Goal: Task Accomplishment & Management: Manage account settings

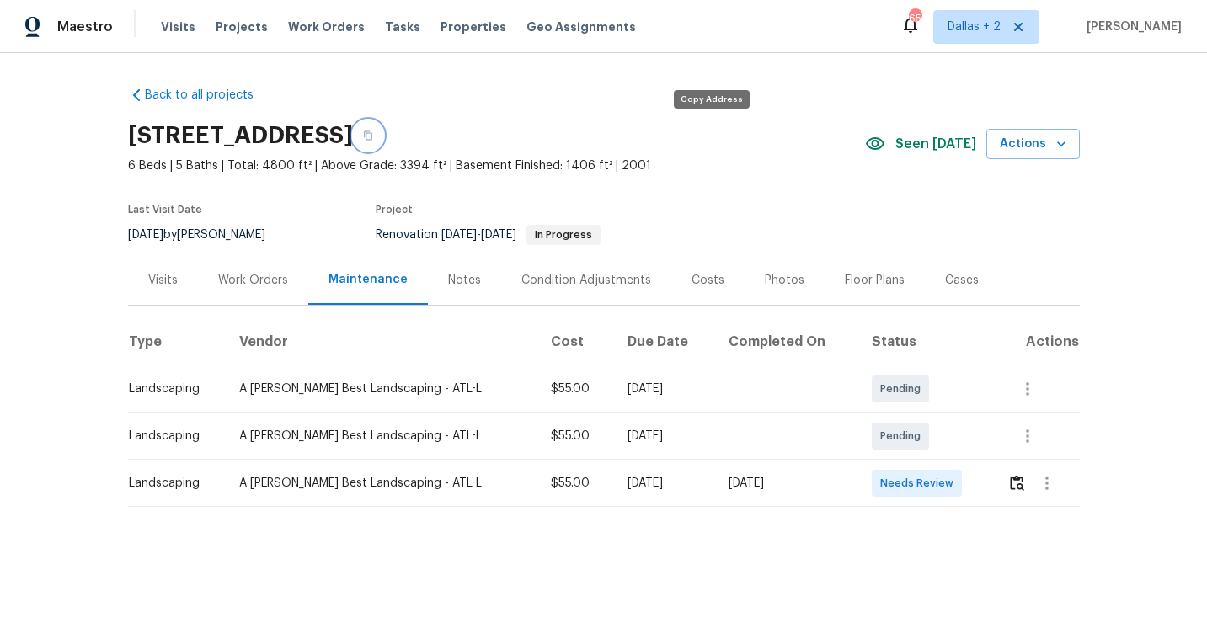
click at [383, 128] on button "button" at bounding box center [368, 135] width 30 height 30
click at [1021, 483] on img "button" at bounding box center [1017, 483] width 14 height 16
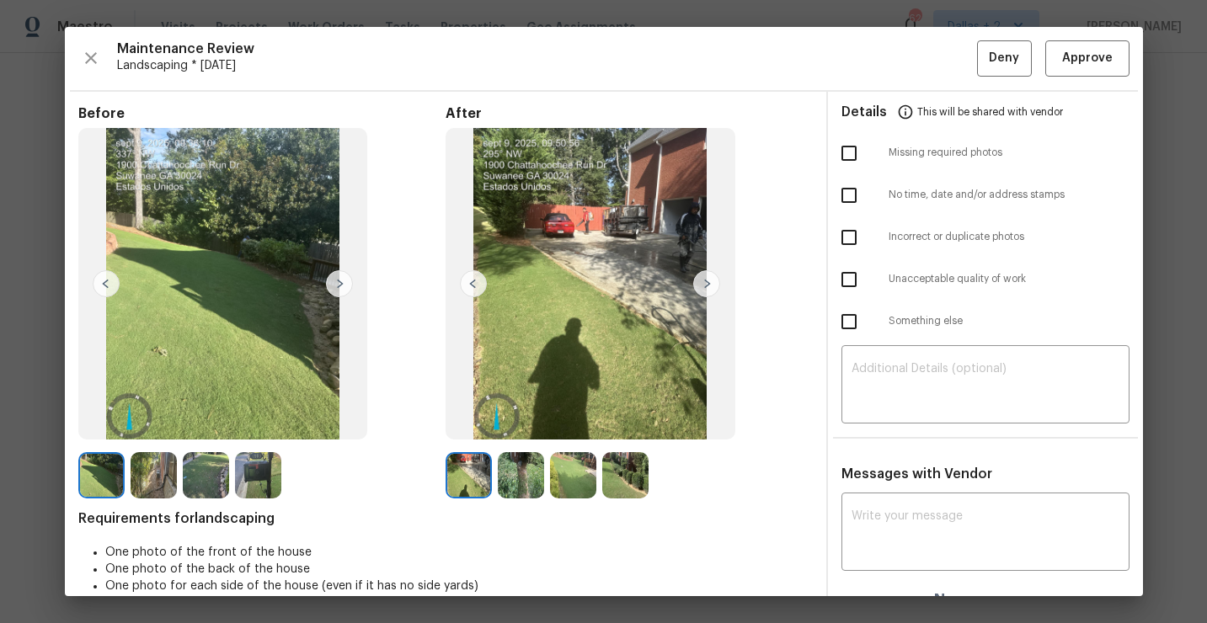
click at [254, 476] on img at bounding box center [258, 475] width 46 height 46
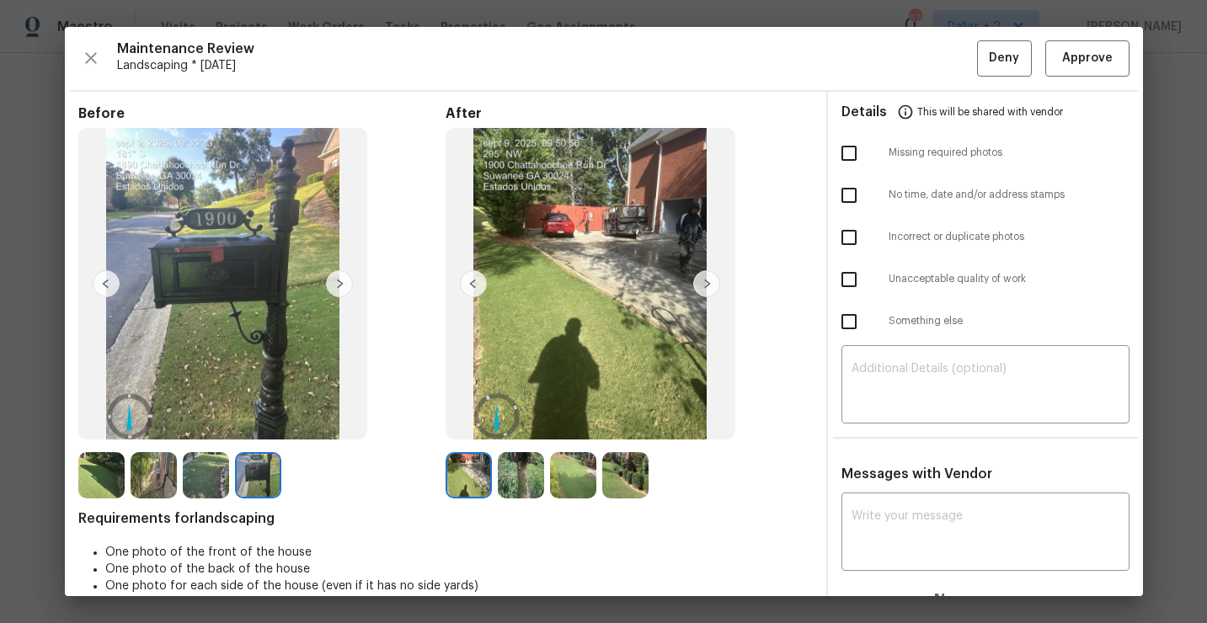
click at [701, 282] on img at bounding box center [706, 283] width 27 height 27
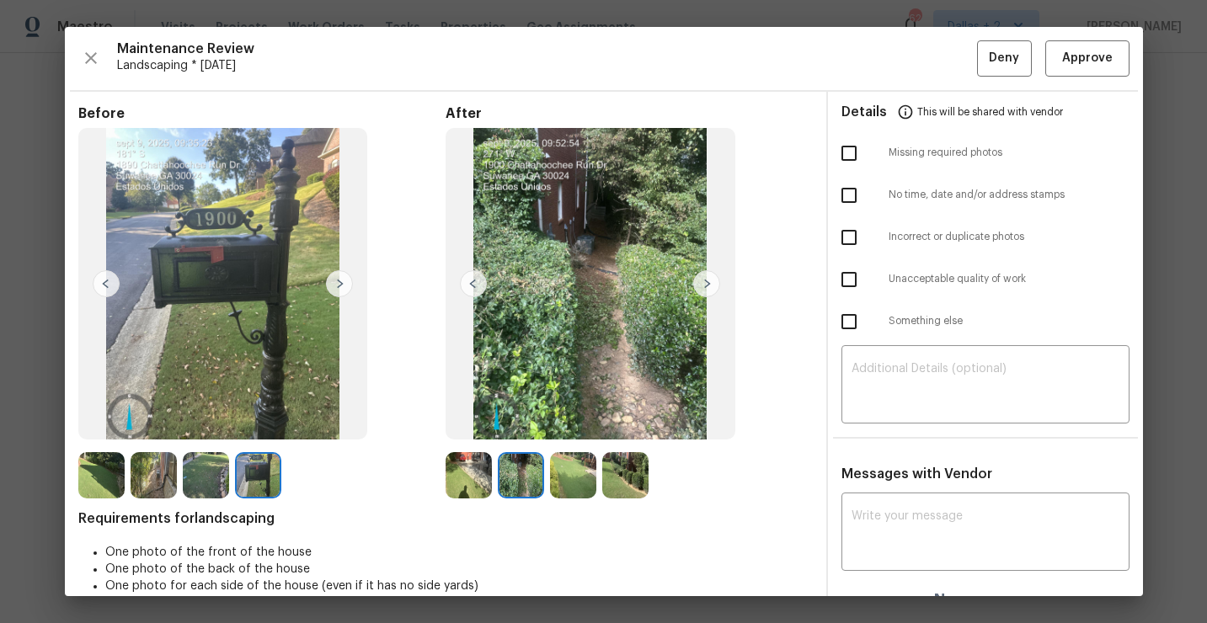
click at [701, 282] on img at bounding box center [706, 283] width 27 height 27
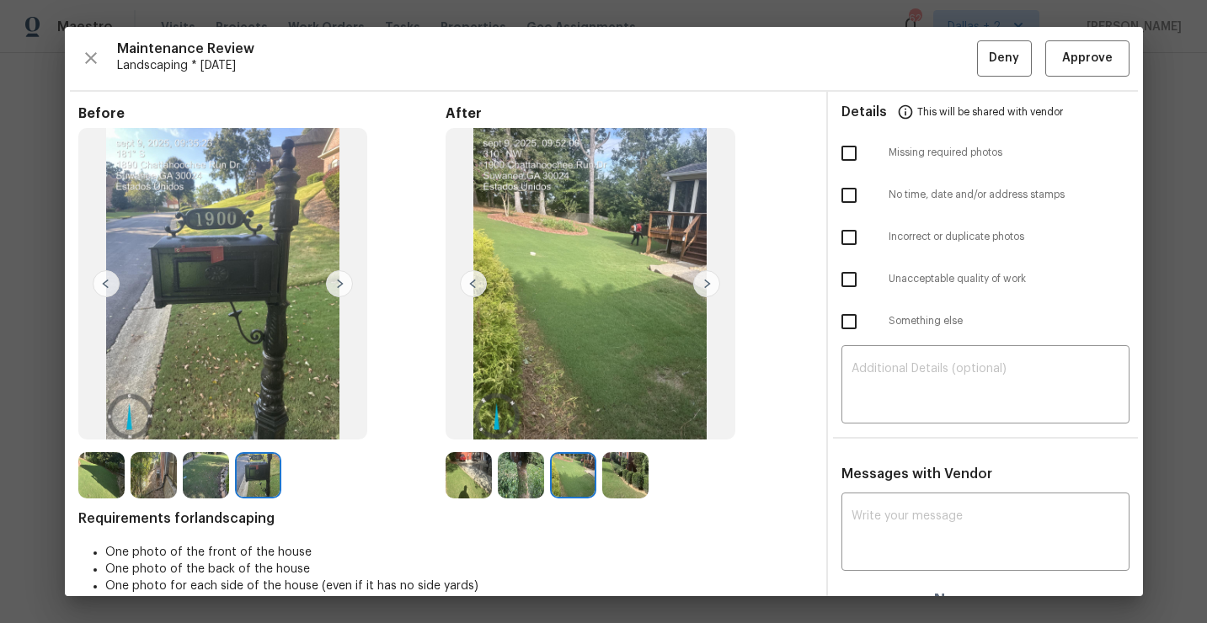
click at [701, 282] on img at bounding box center [706, 283] width 27 height 27
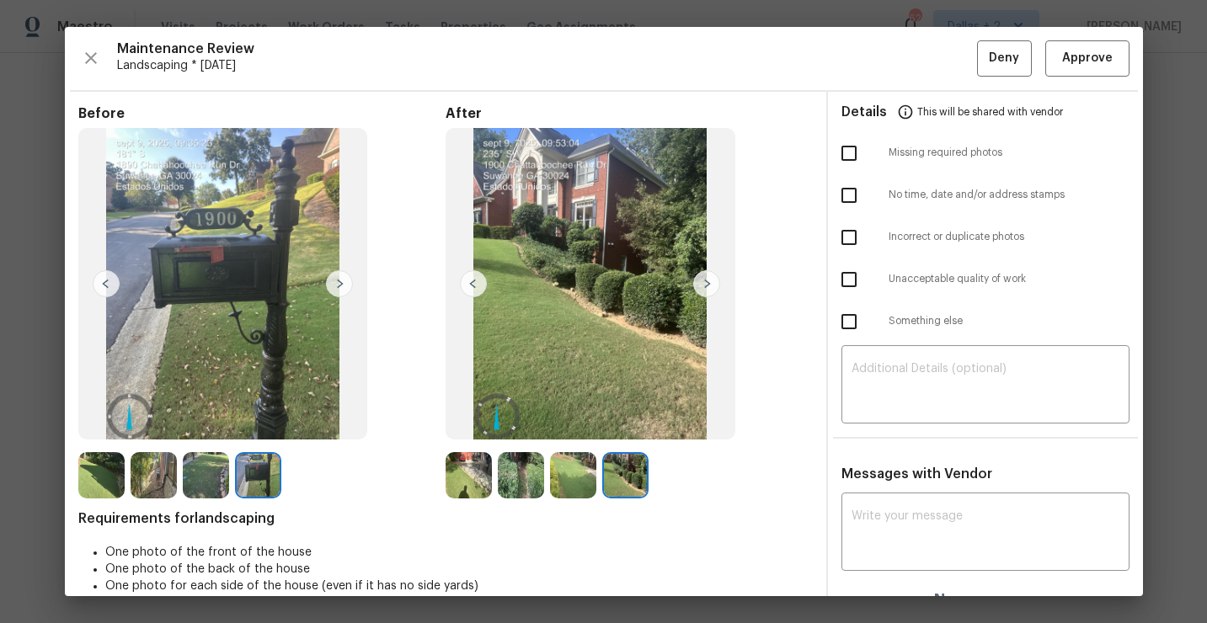
click at [475, 277] on img at bounding box center [473, 283] width 27 height 27
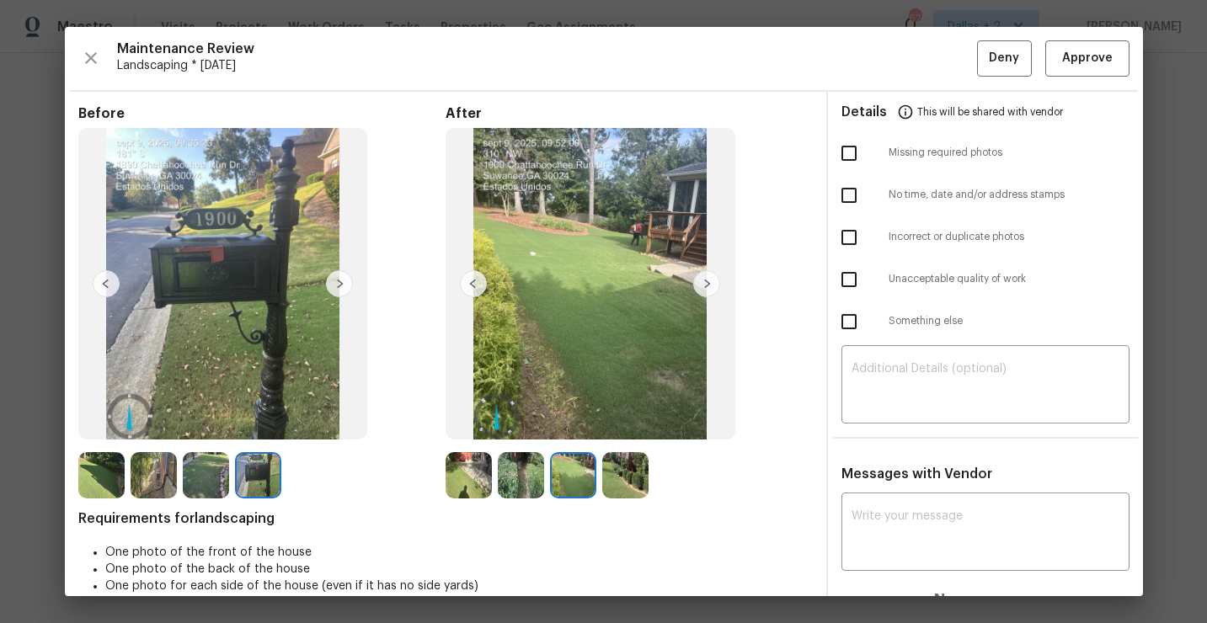
click at [475, 277] on img at bounding box center [473, 283] width 27 height 27
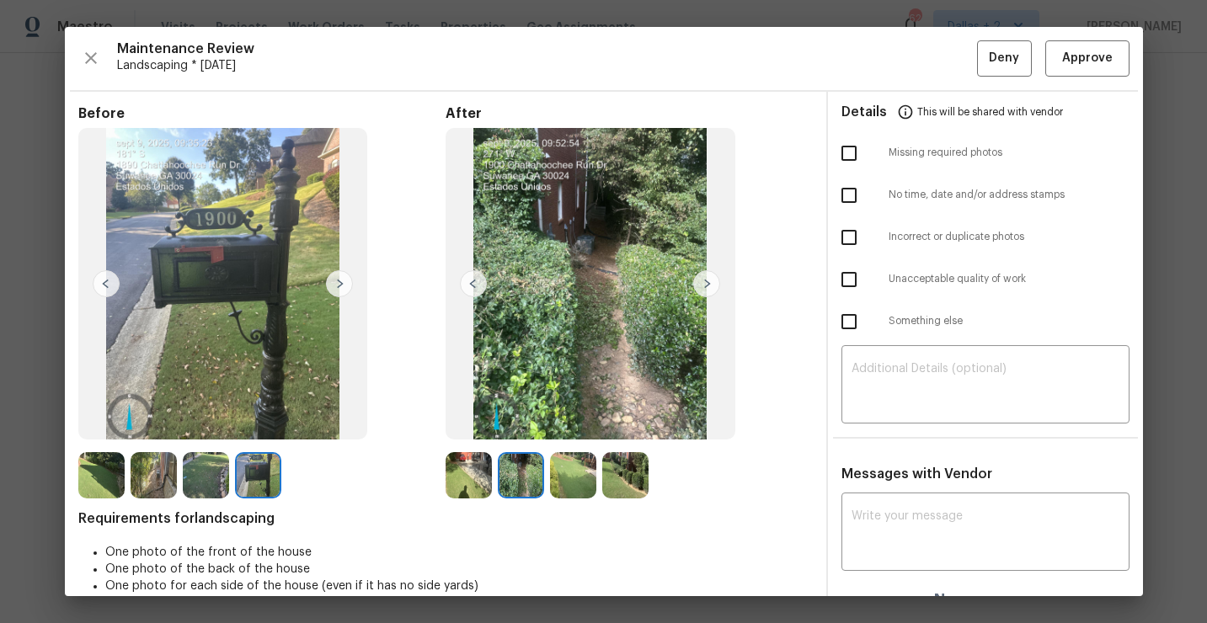
click at [475, 277] on img at bounding box center [473, 283] width 27 height 27
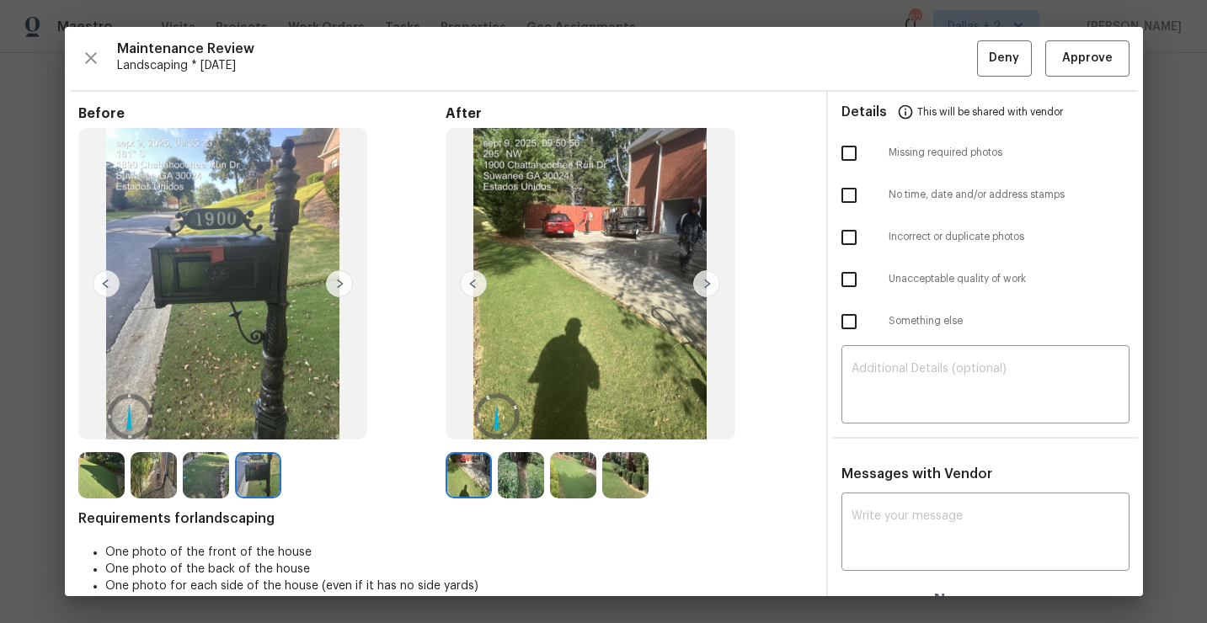
click at [475, 277] on img at bounding box center [473, 283] width 27 height 27
click at [1077, 48] on span "Approve" at bounding box center [1087, 58] width 51 height 21
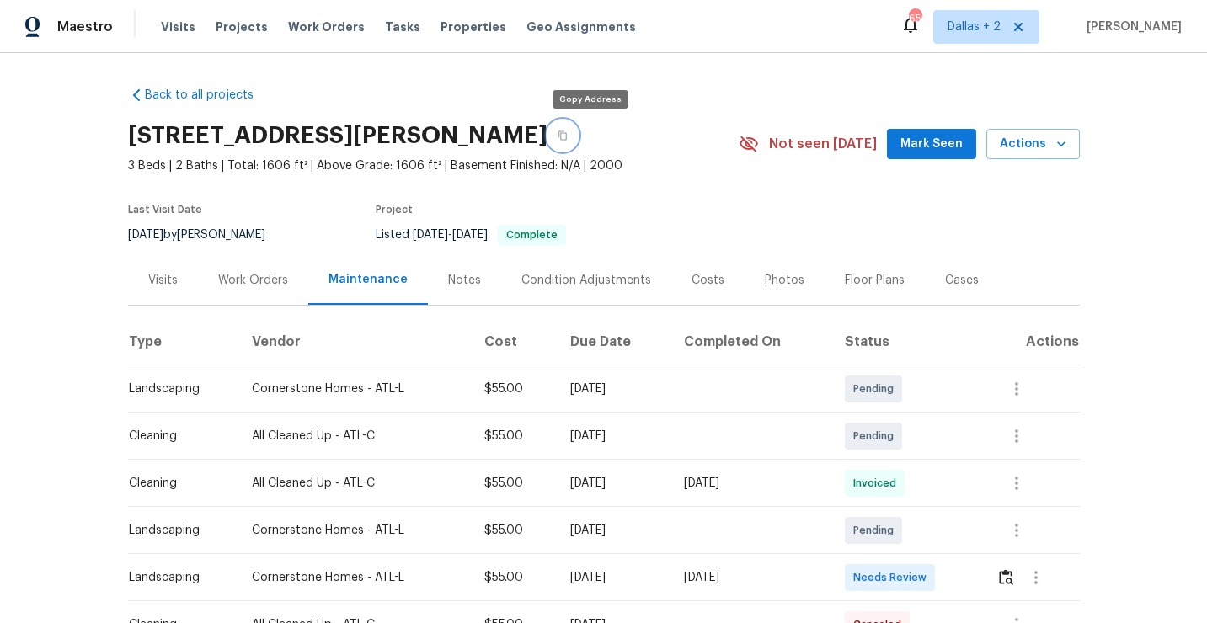
click at [578, 138] on button "button" at bounding box center [563, 135] width 30 height 30
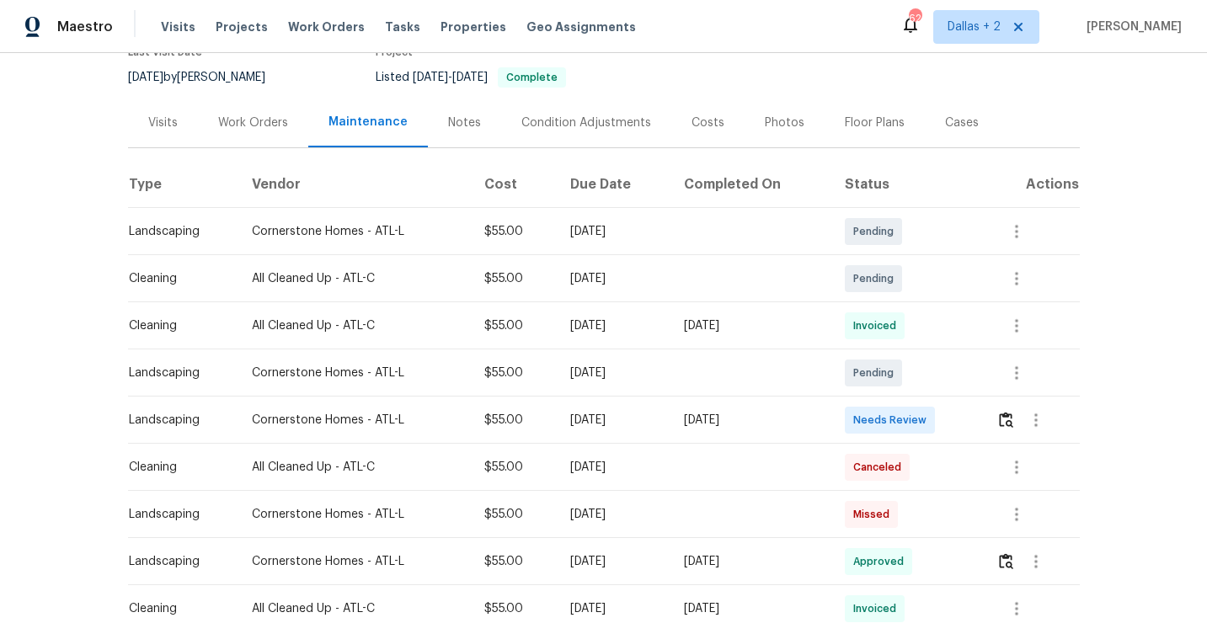
scroll to position [195, 0]
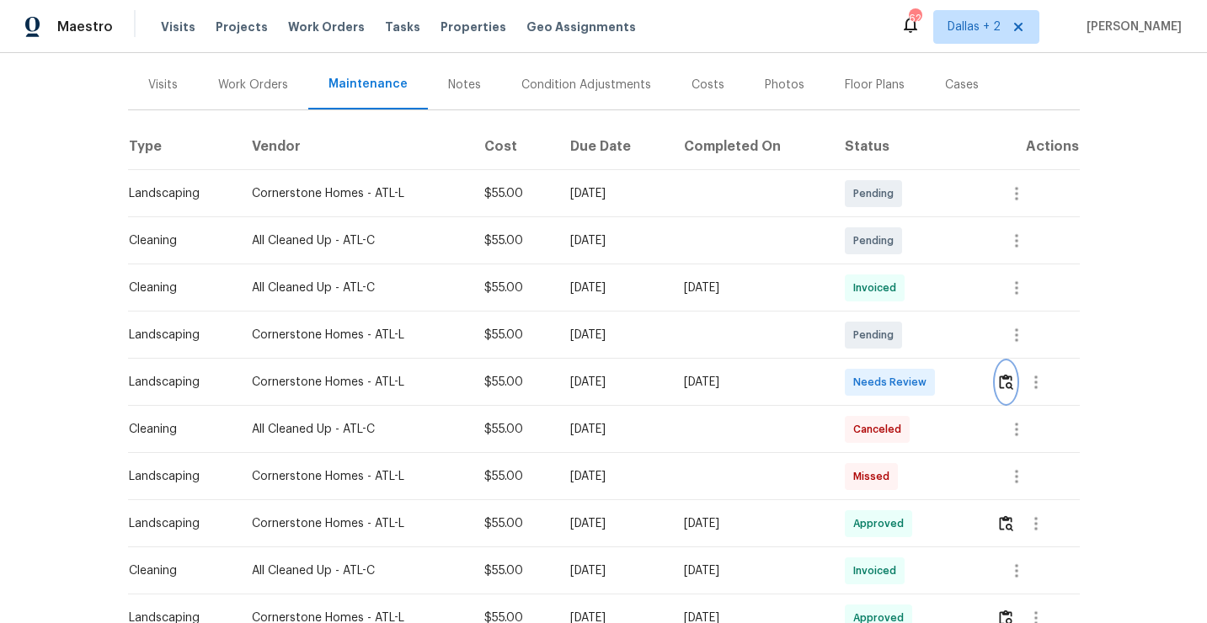
click at [1010, 383] on img "button" at bounding box center [1006, 382] width 14 height 16
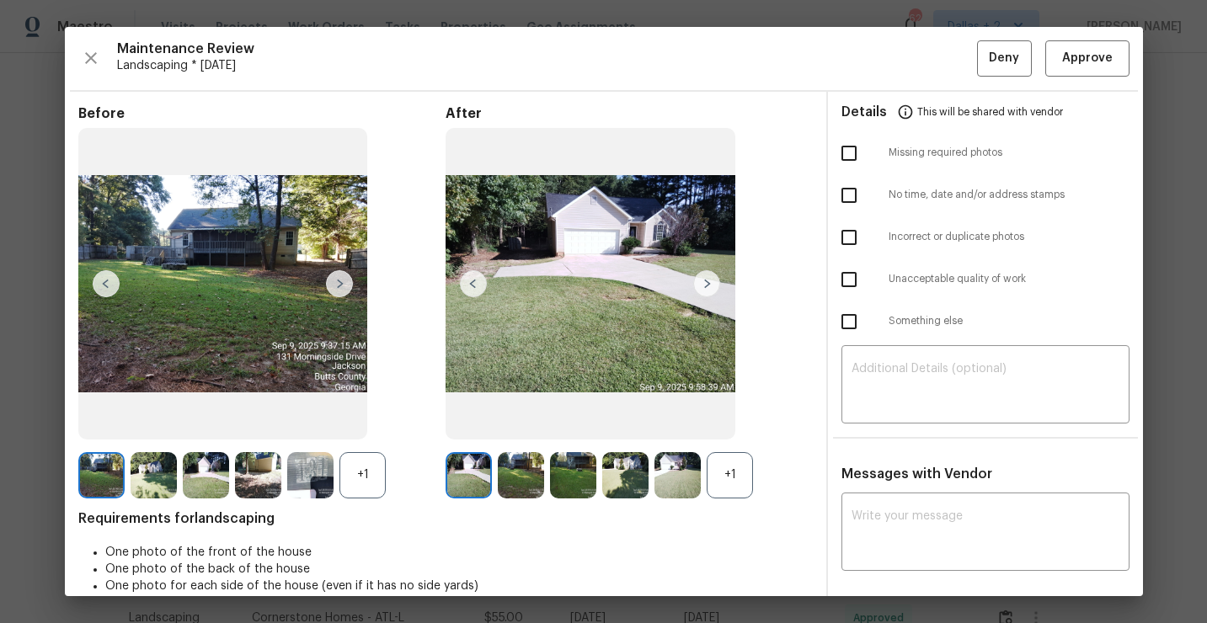
click at [733, 491] on div "+1" at bounding box center [730, 475] width 46 height 46
click at [363, 484] on div "+1" at bounding box center [363, 475] width 46 height 46
click at [85, 473] on img at bounding box center [101, 475] width 46 height 46
click at [1069, 52] on span "Approve" at bounding box center [1087, 58] width 51 height 21
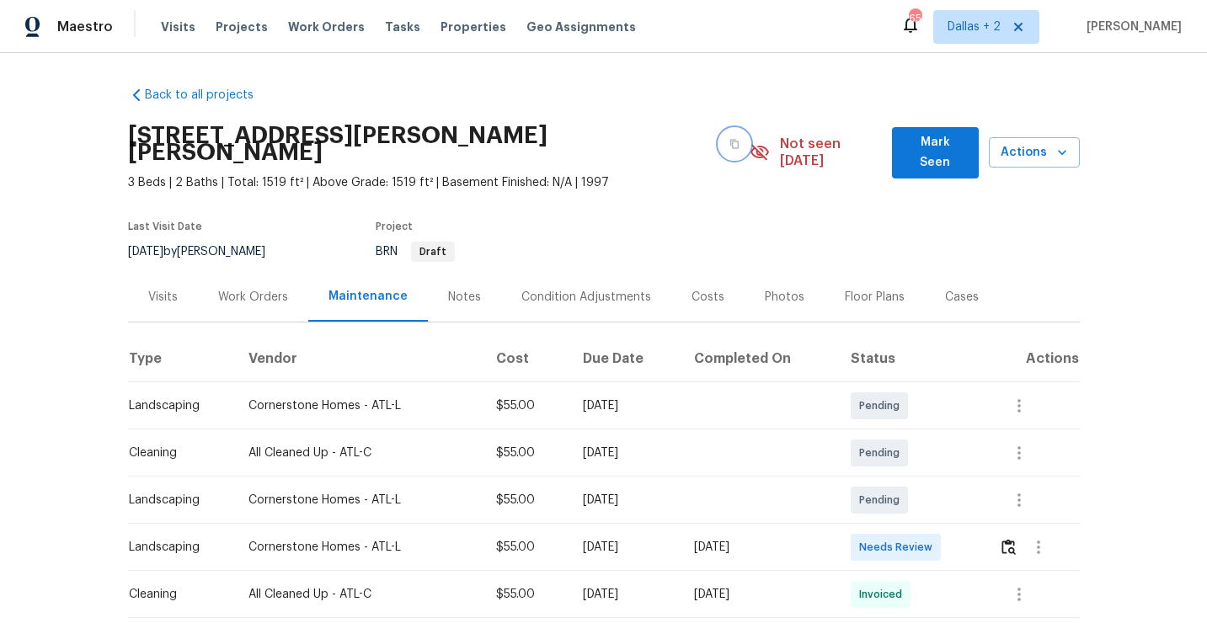
click at [719, 135] on button "button" at bounding box center [734, 144] width 30 height 30
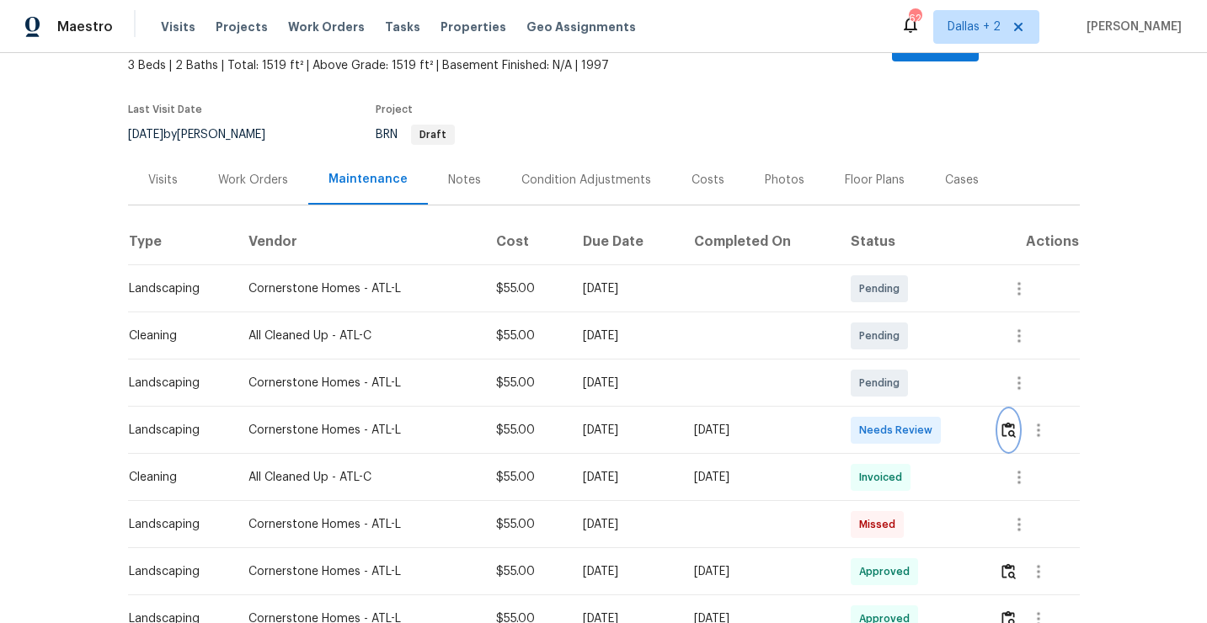
click at [1009, 424] on button "button" at bounding box center [1008, 430] width 19 height 40
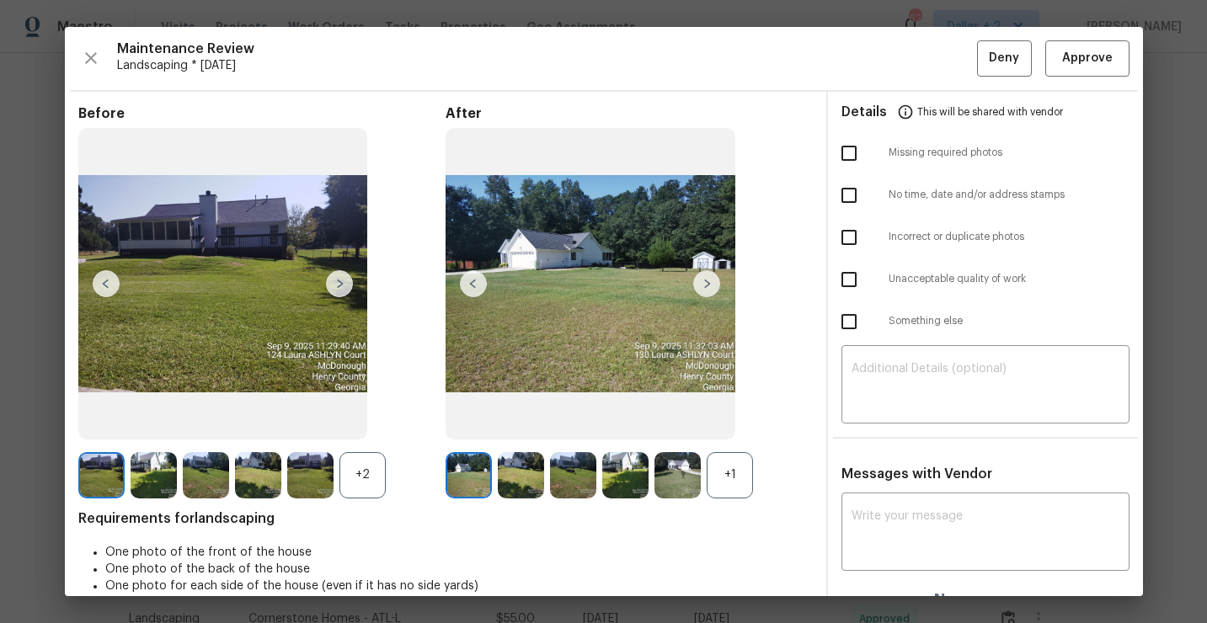
click at [743, 467] on div "+1" at bounding box center [730, 475] width 46 height 46
click at [367, 469] on div "+2" at bounding box center [363, 475] width 46 height 46
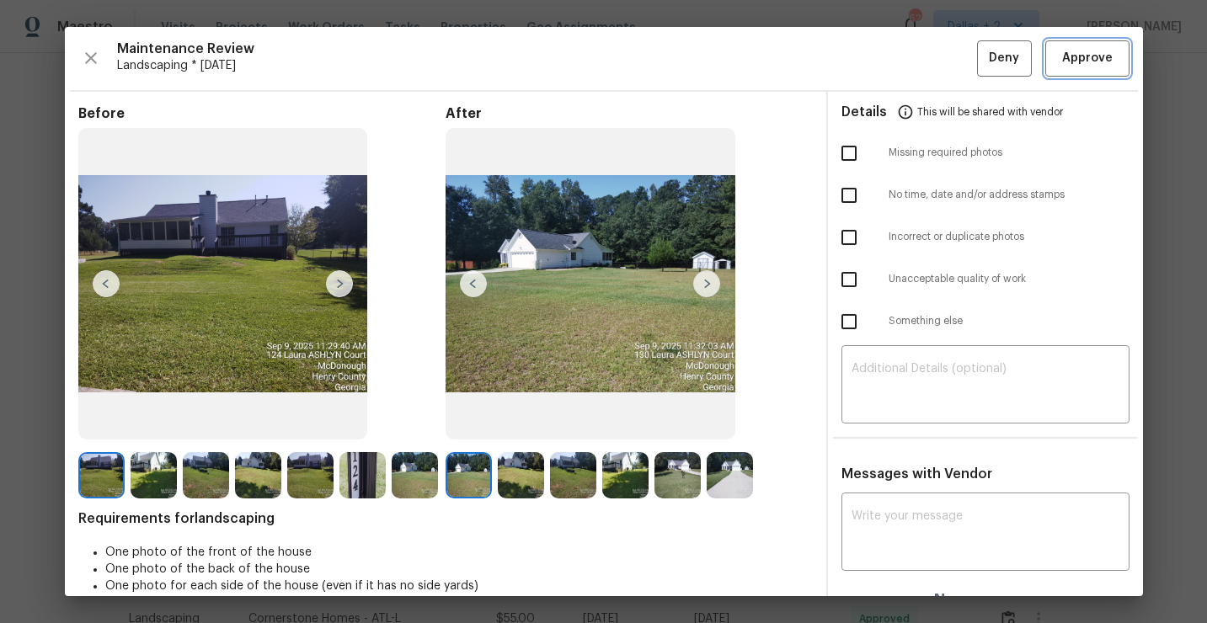
click at [1094, 61] on span "Approve" at bounding box center [1087, 58] width 51 height 21
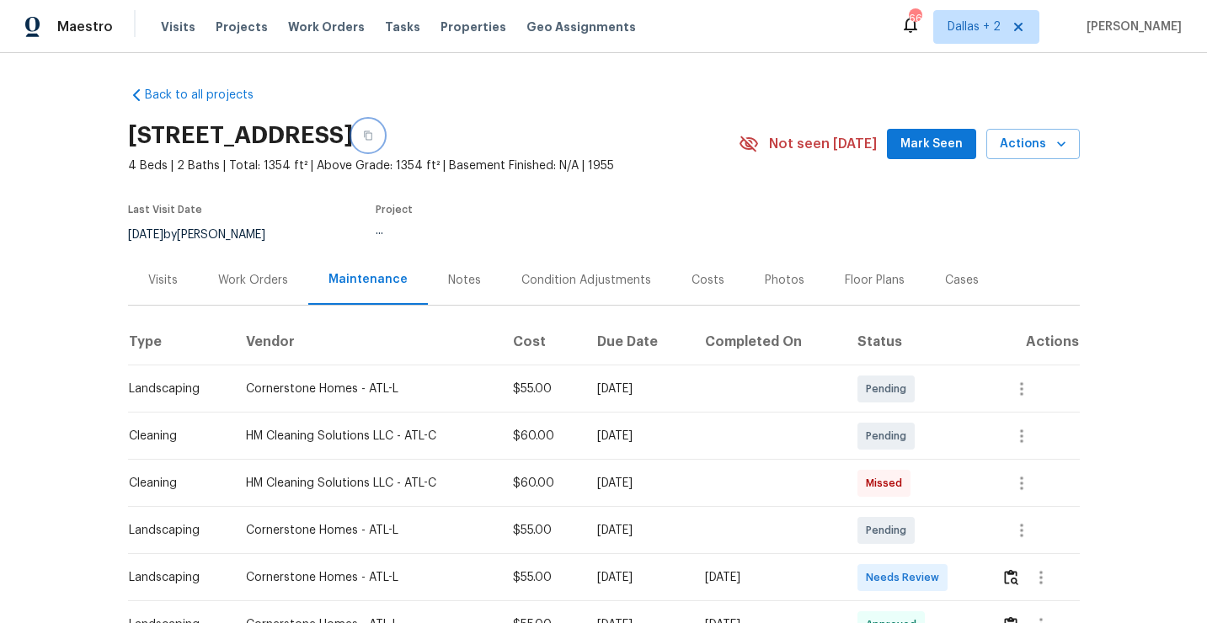
click at [383, 144] on button "button" at bounding box center [368, 135] width 30 height 30
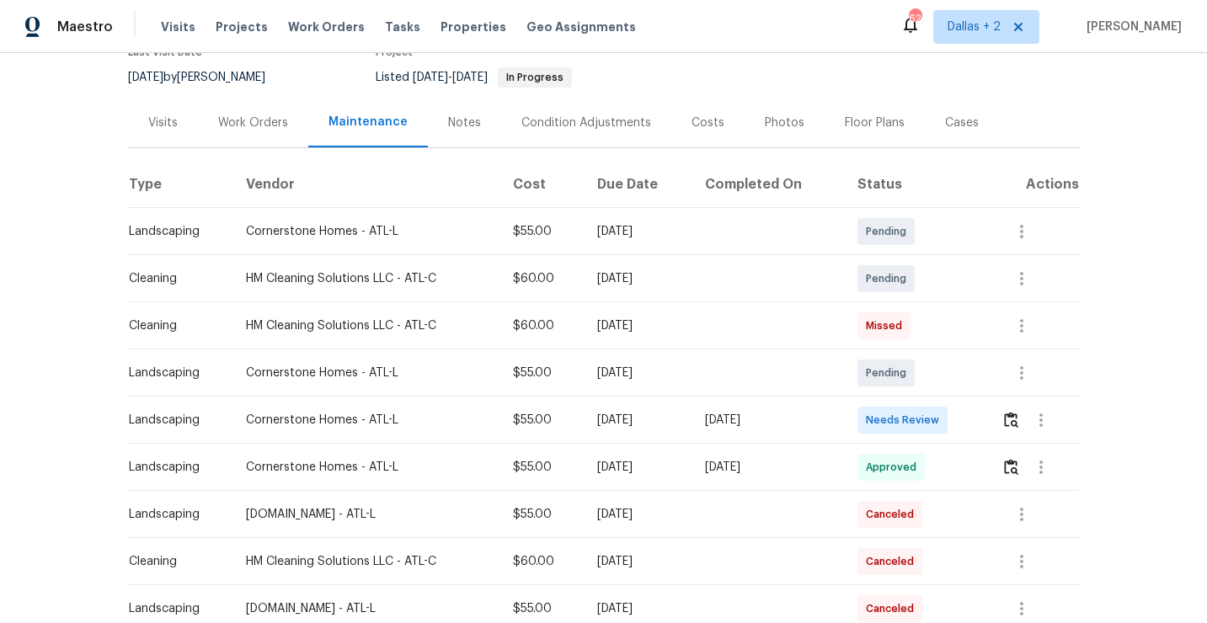
scroll to position [158, 0]
click at [1011, 436] on button "button" at bounding box center [1011, 419] width 19 height 40
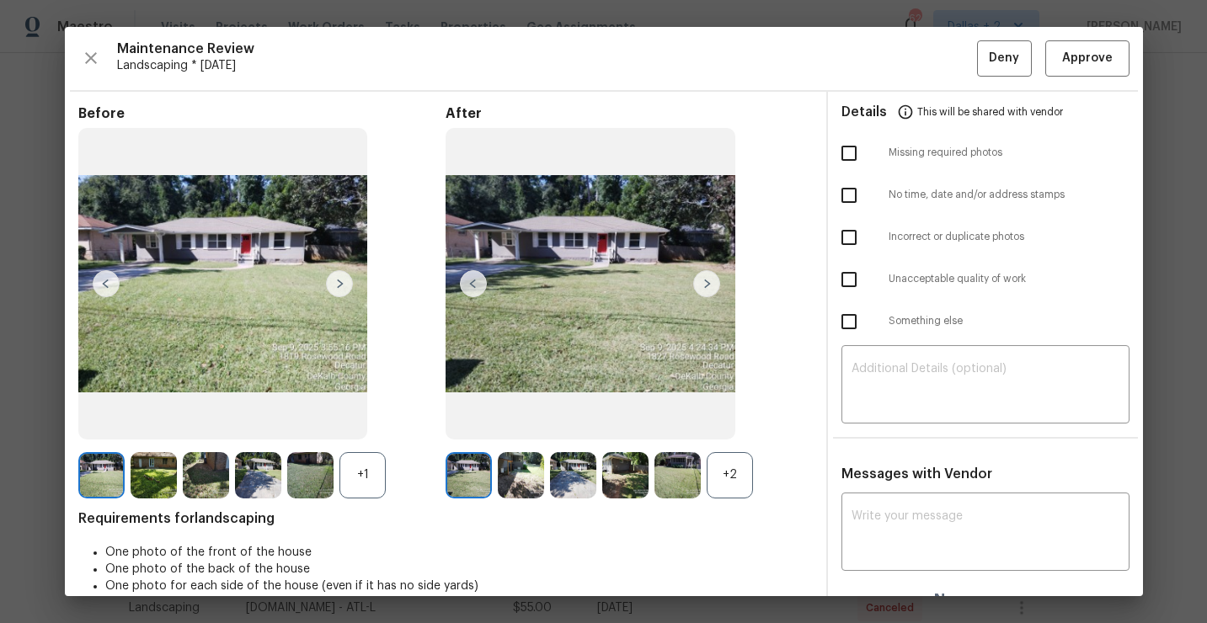
click at [722, 474] on div "+2" at bounding box center [730, 475] width 46 height 46
click at [356, 466] on div "+1" at bounding box center [363, 475] width 46 height 46
click at [532, 488] on img at bounding box center [521, 475] width 46 height 46
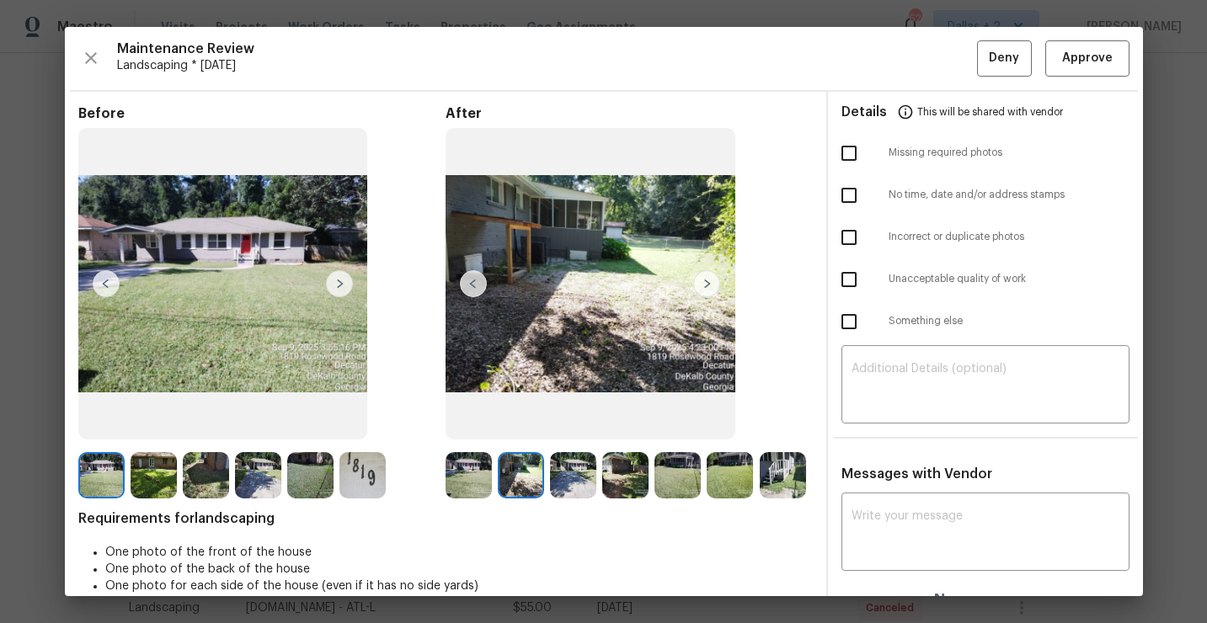
click at [572, 476] on img at bounding box center [573, 475] width 46 height 46
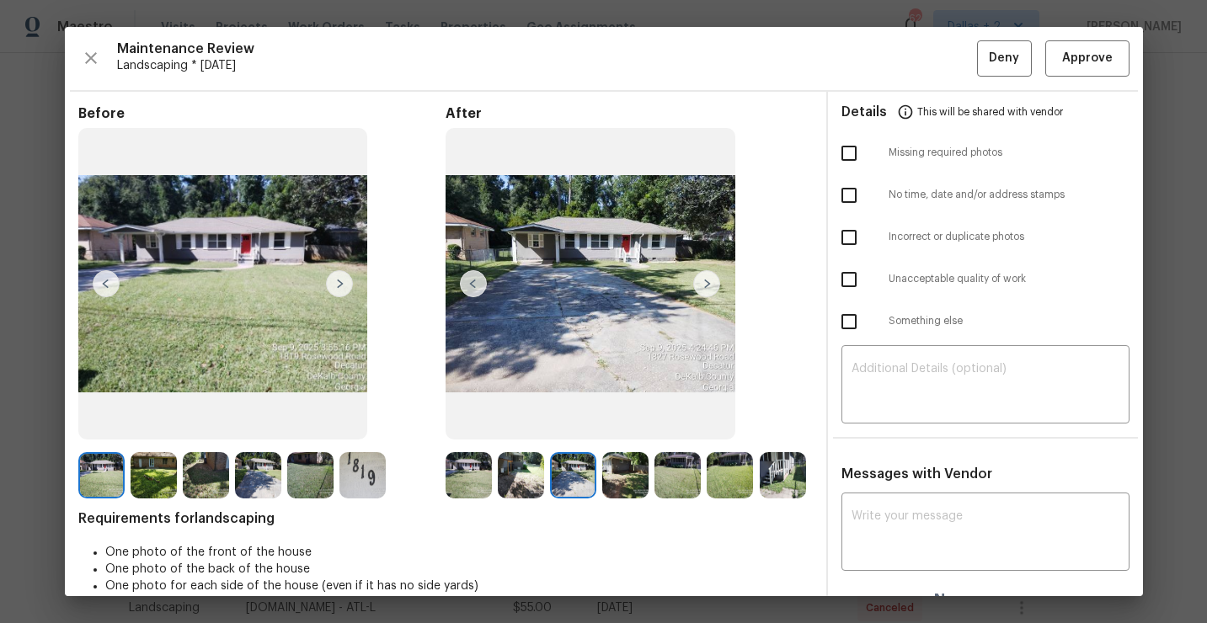
click at [632, 467] on img at bounding box center [625, 475] width 46 height 46
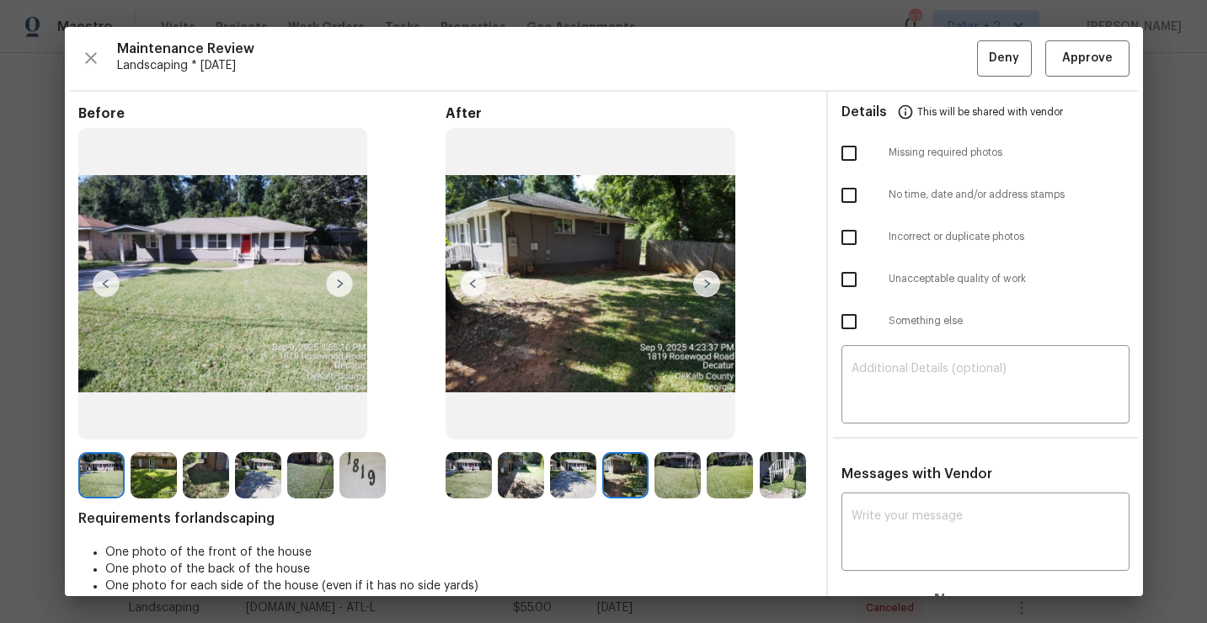
click at [686, 463] on img at bounding box center [678, 475] width 46 height 46
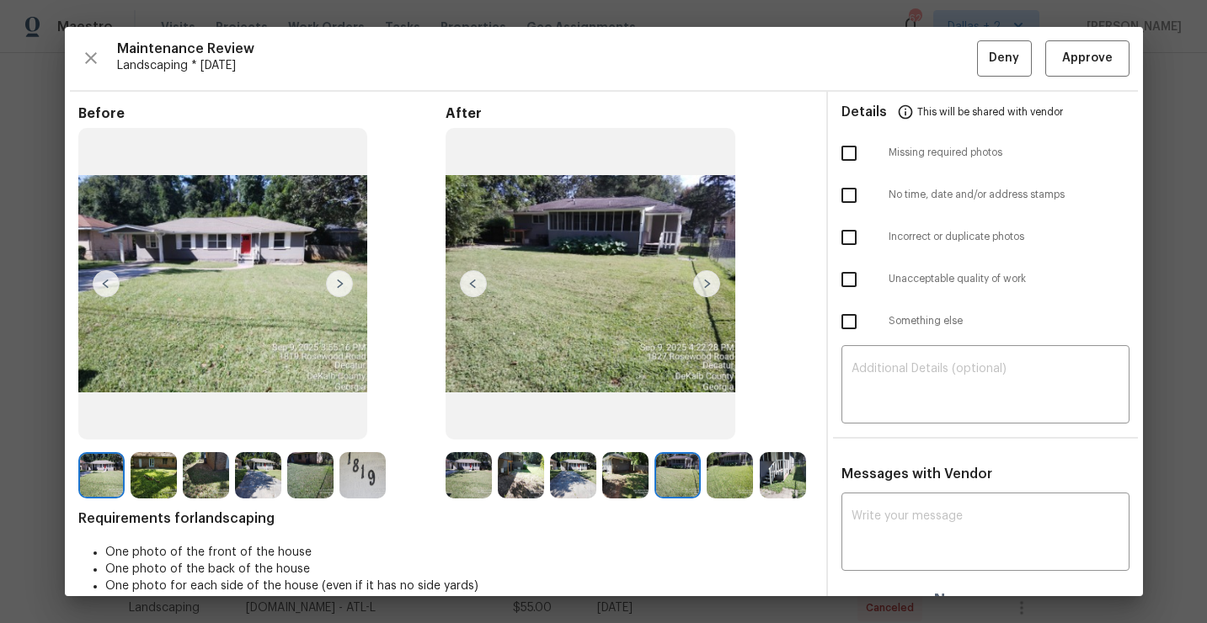
click at [745, 474] on img at bounding box center [730, 475] width 46 height 46
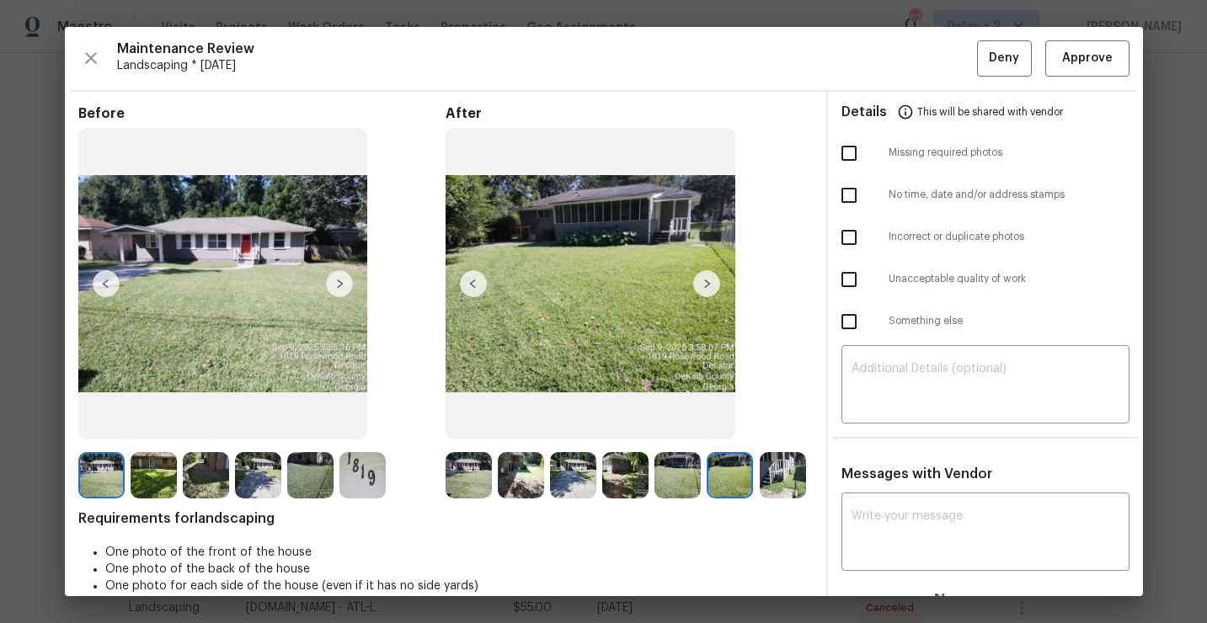
click at [789, 468] on img at bounding box center [783, 475] width 46 height 46
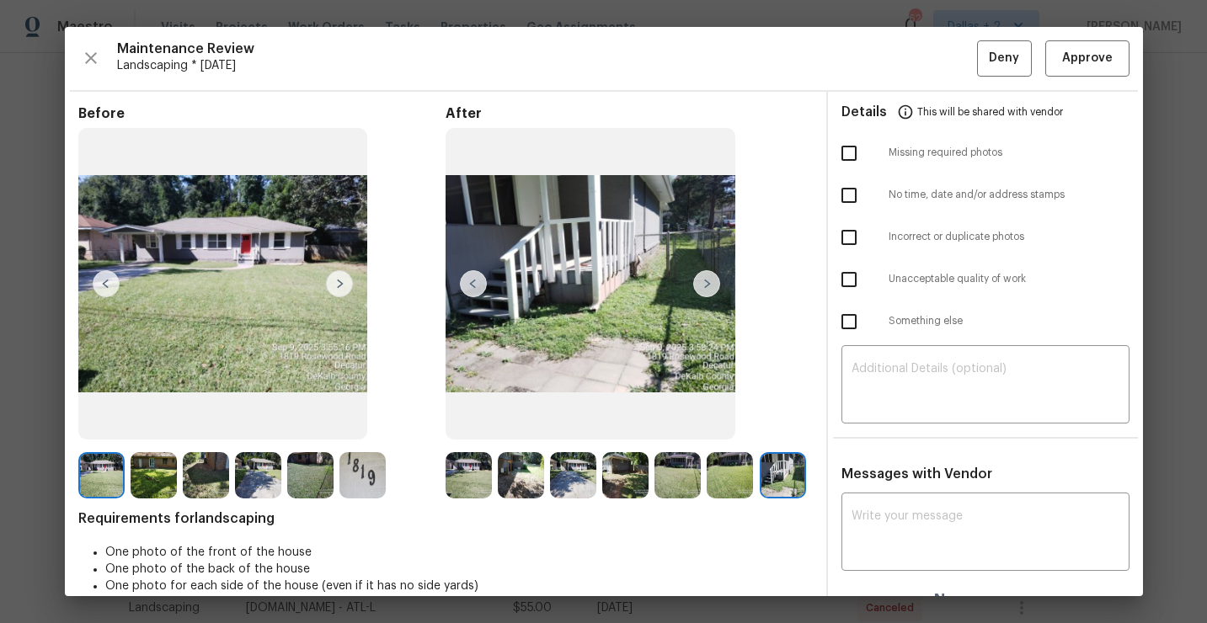
click at [469, 477] on img at bounding box center [469, 475] width 46 height 46
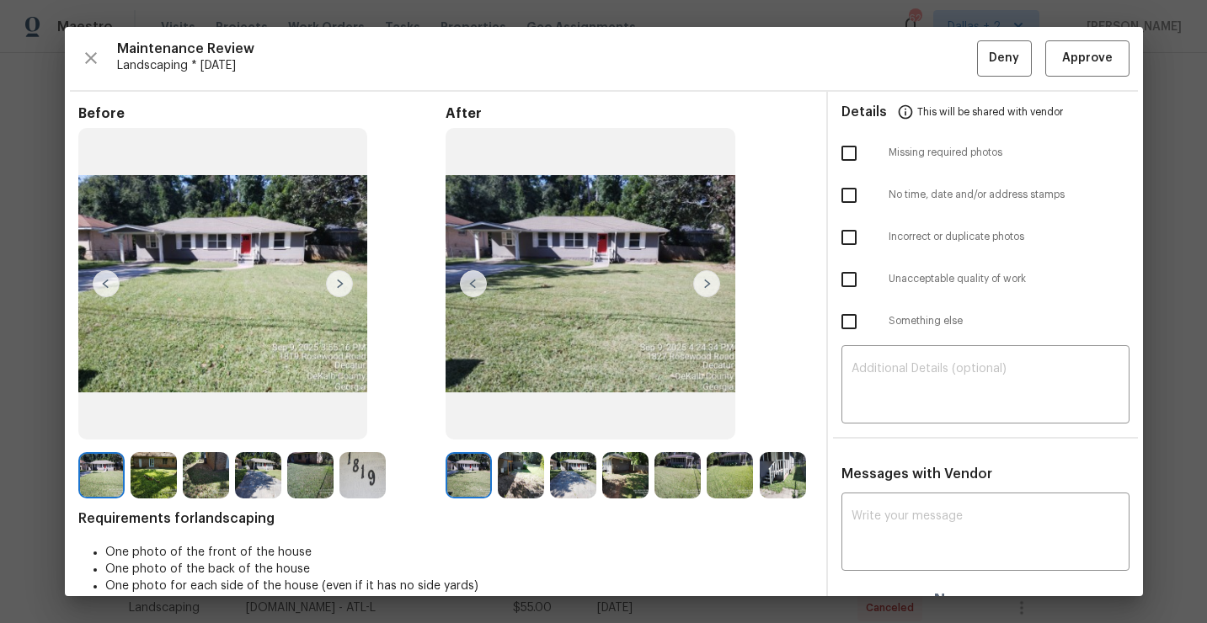
click at [527, 473] on img at bounding box center [521, 475] width 46 height 46
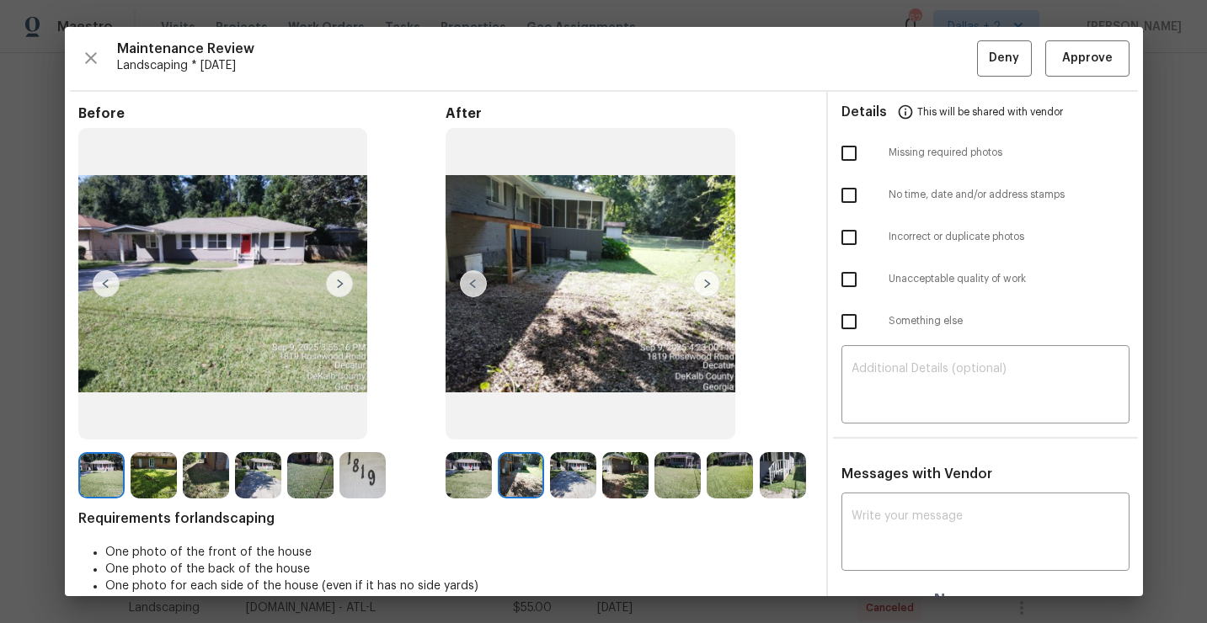
click at [583, 466] on img at bounding box center [573, 475] width 46 height 46
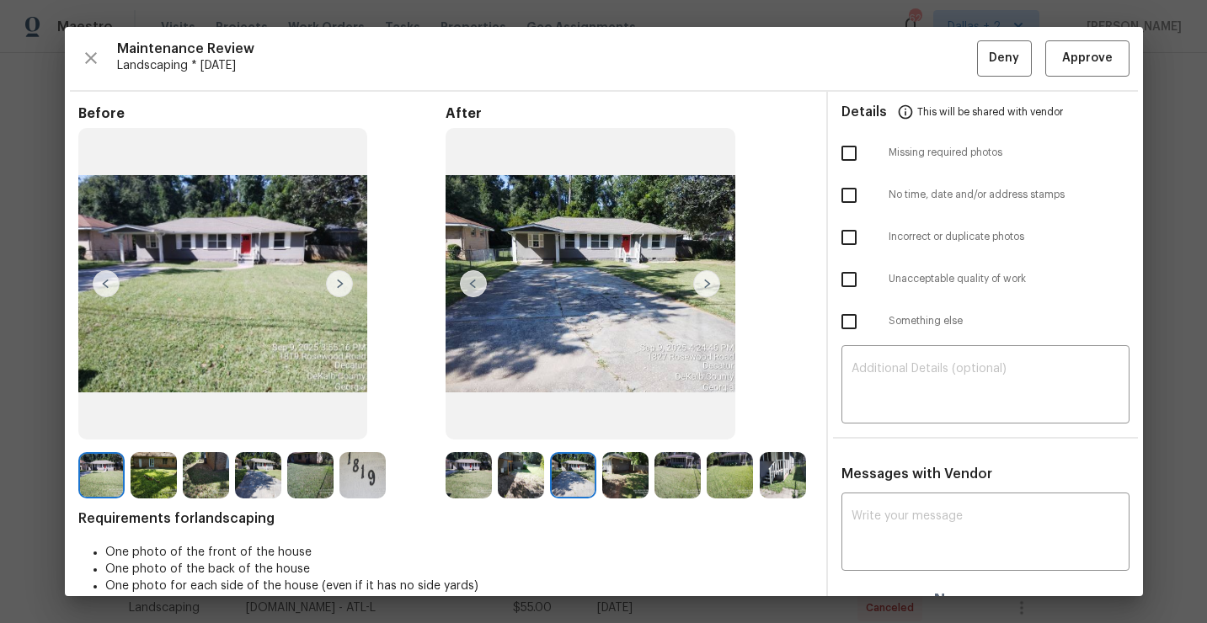
click at [613, 475] on img at bounding box center [625, 475] width 46 height 46
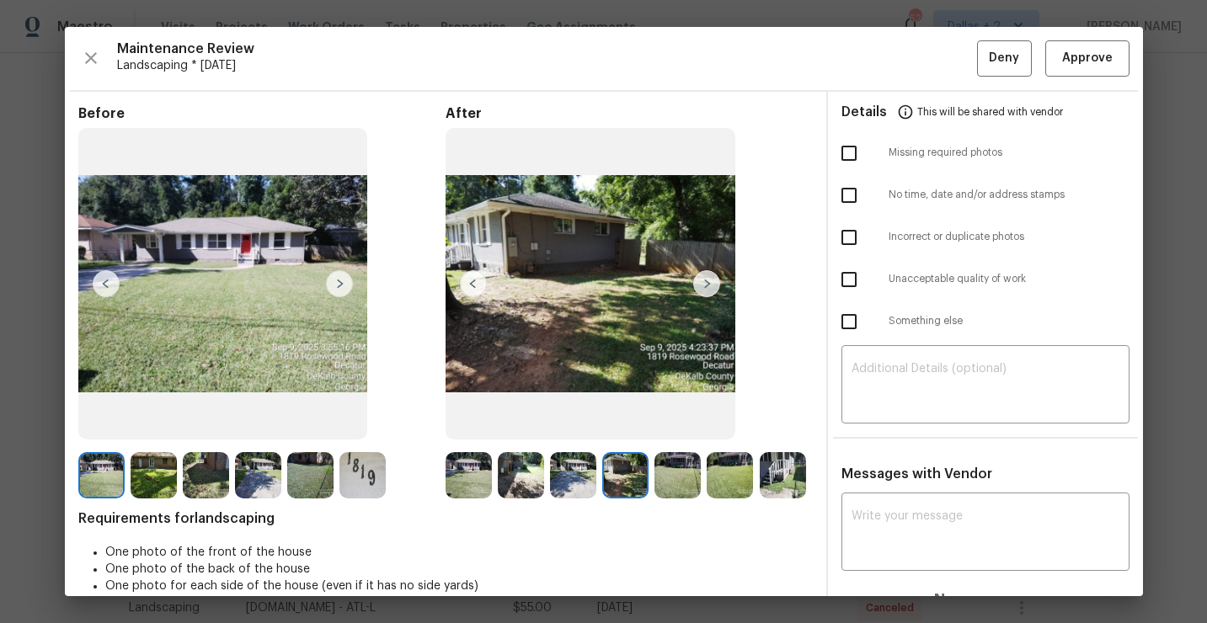
click at [668, 464] on img at bounding box center [678, 475] width 46 height 46
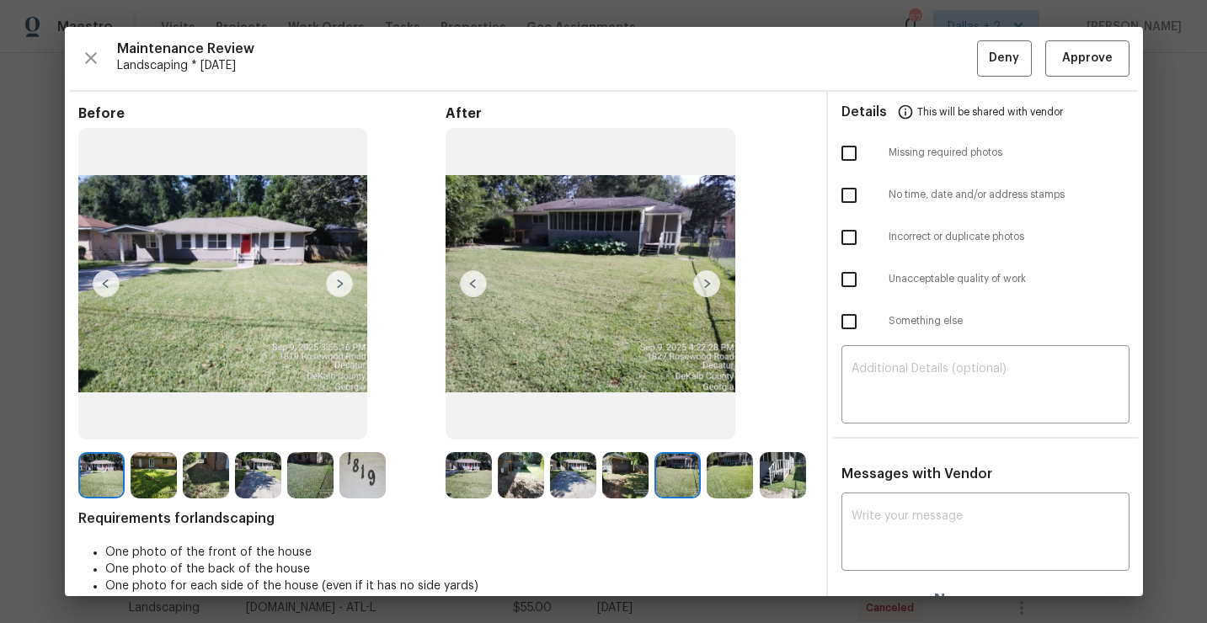
click at [731, 478] on img at bounding box center [730, 475] width 46 height 46
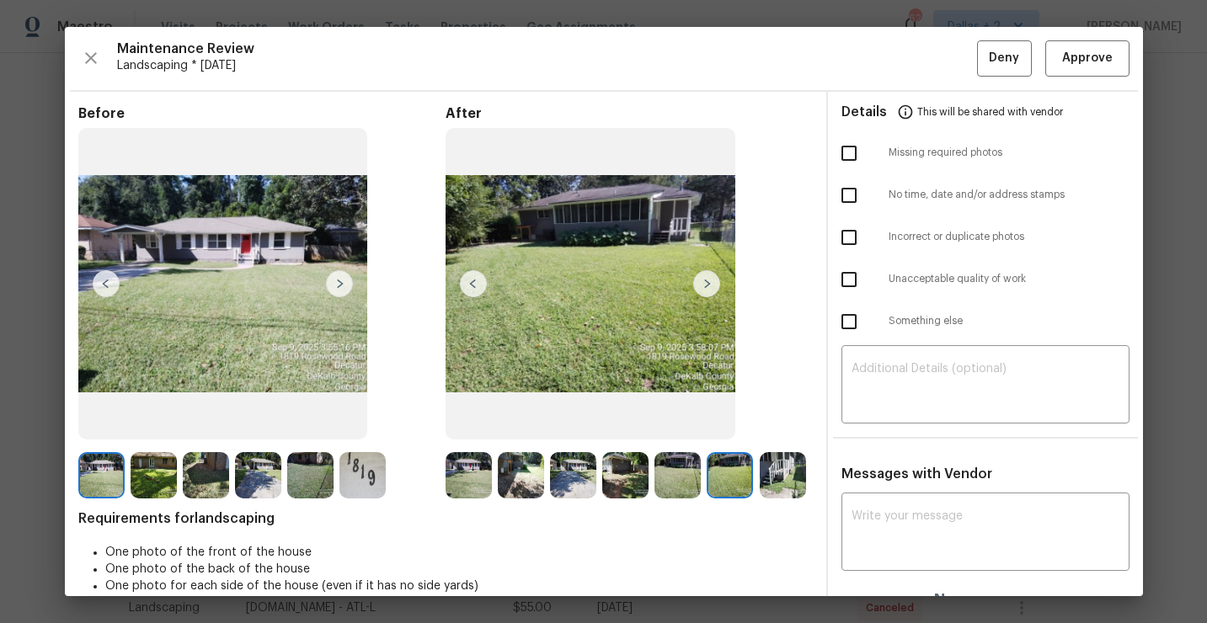
click at [800, 493] on img at bounding box center [783, 475] width 46 height 46
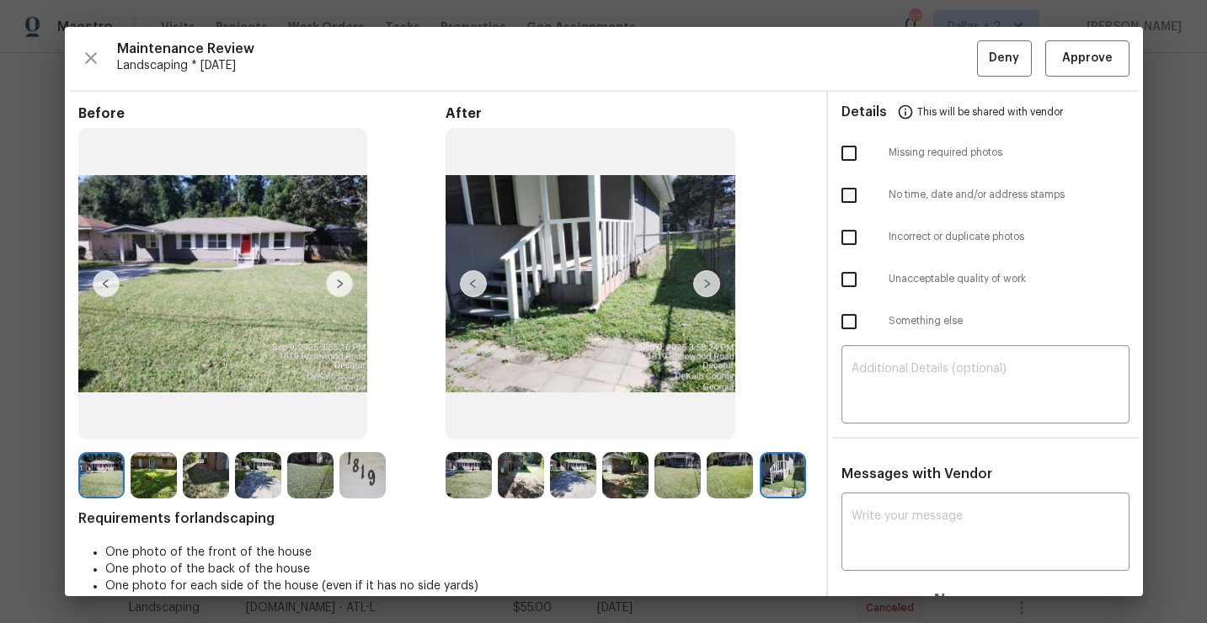
click at [479, 489] on img at bounding box center [469, 475] width 46 height 46
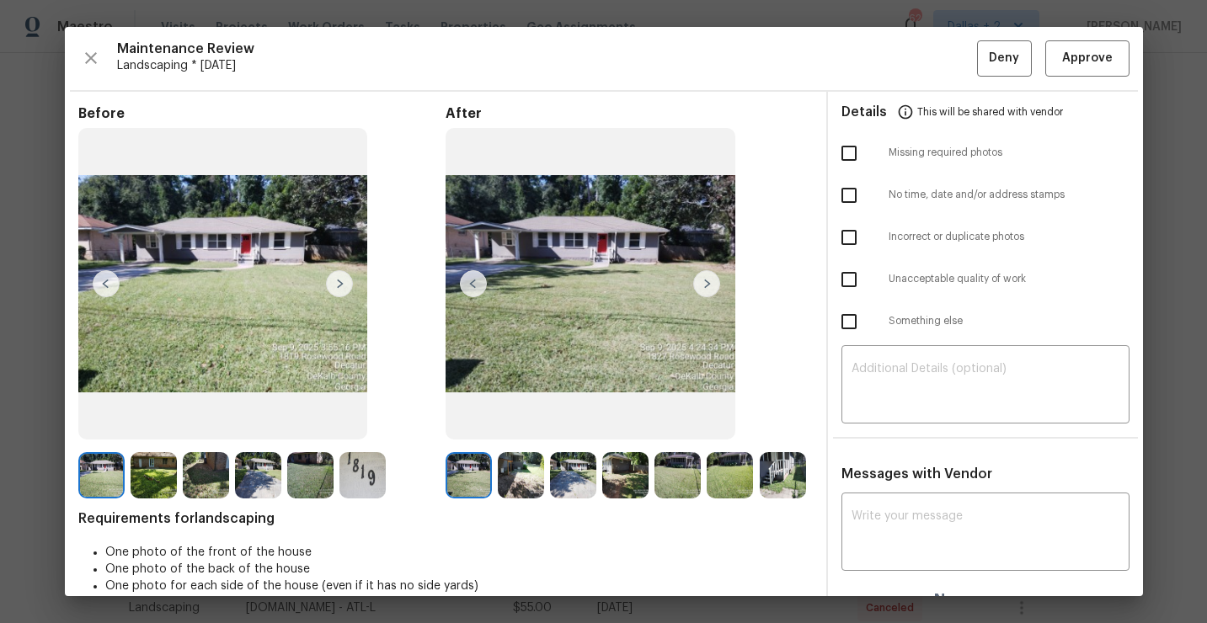
click at [526, 461] on img at bounding box center [521, 475] width 46 height 46
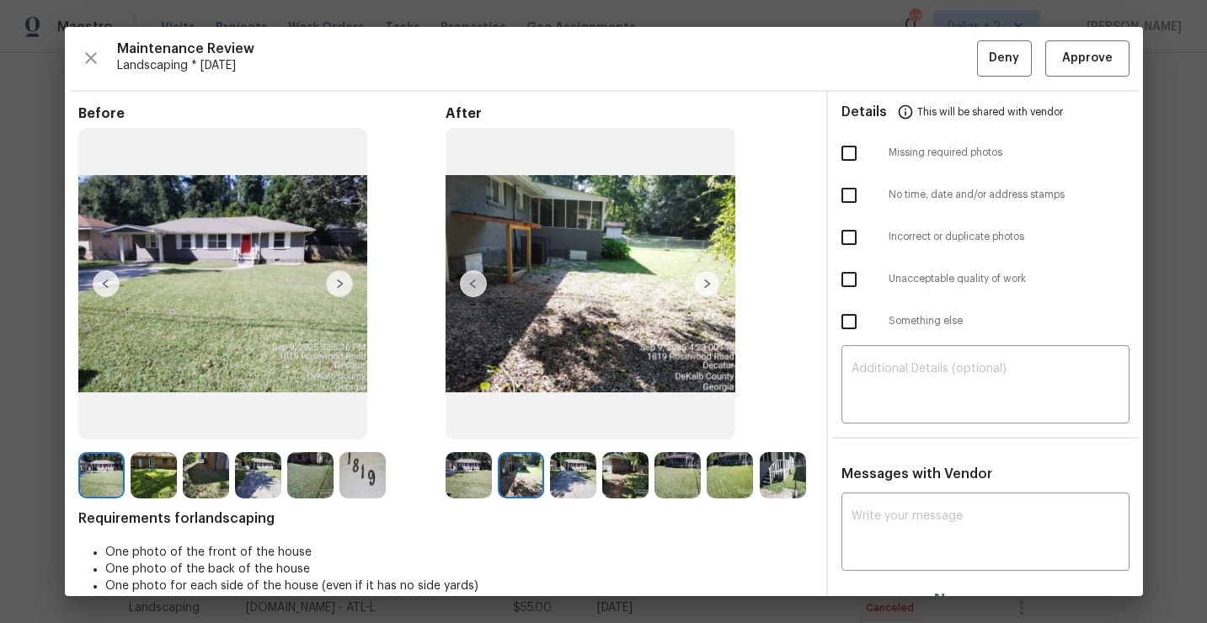
click at [580, 460] on img at bounding box center [573, 475] width 46 height 46
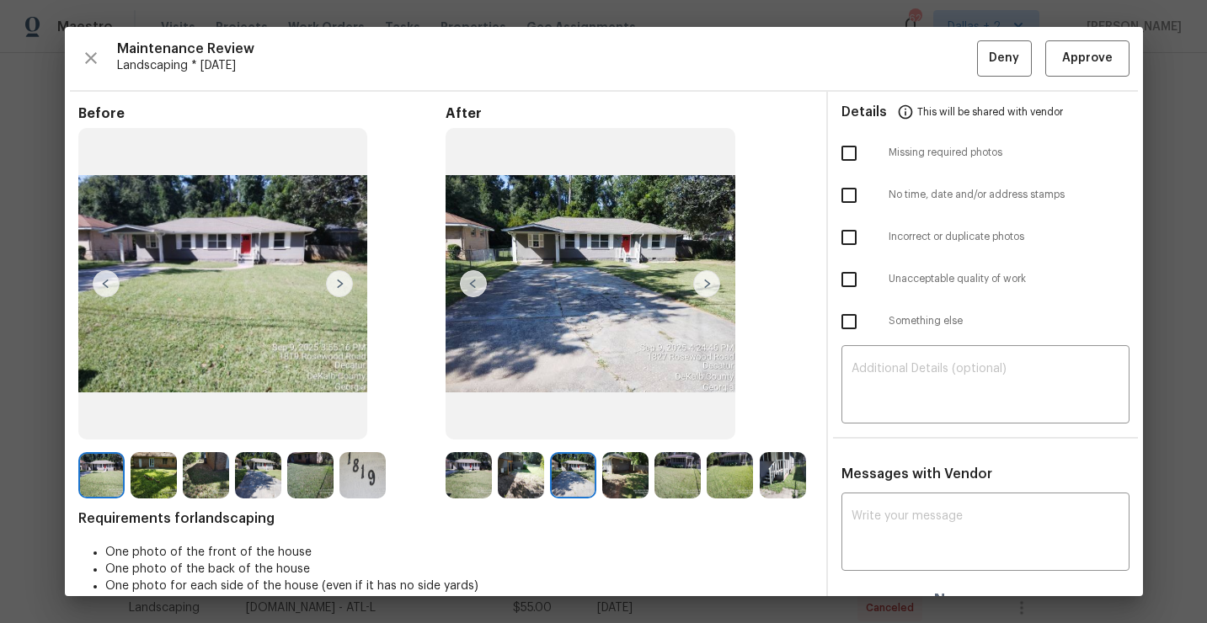
click at [684, 475] on img at bounding box center [678, 475] width 46 height 46
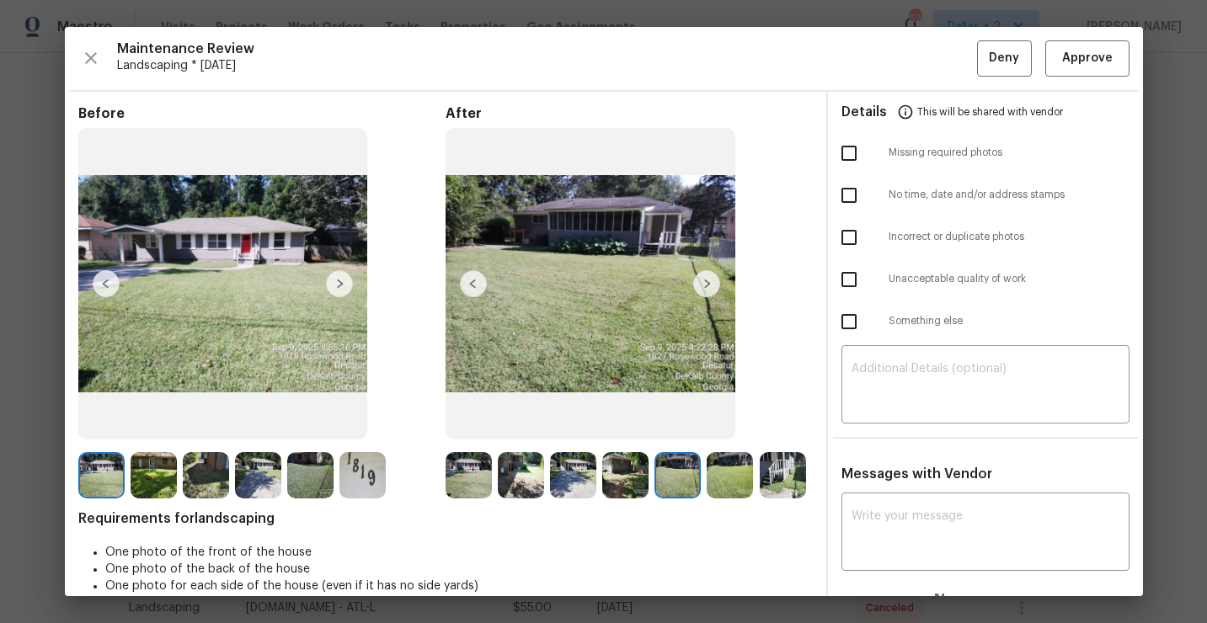
click at [624, 482] on img at bounding box center [625, 475] width 46 height 46
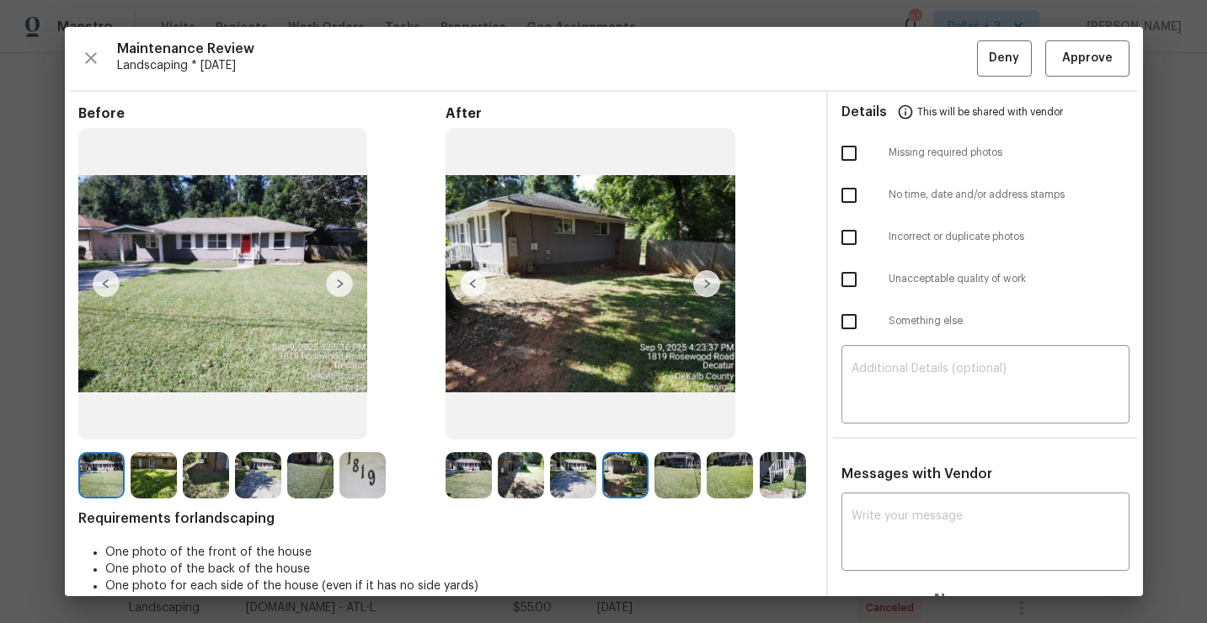
click at [782, 486] on img at bounding box center [783, 475] width 46 height 46
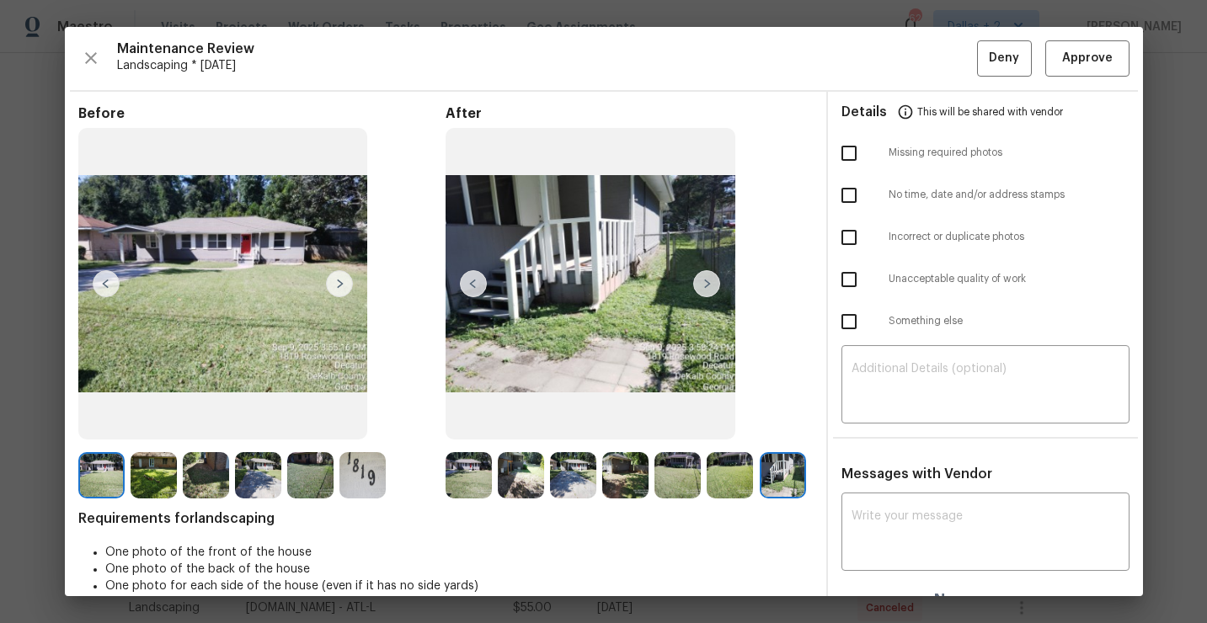
click at [390, 459] on div at bounding box center [366, 475] width 52 height 46
click at [363, 473] on img at bounding box center [363, 475] width 46 height 46
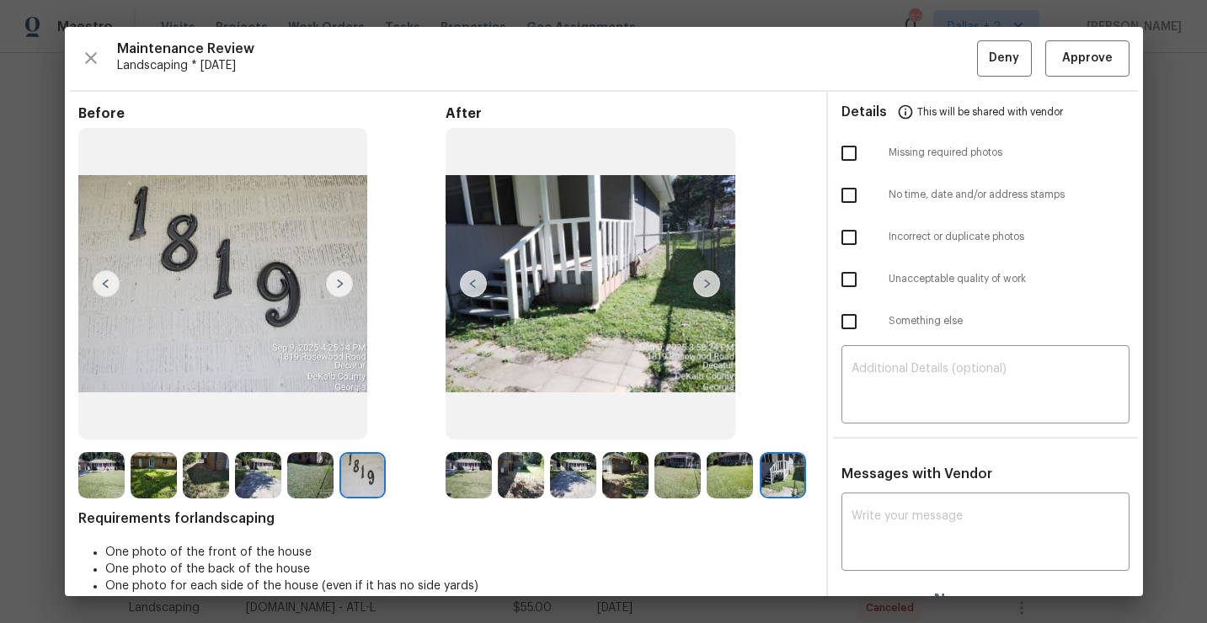
click at [491, 480] on div at bounding box center [472, 475] width 52 height 46
click at [485, 479] on img at bounding box center [469, 475] width 46 height 46
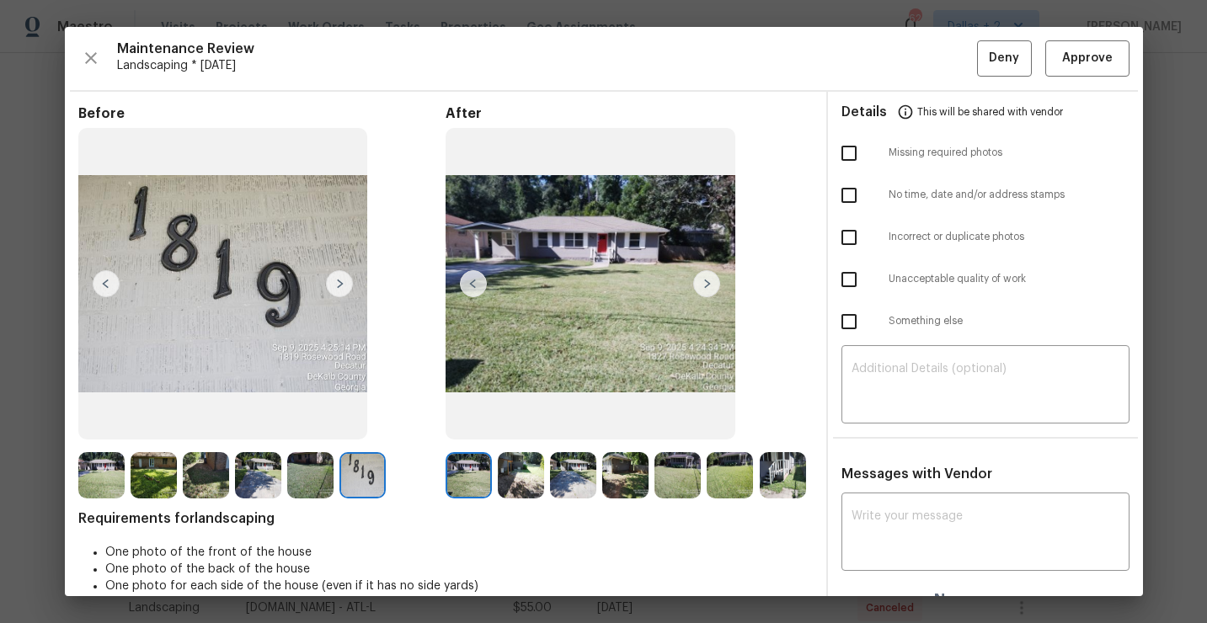
click at [518, 465] on img at bounding box center [521, 475] width 46 height 46
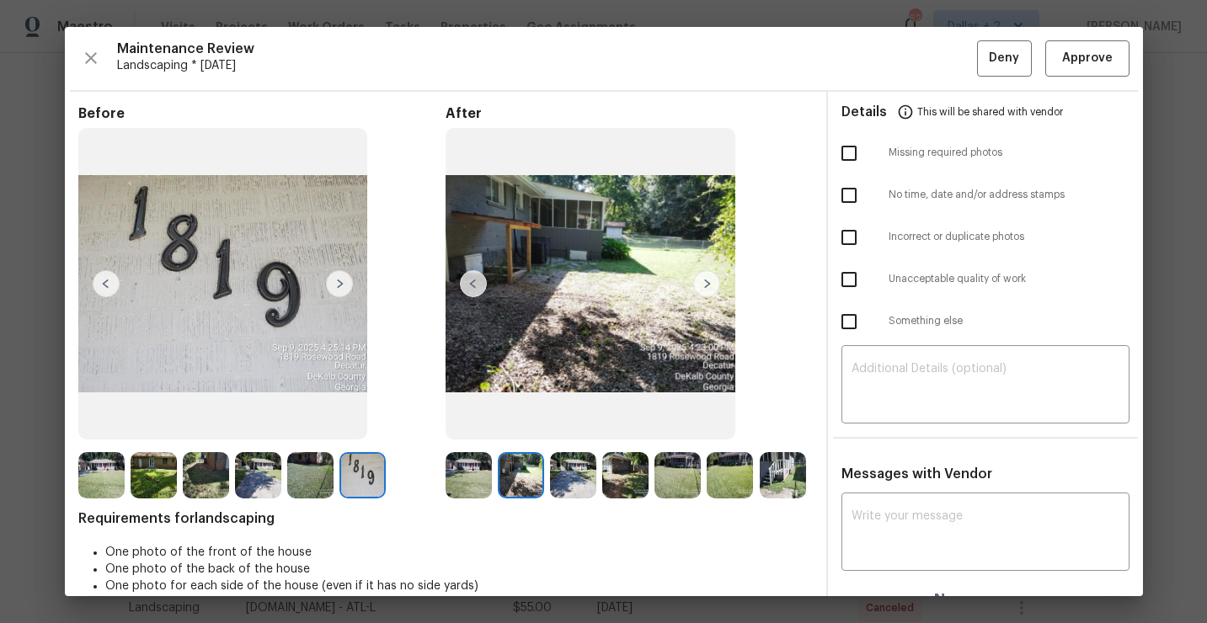
click at [551, 464] on img at bounding box center [573, 475] width 46 height 46
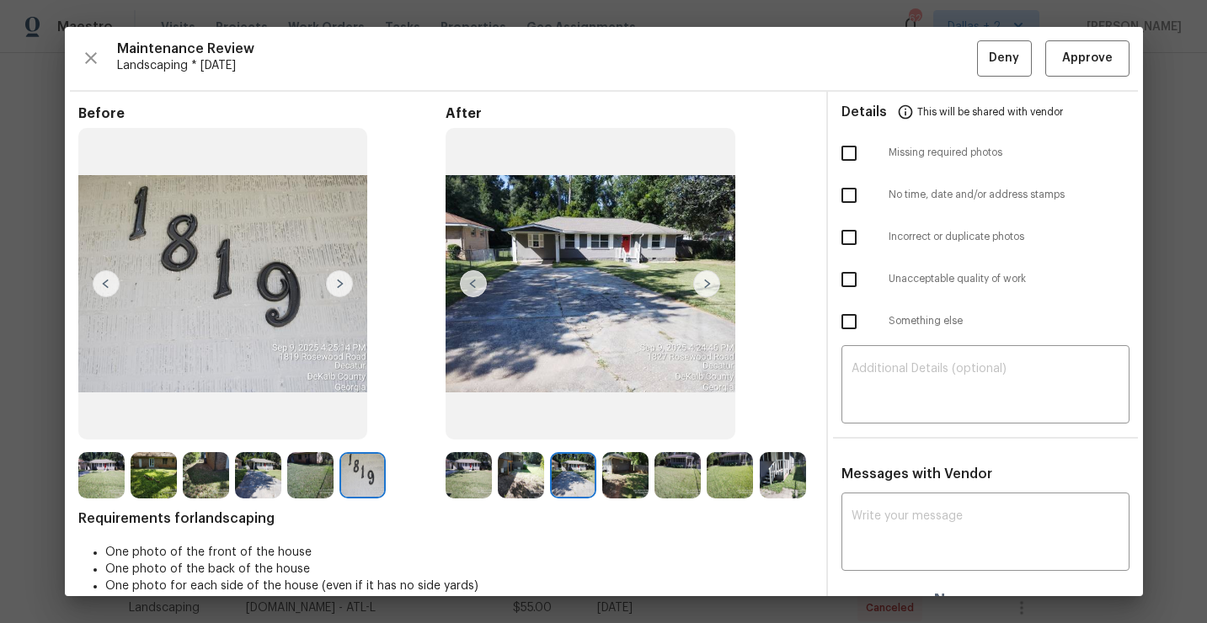
click at [630, 472] on img at bounding box center [625, 475] width 46 height 46
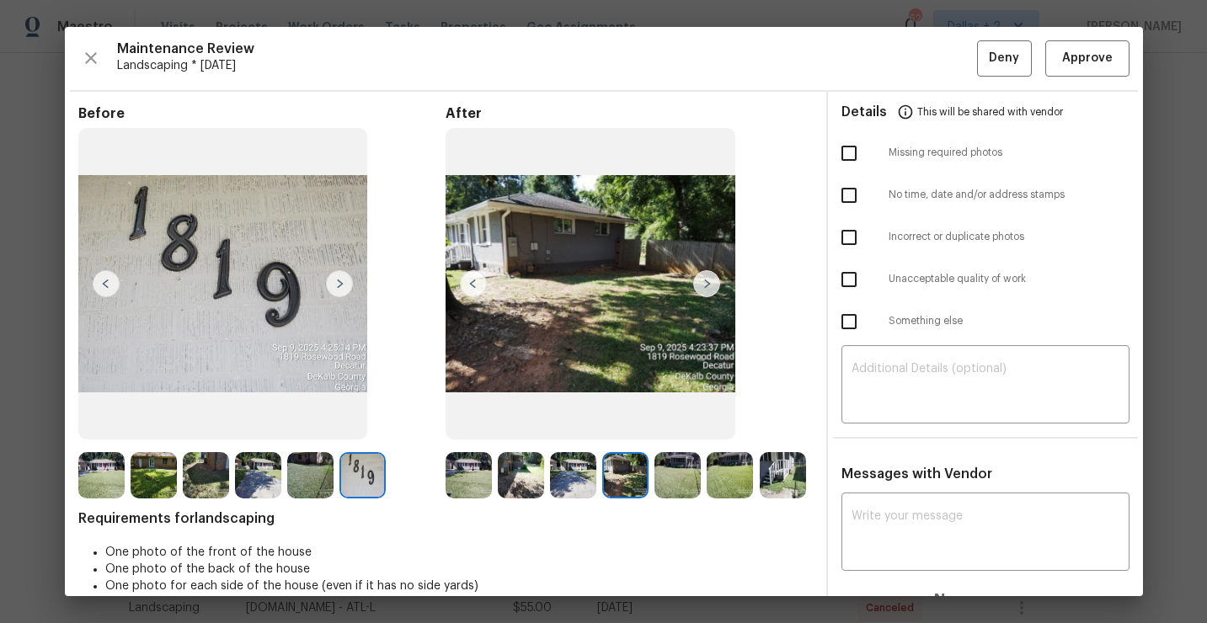
click at [685, 476] on img at bounding box center [678, 475] width 46 height 46
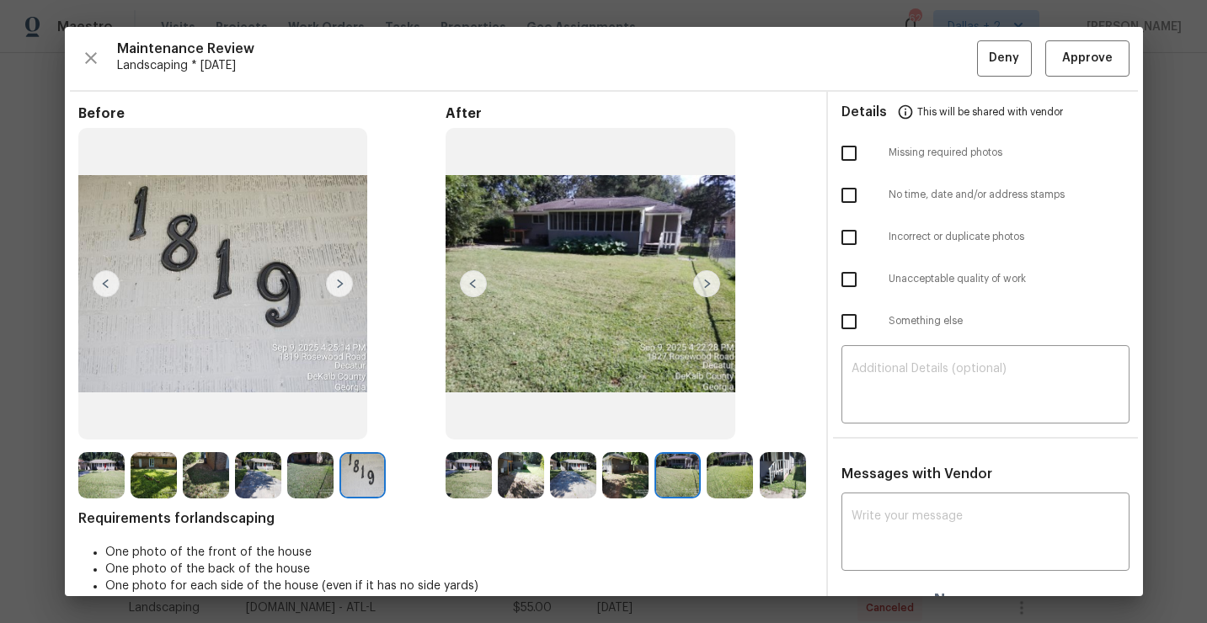
click at [752, 478] on img at bounding box center [730, 475] width 46 height 46
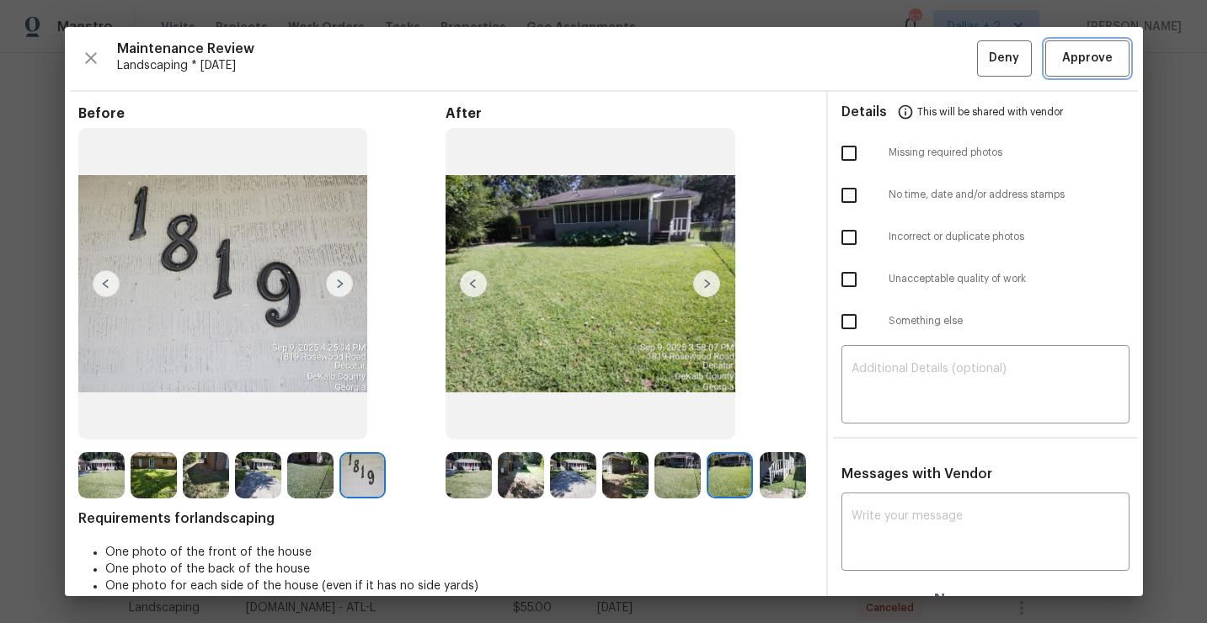
click at [1104, 60] on span "Approve" at bounding box center [1087, 58] width 51 height 21
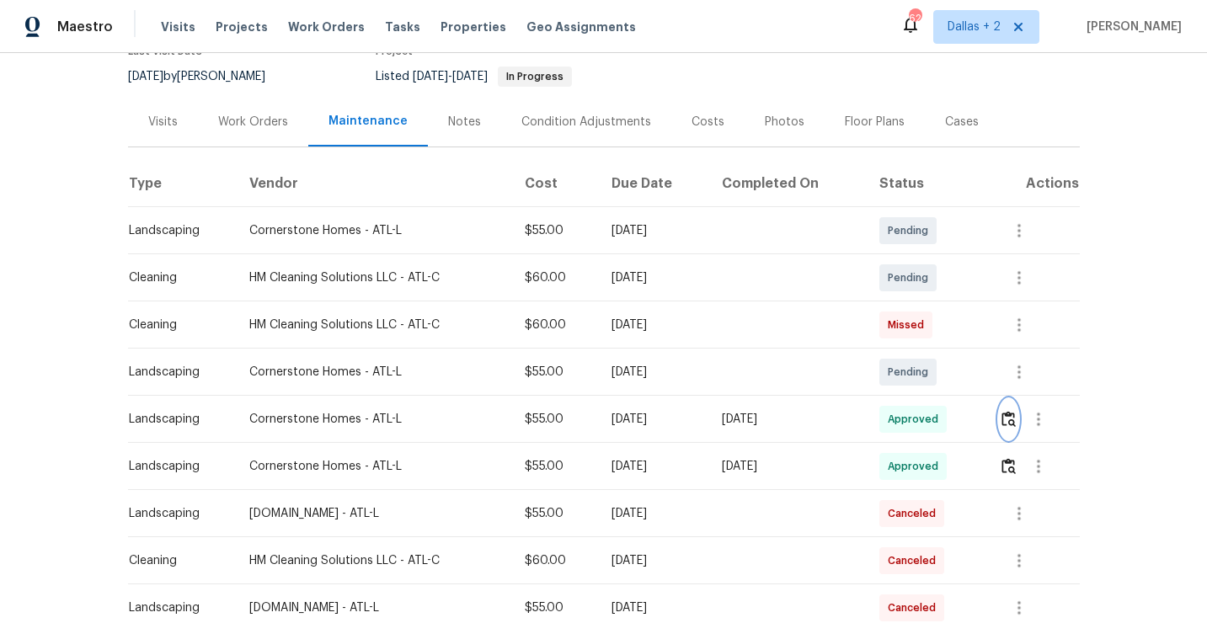
scroll to position [0, 0]
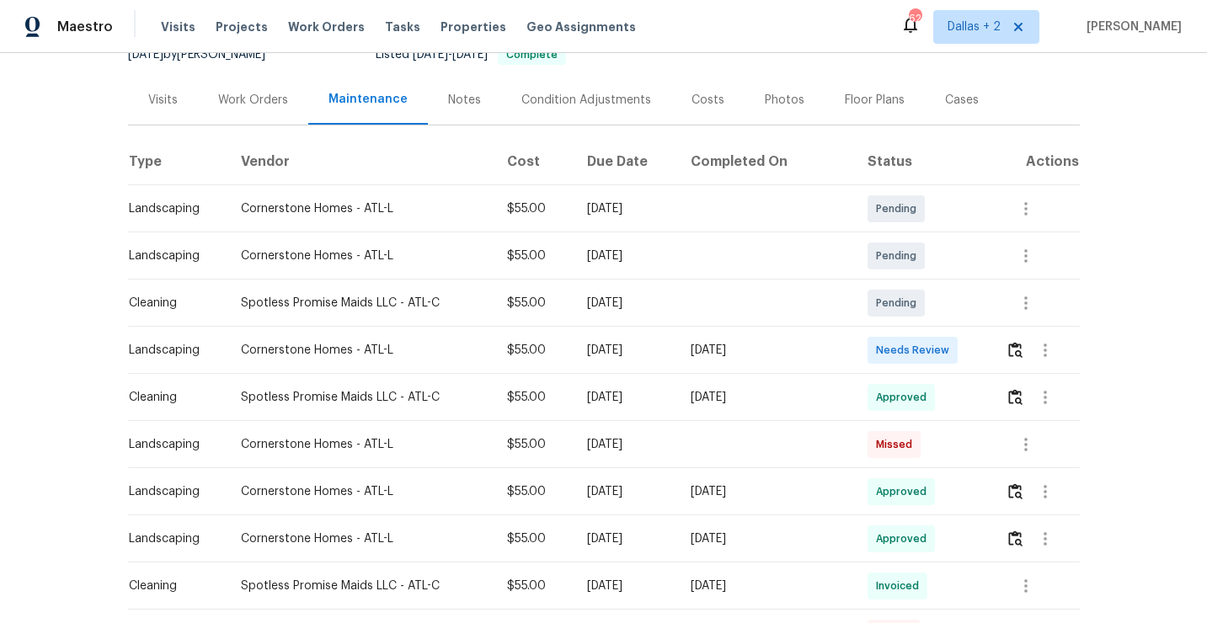
scroll to position [221, 0]
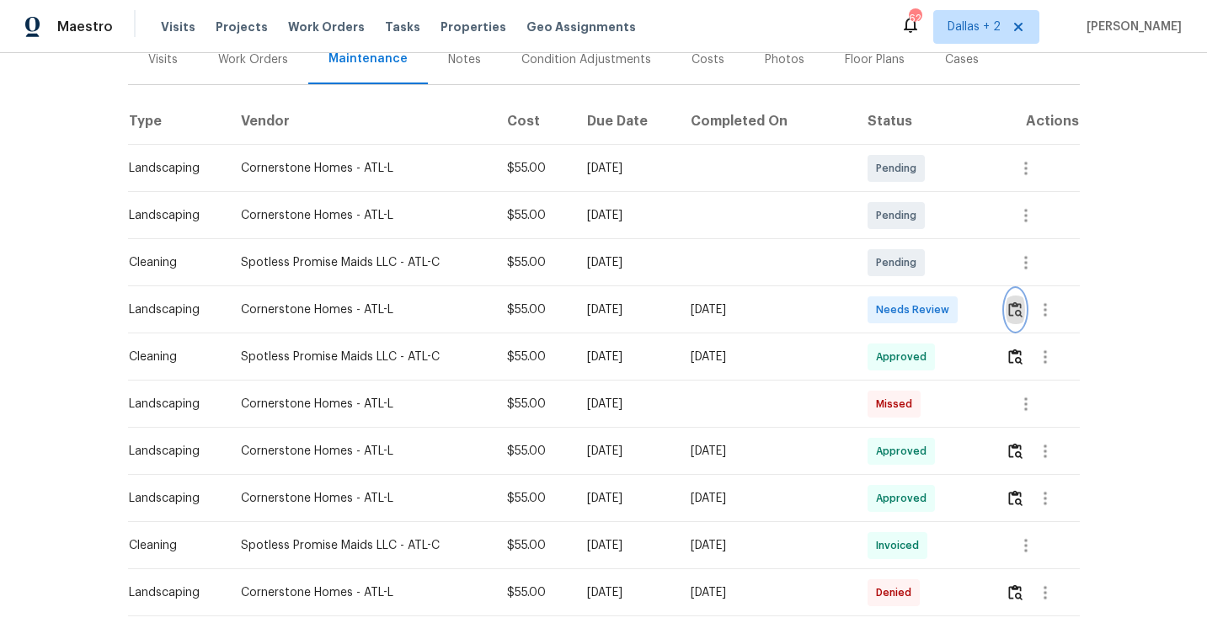
click at [1019, 308] on img "button" at bounding box center [1015, 310] width 14 height 16
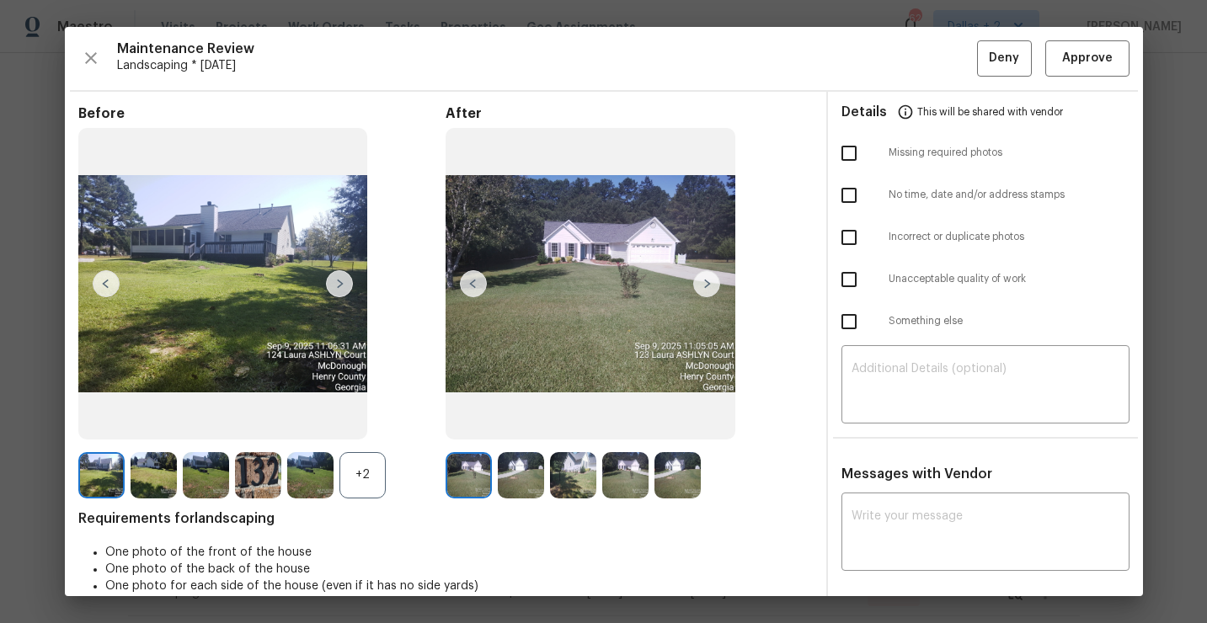
click at [367, 464] on div "+2" at bounding box center [363, 475] width 46 height 46
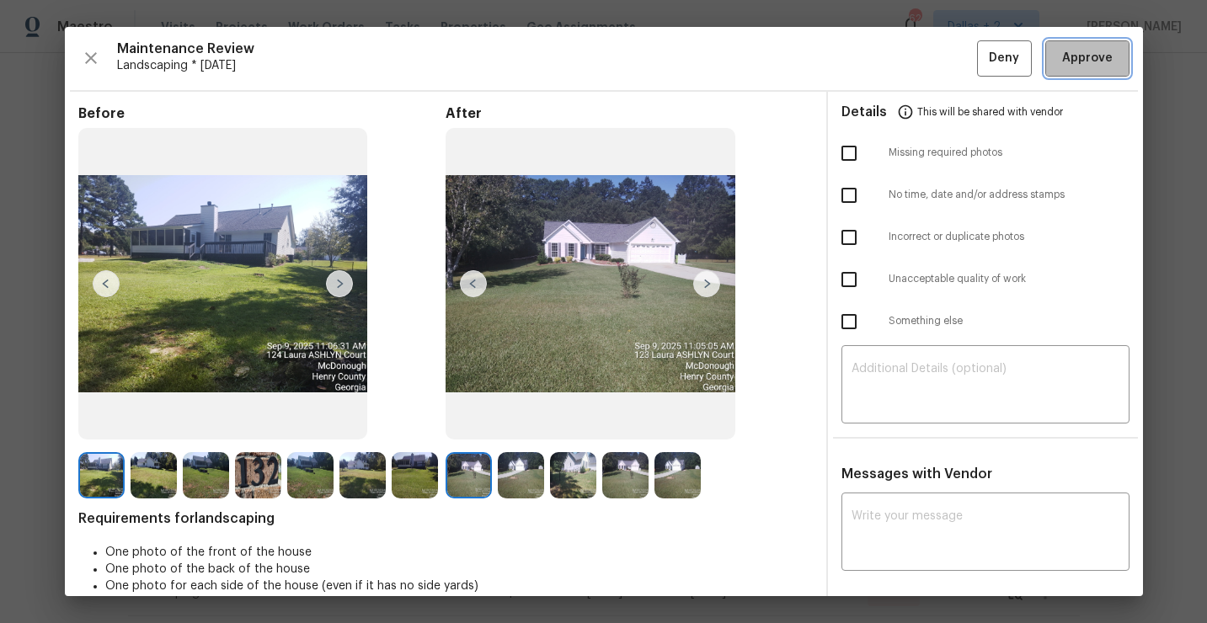
click at [1080, 45] on button "Approve" at bounding box center [1087, 58] width 84 height 36
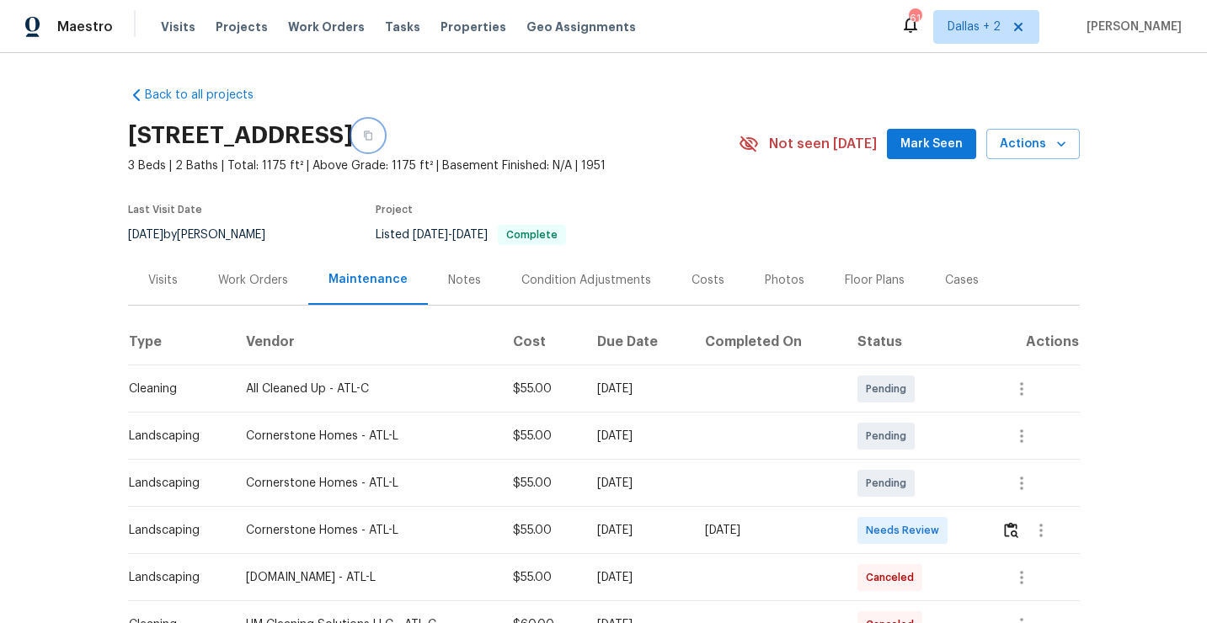
click at [372, 137] on icon "button" at bounding box center [368, 135] width 8 height 9
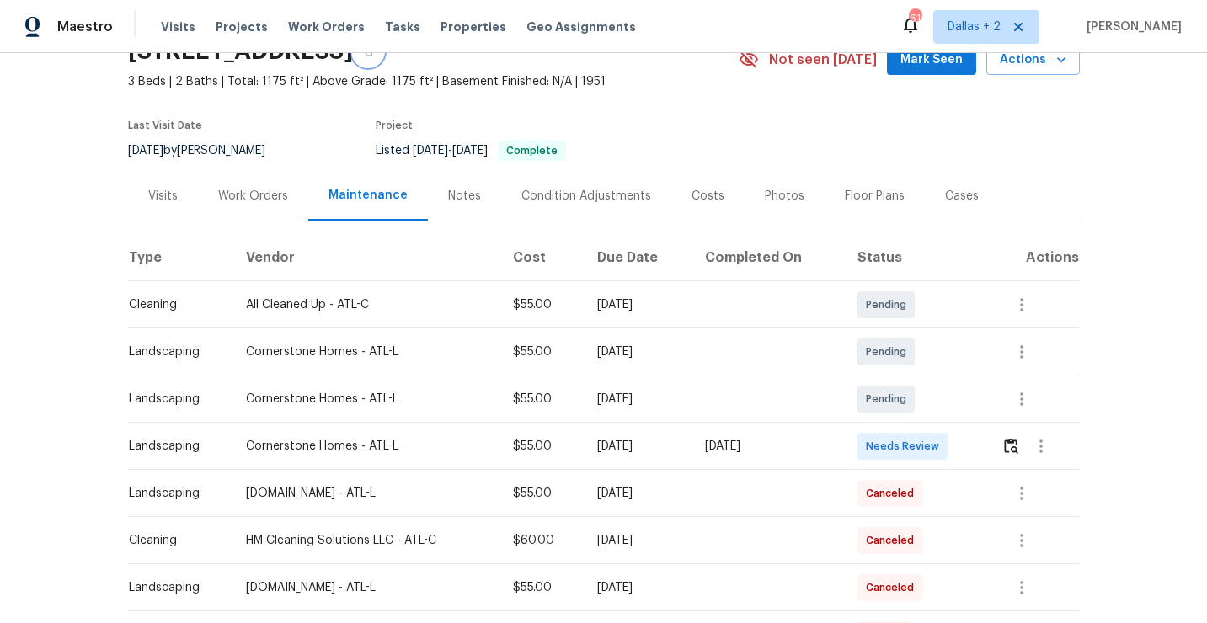
scroll to position [123, 0]
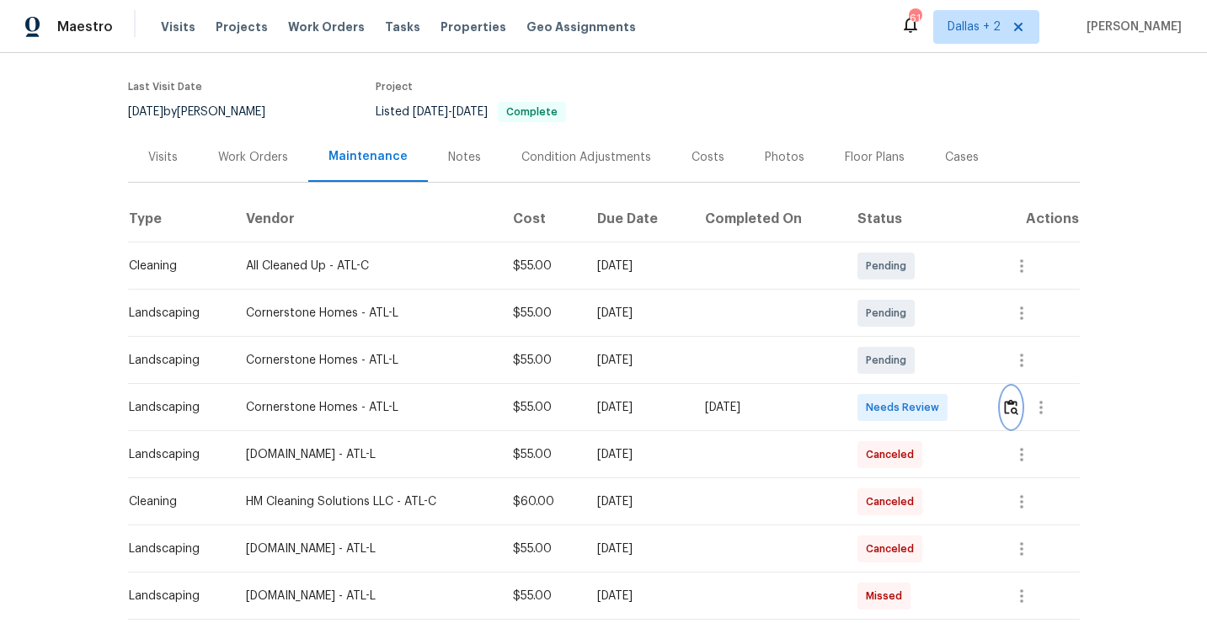
click at [1013, 408] on img "button" at bounding box center [1011, 407] width 14 height 16
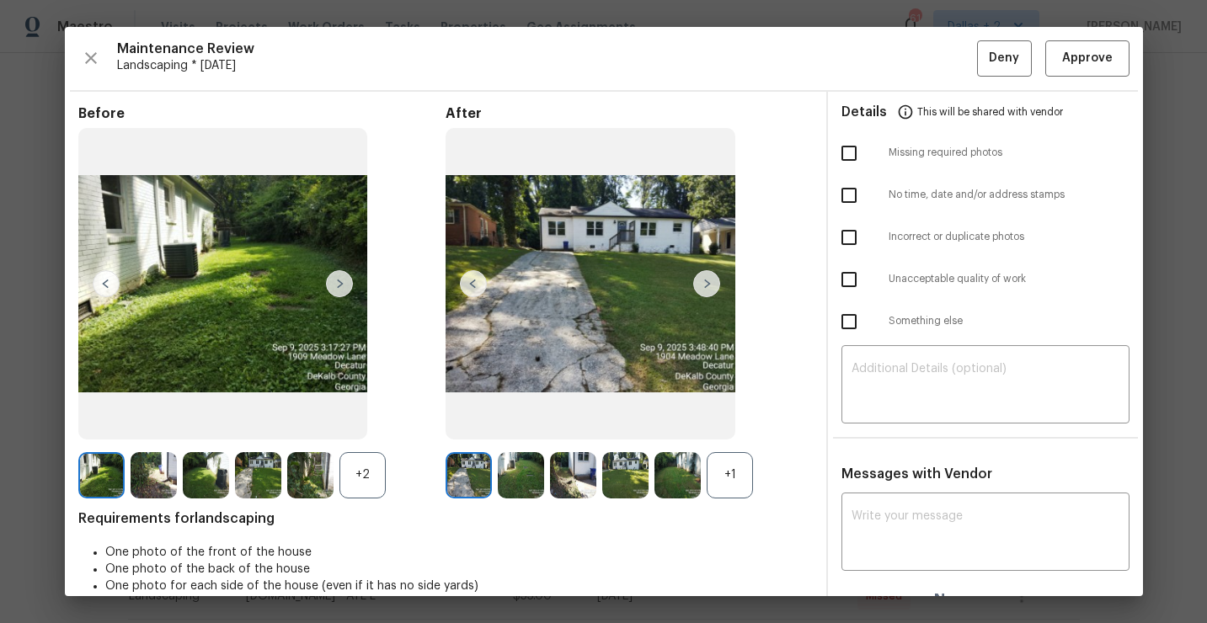
click at [731, 463] on div "+1" at bounding box center [730, 475] width 46 height 46
click at [351, 480] on div "+2" at bounding box center [363, 475] width 46 height 46
click at [358, 469] on img at bounding box center [363, 475] width 46 height 46
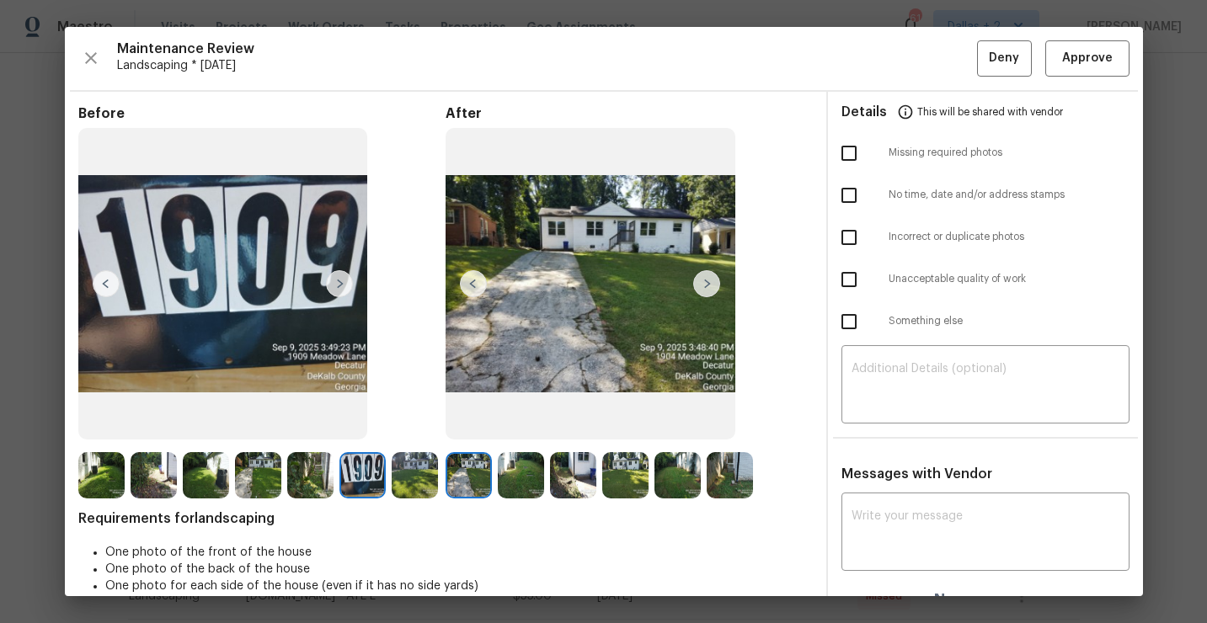
click at [705, 283] on img at bounding box center [706, 283] width 27 height 27
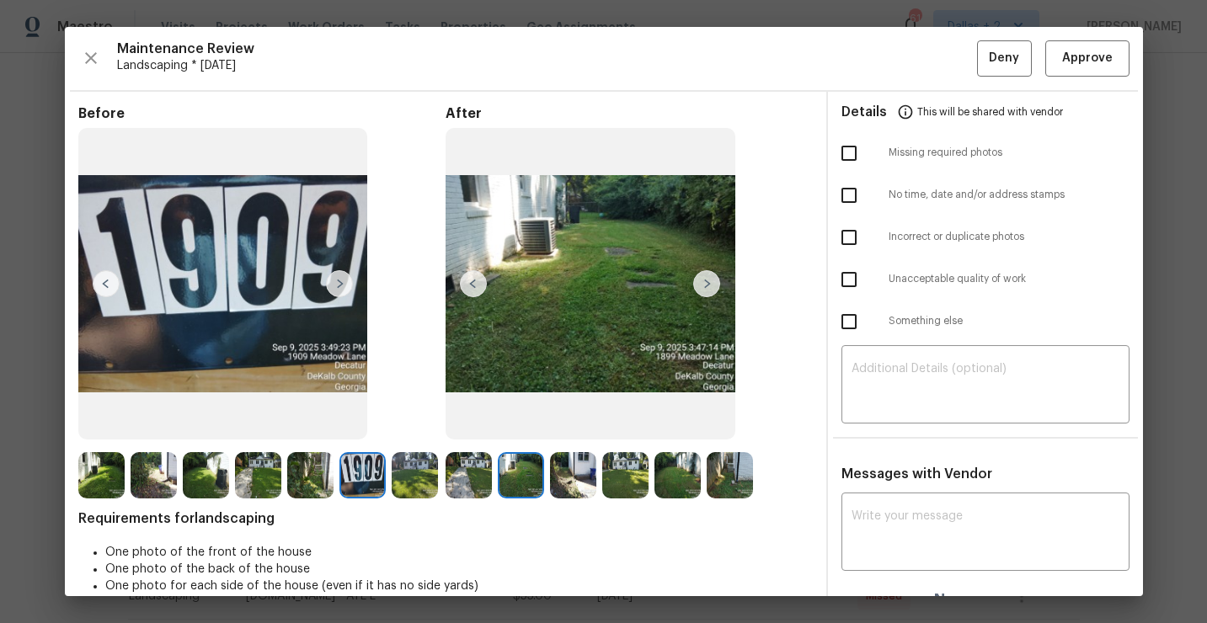
click at [704, 287] on img at bounding box center [706, 283] width 27 height 27
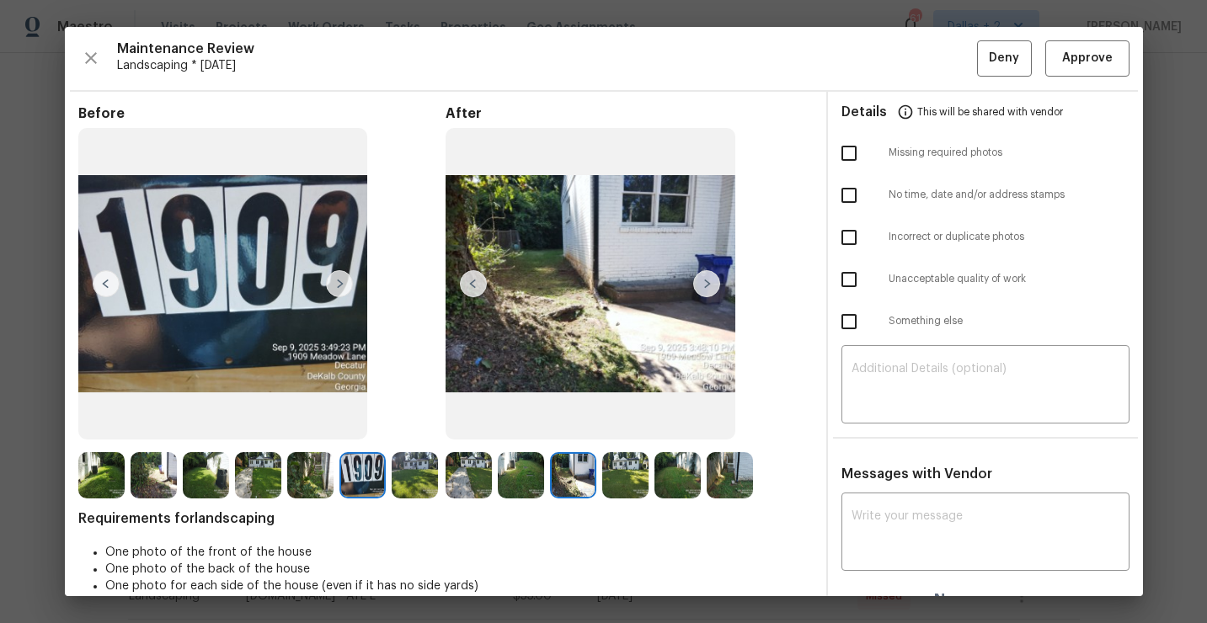
click at [704, 287] on img at bounding box center [706, 283] width 27 height 27
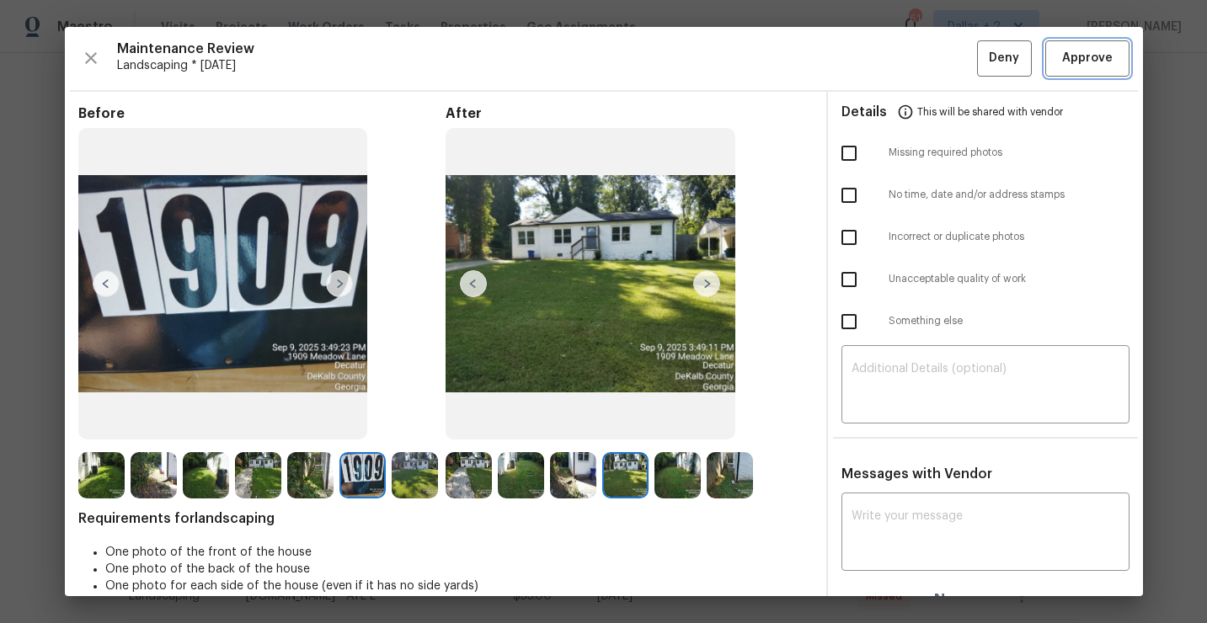
click at [1072, 60] on span "Approve" at bounding box center [1087, 58] width 51 height 21
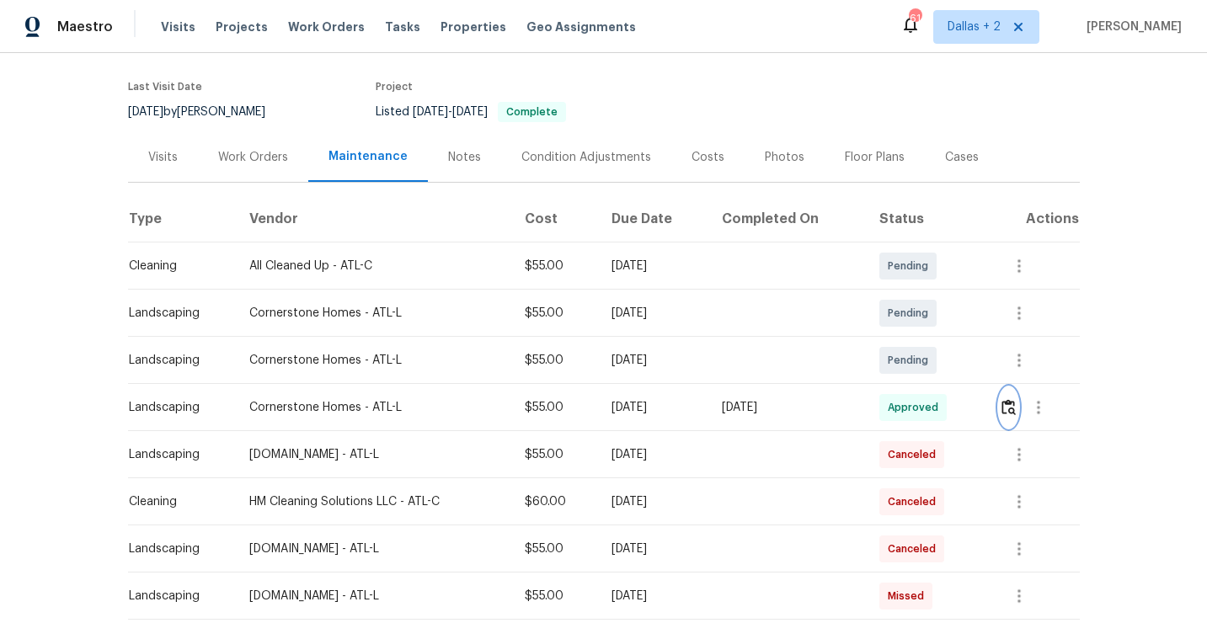
scroll to position [0, 0]
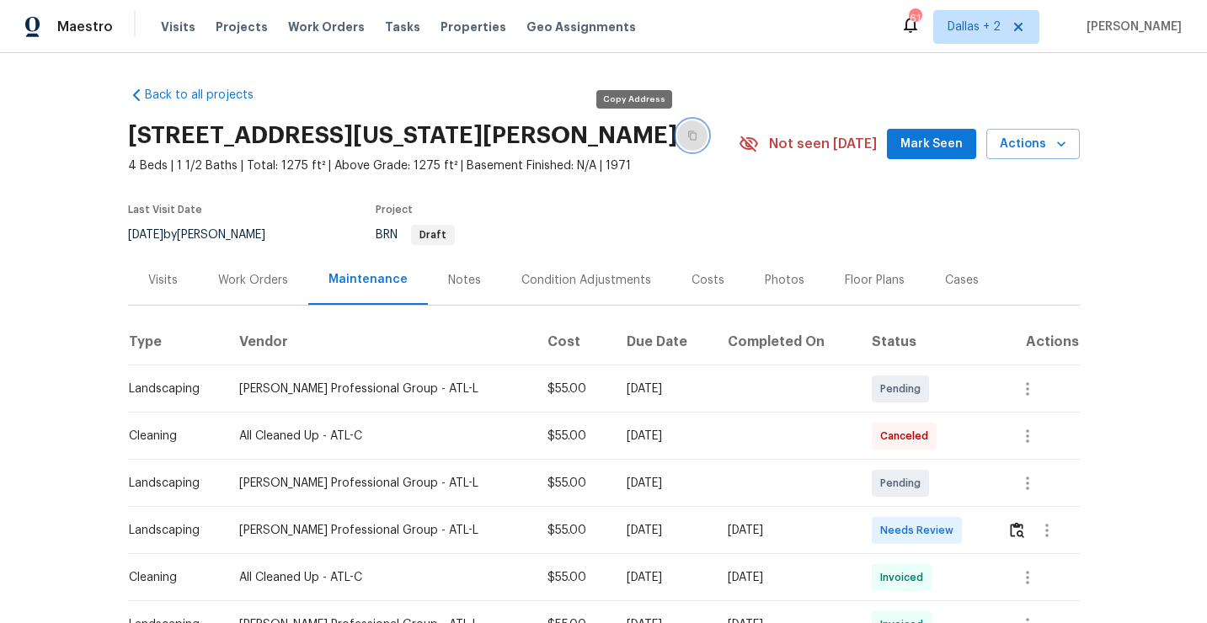
click at [687, 134] on icon "button" at bounding box center [692, 136] width 10 height 10
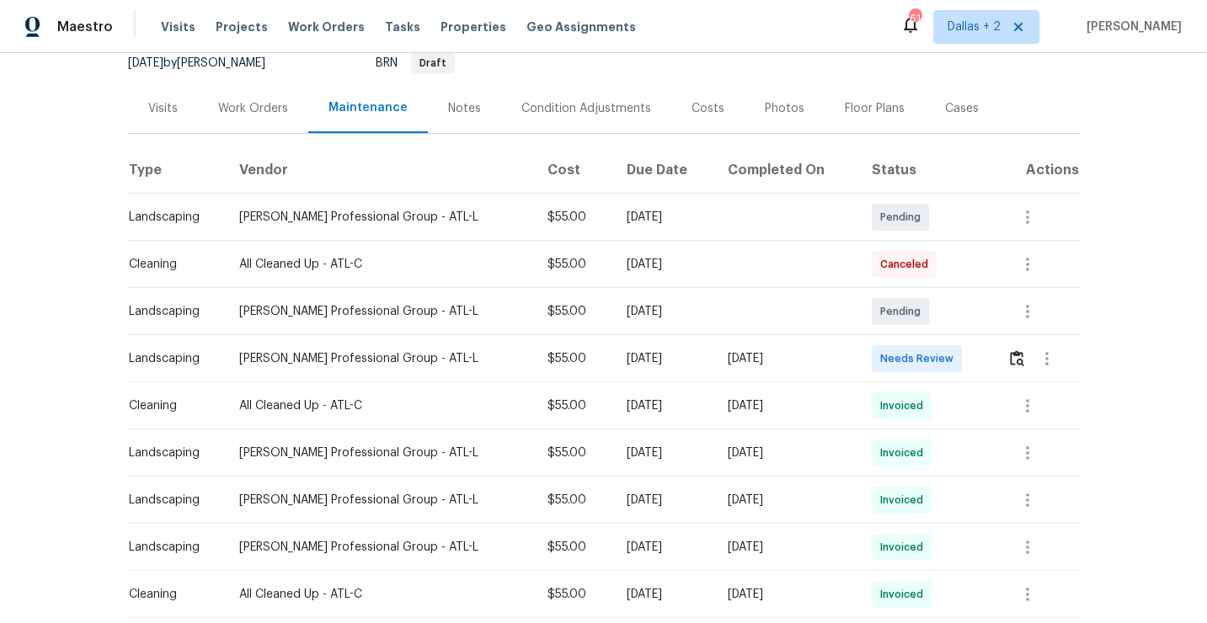
scroll to position [217, 0]
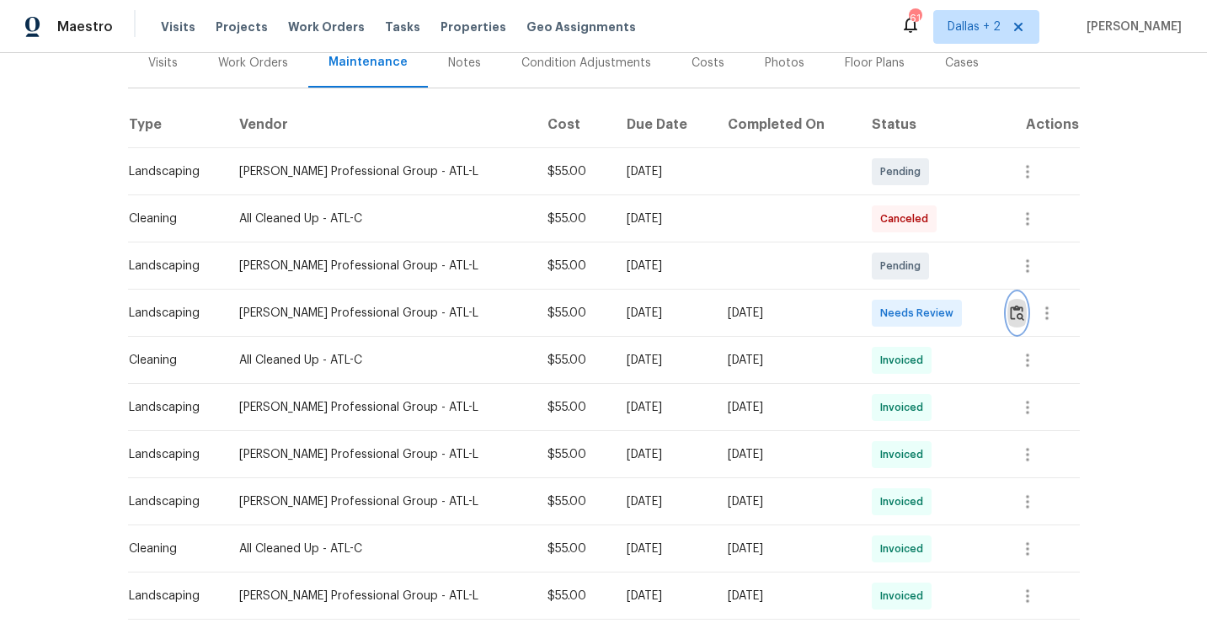
click at [1014, 314] on img "button" at bounding box center [1017, 313] width 14 height 16
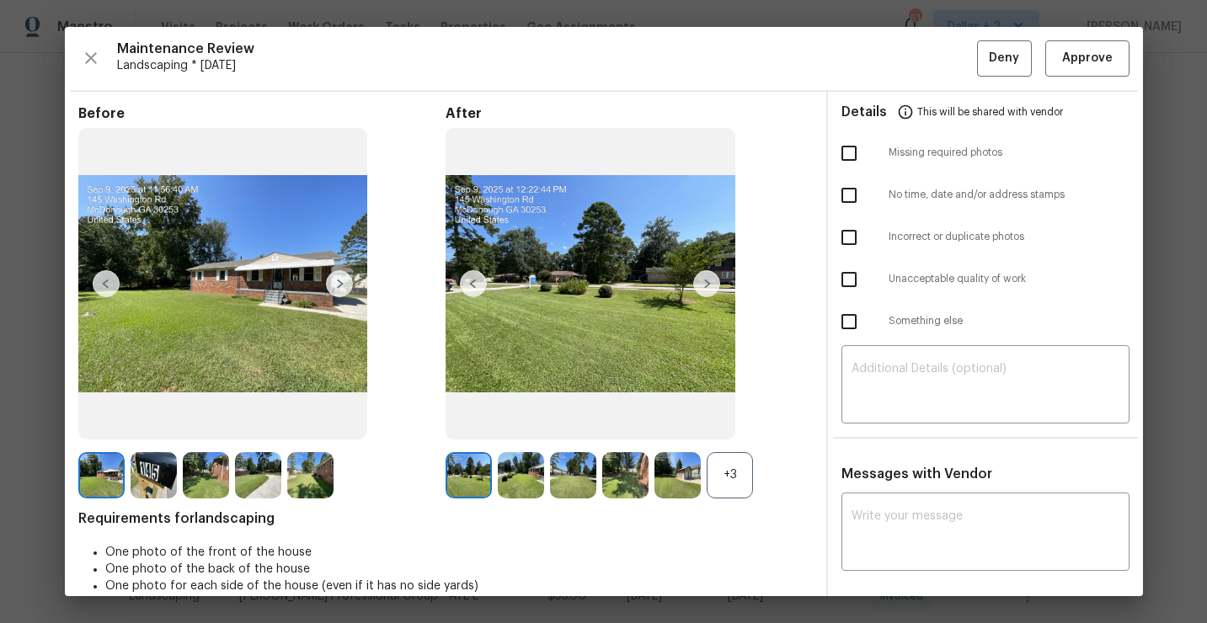
click at [748, 463] on div "+3" at bounding box center [730, 475] width 46 height 46
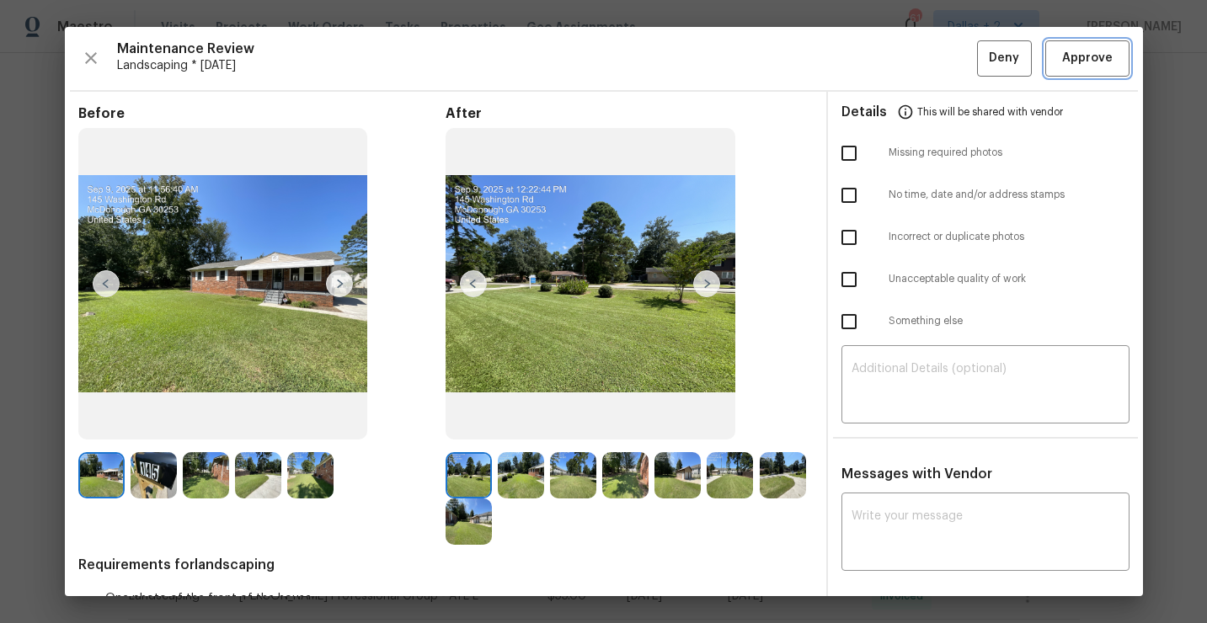
click at [1067, 58] on span "Approve" at bounding box center [1087, 58] width 51 height 21
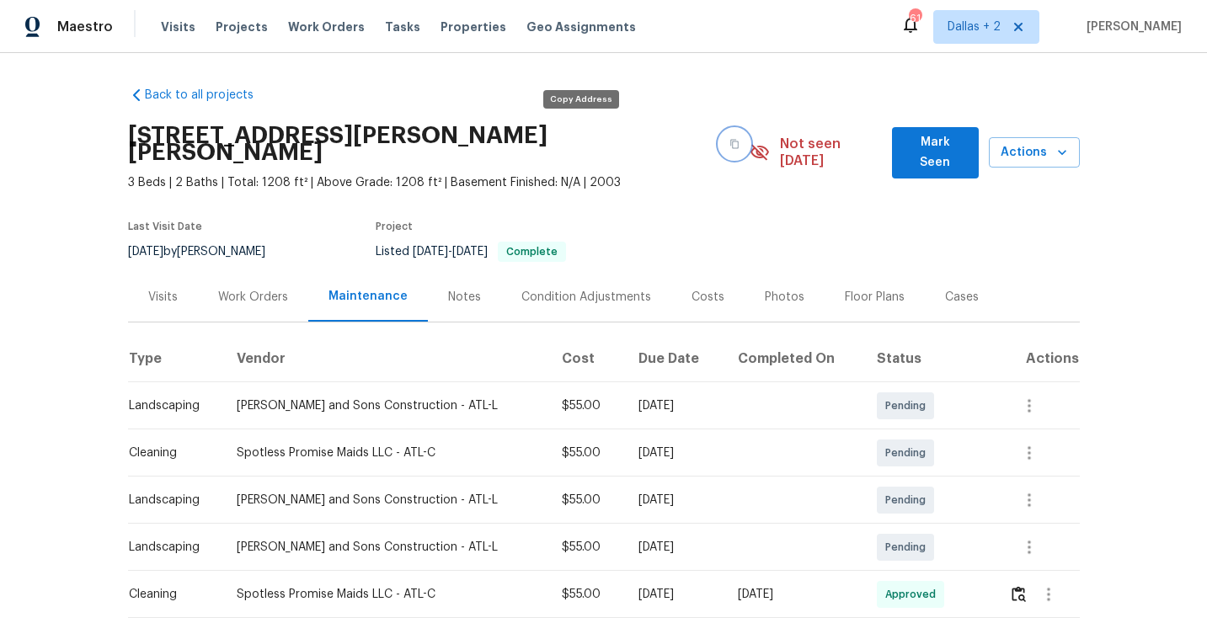
click at [730, 139] on icon "button" at bounding box center [735, 144] width 10 height 10
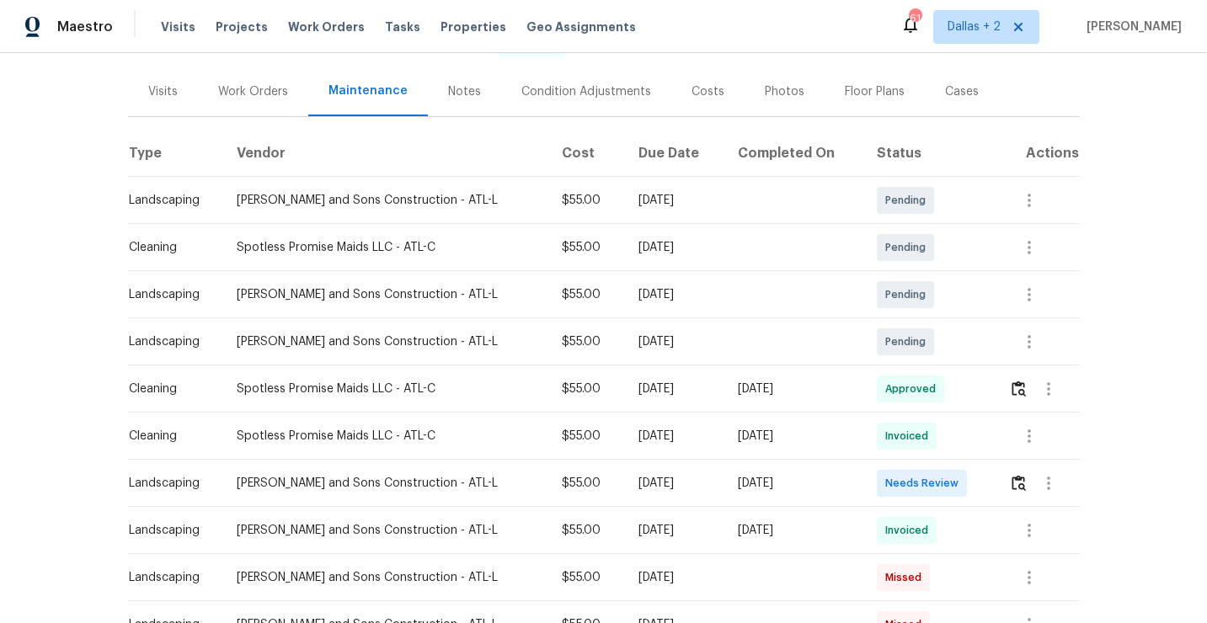
scroll to position [253, 0]
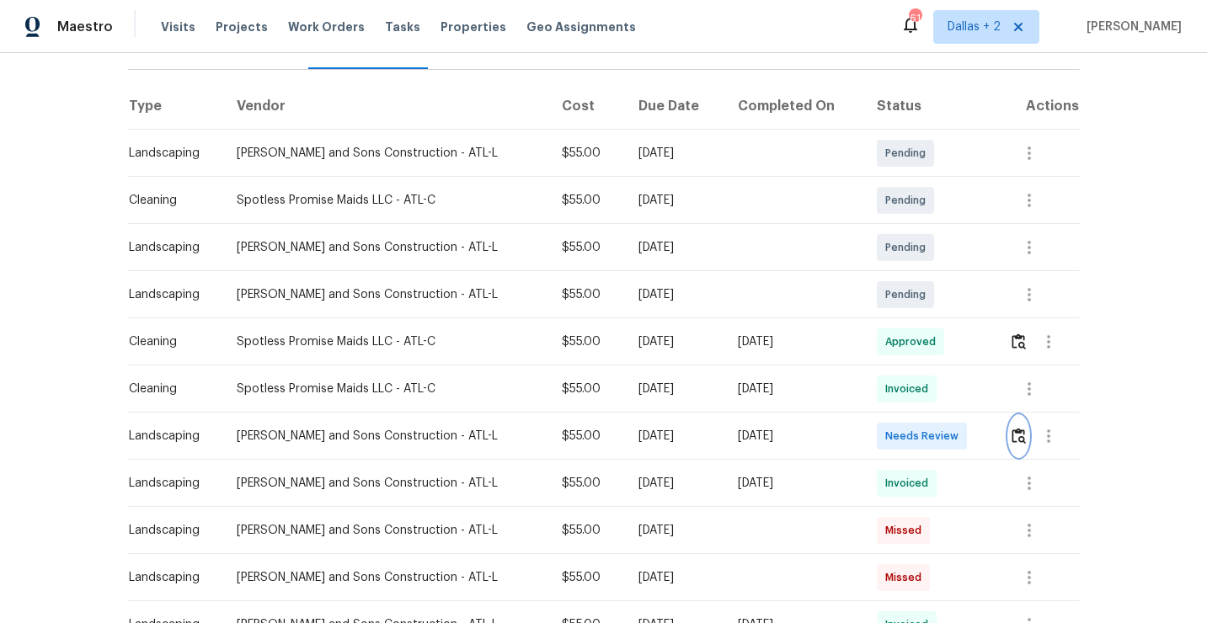
click at [1021, 430] on button "button" at bounding box center [1018, 436] width 19 height 40
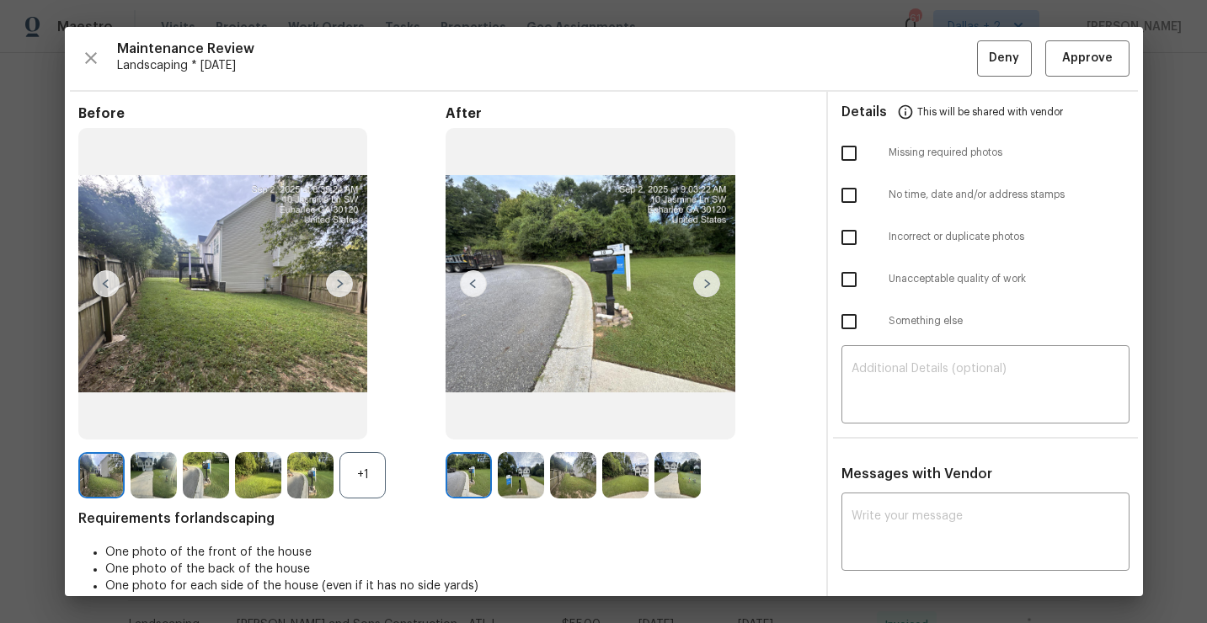
click at [362, 473] on div "+1" at bounding box center [363, 475] width 46 height 46
click at [199, 482] on img at bounding box center [206, 475] width 46 height 46
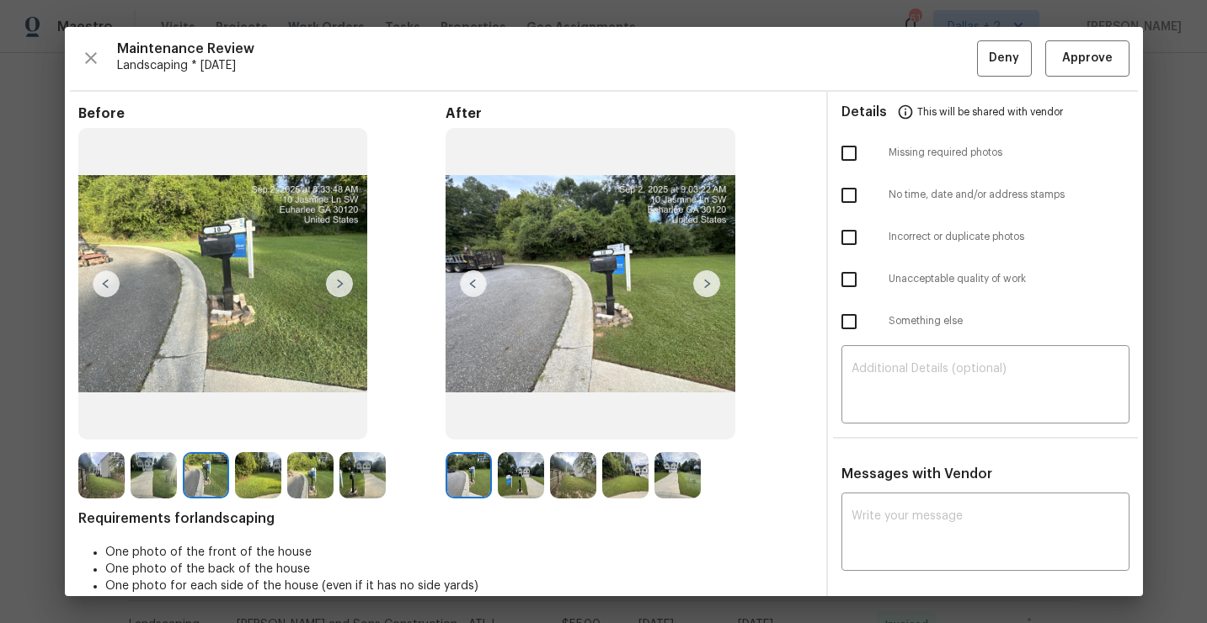
scroll to position [2, 0]
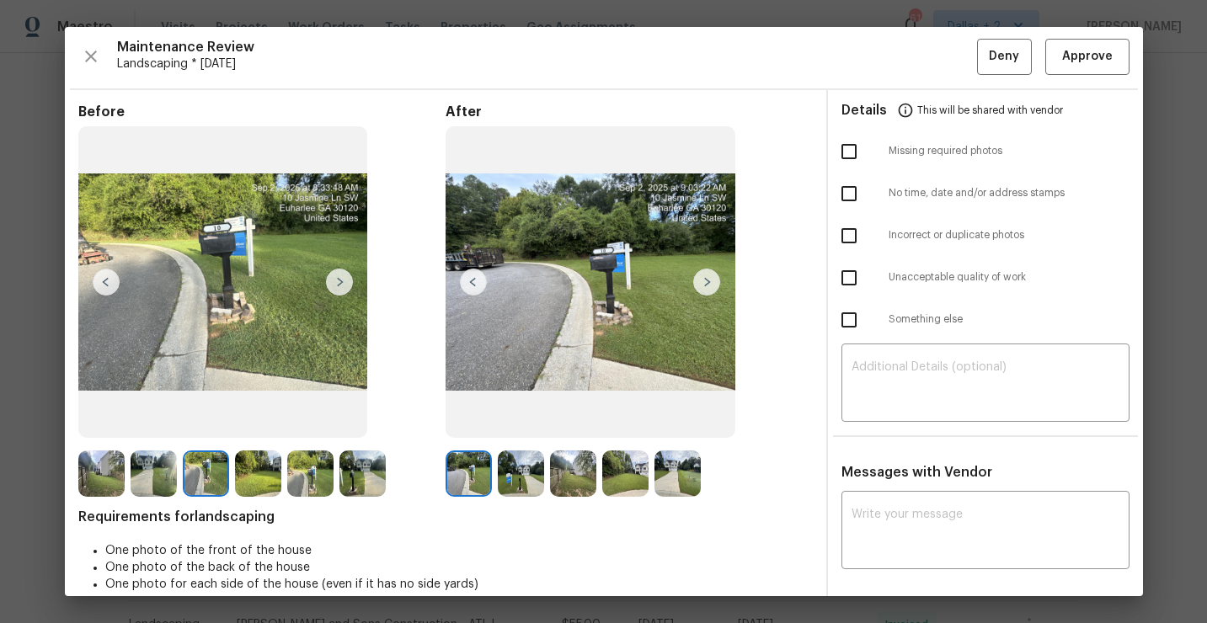
click at [612, 488] on img at bounding box center [625, 474] width 46 height 46
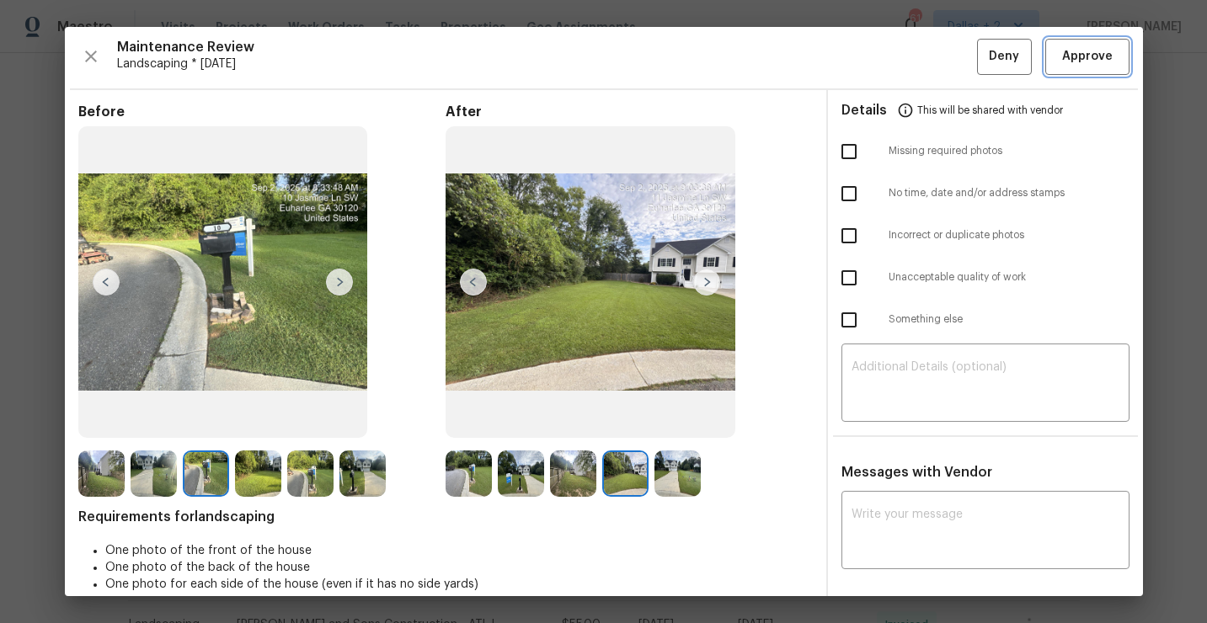
click at [1089, 65] on span "Approve" at bounding box center [1087, 56] width 51 height 21
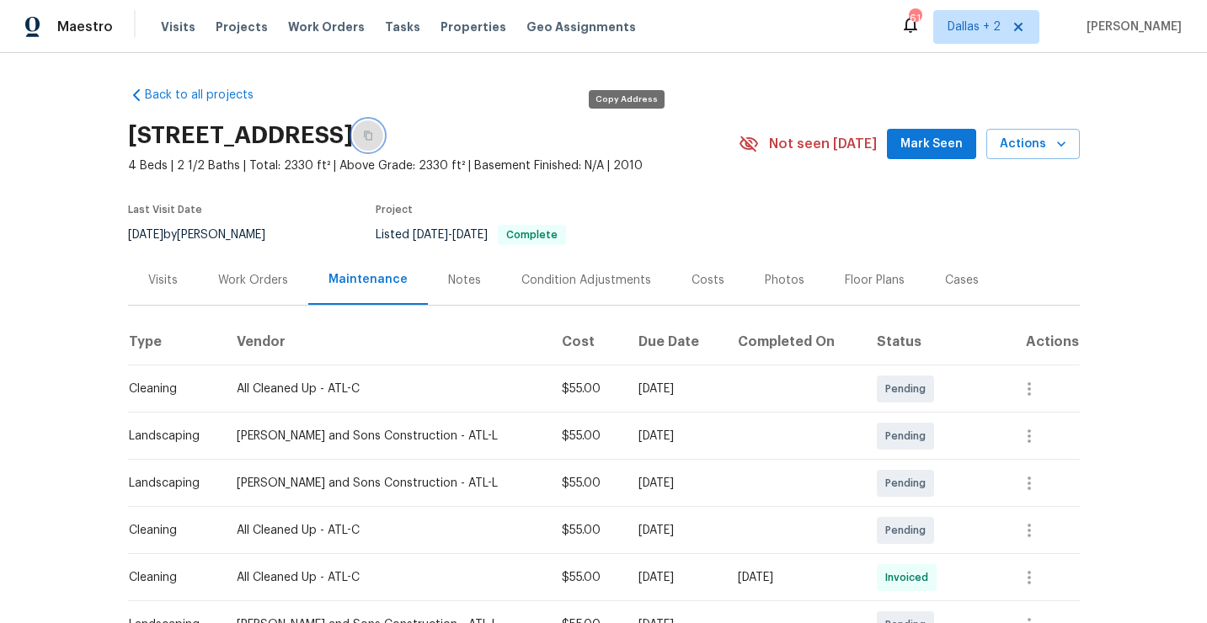
click at [383, 126] on button "button" at bounding box center [368, 135] width 30 height 30
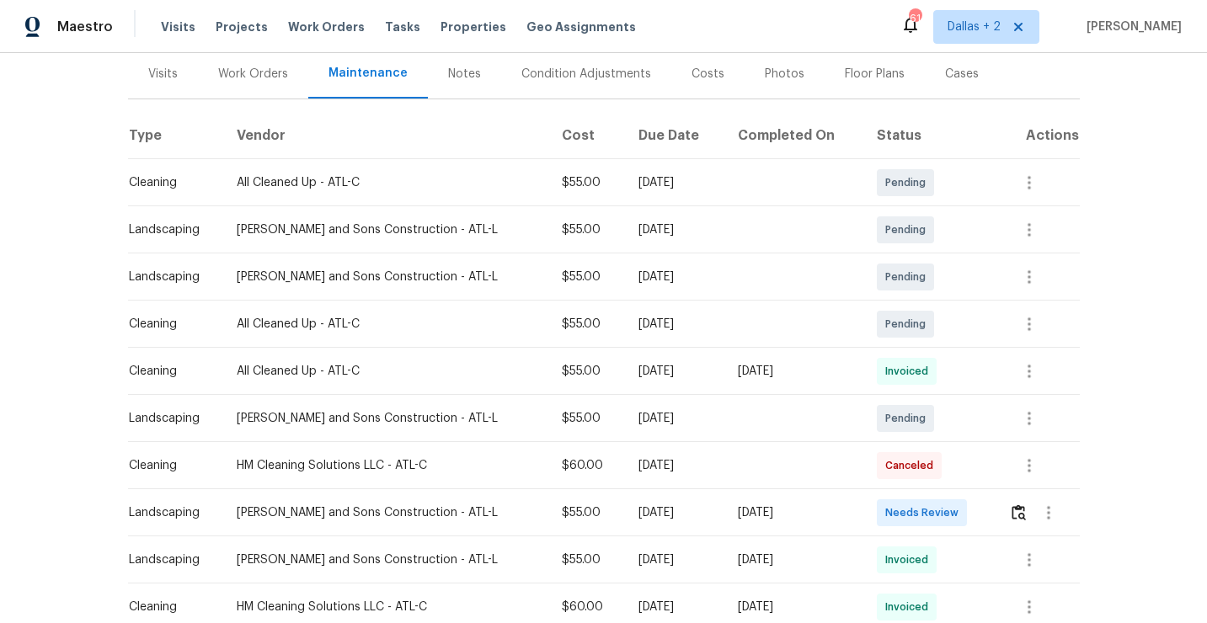
scroll to position [254, 0]
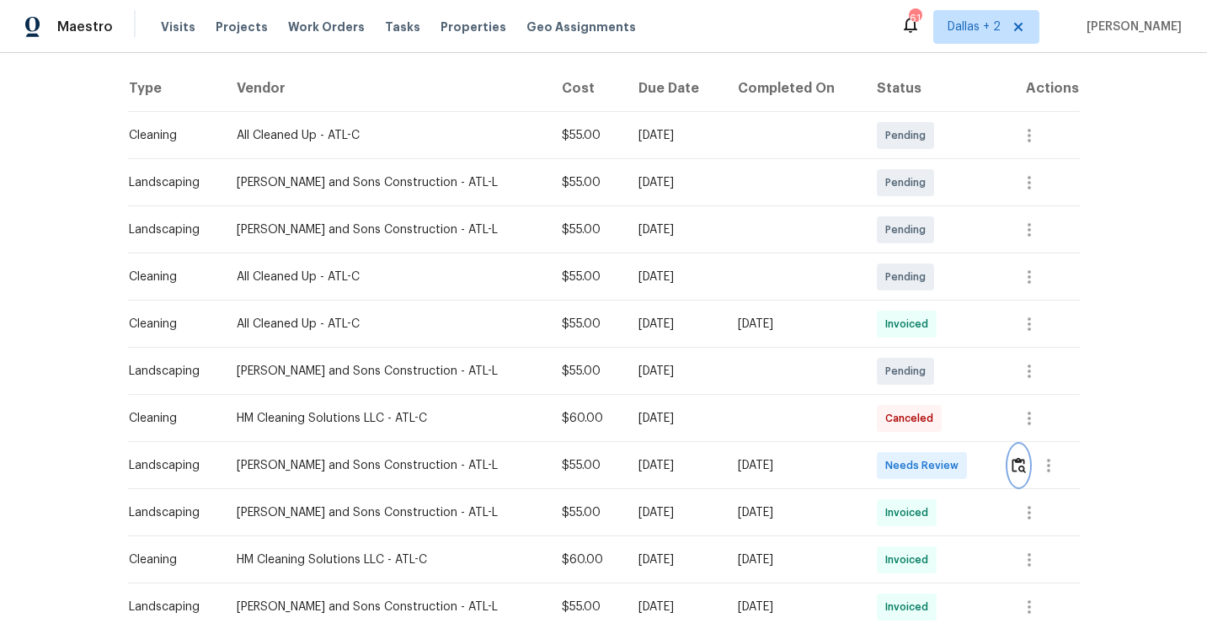
click at [1014, 464] on img "button" at bounding box center [1019, 465] width 14 height 16
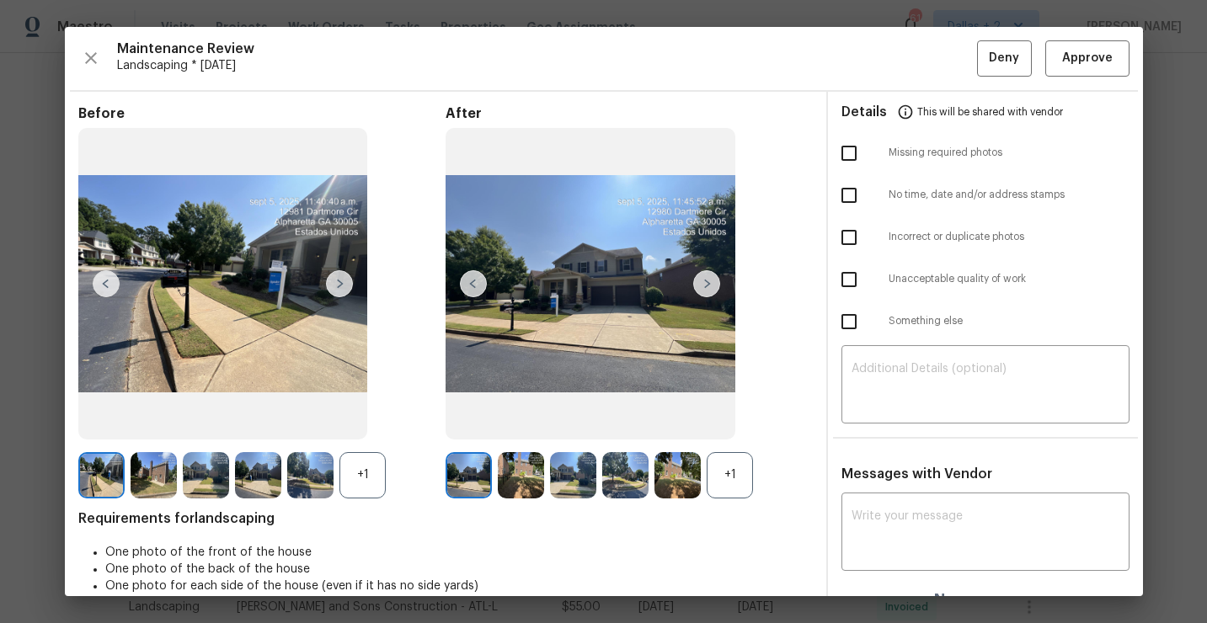
click at [741, 468] on div "+1" at bounding box center [730, 475] width 46 height 46
click at [356, 481] on div "+1" at bounding box center [363, 475] width 46 height 46
click at [713, 285] on img at bounding box center [706, 283] width 27 height 27
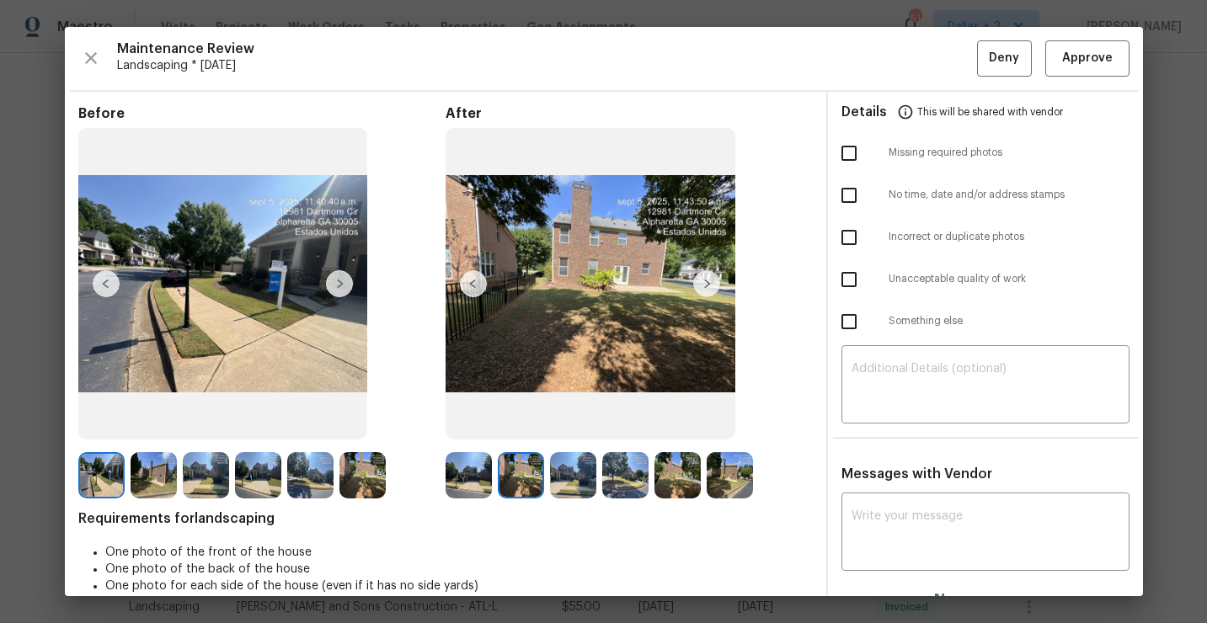
click at [710, 281] on img at bounding box center [706, 283] width 27 height 27
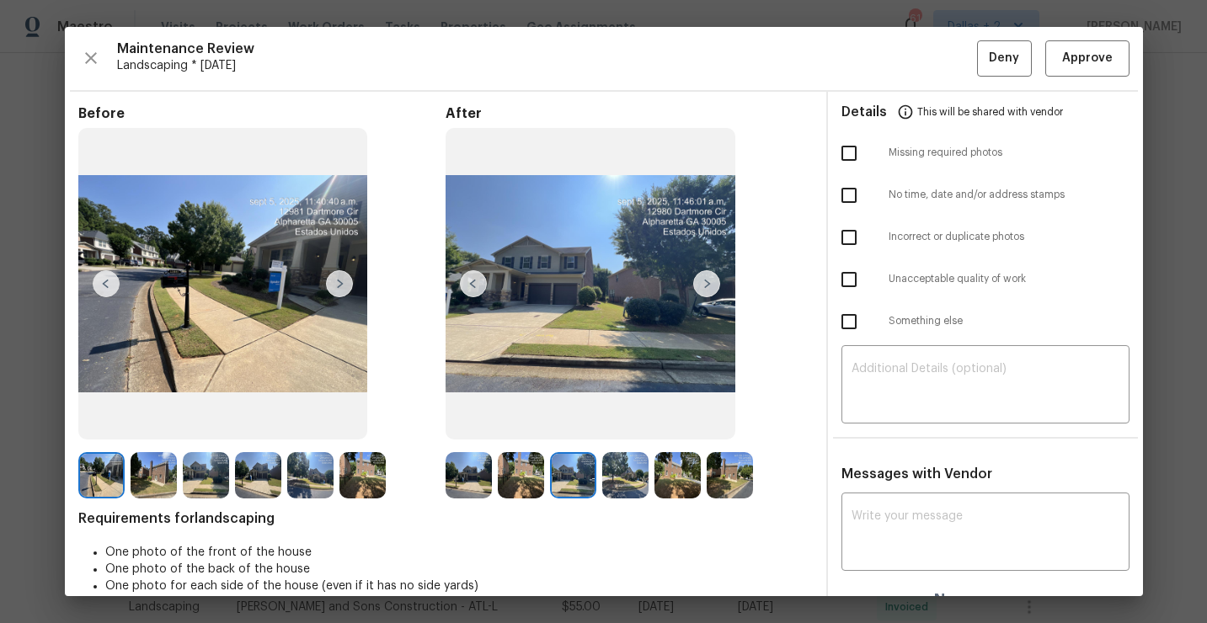
click at [710, 281] on img at bounding box center [706, 283] width 27 height 27
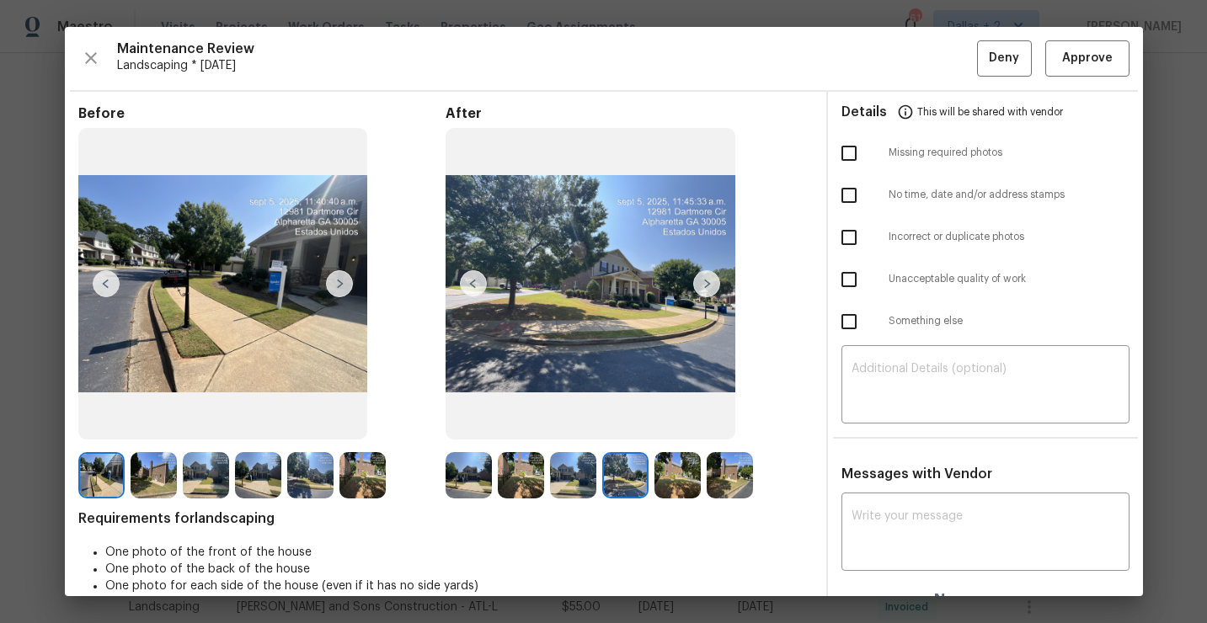
click at [710, 281] on img at bounding box center [706, 283] width 27 height 27
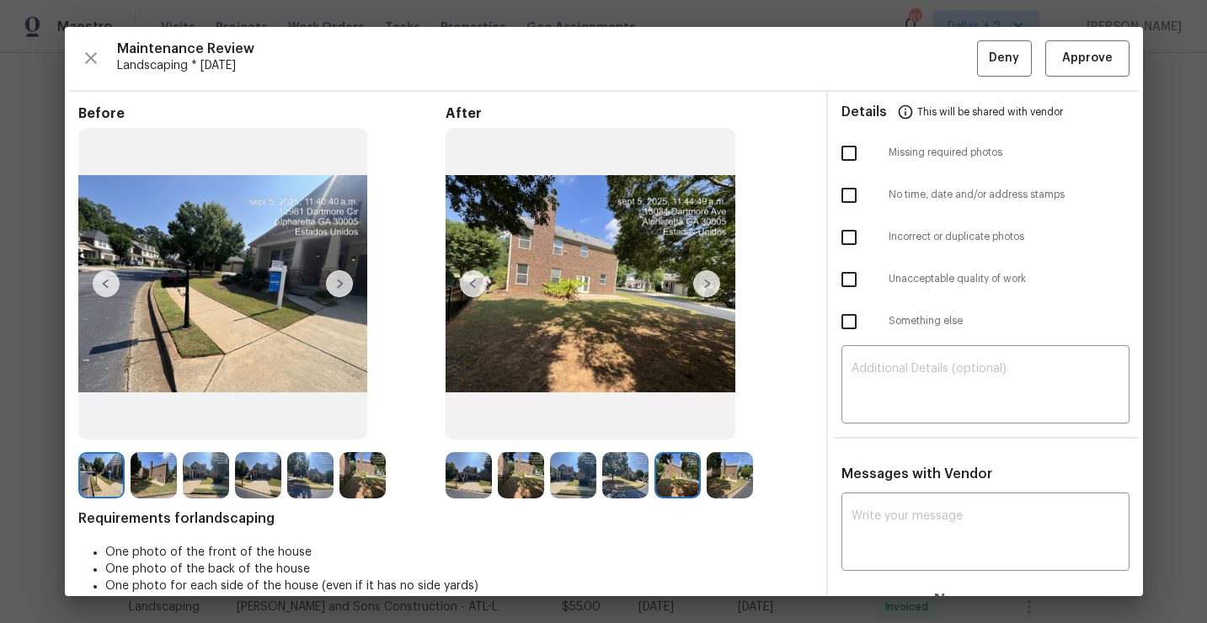
click at [709, 285] on img at bounding box center [706, 283] width 27 height 27
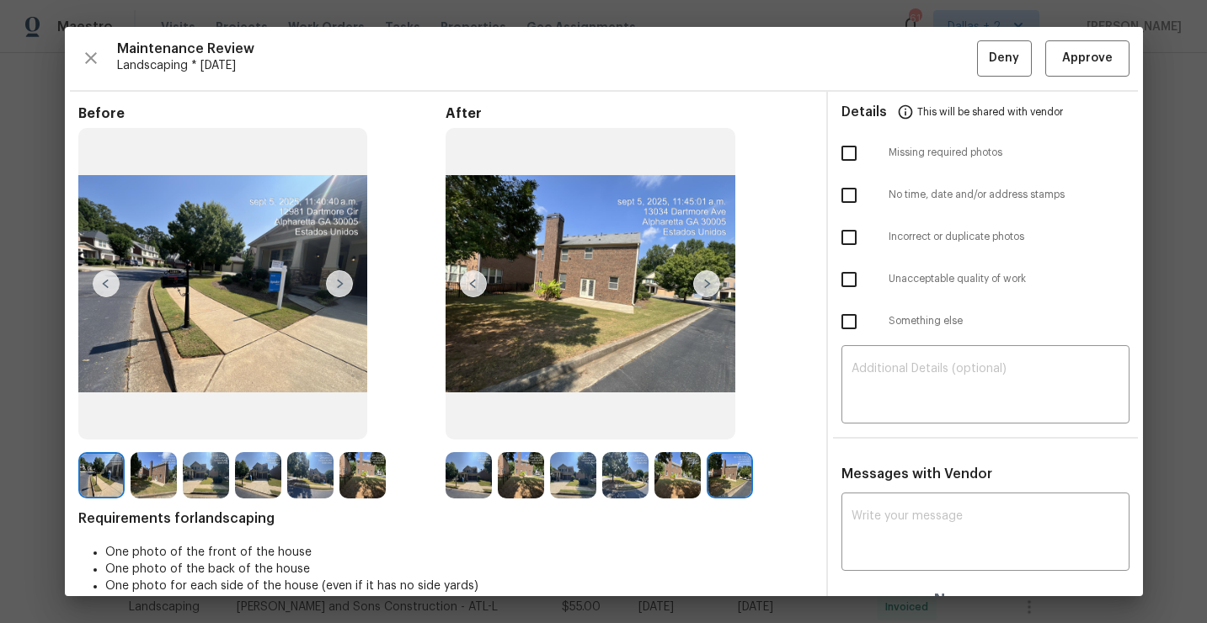
click at [709, 285] on img at bounding box center [706, 283] width 27 height 27
click at [698, 286] on img at bounding box center [706, 283] width 27 height 27
click at [316, 486] on img at bounding box center [310, 475] width 46 height 46
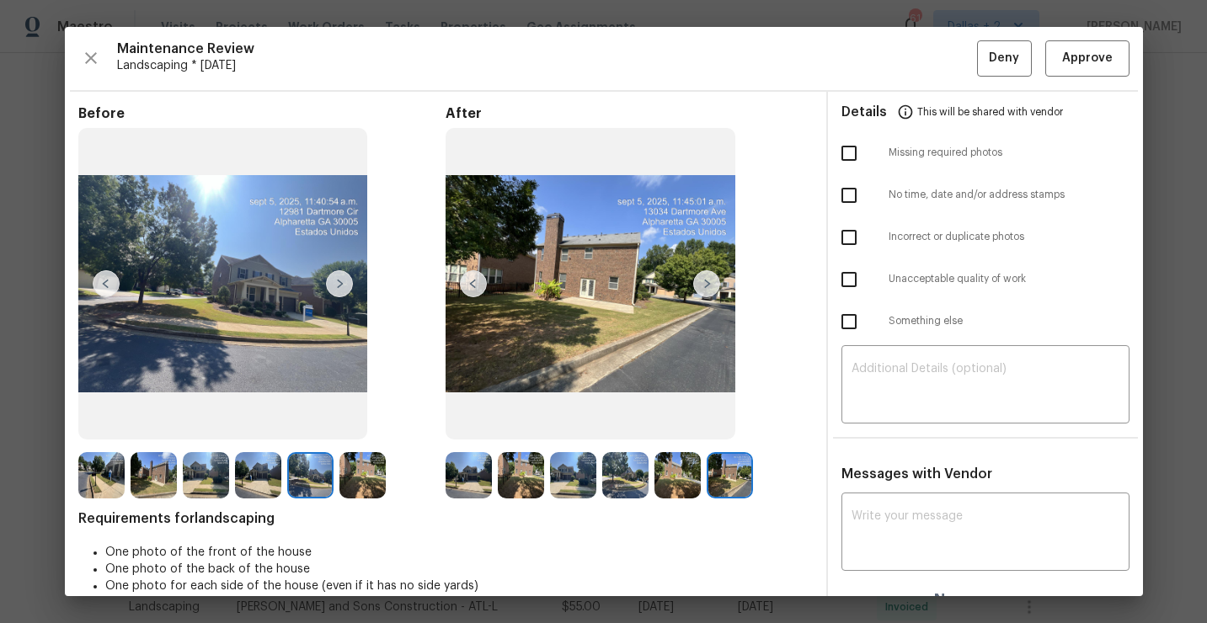
click at [110, 481] on img at bounding box center [101, 475] width 46 height 46
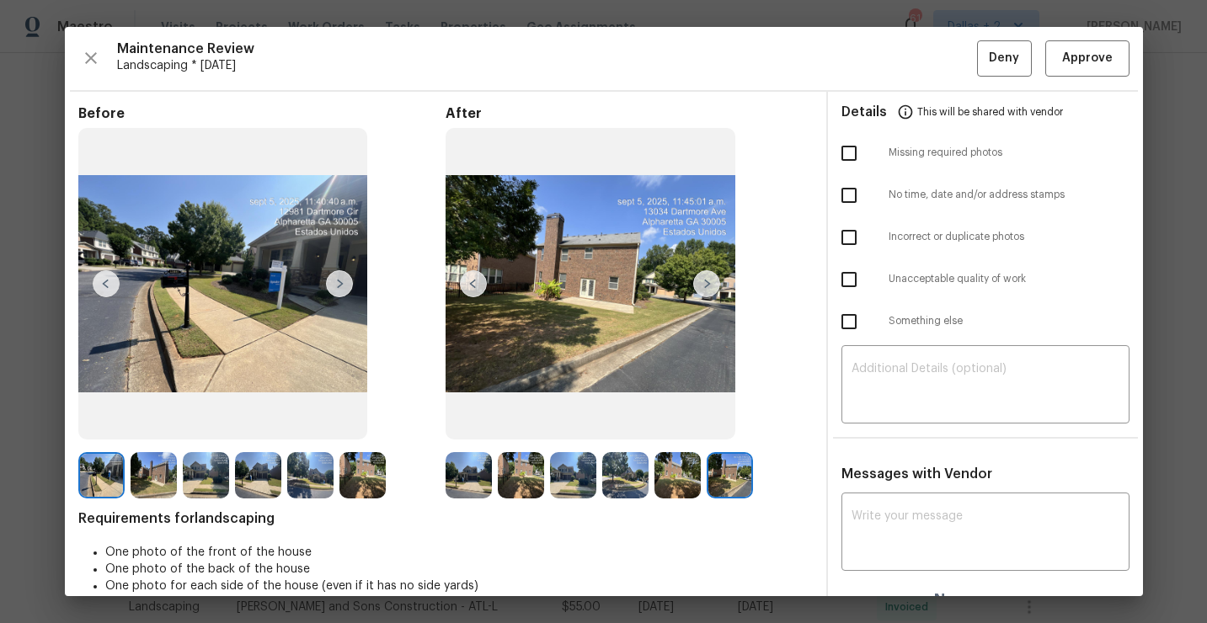
click at [164, 457] on img at bounding box center [154, 475] width 46 height 46
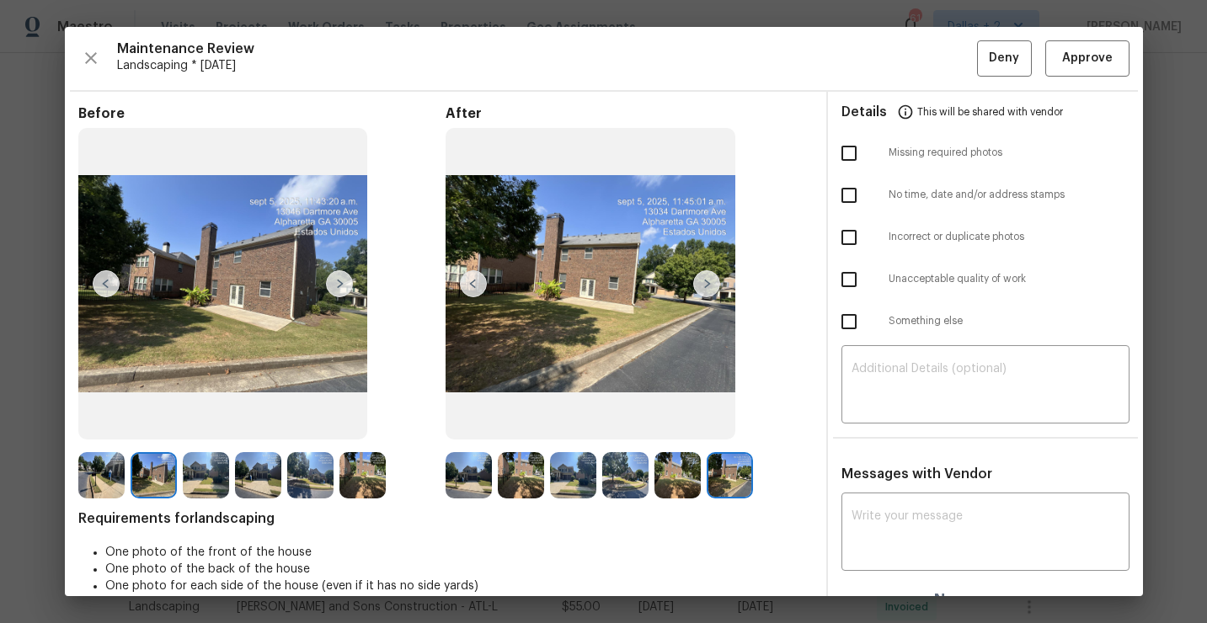
click at [109, 472] on img at bounding box center [101, 475] width 46 height 46
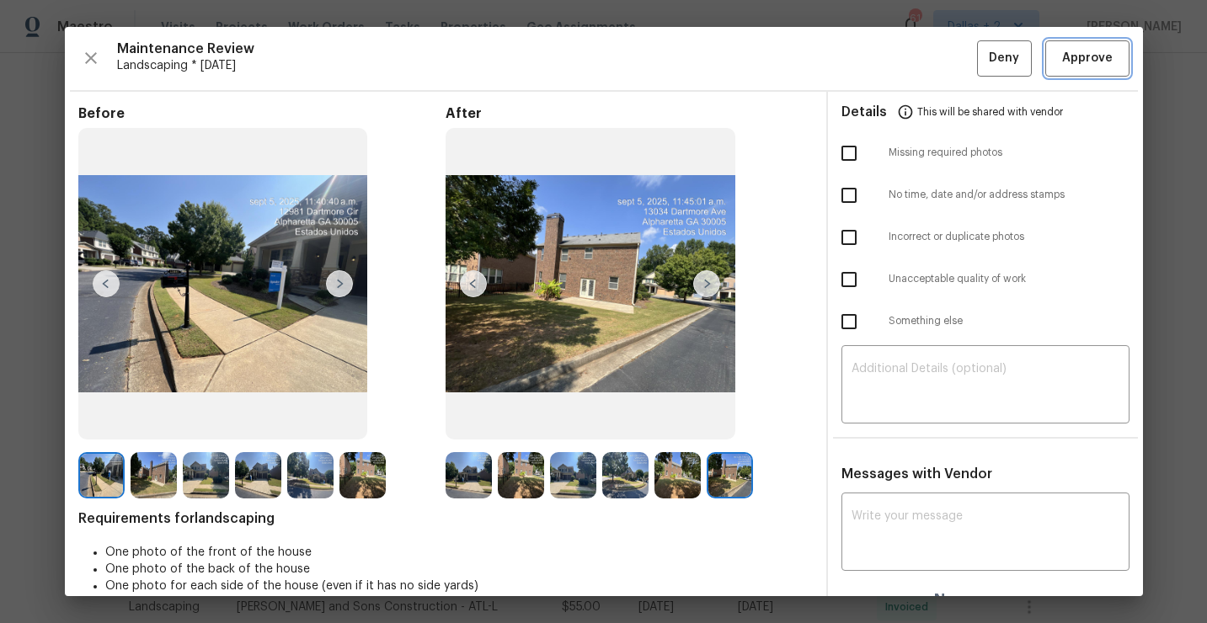
click at [1094, 49] on span "Approve" at bounding box center [1087, 58] width 51 height 21
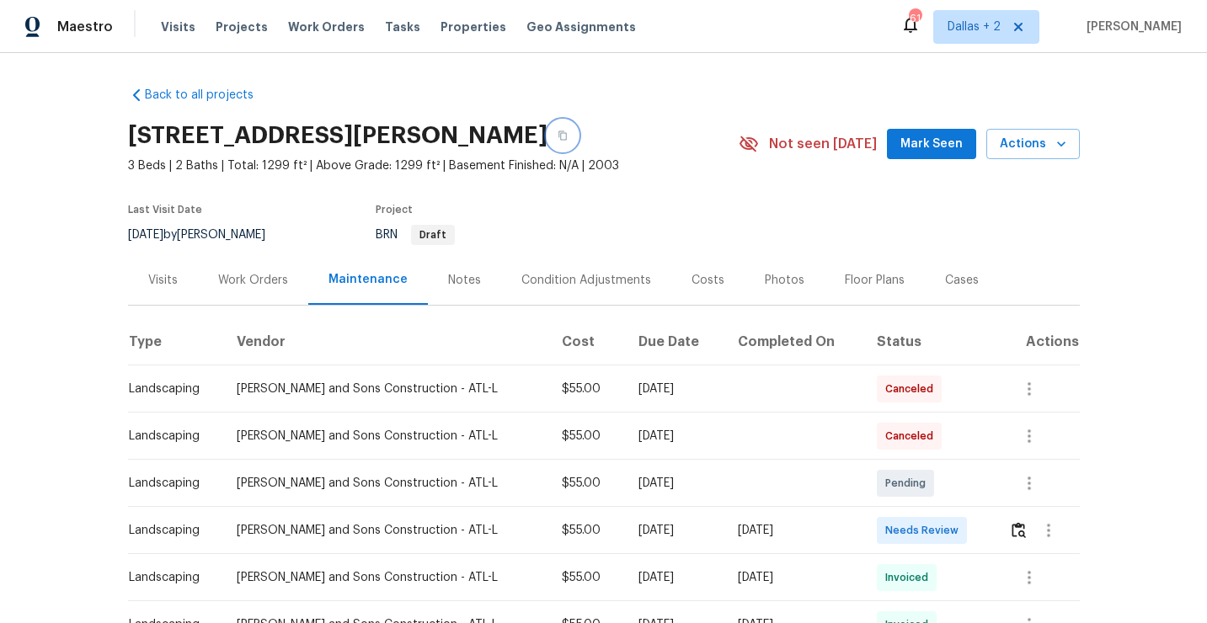
click at [558, 134] on icon "button" at bounding box center [563, 136] width 10 height 10
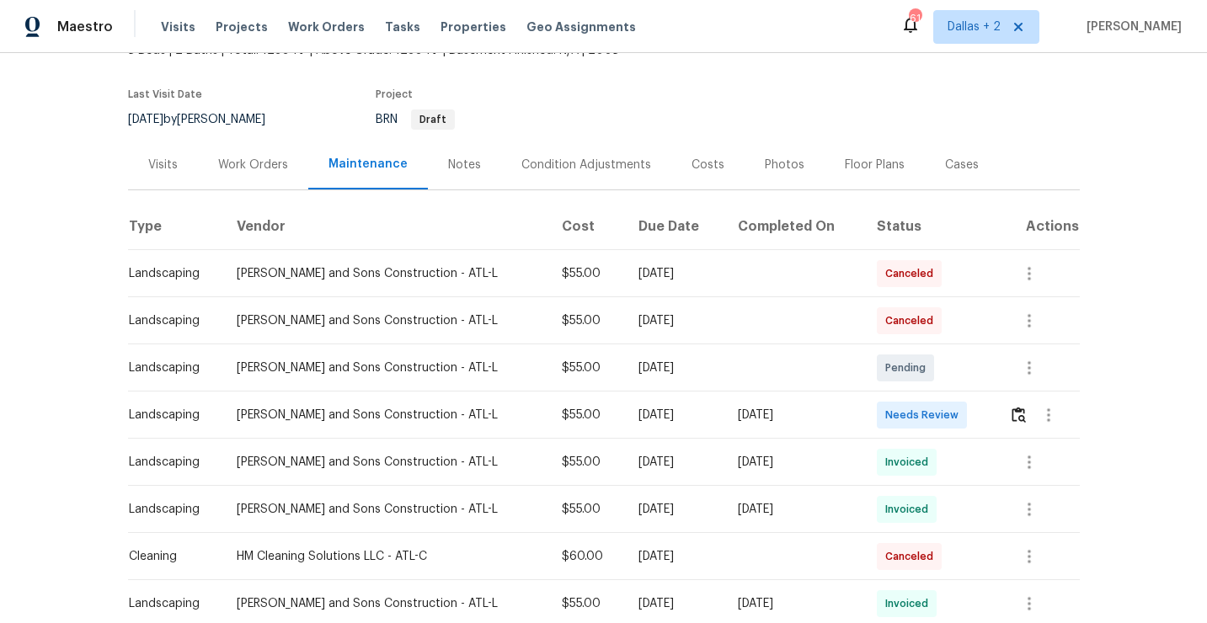
scroll to position [119, 0]
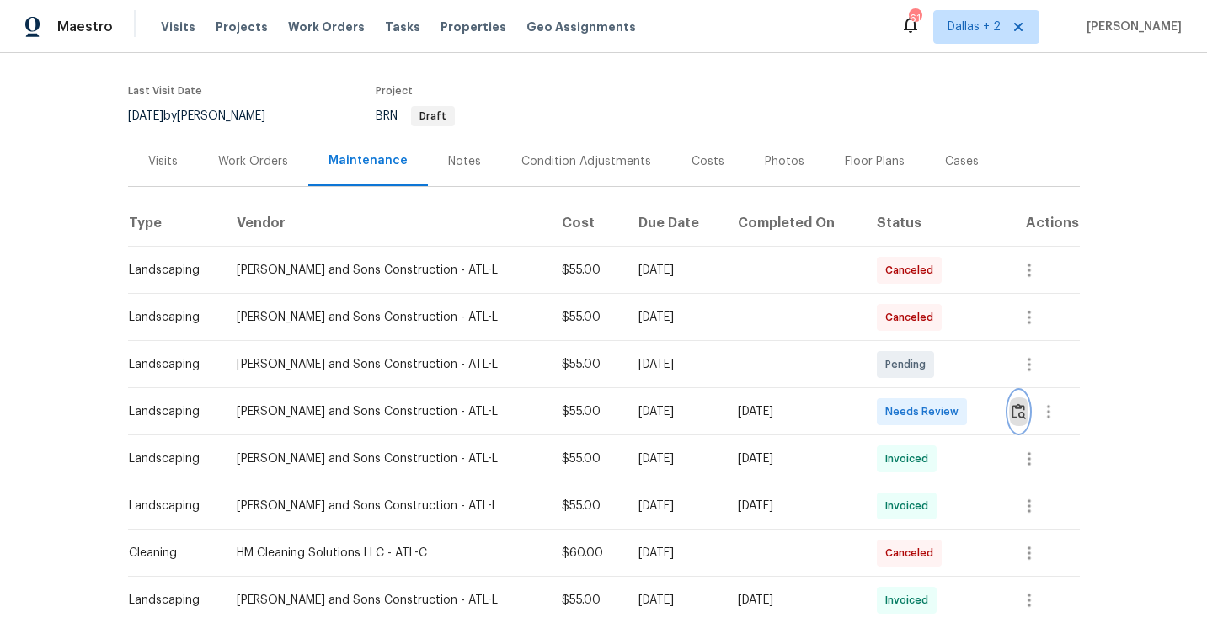
click at [1019, 409] on img "button" at bounding box center [1019, 412] width 14 height 16
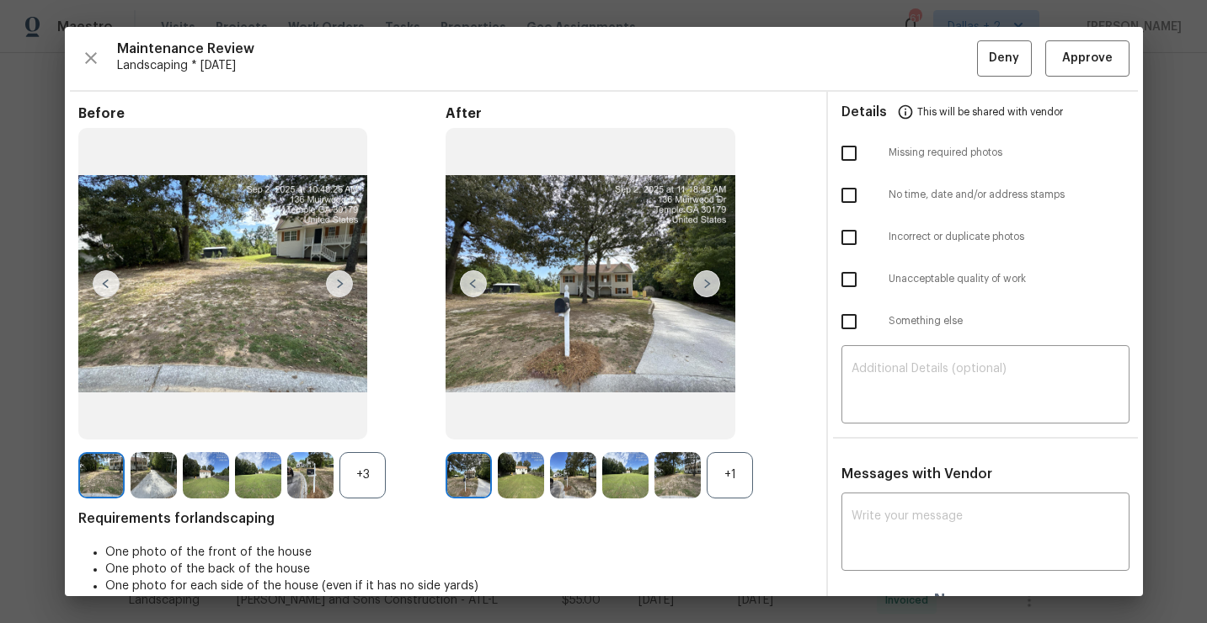
click at [745, 471] on div "+1" at bounding box center [730, 475] width 46 height 46
click at [363, 471] on div "+3" at bounding box center [363, 475] width 46 height 46
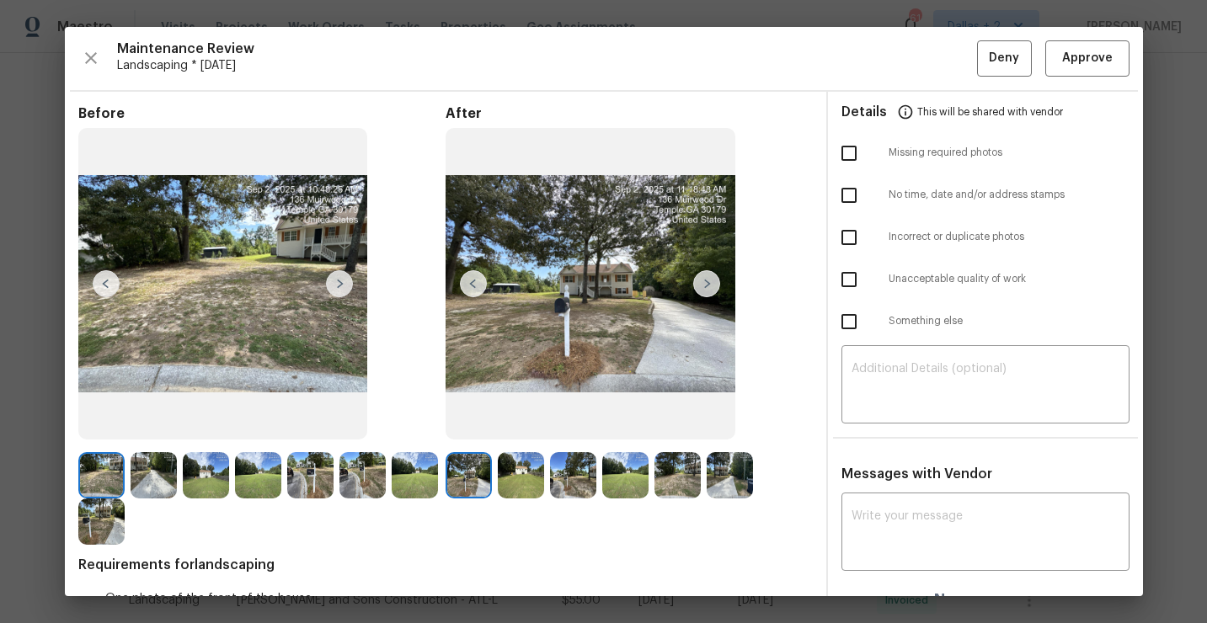
click at [330, 468] on img at bounding box center [310, 475] width 46 height 46
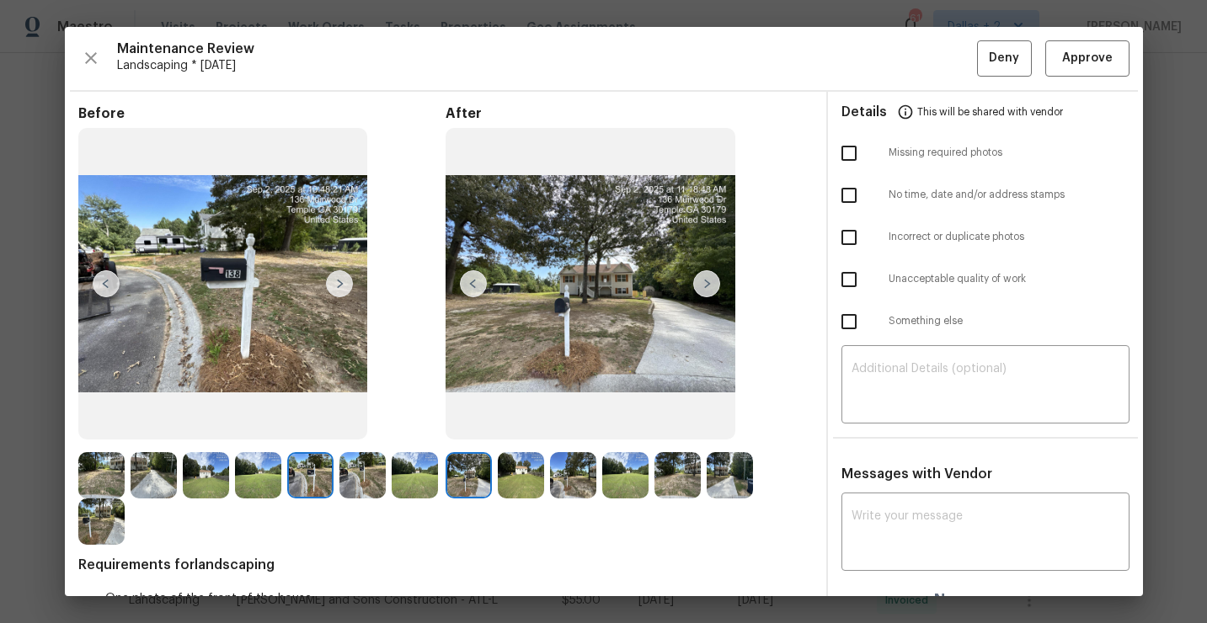
click at [306, 466] on img at bounding box center [310, 475] width 46 height 46
click at [709, 298] on img at bounding box center [591, 284] width 290 height 312
click at [719, 278] on img at bounding box center [706, 283] width 27 height 27
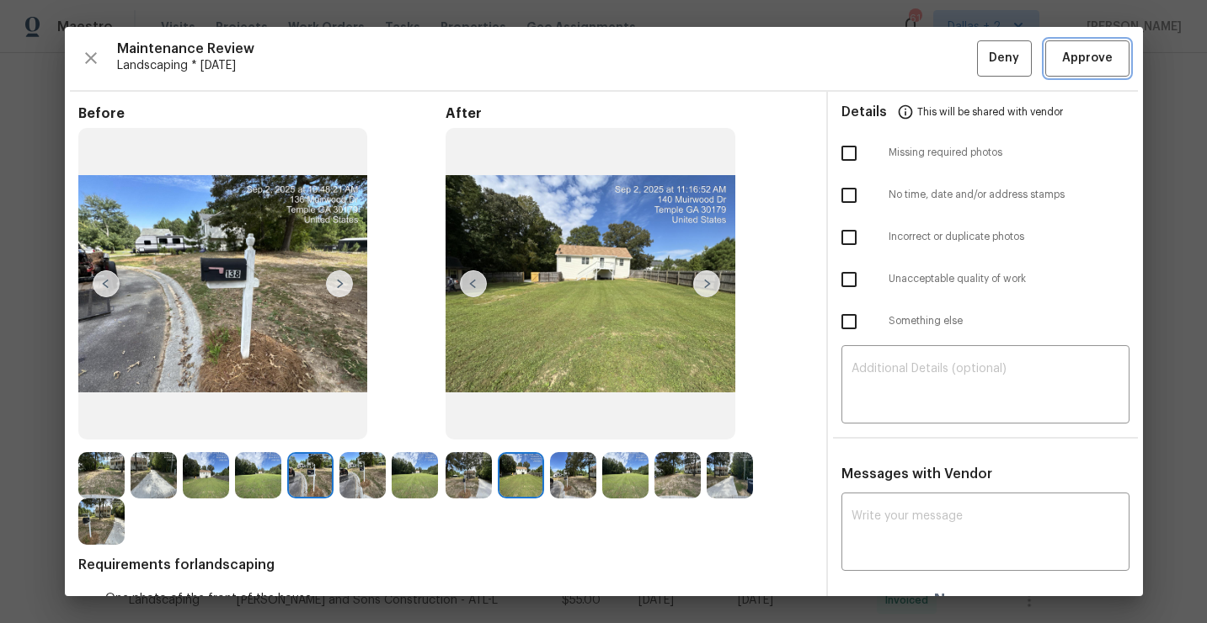
click at [1084, 55] on span "Approve" at bounding box center [1087, 58] width 51 height 21
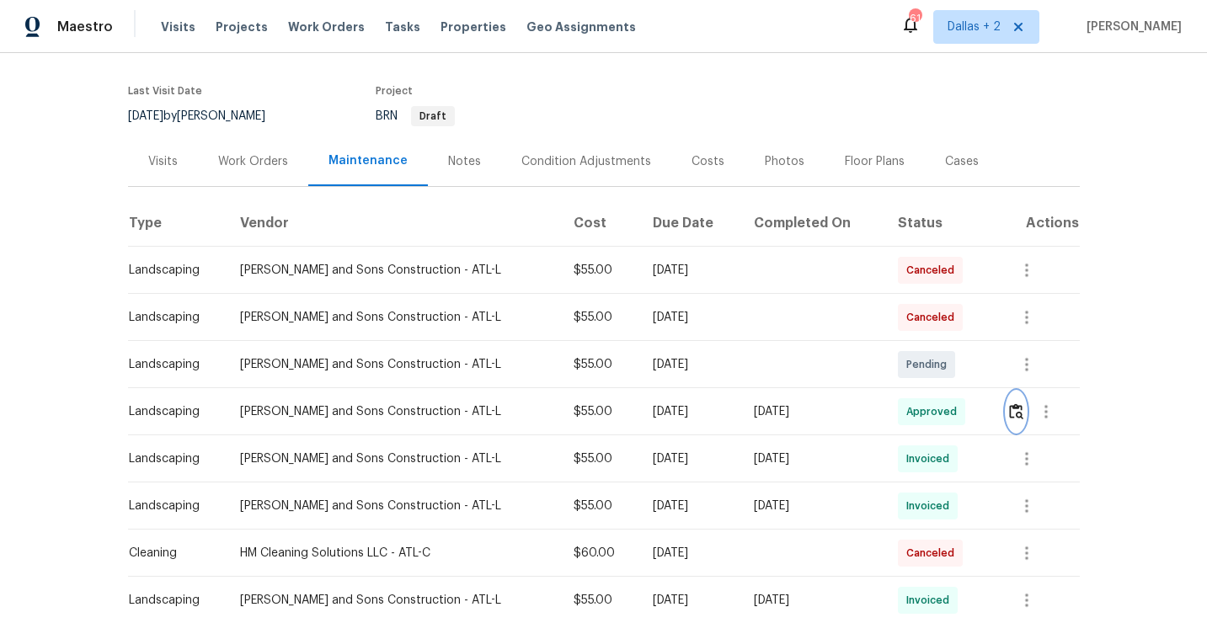
scroll to position [0, 0]
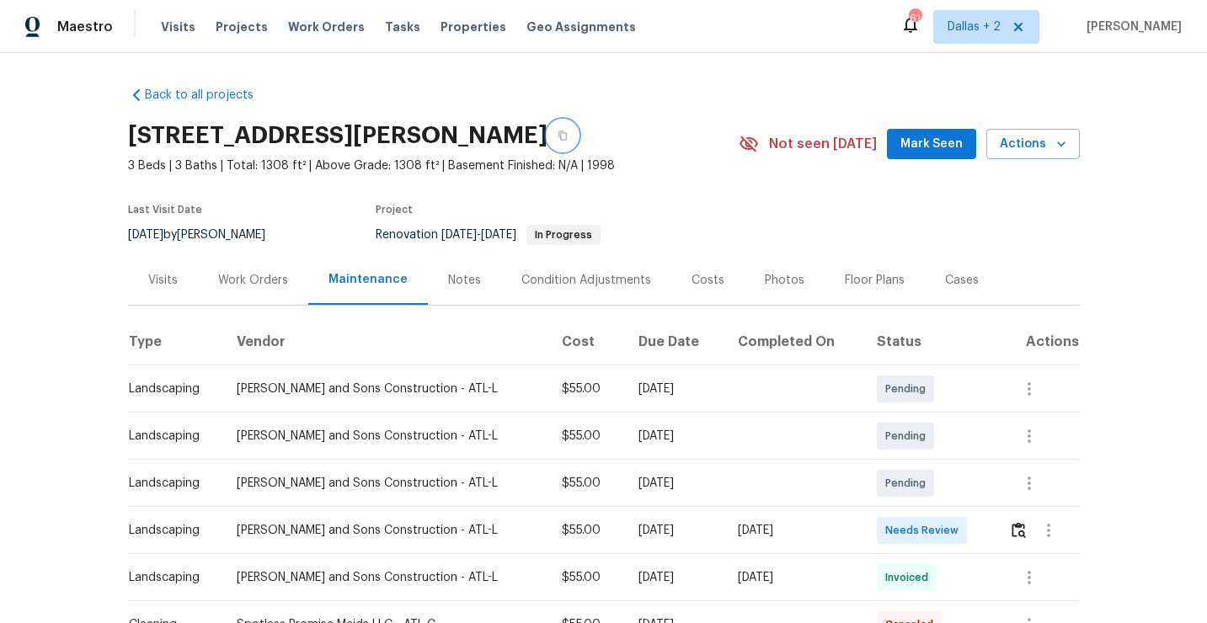
click at [578, 146] on button "button" at bounding box center [563, 135] width 30 height 30
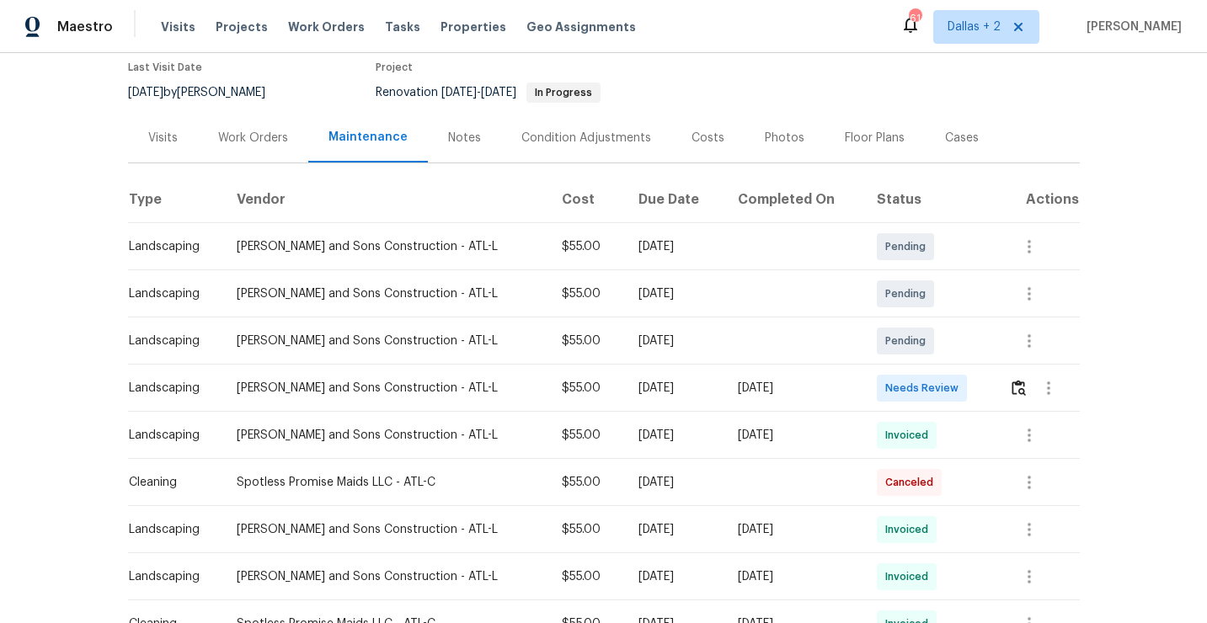
scroll to position [174, 0]
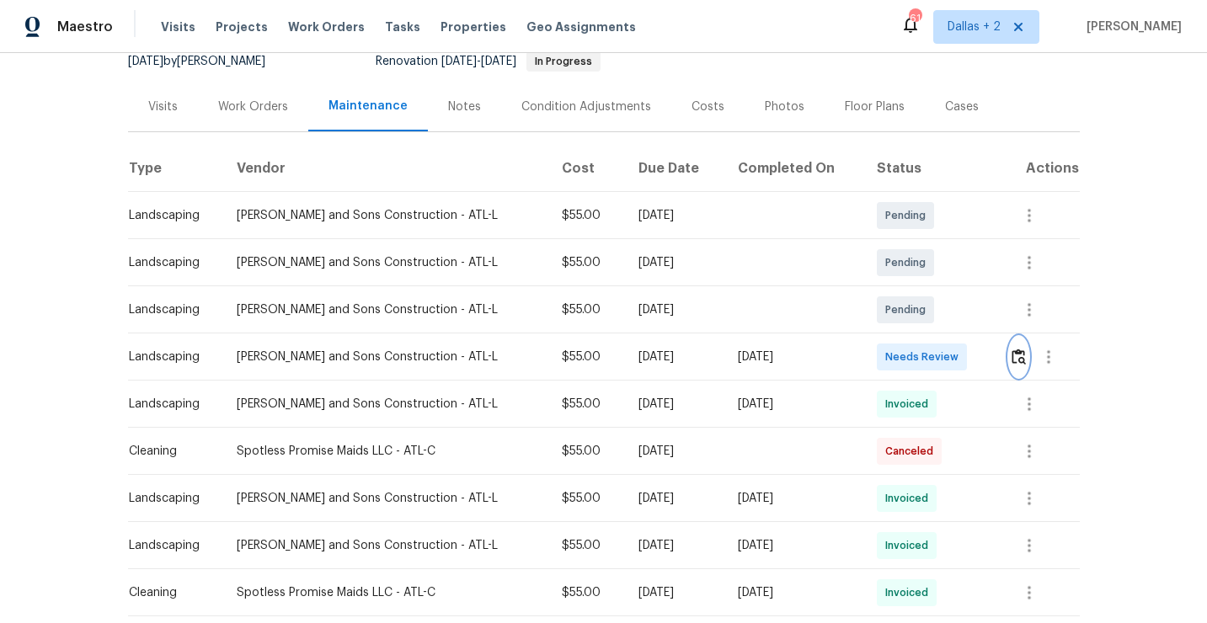
click at [1013, 354] on img "button" at bounding box center [1019, 357] width 14 height 16
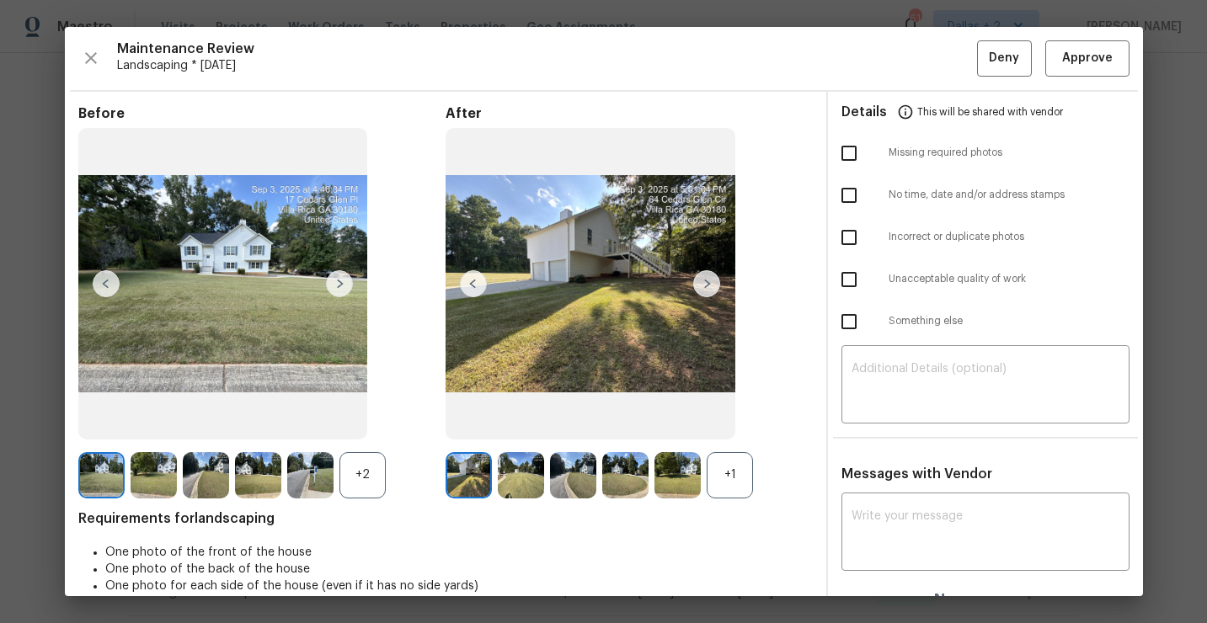
click at [732, 473] on div "+1" at bounding box center [730, 475] width 46 height 46
click at [366, 462] on div "+2" at bounding box center [363, 475] width 46 height 46
click at [302, 484] on img at bounding box center [310, 475] width 46 height 46
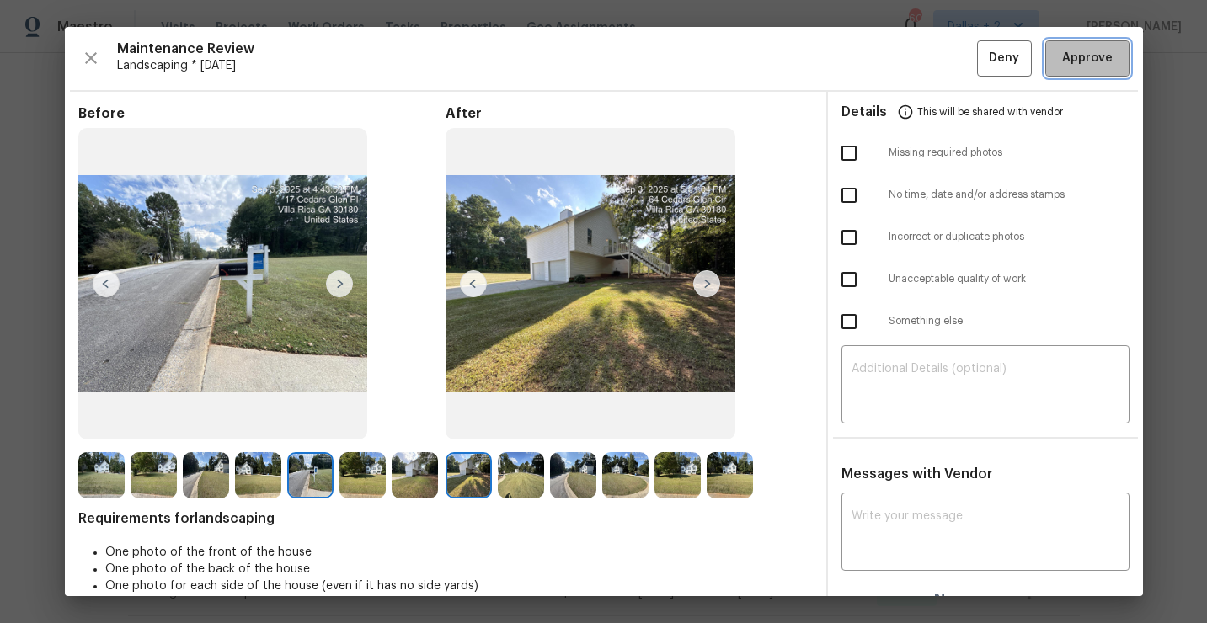
click at [1082, 49] on span "Approve" at bounding box center [1087, 58] width 51 height 21
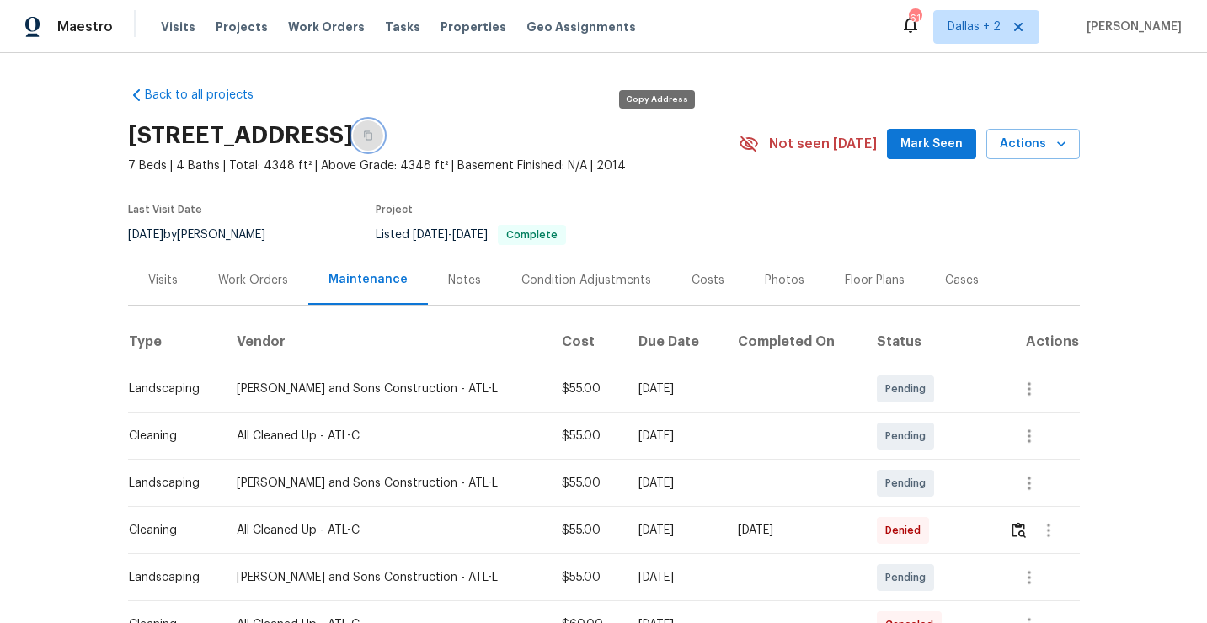
click at [372, 133] on icon "button" at bounding box center [368, 135] width 8 height 9
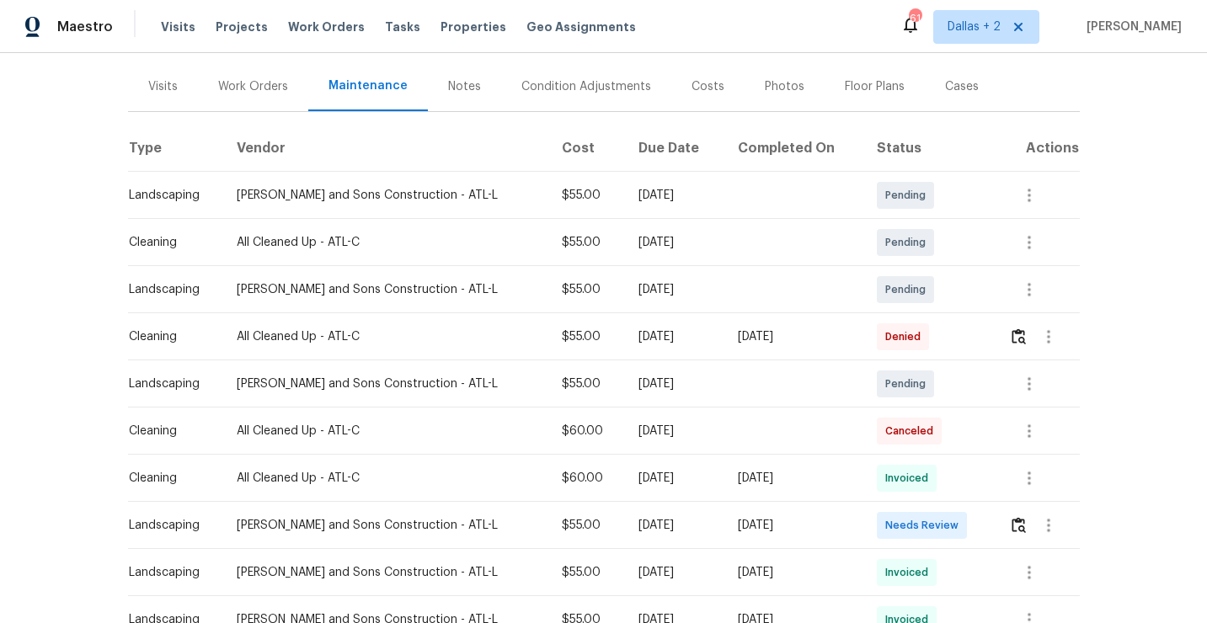
scroll to position [201, 0]
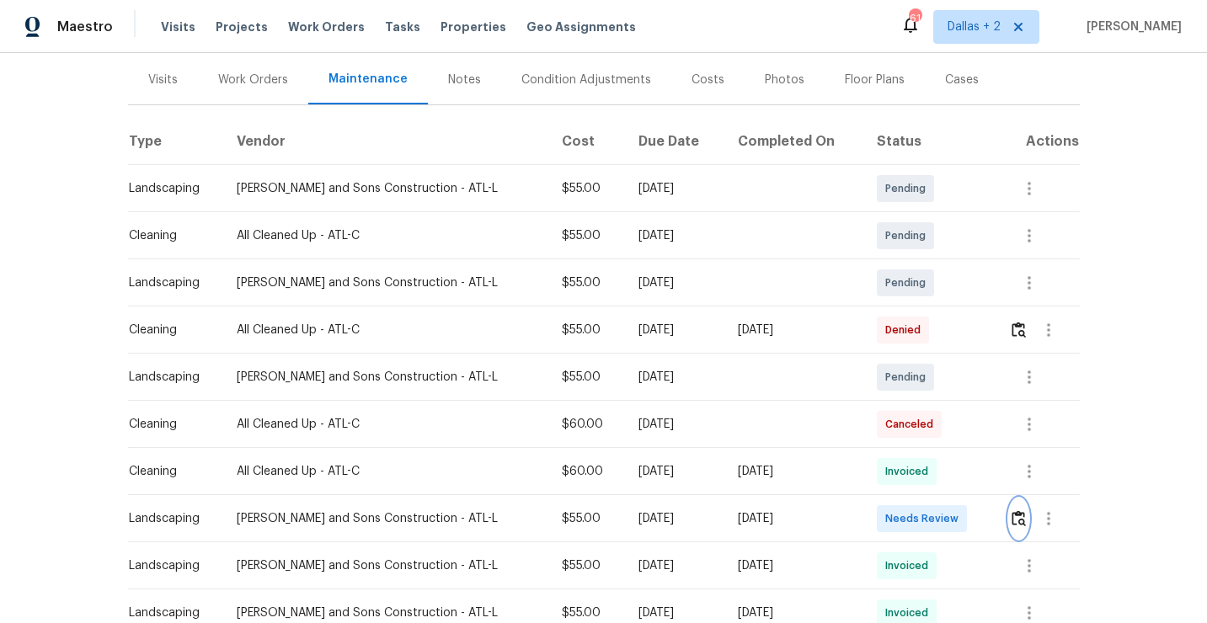
click at [1016, 528] on button "button" at bounding box center [1018, 519] width 19 height 40
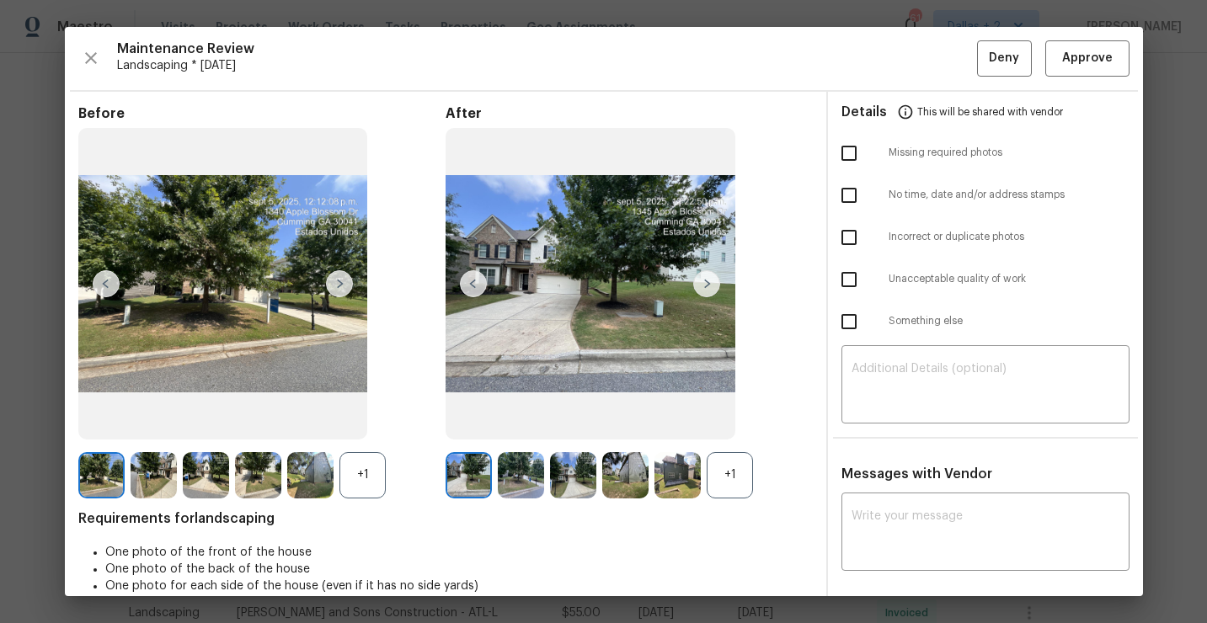
click at [350, 473] on div "+1" at bounding box center [363, 475] width 46 height 46
click at [730, 485] on div "+1" at bounding box center [730, 475] width 46 height 46
click at [96, 62] on icon "button" at bounding box center [91, 58] width 20 height 20
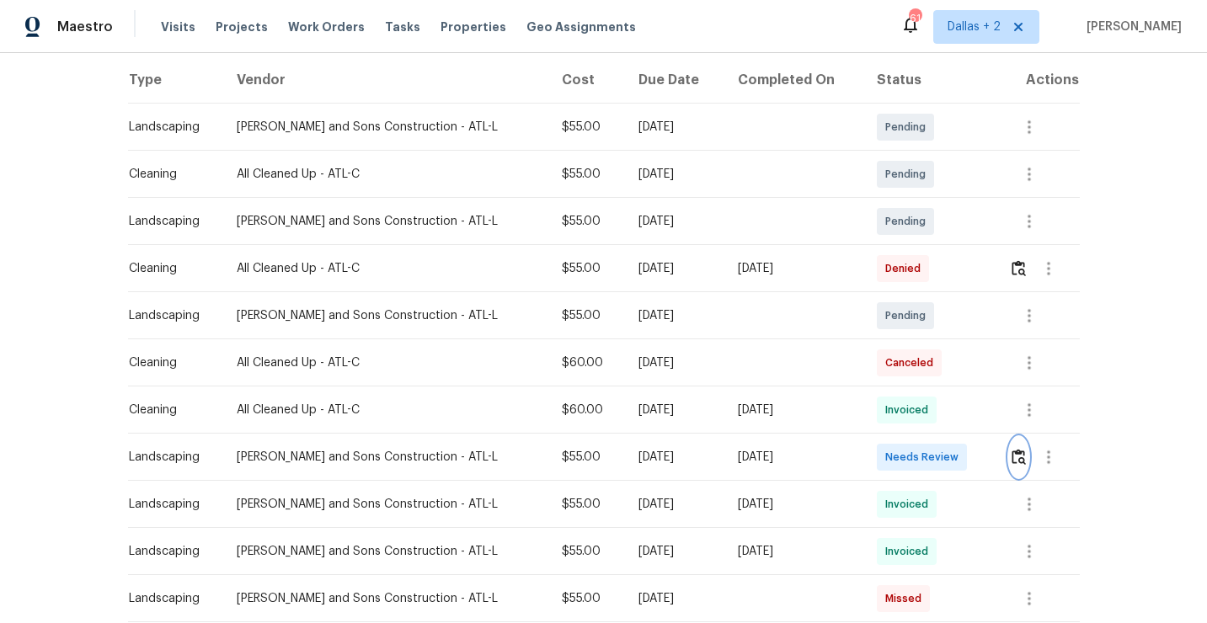
scroll to position [263, 0]
click at [1012, 463] on img "button" at bounding box center [1019, 456] width 14 height 16
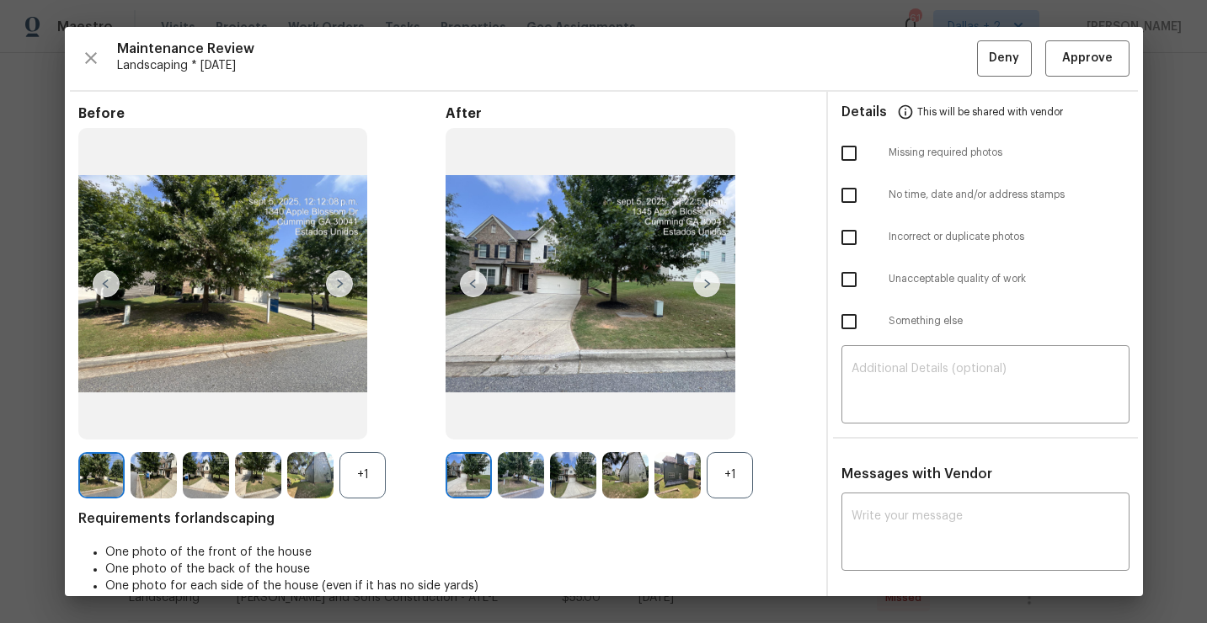
click at [725, 484] on div "+1" at bounding box center [730, 475] width 46 height 46
click at [361, 468] on div "+1" at bounding box center [363, 475] width 46 height 46
click at [596, 484] on div at bounding box center [576, 475] width 52 height 46
click at [94, 480] on img at bounding box center [101, 475] width 46 height 46
click at [156, 476] on img at bounding box center [154, 475] width 46 height 46
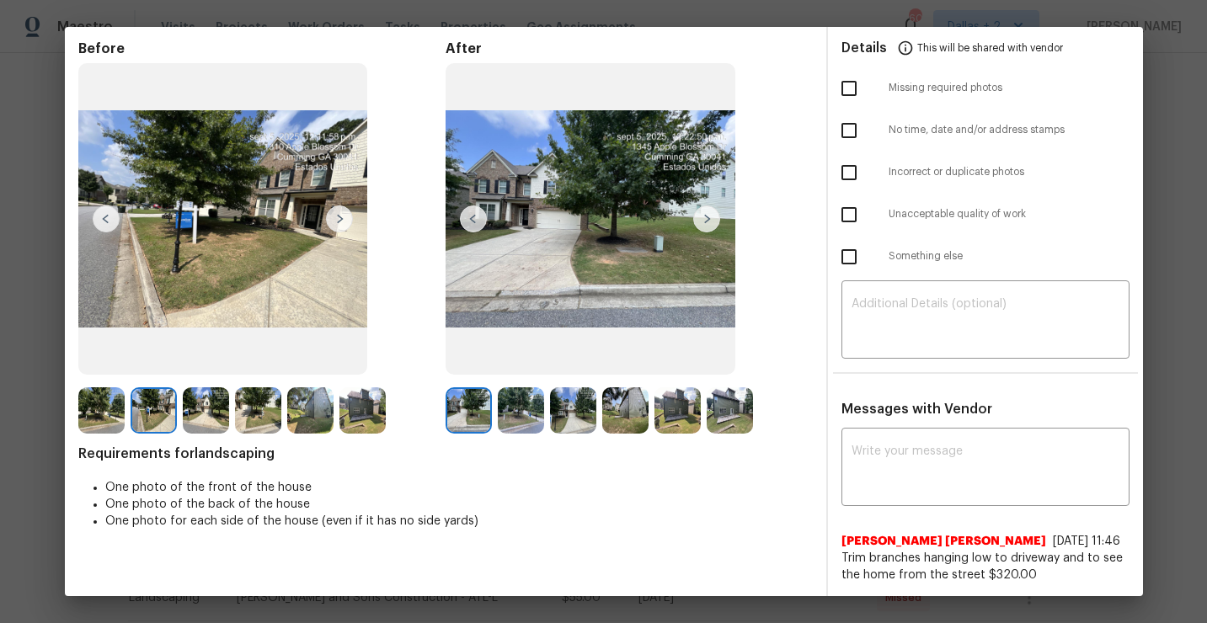
scroll to position [0, 0]
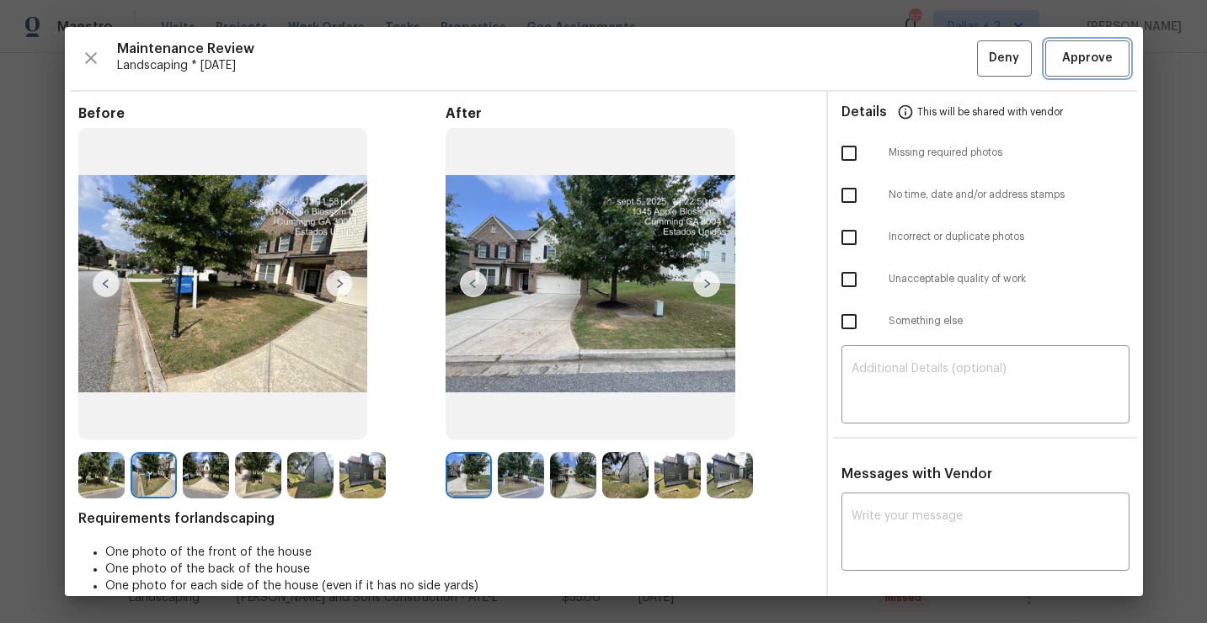
click at [1108, 45] on button "Approve" at bounding box center [1087, 58] width 84 height 36
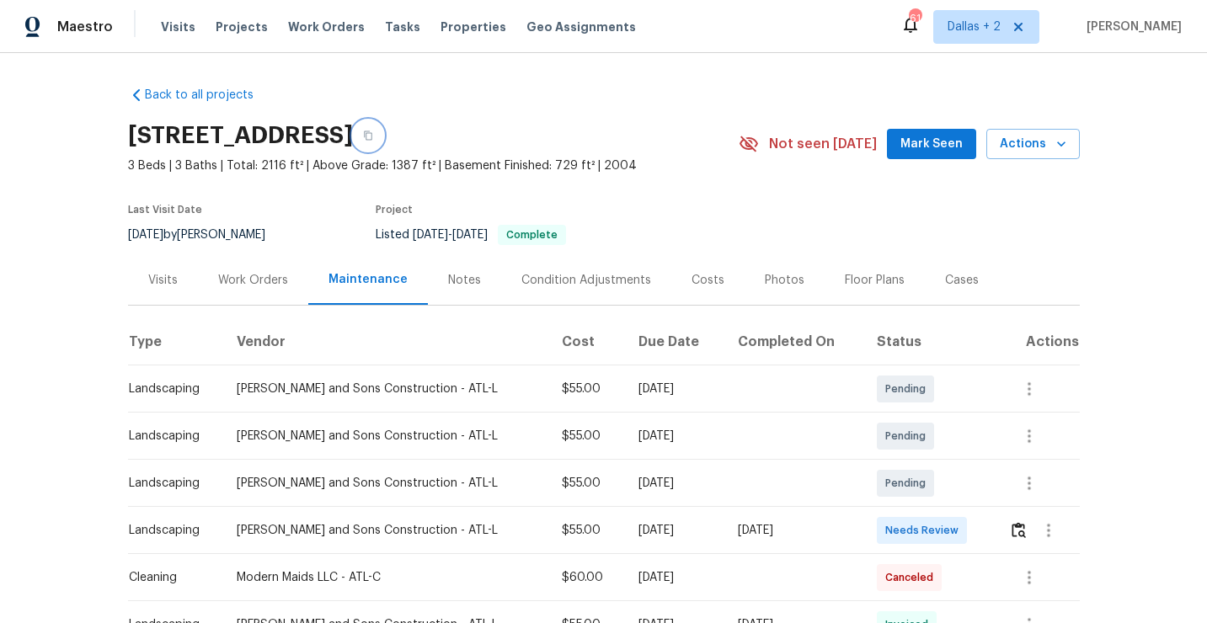
click at [383, 138] on button "button" at bounding box center [368, 135] width 30 height 30
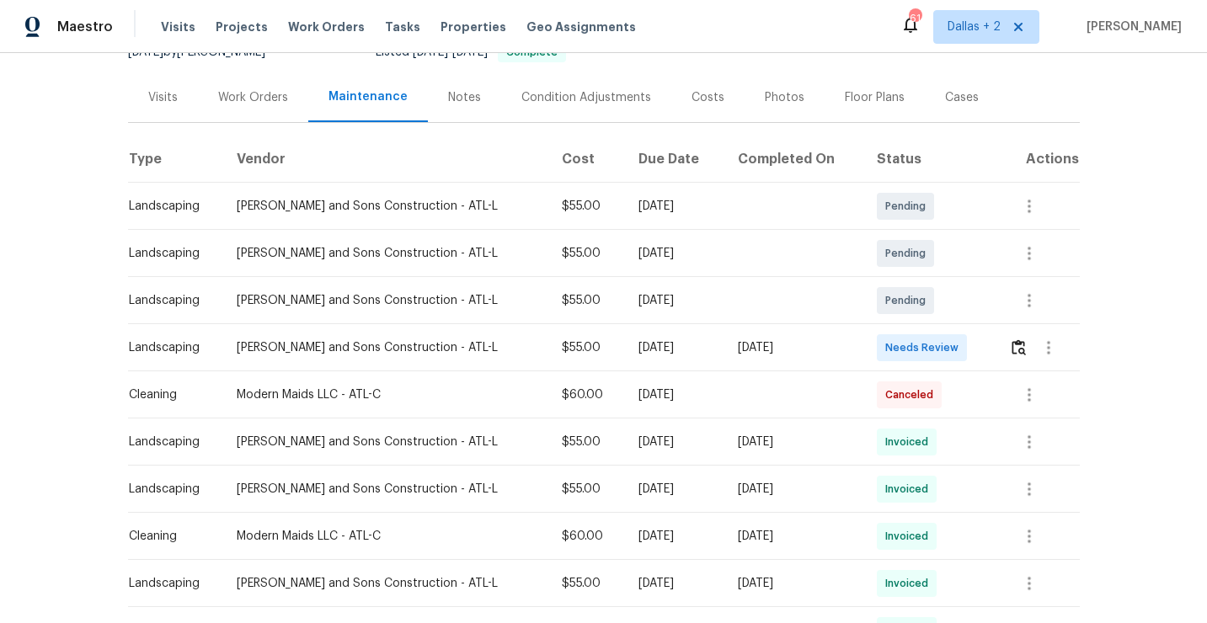
scroll to position [188, 0]
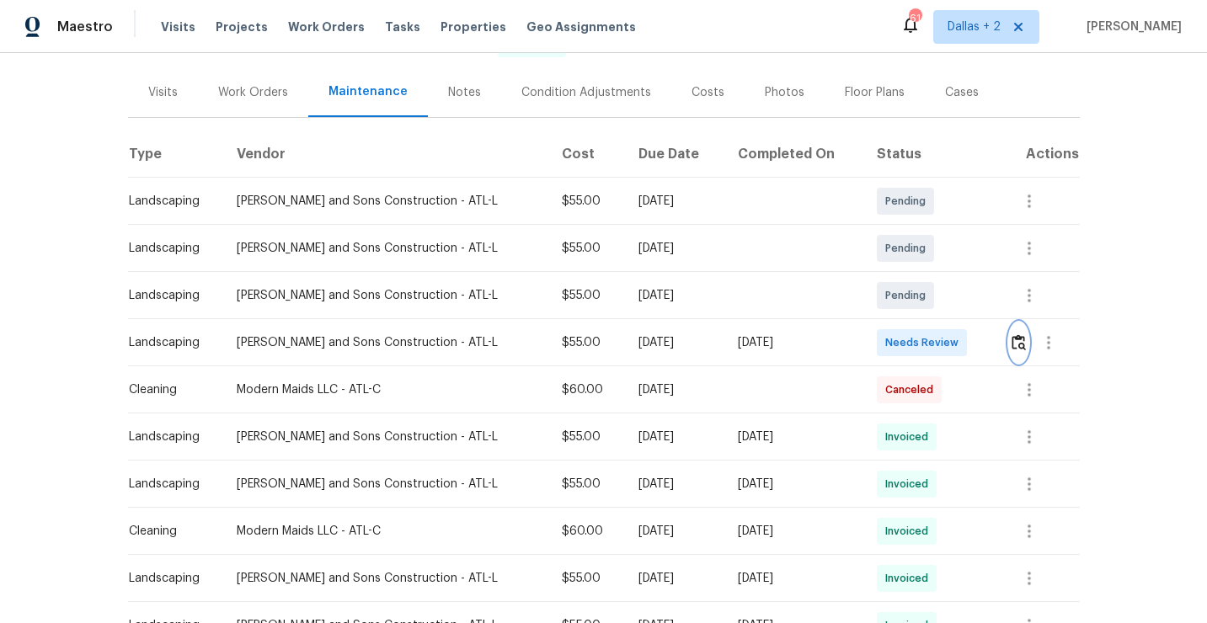
click at [1018, 345] on img "button" at bounding box center [1019, 342] width 14 height 16
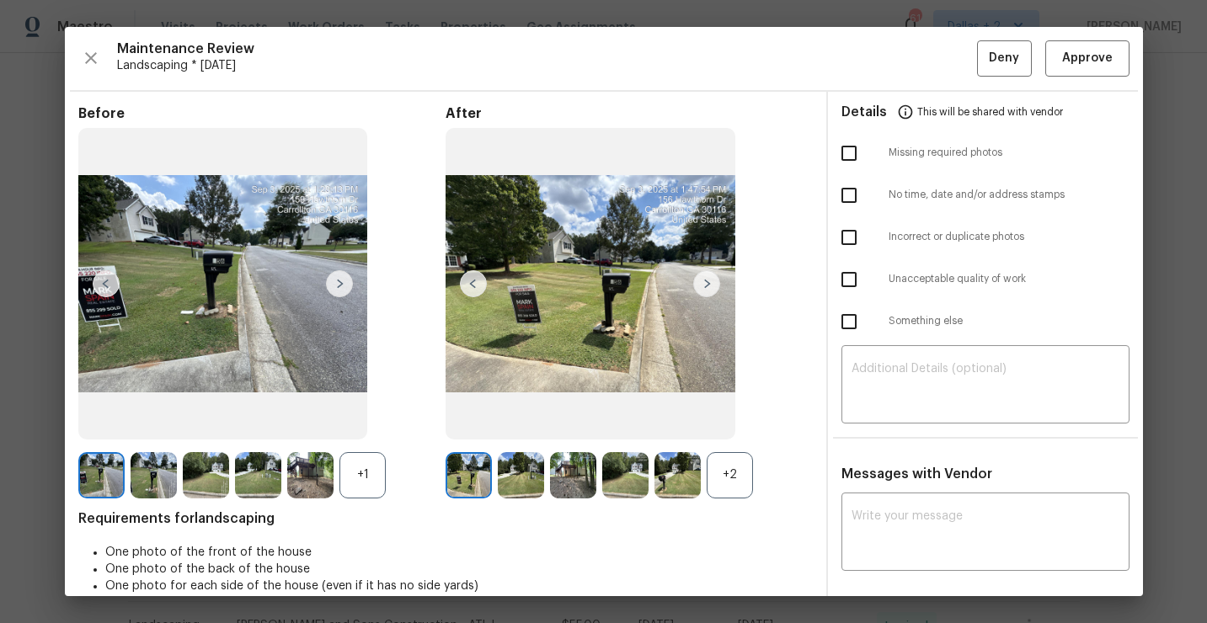
click at [360, 457] on div "+1" at bounding box center [363, 475] width 46 height 46
click at [732, 466] on div "+2" at bounding box center [730, 475] width 46 height 46
click at [596, 473] on div at bounding box center [576, 475] width 52 height 46
click at [687, 484] on img at bounding box center [678, 475] width 46 height 46
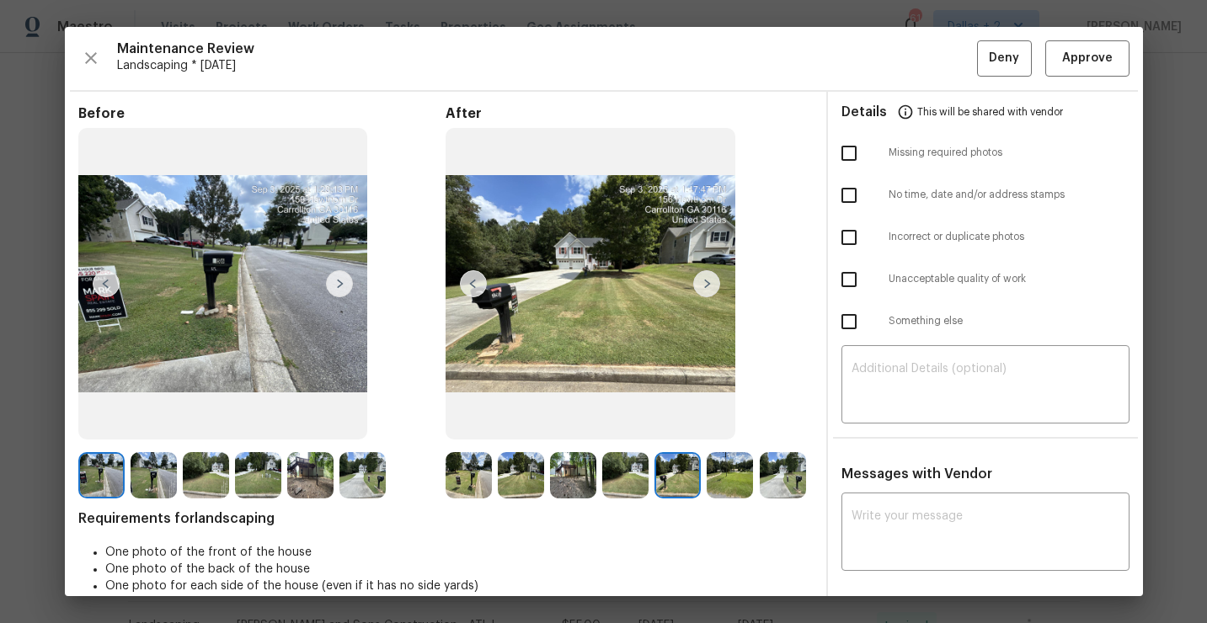
click at [651, 471] on div at bounding box center [628, 475] width 52 height 46
click at [634, 471] on img at bounding box center [625, 475] width 46 height 46
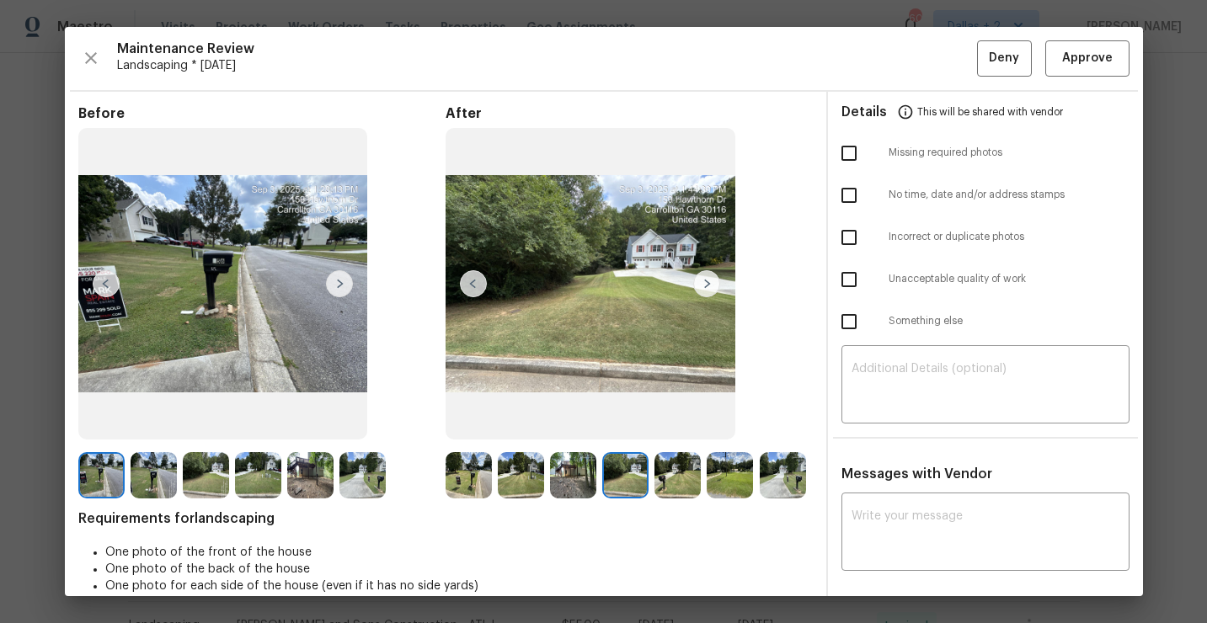
click at [1090, 40] on div "Maintenance Review Landscaping * Tue, Sep 02 Deny Approve Before After Requirem…" at bounding box center [604, 311] width 1078 height 569
click at [1088, 74] on button "Approve" at bounding box center [1087, 58] width 84 height 36
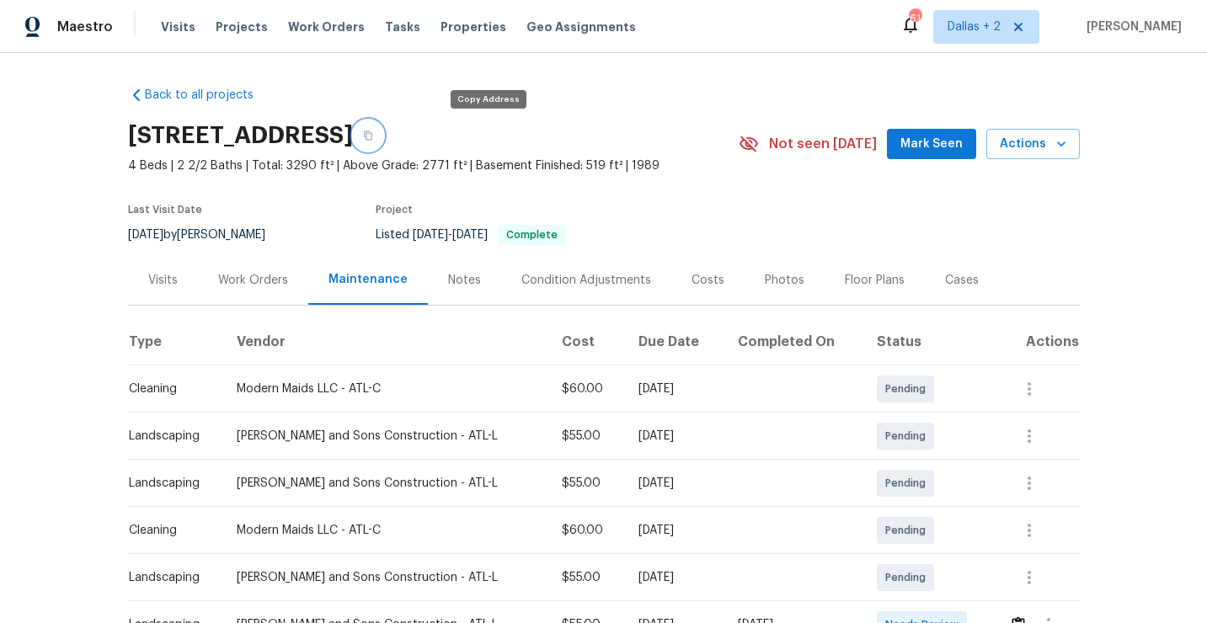
click at [373, 137] on icon "button" at bounding box center [368, 136] width 10 height 10
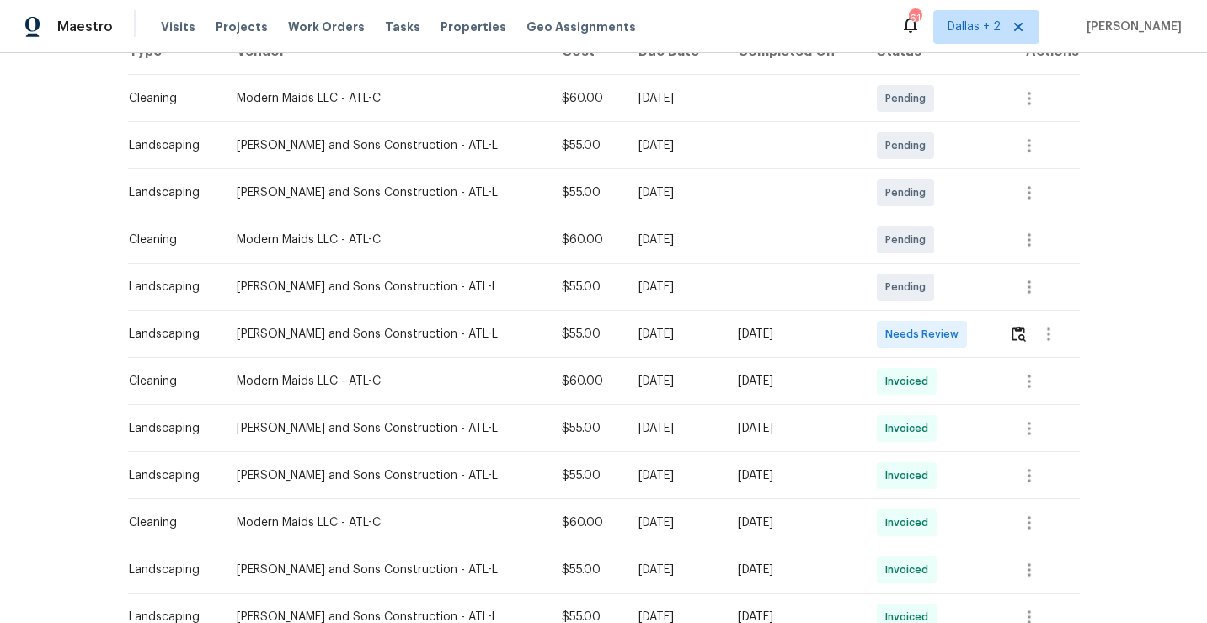
scroll to position [335, 0]
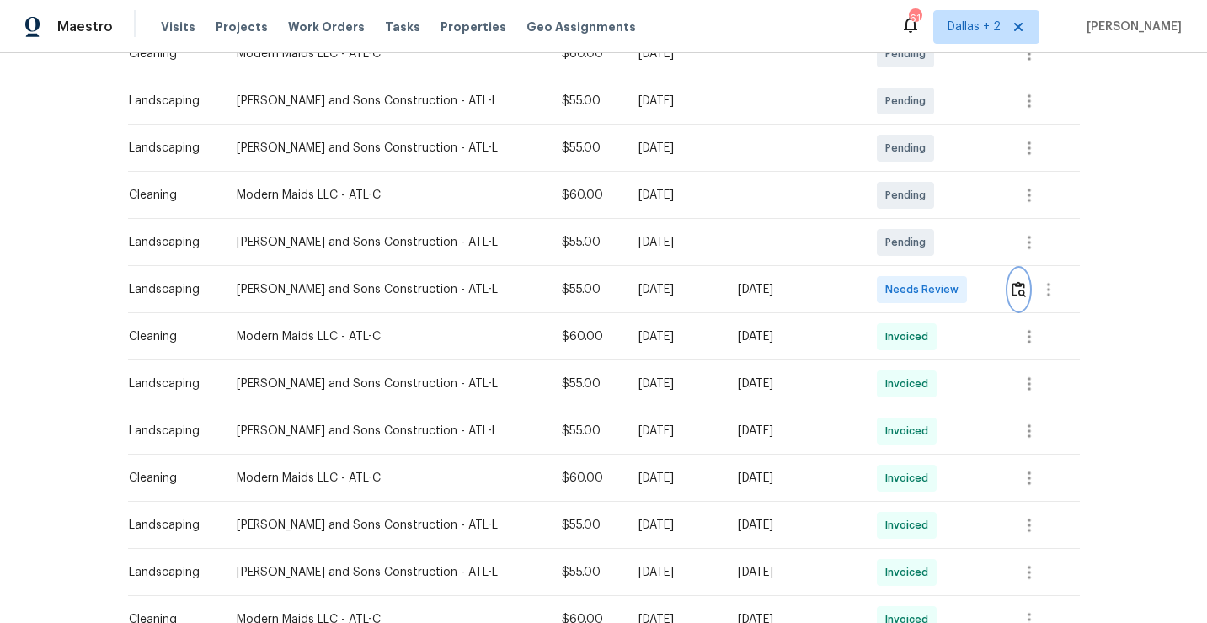
click at [1020, 281] on button "button" at bounding box center [1018, 290] width 19 height 40
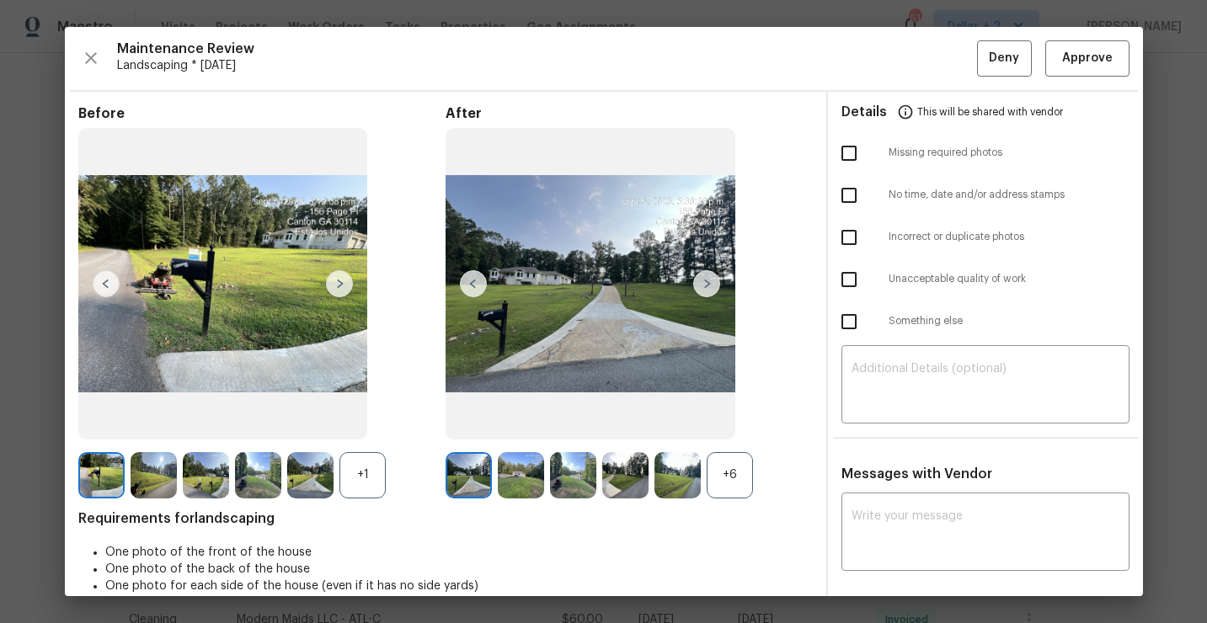
click at [724, 469] on div "+6" at bounding box center [730, 475] width 46 height 46
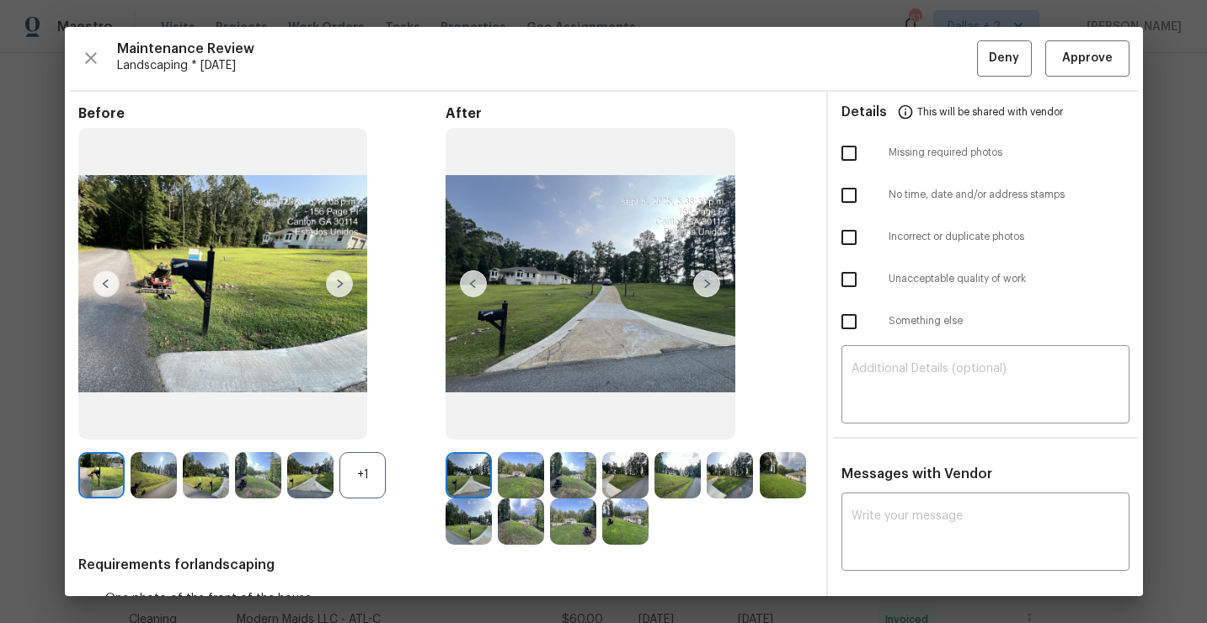
click at [382, 465] on div "+1" at bounding box center [363, 475] width 46 height 46
click at [100, 468] on img at bounding box center [101, 475] width 46 height 46
click at [1086, 64] on span "Approve" at bounding box center [1087, 58] width 51 height 21
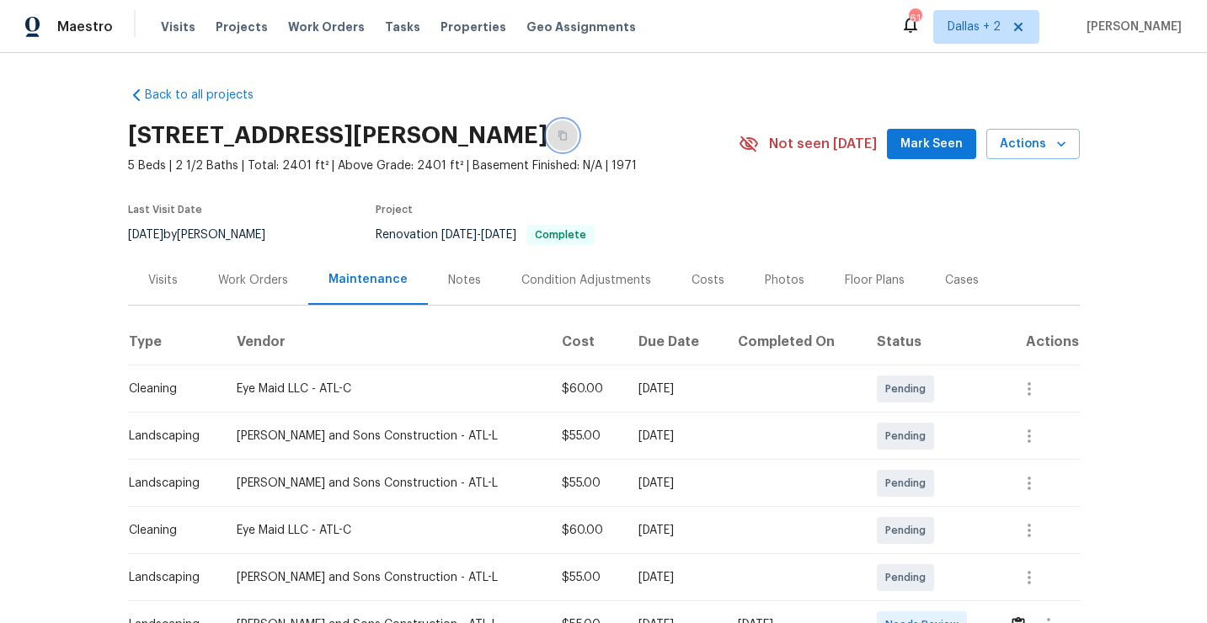
click at [568, 138] on icon "button" at bounding box center [563, 136] width 10 height 10
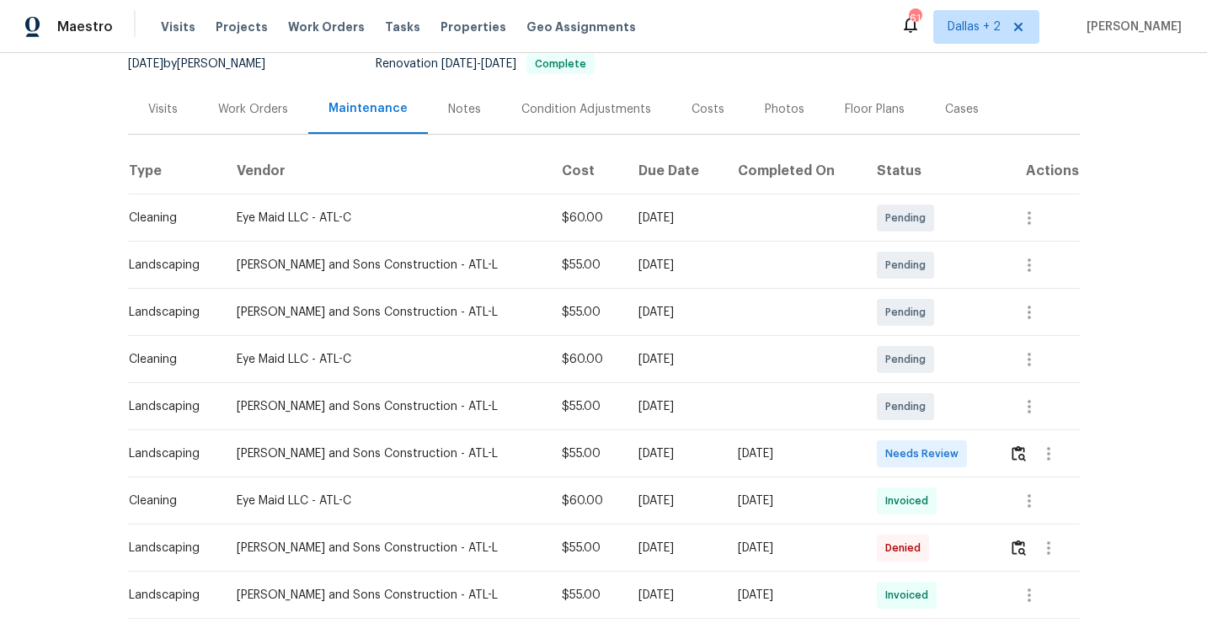
scroll to position [206, 0]
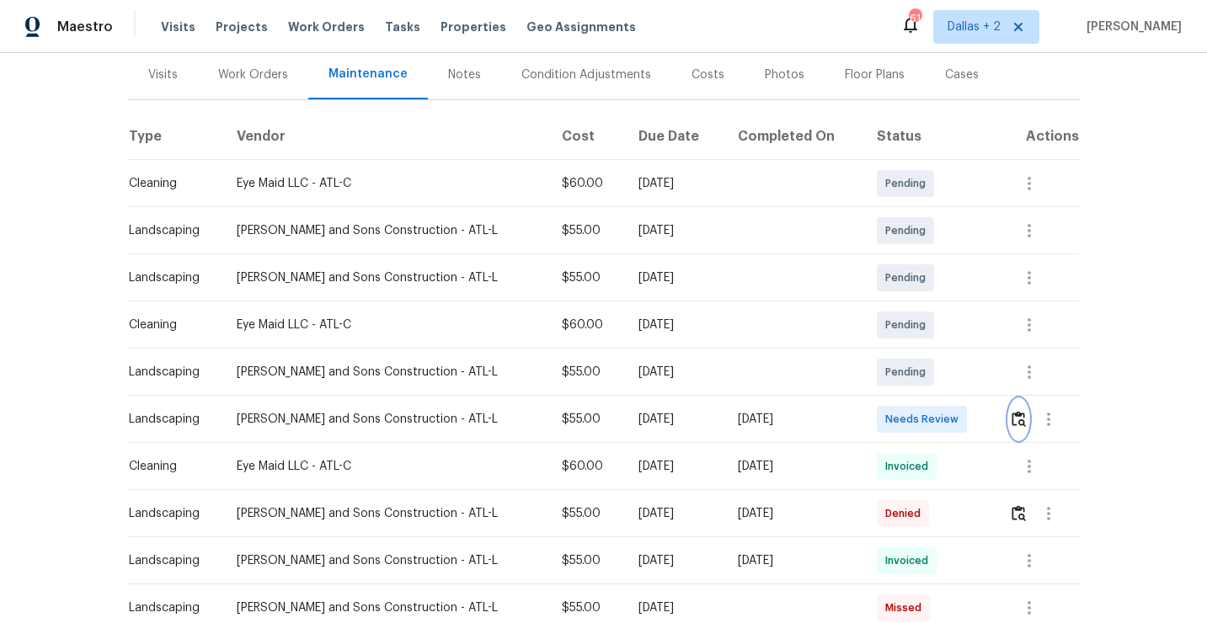
click at [1015, 424] on img "button" at bounding box center [1019, 419] width 14 height 16
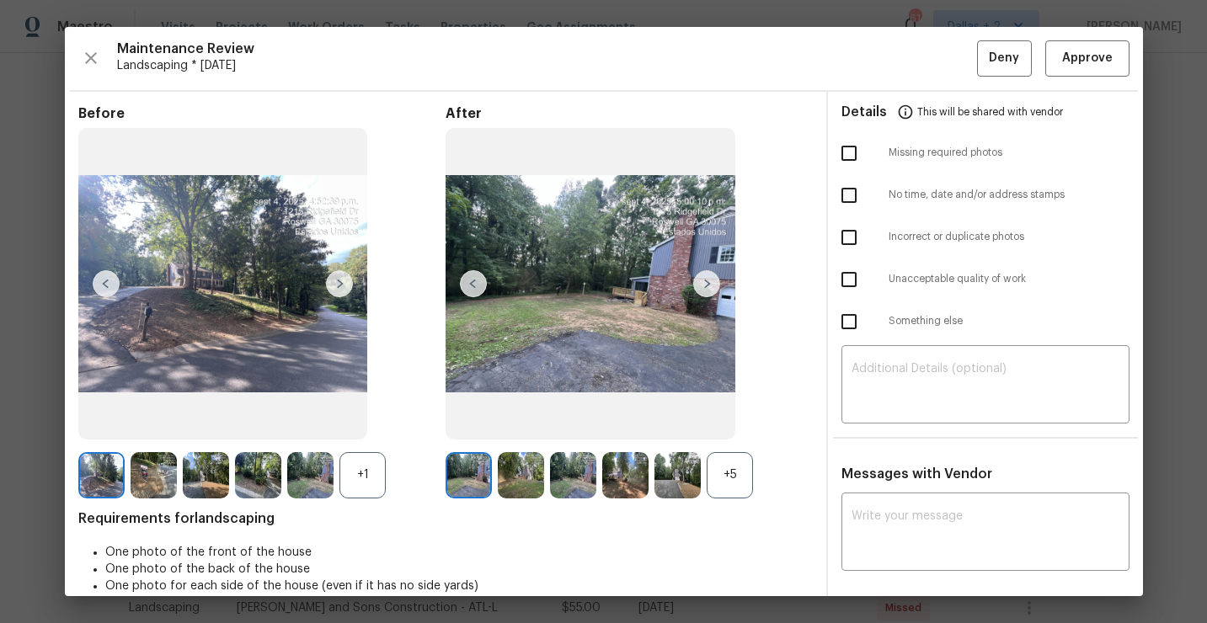
click at [730, 468] on div "+5" at bounding box center [730, 475] width 46 height 46
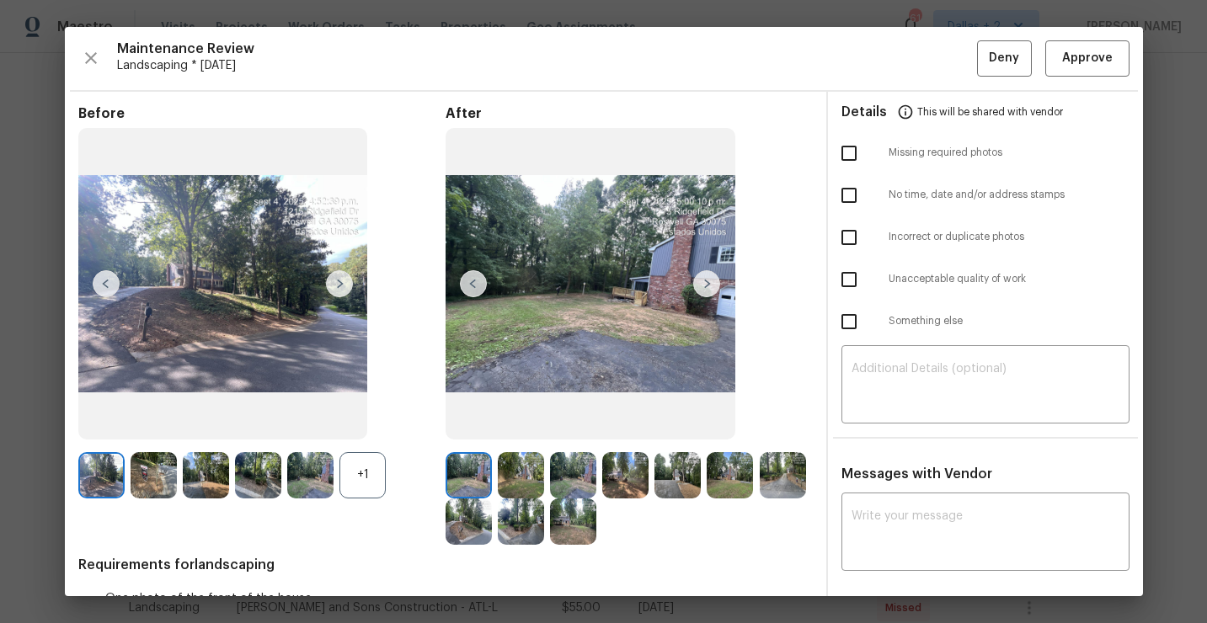
click at [360, 473] on div "+1" at bounding box center [363, 475] width 46 height 46
click at [344, 286] on img at bounding box center [339, 283] width 27 height 27
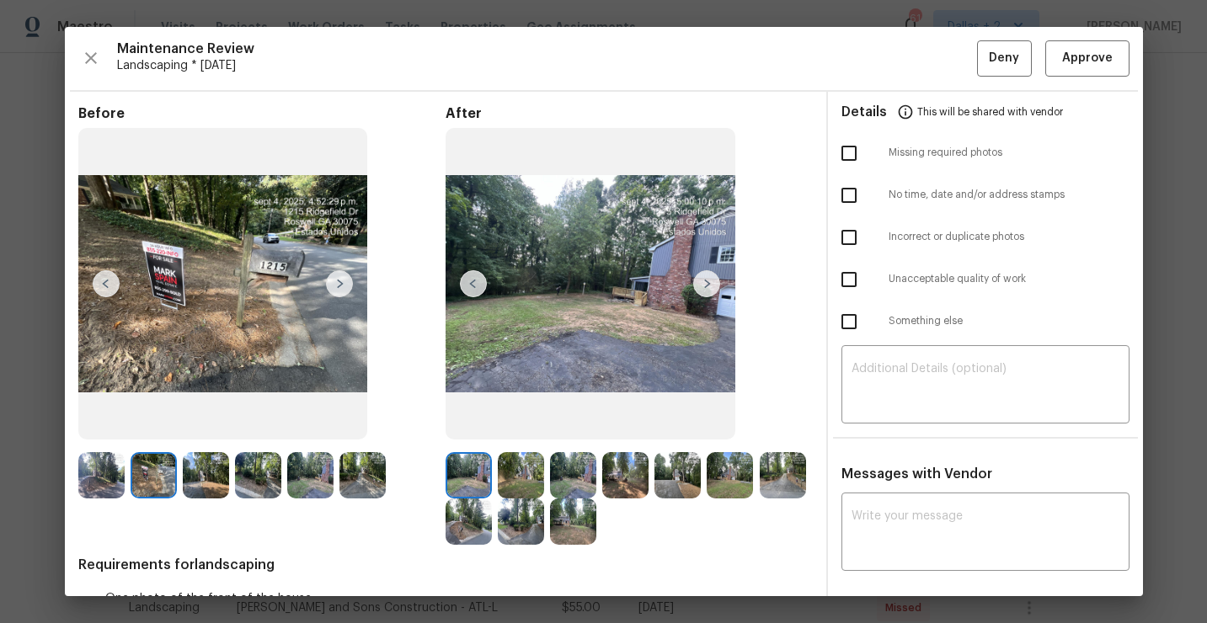
click at [523, 465] on img at bounding box center [521, 475] width 46 height 46
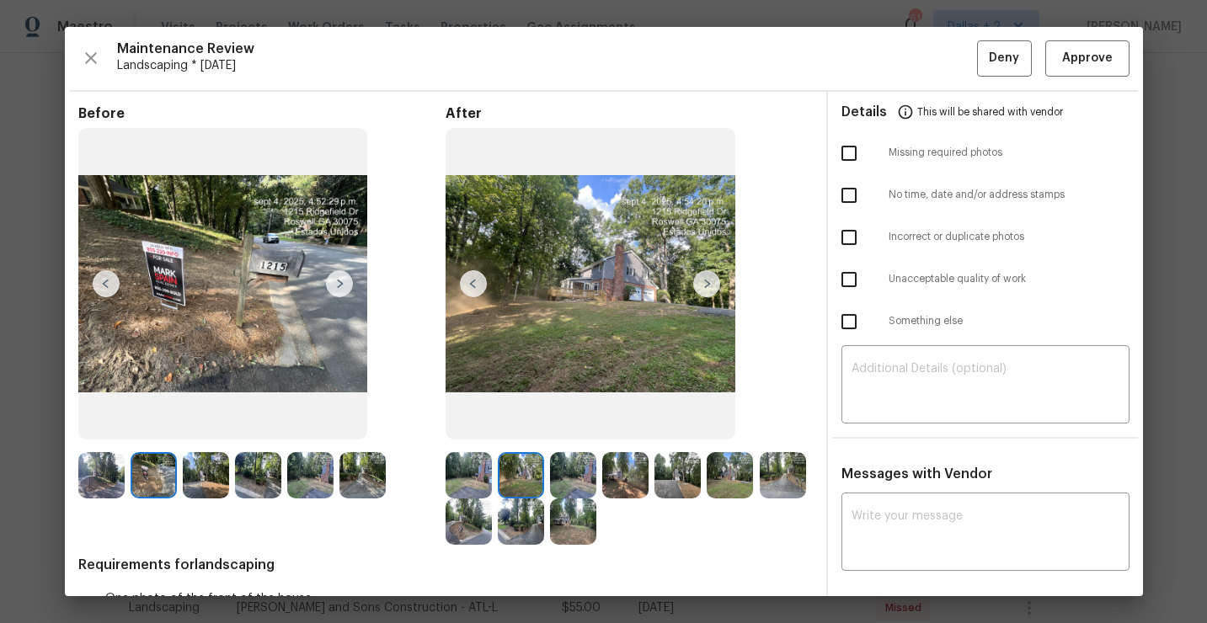
click at [707, 283] on img at bounding box center [706, 283] width 27 height 27
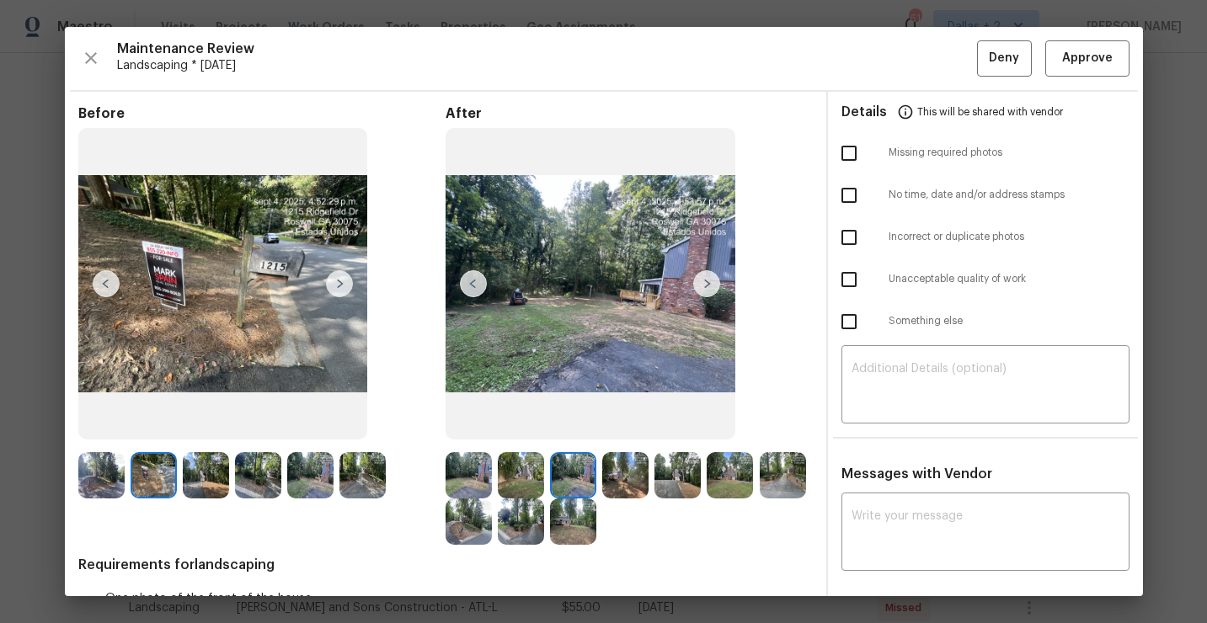
click at [520, 478] on img at bounding box center [521, 475] width 46 height 46
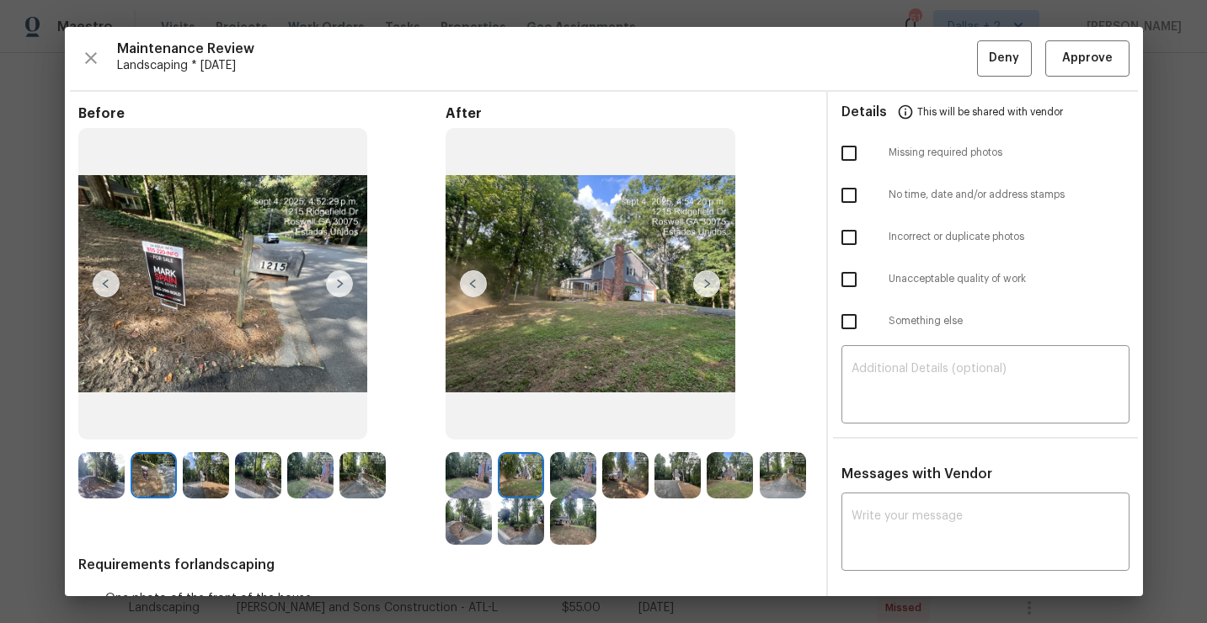
click at [567, 473] on img at bounding box center [573, 475] width 46 height 46
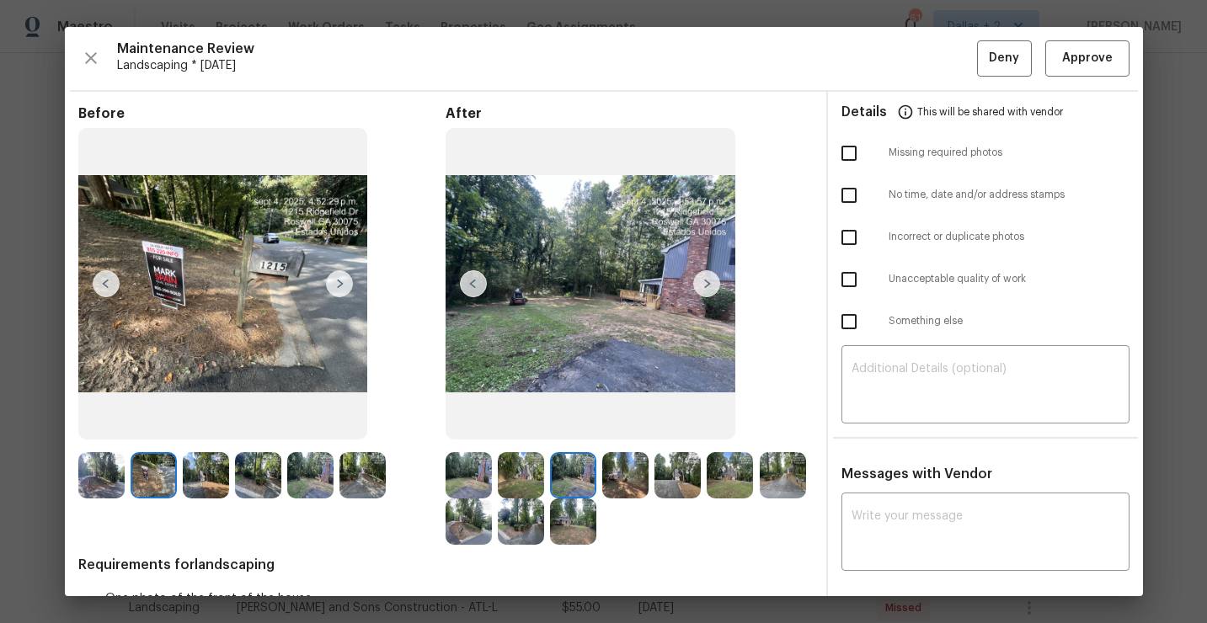
click at [628, 470] on img at bounding box center [625, 475] width 46 height 46
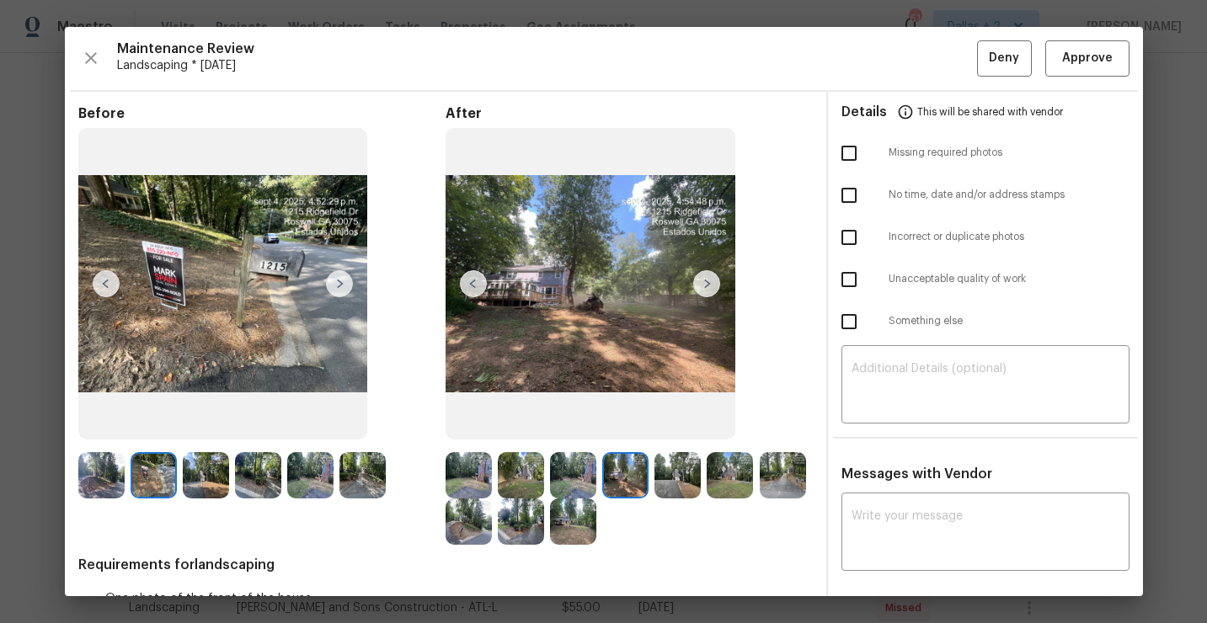
click at [709, 289] on img at bounding box center [706, 283] width 27 height 27
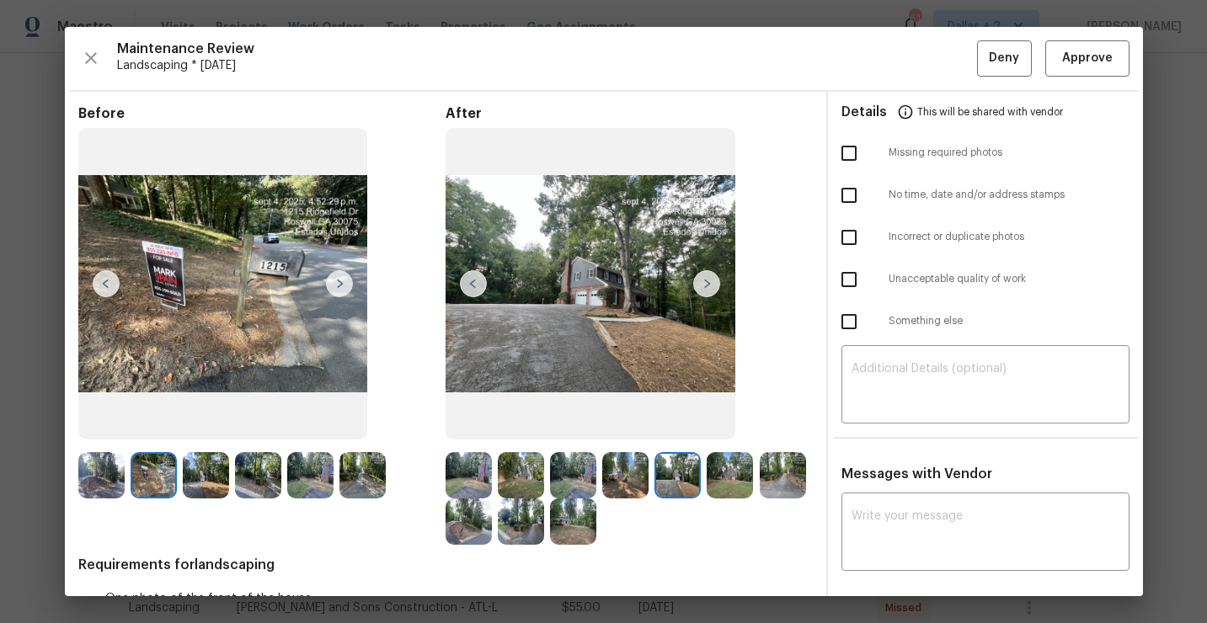
click at [709, 289] on img at bounding box center [706, 283] width 27 height 27
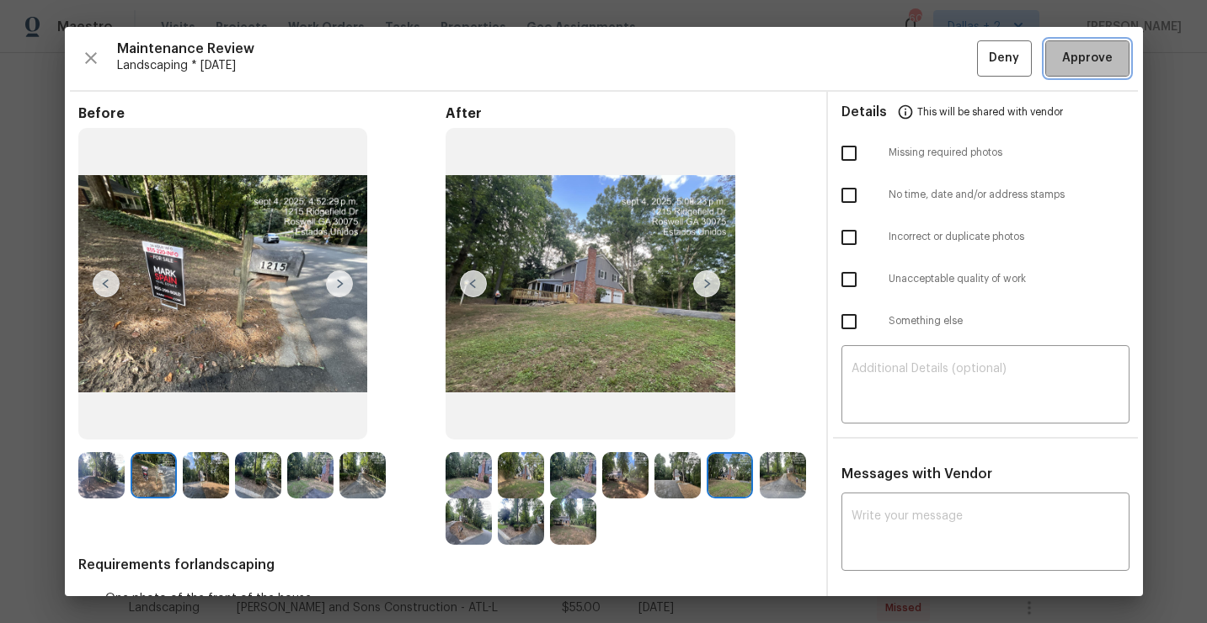
click at [1094, 68] on button "Approve" at bounding box center [1087, 58] width 84 height 36
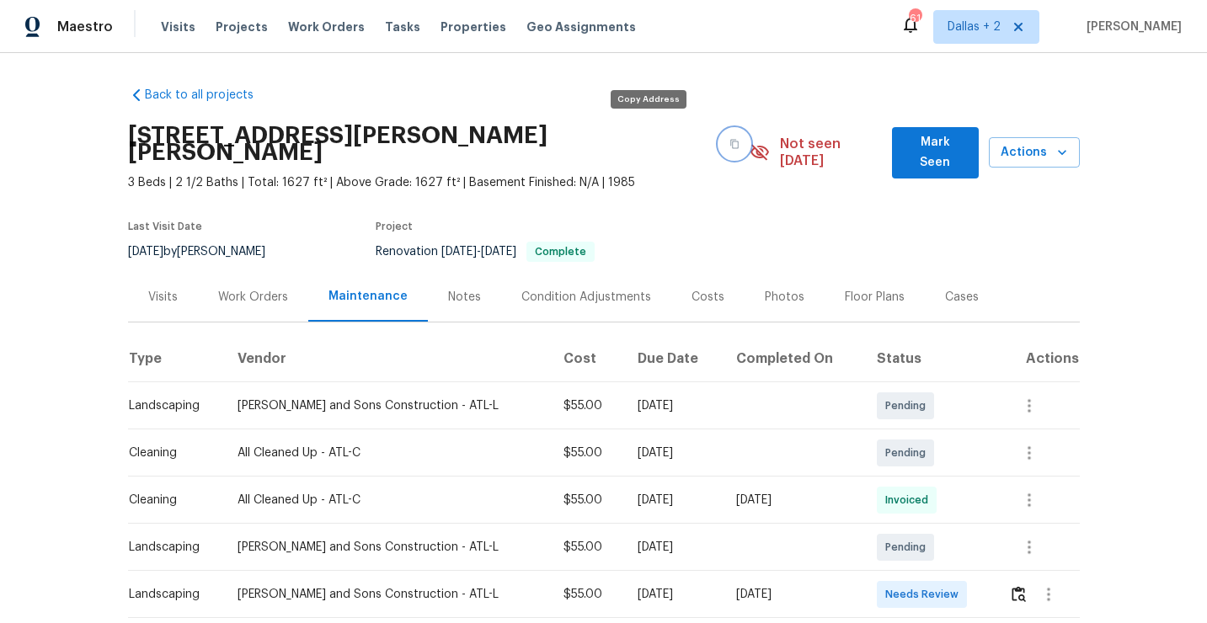
click at [719, 140] on button "button" at bounding box center [734, 144] width 30 height 30
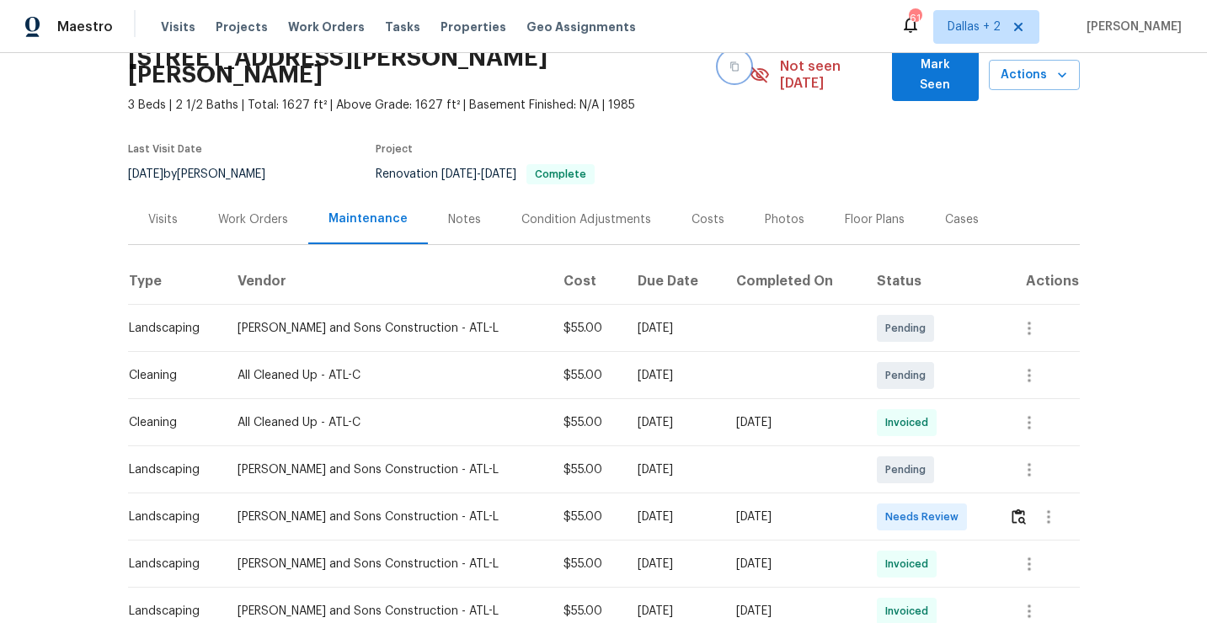
scroll to position [101, 0]
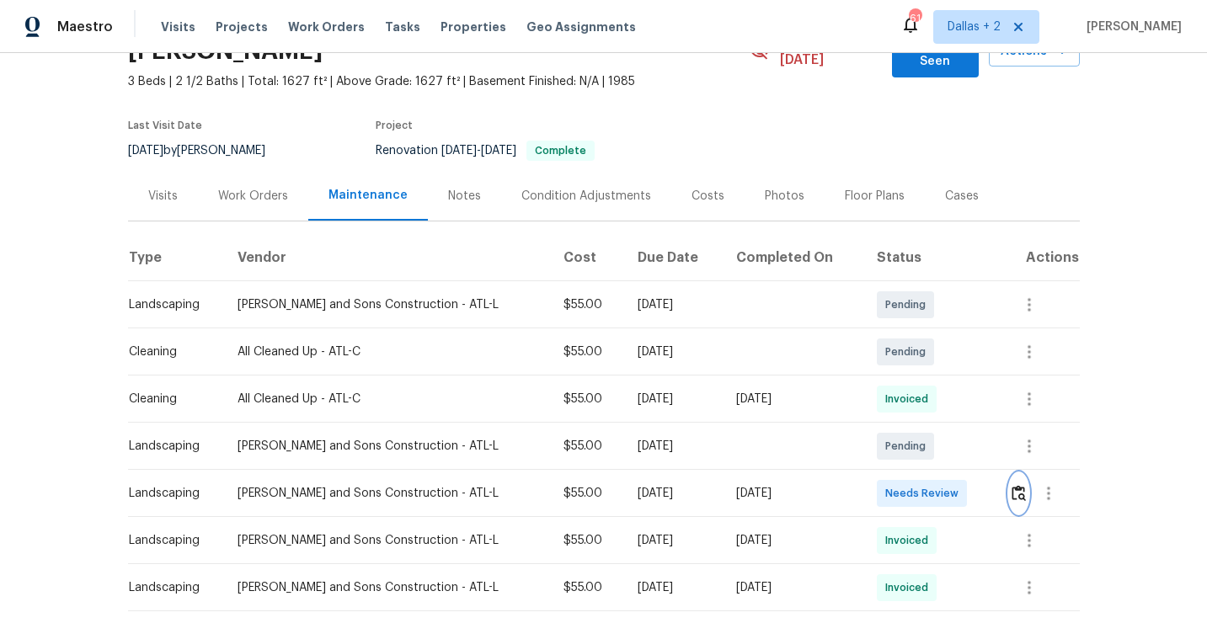
click at [1016, 485] on img "button" at bounding box center [1019, 493] width 14 height 16
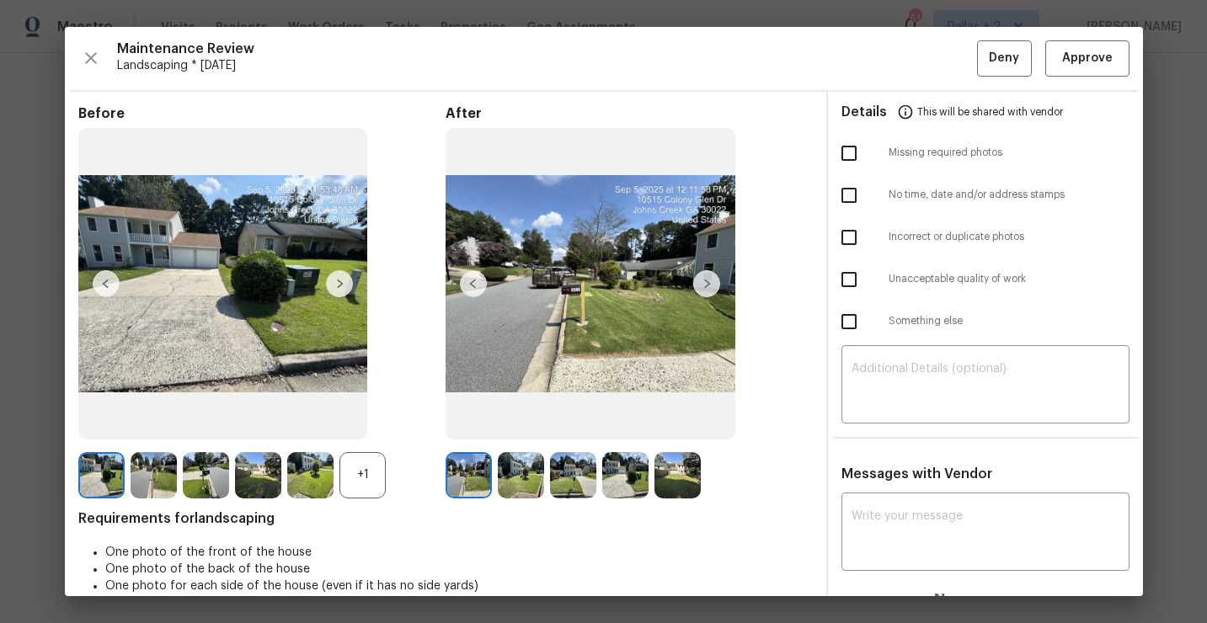
click at [311, 483] on img at bounding box center [310, 475] width 46 height 46
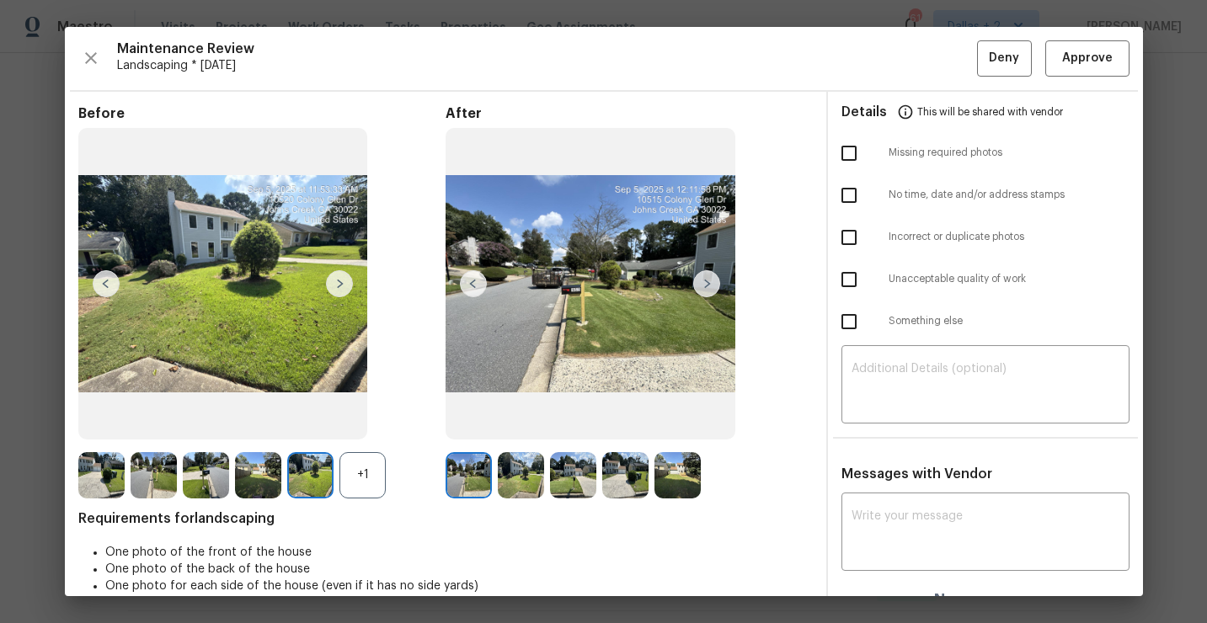
click at [372, 477] on div "+1" at bounding box center [363, 475] width 46 height 46
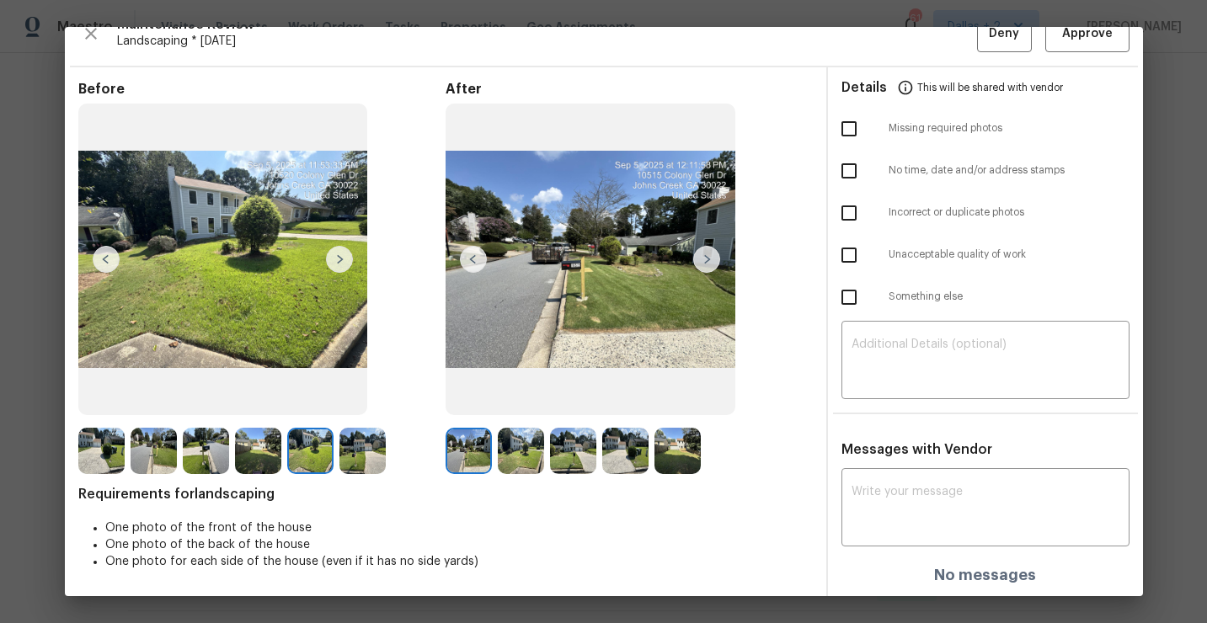
click at [206, 446] on img at bounding box center [206, 451] width 46 height 46
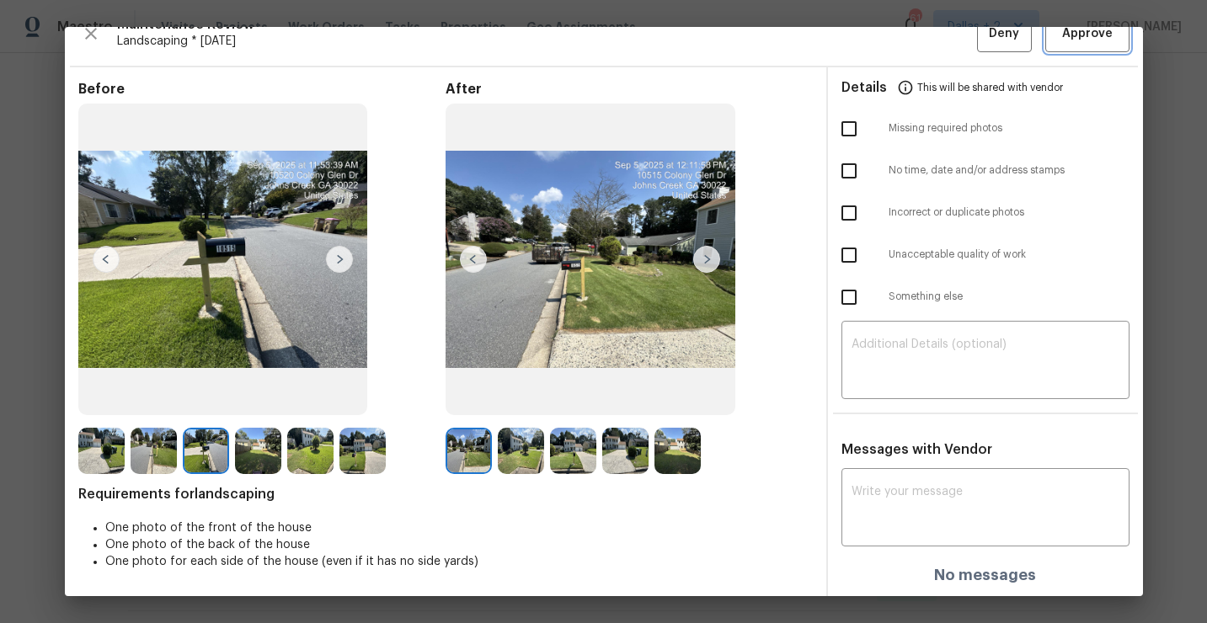
click at [1097, 38] on span "Approve" at bounding box center [1087, 34] width 51 height 21
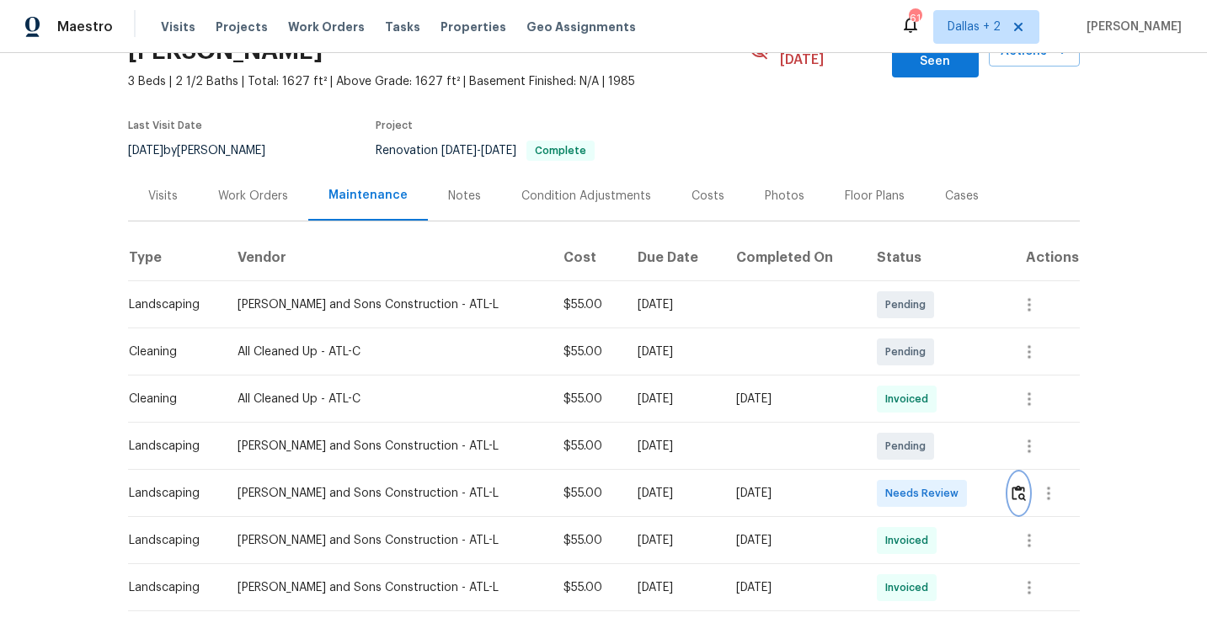
scroll to position [0, 0]
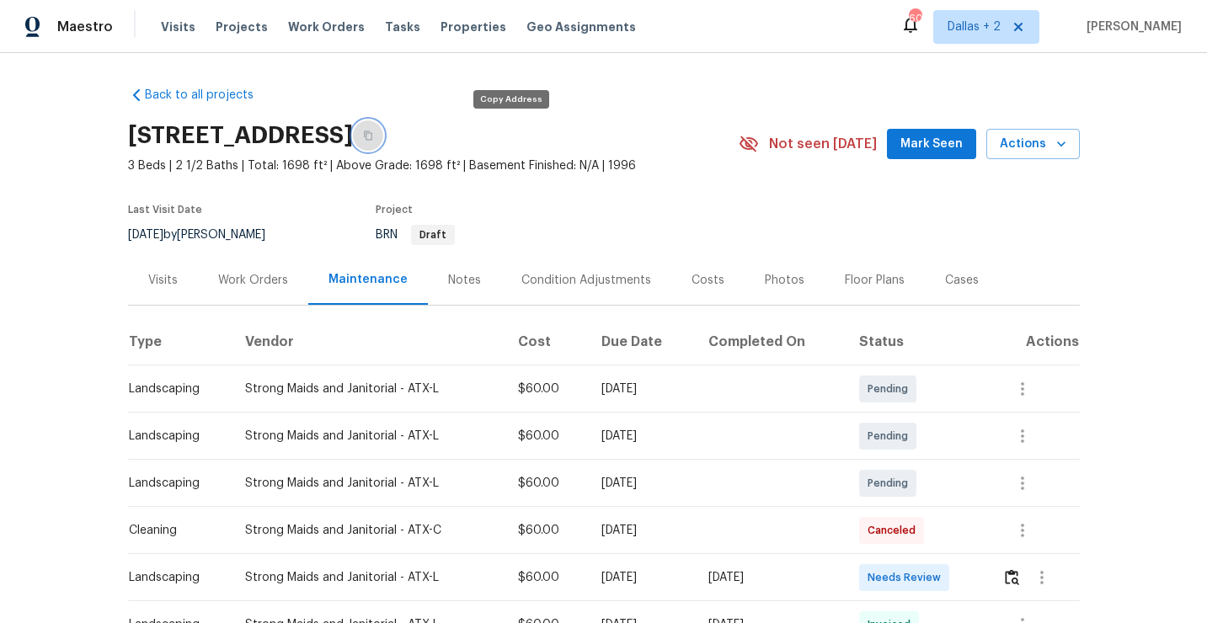
click at [383, 142] on button "button" at bounding box center [368, 135] width 30 height 30
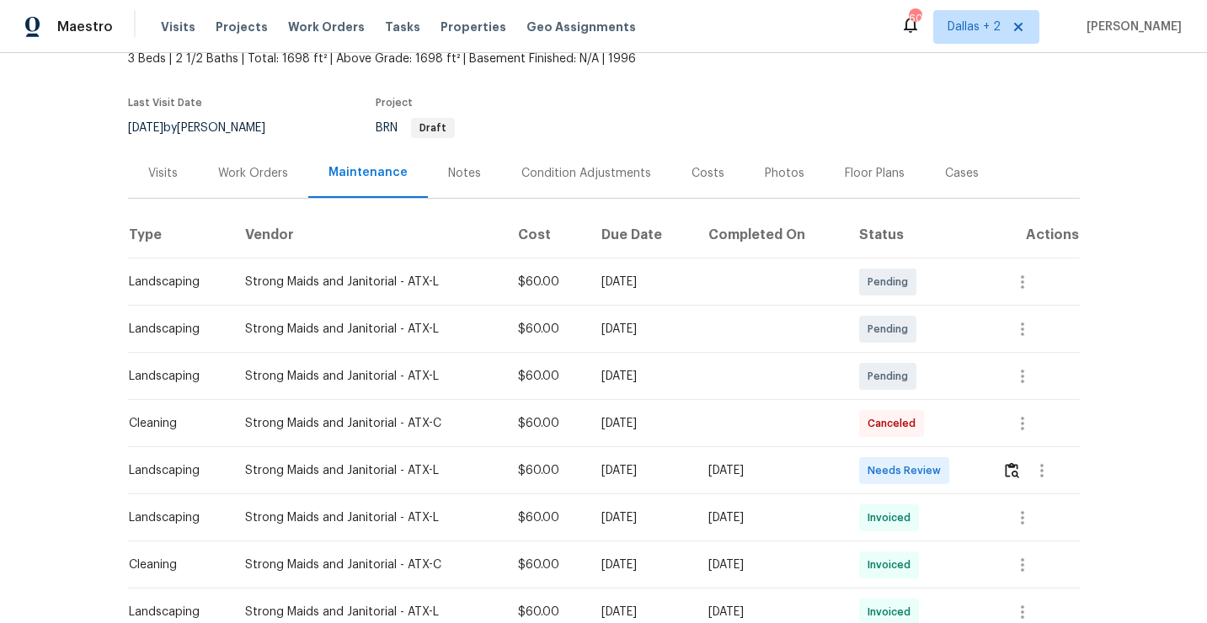
scroll to position [126, 0]
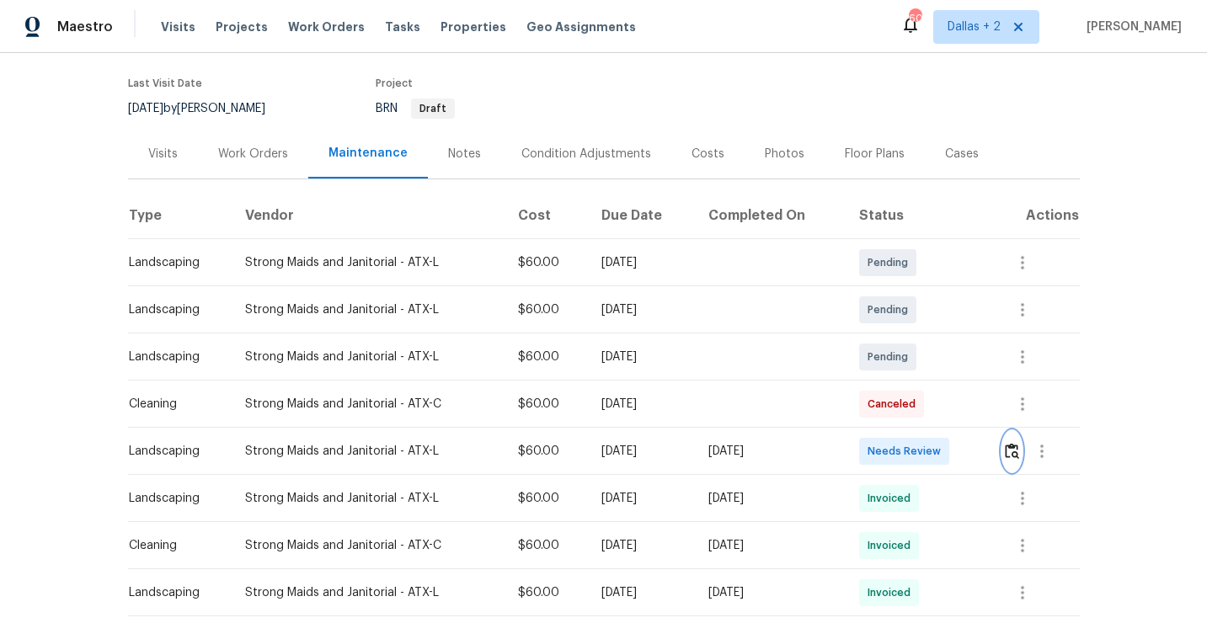
click at [1007, 453] on button "button" at bounding box center [1012, 451] width 19 height 40
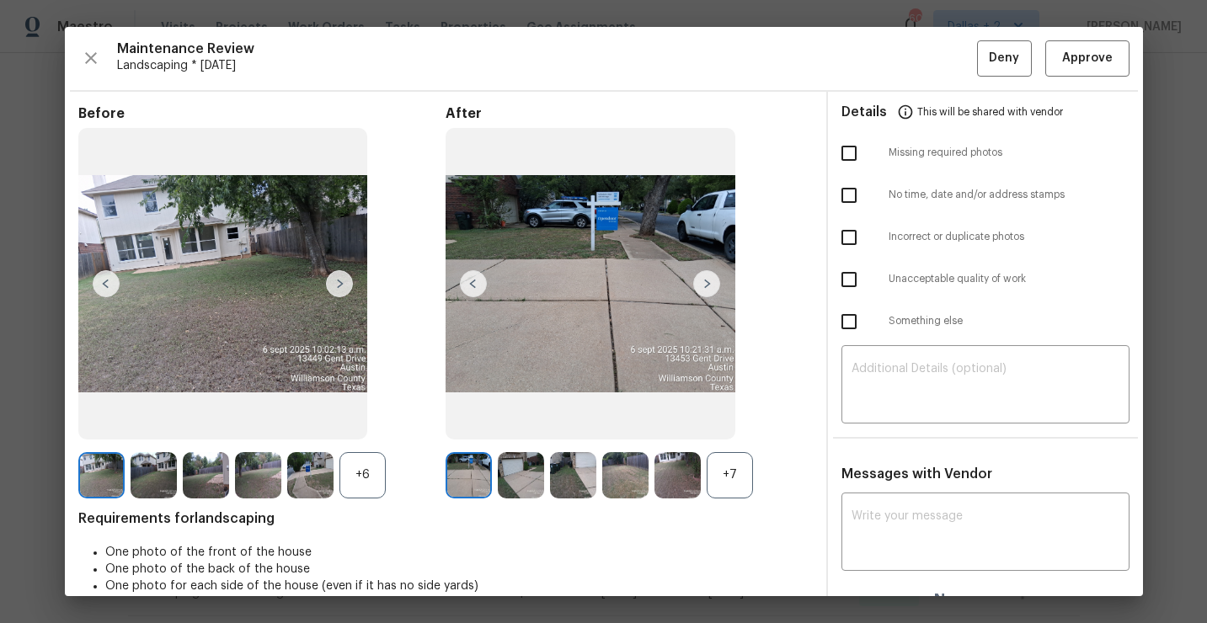
click at [740, 458] on div "+7" at bounding box center [730, 475] width 46 height 46
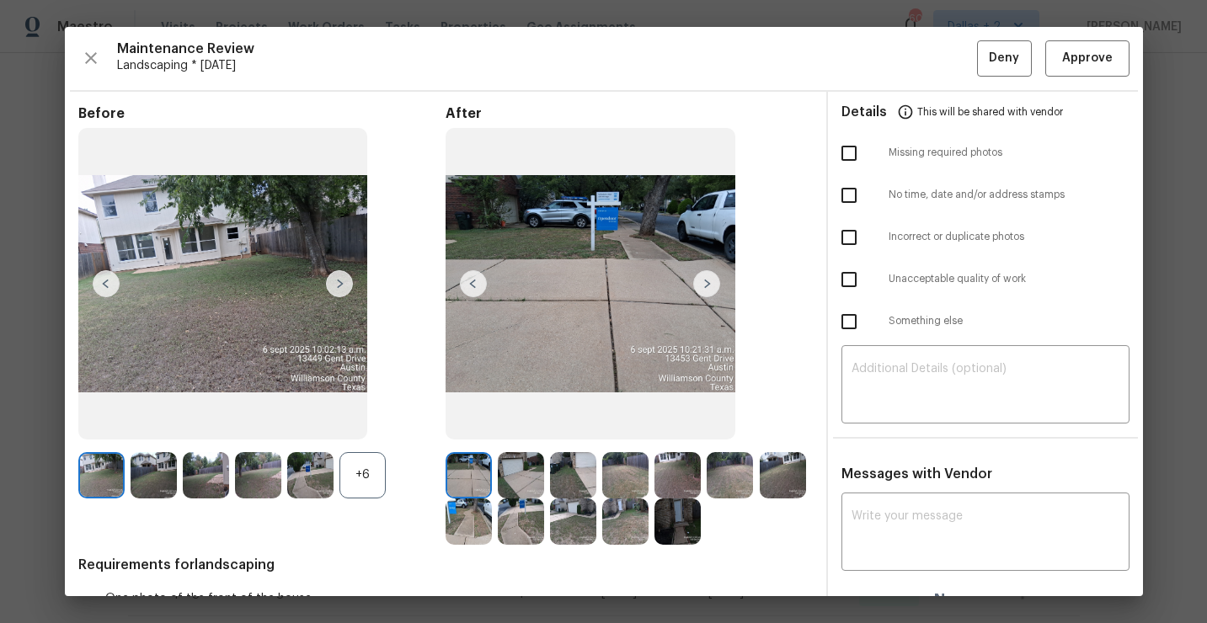
click at [364, 487] on div "+6" at bounding box center [363, 475] width 46 height 46
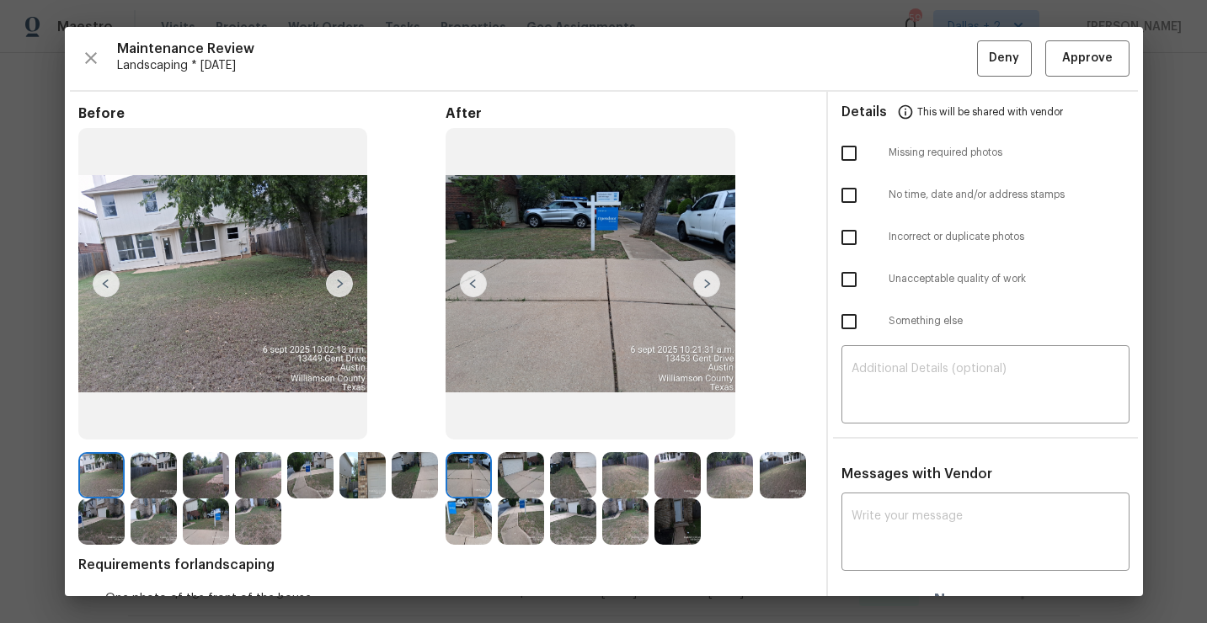
click at [338, 290] on img at bounding box center [339, 283] width 27 height 27
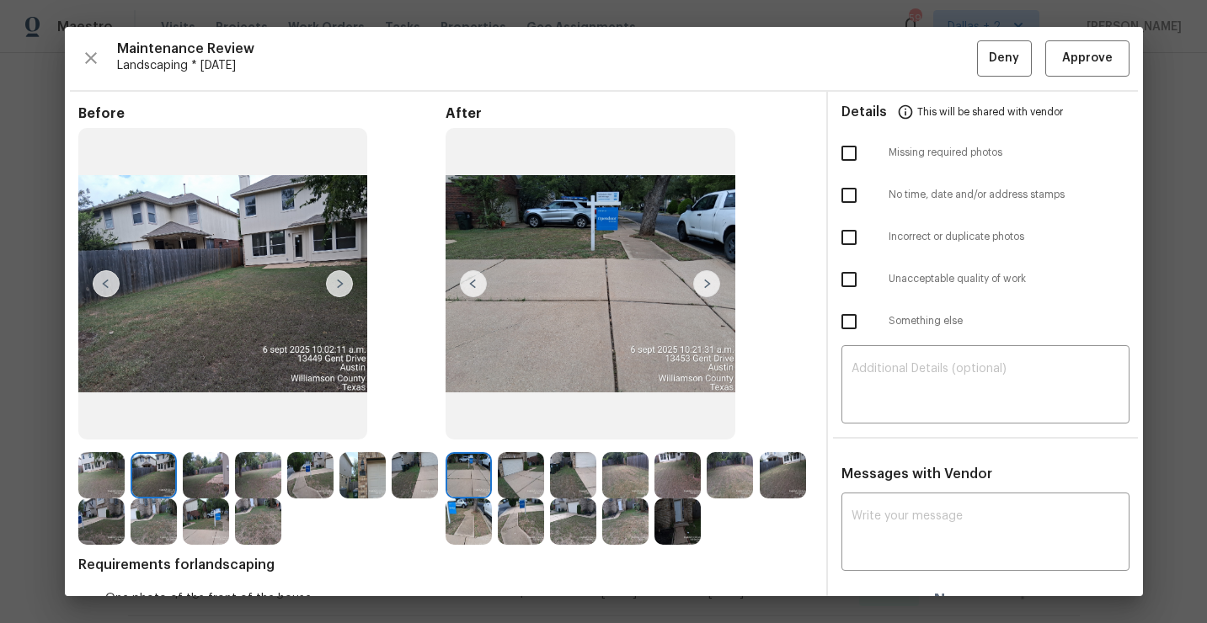
click at [338, 290] on img at bounding box center [339, 283] width 27 height 27
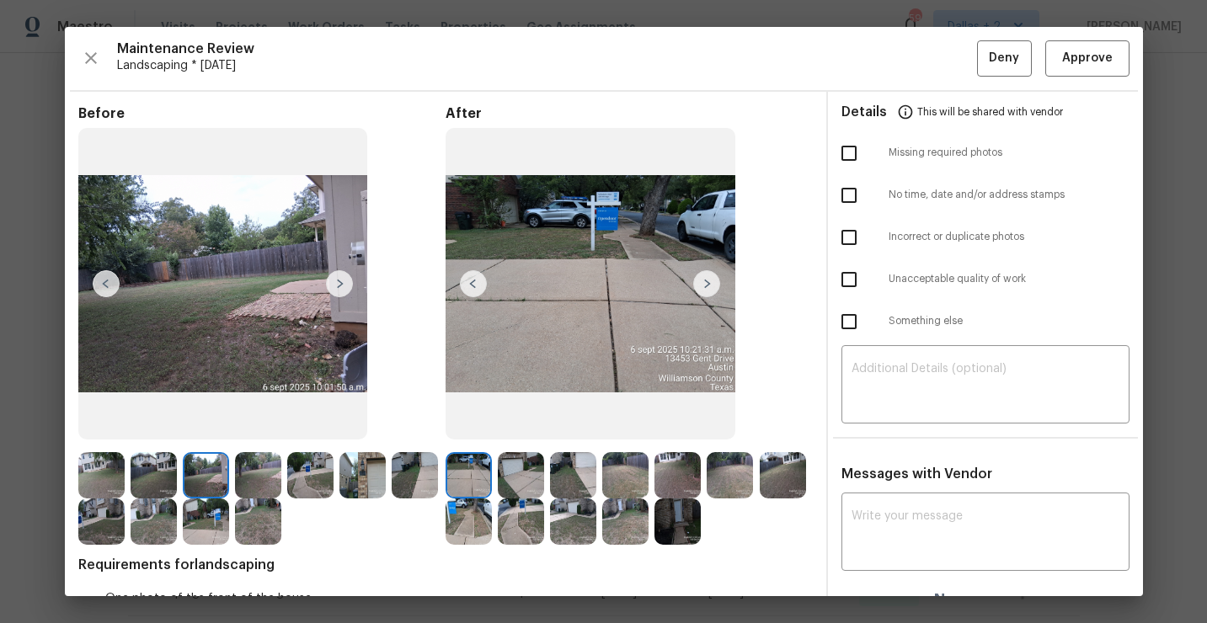
click at [335, 285] on img at bounding box center [339, 283] width 27 height 27
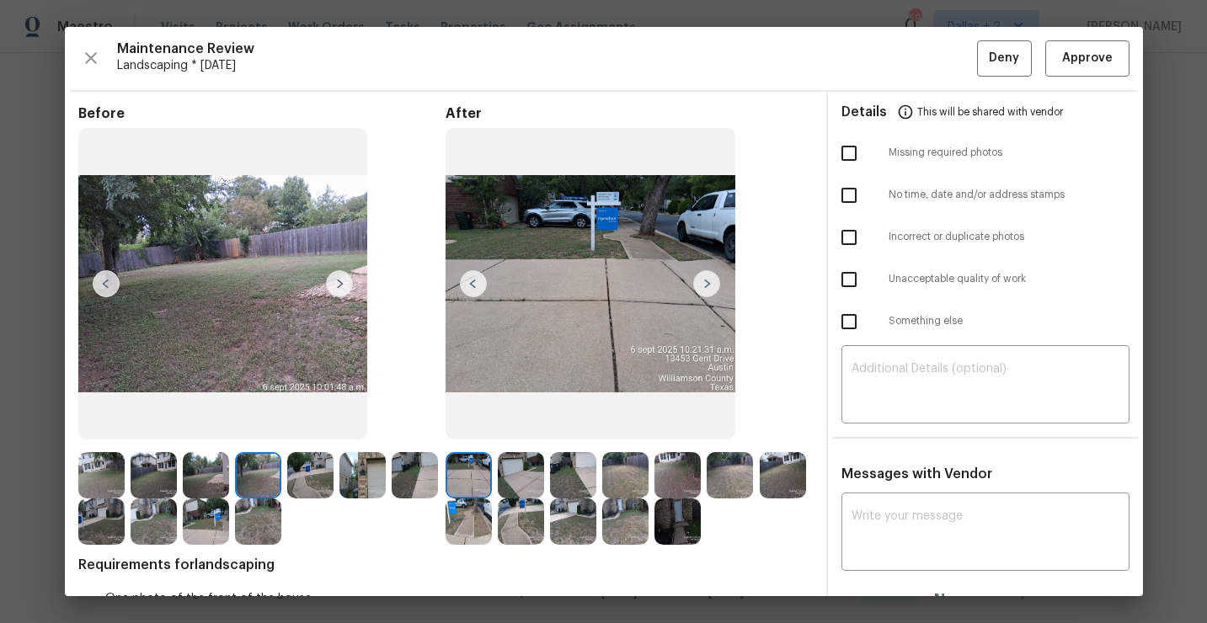
click at [711, 283] on img at bounding box center [706, 283] width 27 height 27
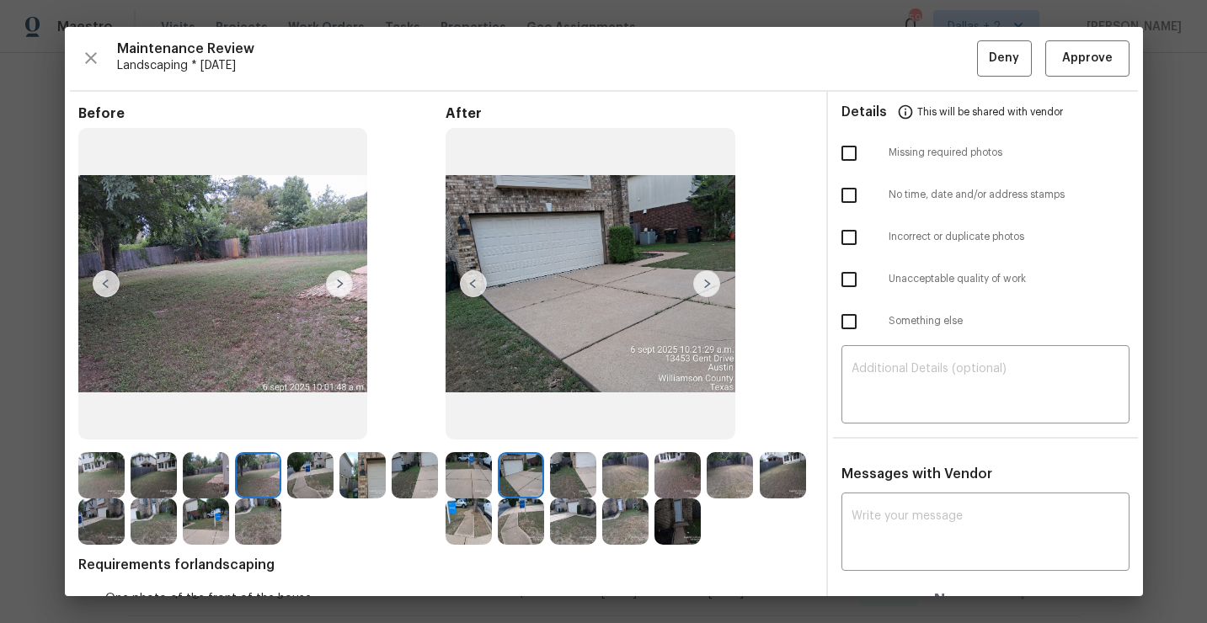
click at [711, 283] on img at bounding box center [706, 283] width 27 height 27
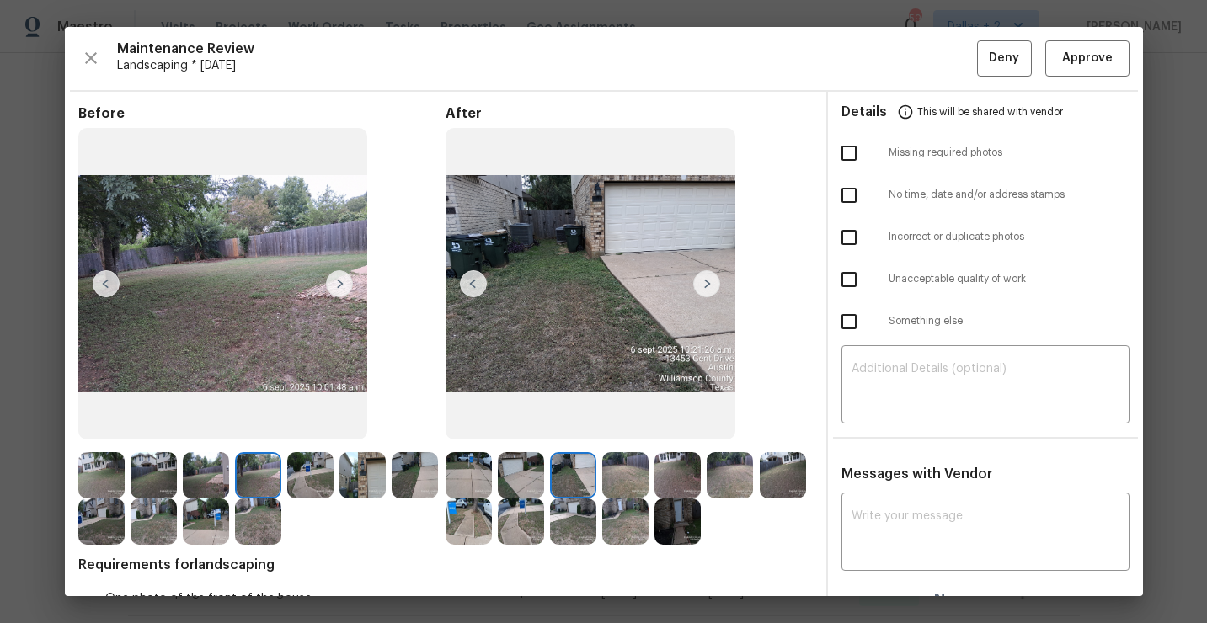
click at [477, 287] on img at bounding box center [473, 283] width 27 height 27
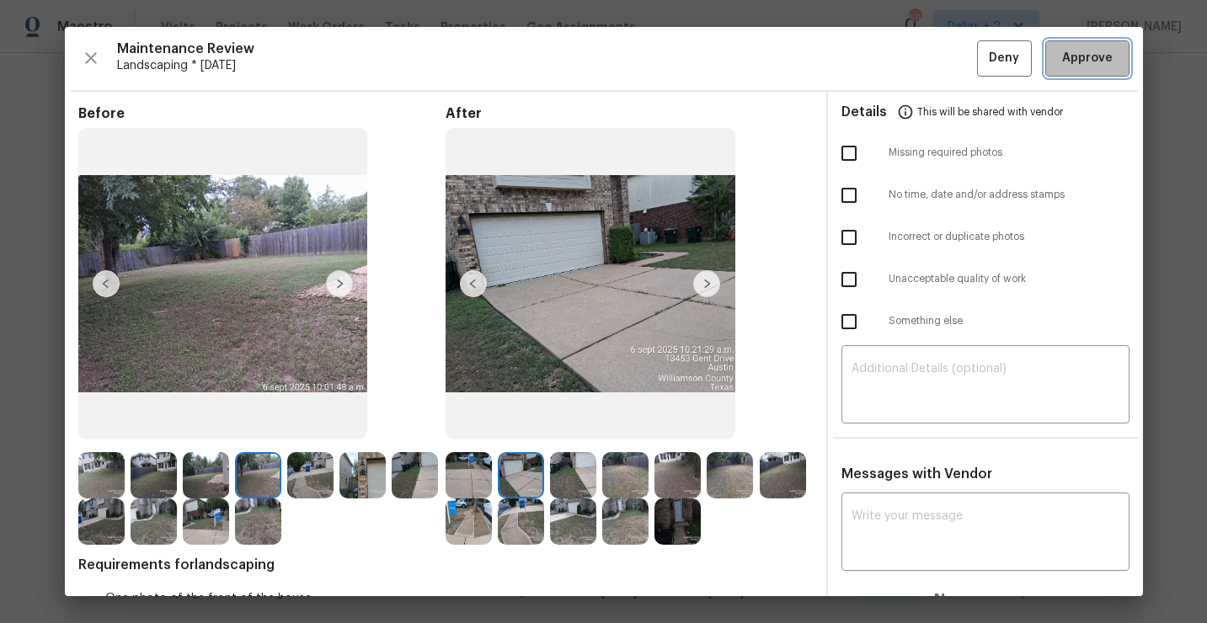
click at [1078, 72] on button "Approve" at bounding box center [1087, 58] width 84 height 36
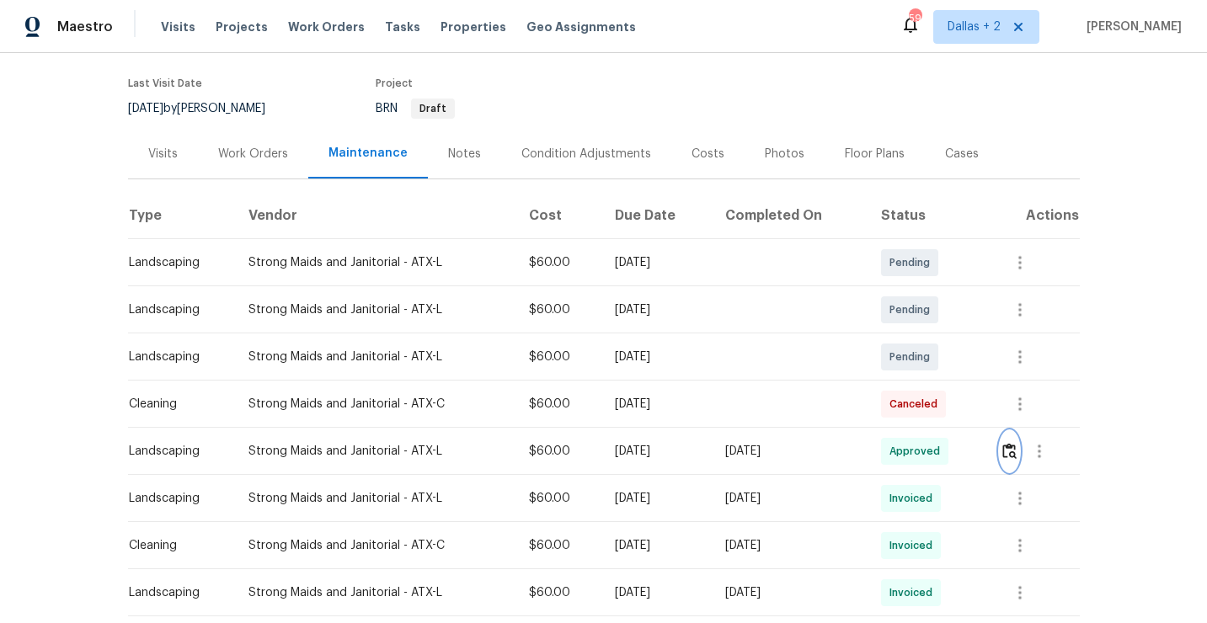
scroll to position [0, 0]
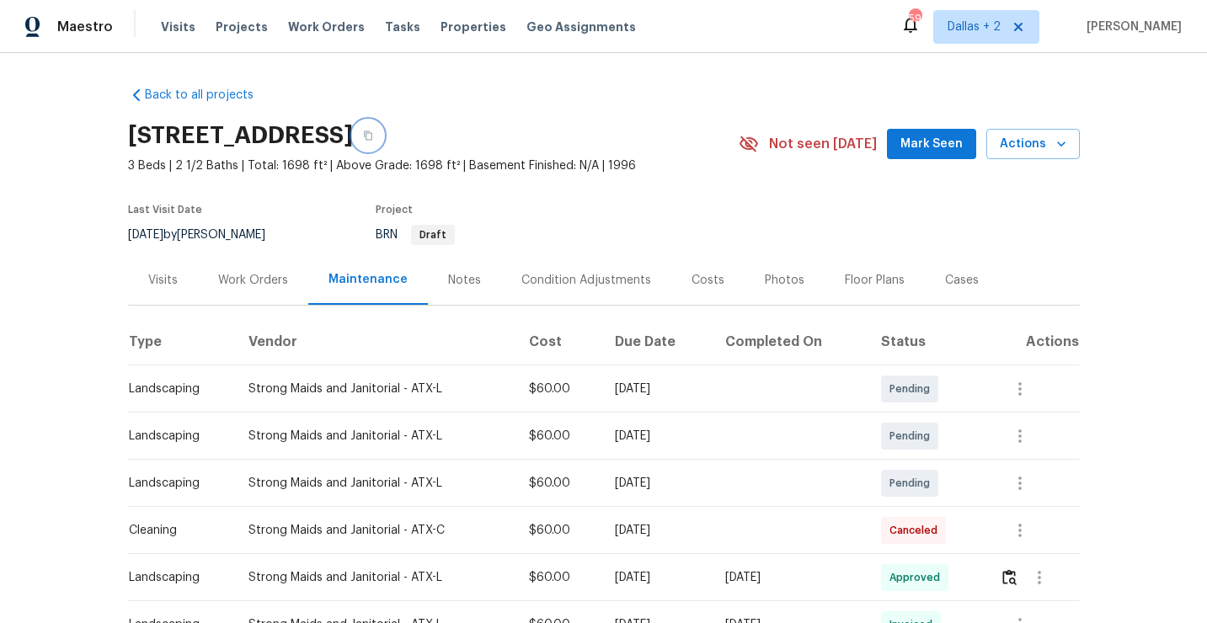
click at [383, 129] on button "button" at bounding box center [368, 135] width 30 height 30
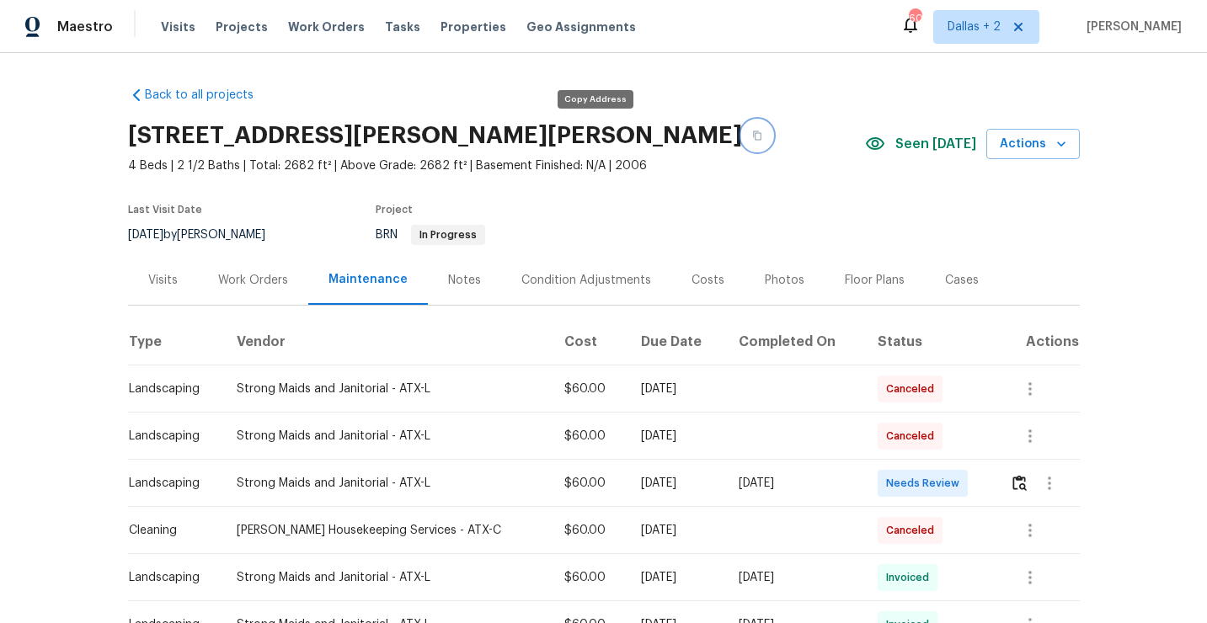
click at [752, 136] on icon "button" at bounding box center [757, 136] width 10 height 10
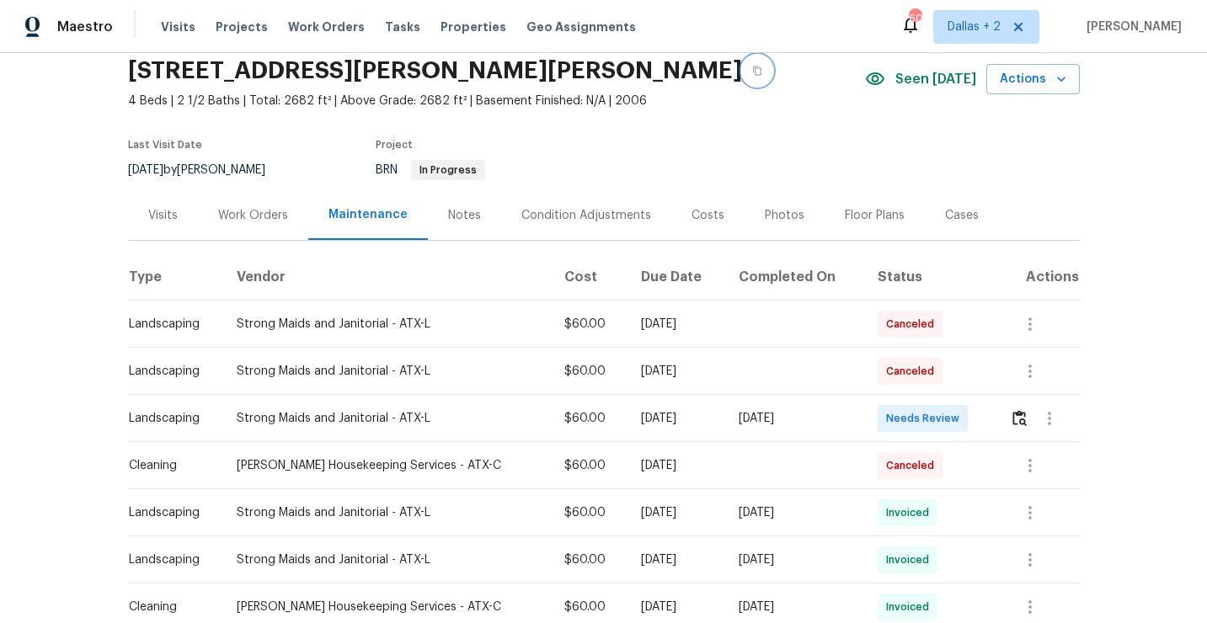
scroll to position [67, 0]
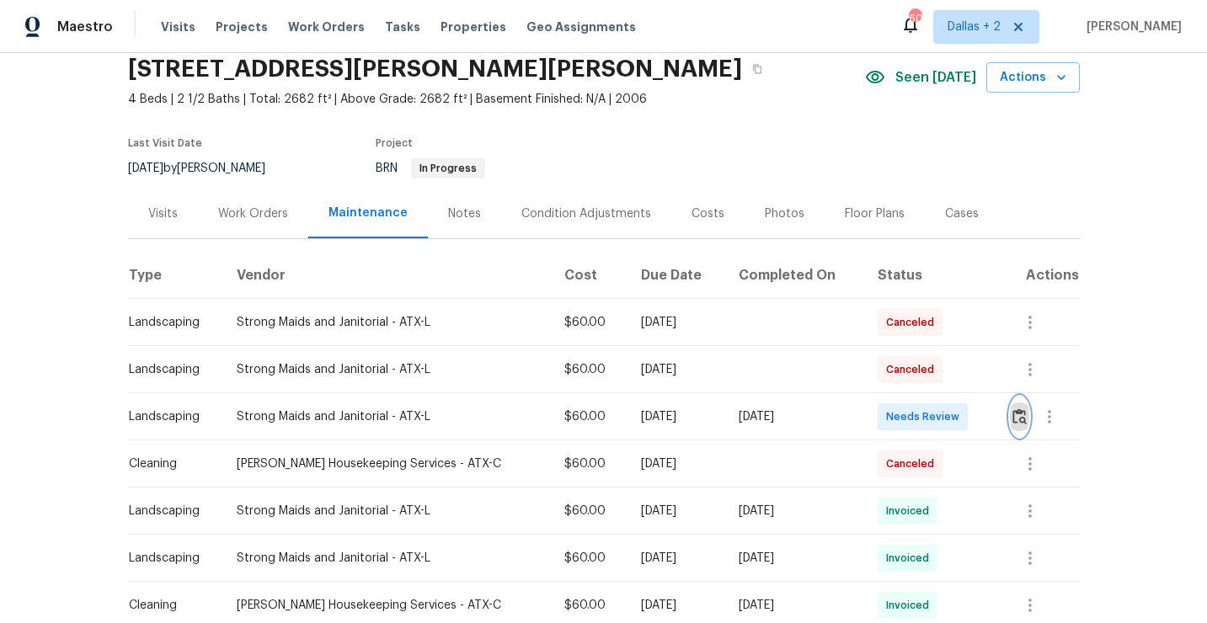
click at [1014, 420] on img "button" at bounding box center [1020, 417] width 14 height 16
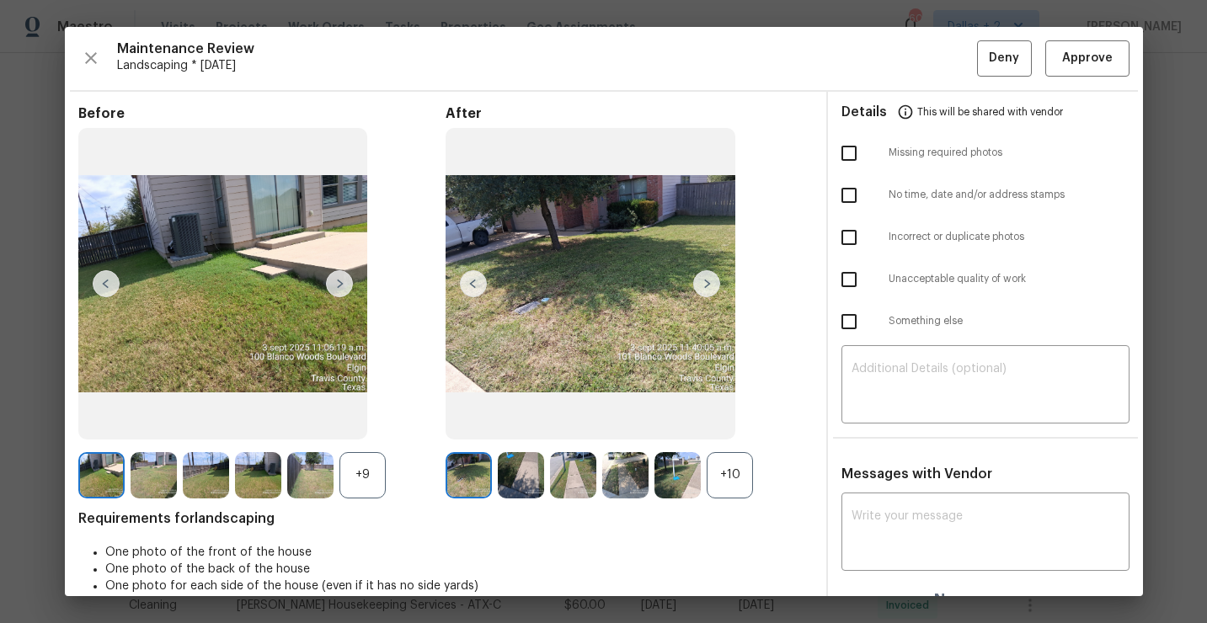
click at [365, 464] on div "+9" at bounding box center [363, 475] width 46 height 46
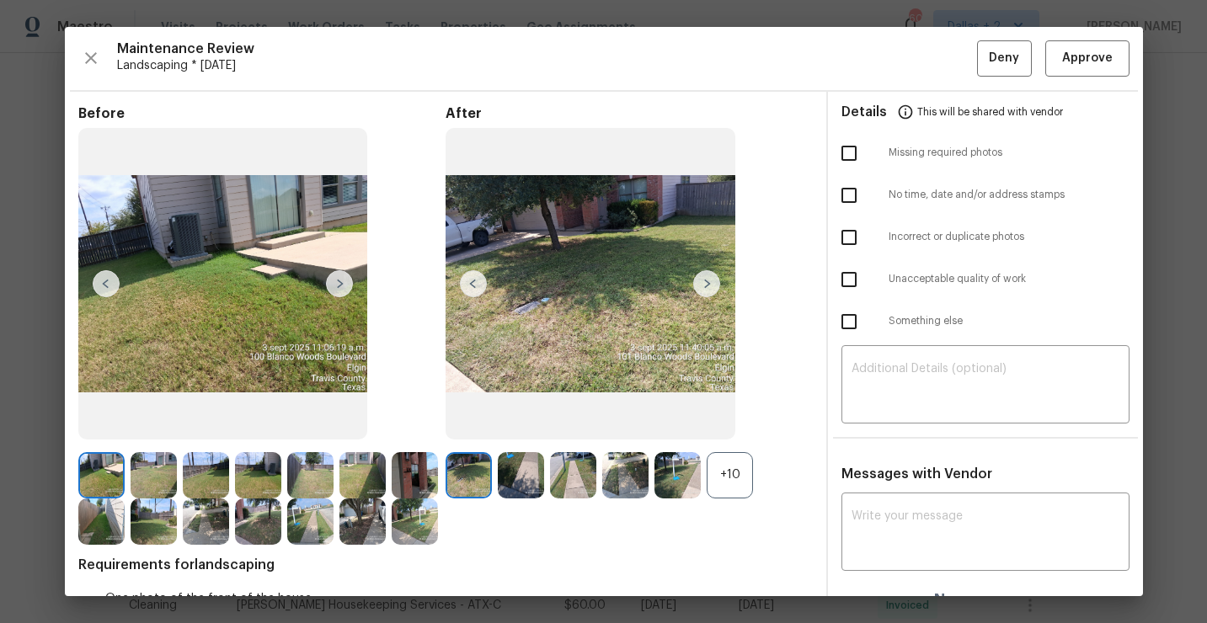
click at [728, 473] on div "+10" at bounding box center [730, 475] width 46 height 46
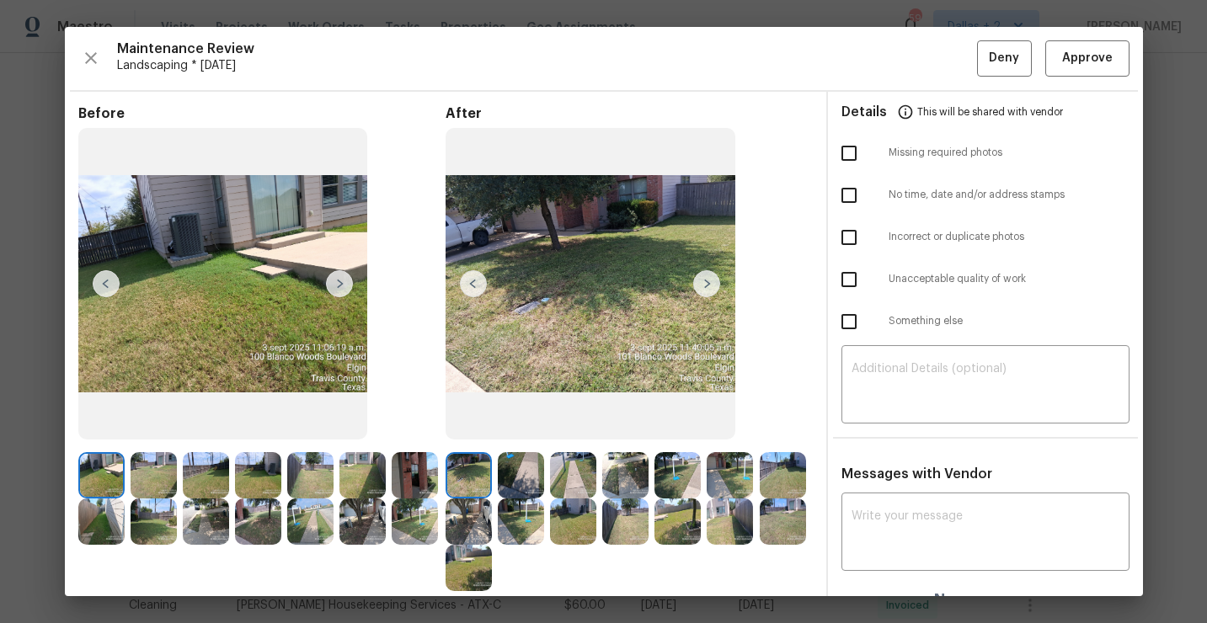
click at [468, 559] on img at bounding box center [469, 568] width 46 height 46
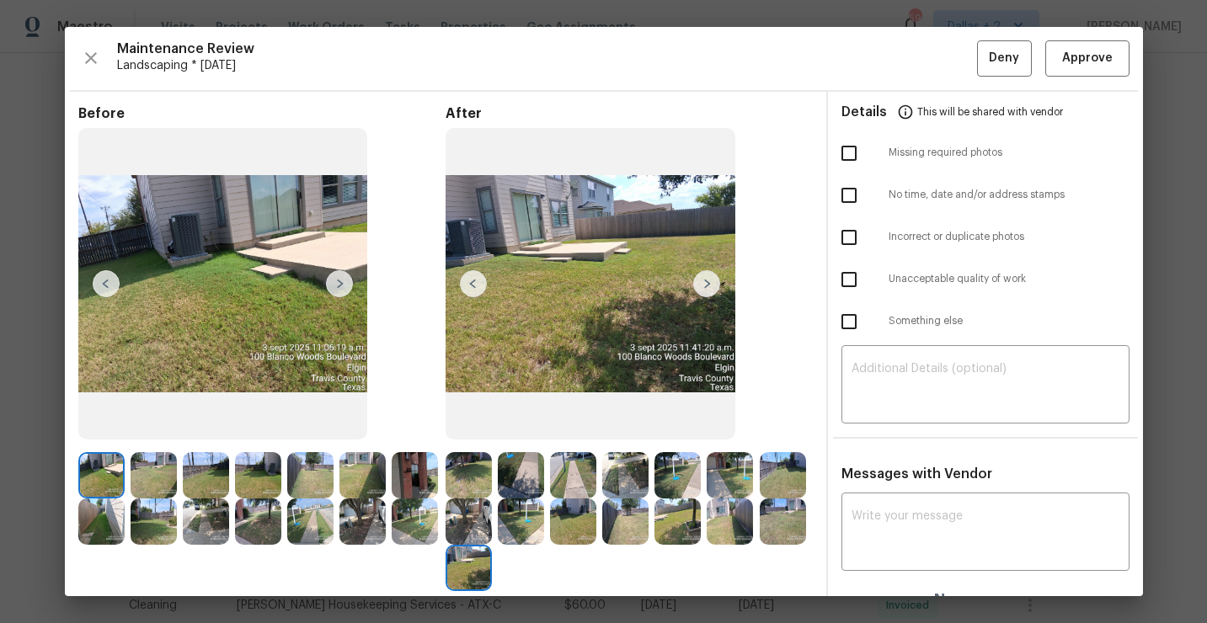
click at [361, 506] on img at bounding box center [363, 522] width 46 height 46
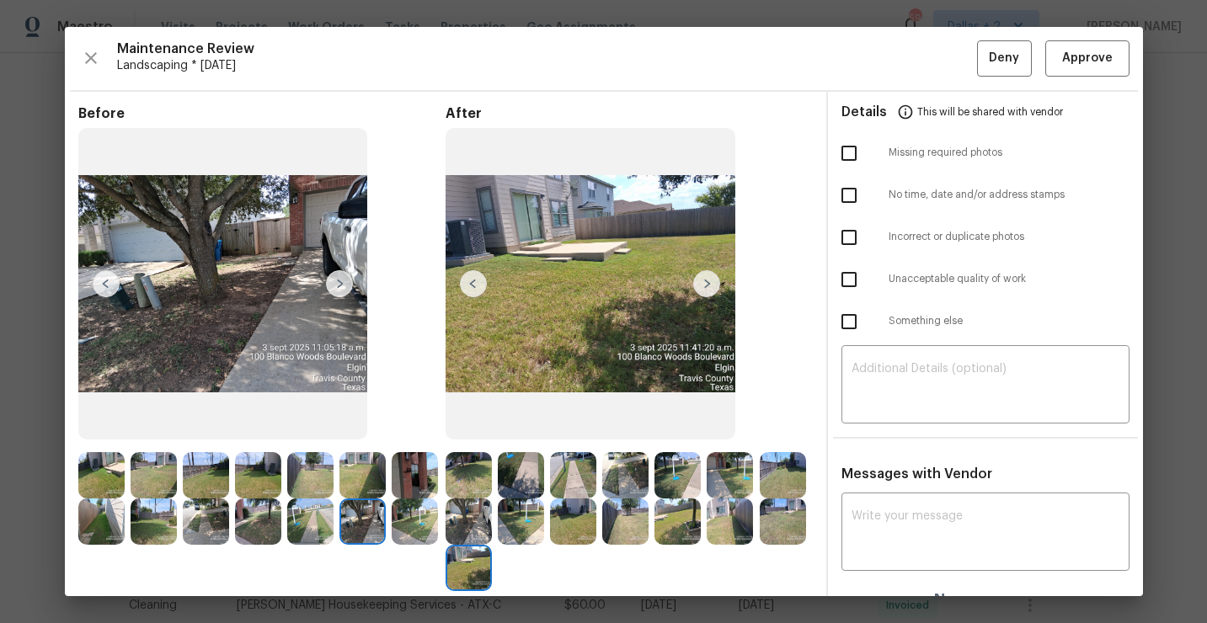
click at [713, 275] on img at bounding box center [706, 283] width 27 height 27
click at [88, 478] on img at bounding box center [101, 475] width 46 height 46
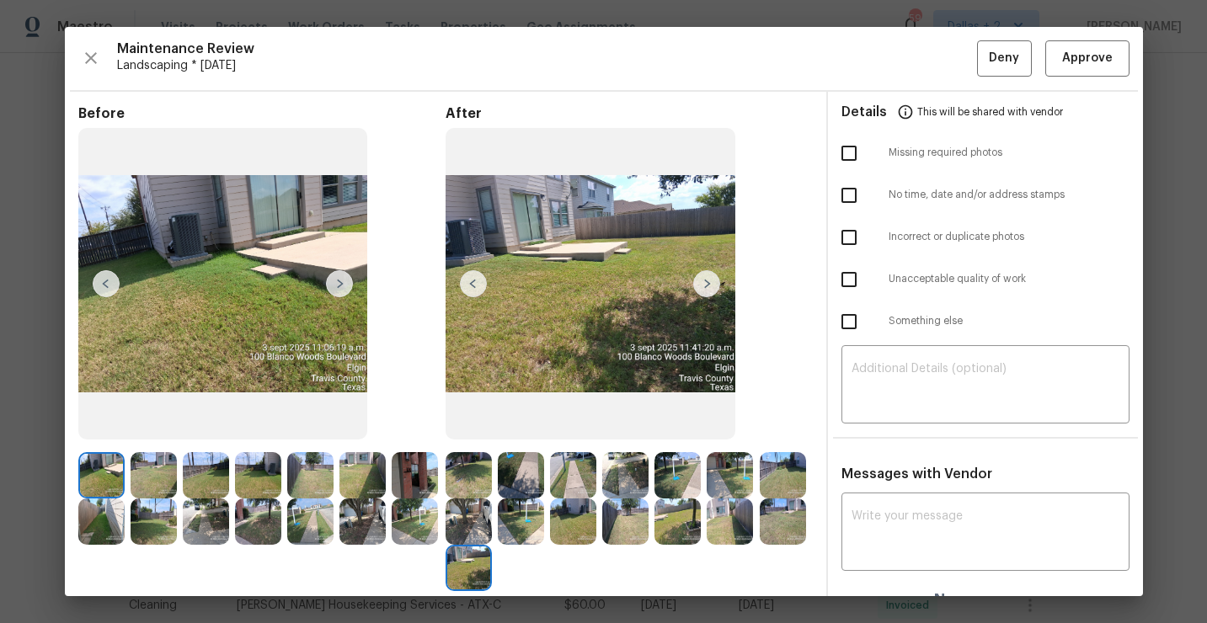
click at [338, 291] on img at bounding box center [339, 283] width 27 height 27
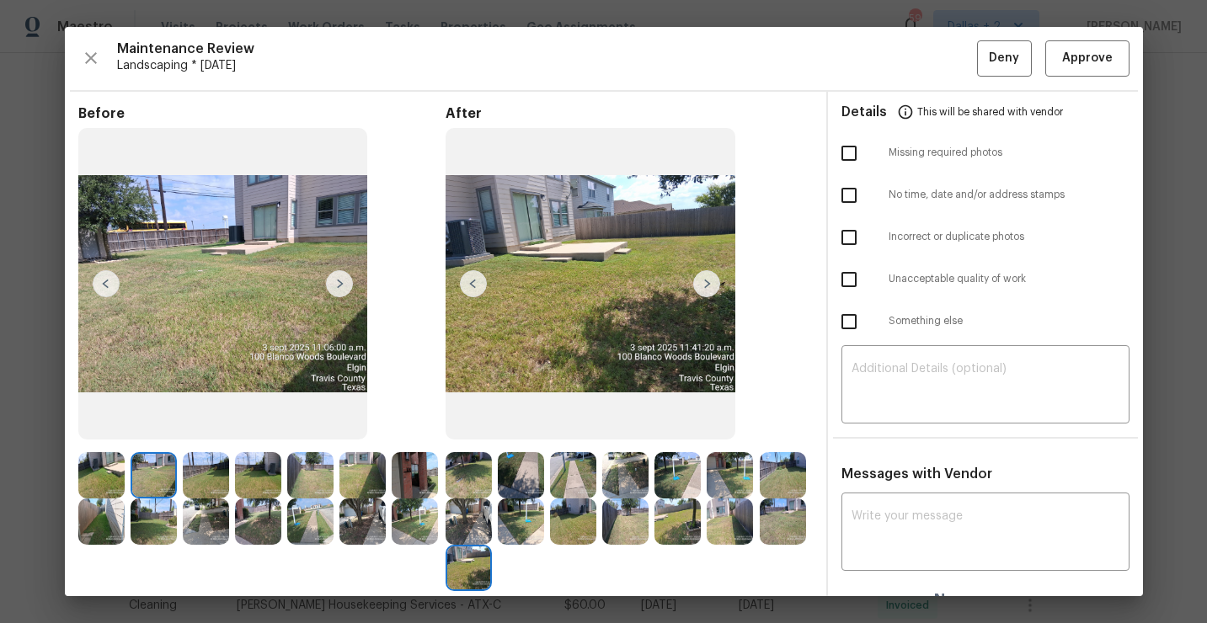
click at [705, 293] on img at bounding box center [706, 283] width 27 height 27
click at [701, 284] on img at bounding box center [706, 283] width 27 height 27
click at [482, 463] on img at bounding box center [469, 475] width 46 height 46
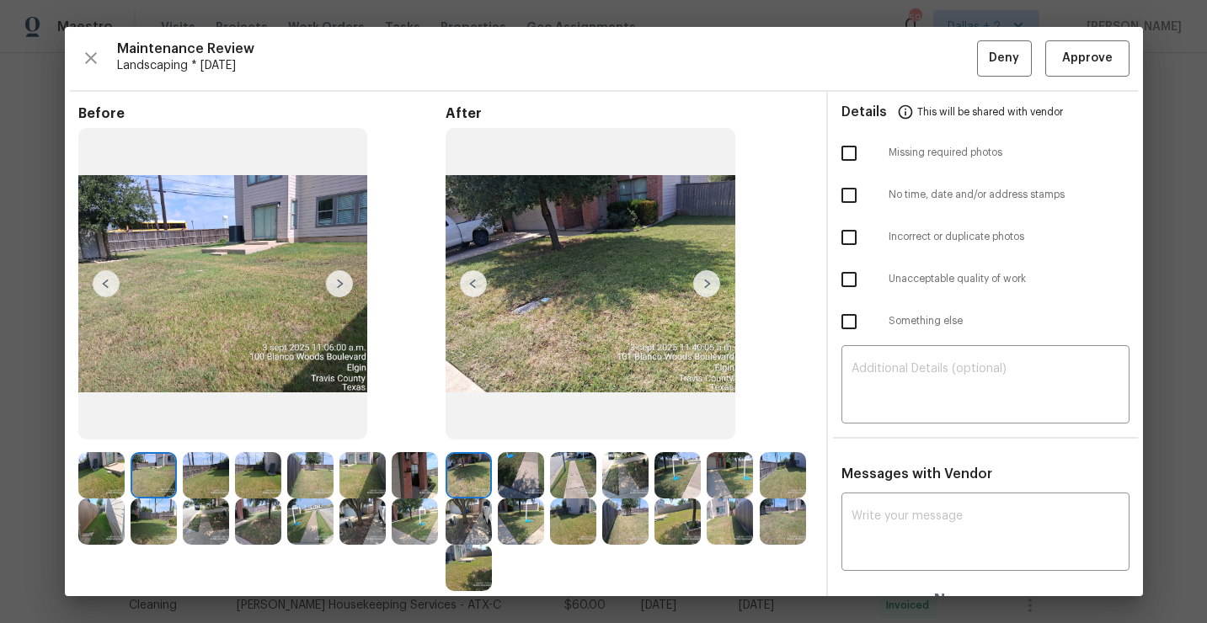
click at [110, 468] on img at bounding box center [101, 475] width 46 height 46
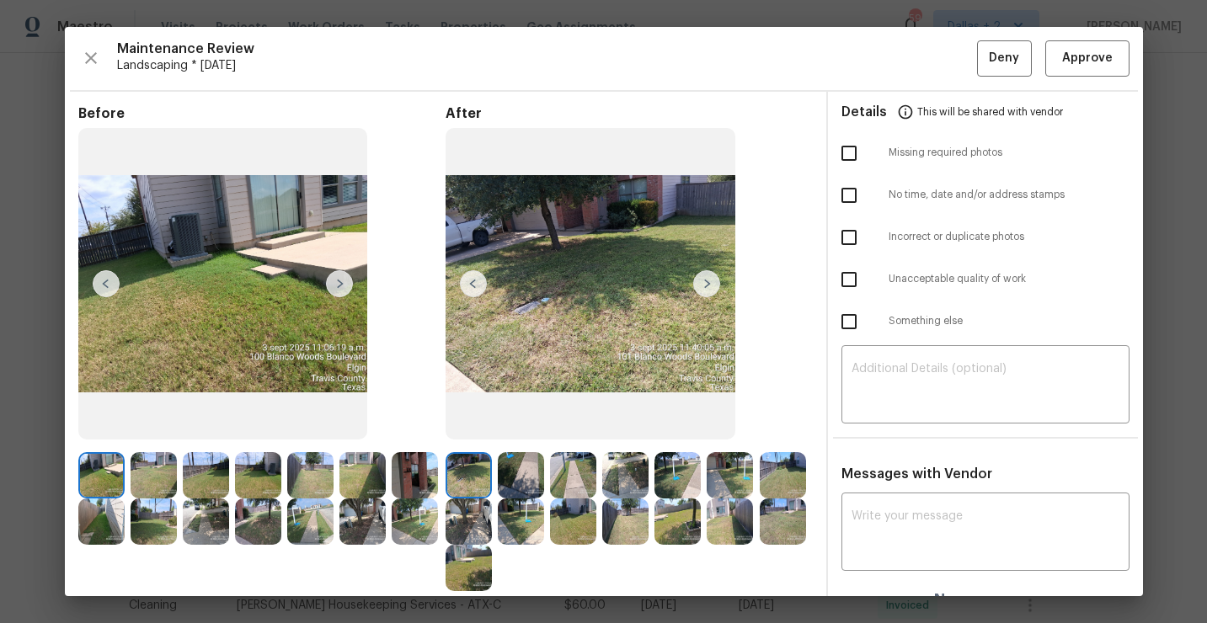
click at [353, 281] on img at bounding box center [223, 284] width 290 height 312
click at [344, 284] on img at bounding box center [339, 283] width 27 height 27
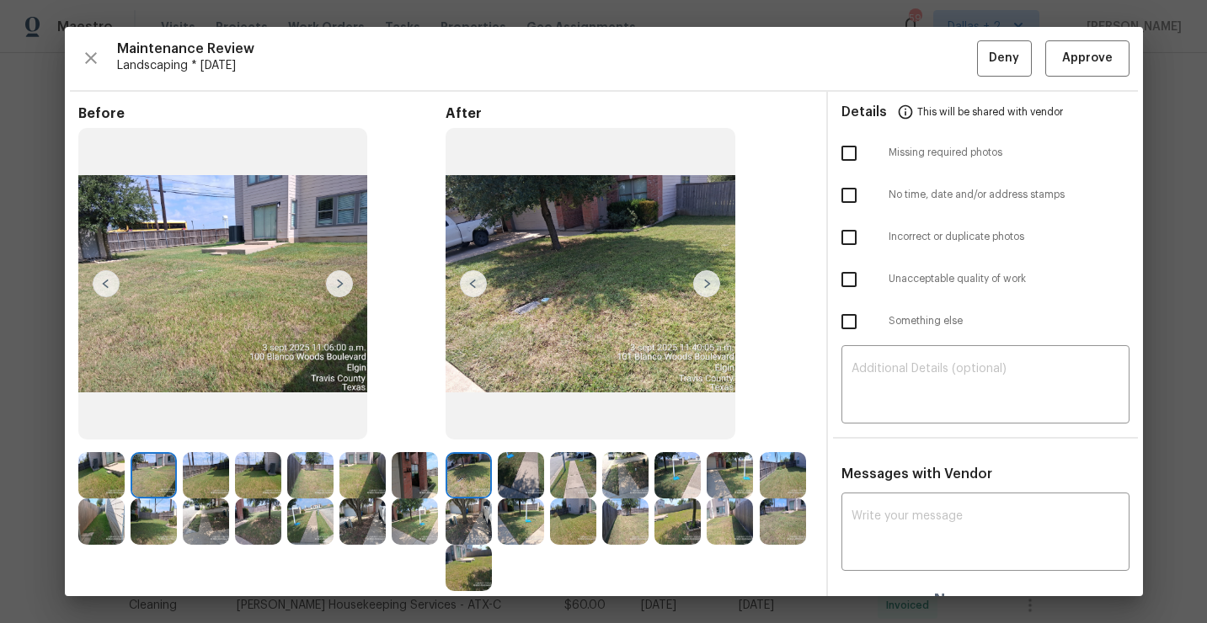
click at [706, 276] on img at bounding box center [706, 283] width 27 height 27
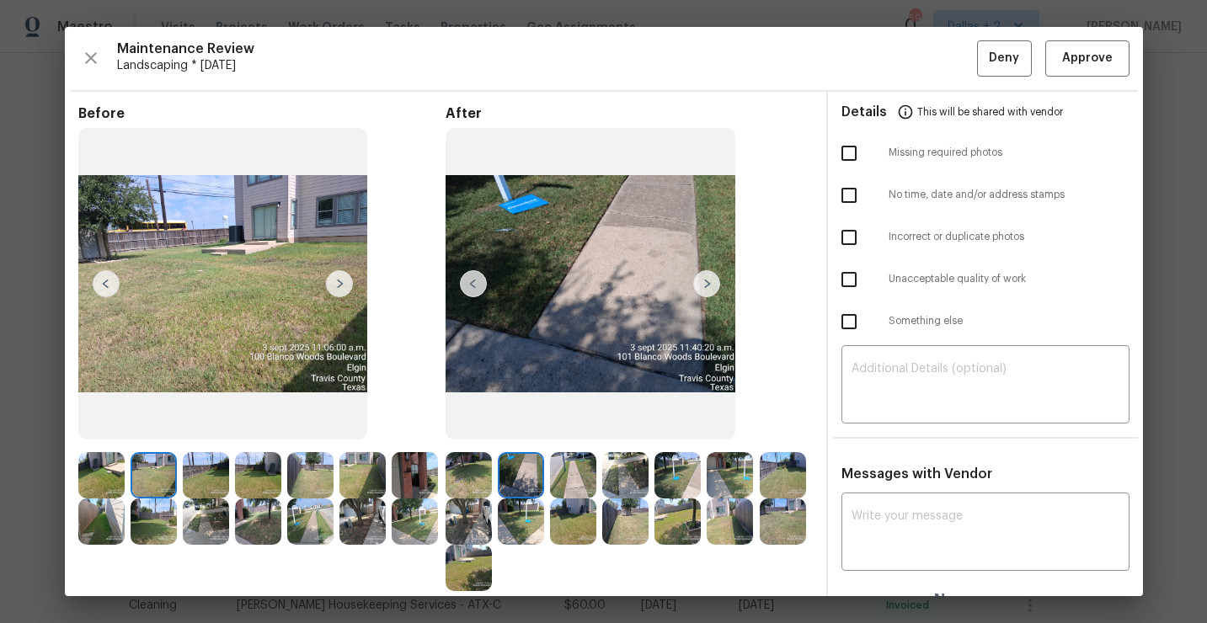
click at [709, 286] on img at bounding box center [706, 283] width 27 height 27
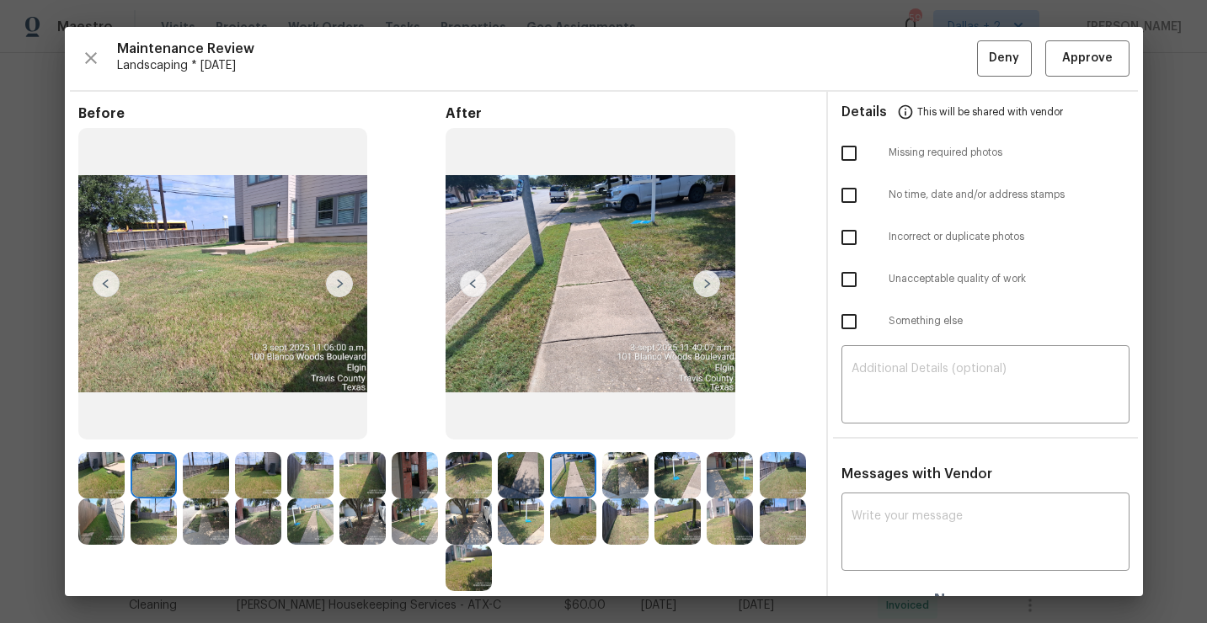
click at [709, 286] on img at bounding box center [706, 283] width 27 height 27
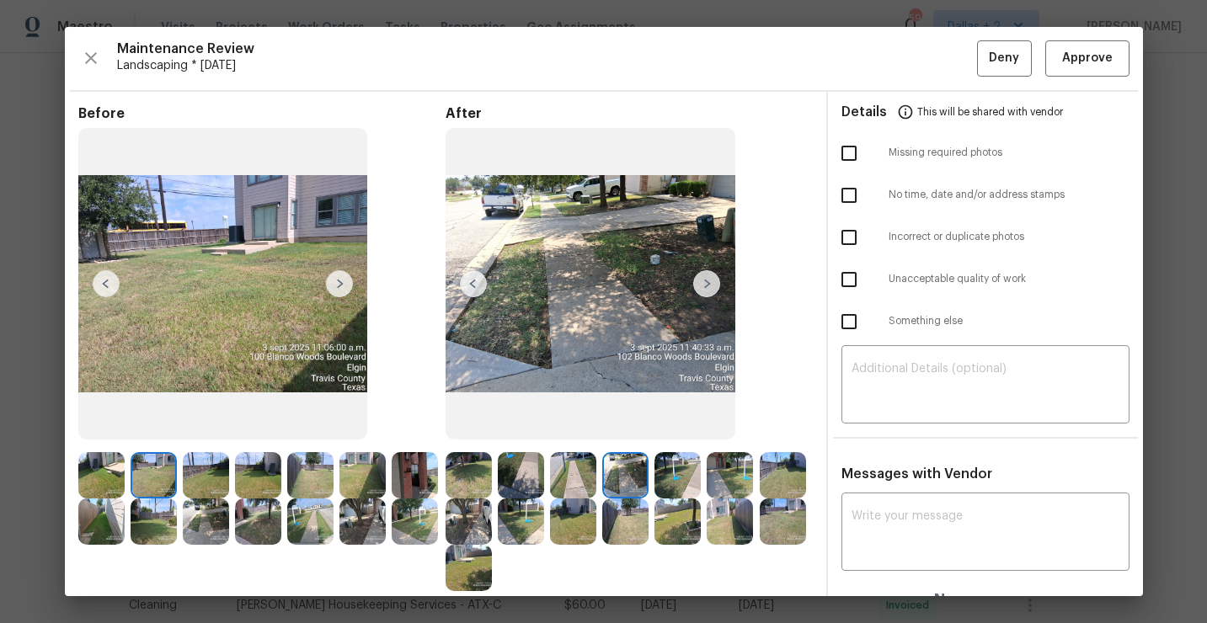
click at [110, 467] on img at bounding box center [101, 475] width 46 height 46
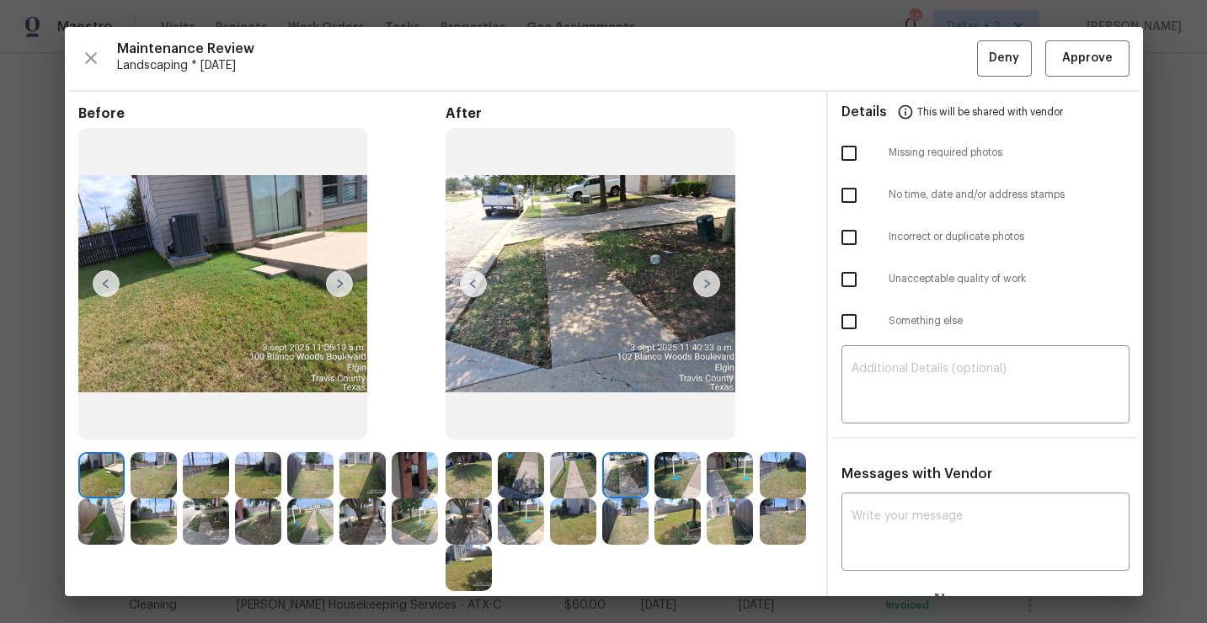
click at [347, 282] on img at bounding box center [339, 283] width 27 height 27
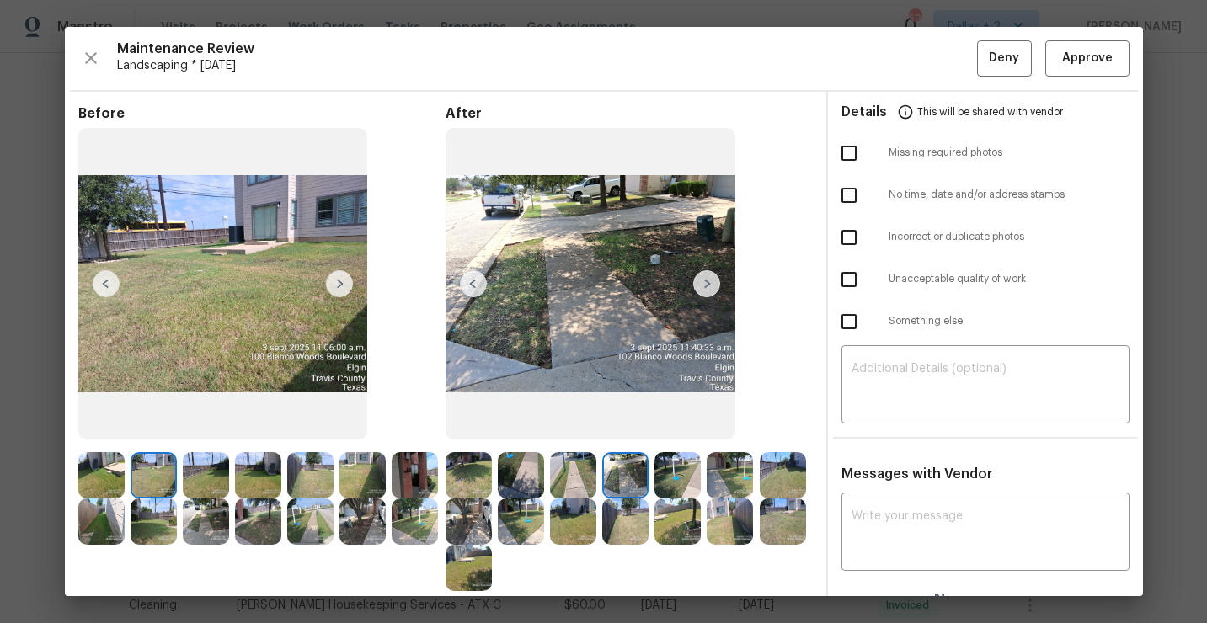
click at [344, 280] on img at bounding box center [339, 283] width 27 height 27
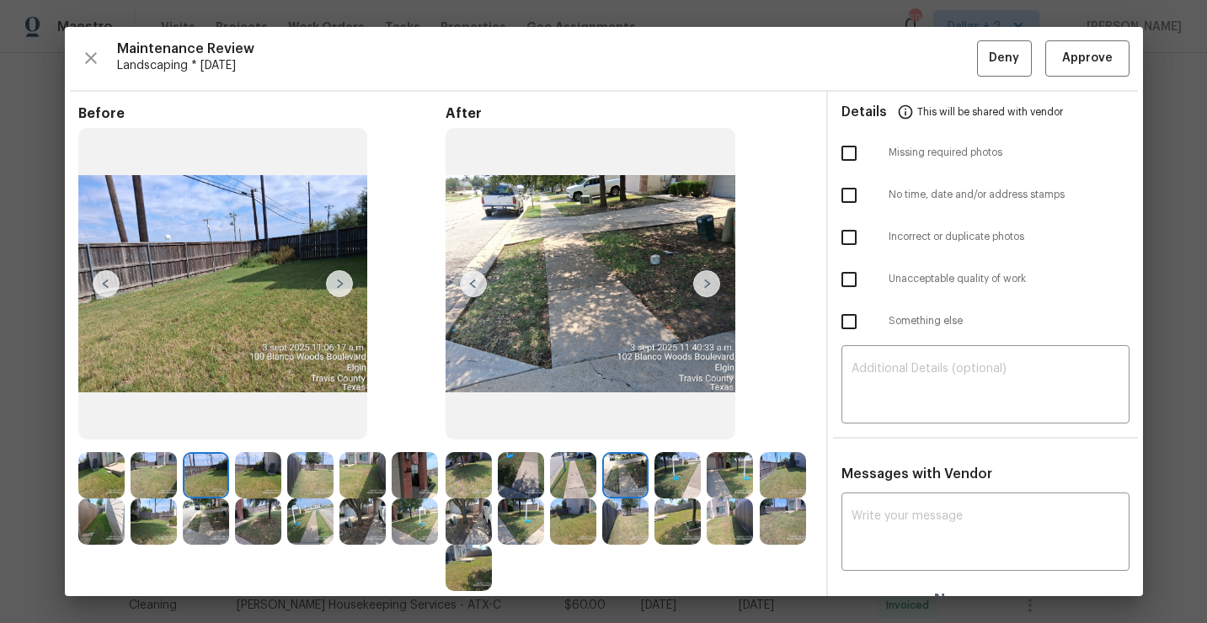
click at [477, 484] on img at bounding box center [469, 475] width 46 height 46
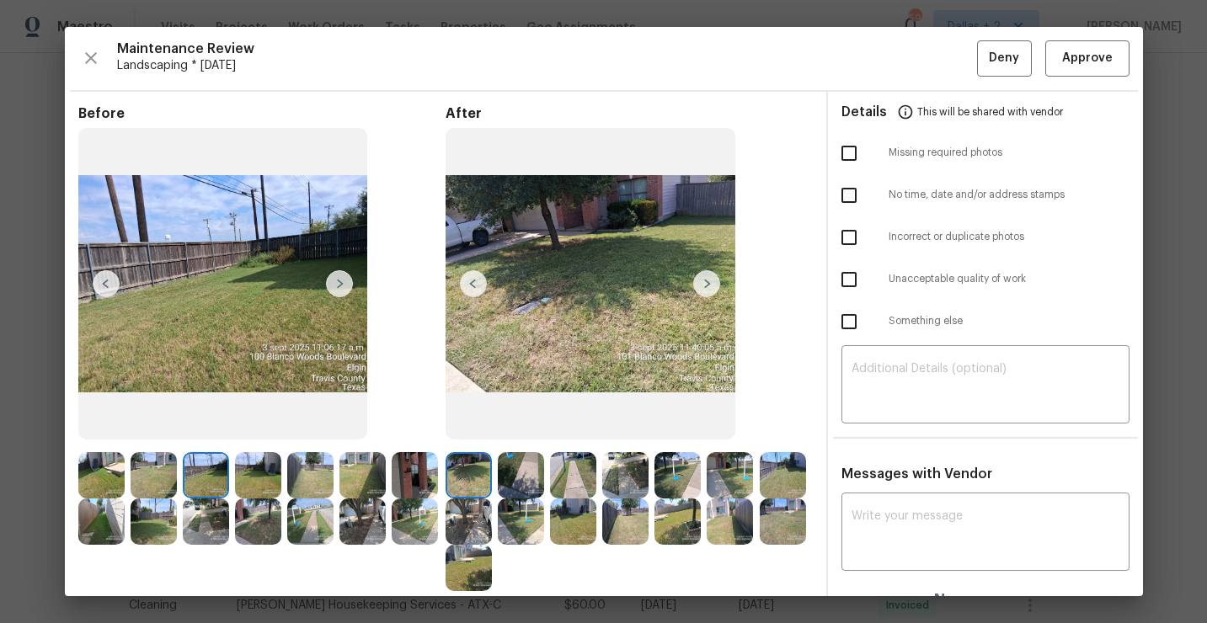
click at [707, 286] on img at bounding box center [706, 283] width 27 height 27
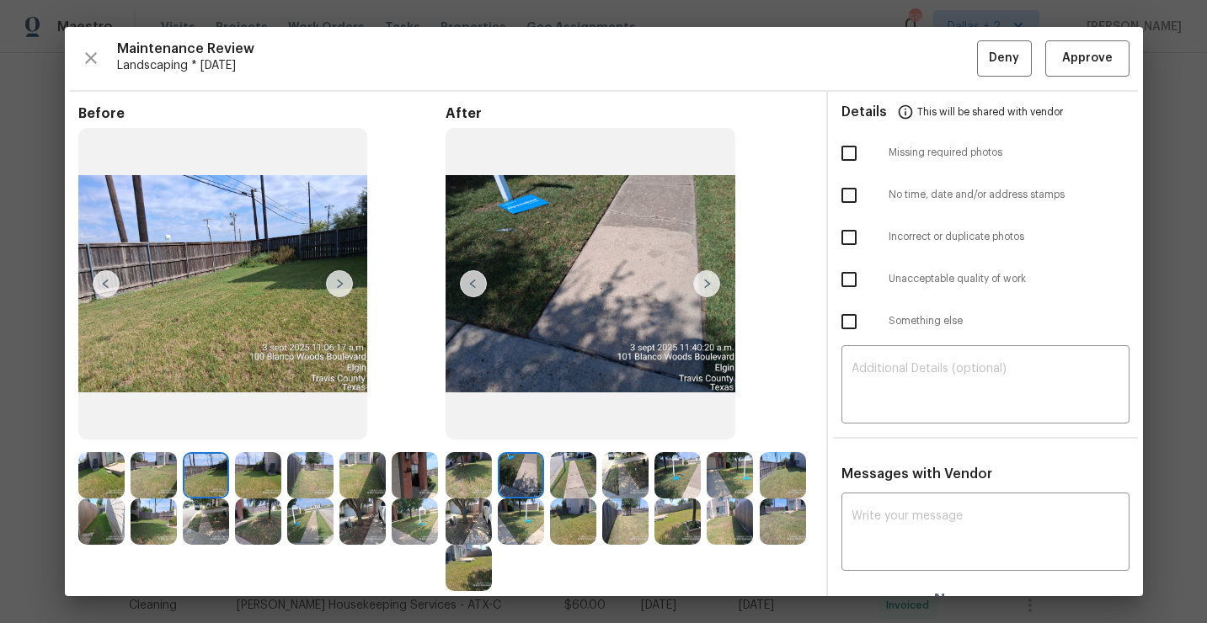
click at [707, 286] on img at bounding box center [706, 283] width 27 height 27
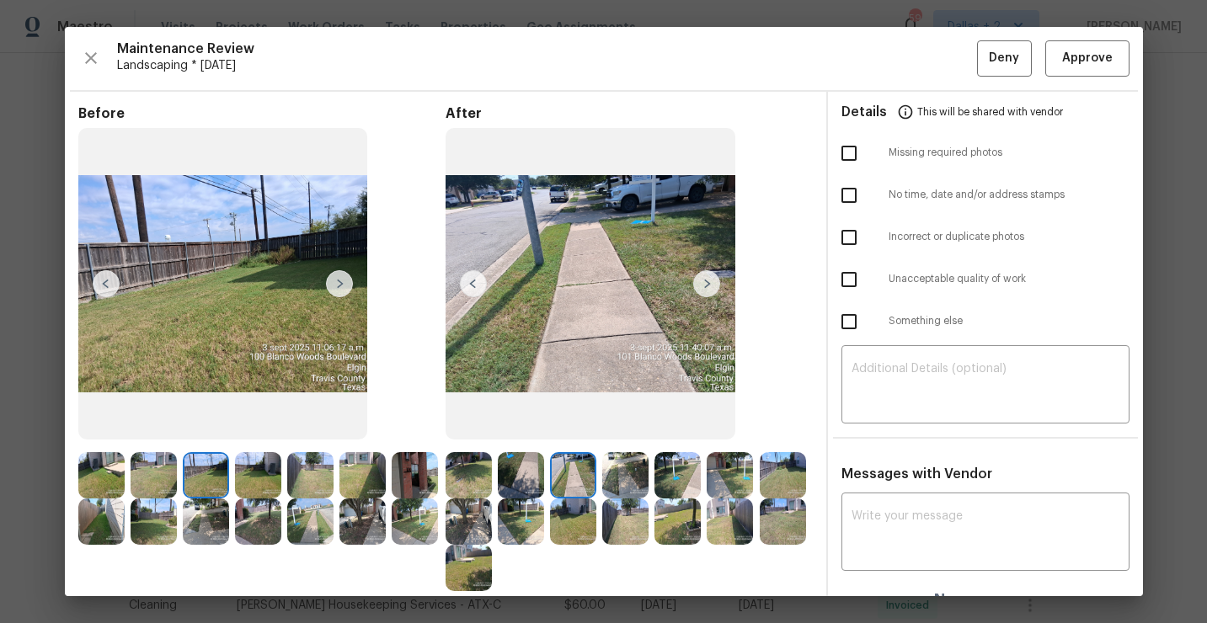
click at [707, 286] on img at bounding box center [706, 283] width 27 height 27
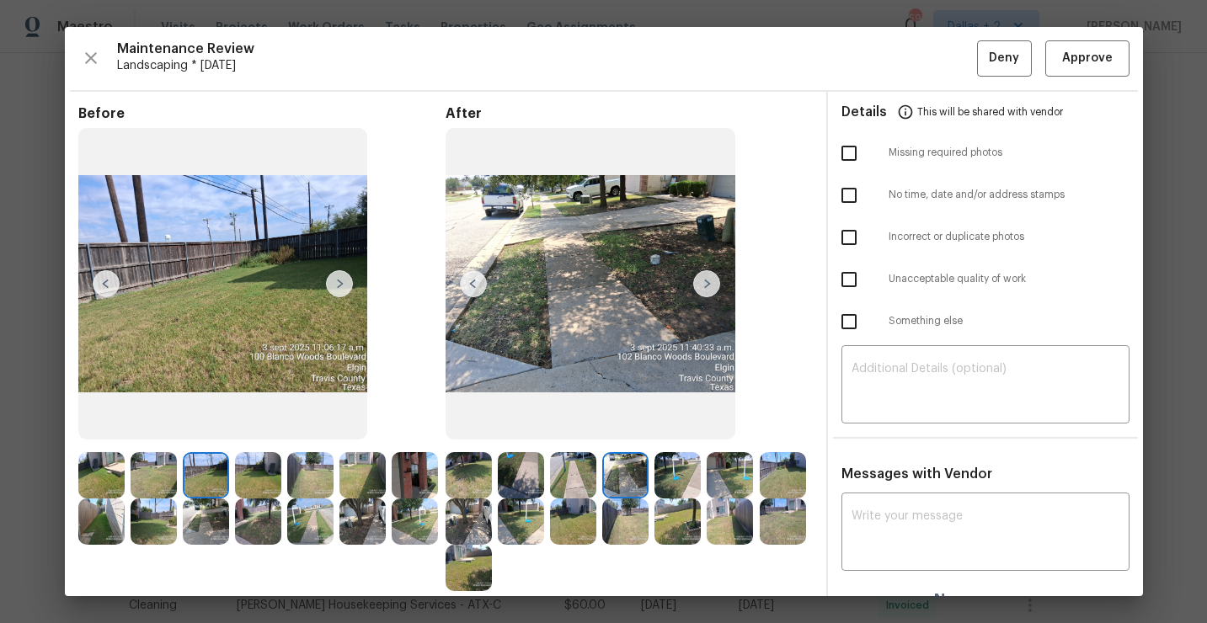
click at [707, 286] on img at bounding box center [706, 283] width 27 height 27
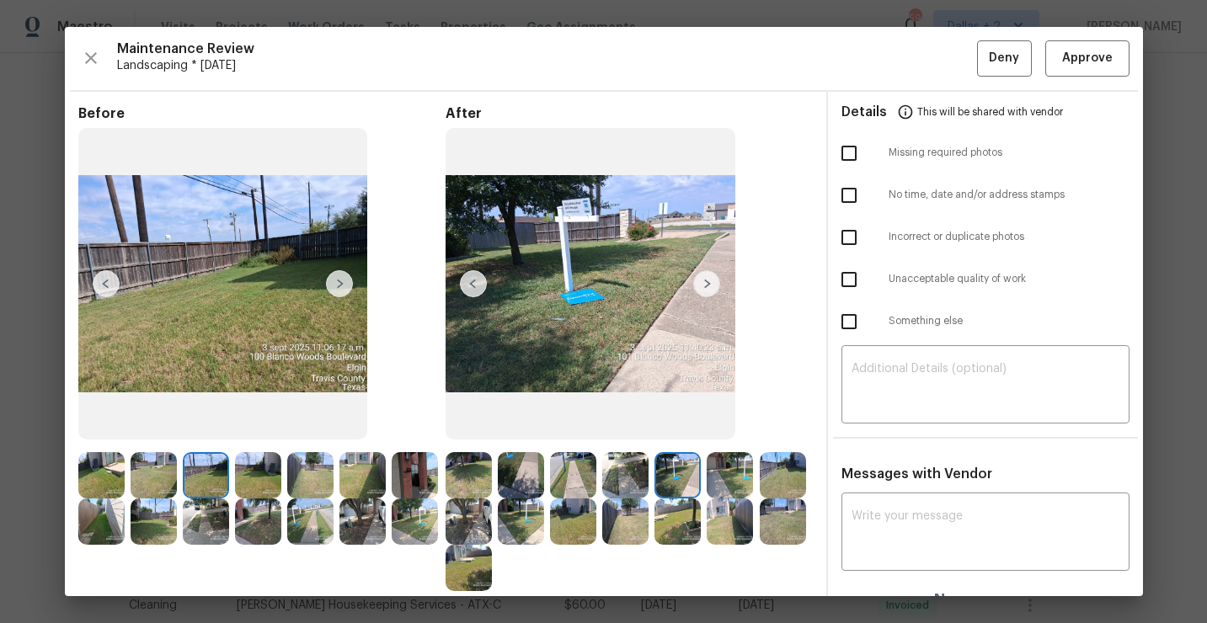
click at [337, 280] on img at bounding box center [339, 283] width 27 height 27
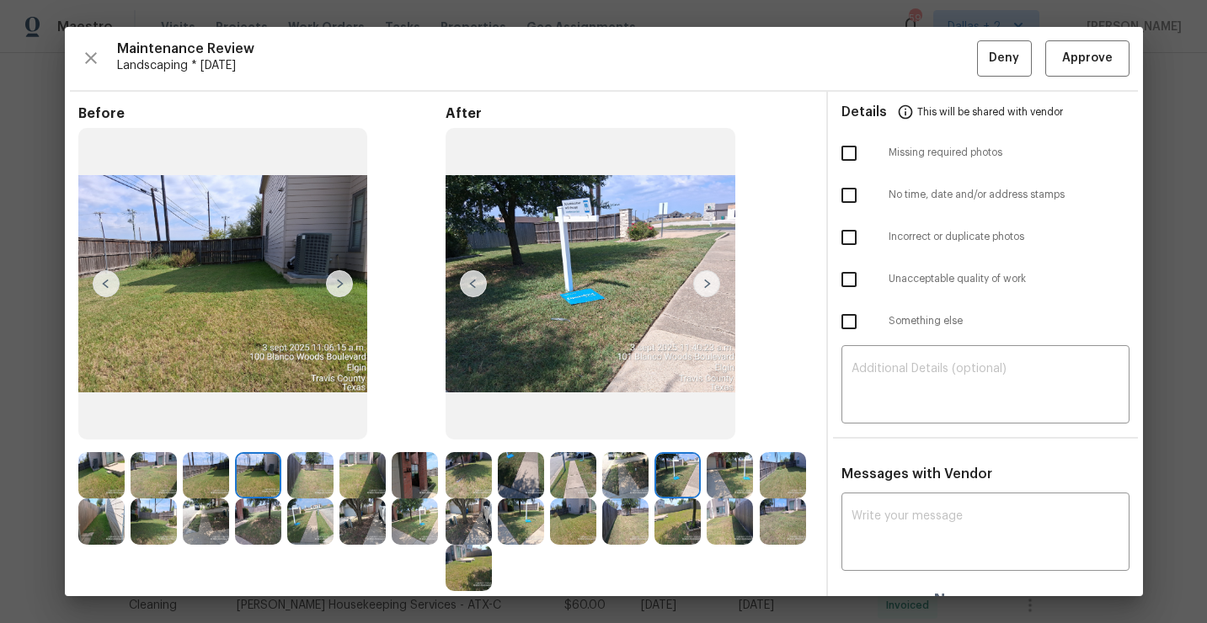
click at [712, 290] on img at bounding box center [706, 283] width 27 height 27
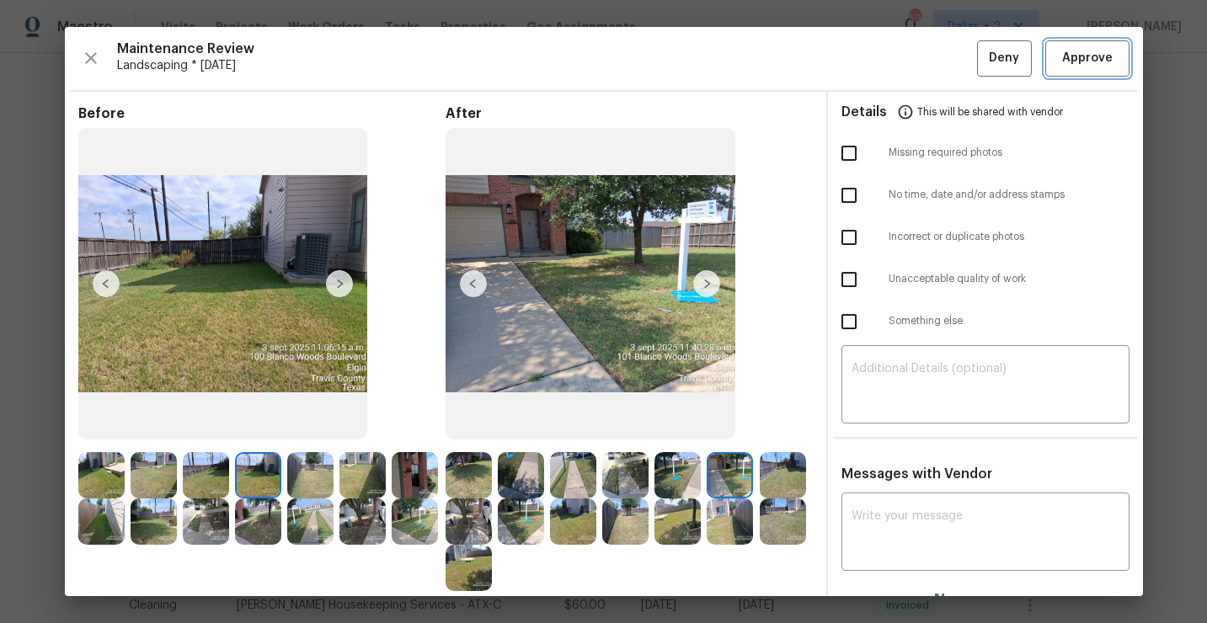
click at [1095, 45] on button "Approve" at bounding box center [1087, 58] width 84 height 36
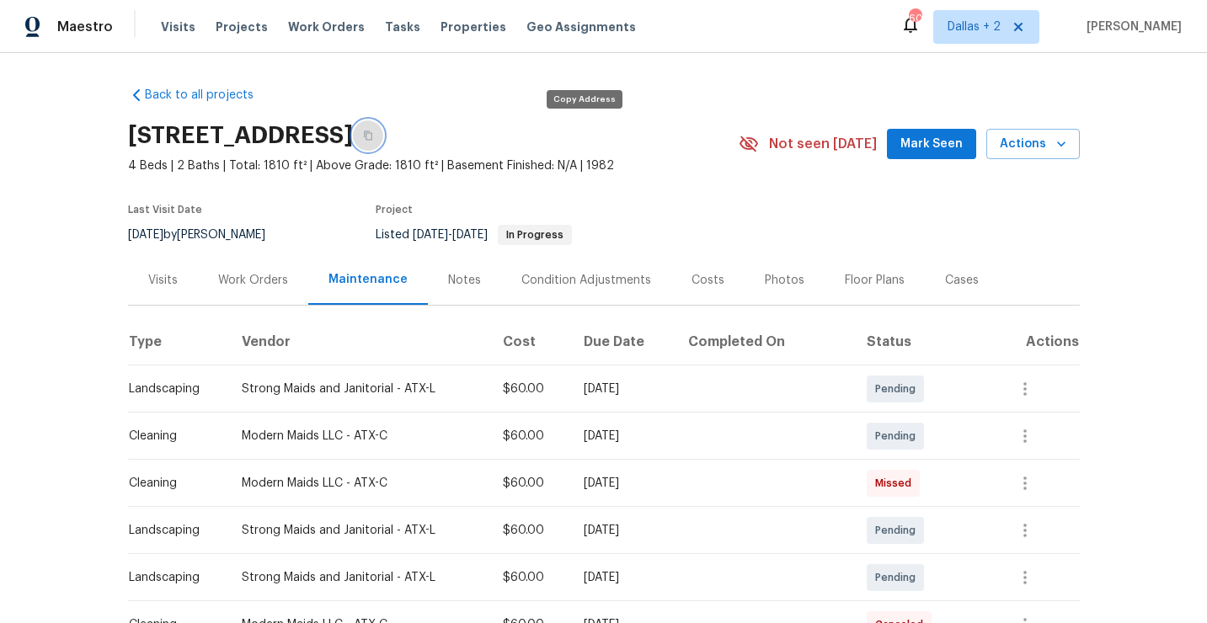
click at [372, 139] on icon "button" at bounding box center [368, 135] width 8 height 9
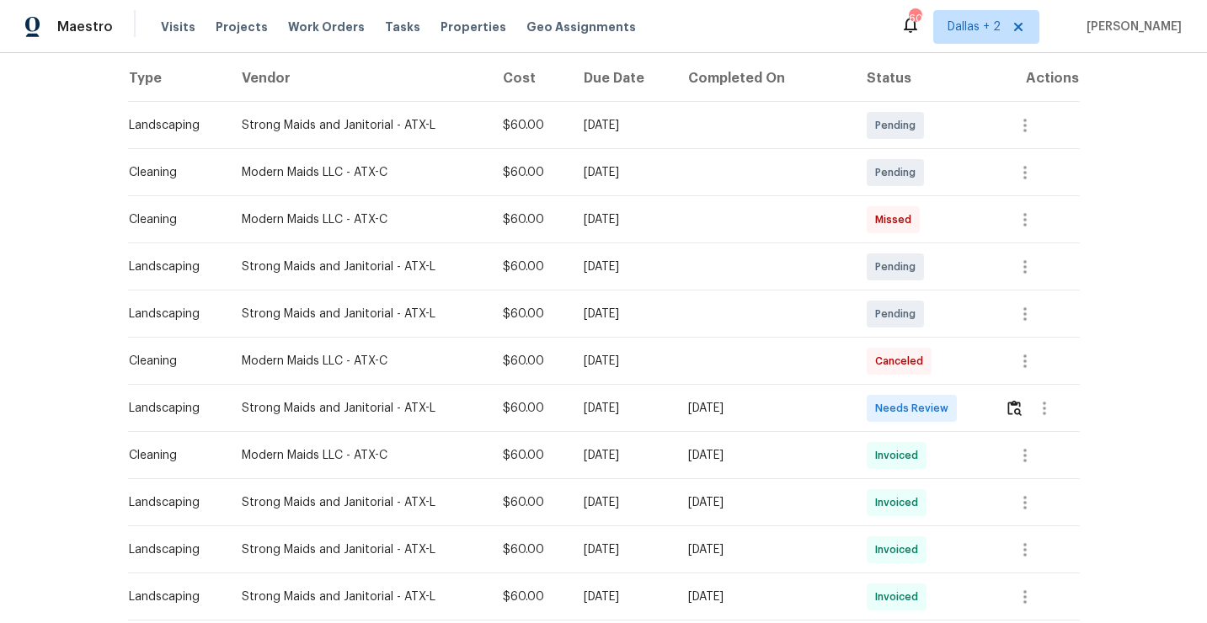
scroll to position [272, 0]
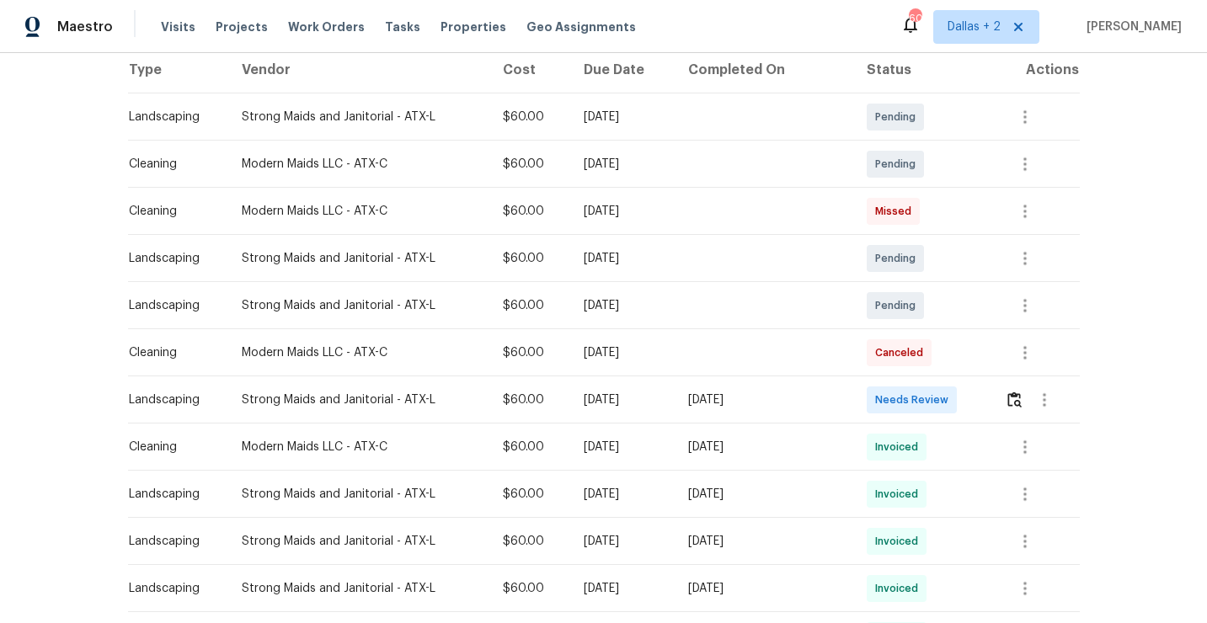
click at [1002, 396] on td at bounding box center [1036, 400] width 88 height 47
click at [1008, 392] on img "button" at bounding box center [1015, 400] width 14 height 16
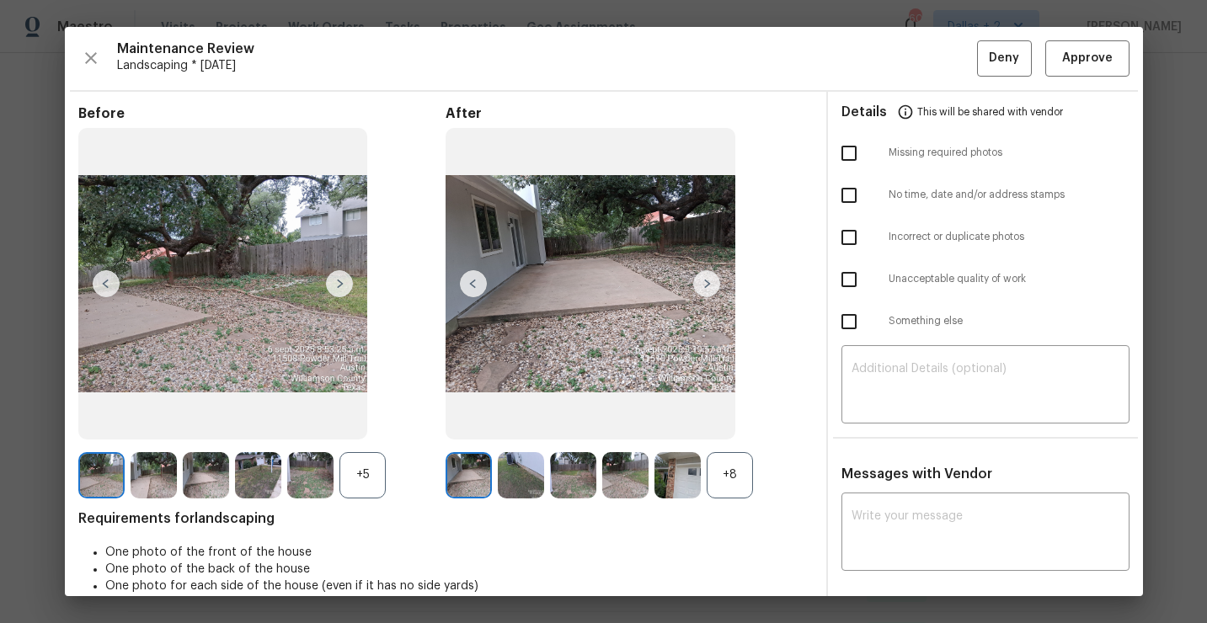
click at [732, 479] on div "+8" at bounding box center [730, 475] width 46 height 46
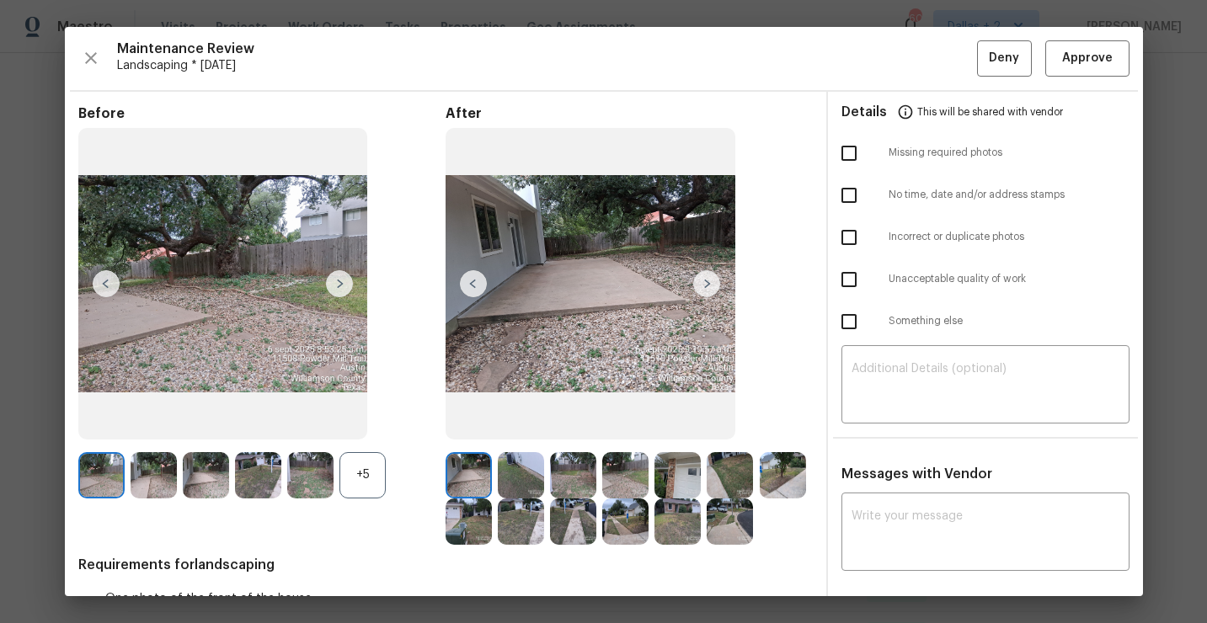
click at [361, 468] on div "+5" at bounding box center [363, 475] width 46 height 46
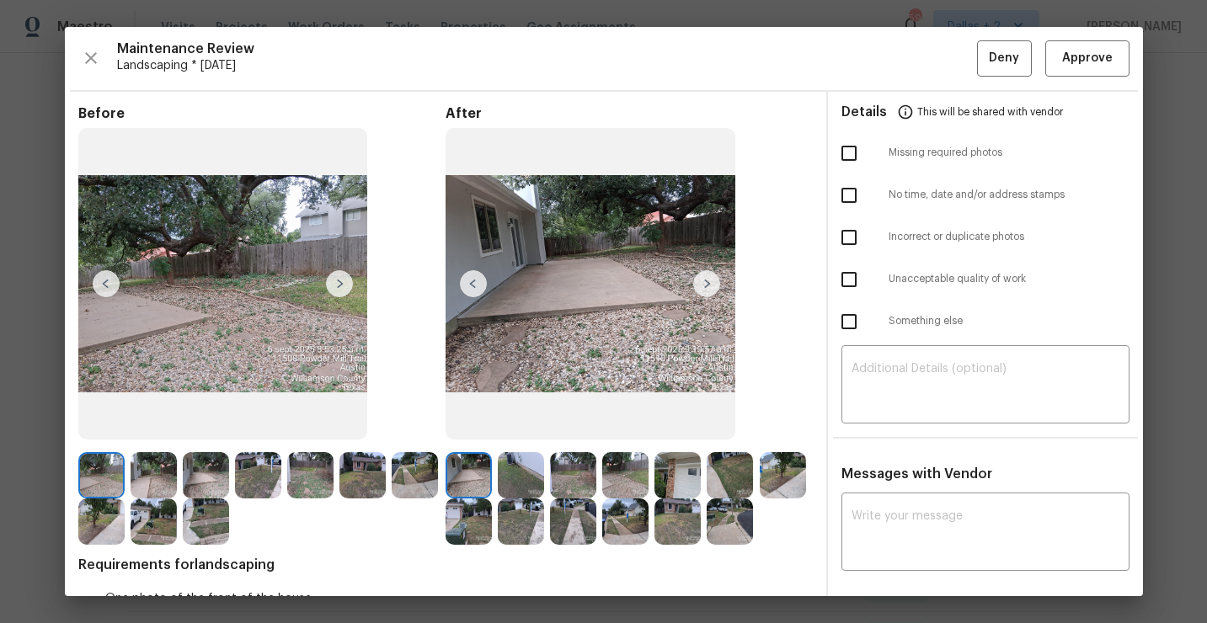
click at [477, 525] on img at bounding box center [469, 522] width 46 height 46
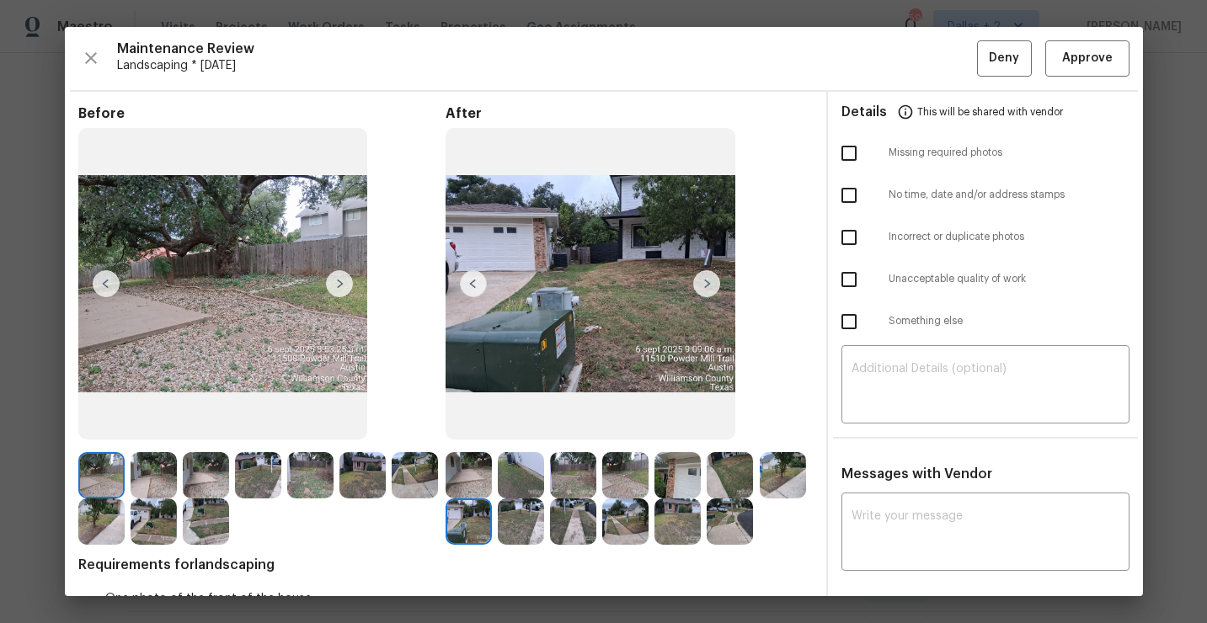
click at [688, 470] on img at bounding box center [678, 475] width 46 height 46
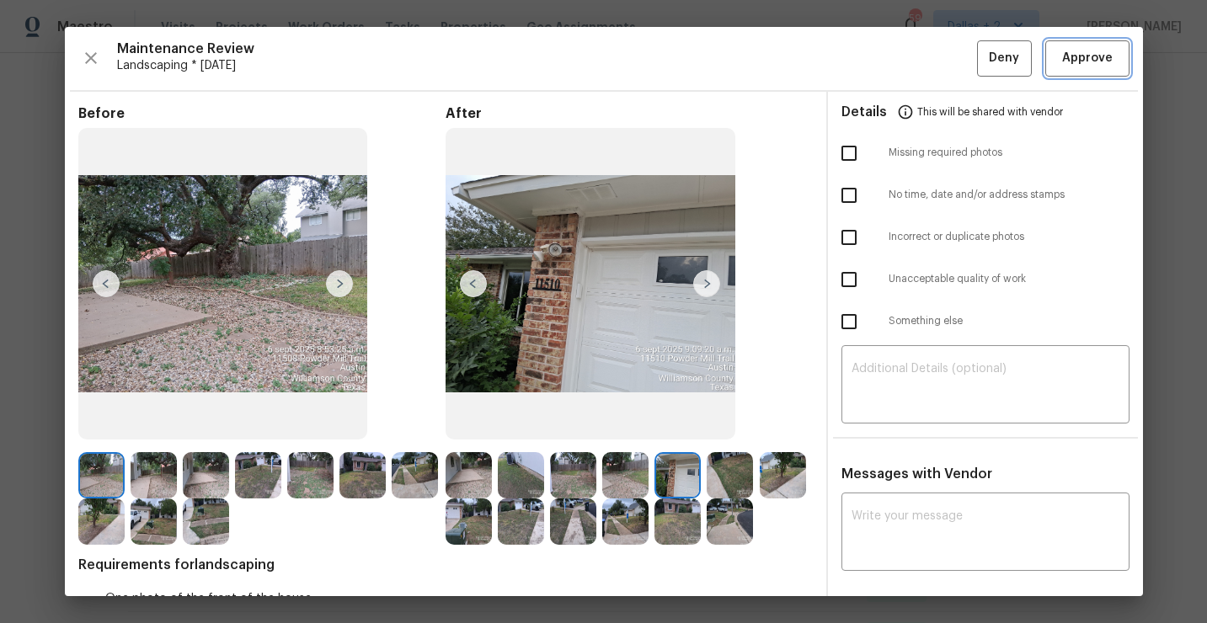
click at [1059, 72] on button "Approve" at bounding box center [1087, 58] width 84 height 36
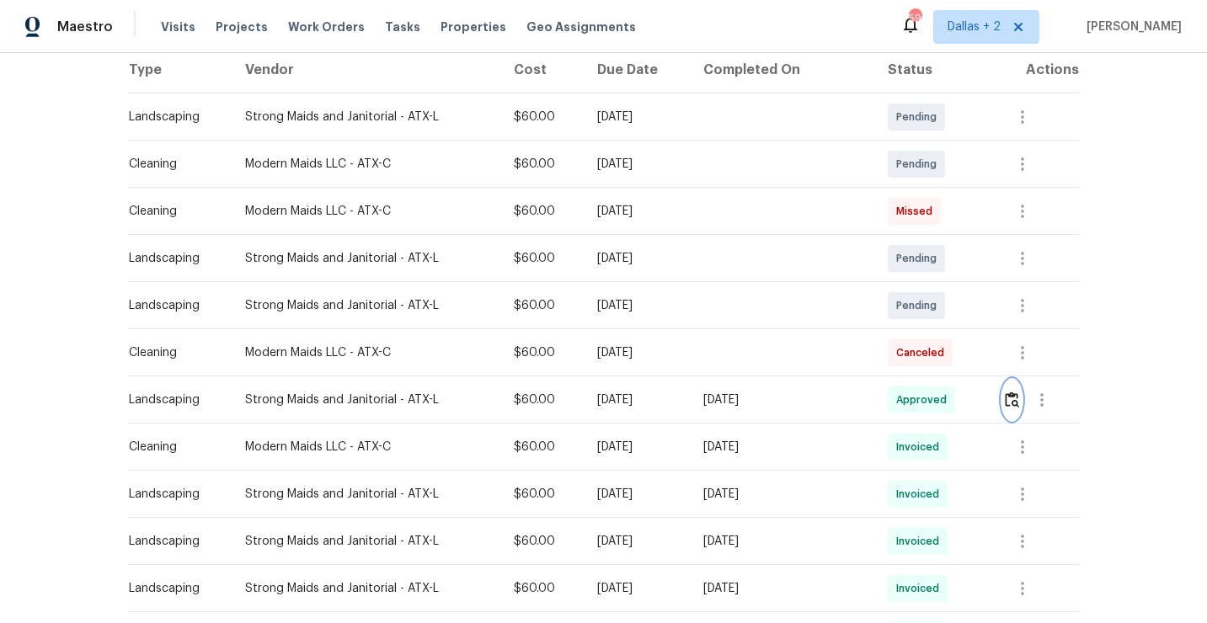
scroll to position [0, 0]
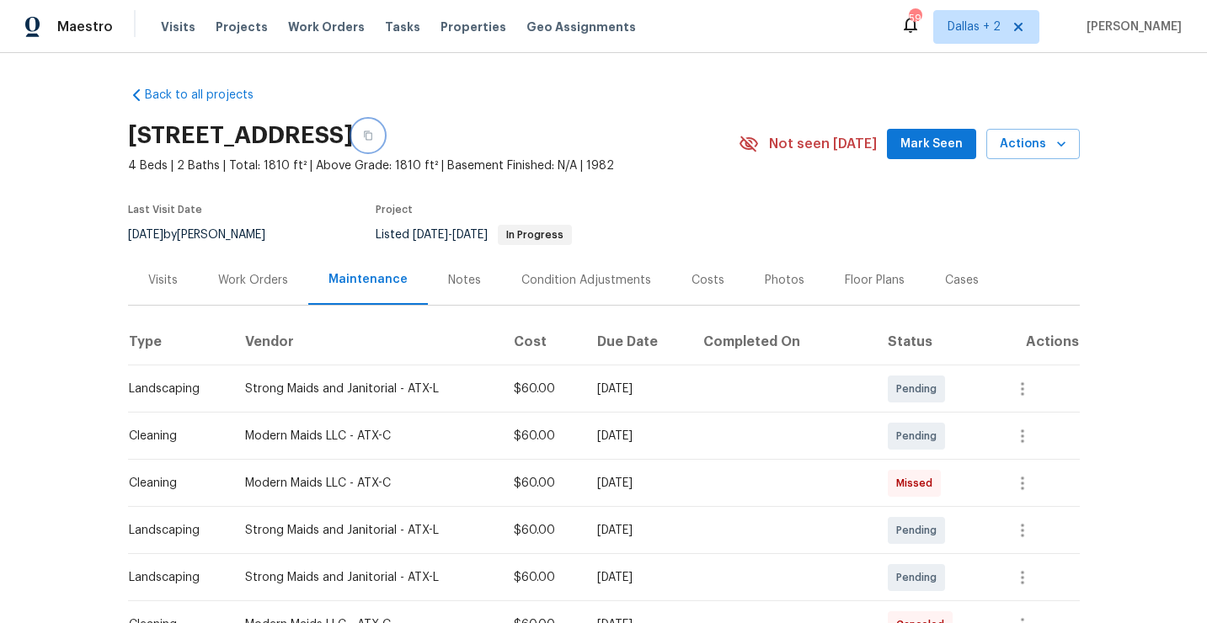
click at [373, 131] on icon "button" at bounding box center [368, 136] width 10 height 10
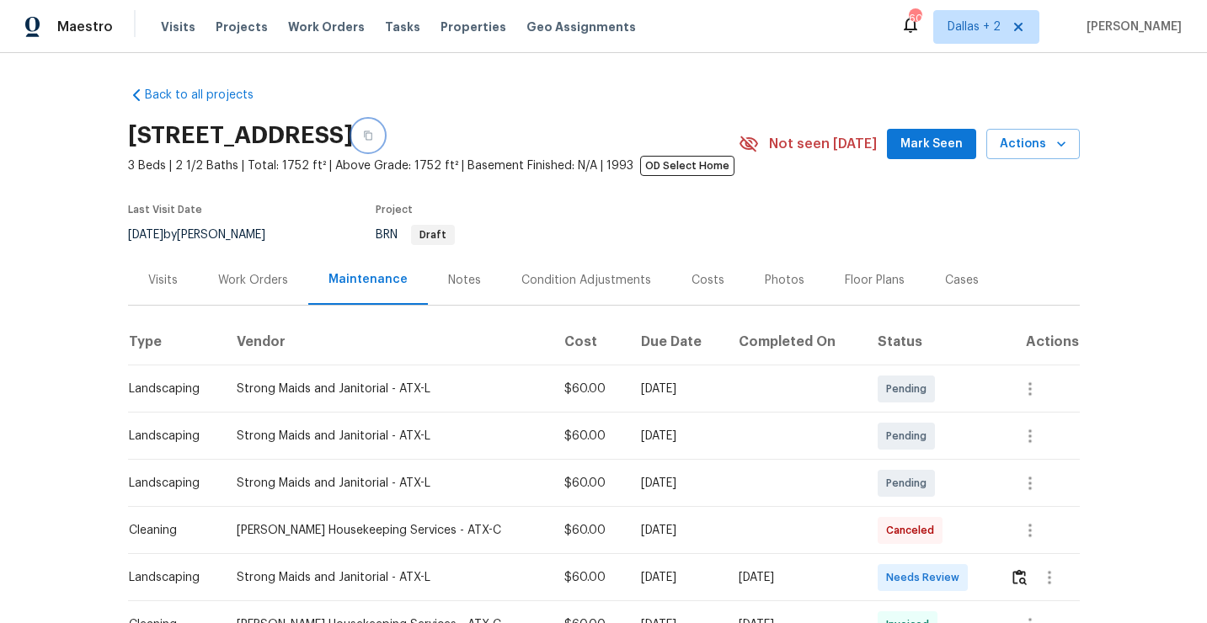
click at [372, 136] on icon "button" at bounding box center [368, 135] width 8 height 9
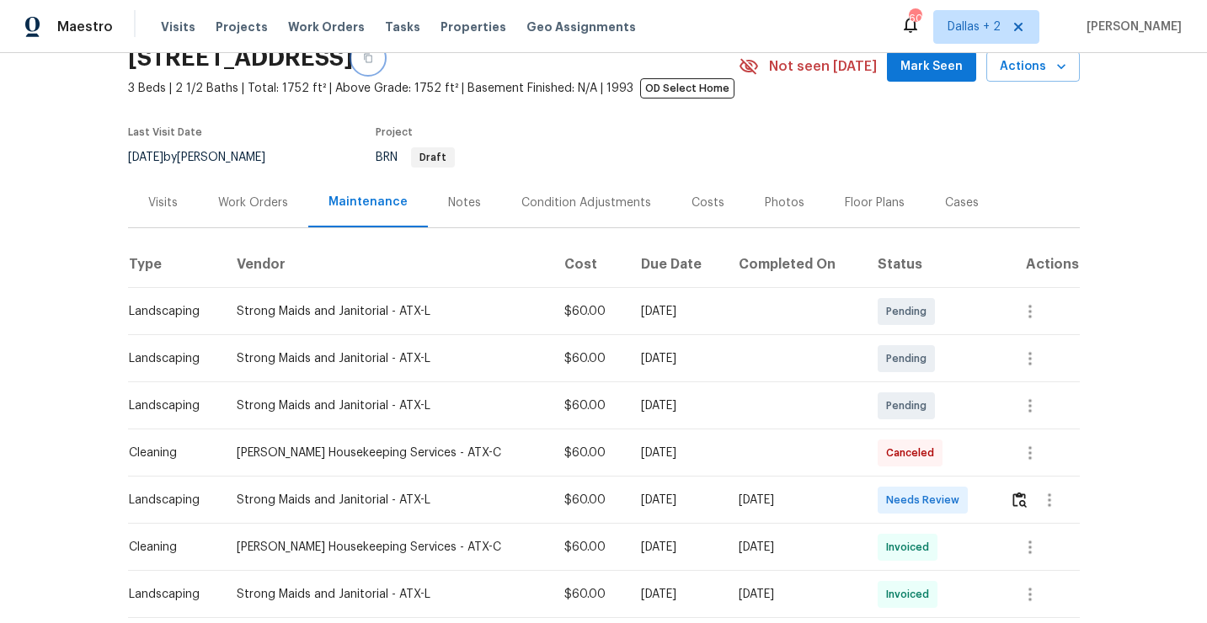
scroll to position [99, 0]
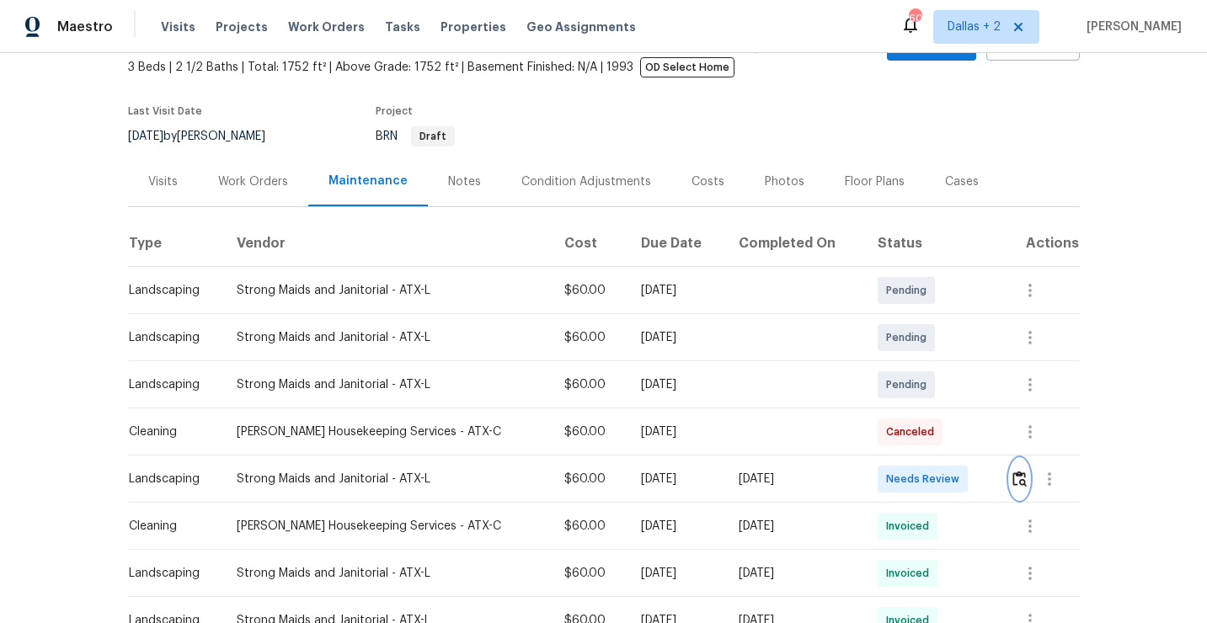
click at [1013, 473] on img "button" at bounding box center [1020, 479] width 14 height 16
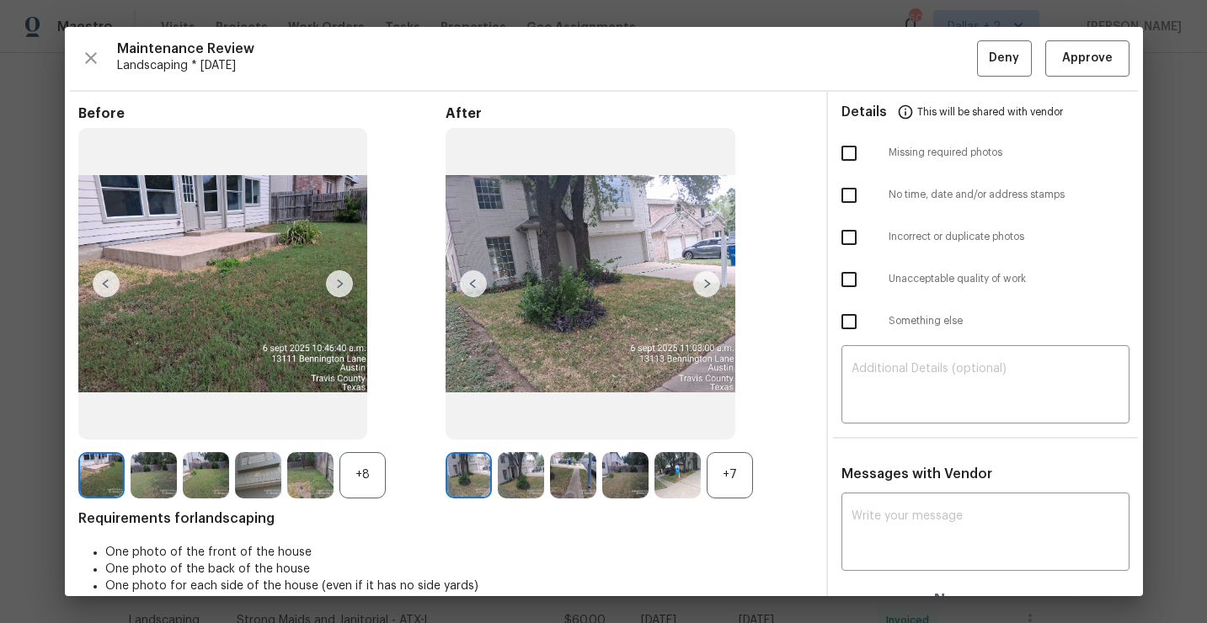
click at [725, 459] on div "+7" at bounding box center [730, 475] width 46 height 46
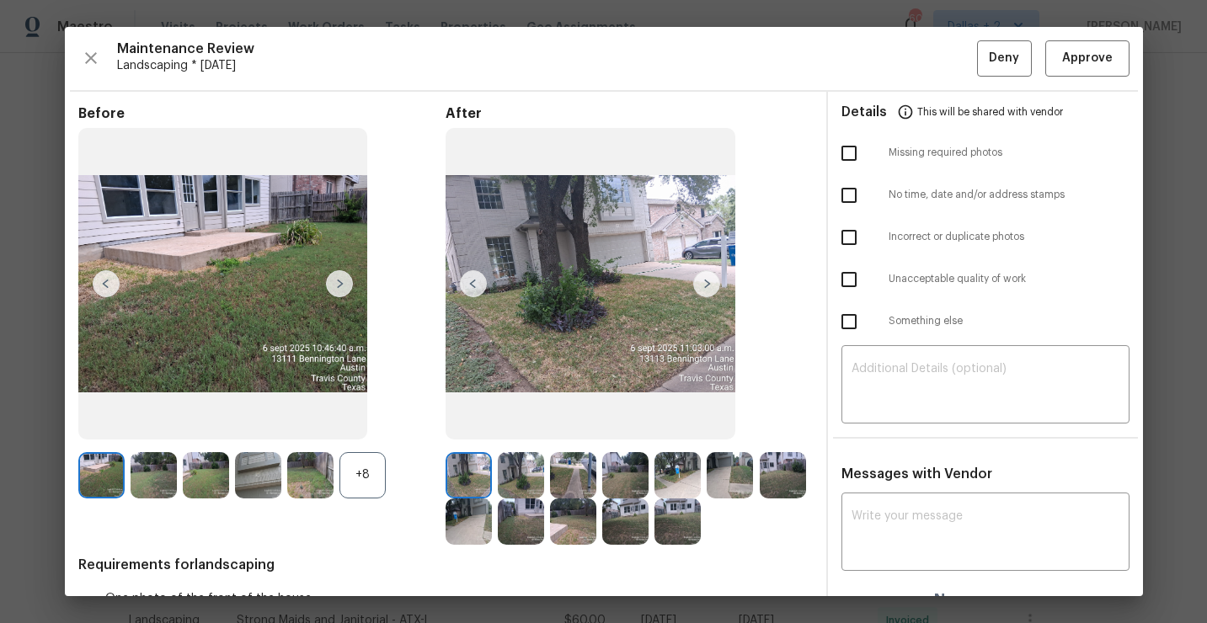
click at [377, 465] on div "+8" at bounding box center [363, 475] width 46 height 46
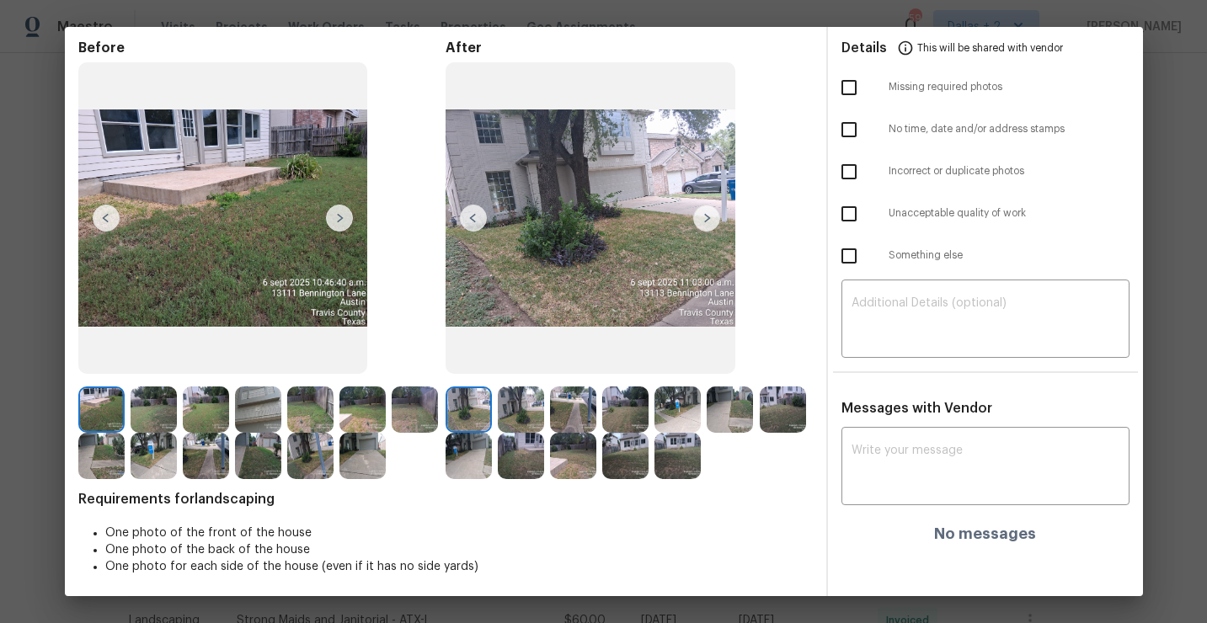
scroll to position [69, 0]
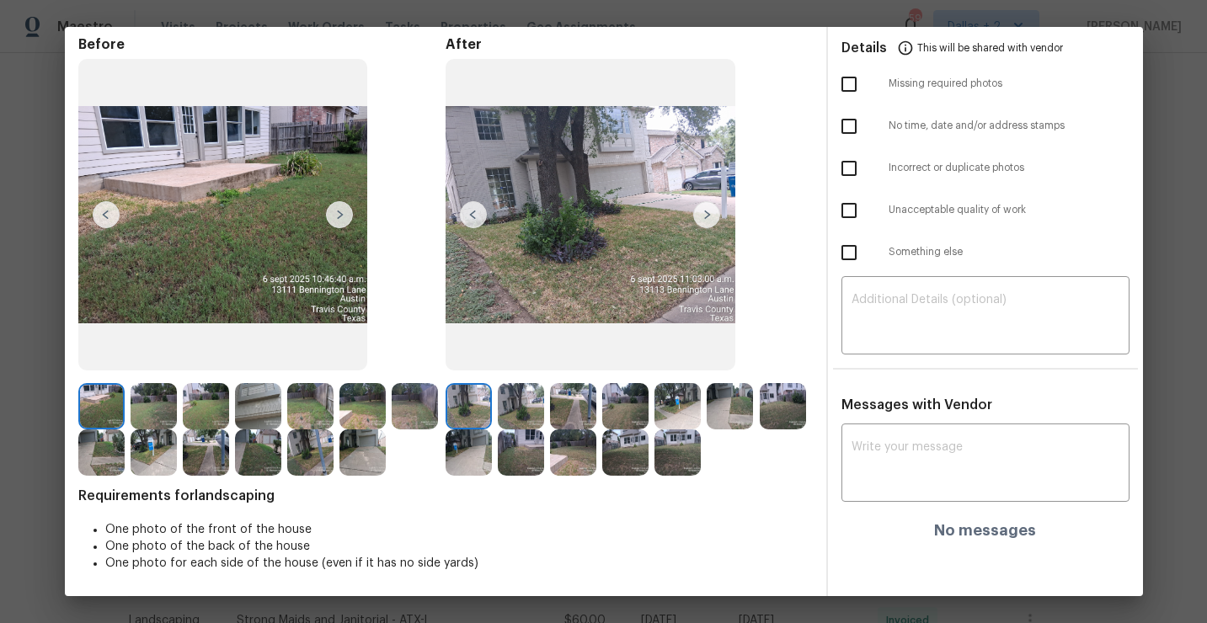
click at [109, 401] on img at bounding box center [101, 406] width 46 height 46
click at [366, 459] on img at bounding box center [363, 453] width 46 height 46
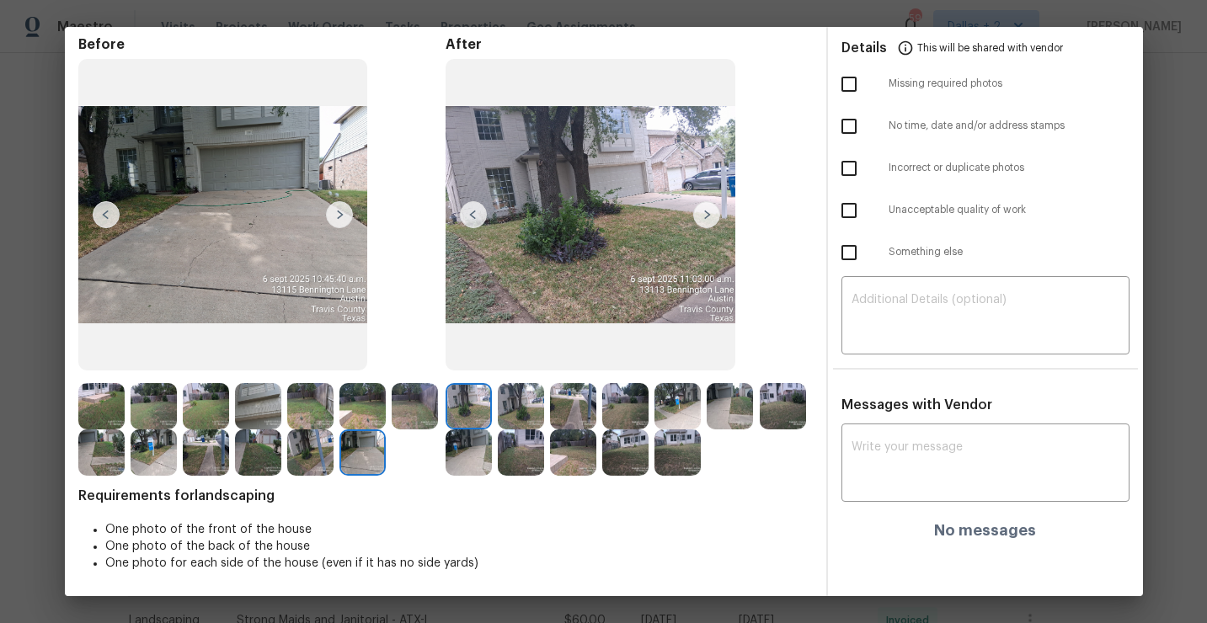
click at [270, 421] on img at bounding box center [258, 406] width 46 height 46
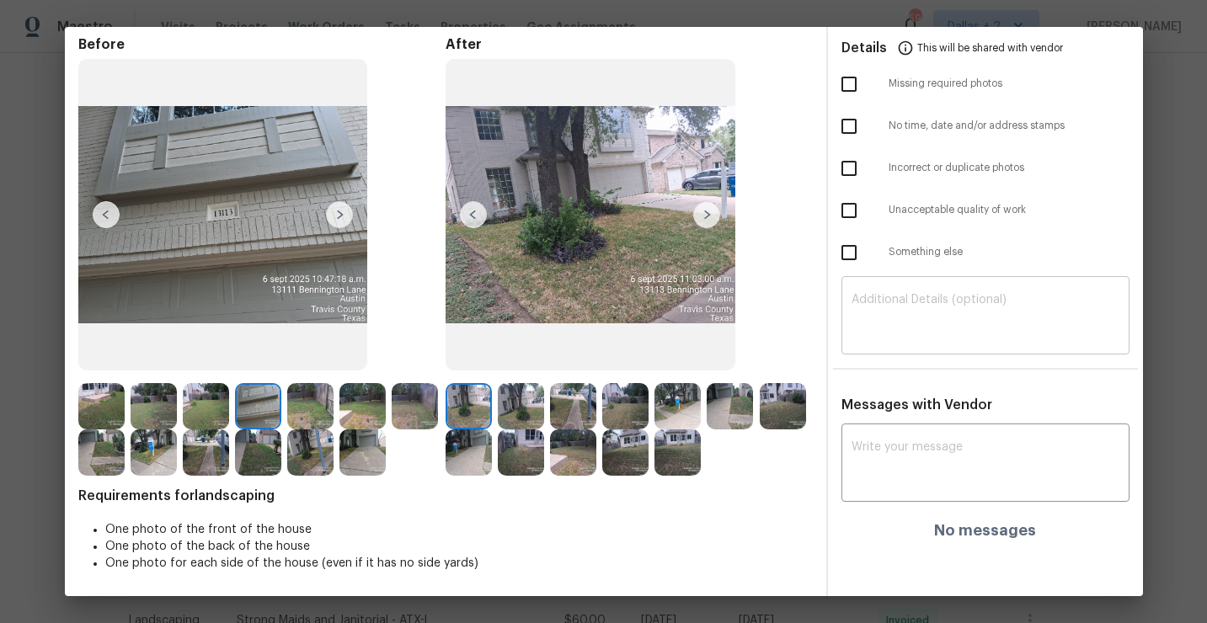
scroll to position [0, 0]
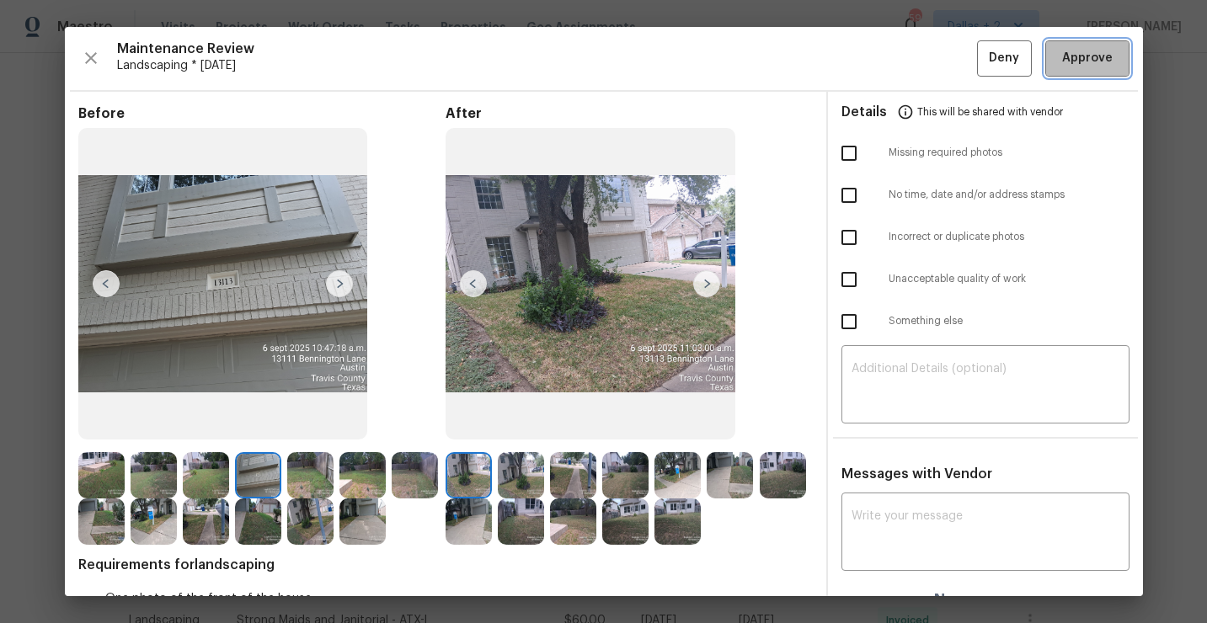
click at [1094, 69] on button "Approve" at bounding box center [1087, 58] width 84 height 36
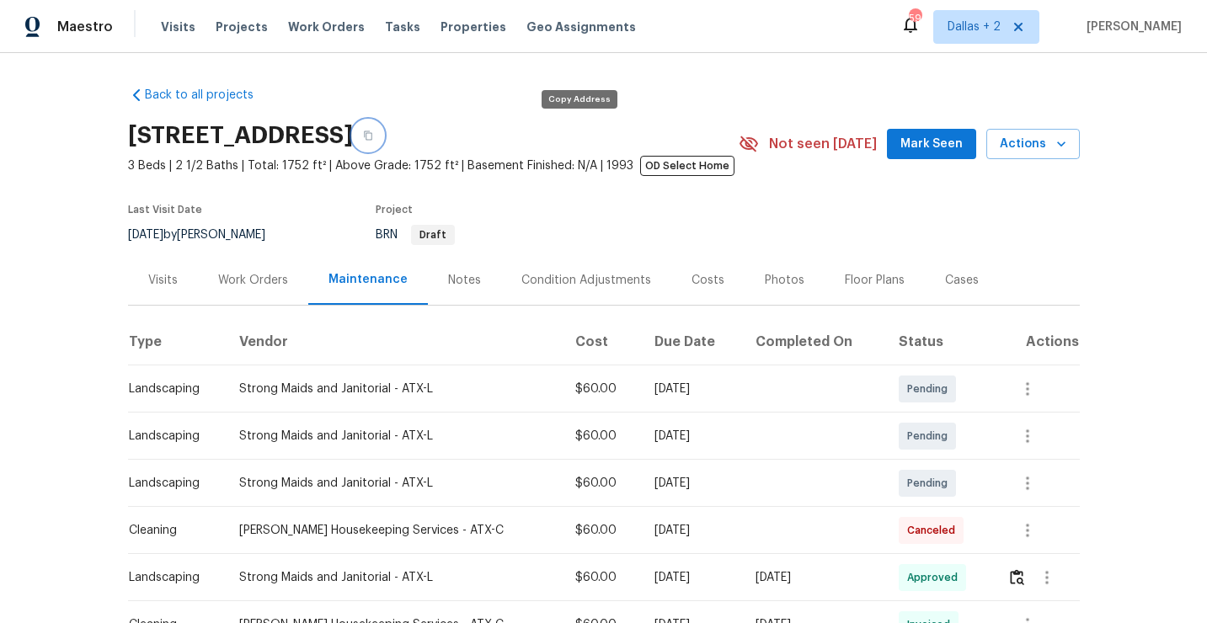
click at [373, 133] on icon "button" at bounding box center [368, 136] width 10 height 10
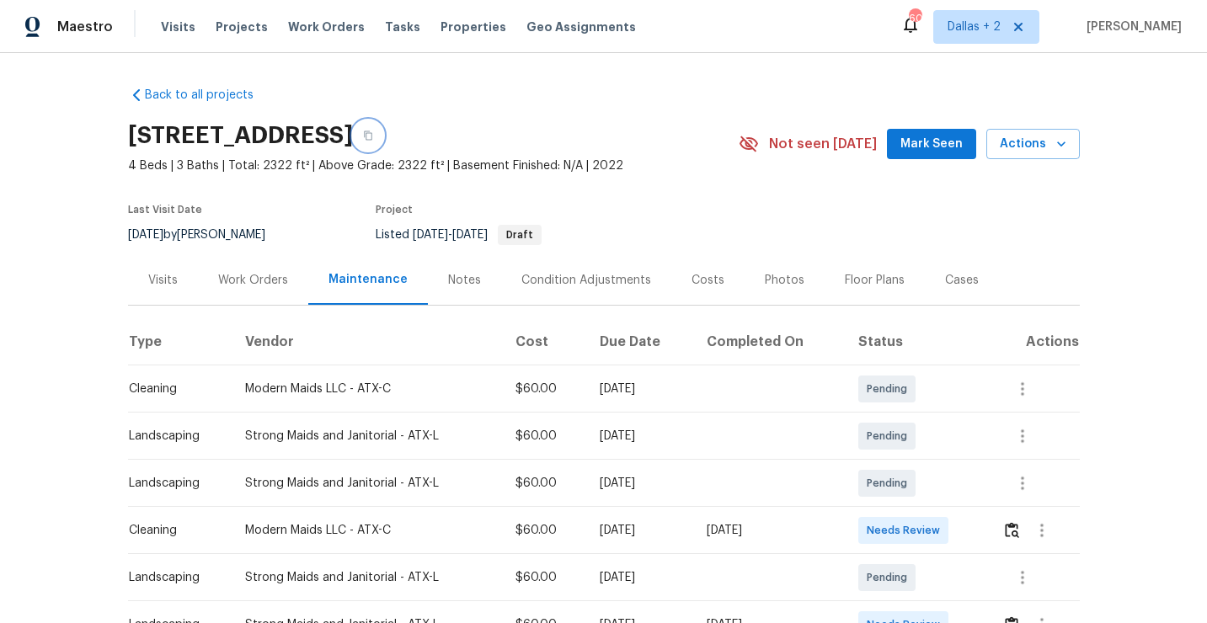
click at [383, 131] on button "button" at bounding box center [368, 135] width 30 height 30
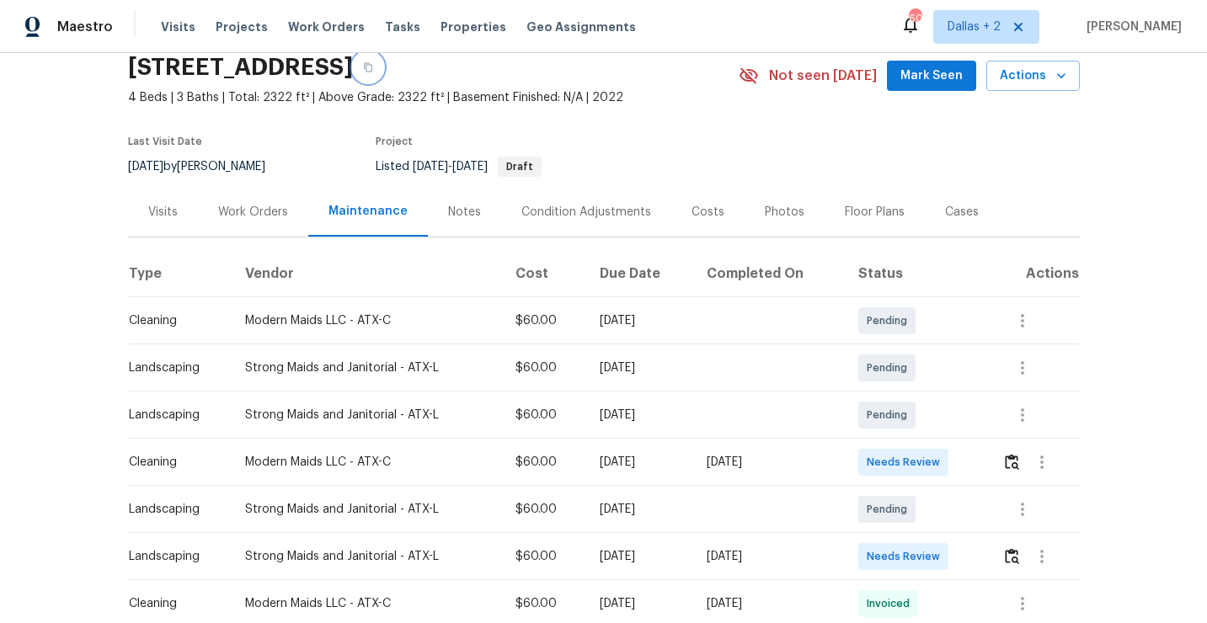
scroll to position [83, 0]
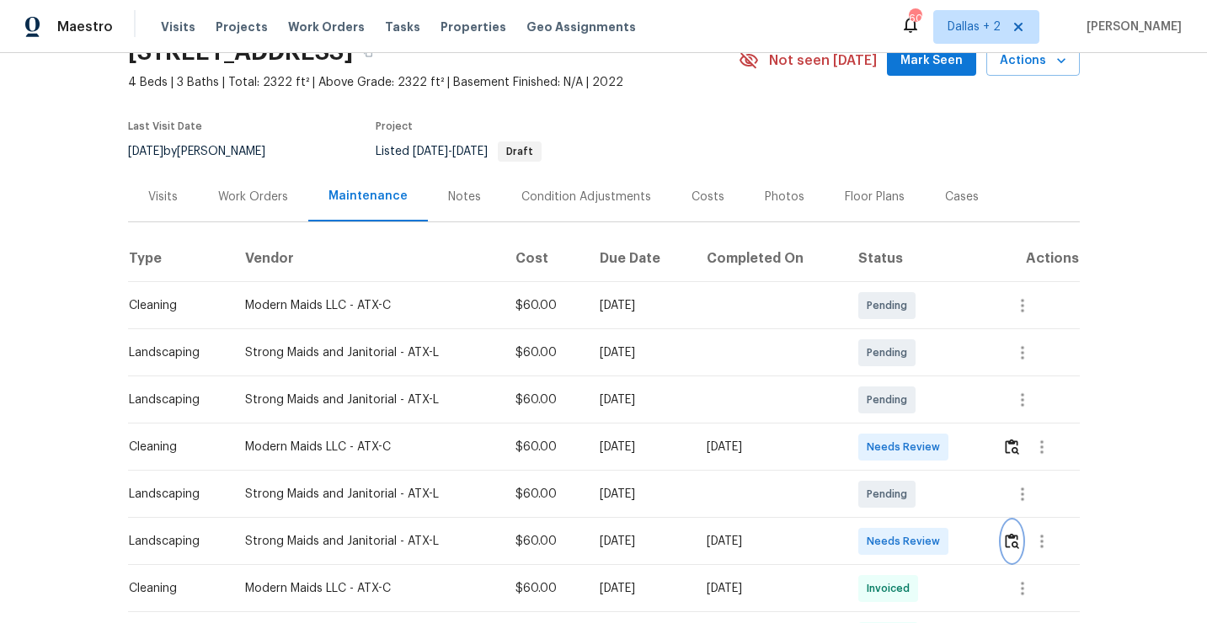
click at [1016, 546] on img "button" at bounding box center [1012, 541] width 14 height 16
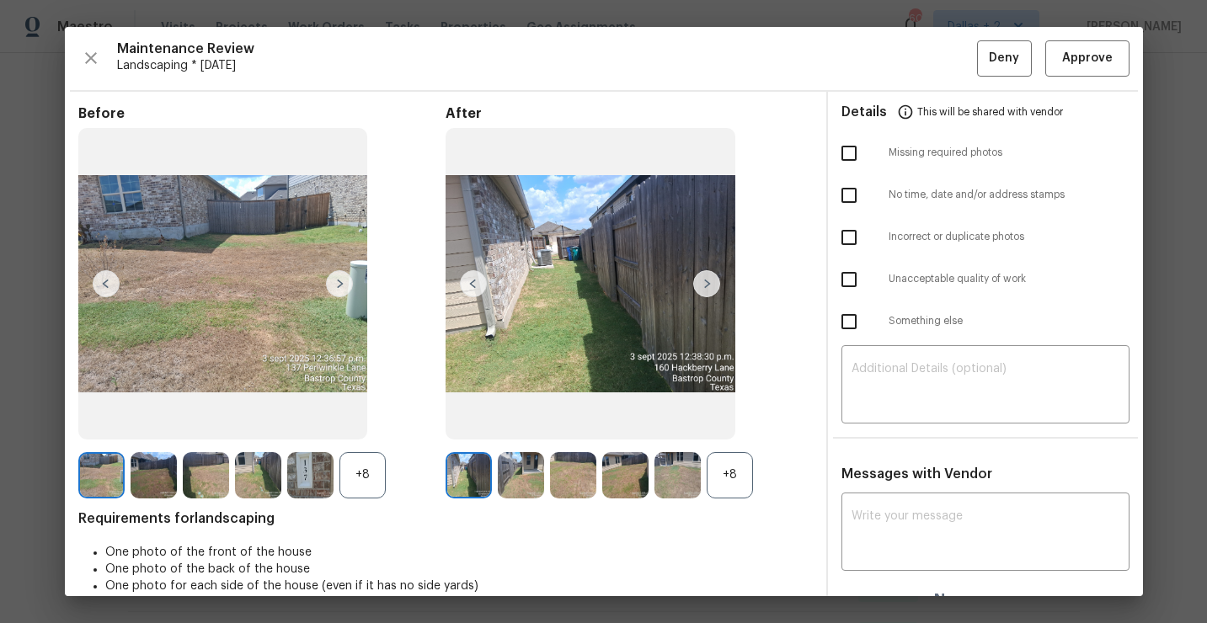
click at [739, 470] on div "+8" at bounding box center [730, 475] width 46 height 46
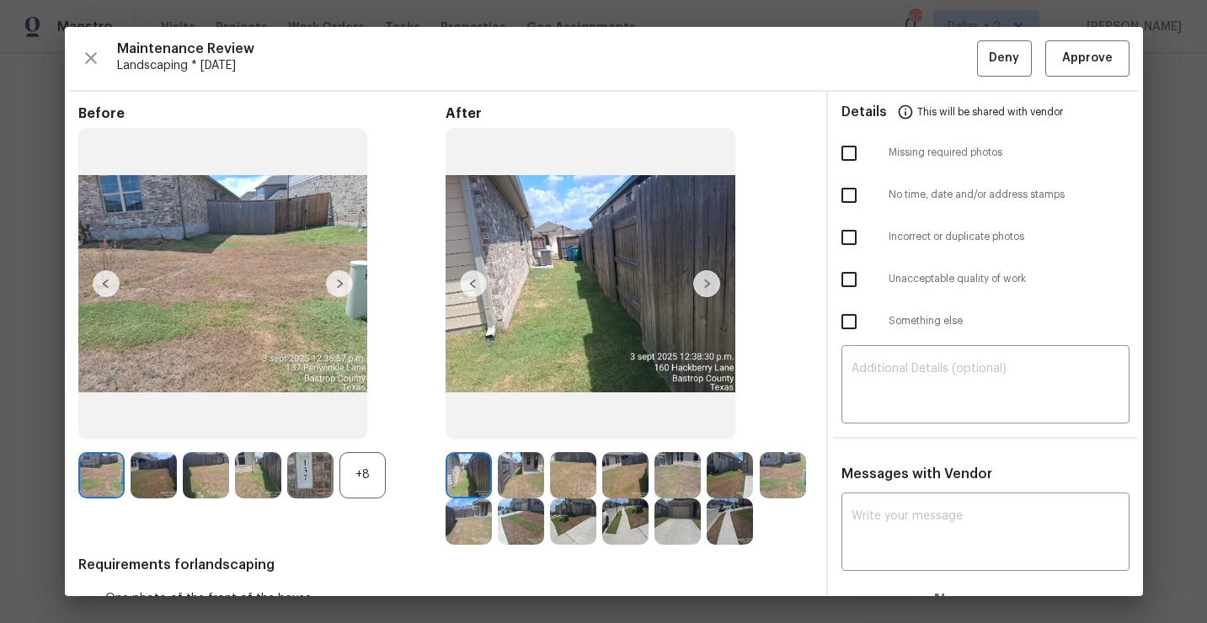
click at [367, 478] on div "+8" at bounding box center [363, 475] width 46 height 46
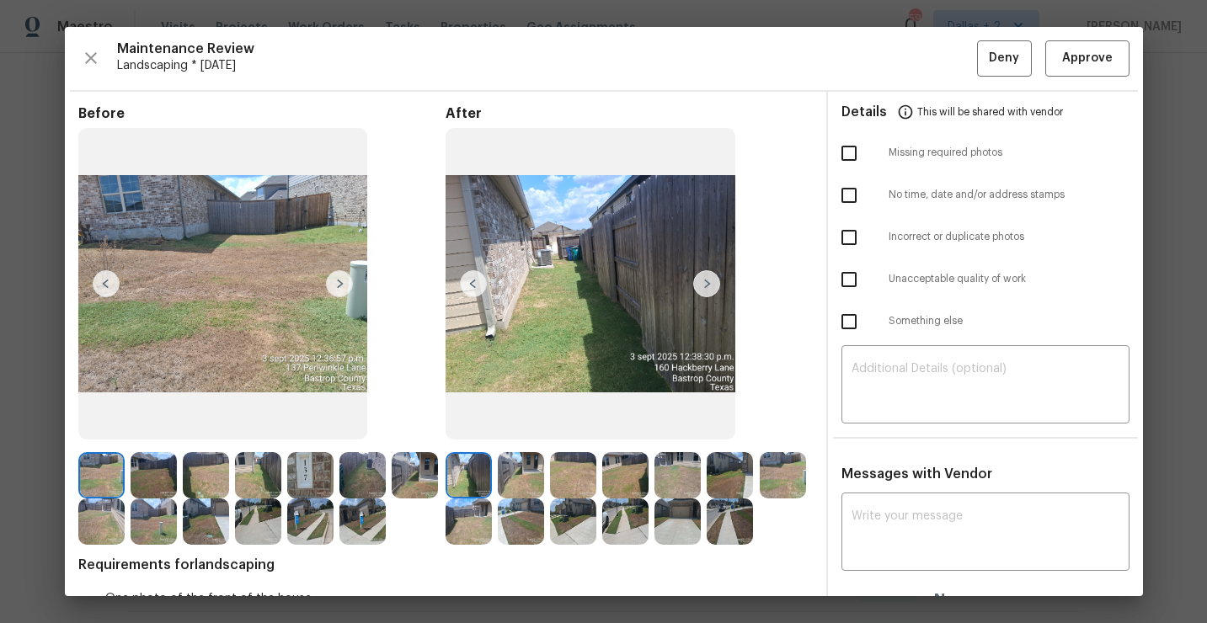
click at [575, 475] on img at bounding box center [573, 475] width 46 height 46
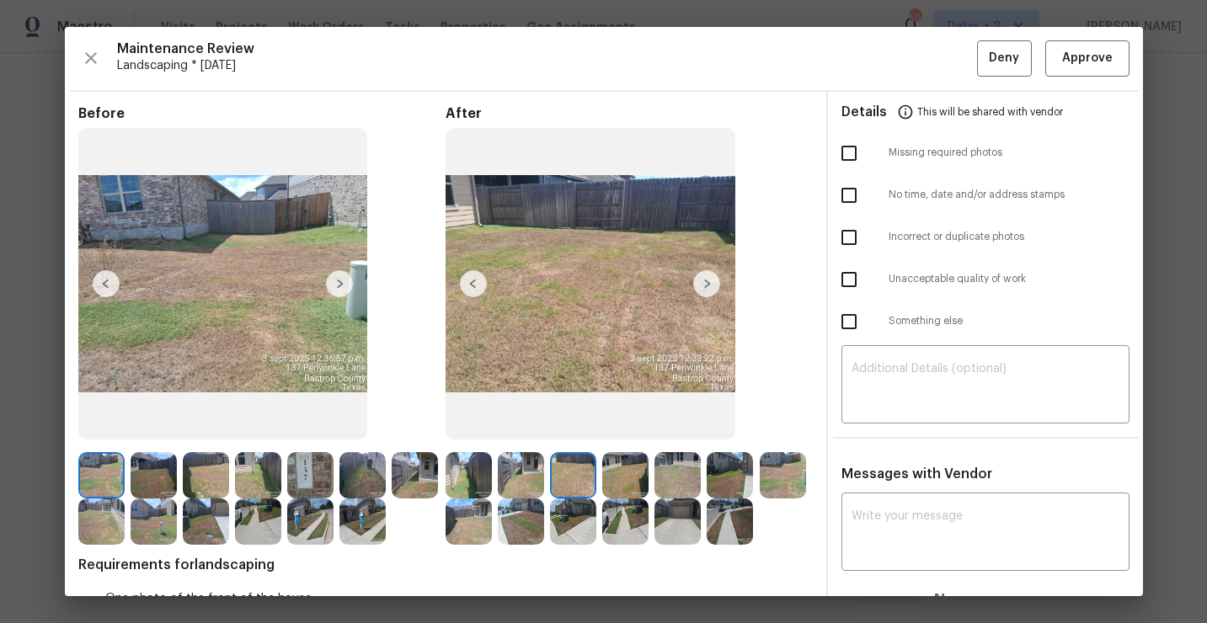
click at [698, 463] on img at bounding box center [678, 475] width 46 height 46
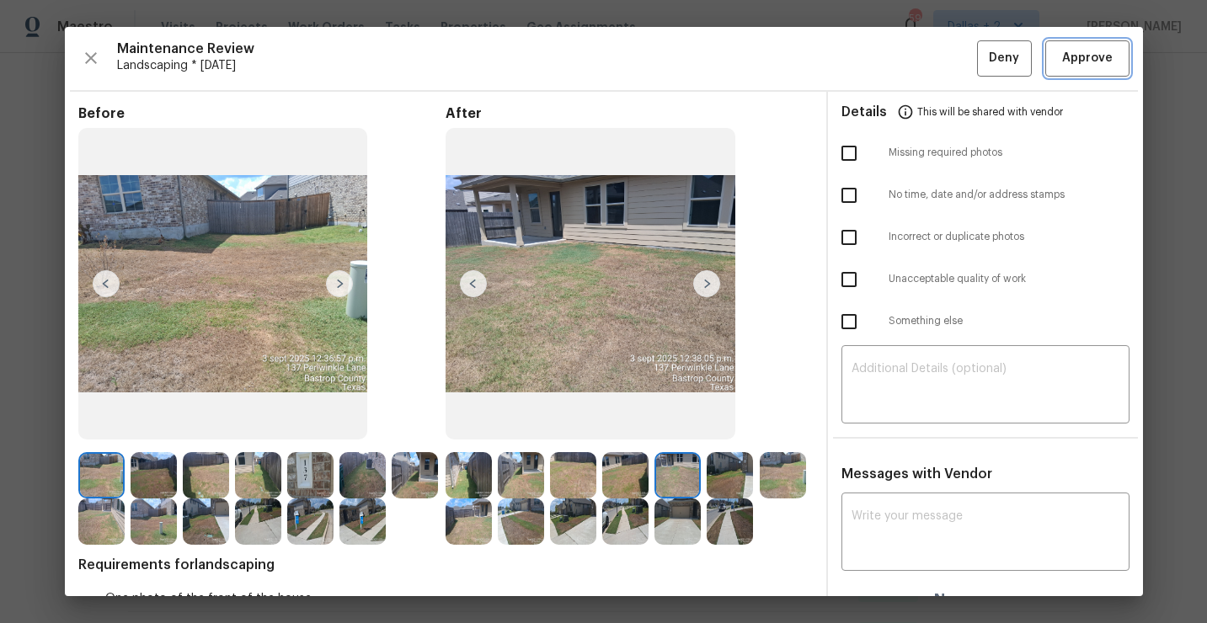
click at [1074, 64] on span "Approve" at bounding box center [1087, 58] width 51 height 21
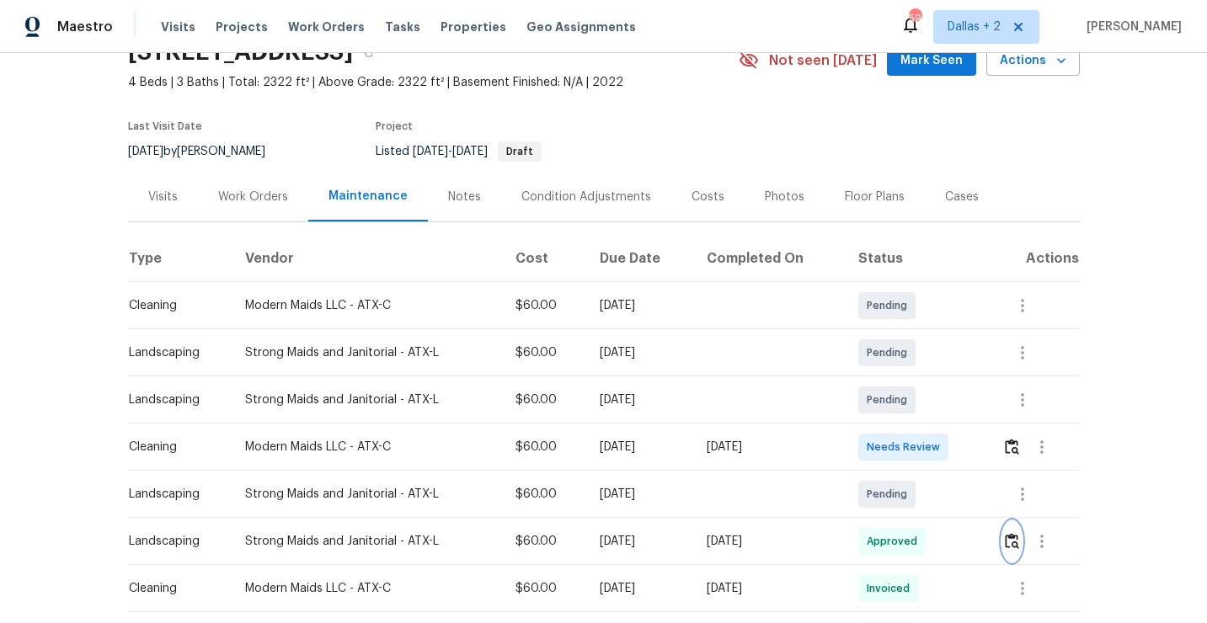
scroll to position [0, 0]
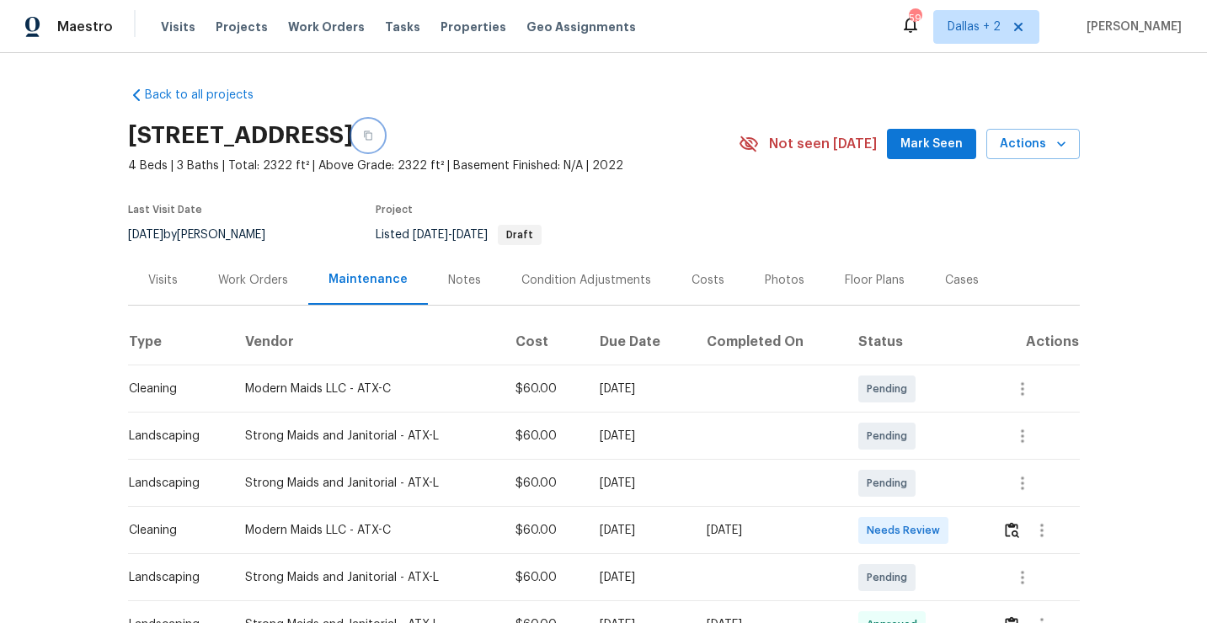
click at [372, 139] on icon "button" at bounding box center [368, 135] width 8 height 9
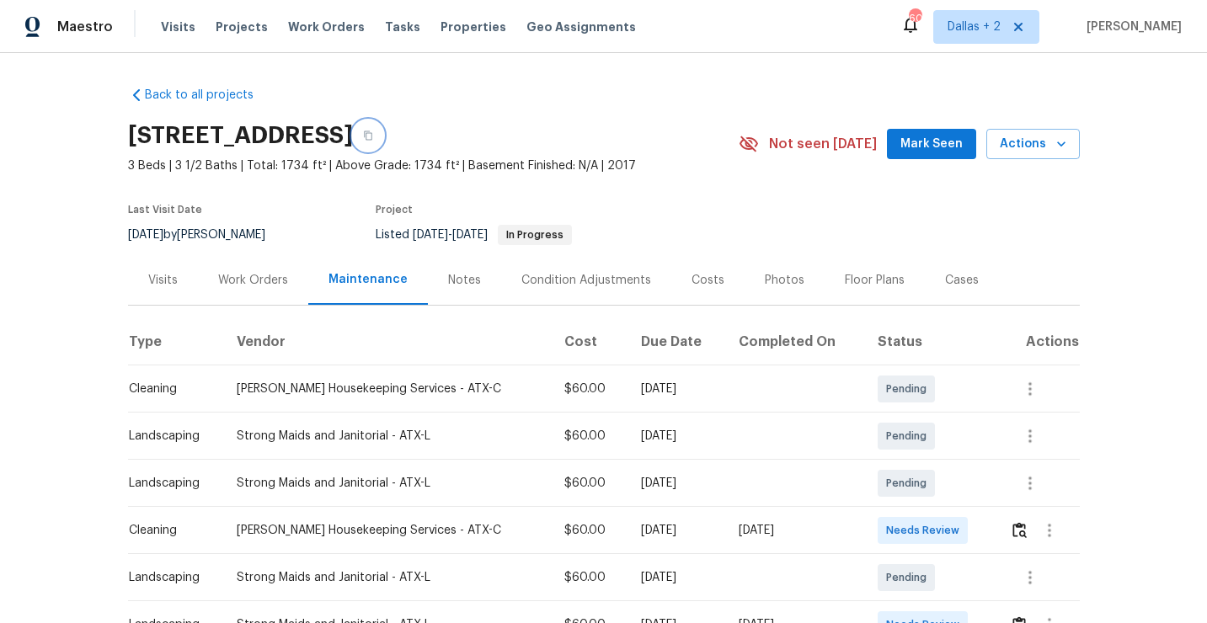
click at [383, 141] on button "button" at bounding box center [368, 135] width 30 height 30
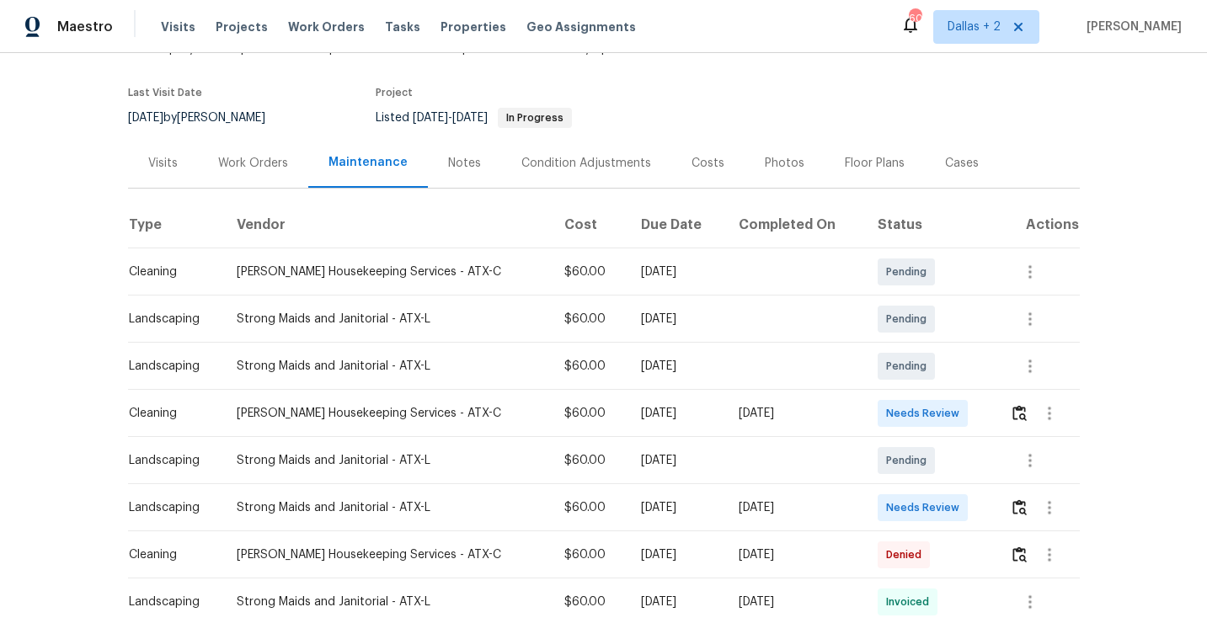
scroll to position [128, 0]
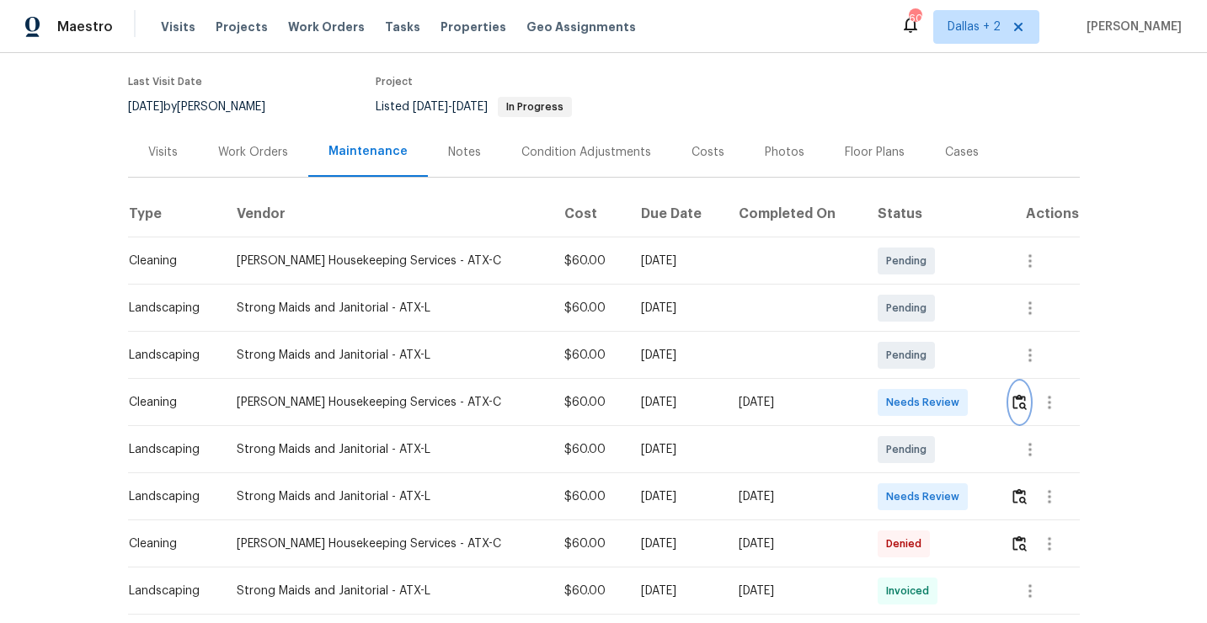
click at [1010, 398] on button "button" at bounding box center [1019, 402] width 19 height 40
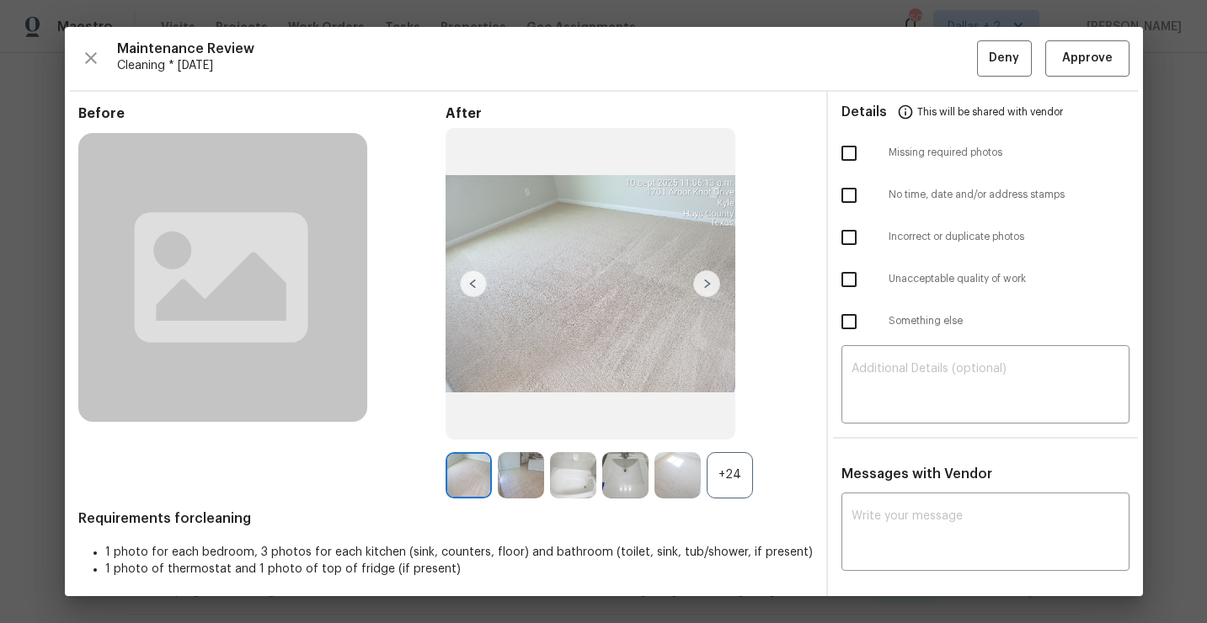
click at [726, 468] on div "+24" at bounding box center [730, 475] width 46 height 46
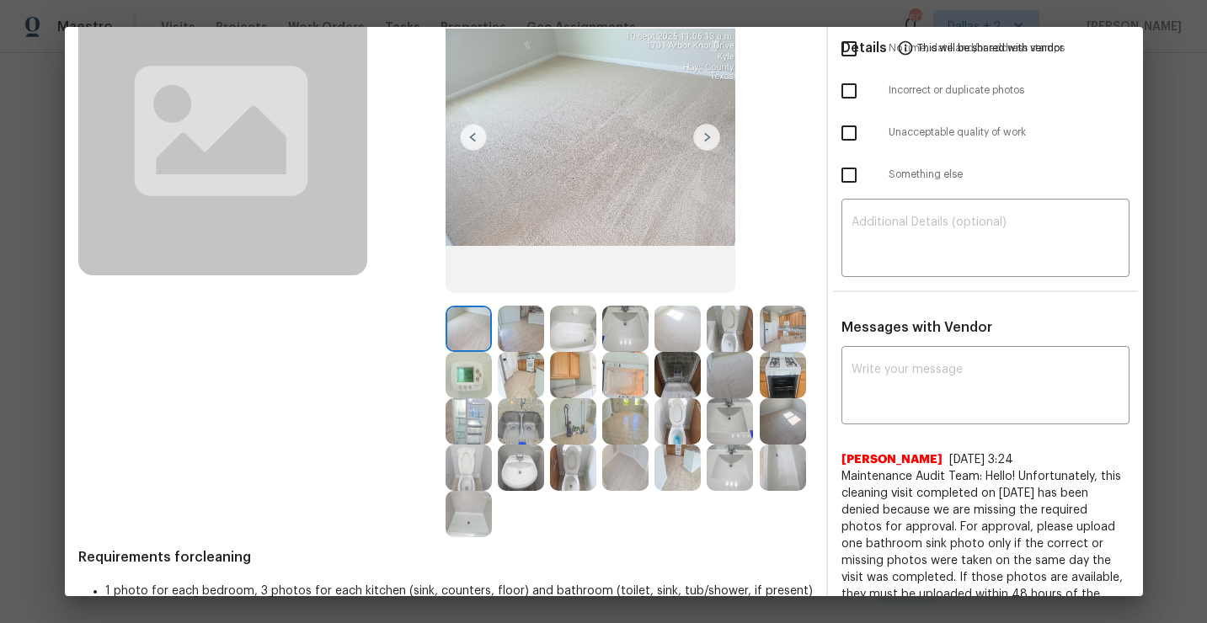
scroll to position [0, 0]
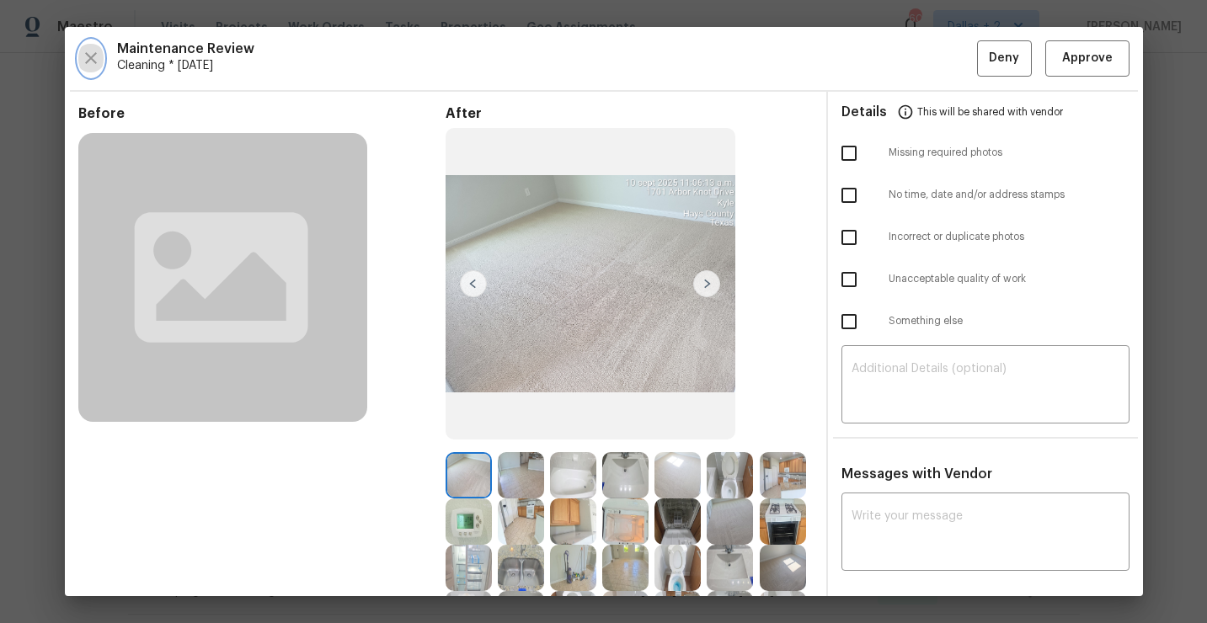
click at [92, 61] on icon "button" at bounding box center [91, 58] width 20 height 20
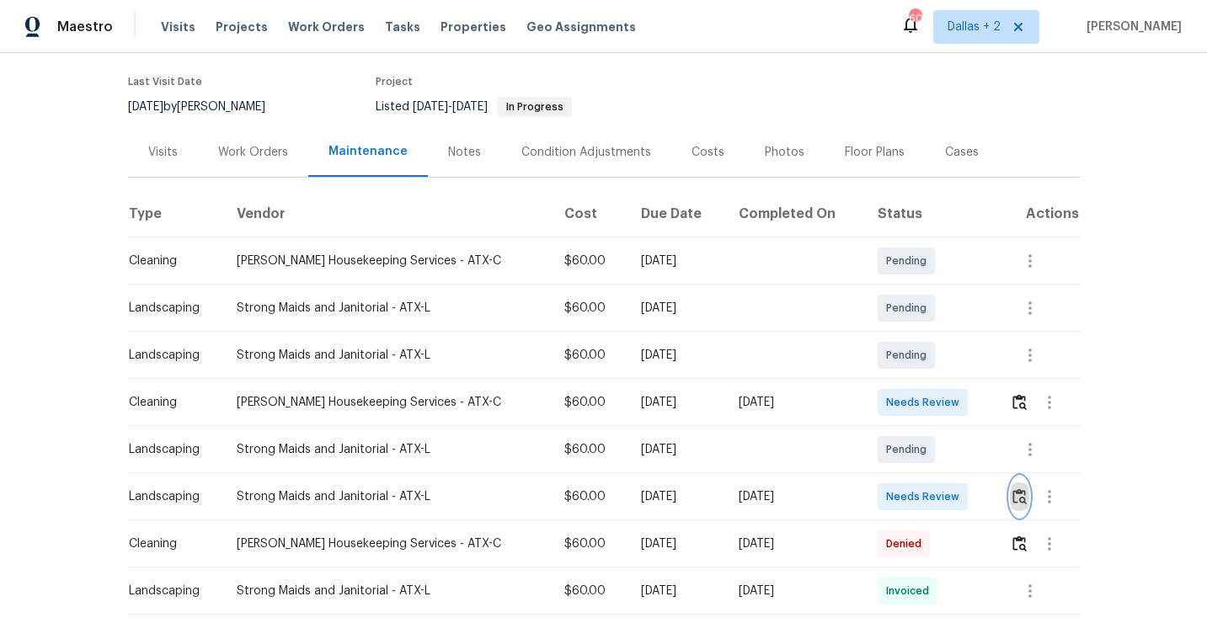
click at [1013, 489] on img "button" at bounding box center [1020, 497] width 14 height 16
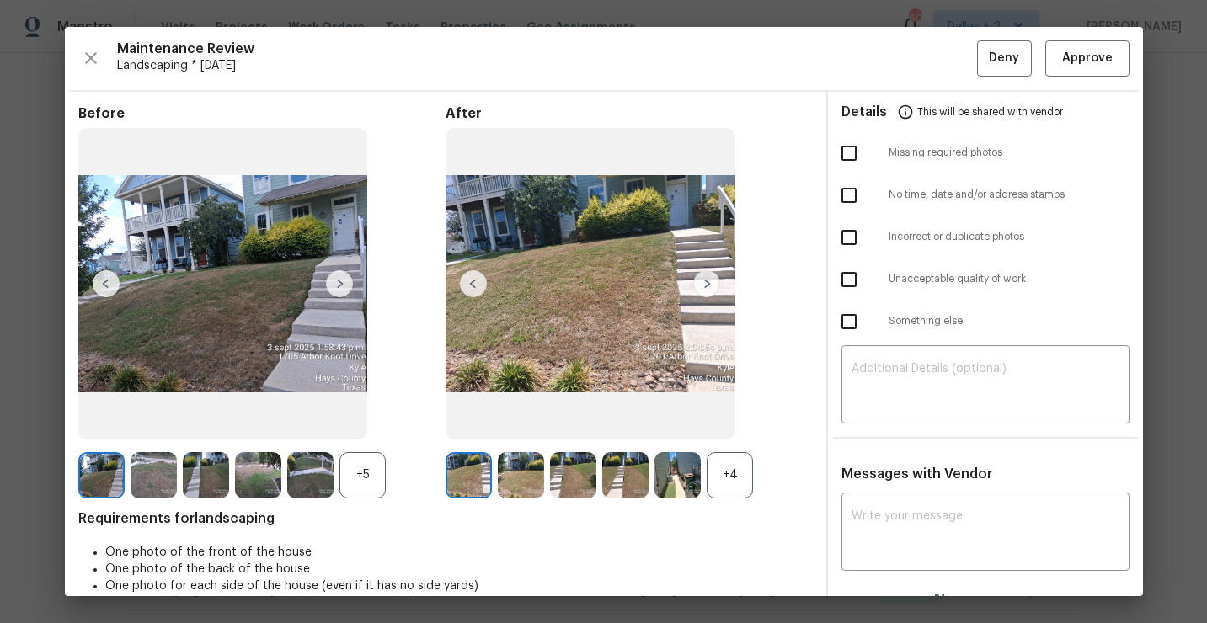
click at [383, 471] on div "+5" at bounding box center [363, 475] width 46 height 46
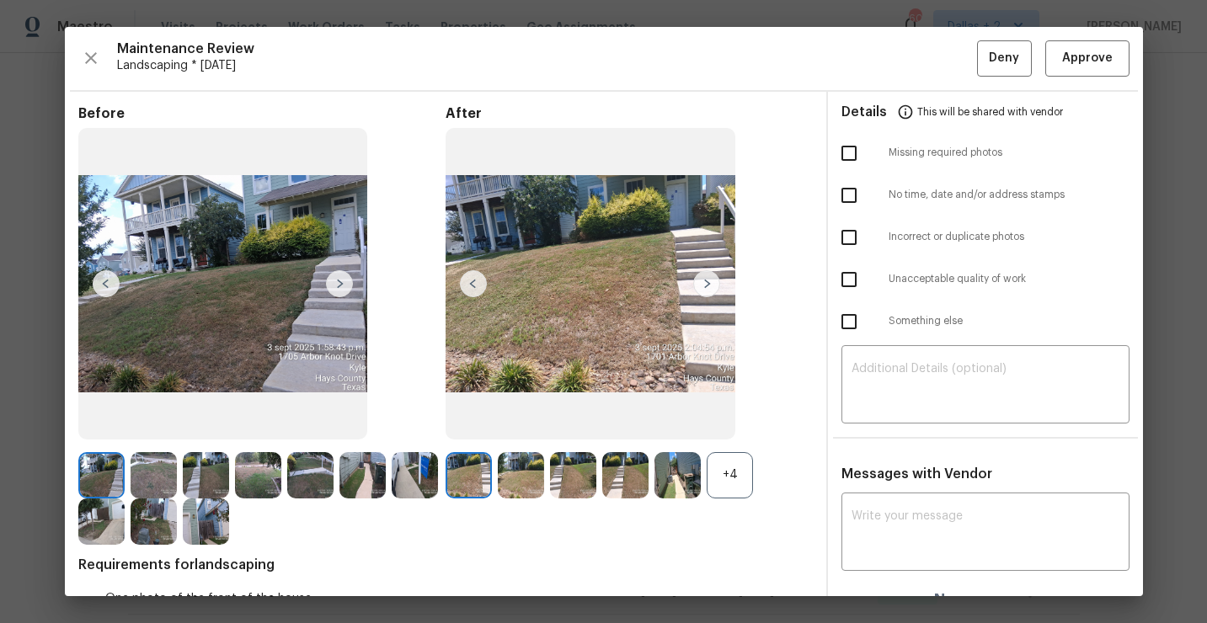
click at [755, 491] on div "+4" at bounding box center [629, 475] width 367 height 46
click at [721, 474] on div "+4" at bounding box center [730, 475] width 46 height 46
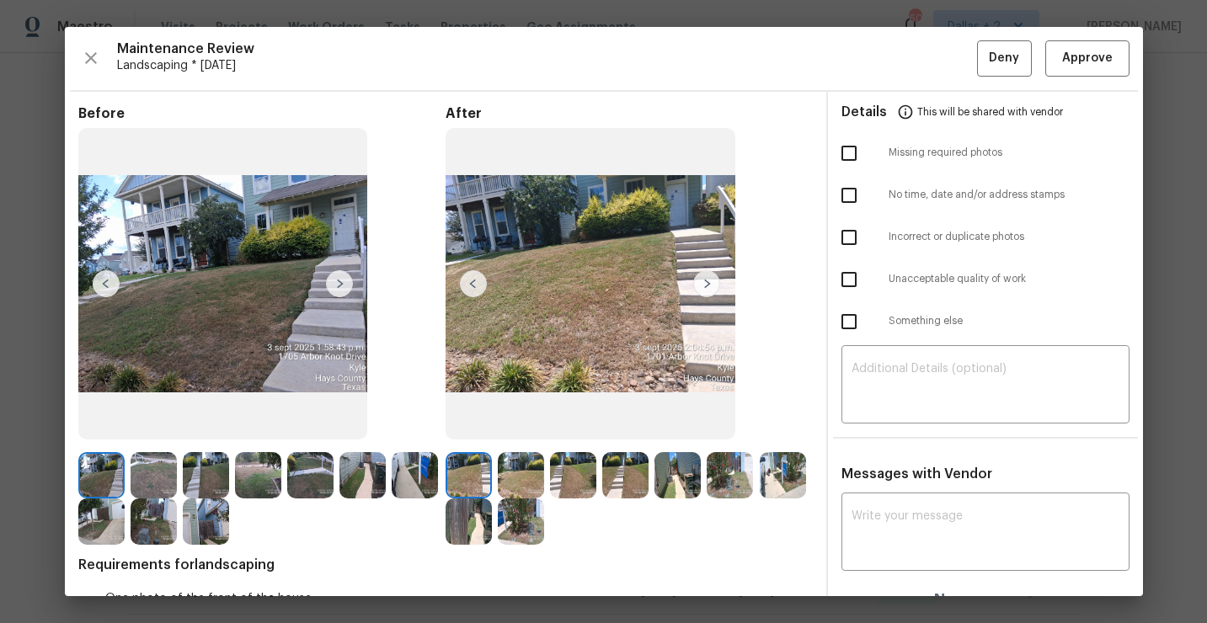
click at [161, 537] on img at bounding box center [154, 522] width 46 height 46
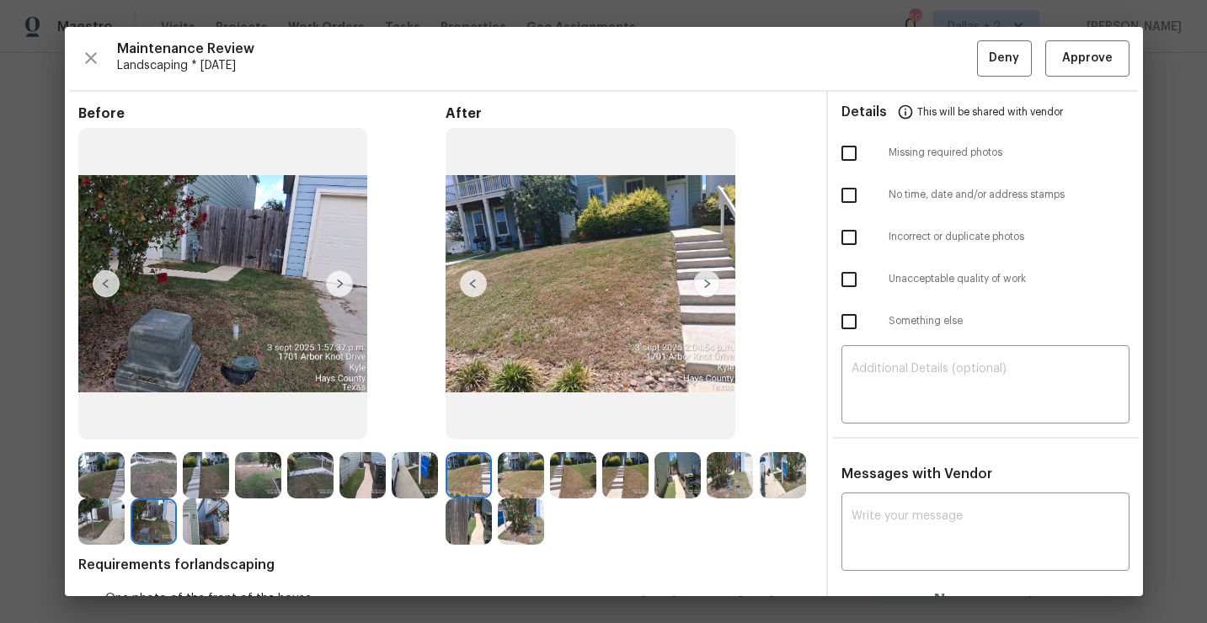
click at [164, 483] on img at bounding box center [154, 475] width 46 height 46
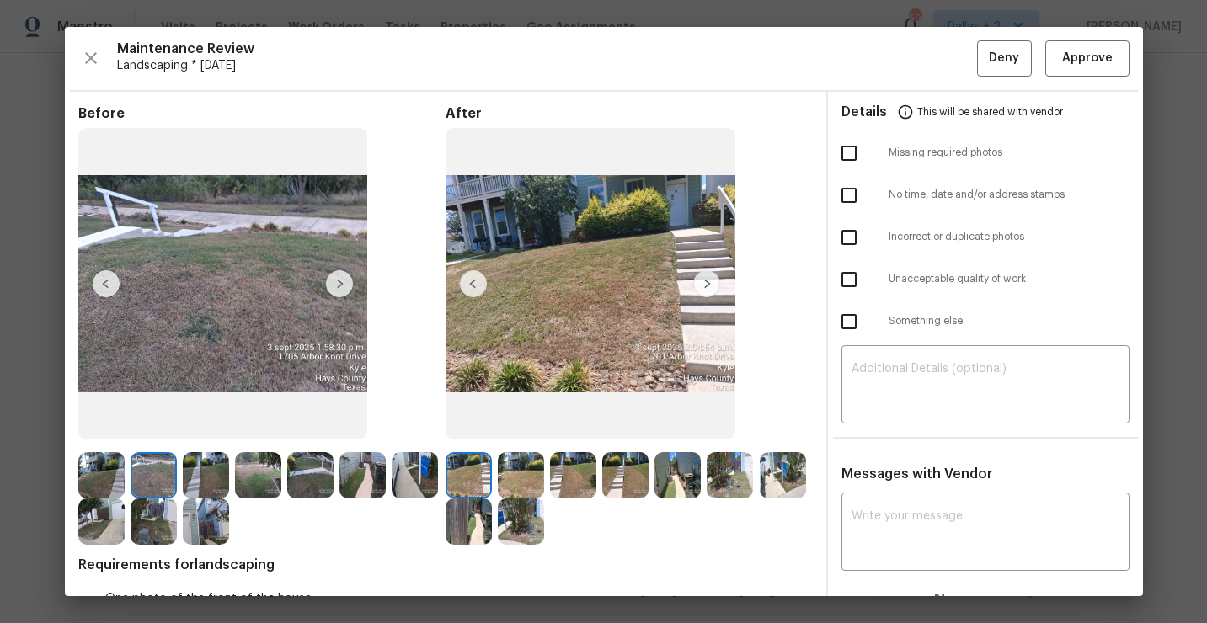
click at [107, 525] on img at bounding box center [101, 522] width 46 height 46
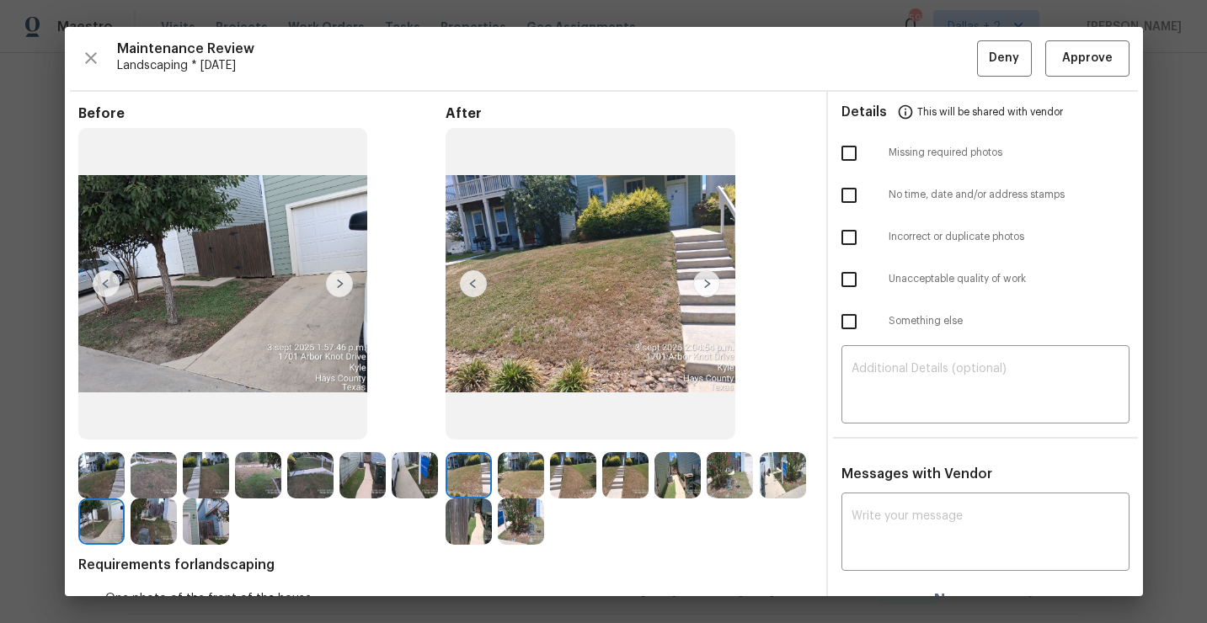
click at [146, 483] on img at bounding box center [154, 475] width 46 height 46
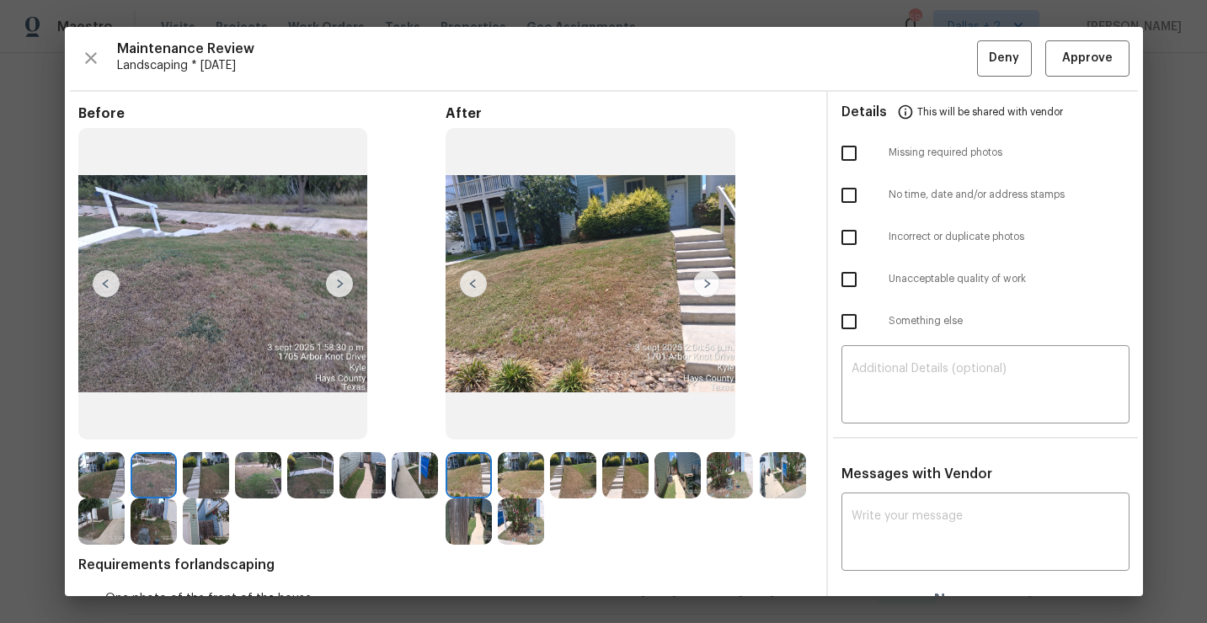
click at [192, 468] on img at bounding box center [206, 475] width 46 height 46
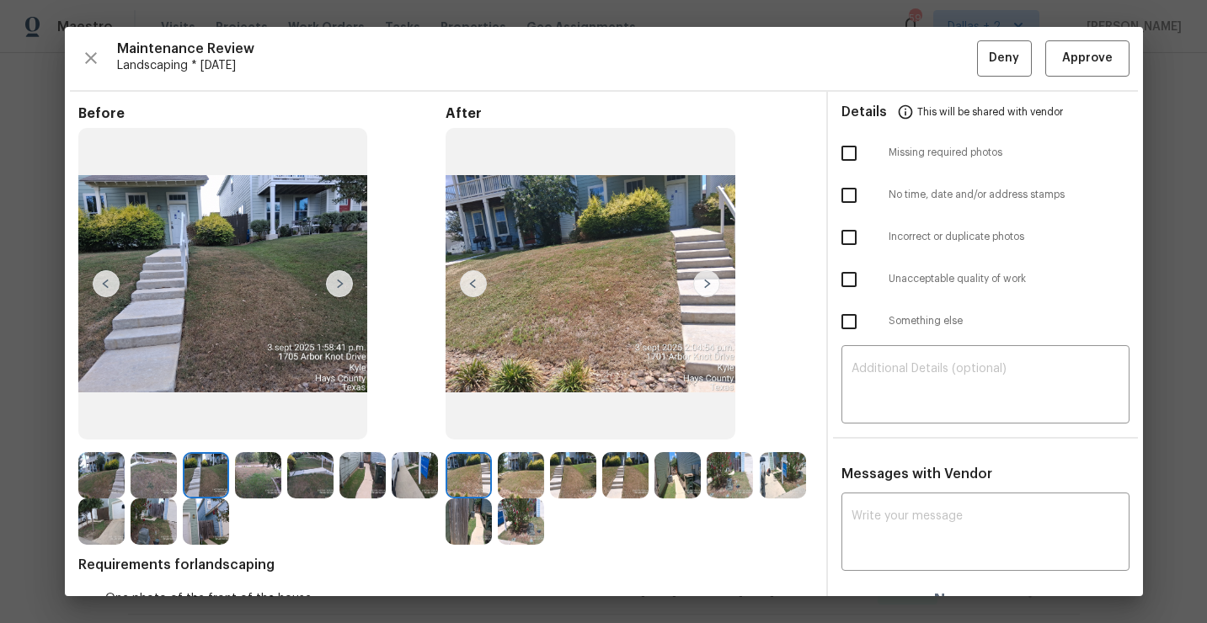
click at [713, 286] on img at bounding box center [706, 283] width 27 height 27
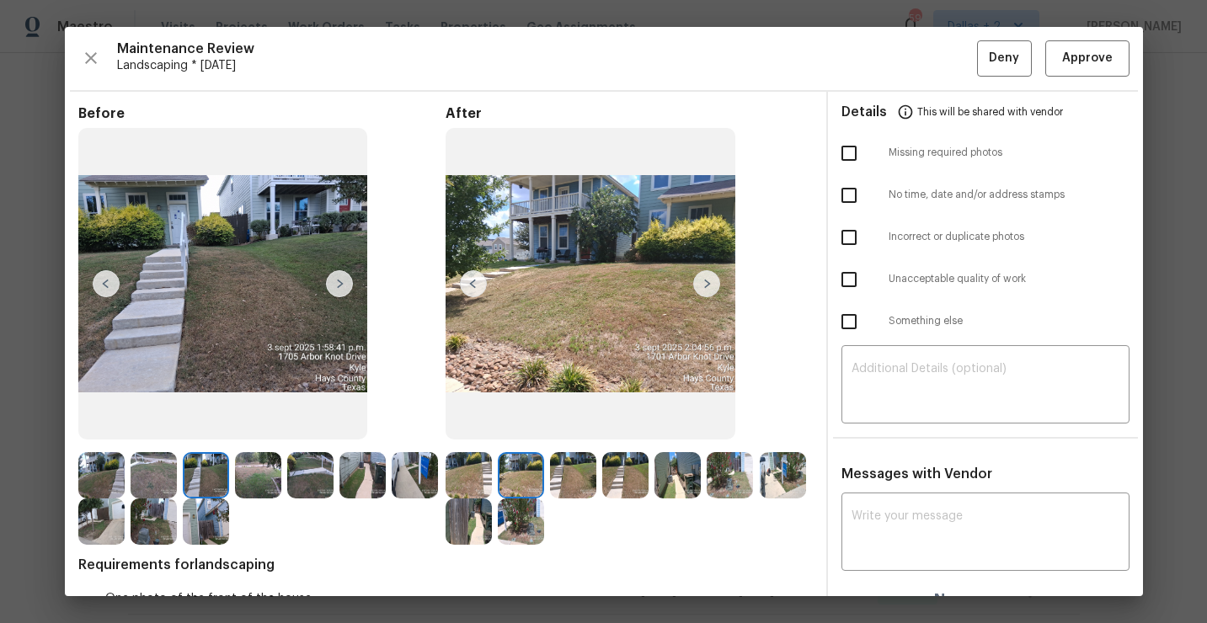
click at [556, 471] on img at bounding box center [573, 475] width 46 height 46
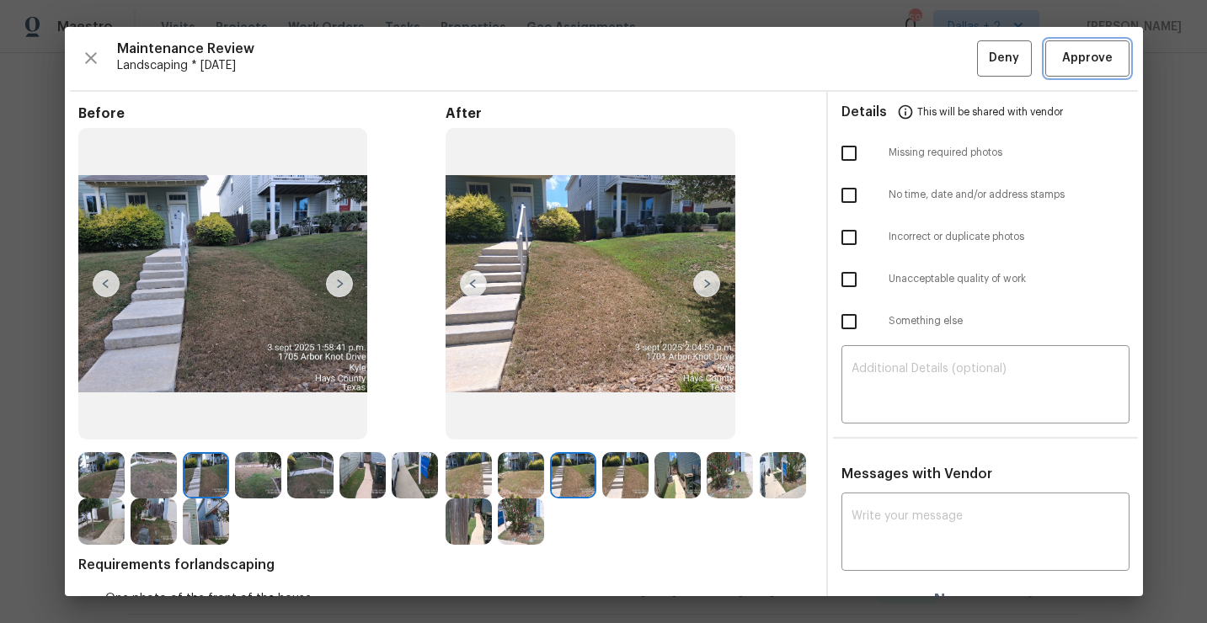
click at [1089, 61] on span "Approve" at bounding box center [1087, 58] width 51 height 21
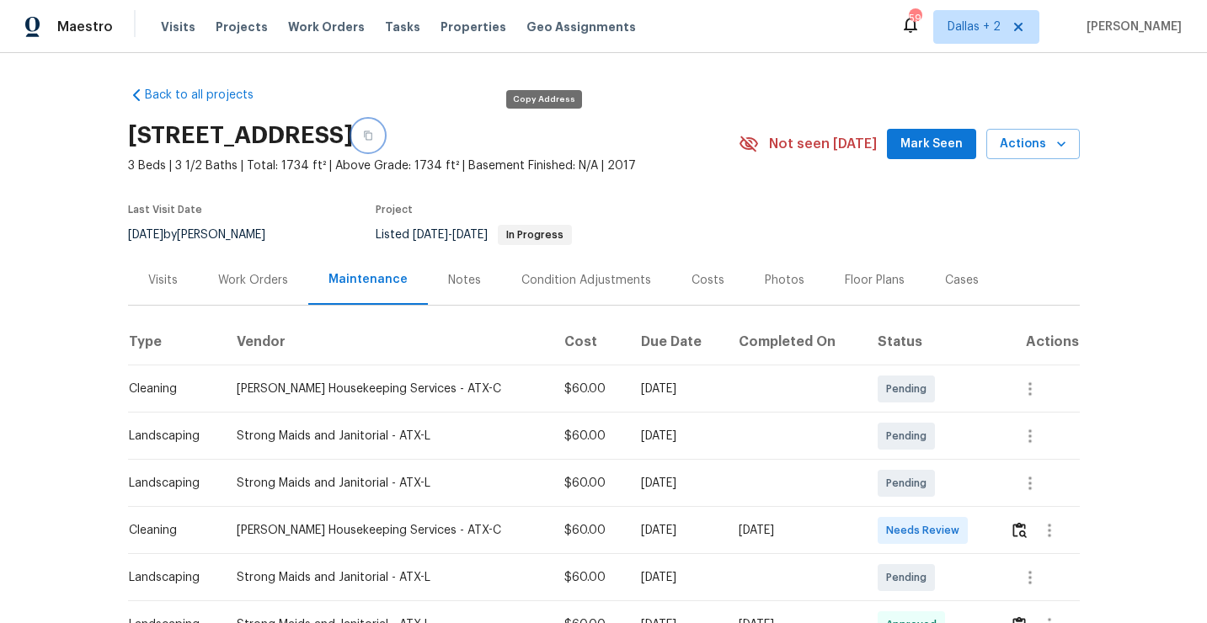
click at [373, 138] on icon "button" at bounding box center [368, 136] width 10 height 10
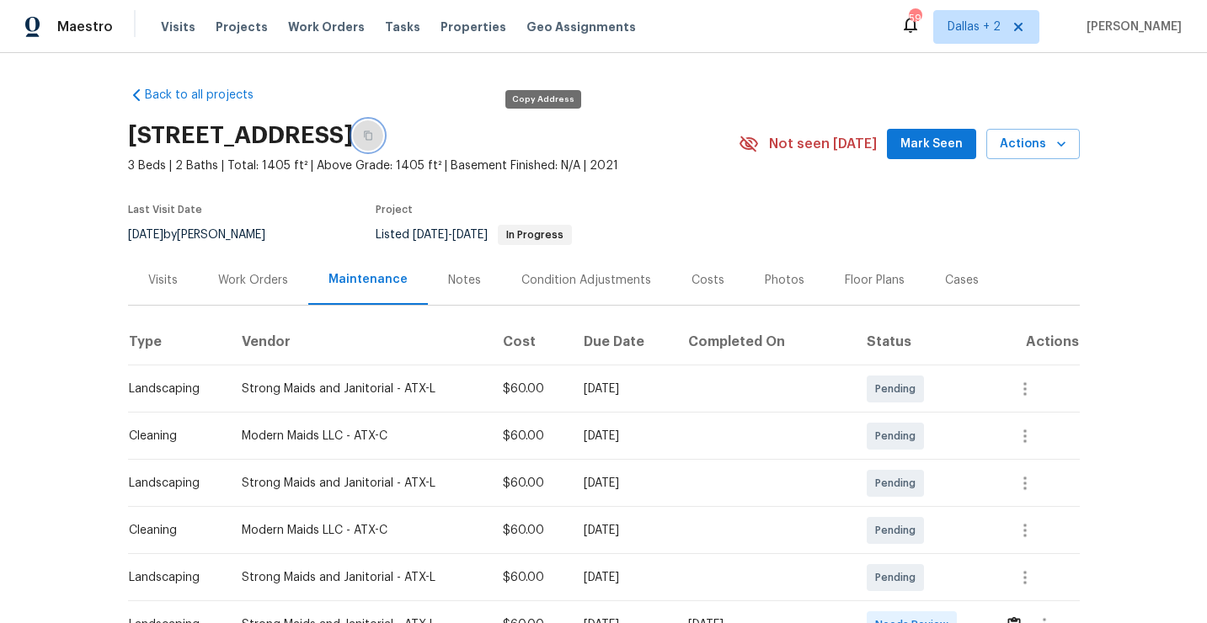
click at [373, 136] on icon "button" at bounding box center [368, 136] width 10 height 10
click at [372, 131] on icon "button" at bounding box center [368, 135] width 8 height 9
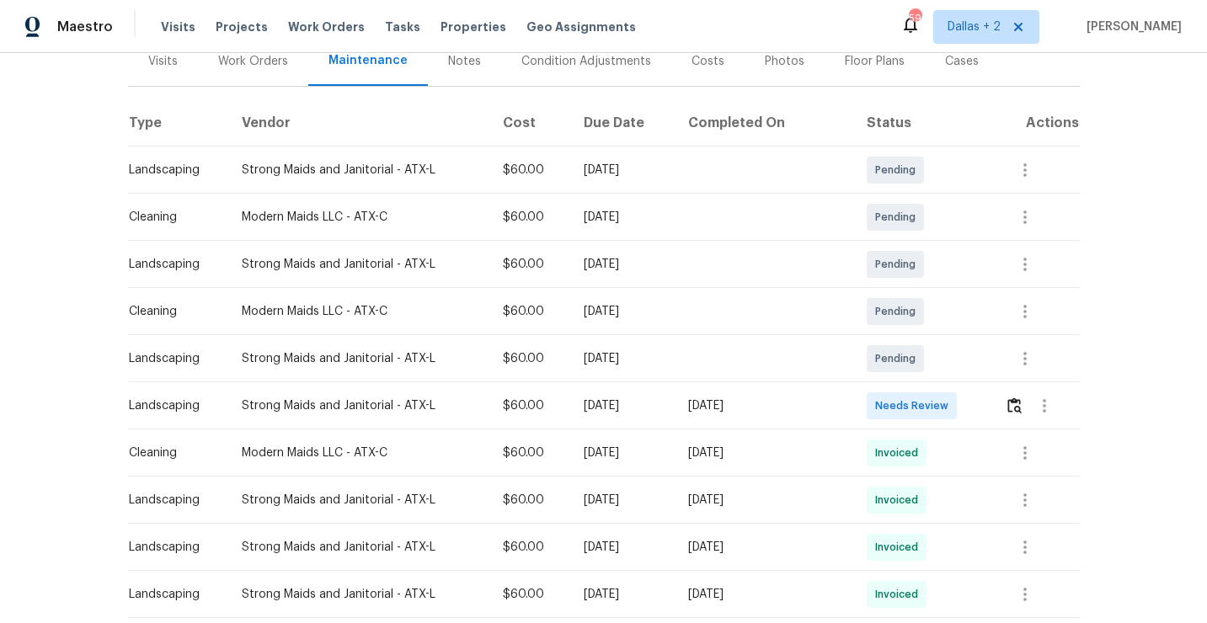
scroll to position [249, 0]
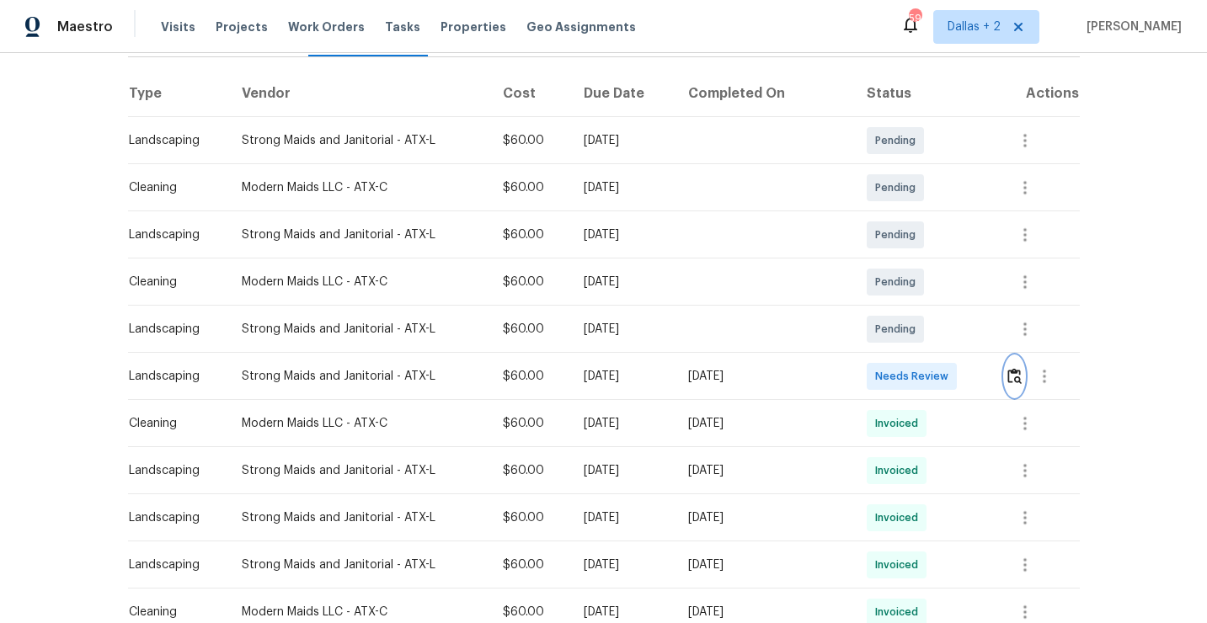
click at [1018, 370] on img "button" at bounding box center [1015, 376] width 14 height 16
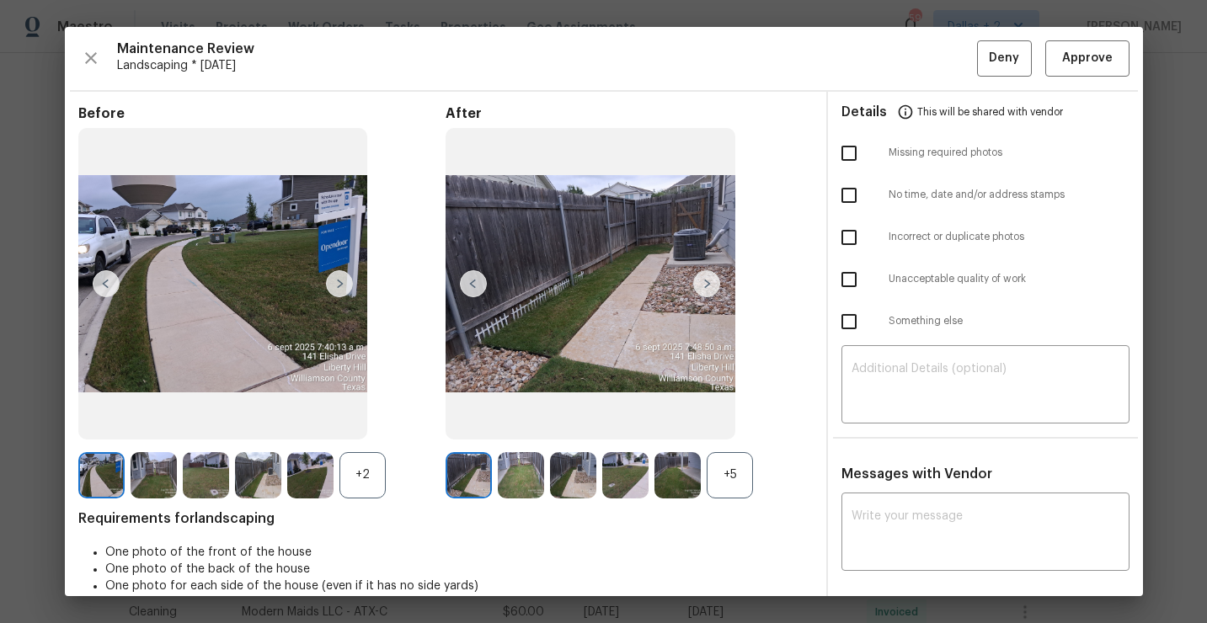
click at [737, 488] on div "+5" at bounding box center [730, 475] width 46 height 46
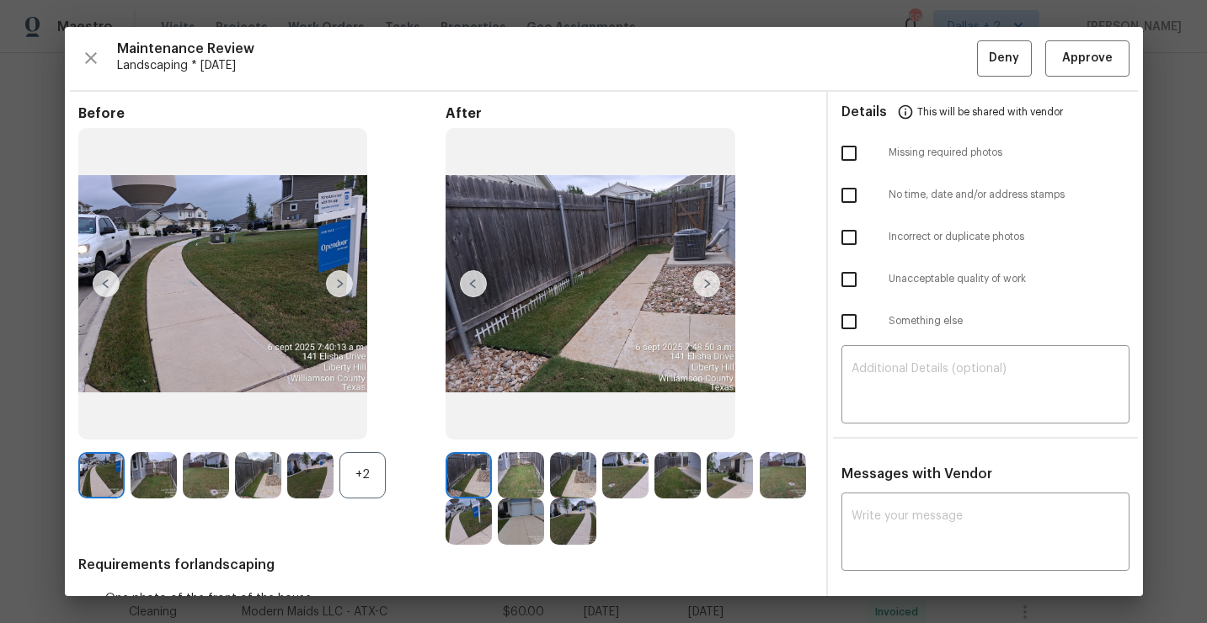
click at [358, 488] on div "+2" at bounding box center [363, 475] width 46 height 46
click at [484, 487] on img at bounding box center [469, 475] width 46 height 46
click at [526, 466] on img at bounding box center [521, 475] width 46 height 46
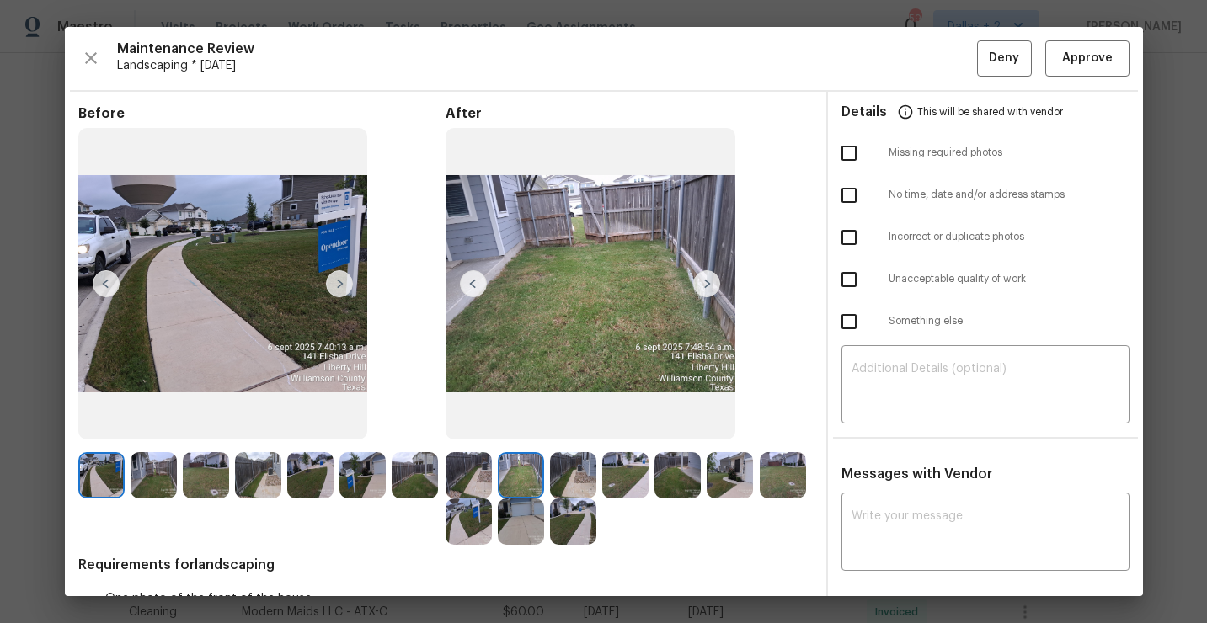
click at [712, 283] on img at bounding box center [706, 283] width 27 height 27
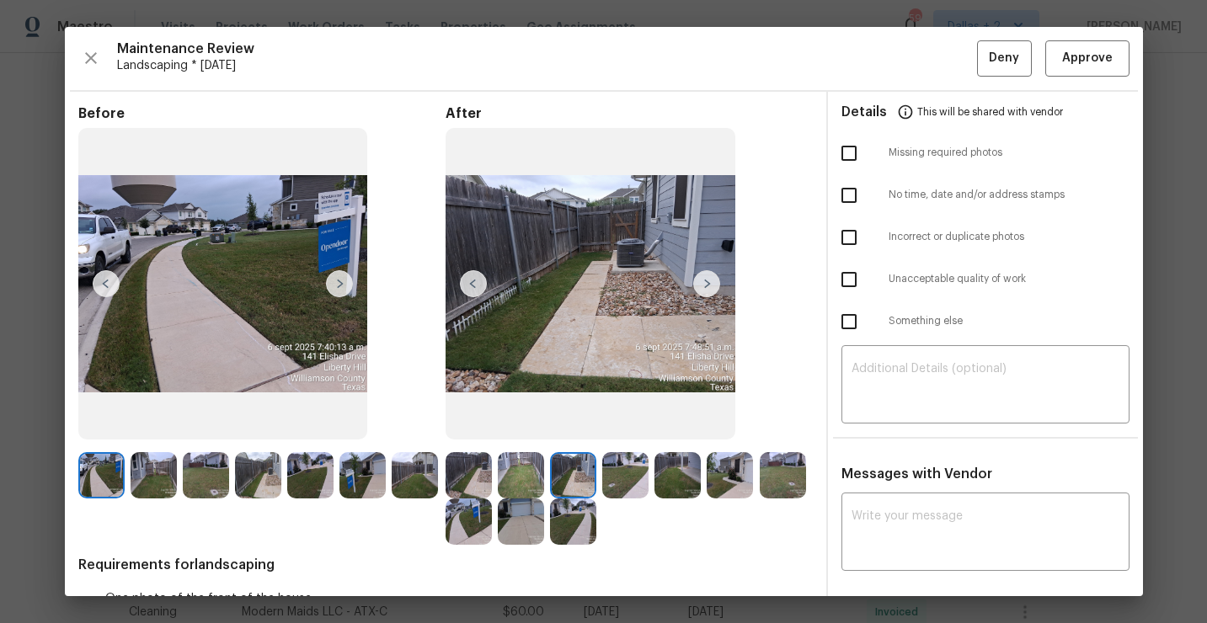
click at [669, 461] on img at bounding box center [678, 475] width 46 height 46
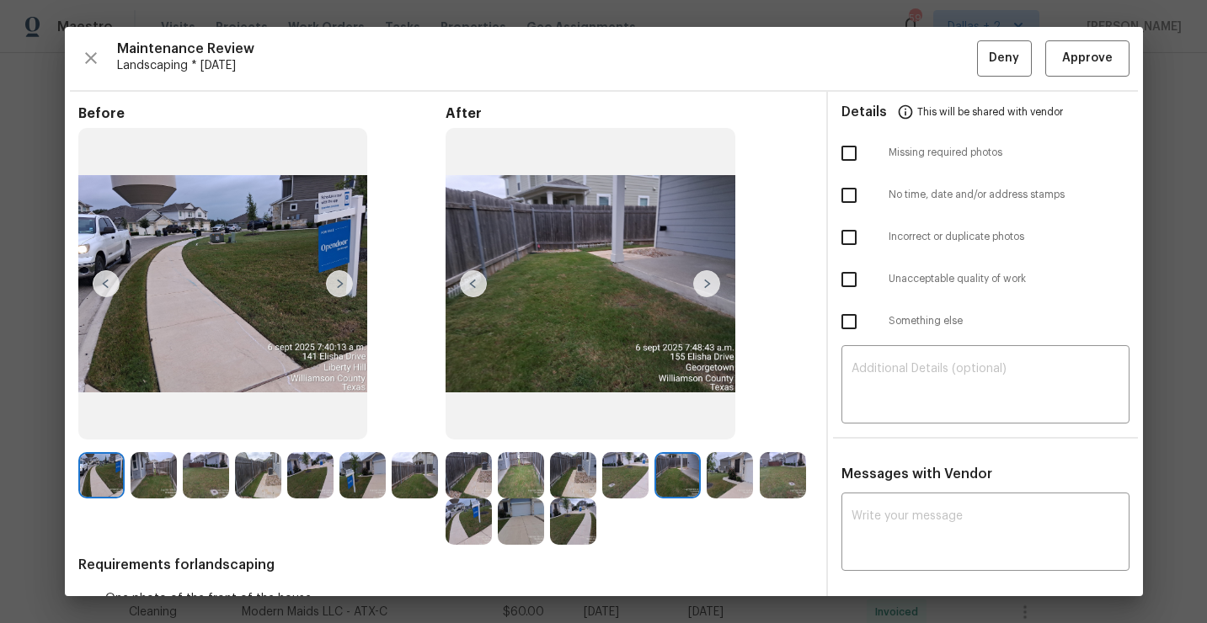
click at [735, 484] on img at bounding box center [730, 475] width 46 height 46
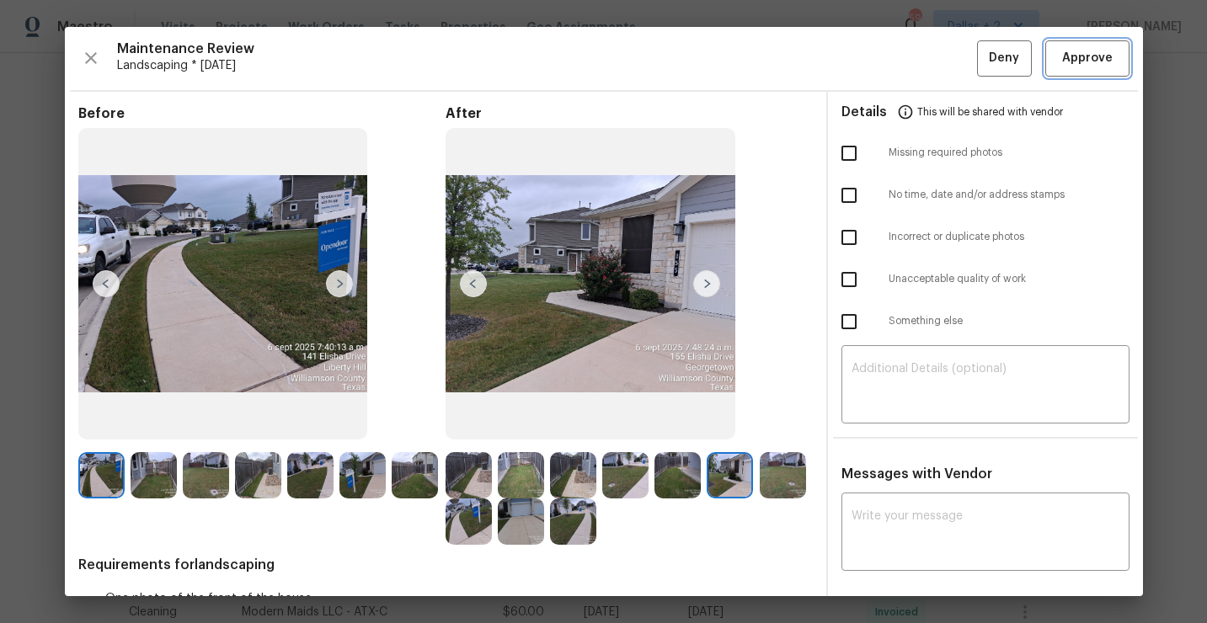
click at [1076, 65] on span "Approve" at bounding box center [1087, 58] width 51 height 21
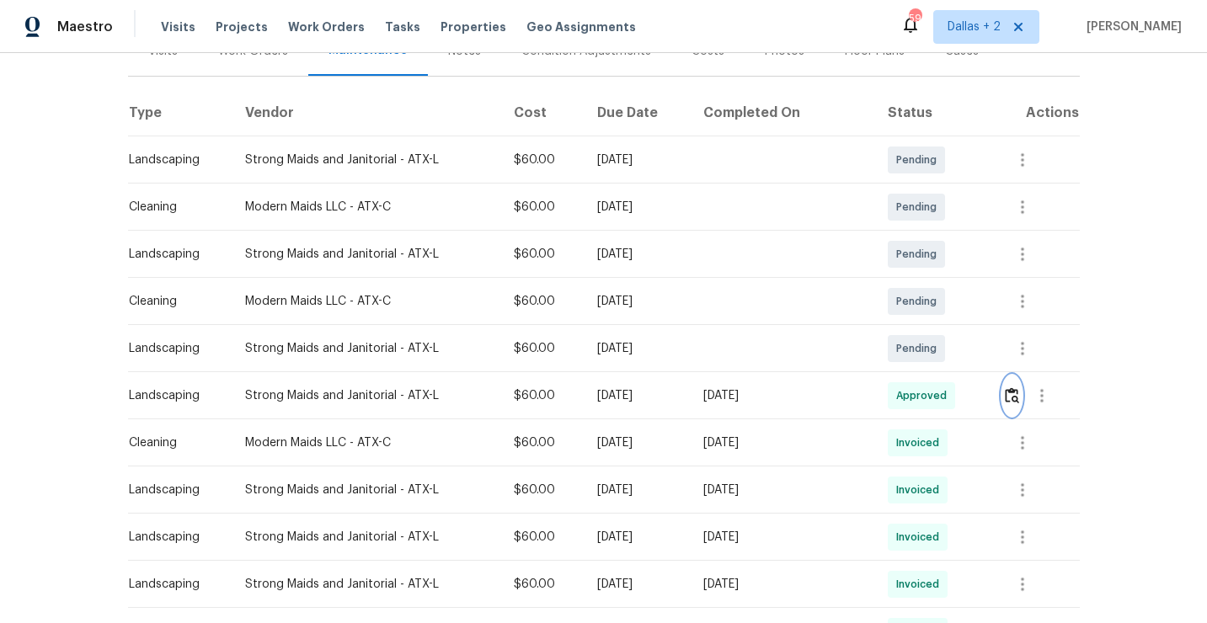
scroll to position [0, 0]
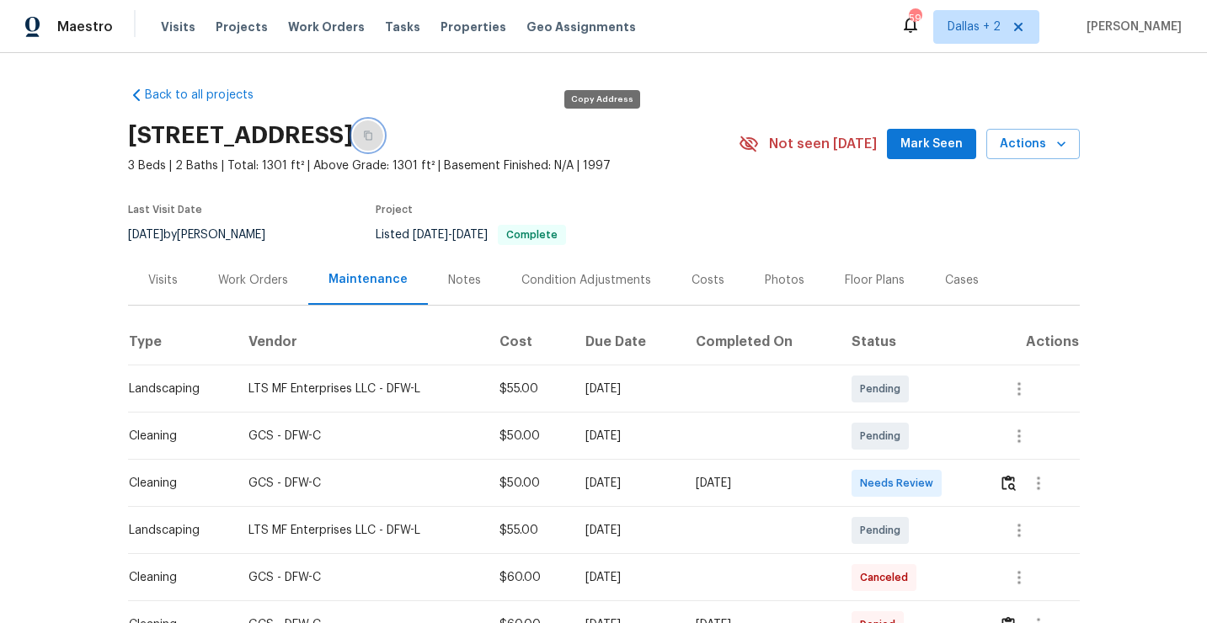
click at [372, 131] on icon "button" at bounding box center [368, 135] width 8 height 9
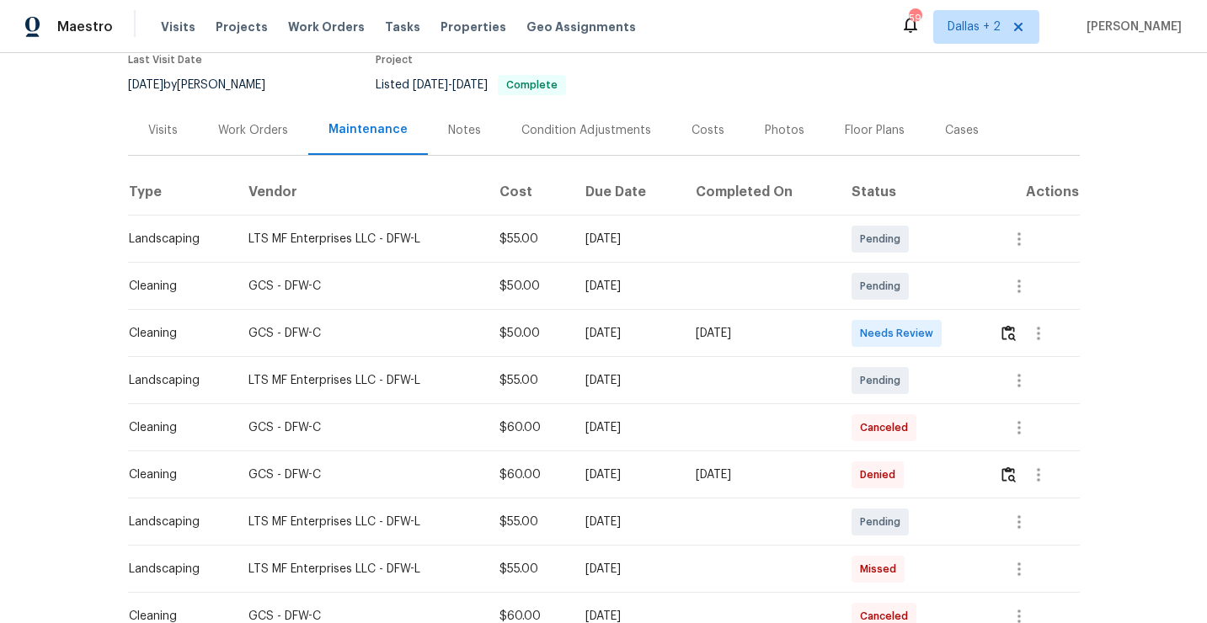
scroll to position [174, 0]
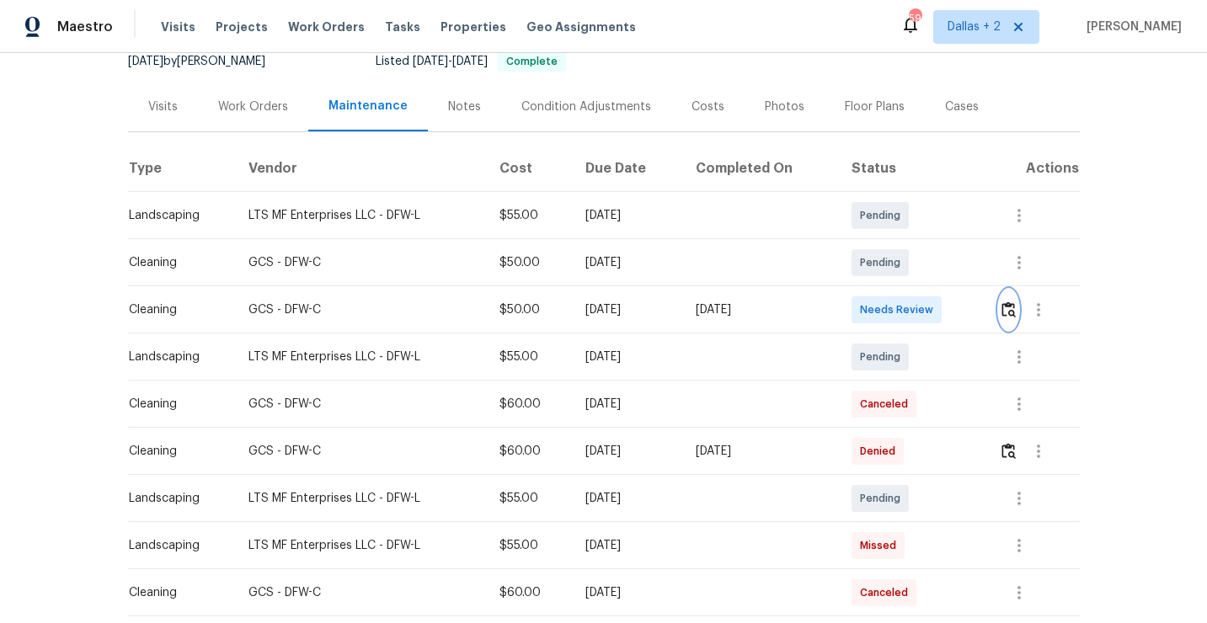
click at [1016, 315] on img "button" at bounding box center [1009, 310] width 14 height 16
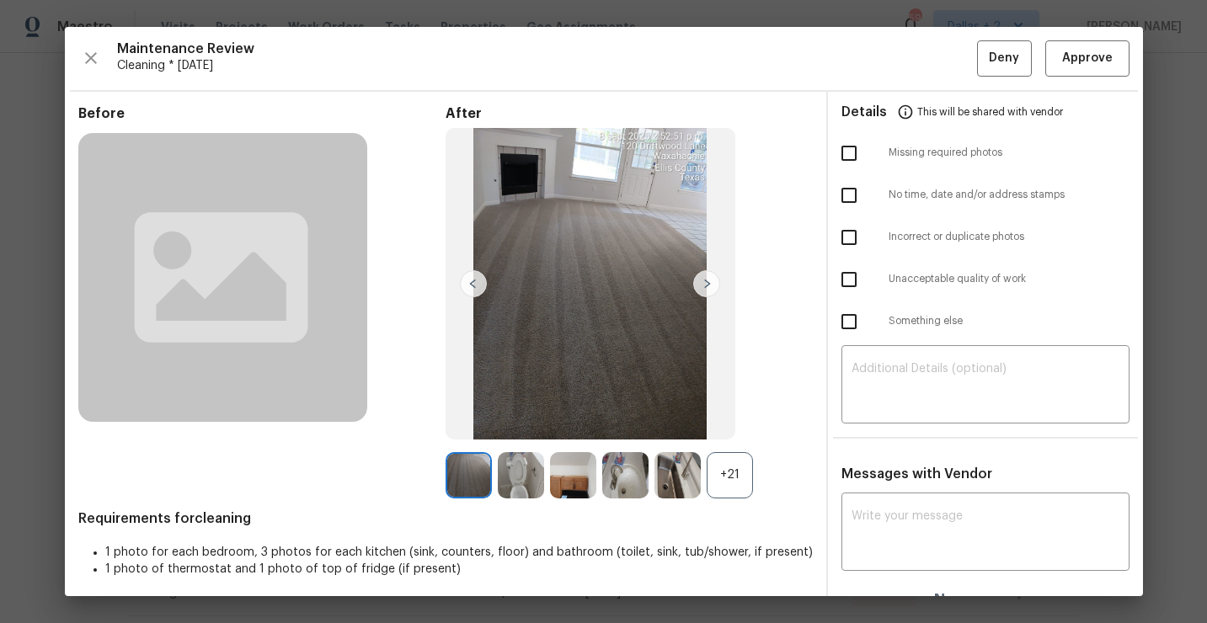
click at [742, 473] on div "+21" at bounding box center [730, 475] width 46 height 46
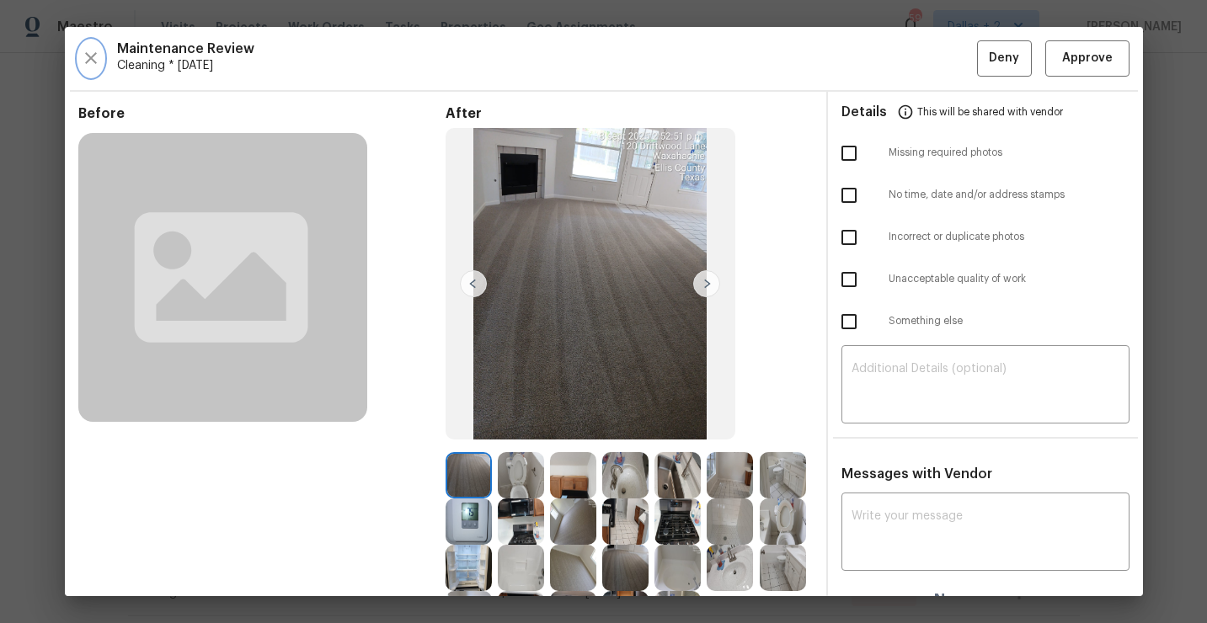
click at [86, 61] on icon "button" at bounding box center [91, 58] width 12 height 12
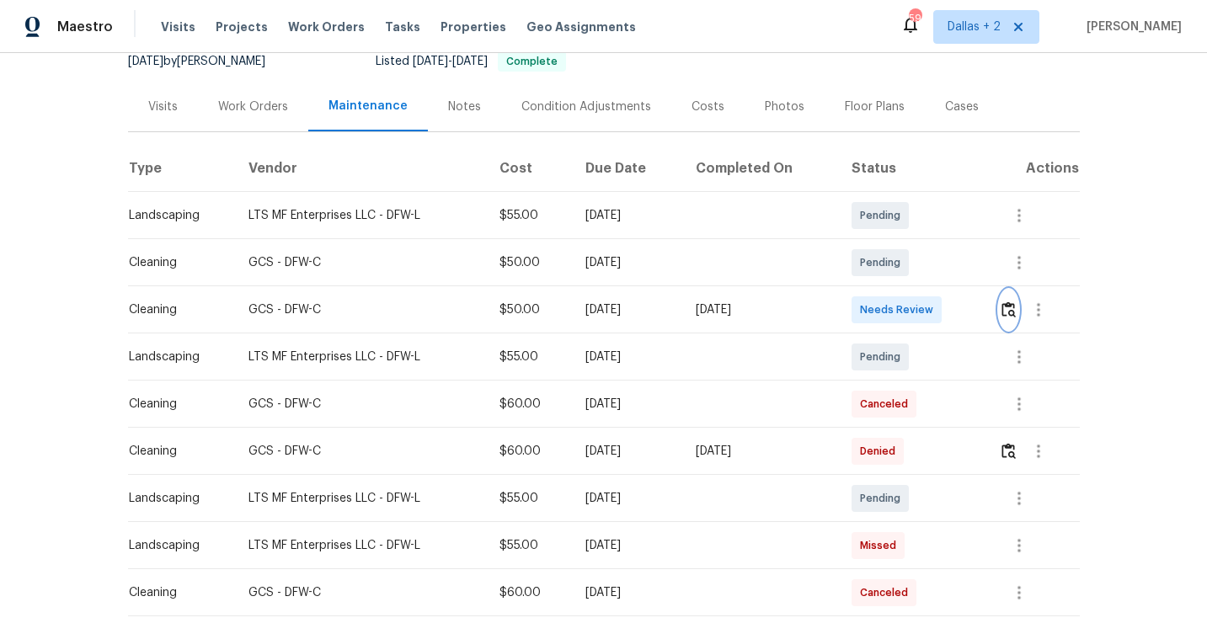
scroll to position [0, 0]
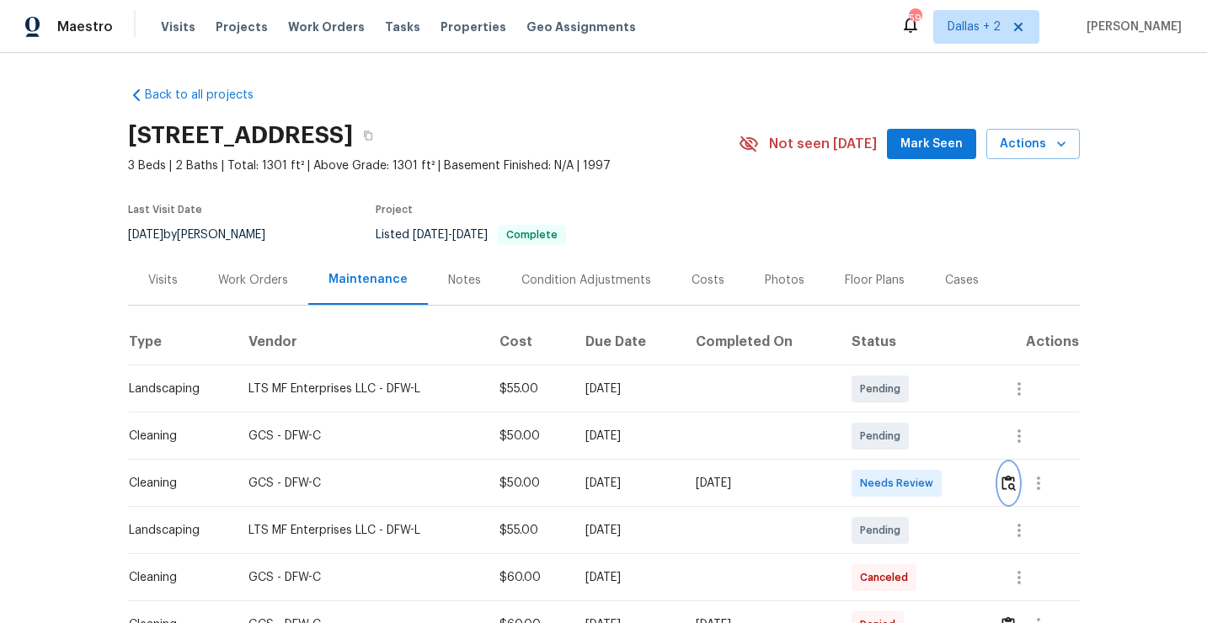
click at [1016, 481] on img "button" at bounding box center [1009, 483] width 14 height 16
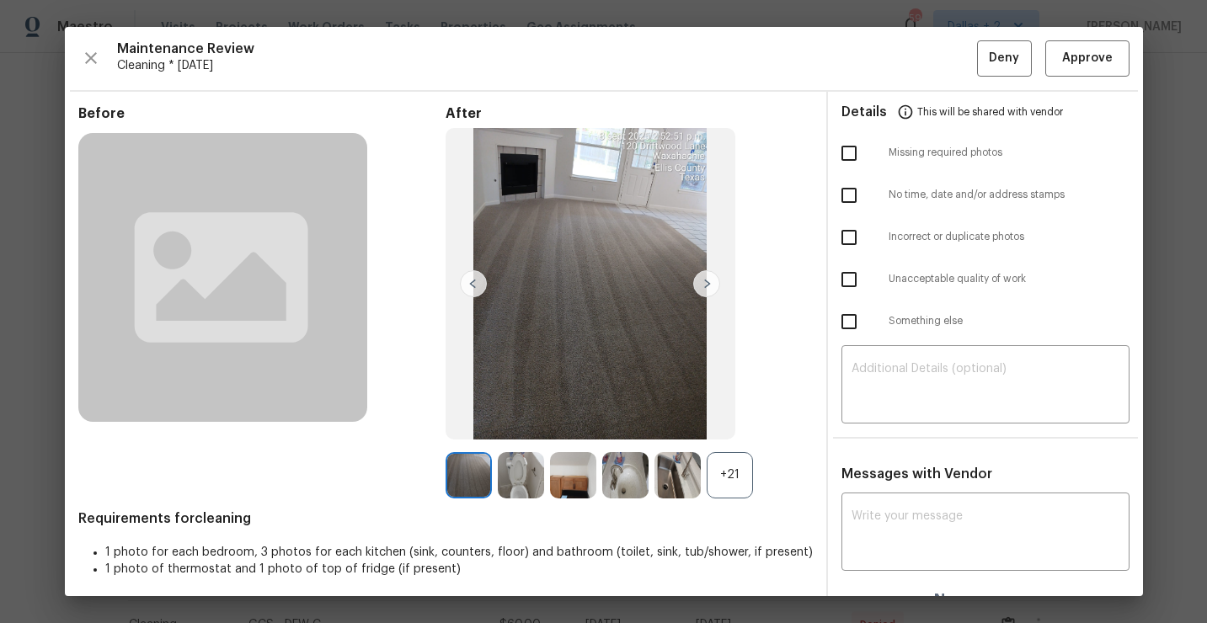
click at [696, 481] on img at bounding box center [678, 475] width 46 height 46
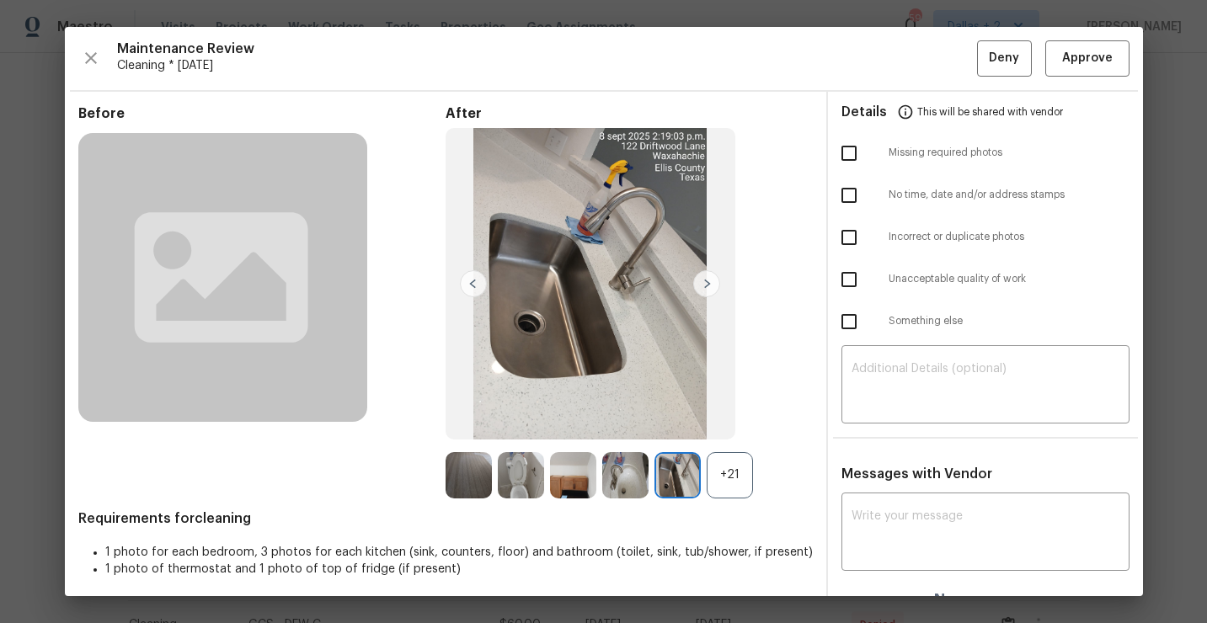
click at [734, 462] on div "+21" at bounding box center [730, 475] width 46 height 46
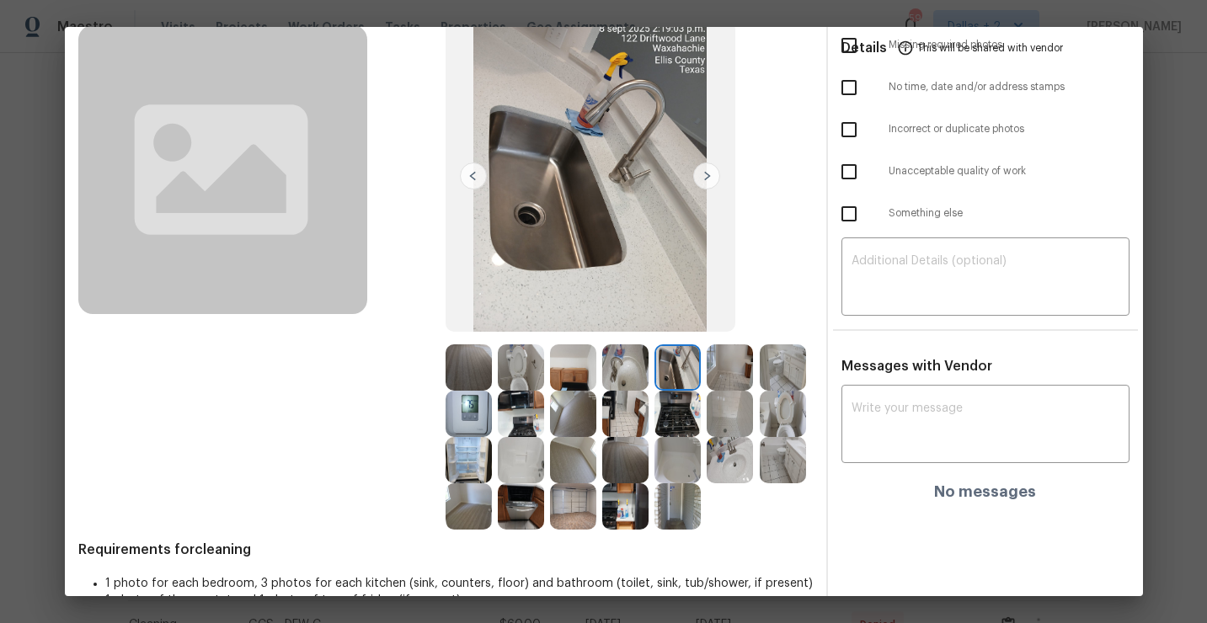
scroll to position [143, 0]
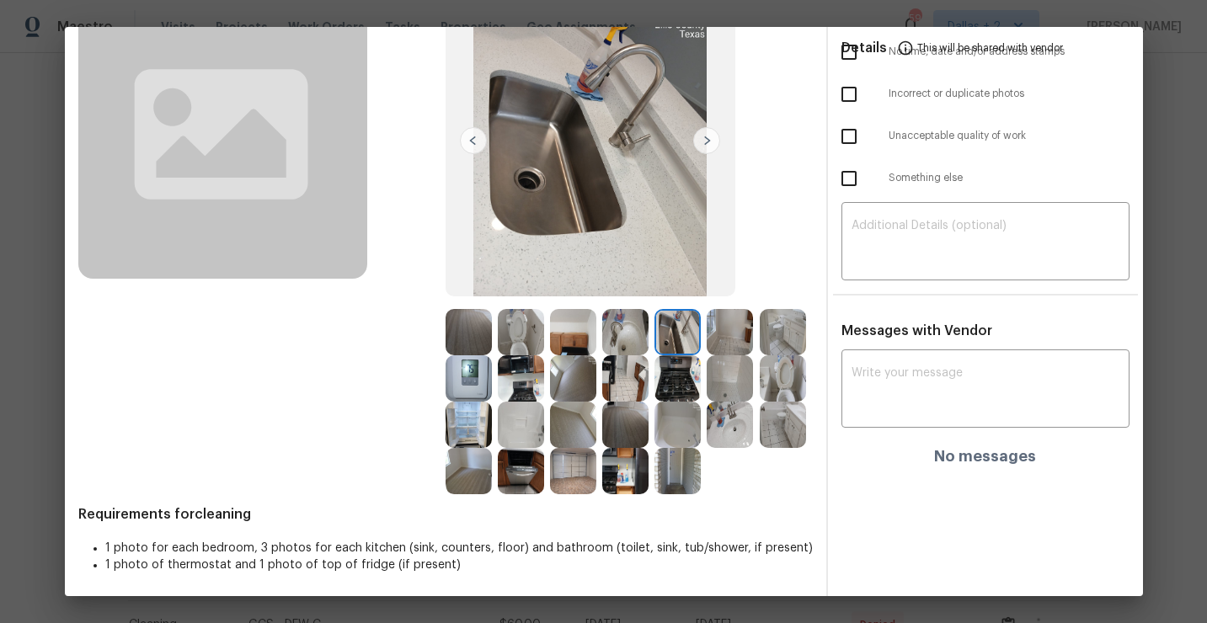
click at [479, 310] on img at bounding box center [469, 332] width 46 height 46
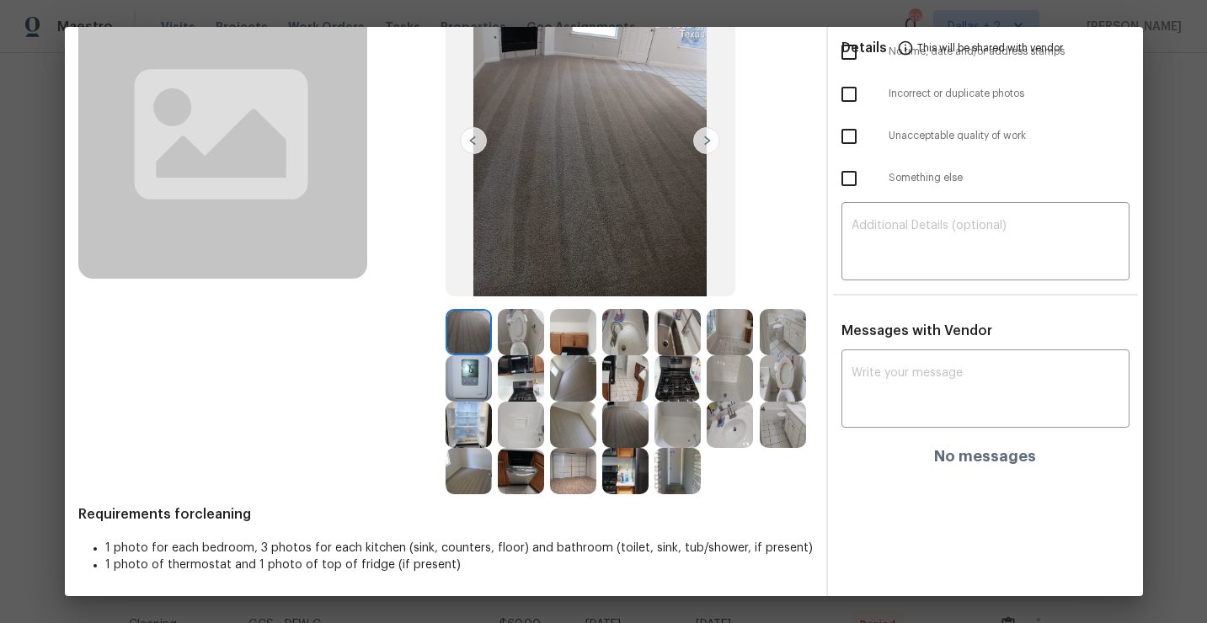
click at [532, 329] on img at bounding box center [521, 332] width 46 height 46
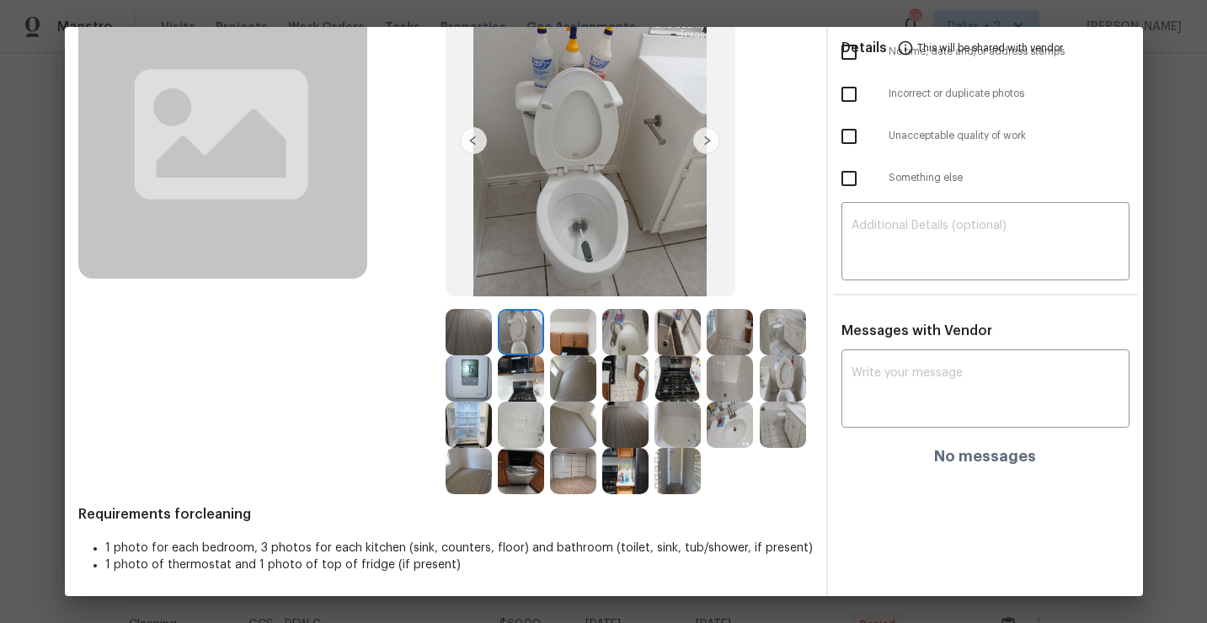
scroll to position [94, 0]
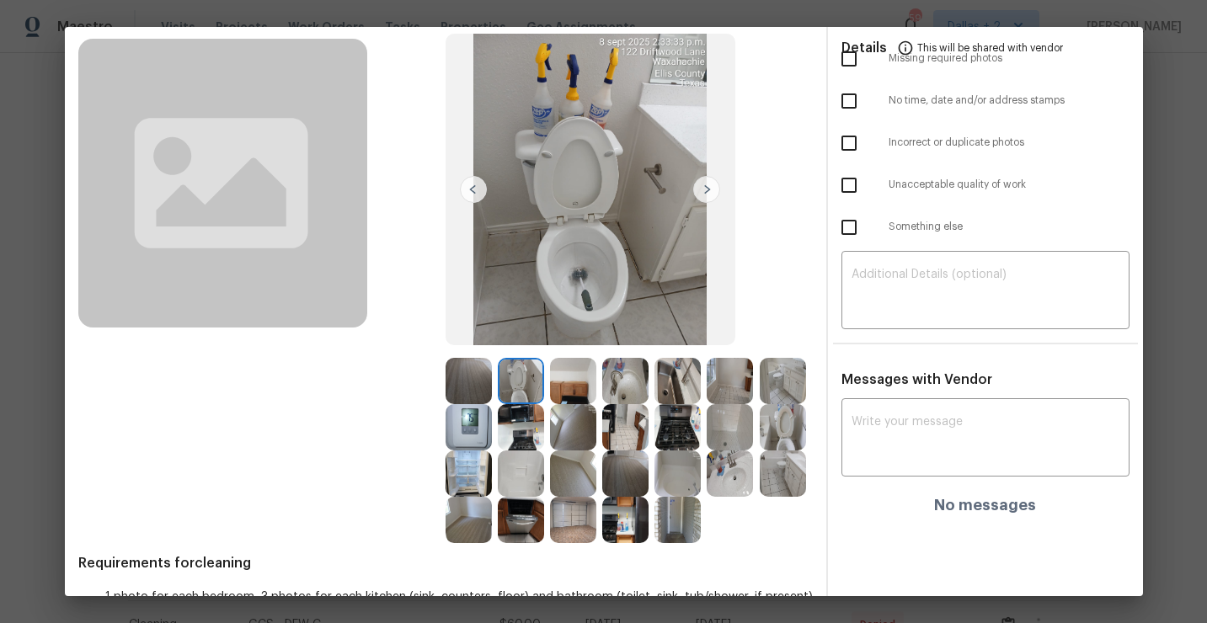
click at [576, 374] on img at bounding box center [573, 381] width 46 height 46
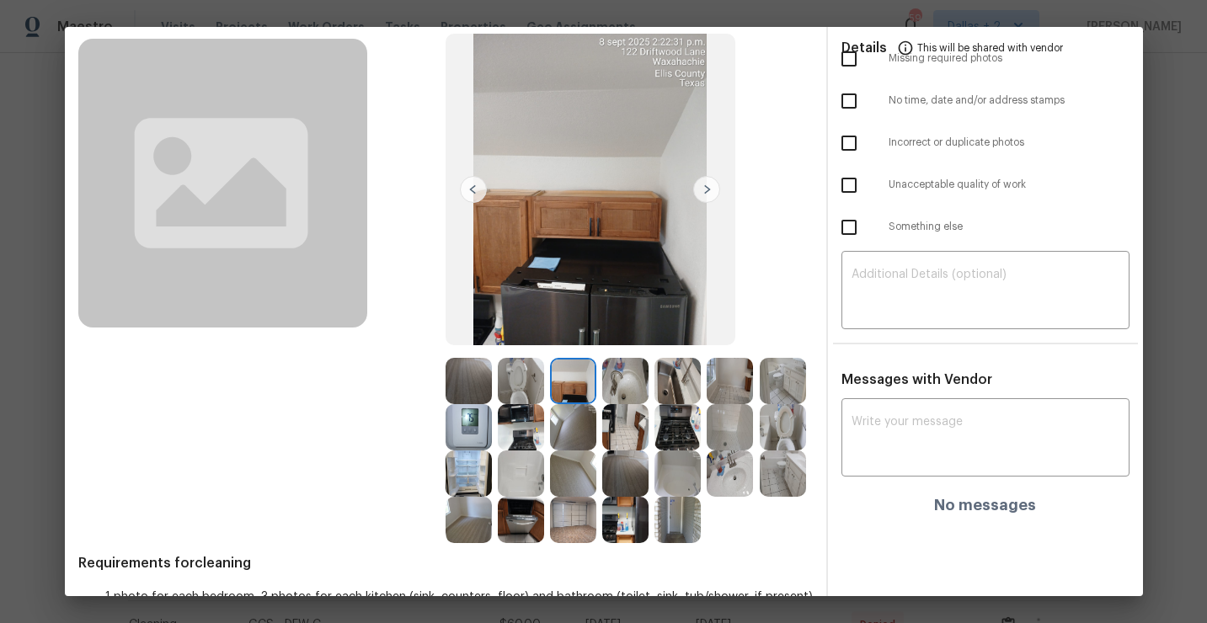
scroll to position [0, 0]
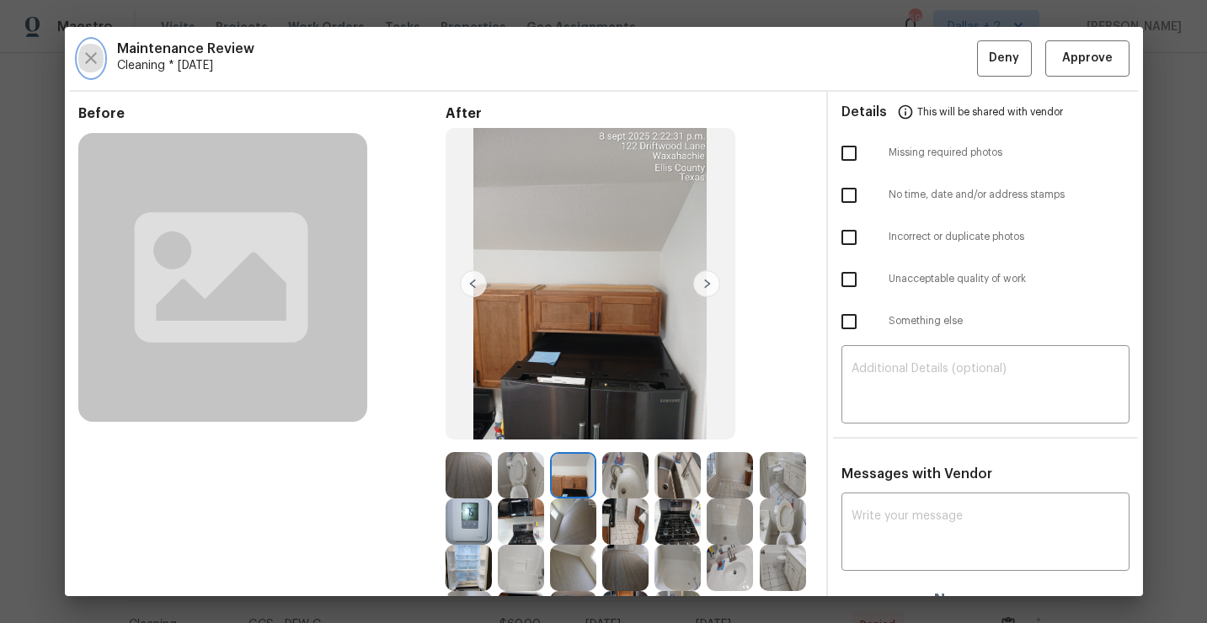
click at [89, 67] on icon "button" at bounding box center [91, 58] width 20 height 20
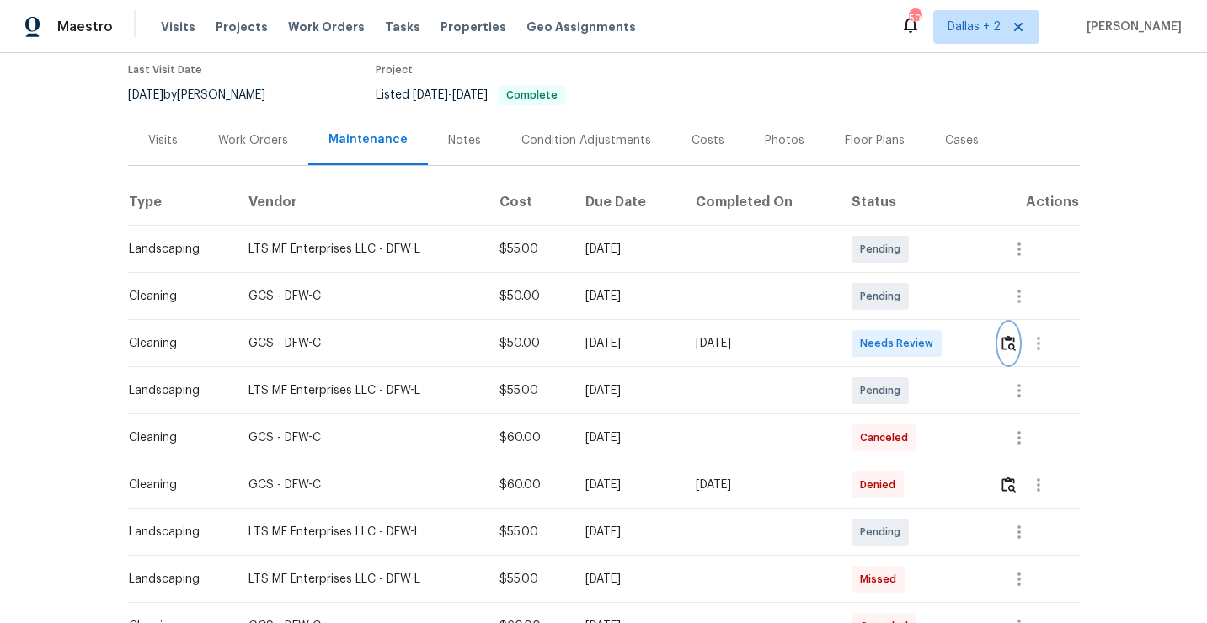
scroll to position [145, 0]
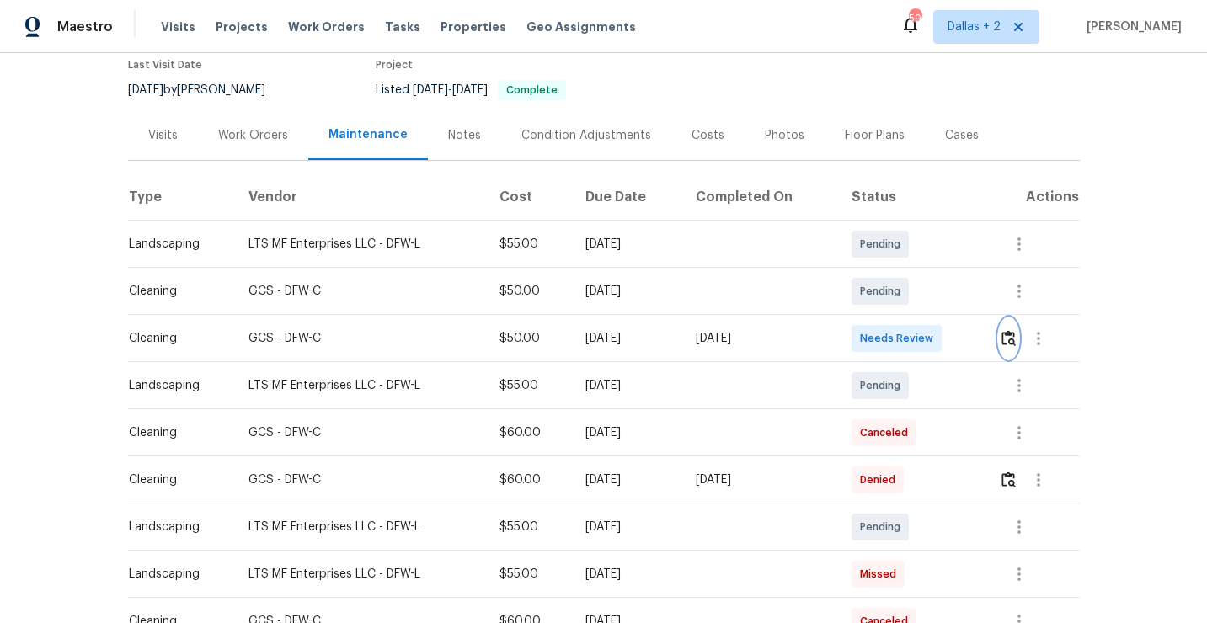
click at [1013, 342] on img "button" at bounding box center [1009, 338] width 14 height 16
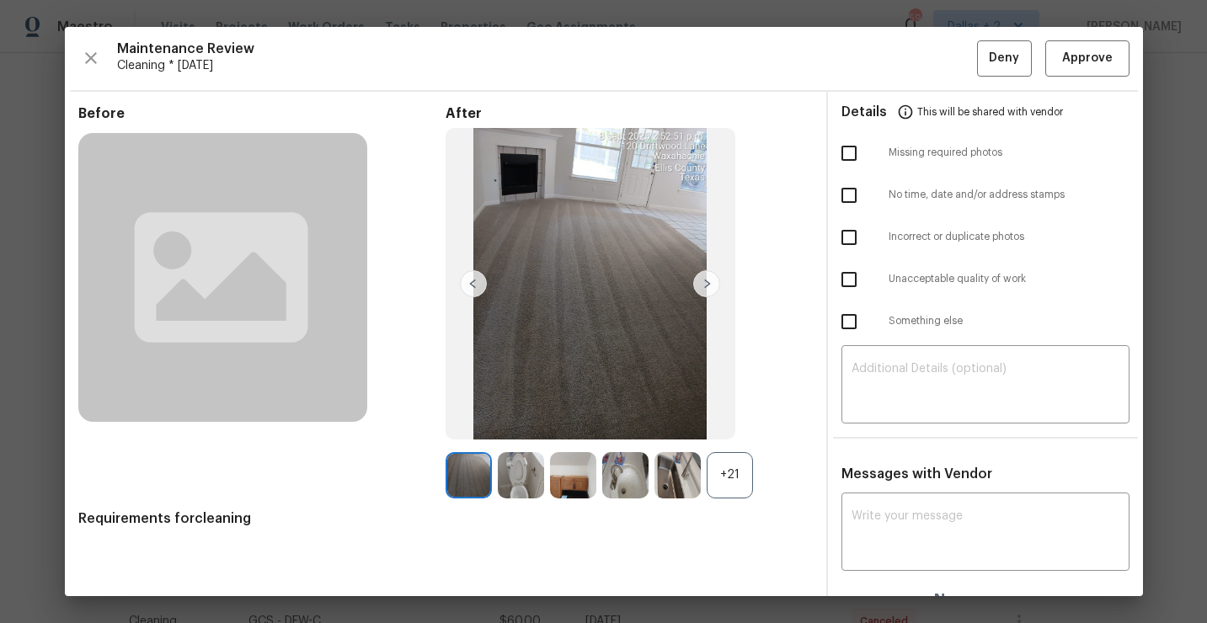
click at [725, 484] on div "+21" at bounding box center [730, 475] width 46 height 46
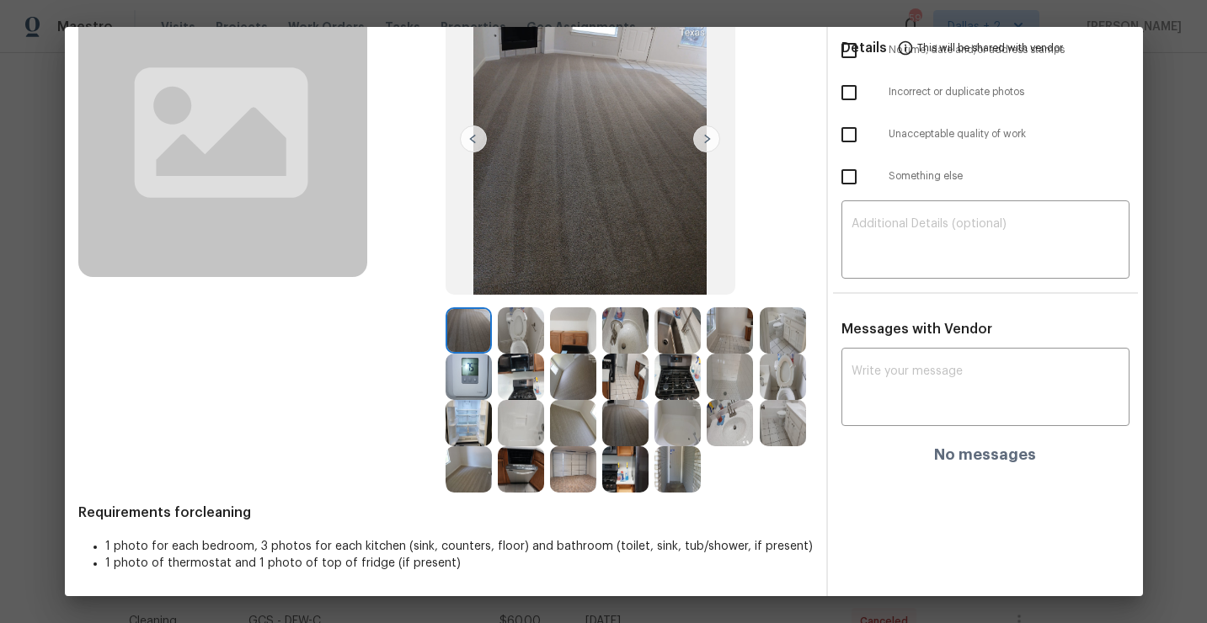
click at [569, 334] on img at bounding box center [573, 330] width 46 height 46
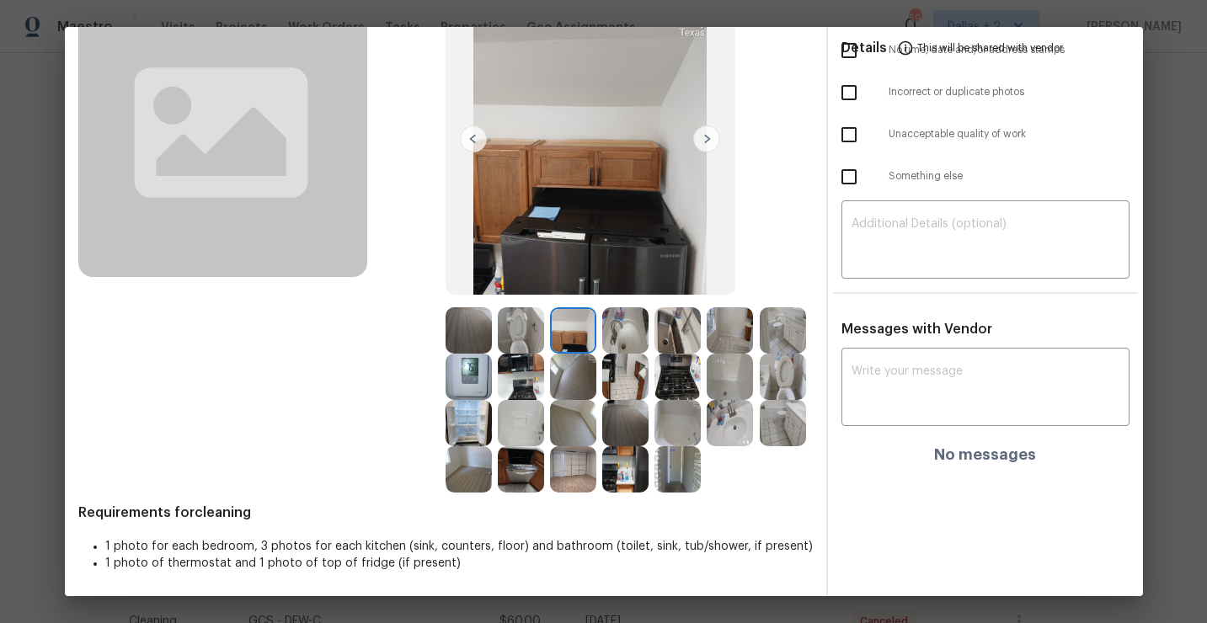
click at [626, 382] on img at bounding box center [625, 377] width 46 height 46
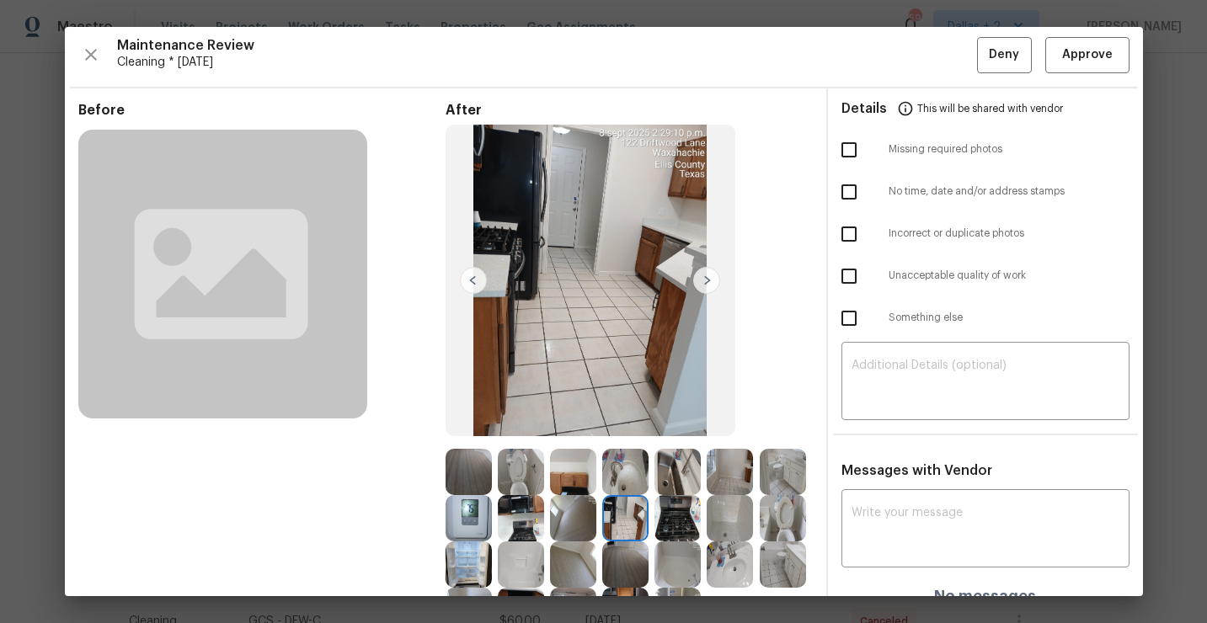
scroll to position [0, 0]
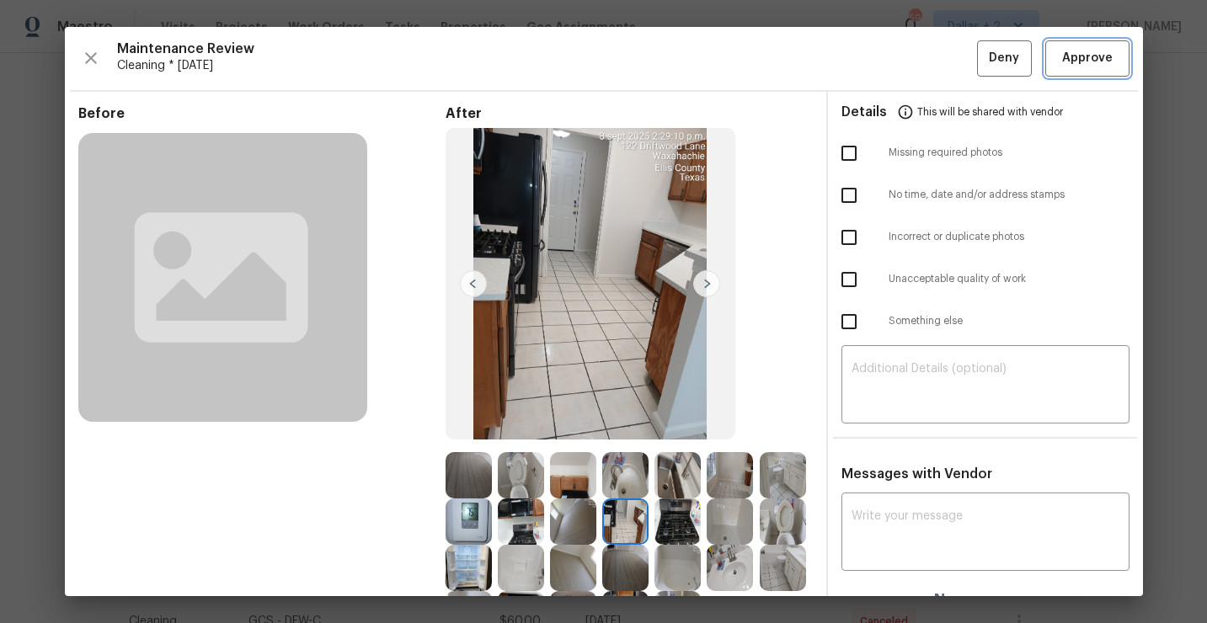
click at [1098, 72] on button "Approve" at bounding box center [1087, 58] width 84 height 36
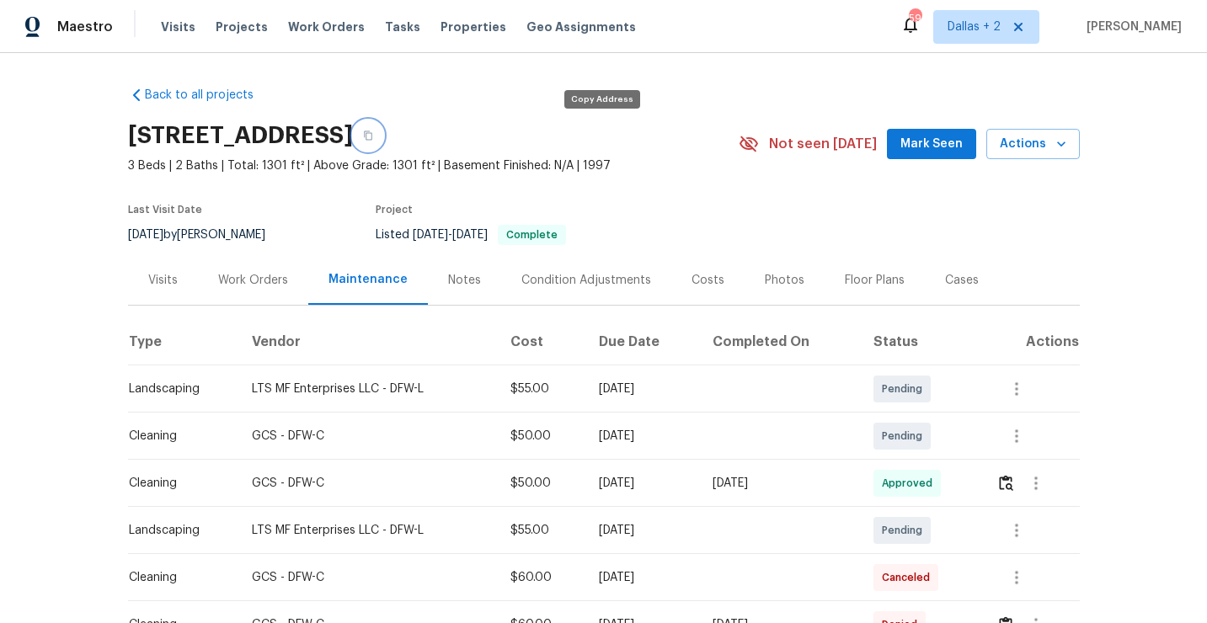
click at [383, 139] on button "button" at bounding box center [368, 135] width 30 height 30
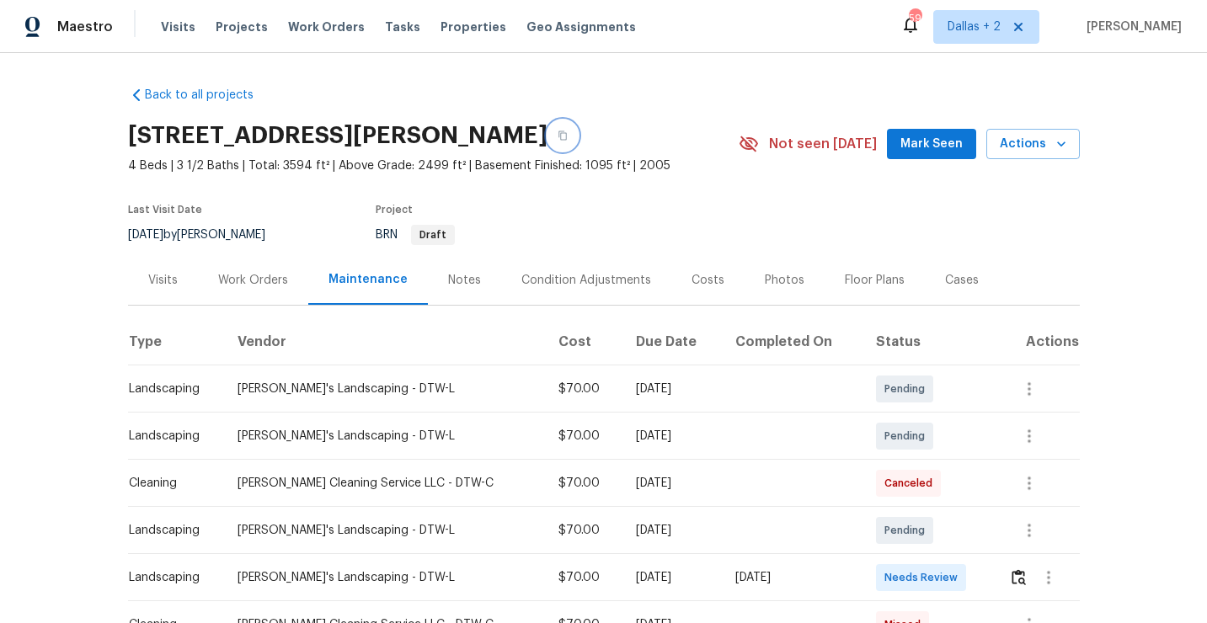
click at [568, 139] on icon "button" at bounding box center [563, 136] width 10 height 10
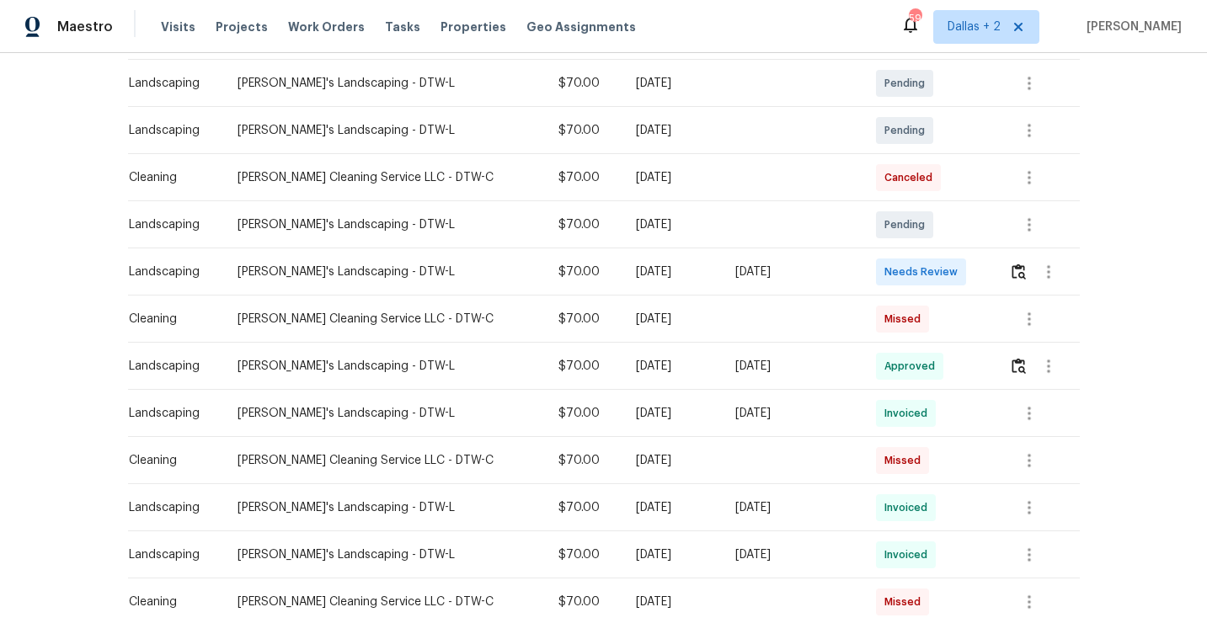
scroll to position [339, 0]
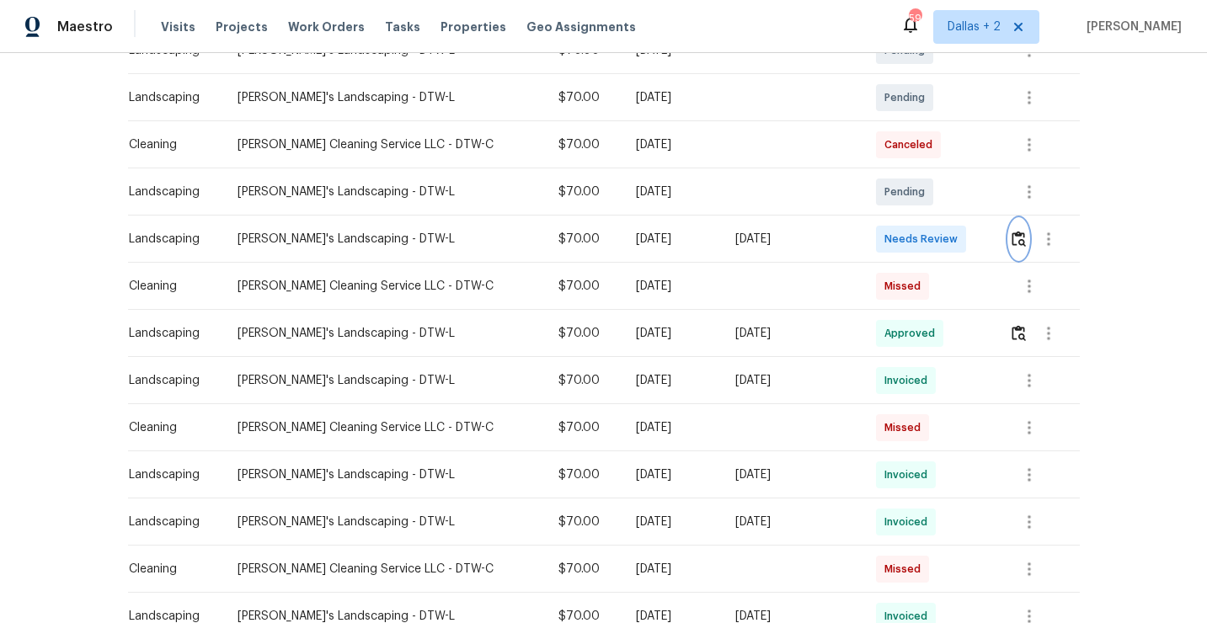
click at [1013, 243] on img "button" at bounding box center [1019, 239] width 14 height 16
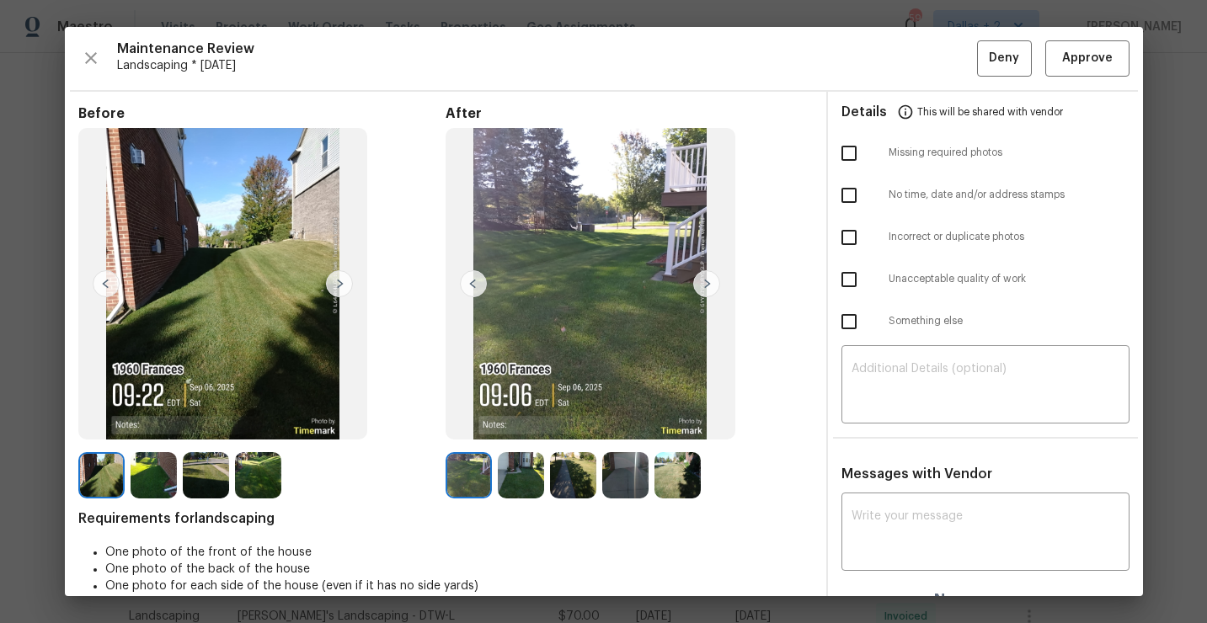
click at [712, 286] on img at bounding box center [706, 283] width 27 height 27
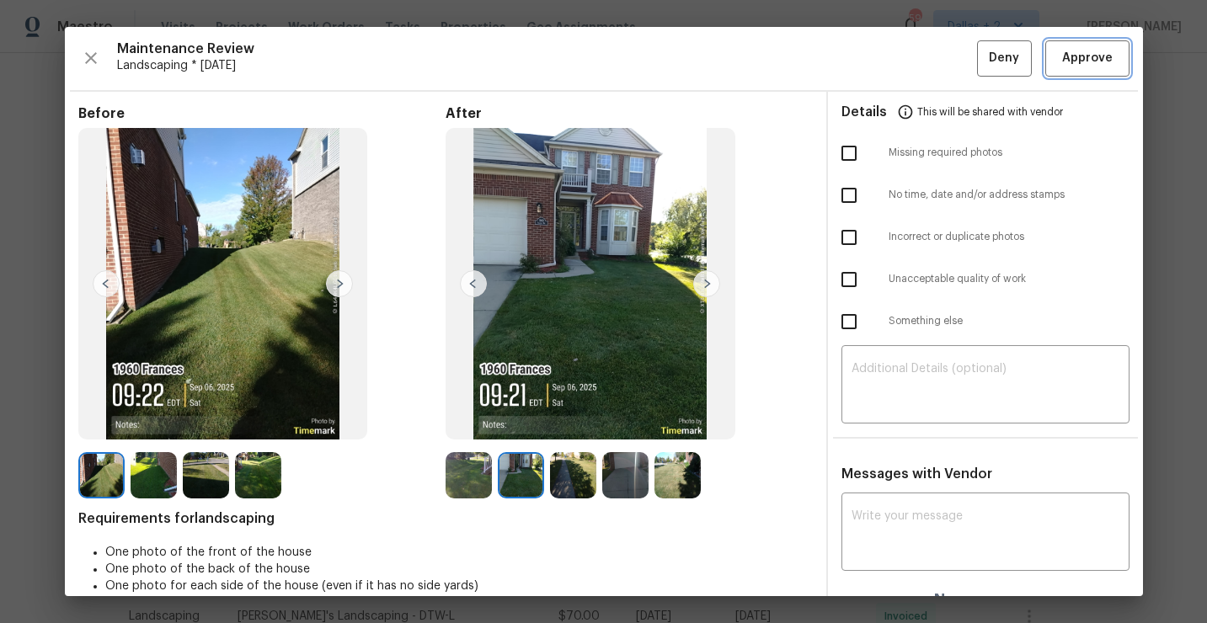
click at [1056, 76] on button "Approve" at bounding box center [1087, 58] width 84 height 36
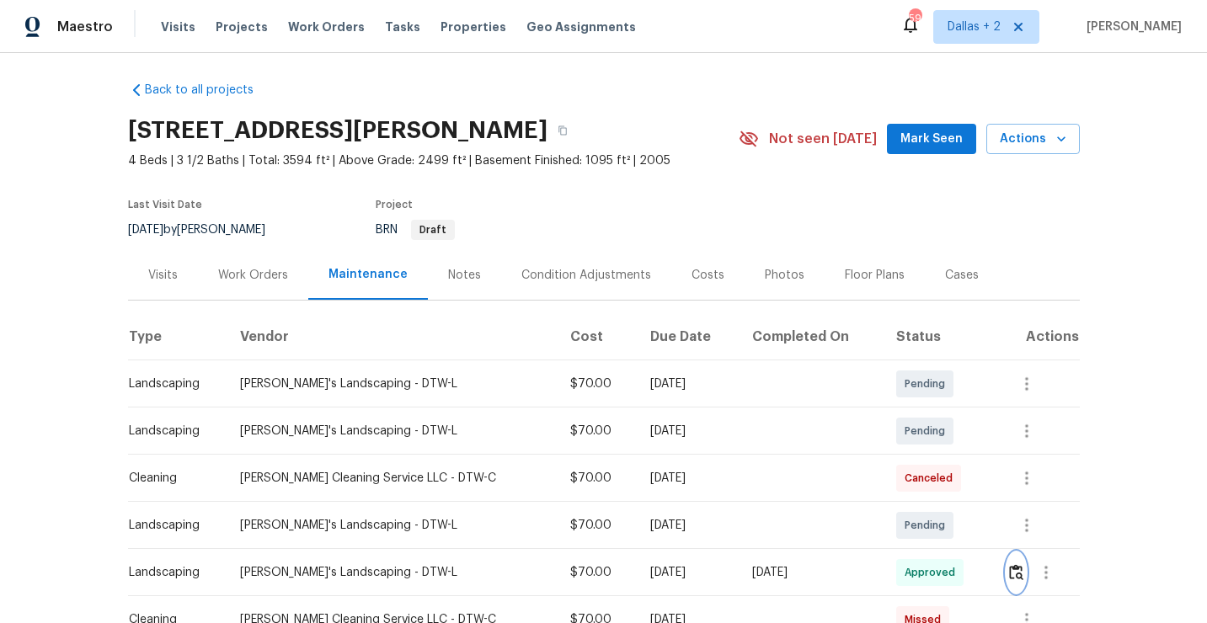
scroll to position [0, 0]
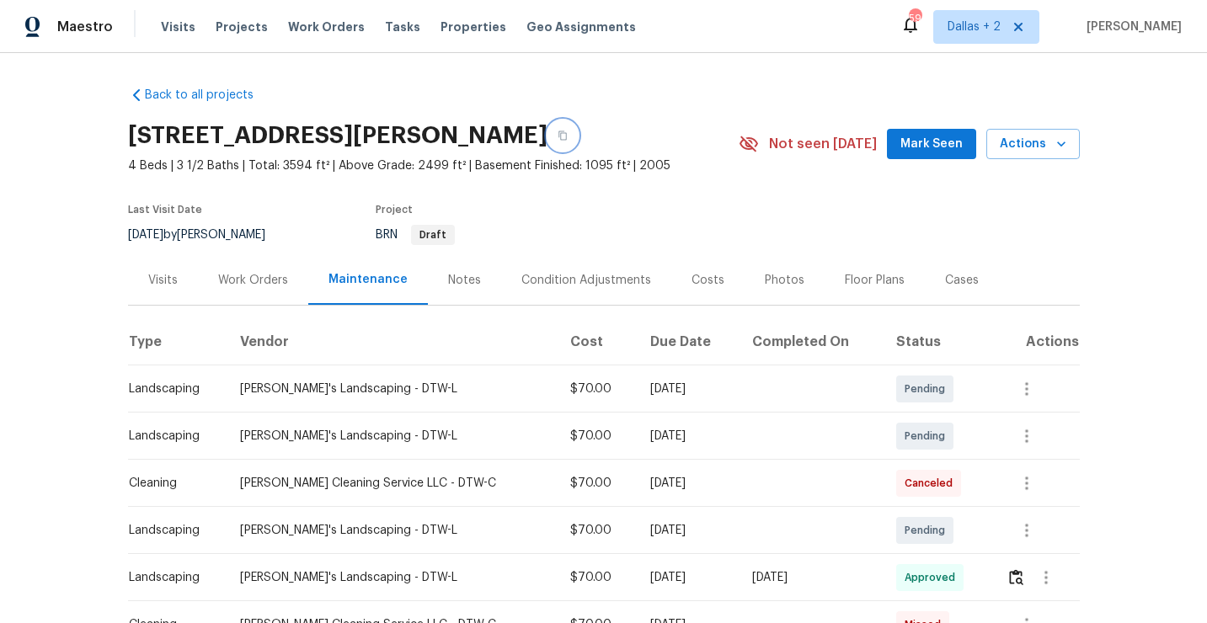
click at [575, 142] on button "button" at bounding box center [563, 135] width 30 height 30
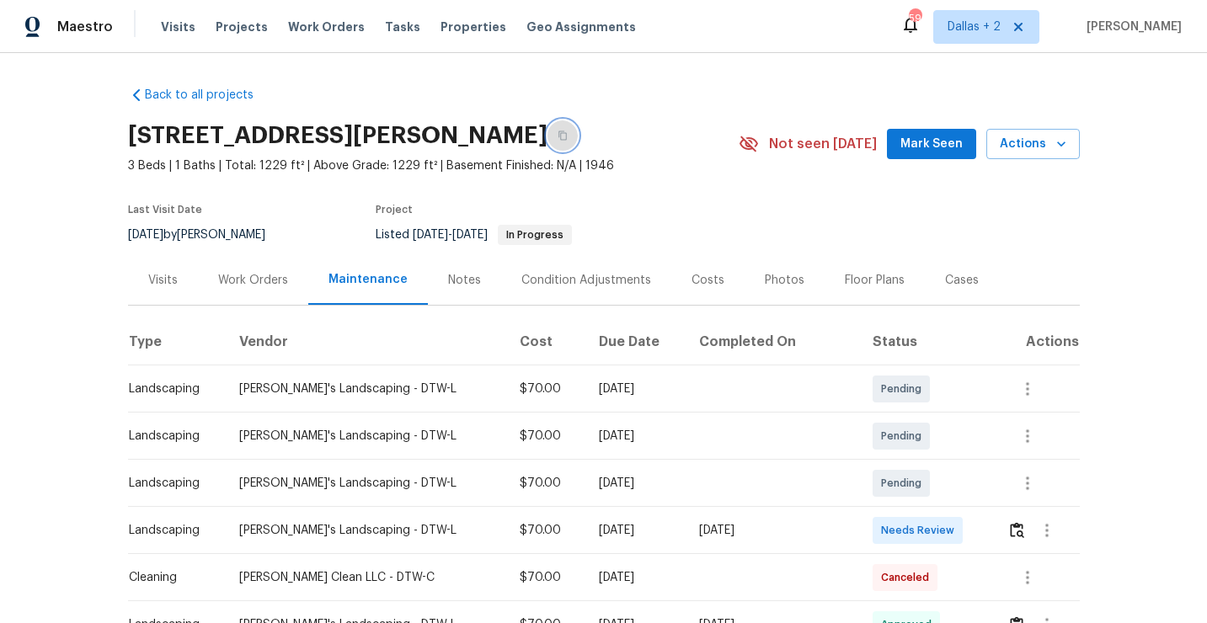
click at [558, 136] on icon "button" at bounding box center [563, 136] width 10 height 10
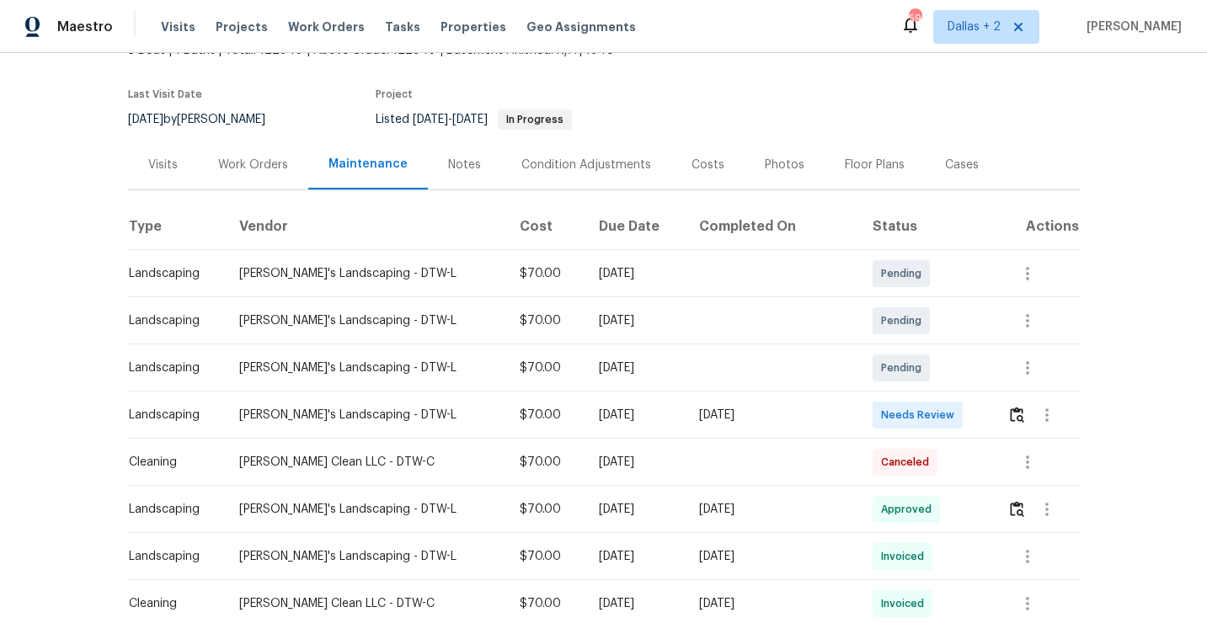
scroll to position [139, 0]
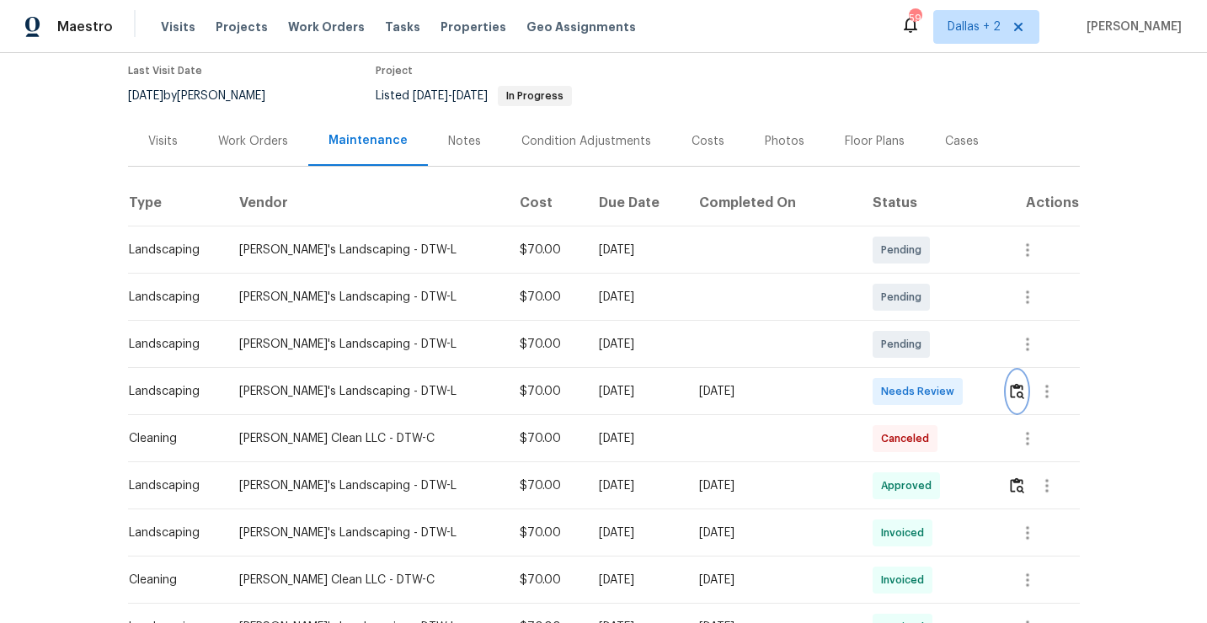
click at [1013, 401] on button "button" at bounding box center [1017, 392] width 19 height 40
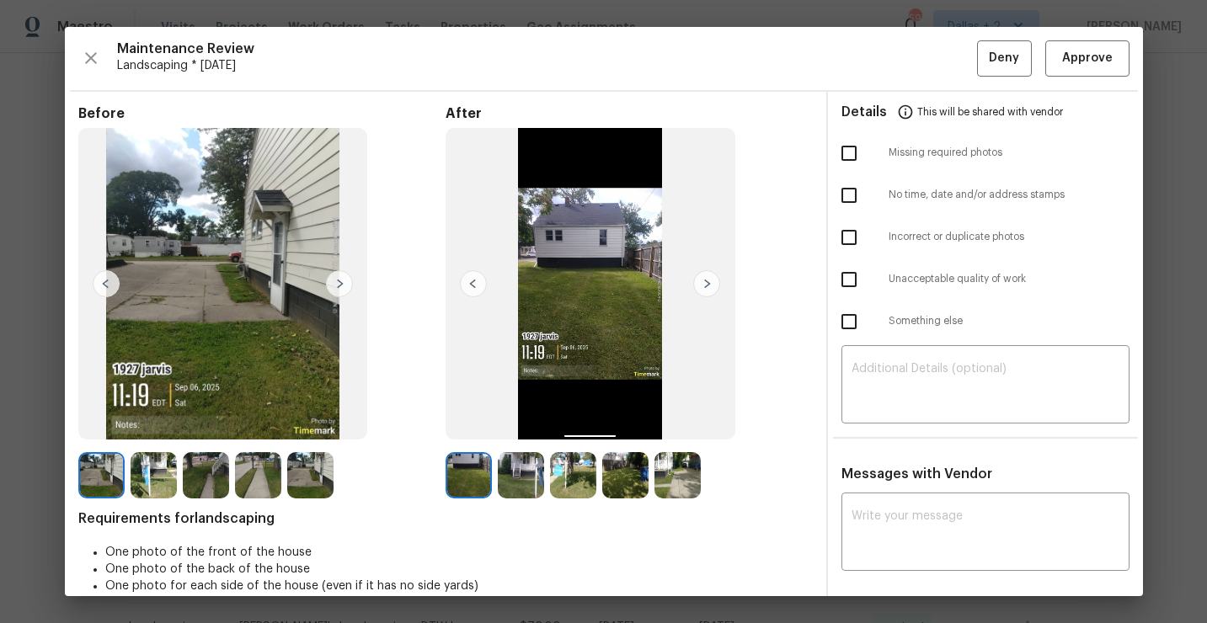
click at [155, 483] on img at bounding box center [154, 475] width 46 height 46
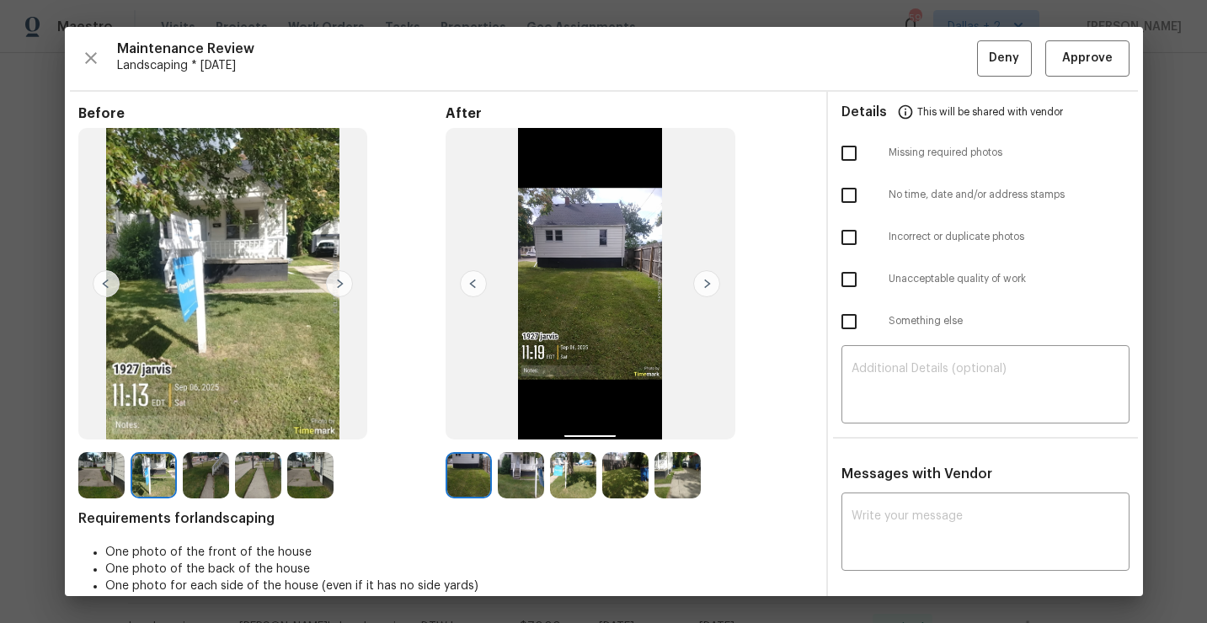
click at [707, 284] on img at bounding box center [706, 283] width 27 height 27
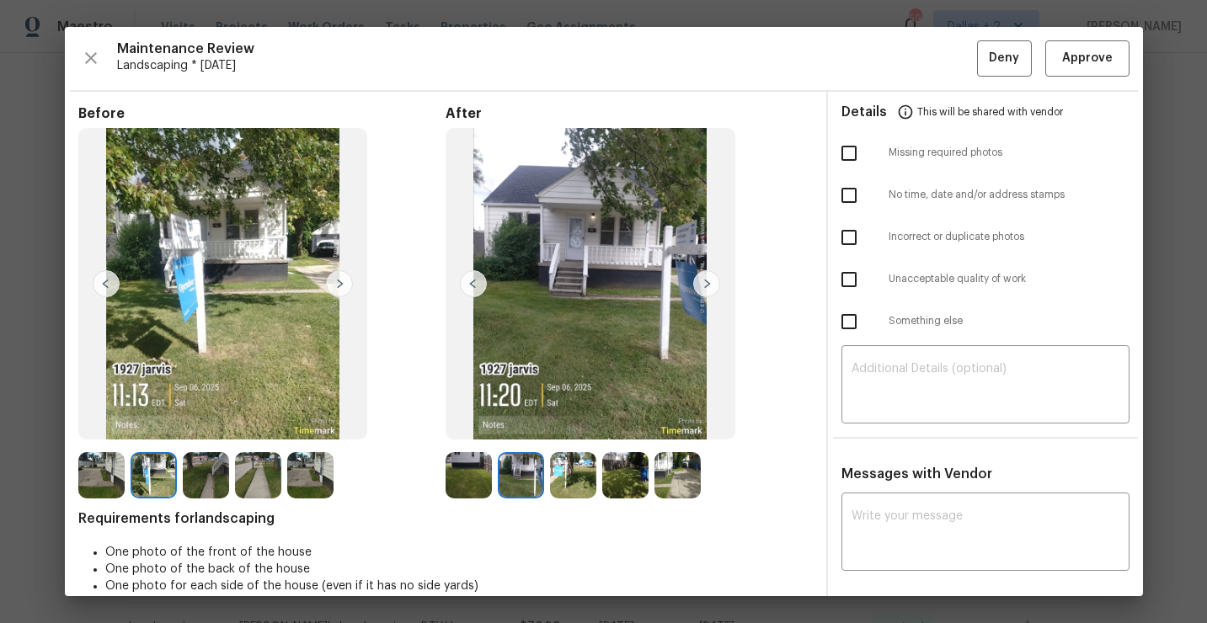
click at [677, 460] on img at bounding box center [678, 475] width 46 height 46
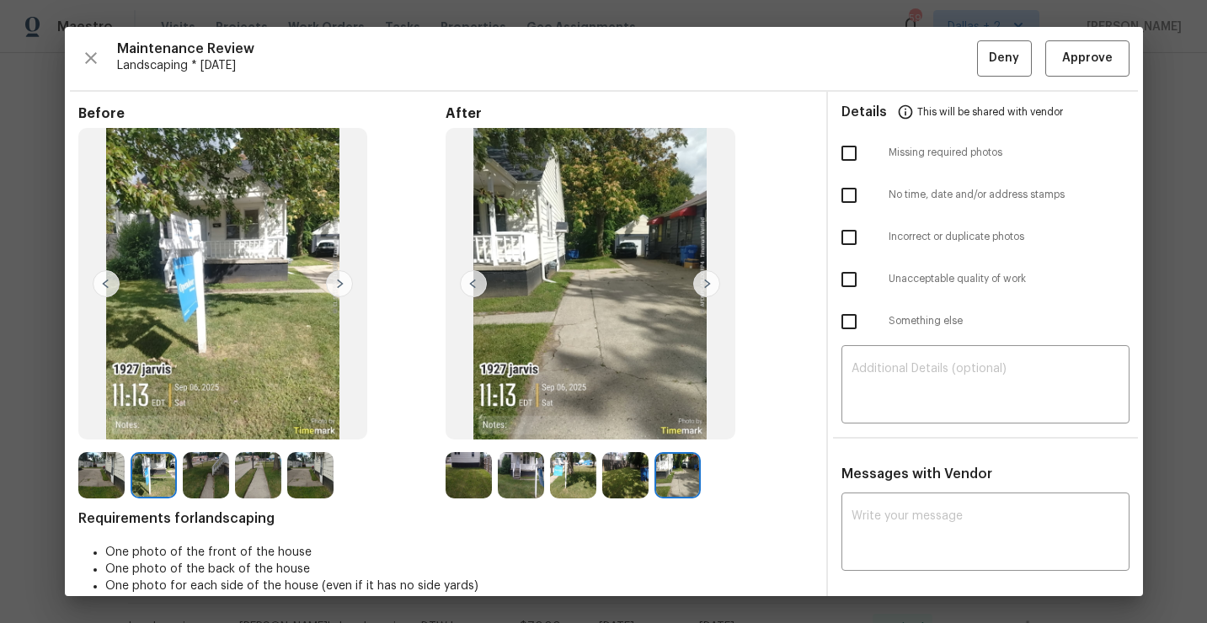
click at [478, 292] on img at bounding box center [473, 283] width 27 height 27
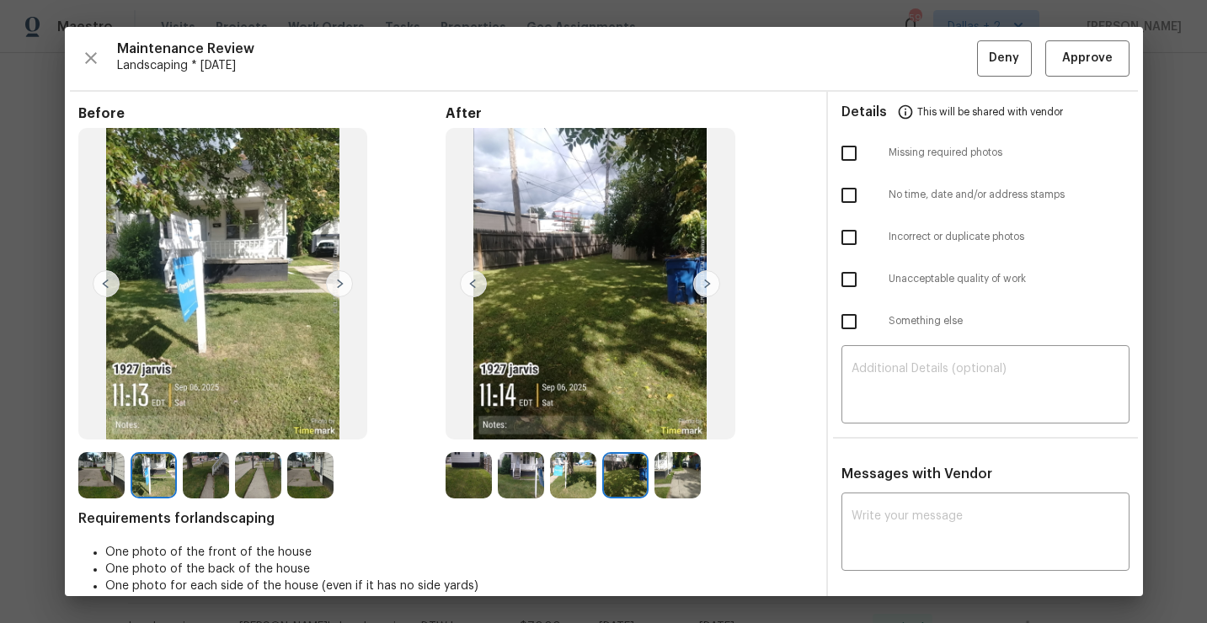
click at [479, 482] on img at bounding box center [469, 475] width 46 height 46
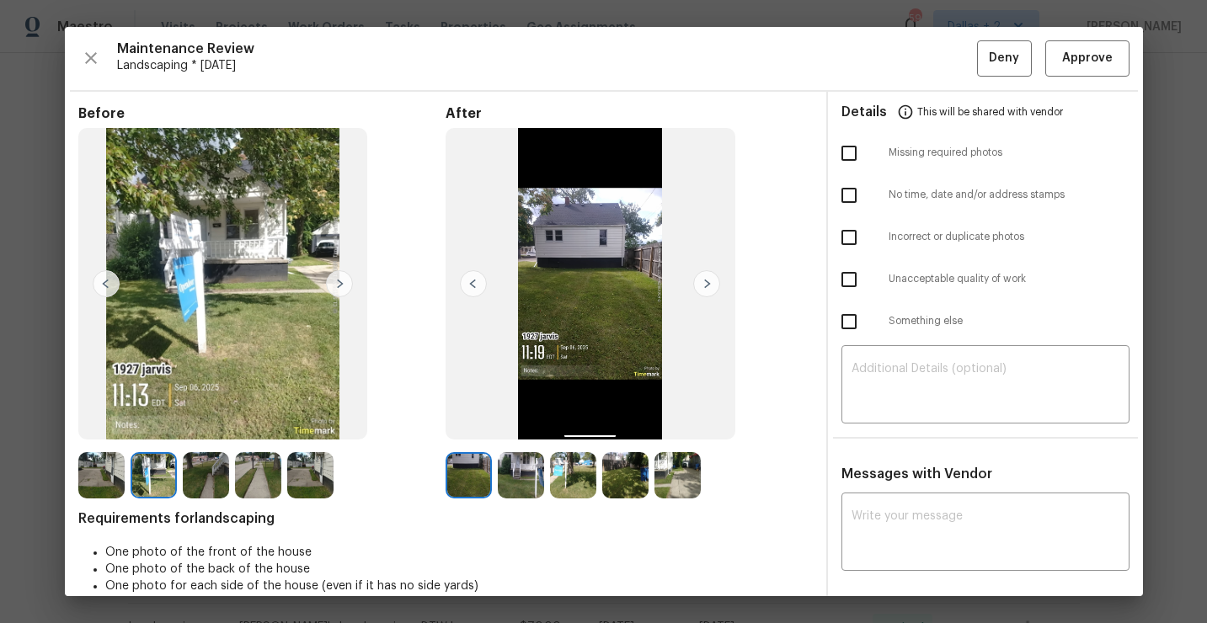
click at [703, 282] on img at bounding box center [706, 283] width 27 height 27
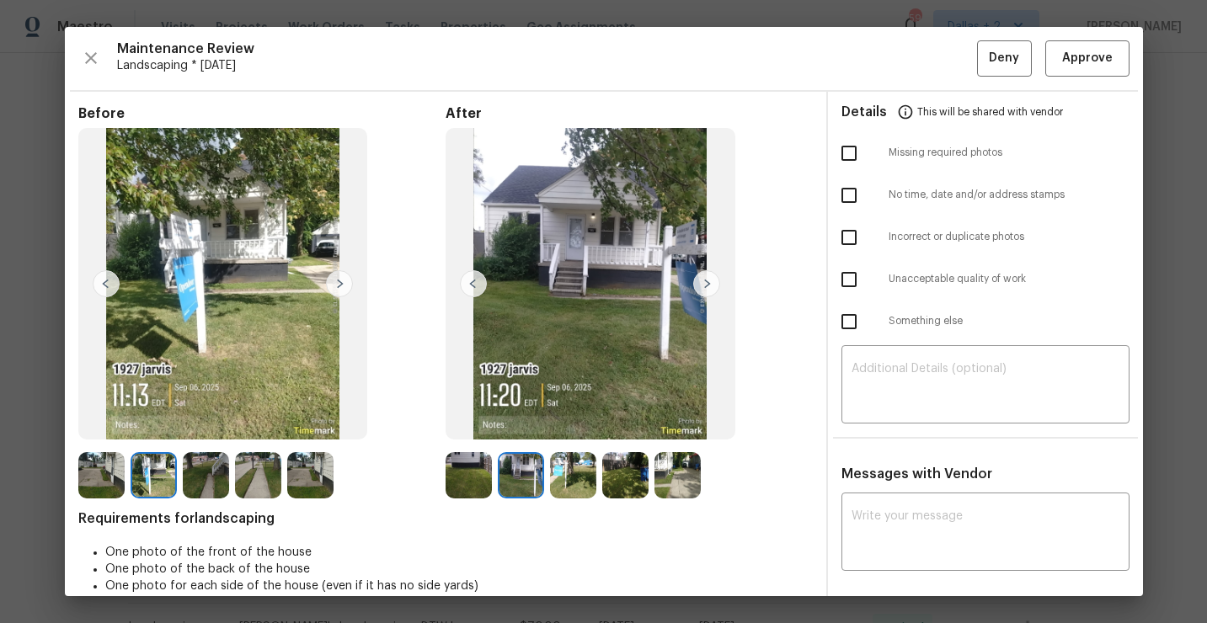
click at [575, 462] on img at bounding box center [573, 475] width 46 height 46
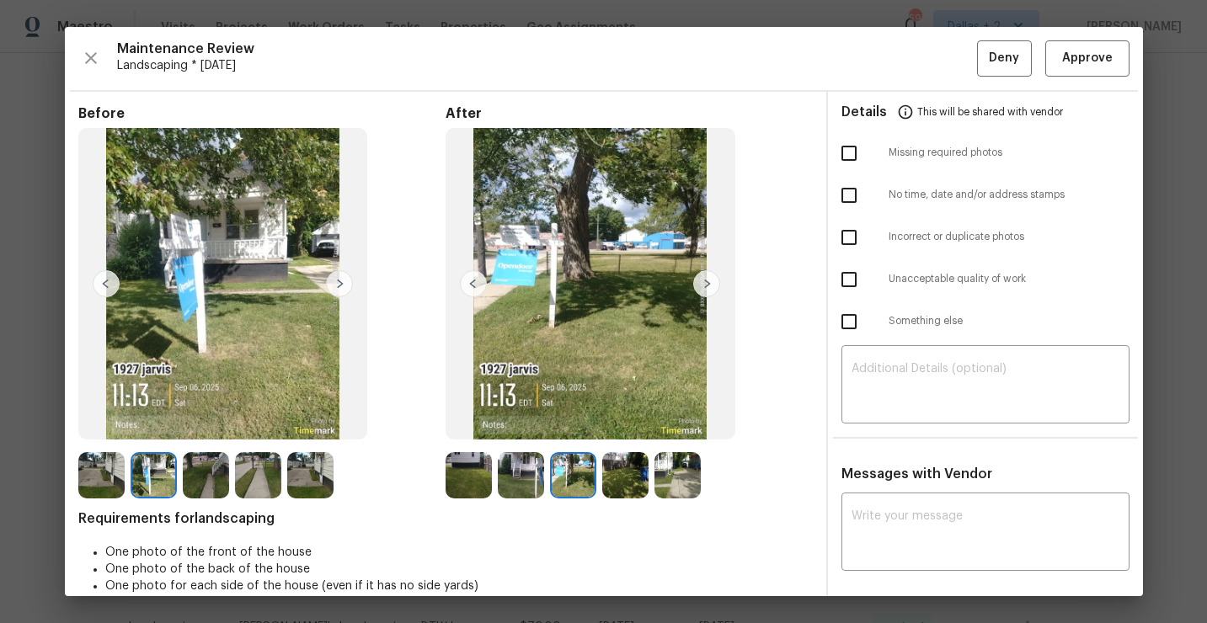
click at [622, 452] on img at bounding box center [625, 475] width 46 height 46
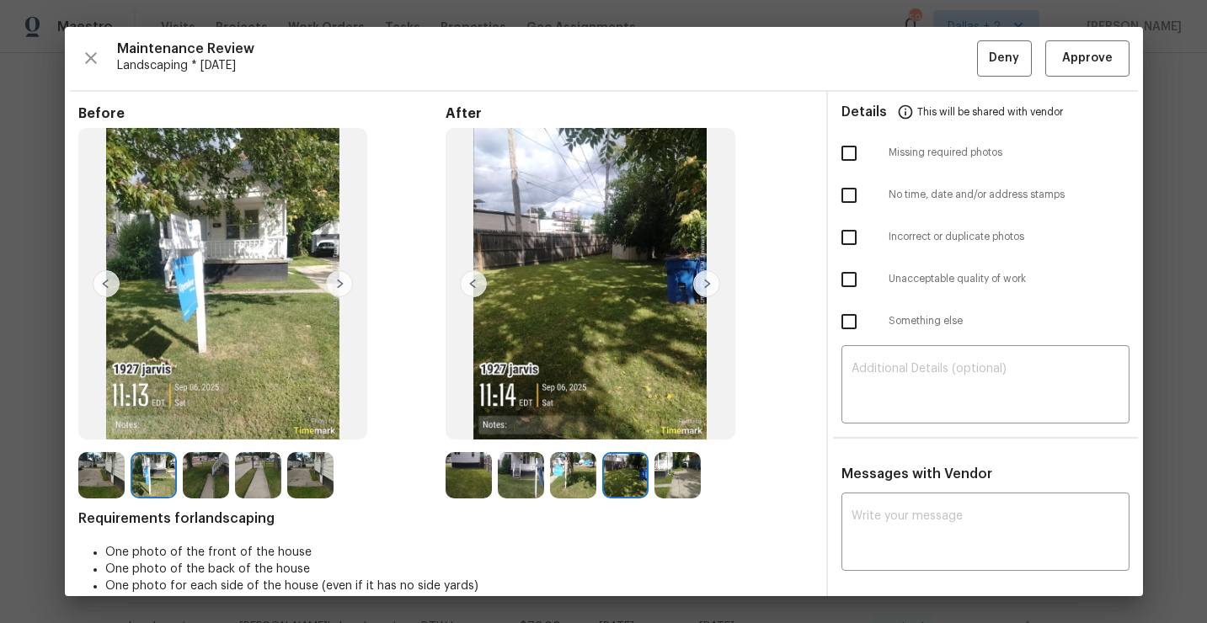
click at [677, 459] on img at bounding box center [678, 475] width 46 height 46
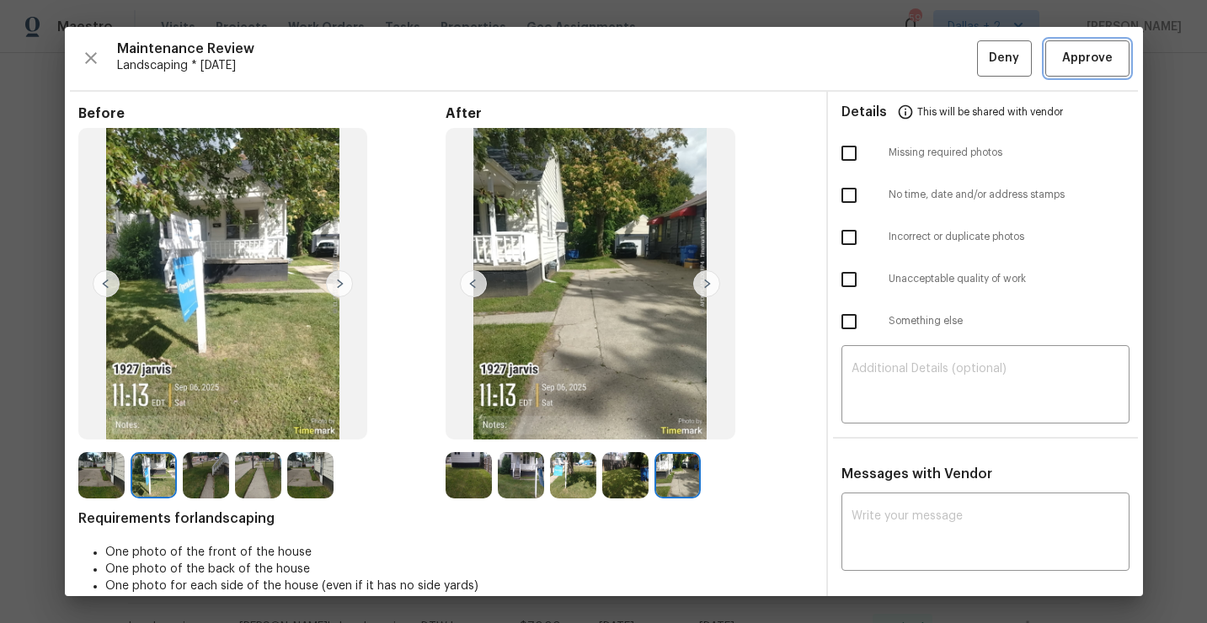
click at [1084, 73] on button "Approve" at bounding box center [1087, 58] width 84 height 36
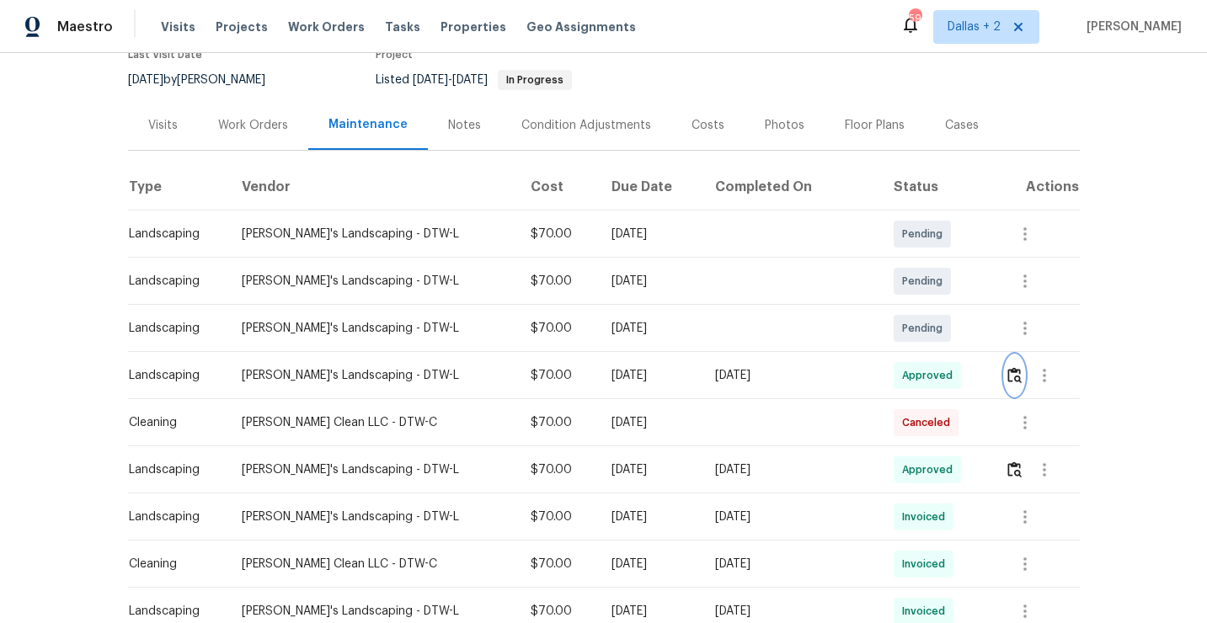
scroll to position [0, 0]
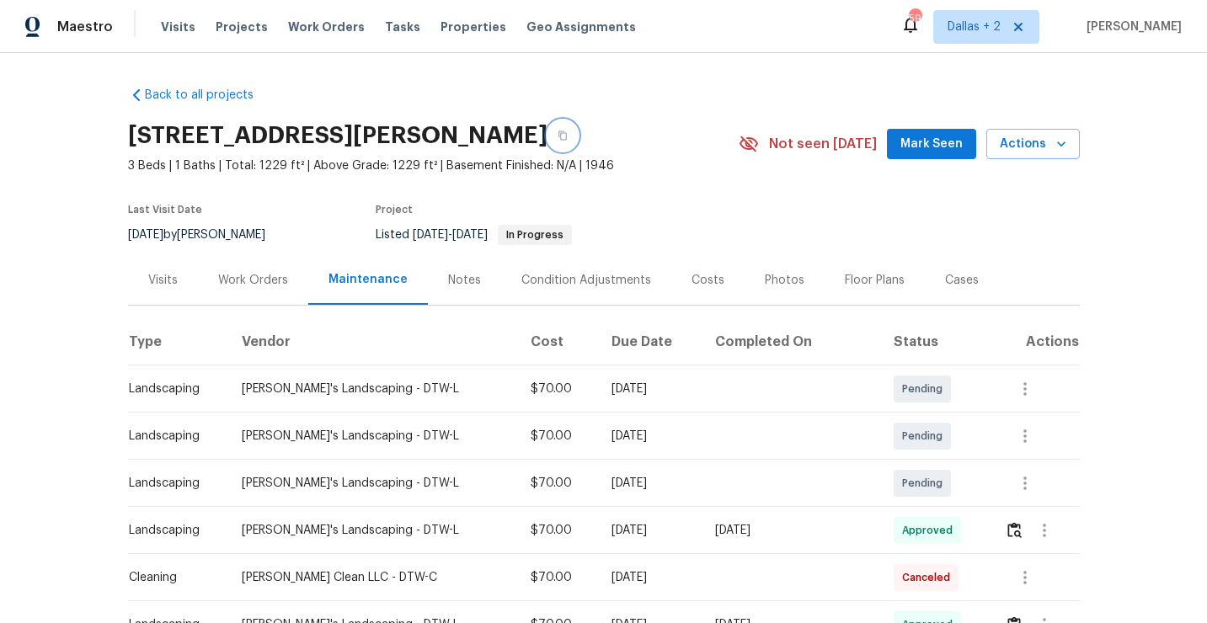
click at [558, 140] on icon "button" at bounding box center [563, 136] width 10 height 10
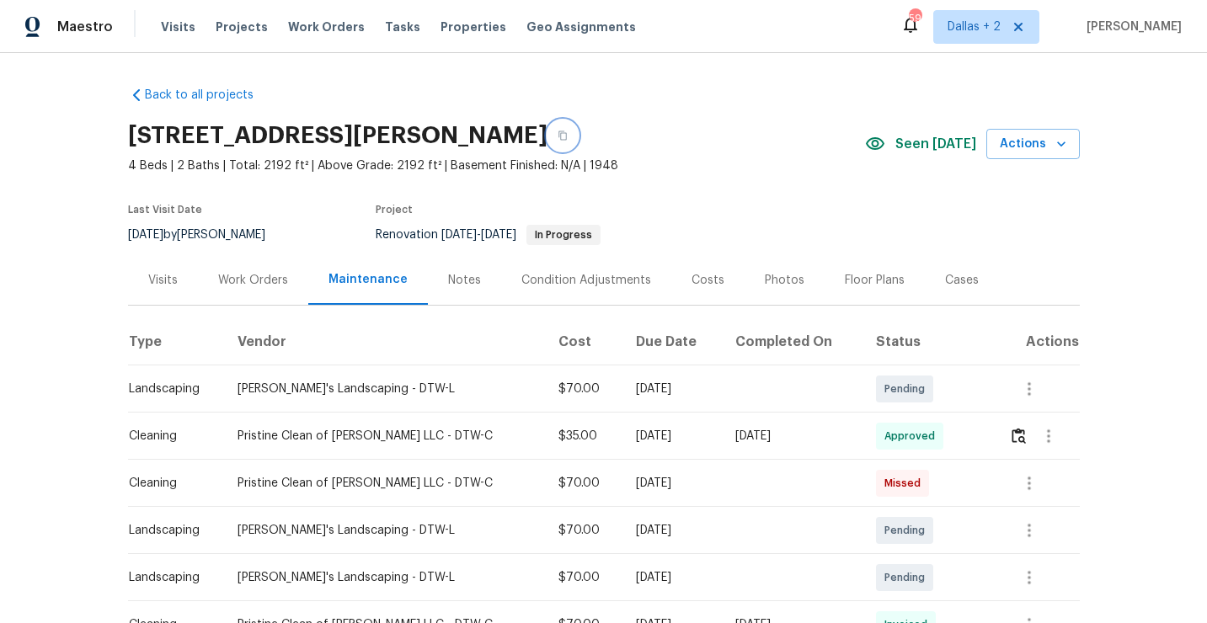
click at [568, 131] on icon "button" at bounding box center [563, 136] width 10 height 10
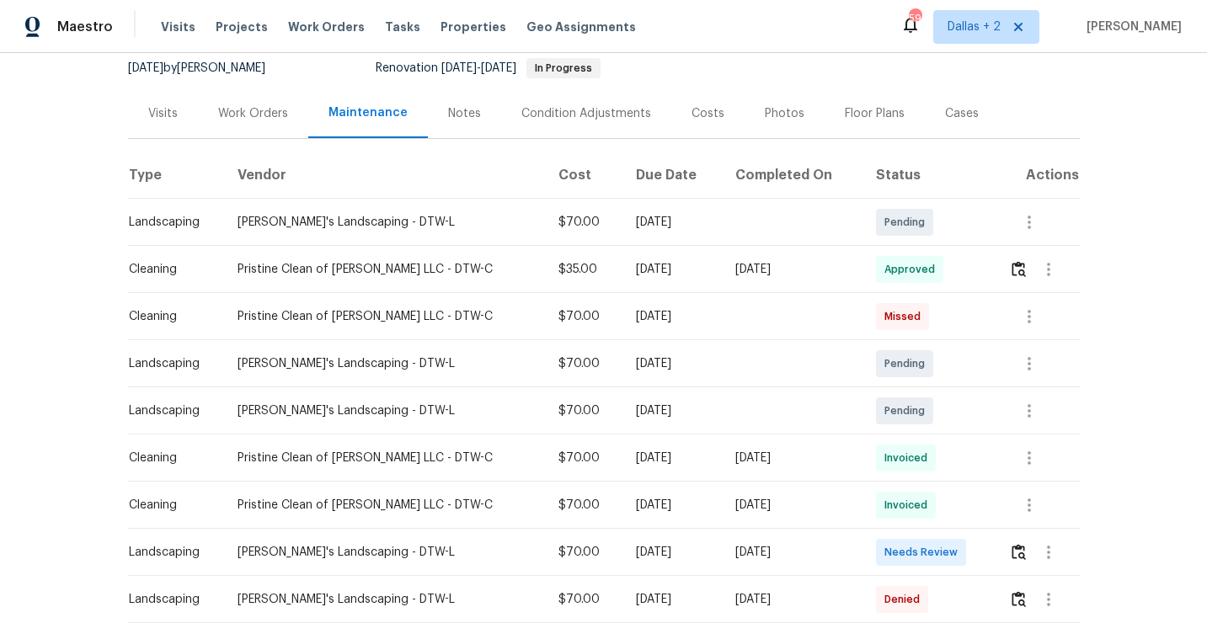
scroll to position [202, 0]
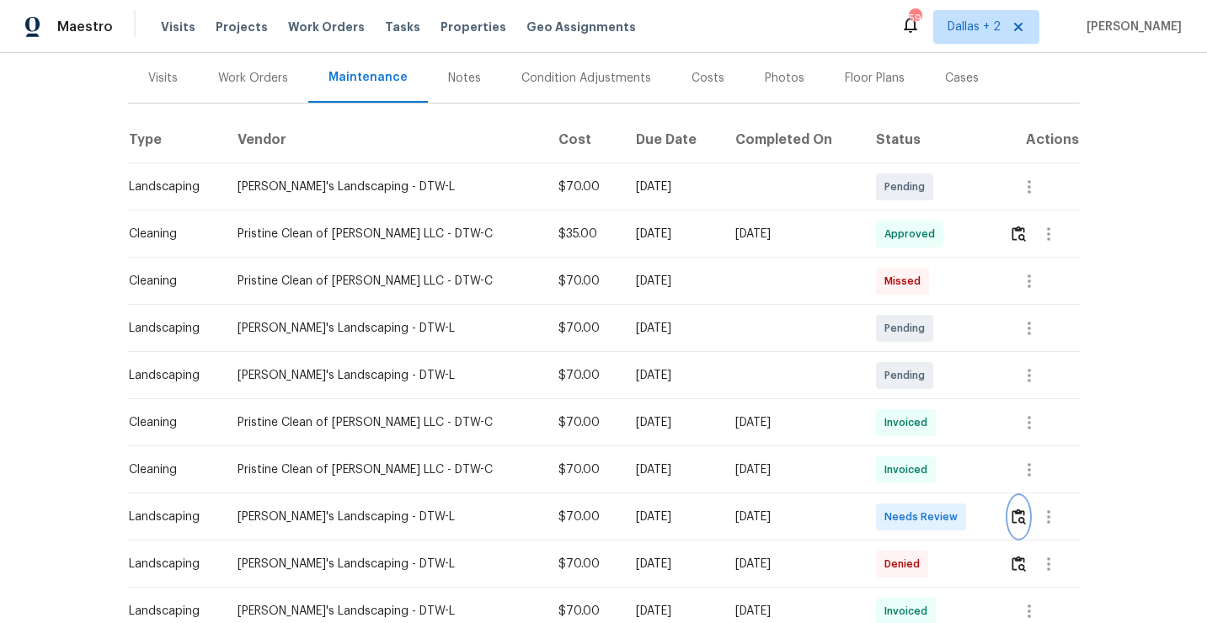
click at [1016, 516] on img "button" at bounding box center [1019, 517] width 14 height 16
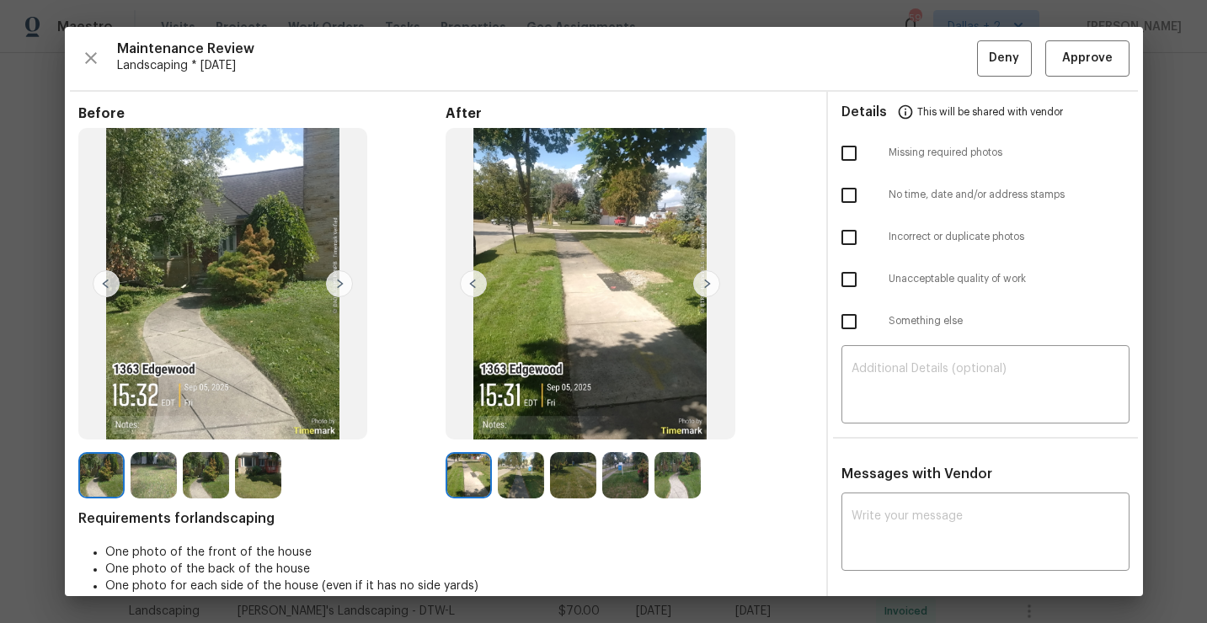
click at [340, 289] on img at bounding box center [339, 283] width 27 height 27
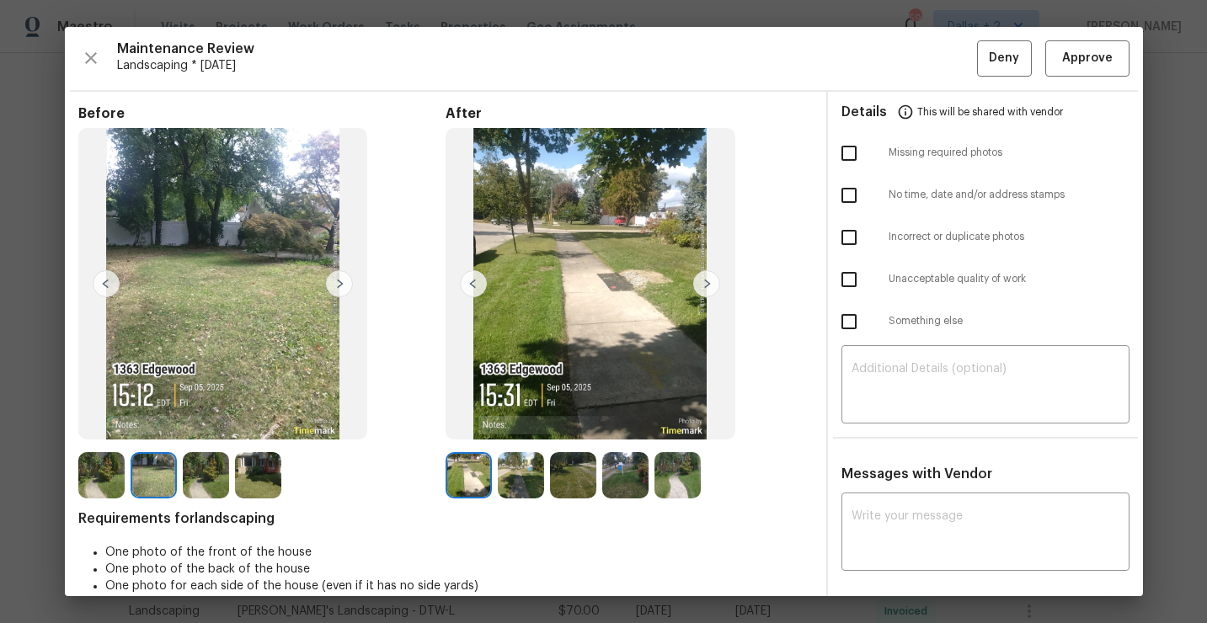
click at [341, 284] on img at bounding box center [339, 283] width 27 height 27
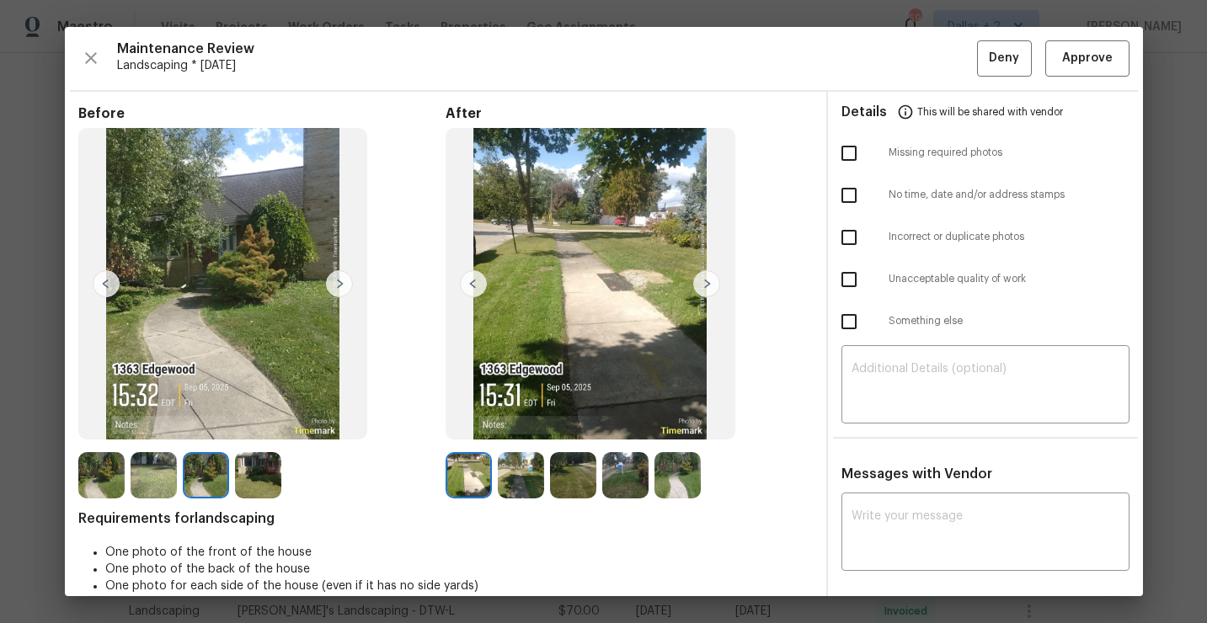
click at [341, 284] on img at bounding box center [339, 283] width 27 height 27
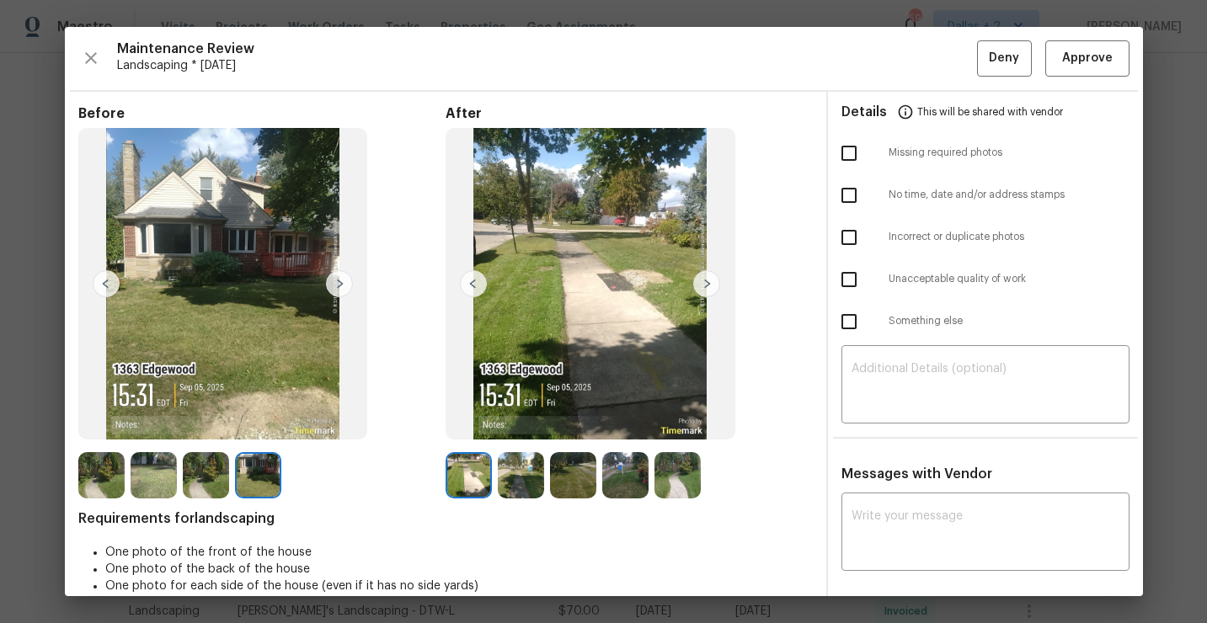
click at [703, 283] on img at bounding box center [706, 283] width 27 height 27
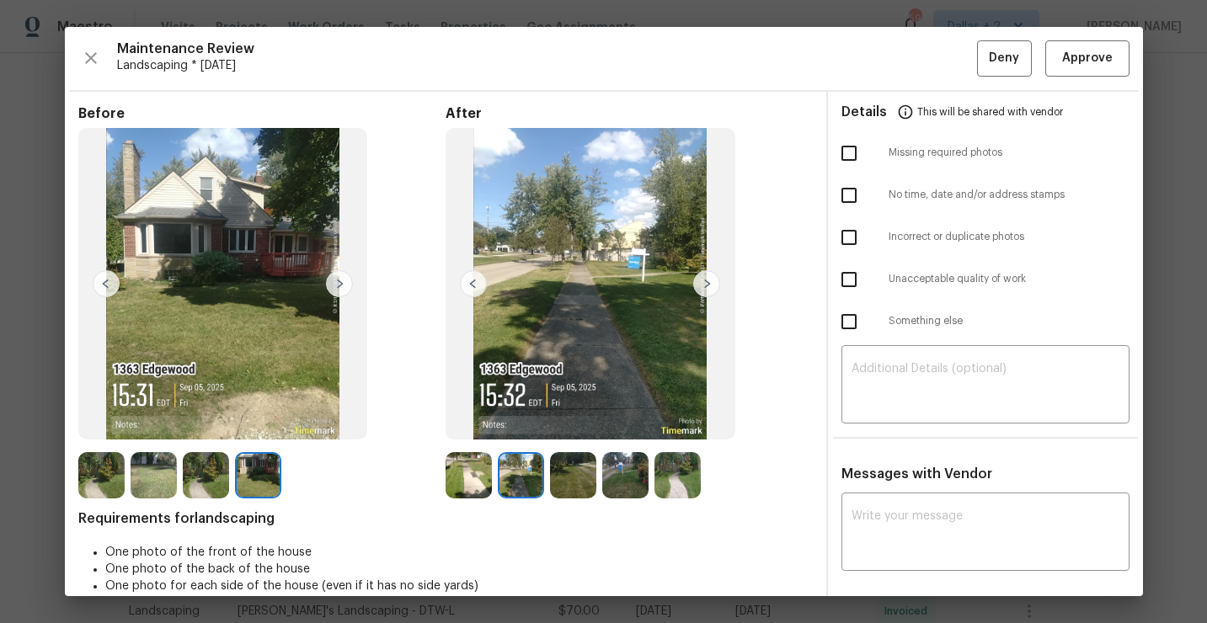
click at [703, 283] on img at bounding box center [706, 283] width 27 height 27
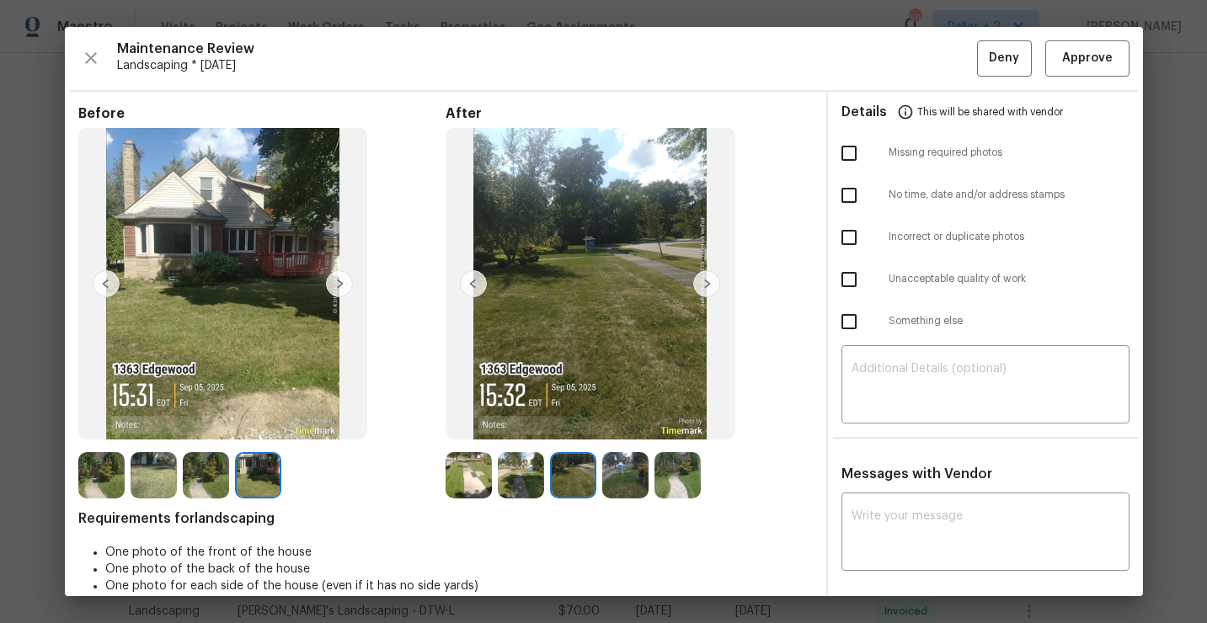
click at [703, 283] on img at bounding box center [706, 283] width 27 height 27
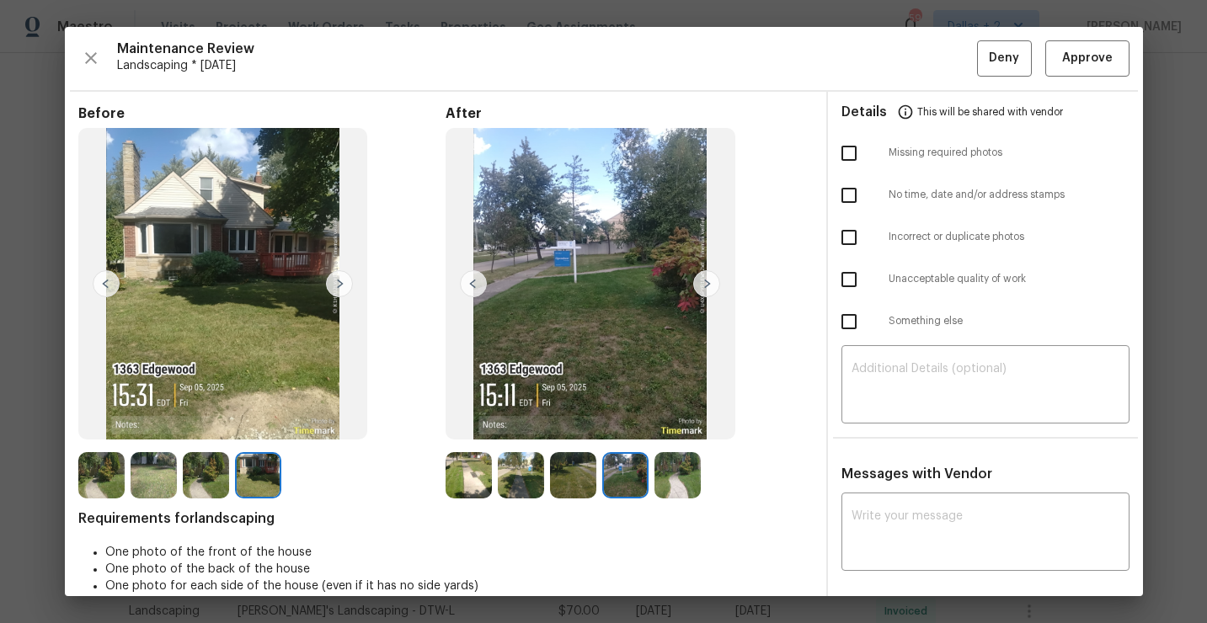
click at [703, 283] on img at bounding box center [706, 283] width 27 height 27
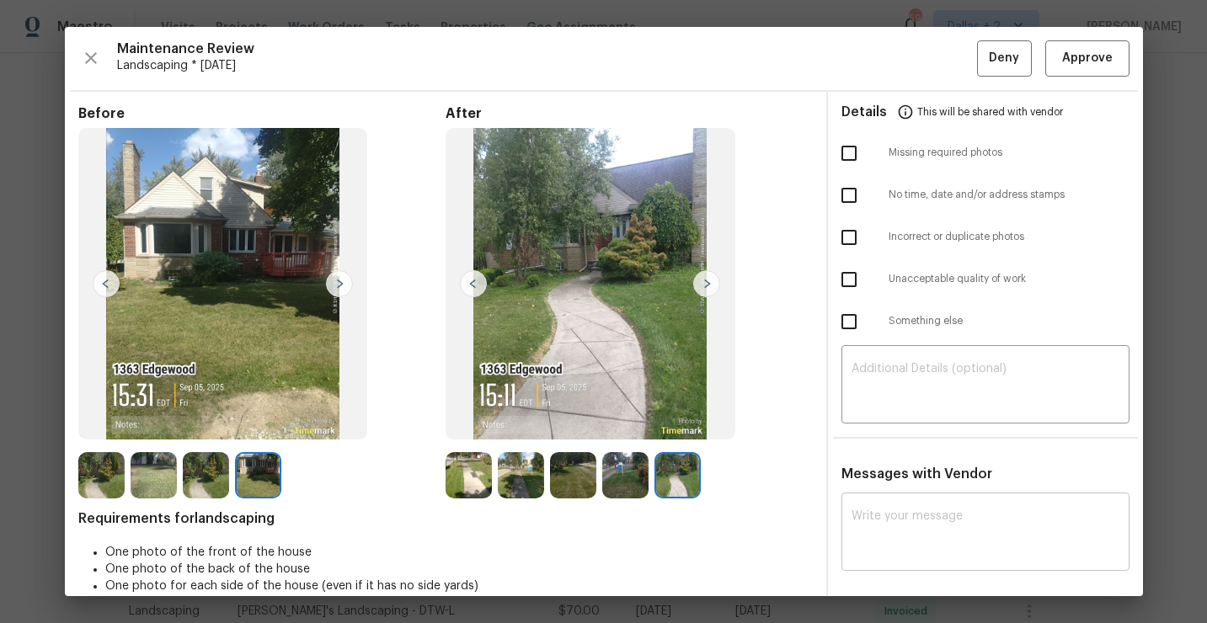
click at [917, 516] on textarea at bounding box center [986, 534] width 268 height 47
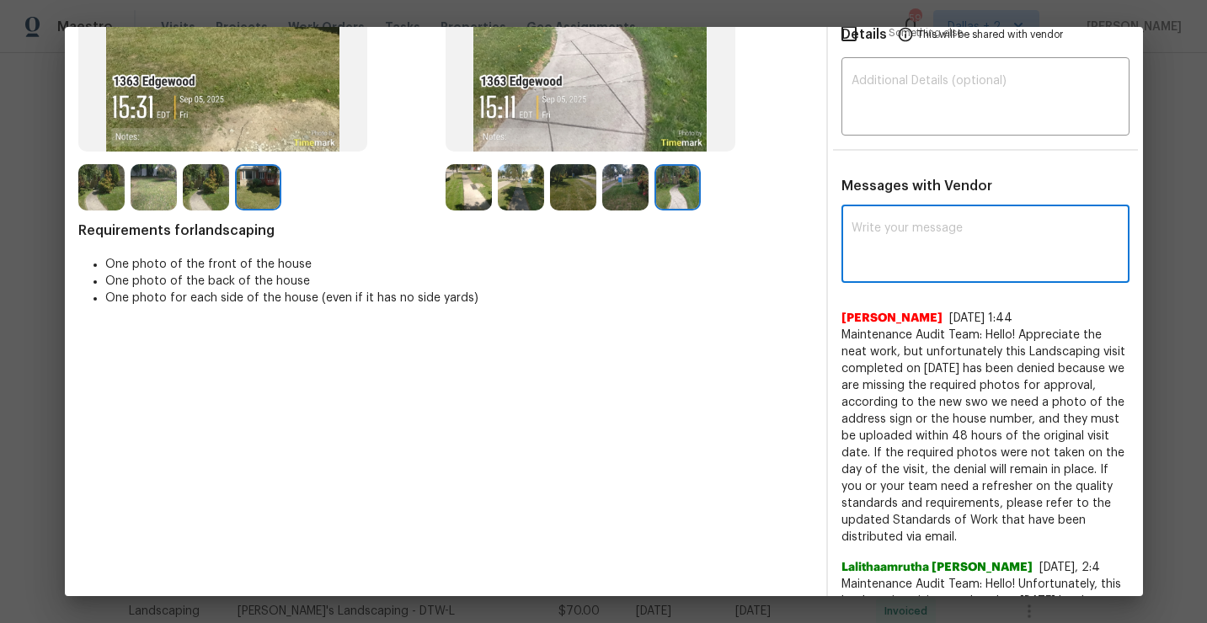
scroll to position [290, 0]
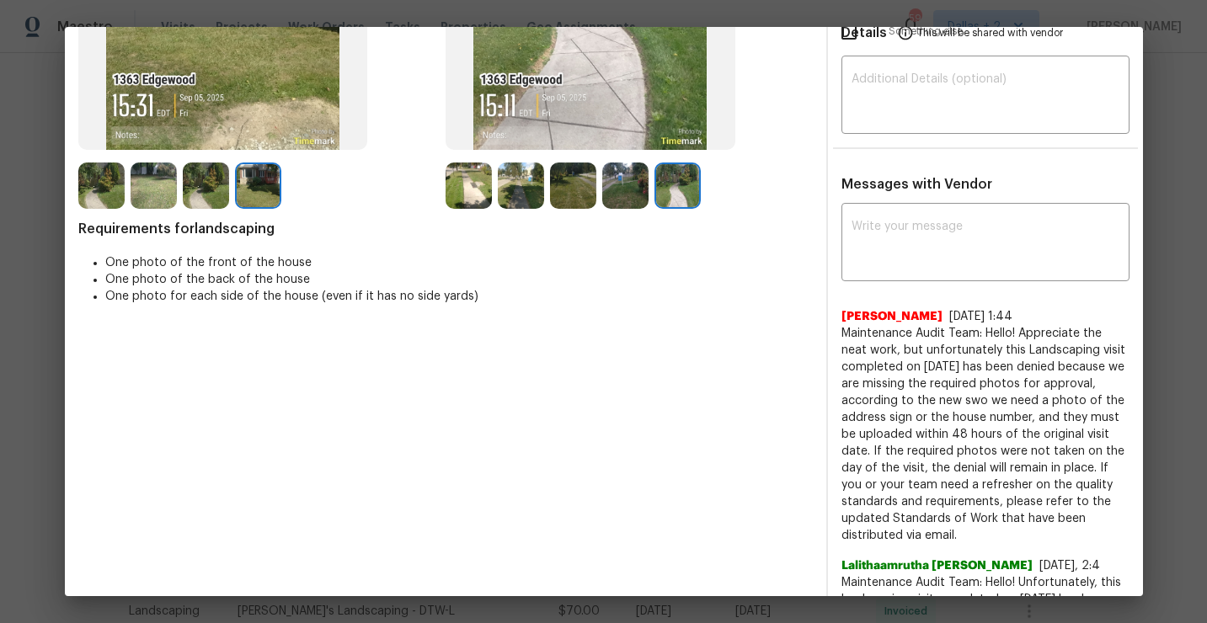
drag, startPoint x: 973, startPoint y: 538, endPoint x: 854, endPoint y: 404, distance: 179.7
click at [854, 404] on span "Maintenance Audit Team: Hello! Appreciate the neat work, but unfortunately this…" at bounding box center [986, 434] width 288 height 219
click at [915, 362] on span "Maintenance Audit Team: Hello! Appreciate the neat work, but unfortunately this…" at bounding box center [986, 434] width 288 height 219
drag, startPoint x: 966, startPoint y: 538, endPoint x: 851, endPoint y: 360, distance: 212.6
click at [848, 342] on span "Maintenance Audit Team: Hello! Appreciate the neat work, but unfortunately this…" at bounding box center [986, 434] width 288 height 219
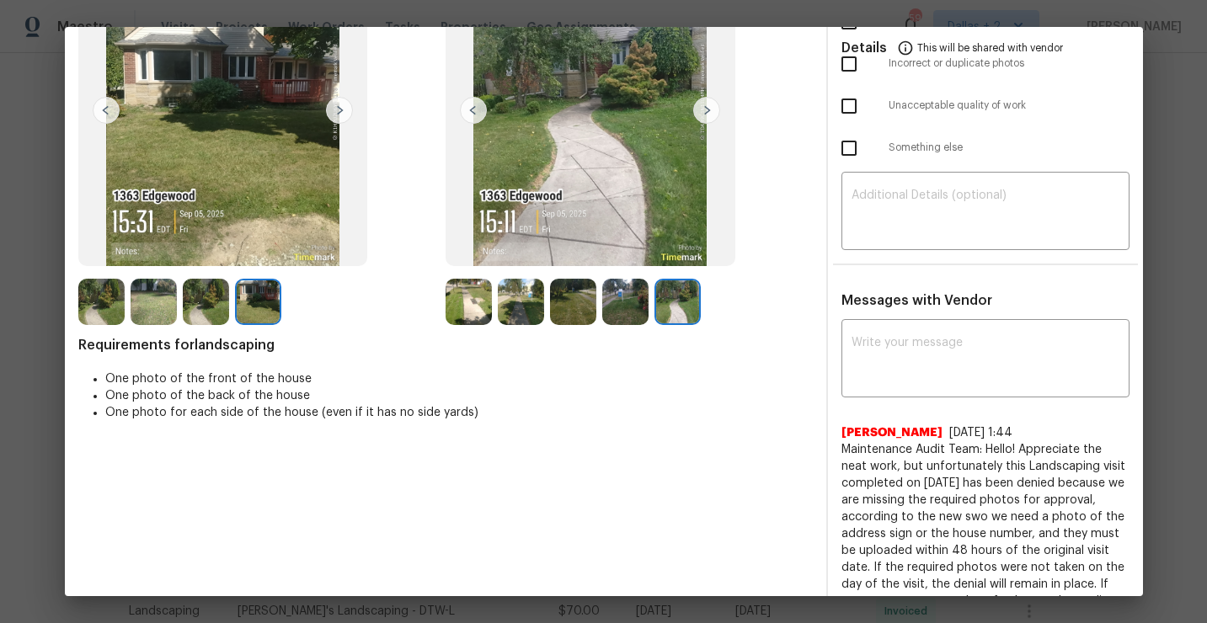
scroll to position [0, 0]
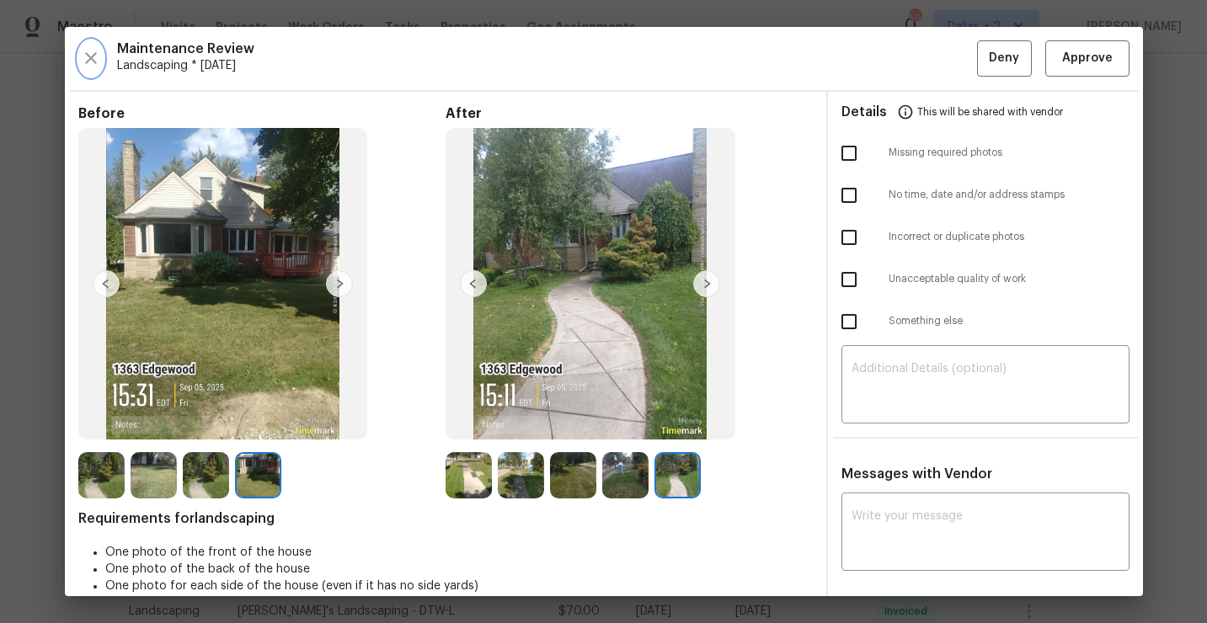
click at [100, 56] on button "button" at bounding box center [90, 58] width 25 height 36
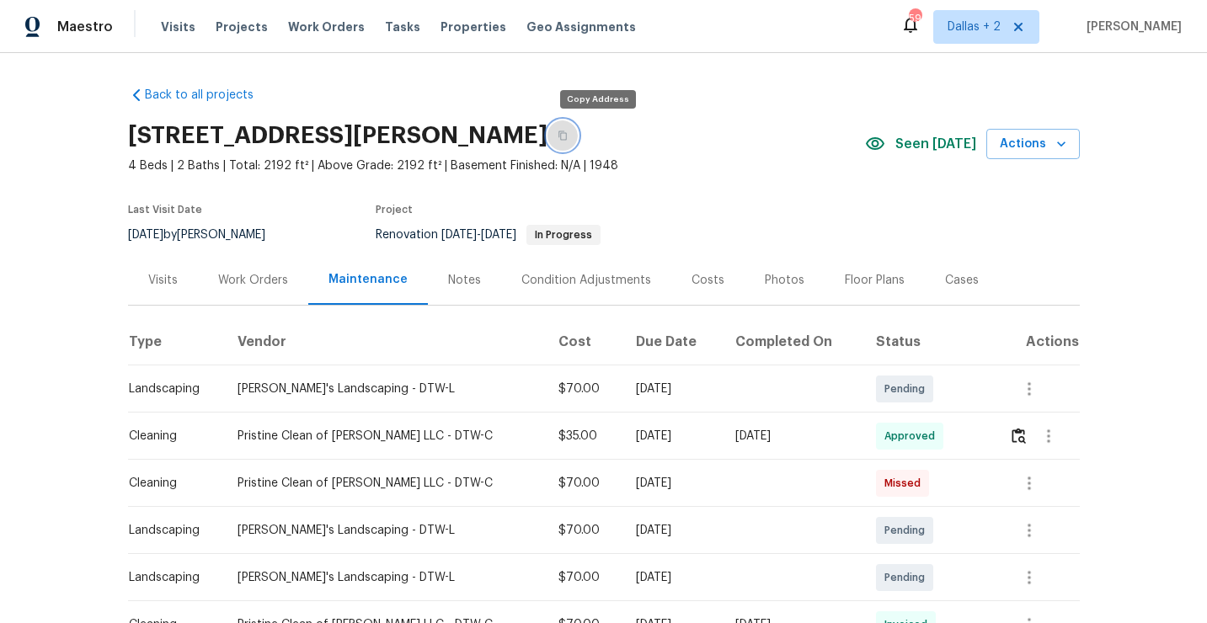
click at [568, 136] on icon "button" at bounding box center [563, 136] width 10 height 10
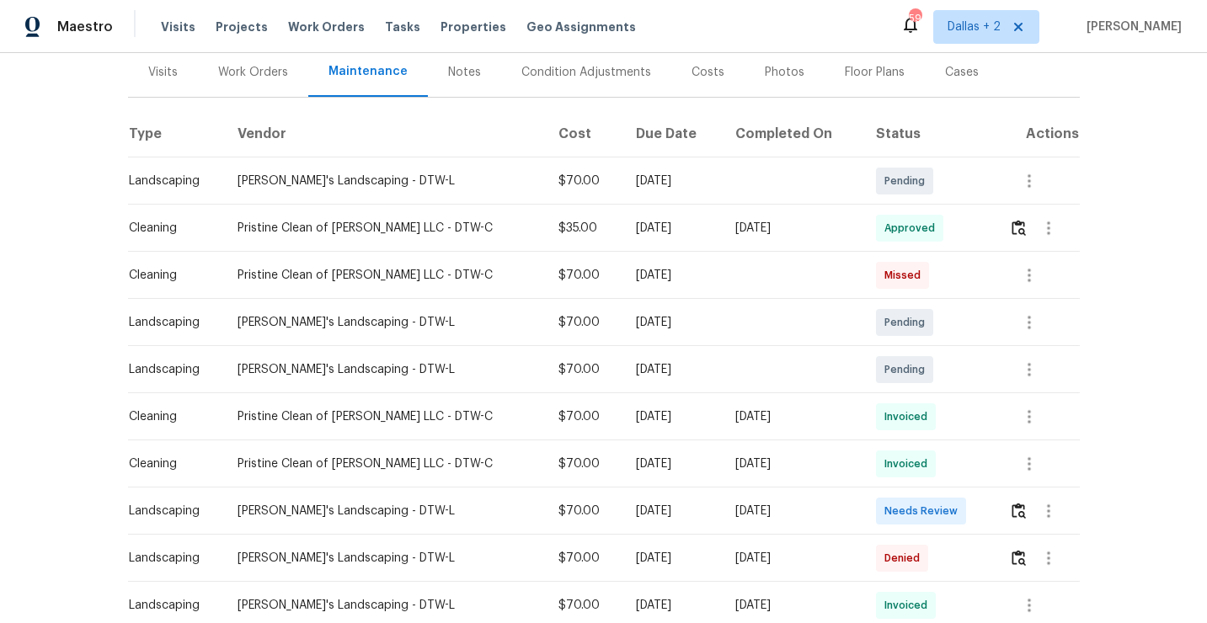
scroll to position [213, 0]
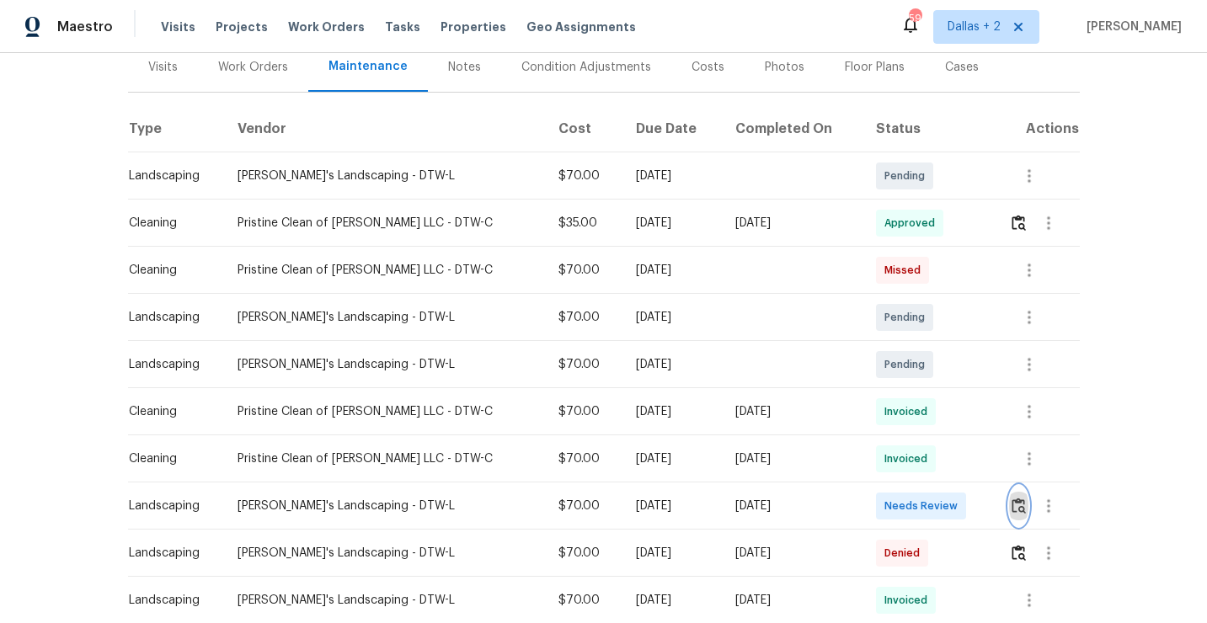
click at [1014, 503] on img "button" at bounding box center [1019, 506] width 14 height 16
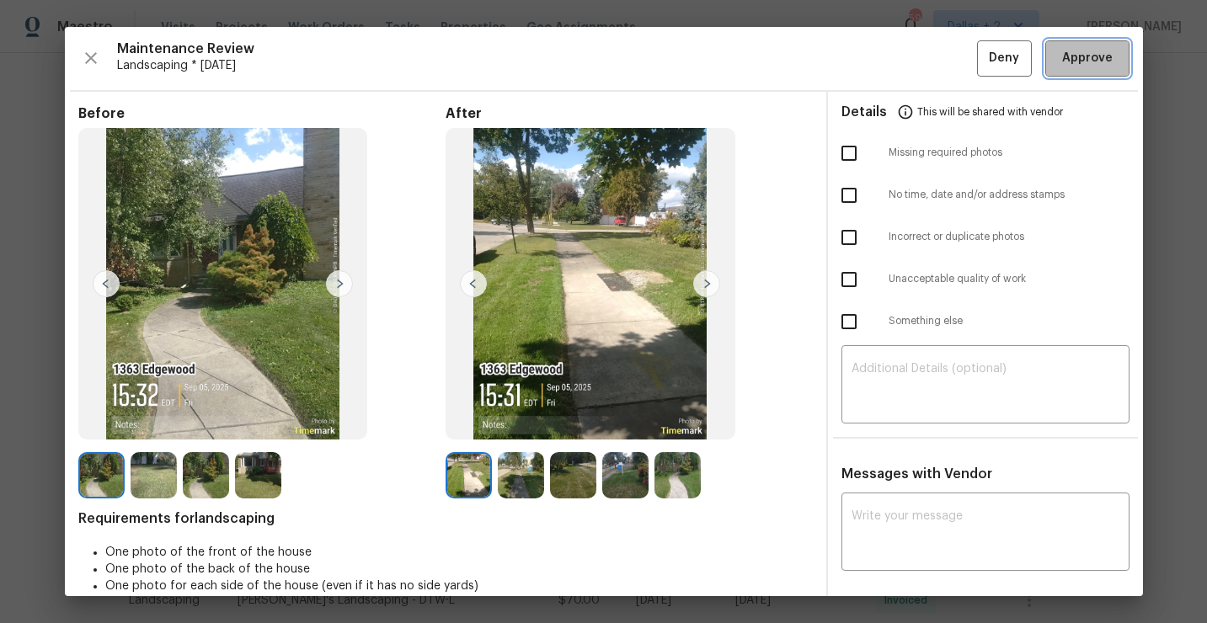
click at [1079, 61] on span "Approve" at bounding box center [1087, 58] width 51 height 21
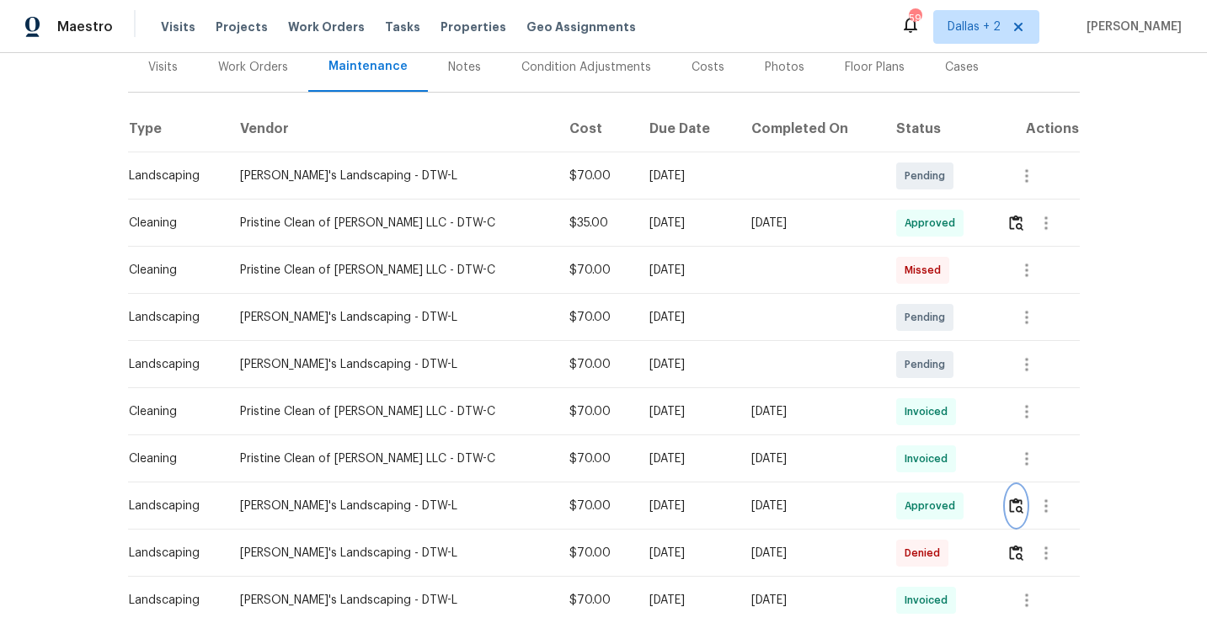
scroll to position [0, 0]
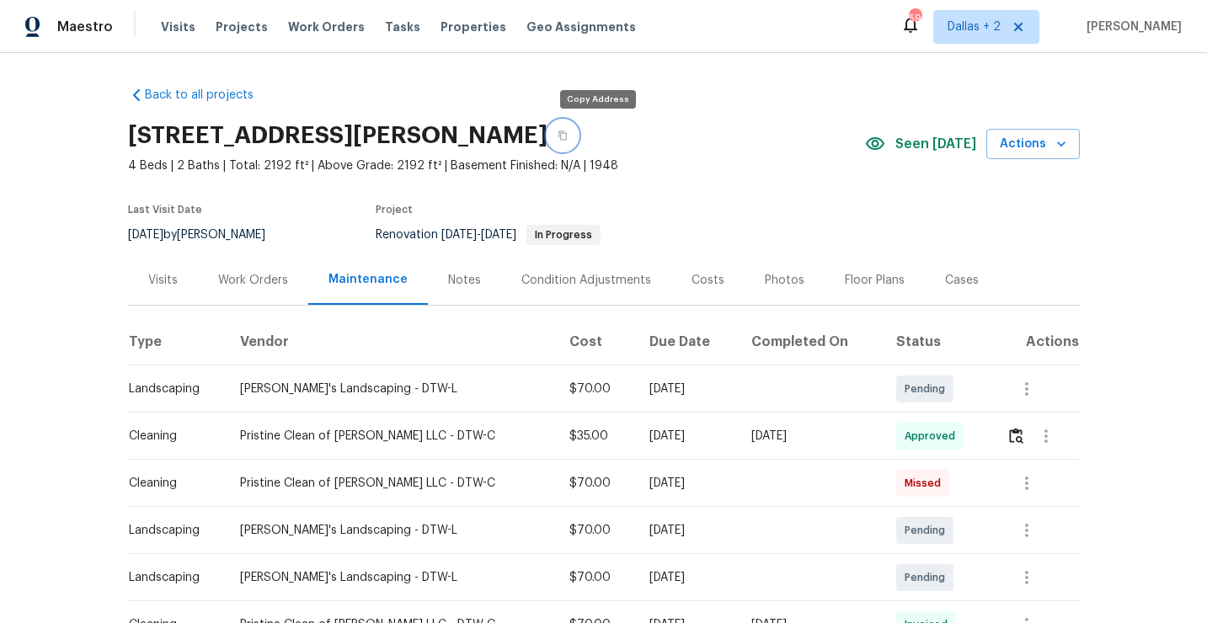
click at [567, 139] on icon "button" at bounding box center [563, 135] width 8 height 9
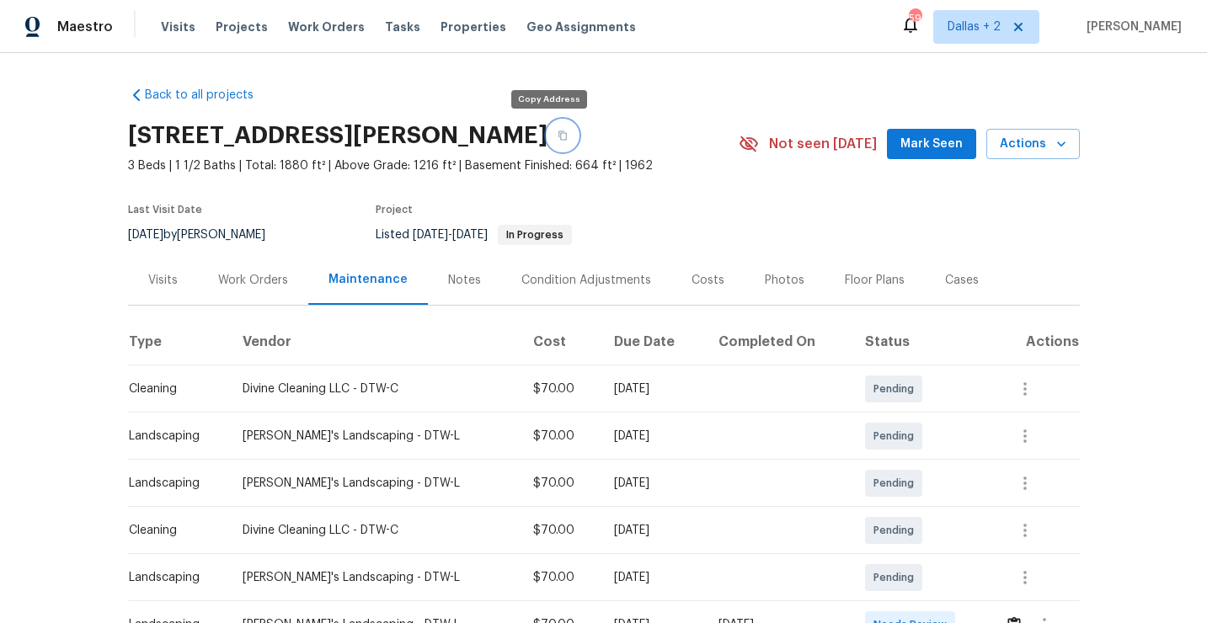
click at [548, 131] on button "button" at bounding box center [563, 135] width 30 height 30
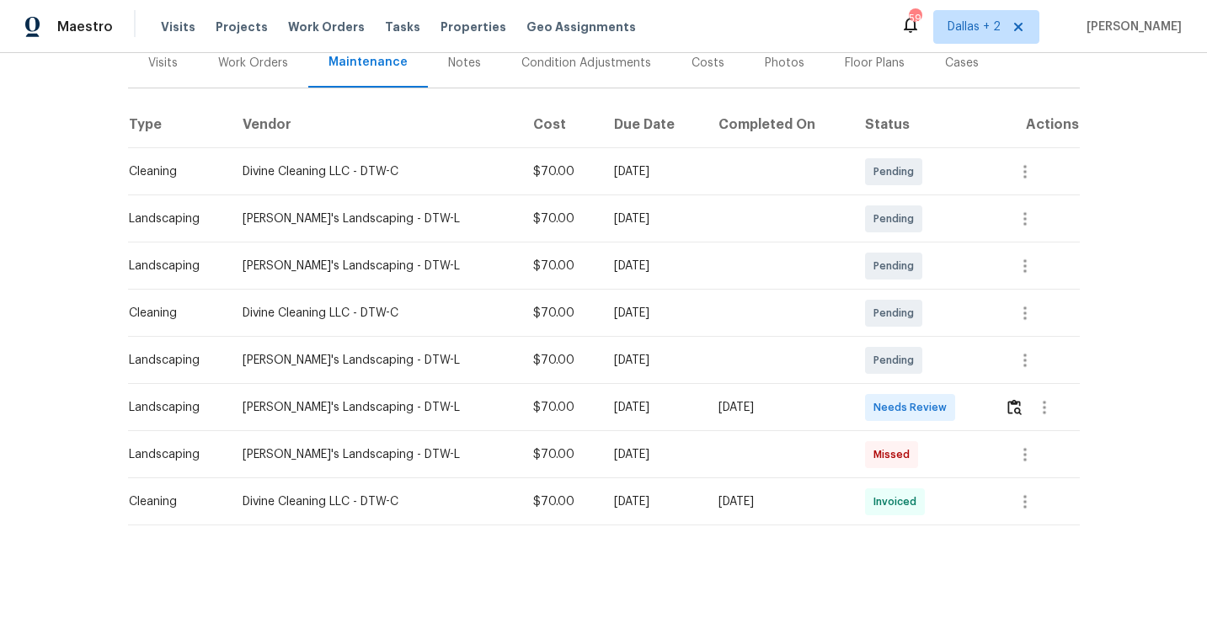
scroll to position [221, 0]
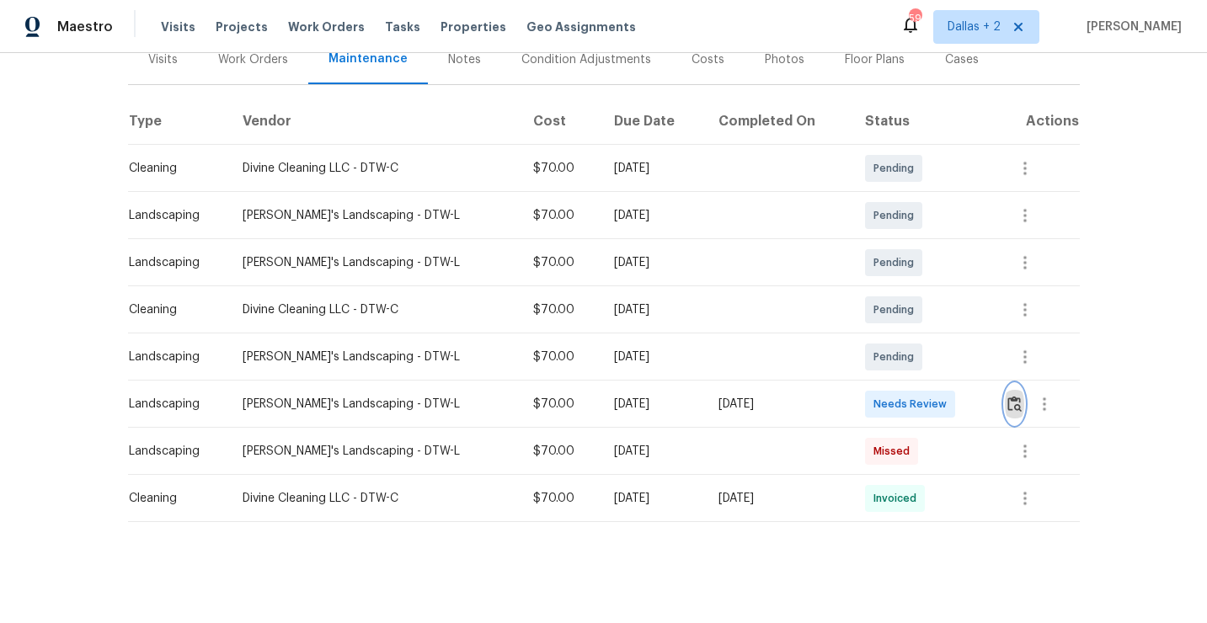
click at [1011, 409] on img "button" at bounding box center [1015, 404] width 14 height 16
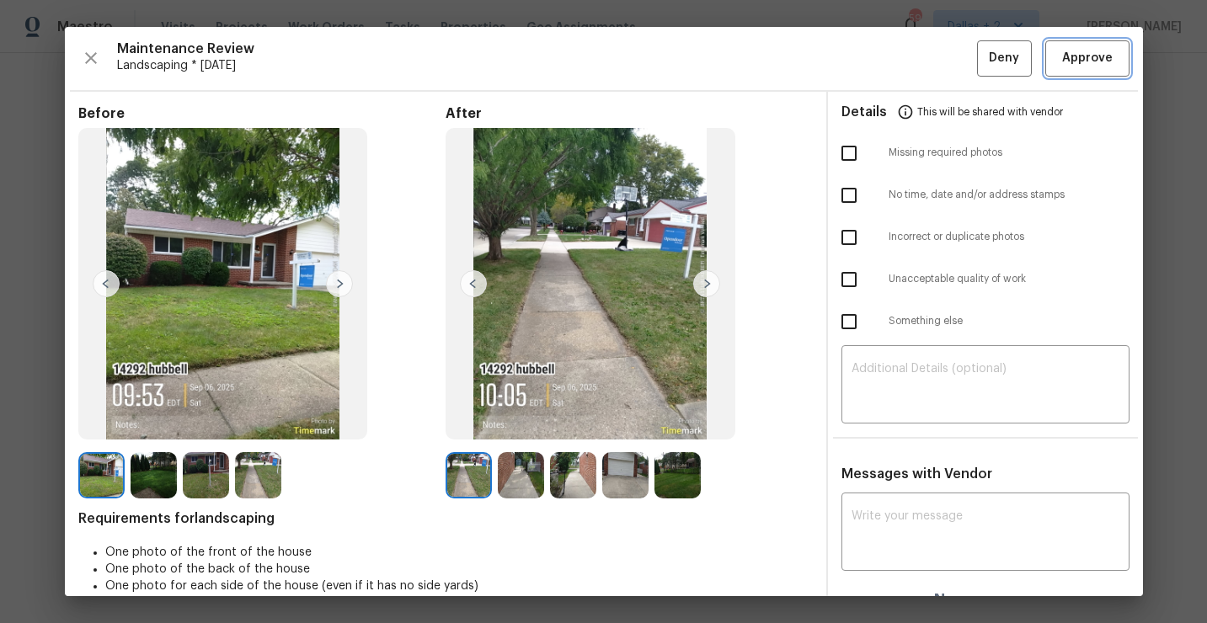
click at [1093, 60] on span "Approve" at bounding box center [1087, 58] width 51 height 21
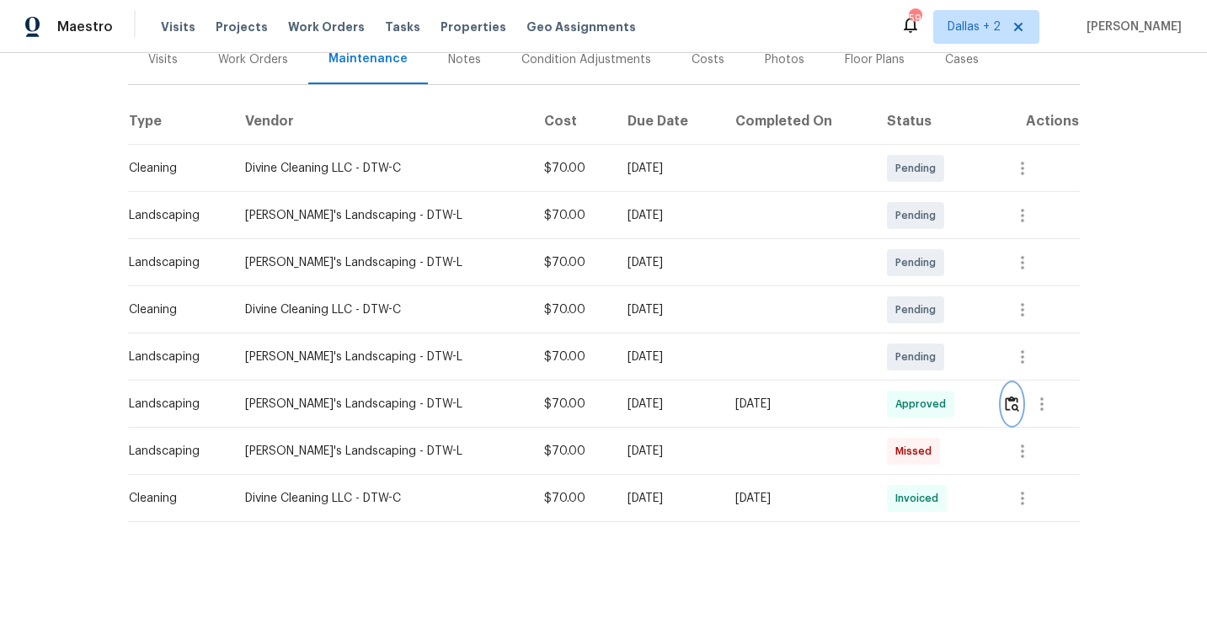
scroll to position [0, 0]
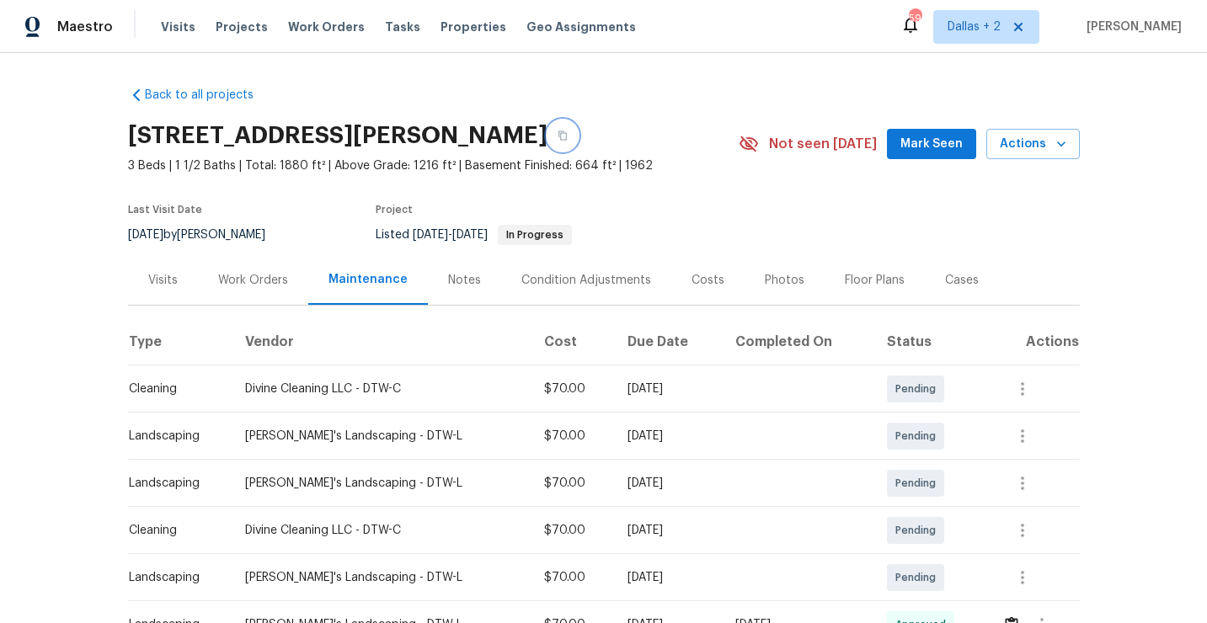
click at [558, 138] on icon "button" at bounding box center [563, 136] width 10 height 10
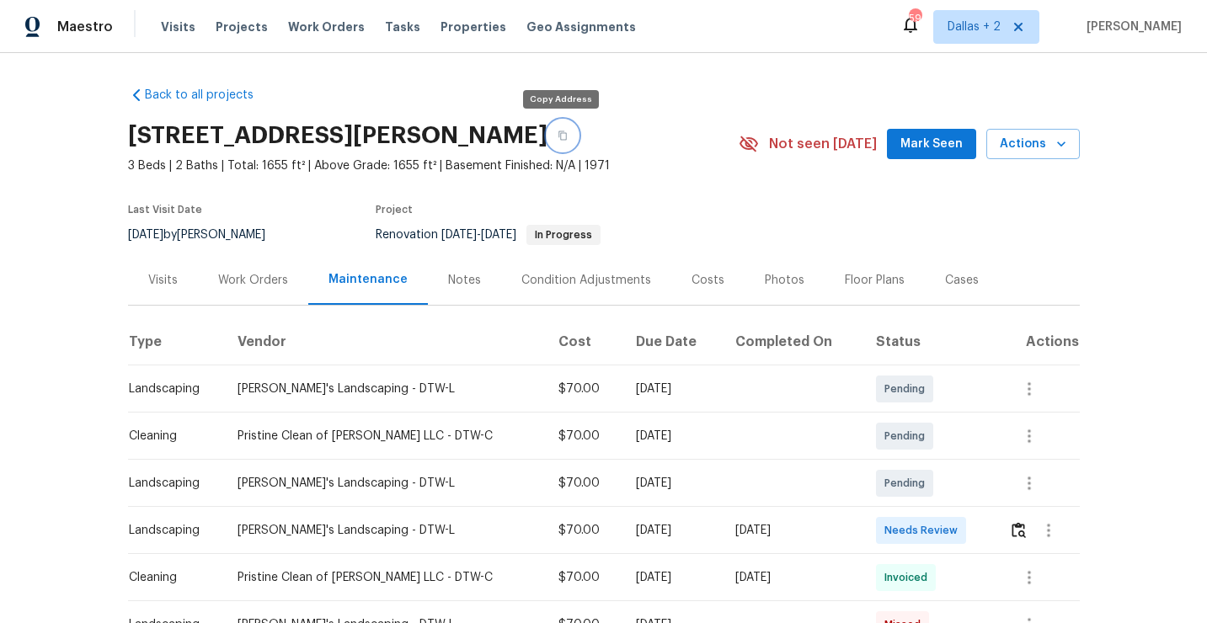
click at [555, 143] on button "button" at bounding box center [563, 135] width 30 height 30
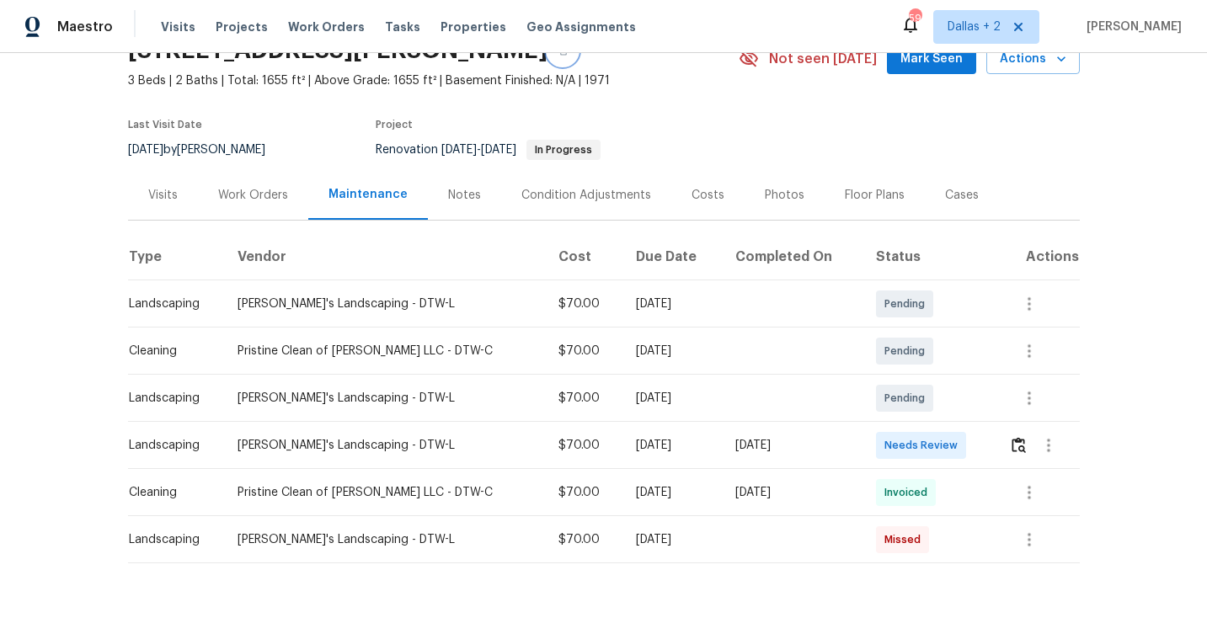
scroll to position [88, 0]
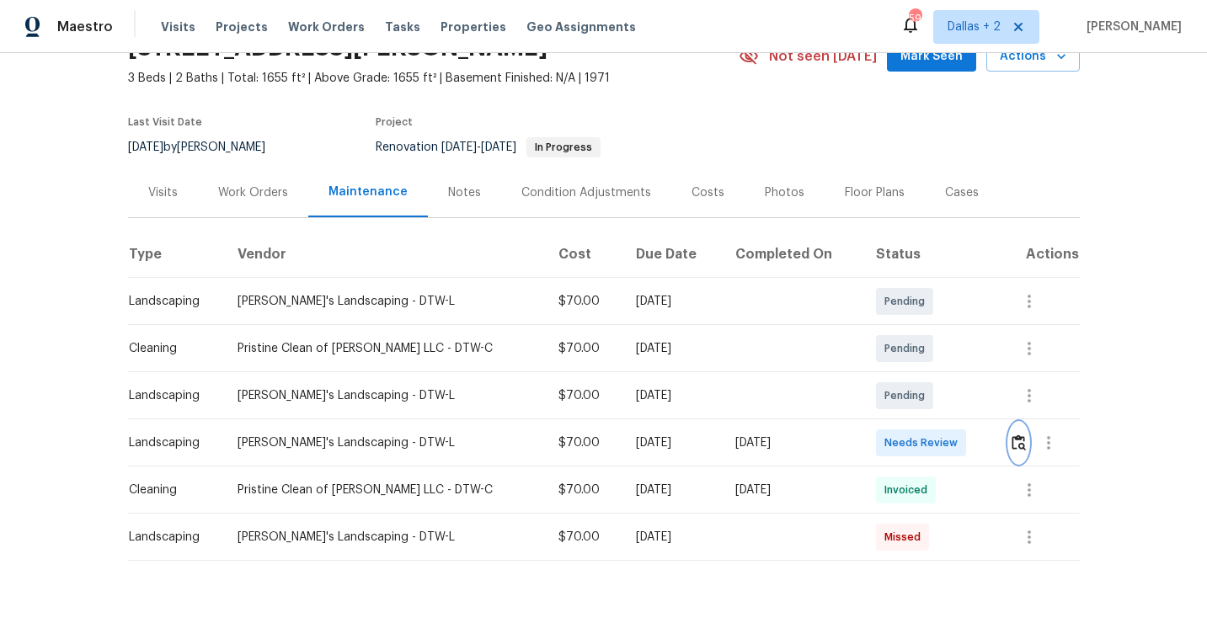
click at [1012, 442] on img "button" at bounding box center [1019, 443] width 14 height 16
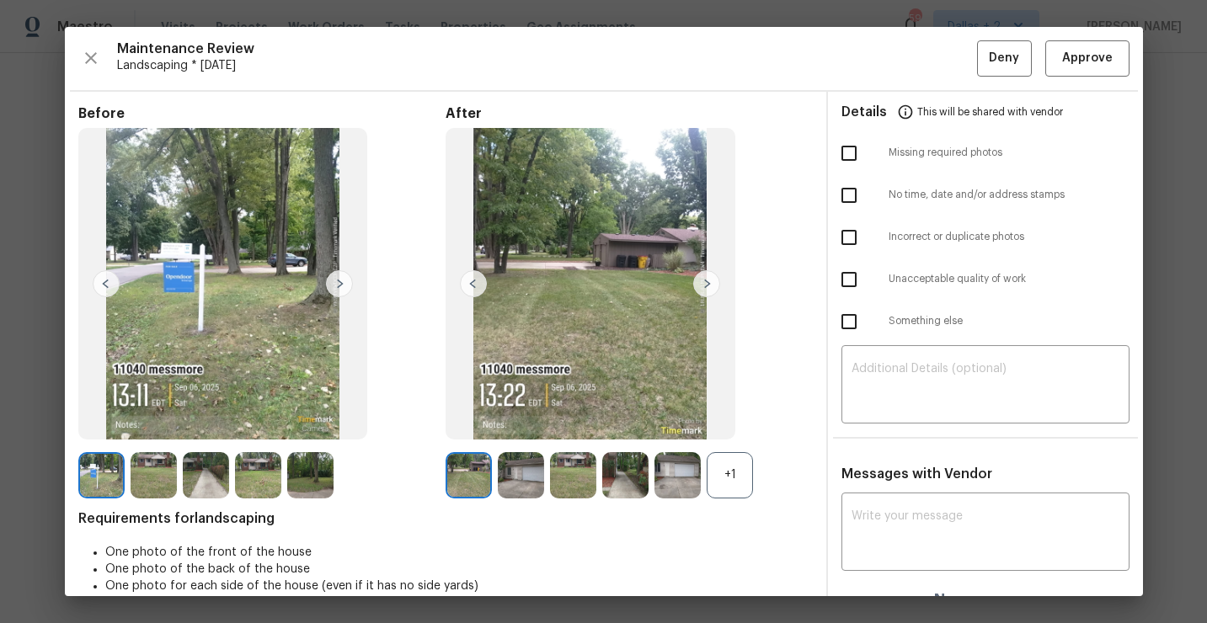
click at [721, 468] on div "+1" at bounding box center [730, 475] width 46 height 46
click at [341, 280] on img at bounding box center [339, 283] width 27 height 27
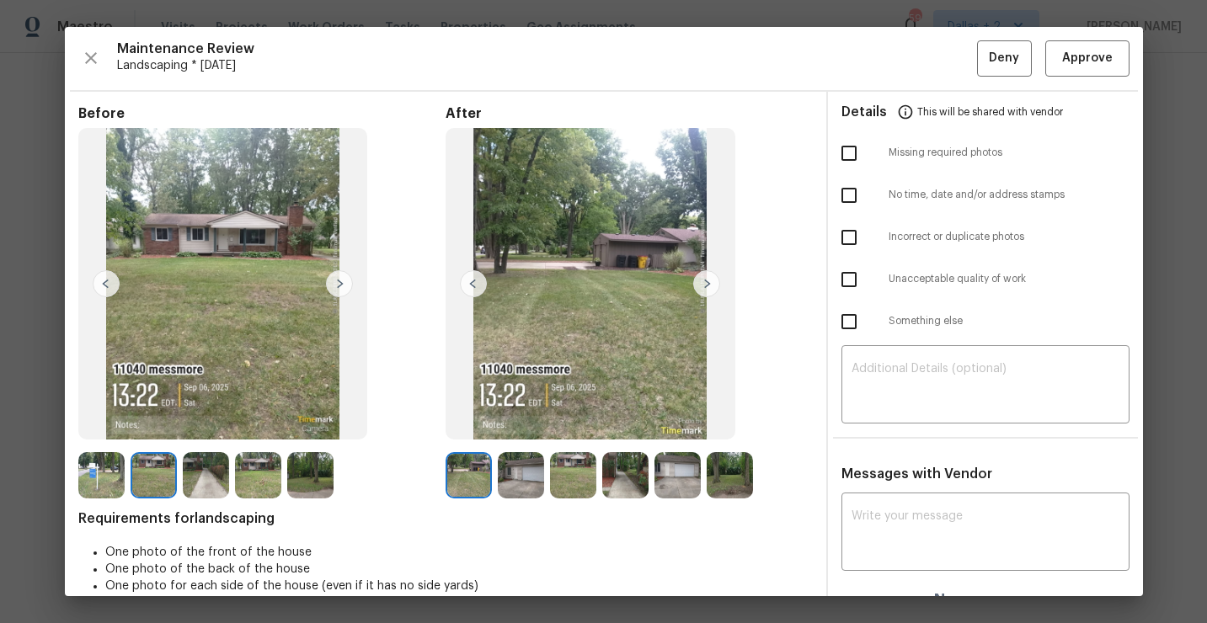
click at [523, 484] on img at bounding box center [521, 475] width 46 height 46
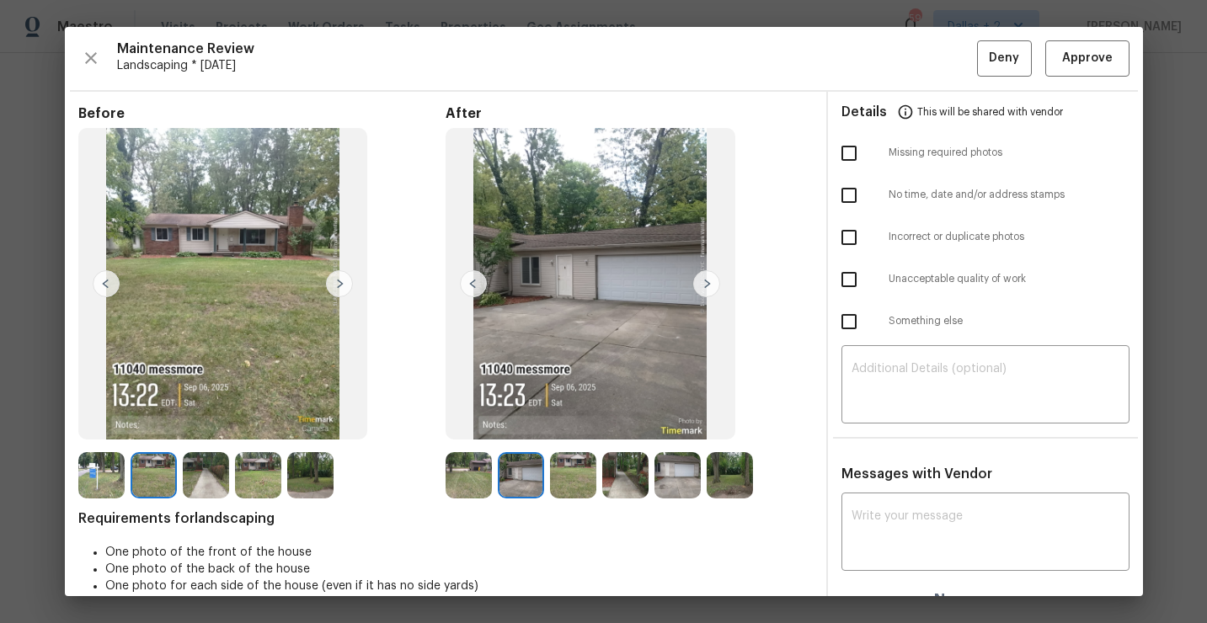
click at [582, 488] on img at bounding box center [573, 475] width 46 height 46
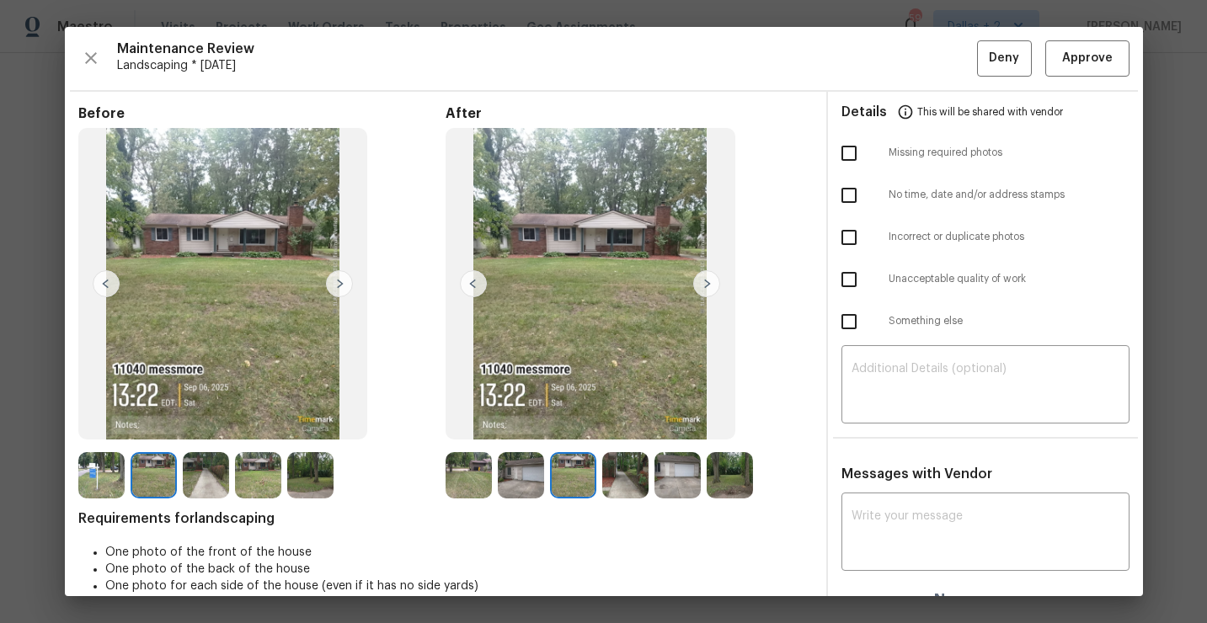
click at [626, 482] on img at bounding box center [625, 475] width 46 height 46
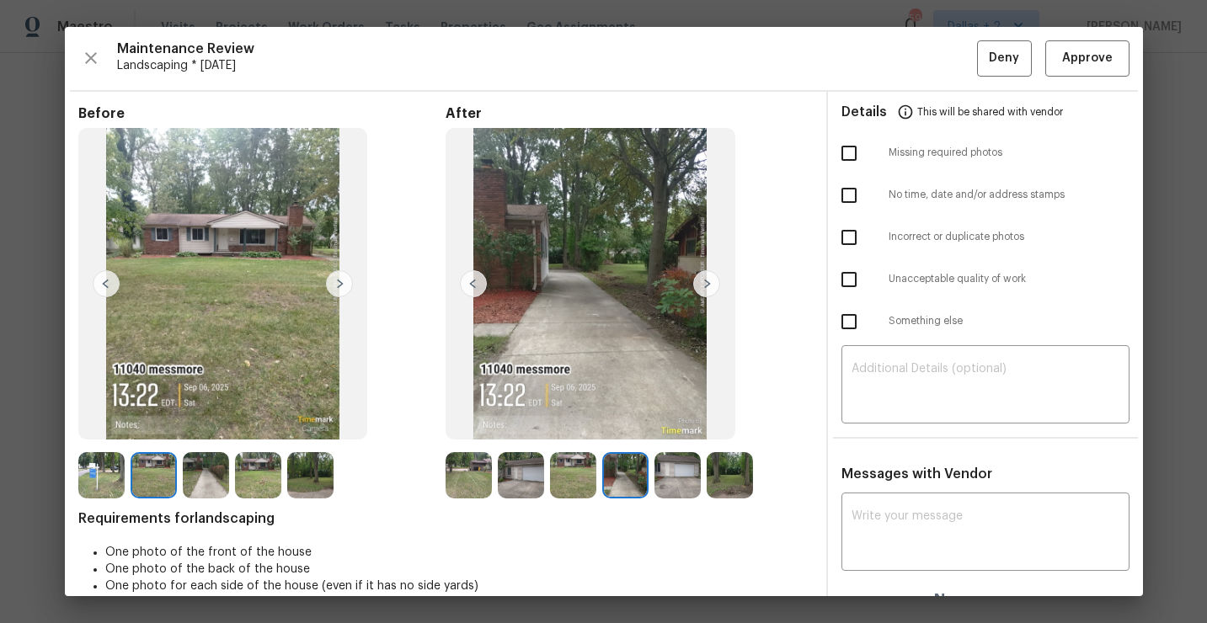
click at [674, 468] on img at bounding box center [678, 475] width 46 height 46
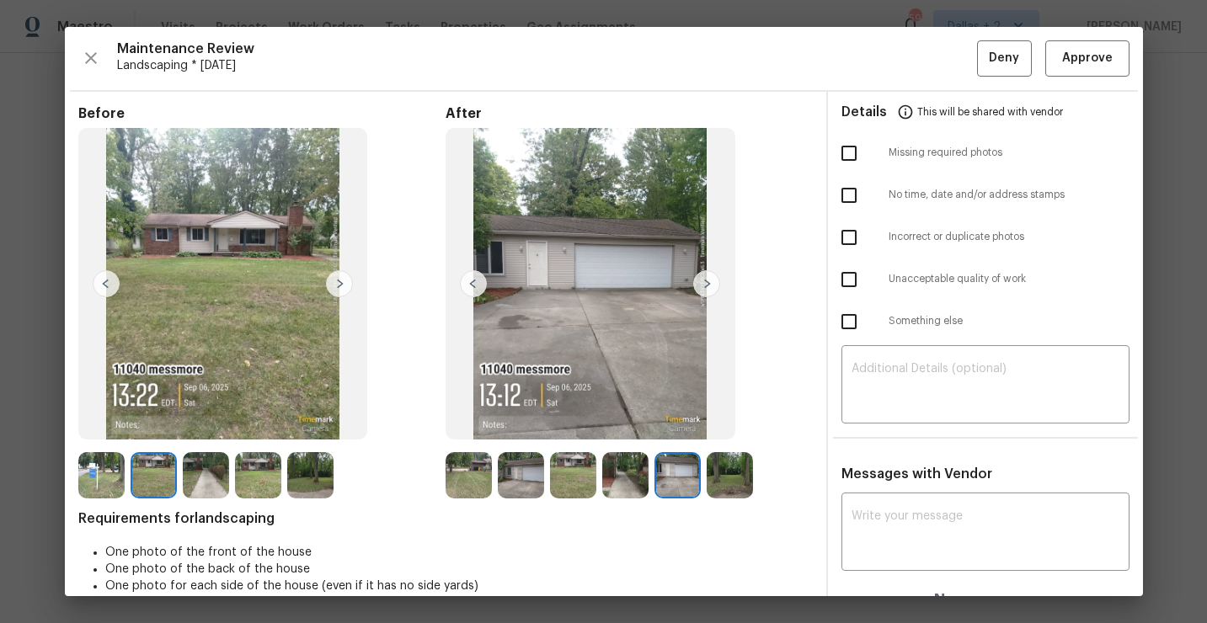
click at [738, 474] on img at bounding box center [730, 475] width 46 height 46
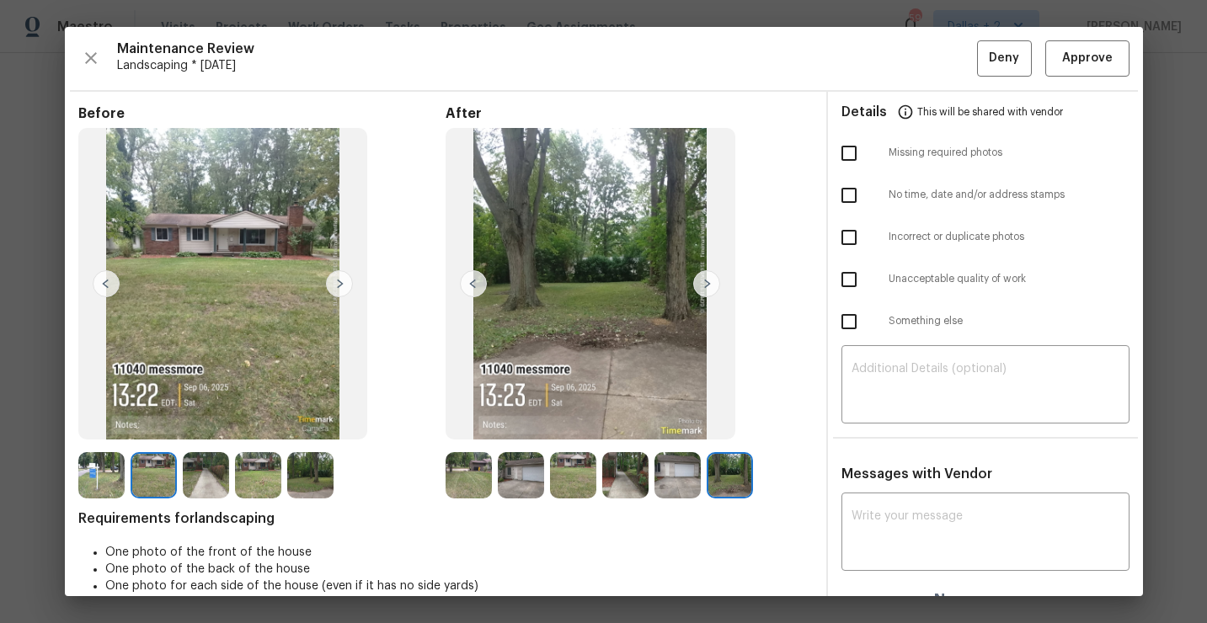
click at [466, 484] on img at bounding box center [469, 475] width 46 height 46
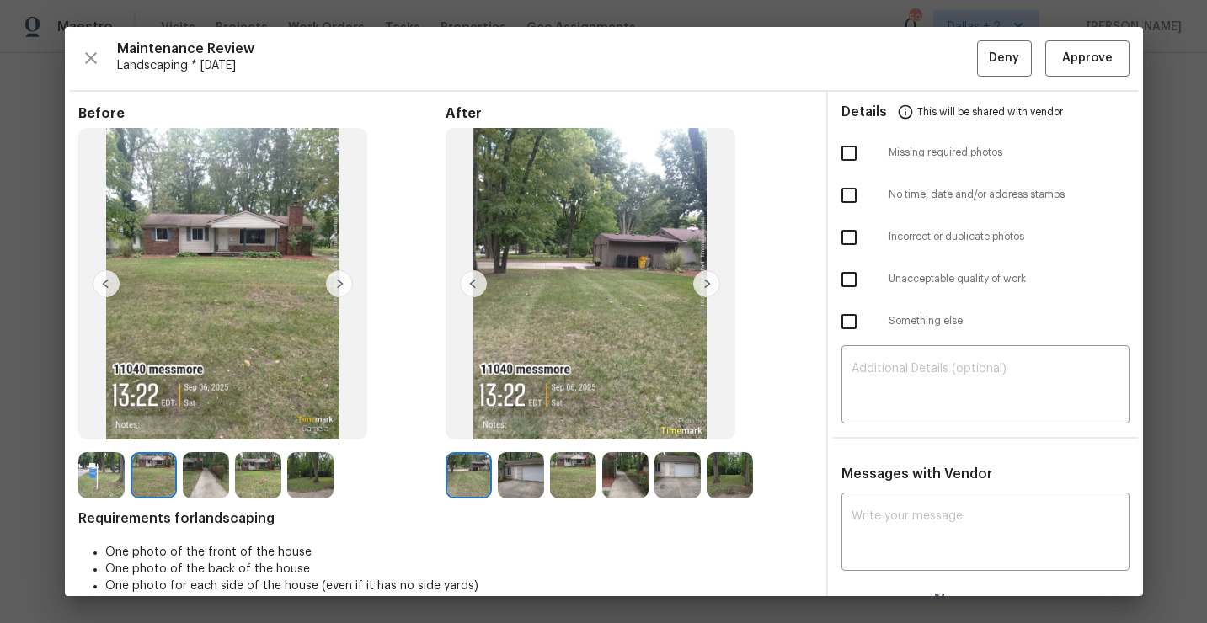
click at [705, 286] on img at bounding box center [706, 283] width 27 height 27
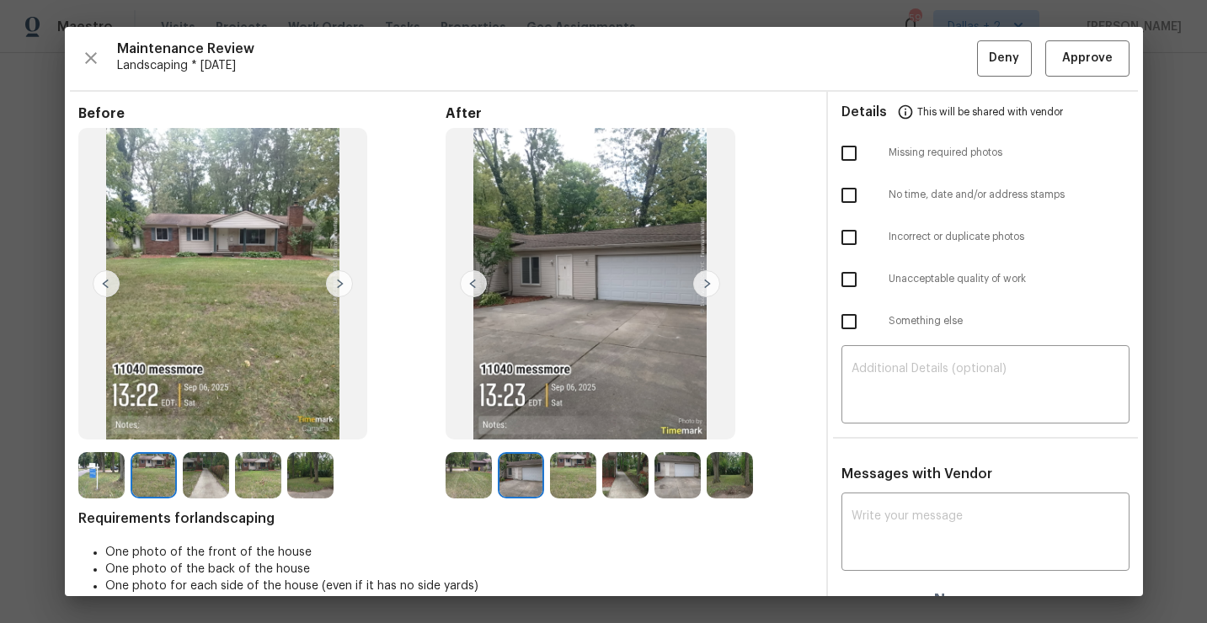
click at [705, 286] on img at bounding box center [706, 283] width 27 height 27
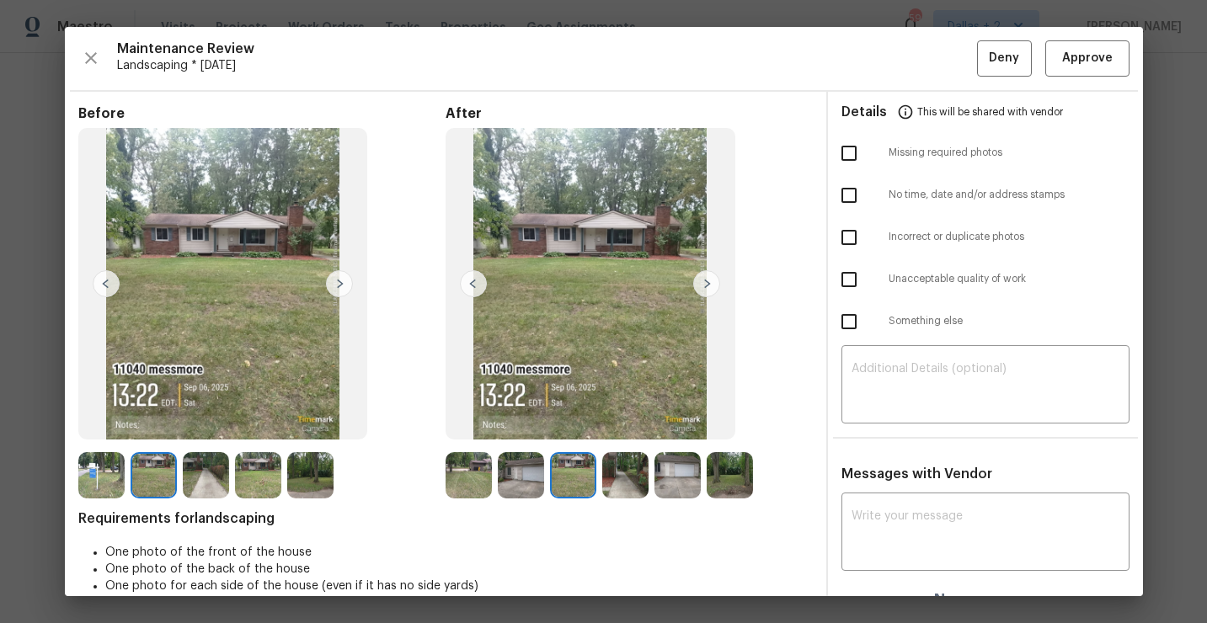
click at [705, 286] on img at bounding box center [706, 283] width 27 height 27
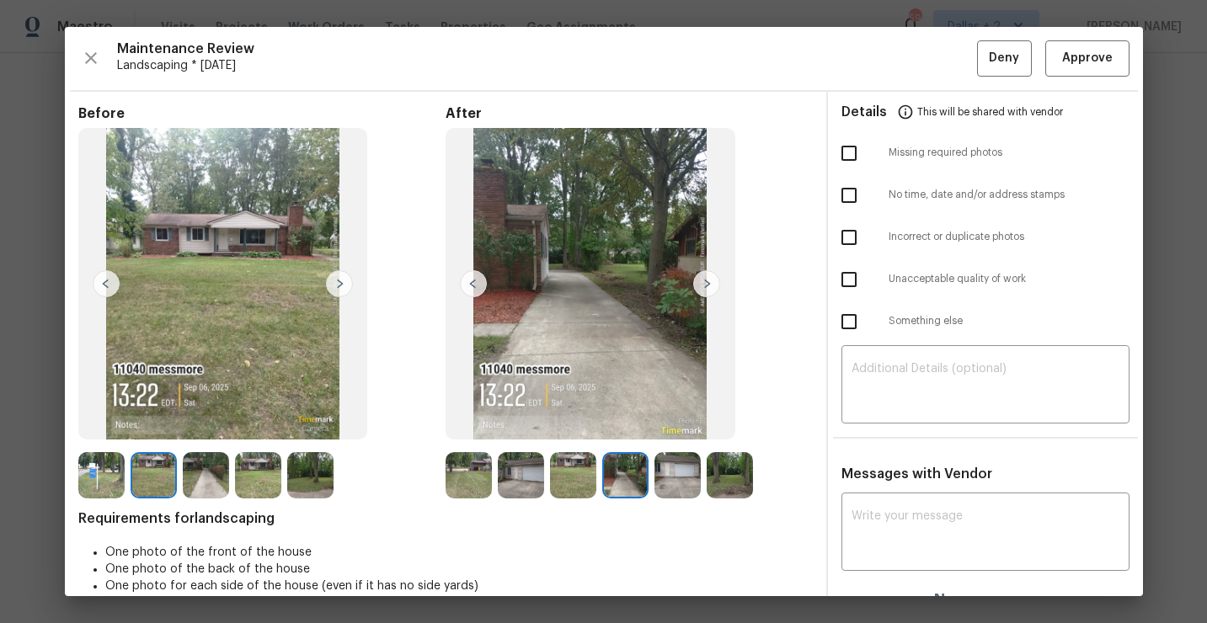
click at [705, 286] on img at bounding box center [706, 283] width 27 height 27
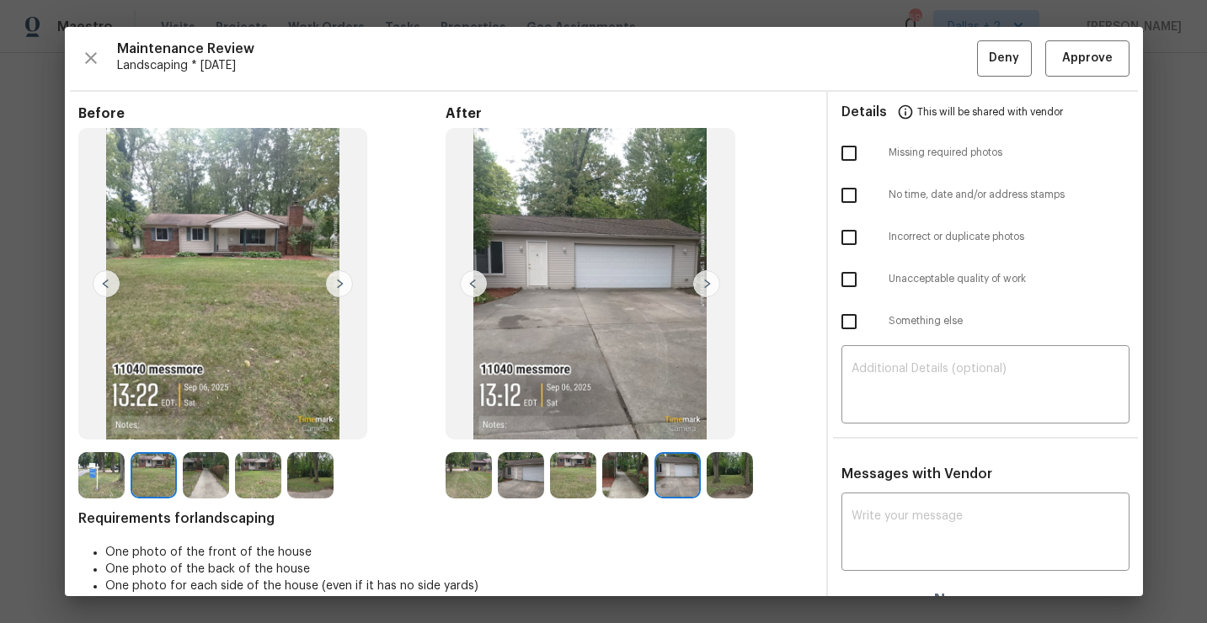
click at [705, 286] on img at bounding box center [706, 283] width 27 height 27
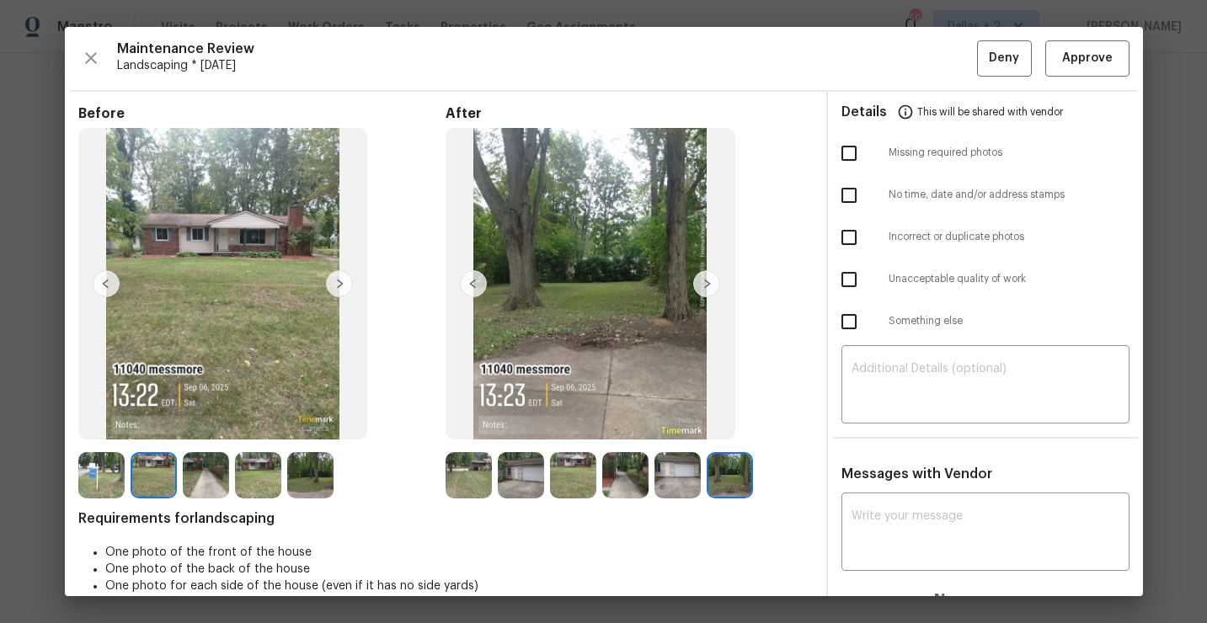
click at [705, 286] on img at bounding box center [706, 283] width 27 height 27
click at [104, 476] on img at bounding box center [101, 475] width 46 height 46
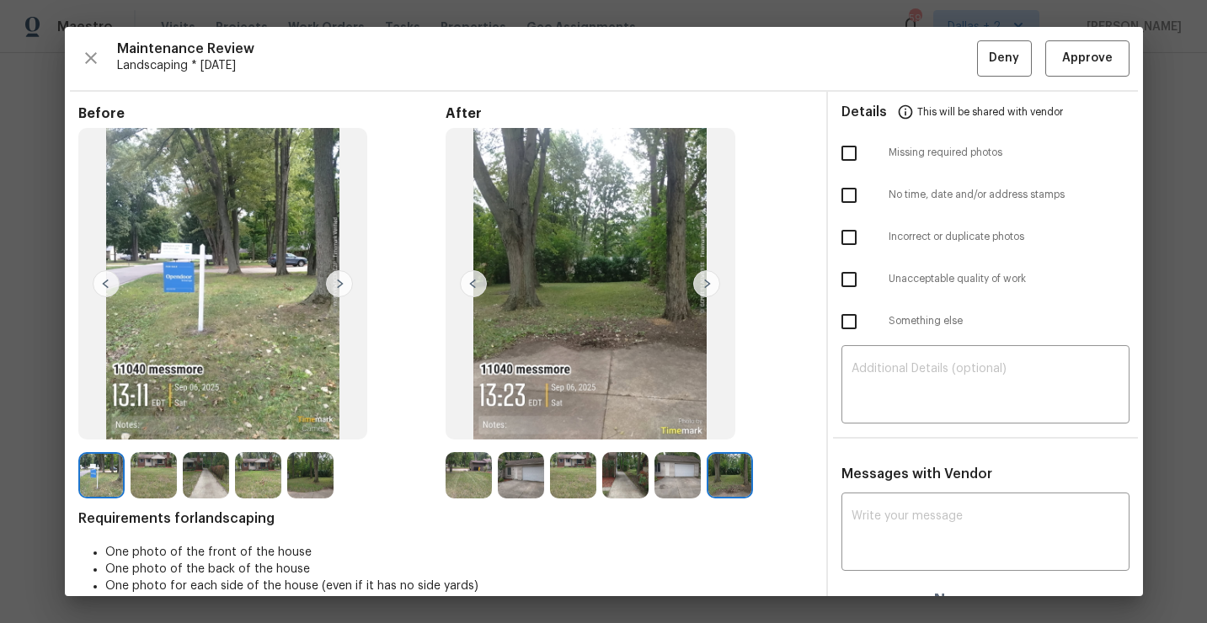
click at [340, 281] on img at bounding box center [339, 283] width 27 height 27
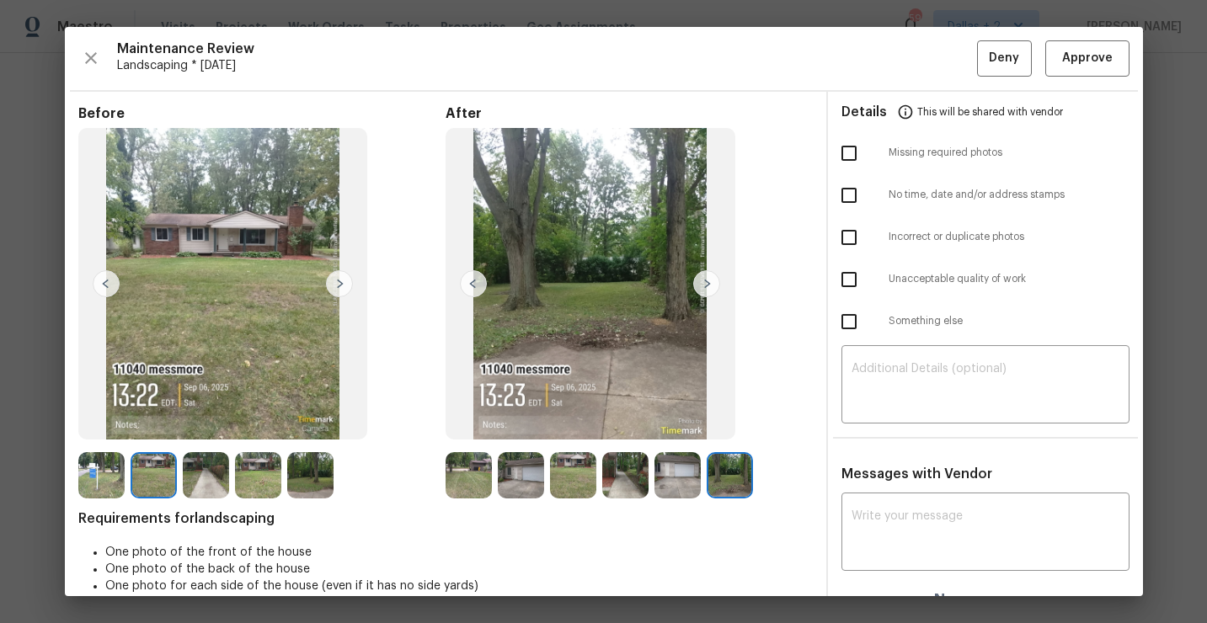
click at [334, 286] on img at bounding box center [339, 283] width 27 height 27
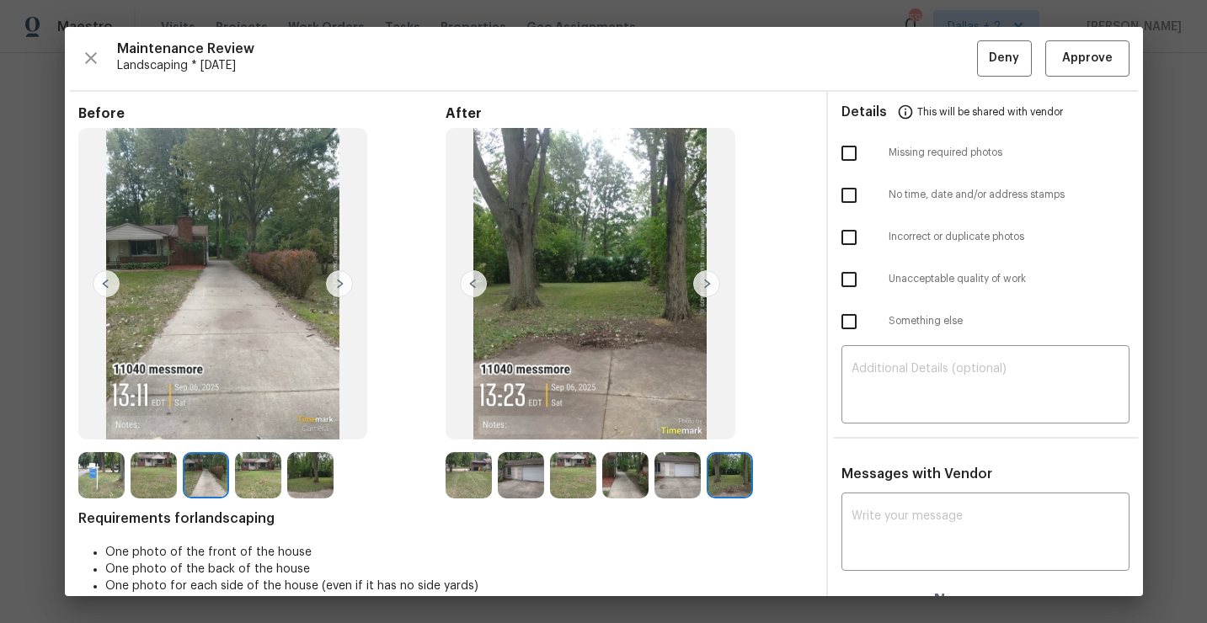
click at [340, 286] on img at bounding box center [339, 283] width 27 height 27
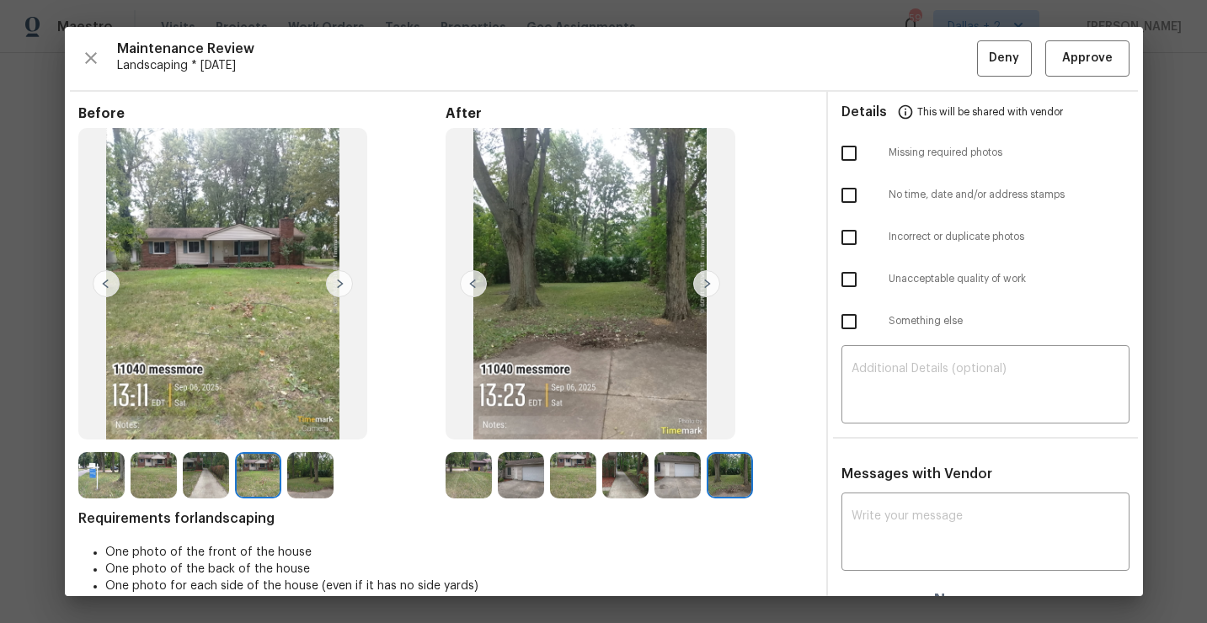
click at [340, 286] on img at bounding box center [339, 283] width 27 height 27
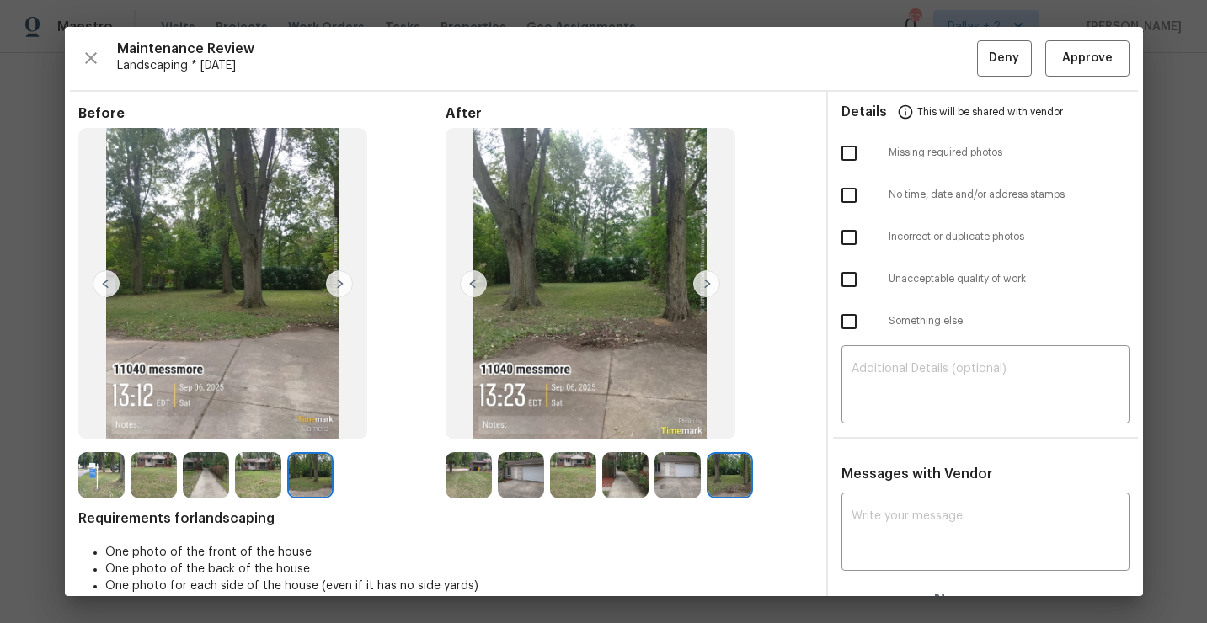
click at [340, 286] on img at bounding box center [339, 283] width 27 height 27
click at [476, 473] on img at bounding box center [469, 475] width 46 height 46
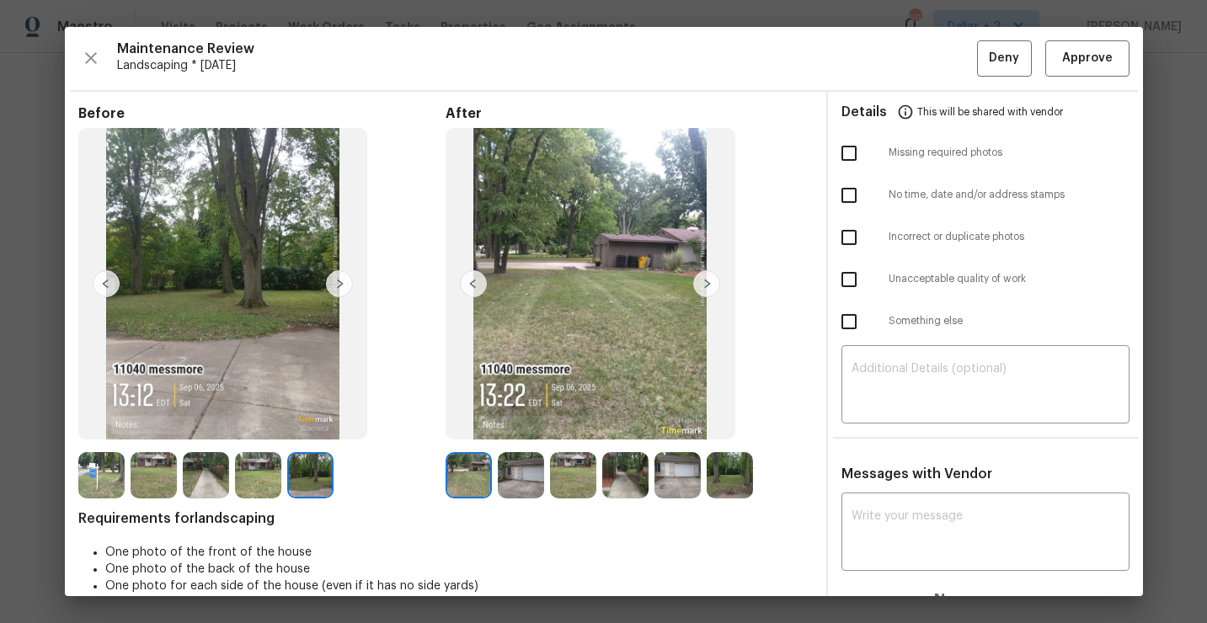
click at [521, 468] on img at bounding box center [521, 475] width 46 height 46
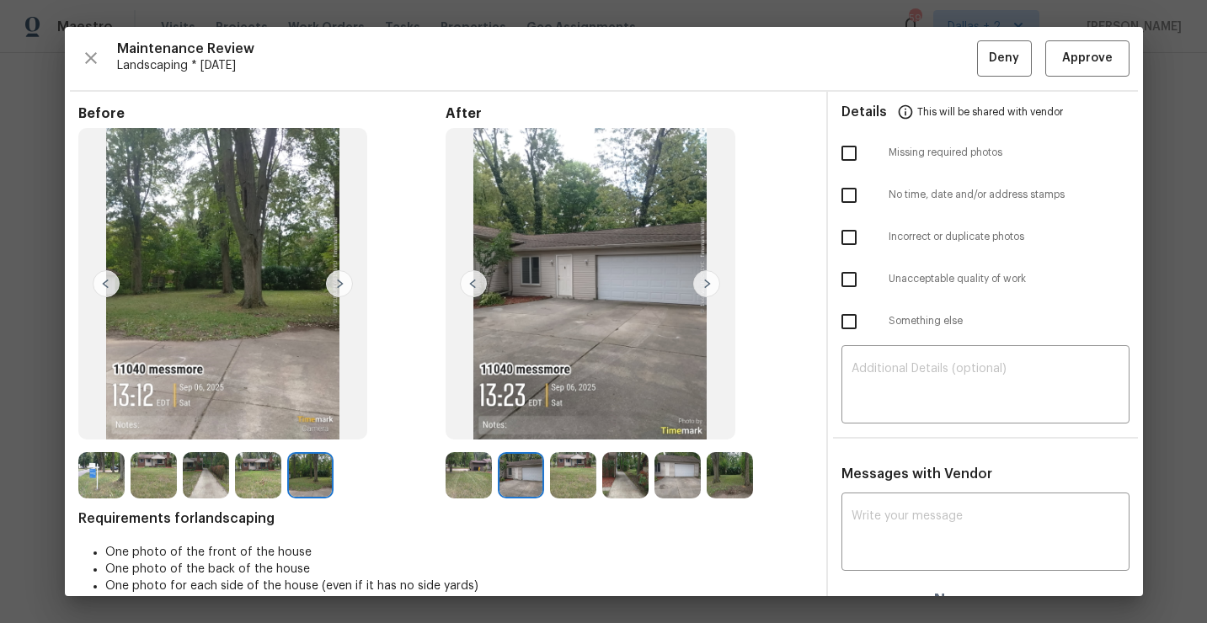
click at [97, 465] on img at bounding box center [101, 475] width 46 height 46
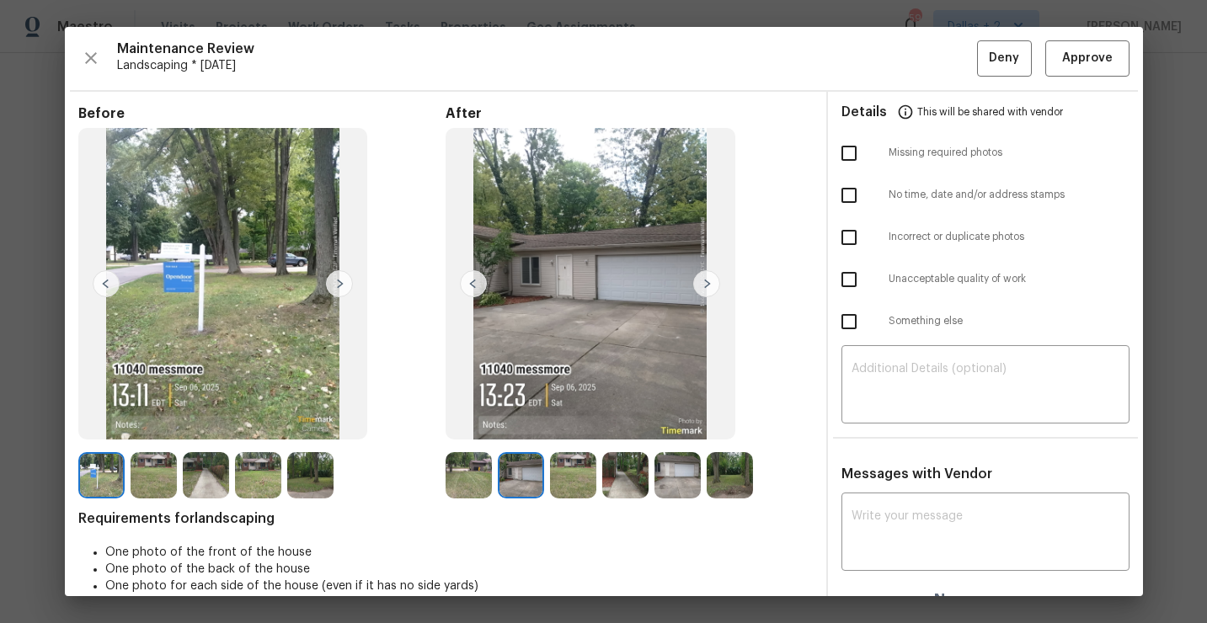
click at [340, 286] on img at bounding box center [339, 283] width 27 height 27
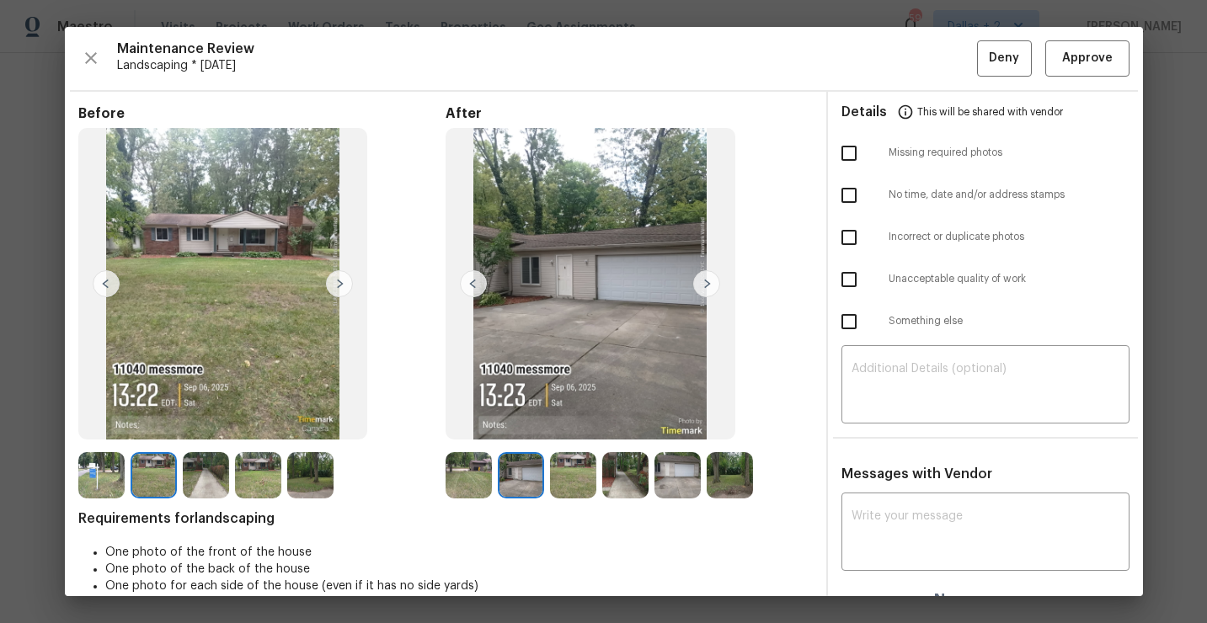
click at [208, 473] on img at bounding box center [206, 475] width 46 height 46
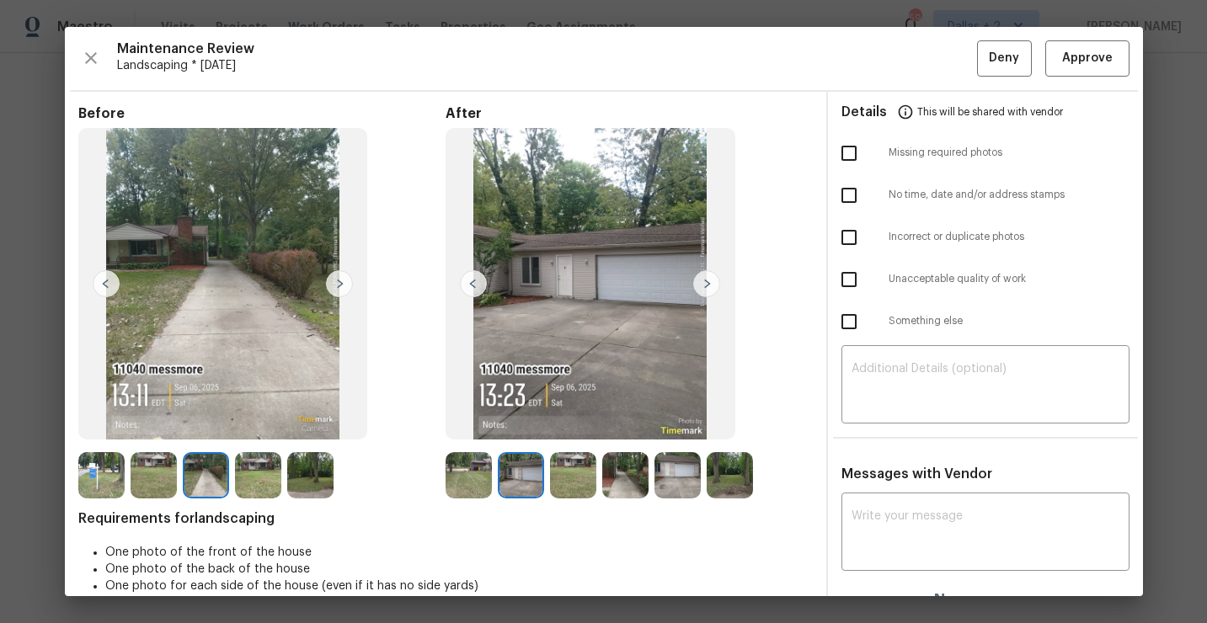
click at [263, 455] on img at bounding box center [258, 475] width 46 height 46
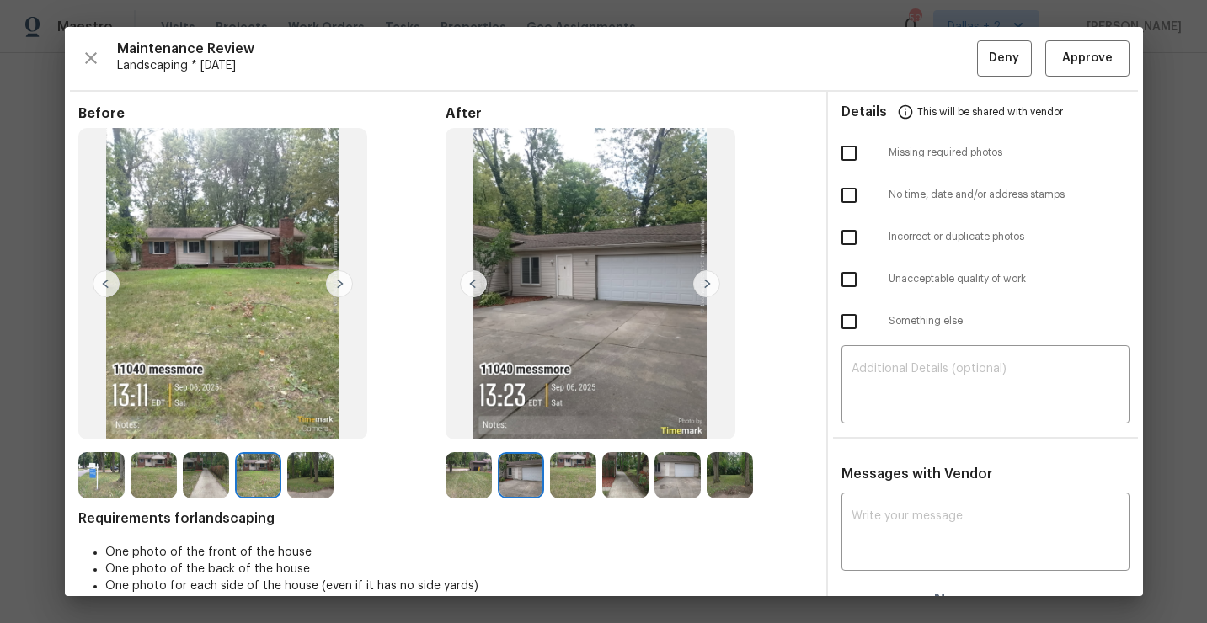
click at [307, 471] on img at bounding box center [310, 475] width 46 height 46
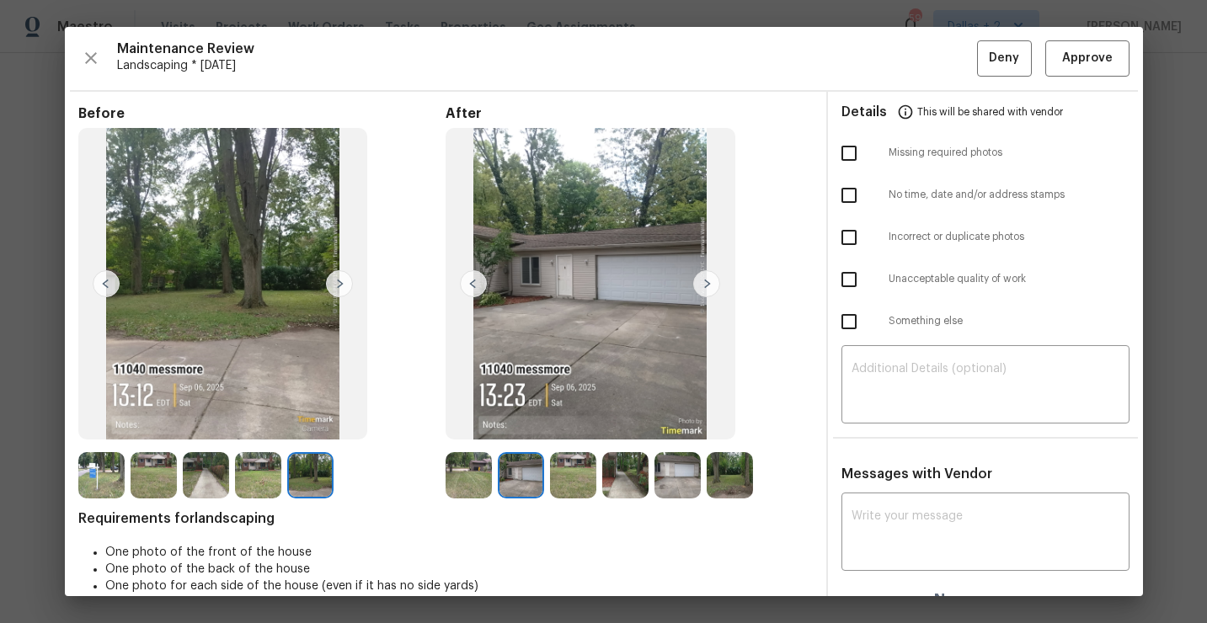
click at [476, 479] on img at bounding box center [469, 475] width 46 height 46
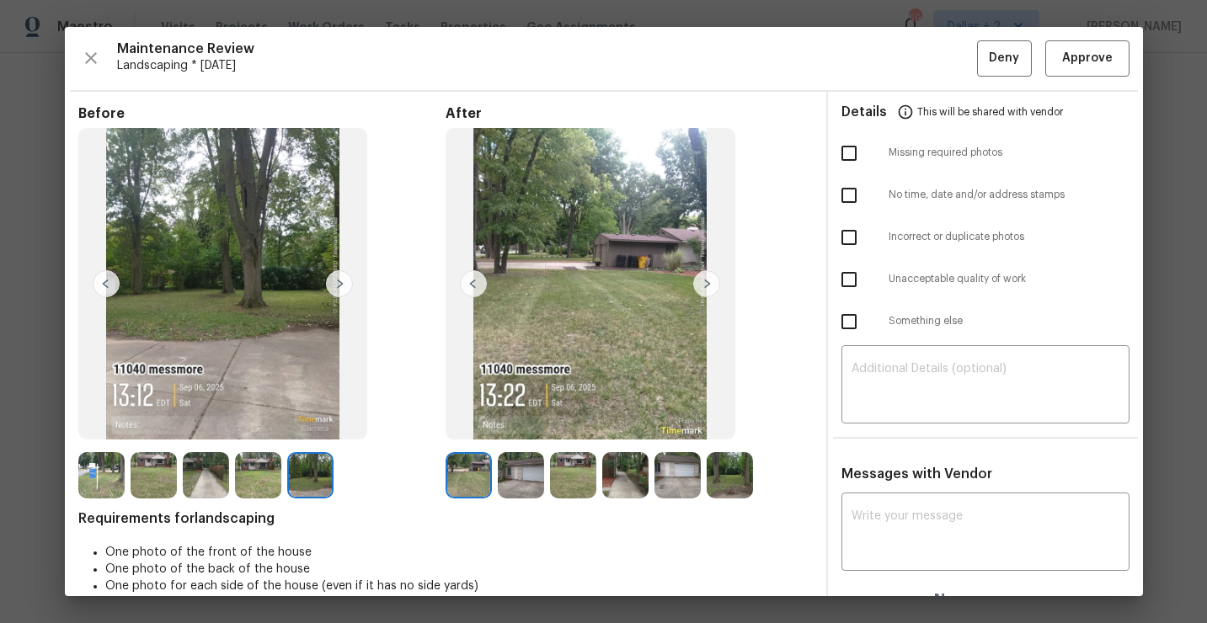
click at [699, 286] on img at bounding box center [706, 283] width 27 height 27
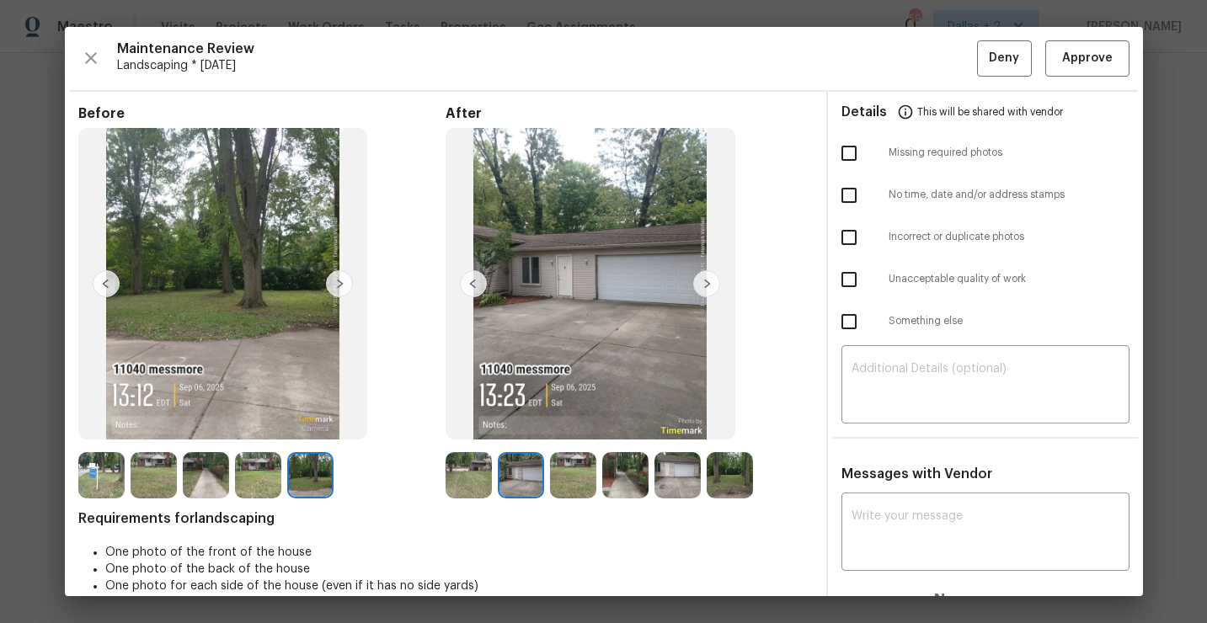
click at [699, 286] on img at bounding box center [706, 283] width 27 height 27
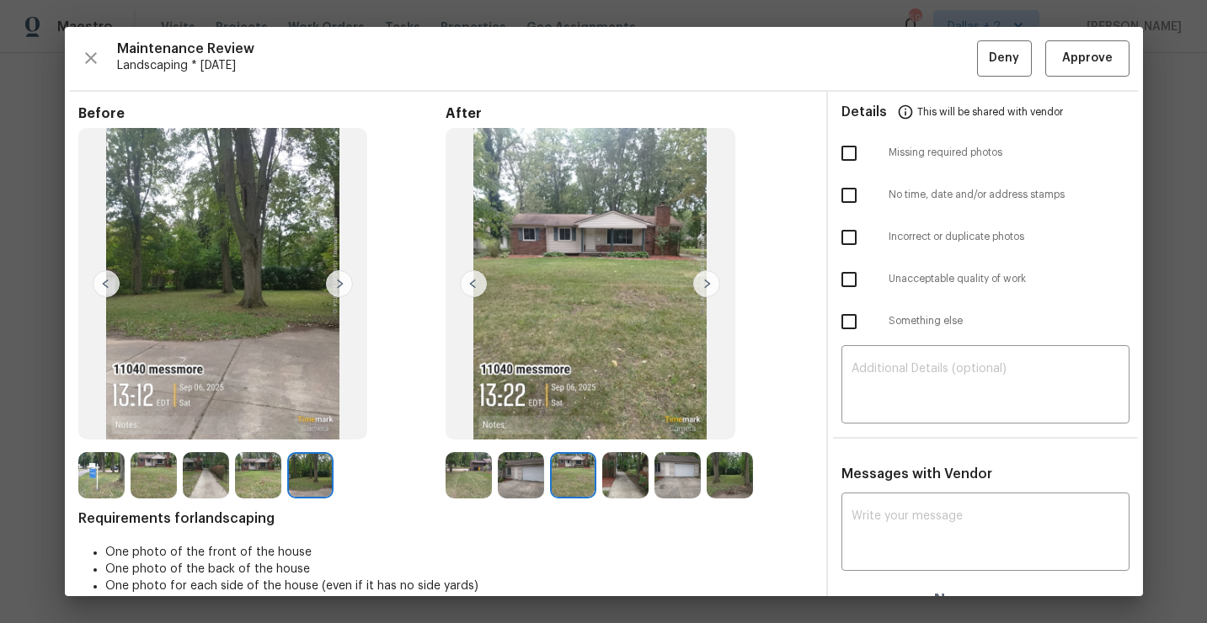
click at [699, 286] on img at bounding box center [706, 283] width 27 height 27
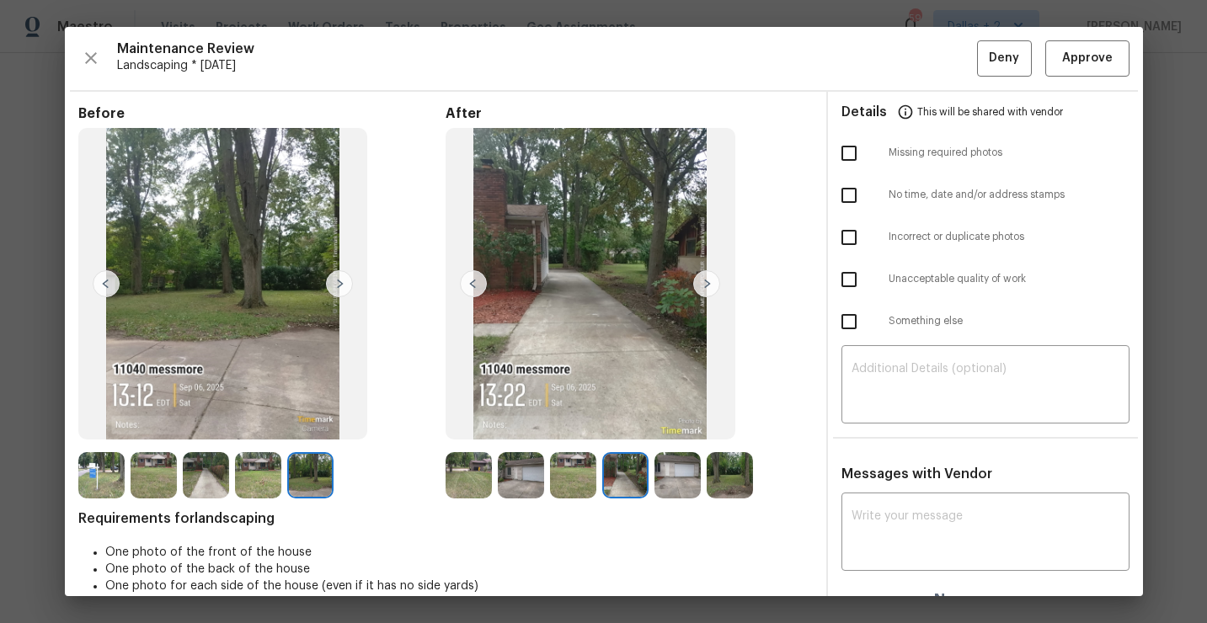
click at [699, 286] on img at bounding box center [706, 283] width 27 height 27
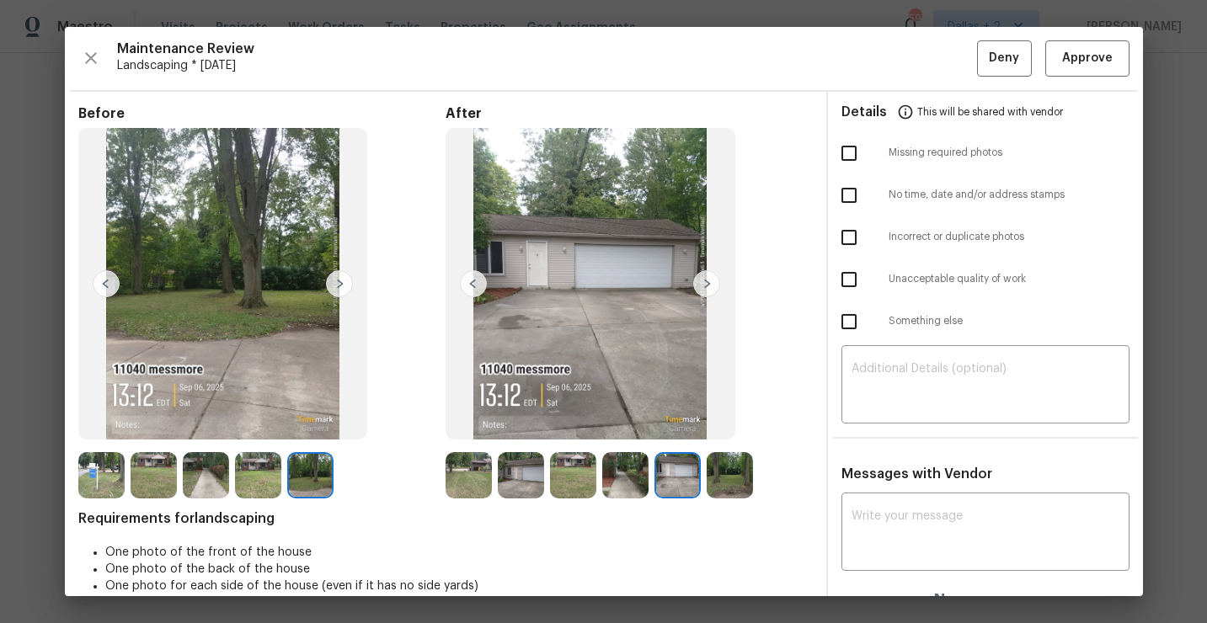
click at [699, 286] on img at bounding box center [706, 283] width 27 height 27
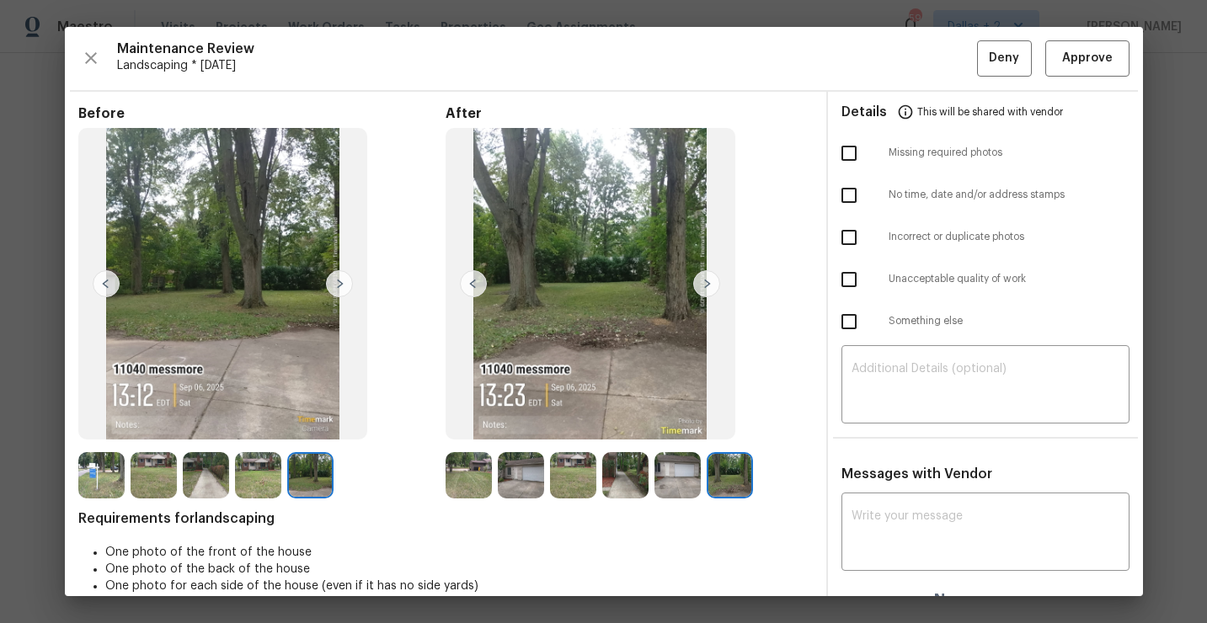
click at [699, 286] on img at bounding box center [706, 283] width 27 height 27
click at [708, 280] on img at bounding box center [706, 283] width 27 height 27
click at [523, 480] on img at bounding box center [521, 475] width 46 height 46
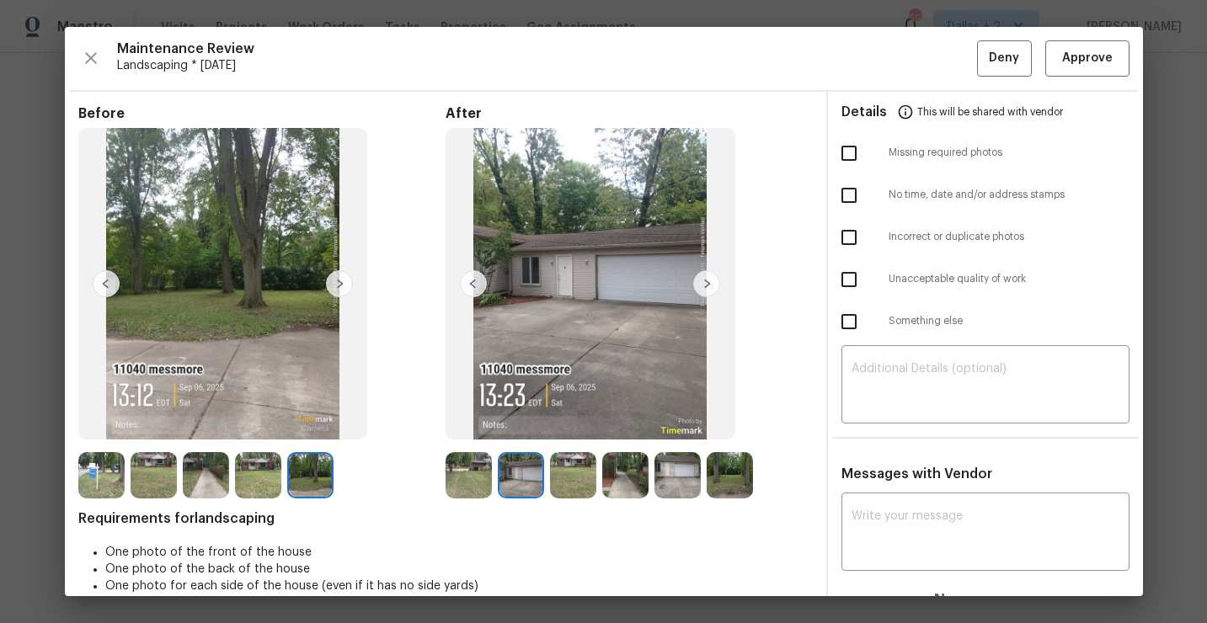
click at [570, 469] on img at bounding box center [573, 475] width 46 height 46
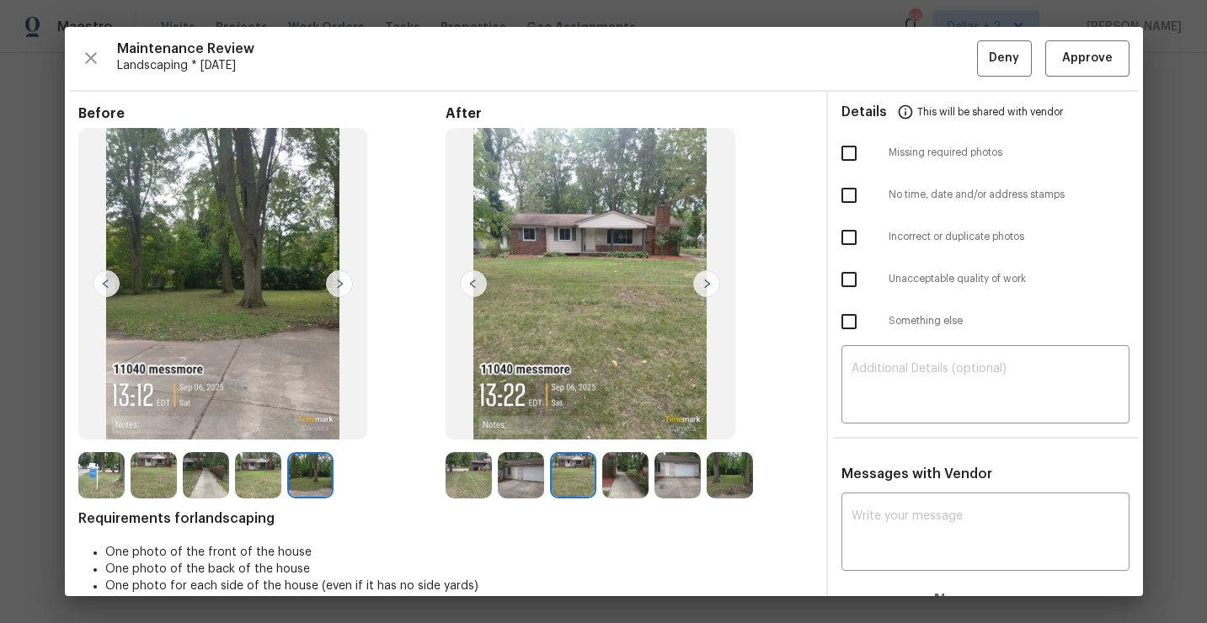
click at [613, 466] on img at bounding box center [625, 475] width 46 height 46
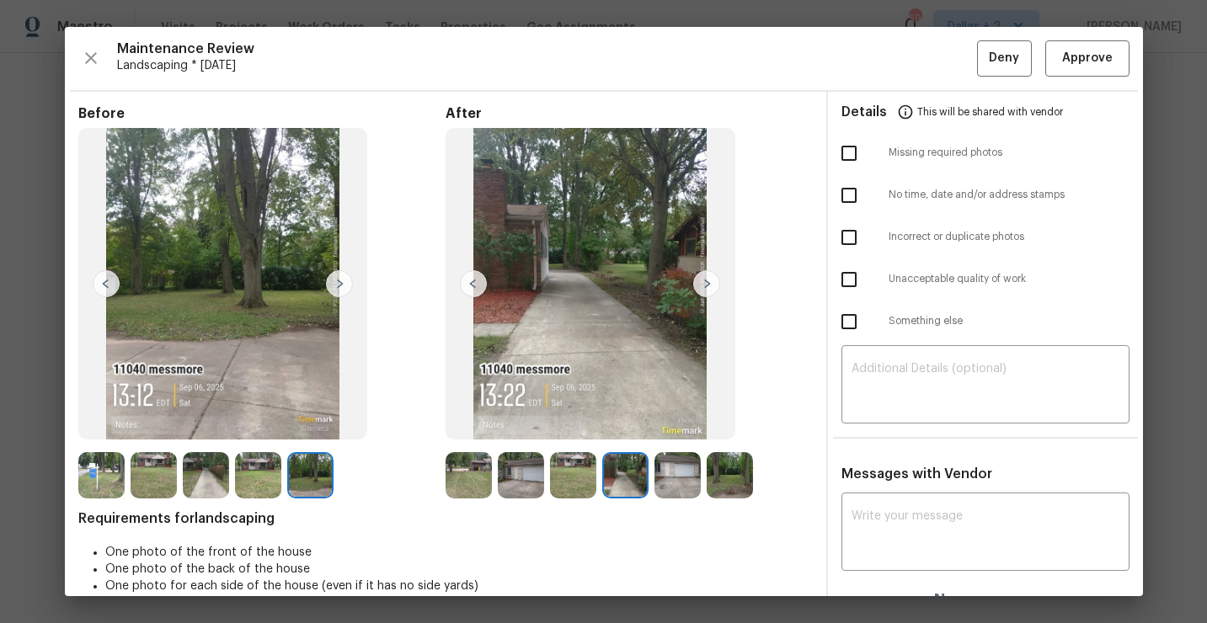
click at [682, 481] on img at bounding box center [678, 475] width 46 height 46
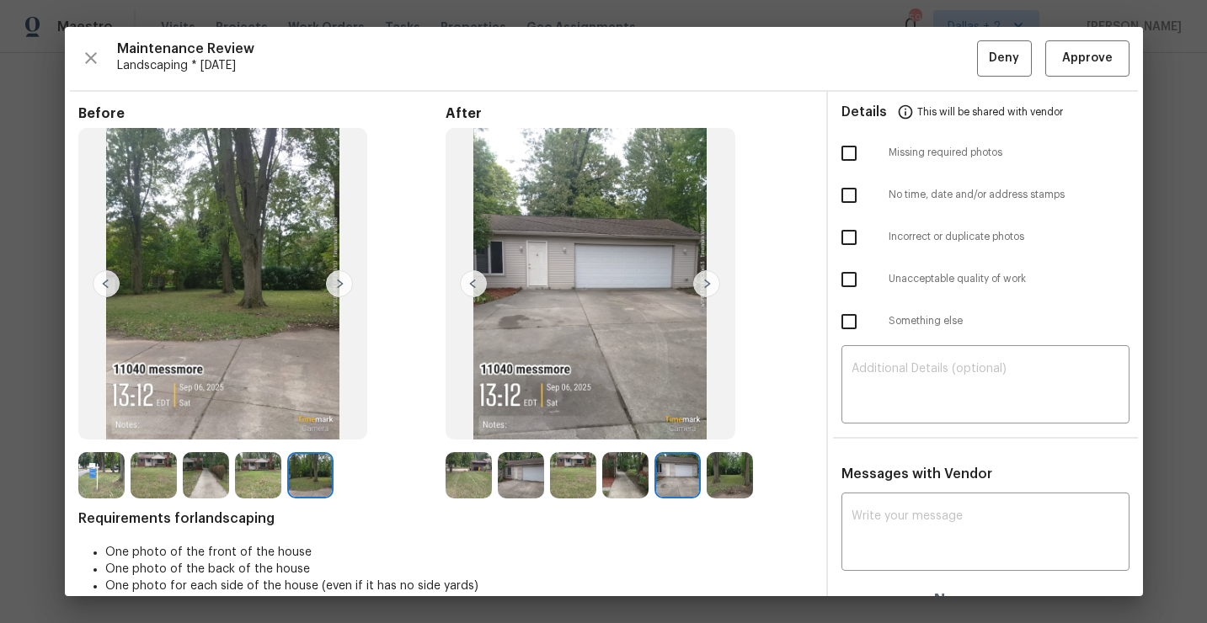
click at [719, 479] on img at bounding box center [730, 475] width 46 height 46
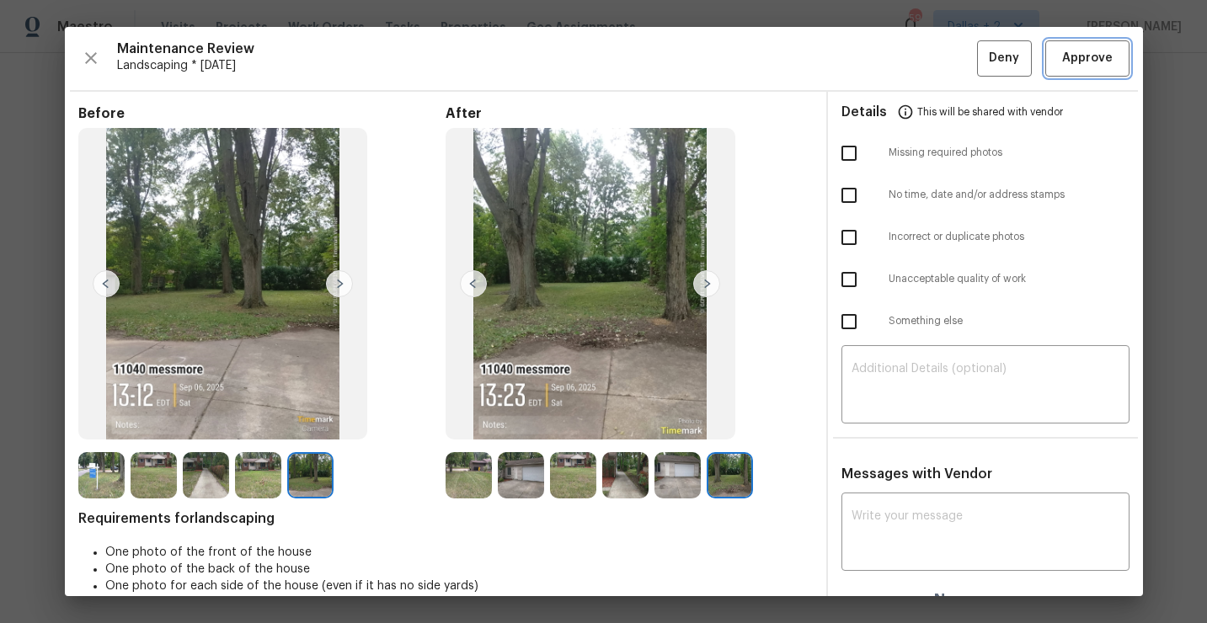
click at [1110, 60] on span "Approve" at bounding box center [1087, 58] width 51 height 21
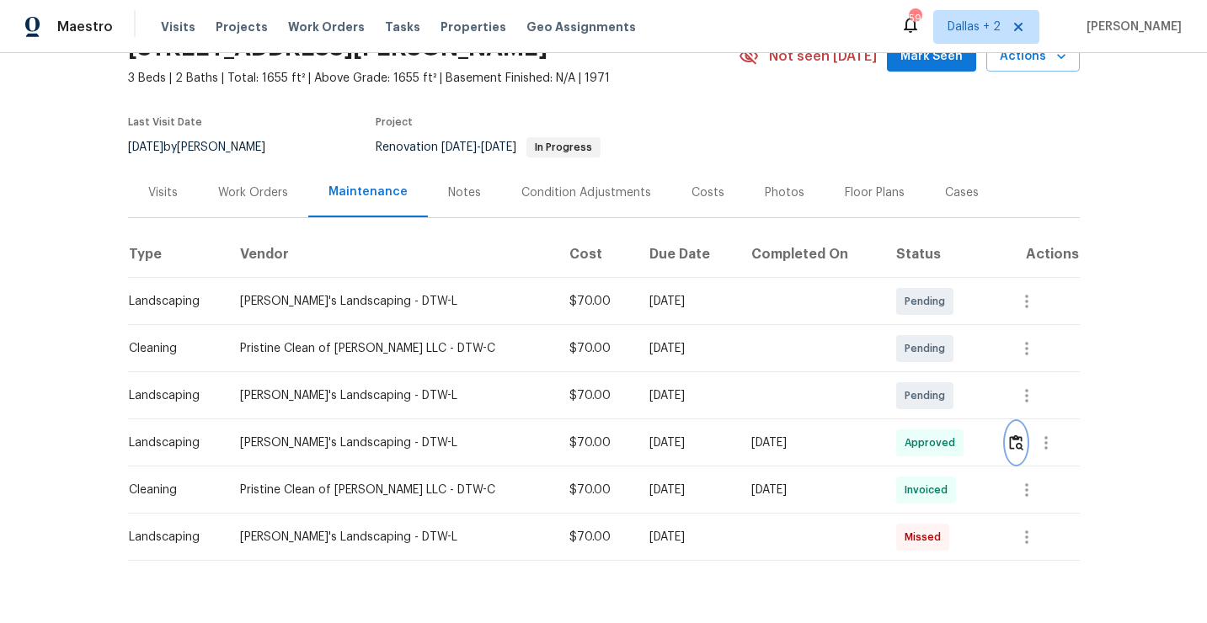
scroll to position [0, 0]
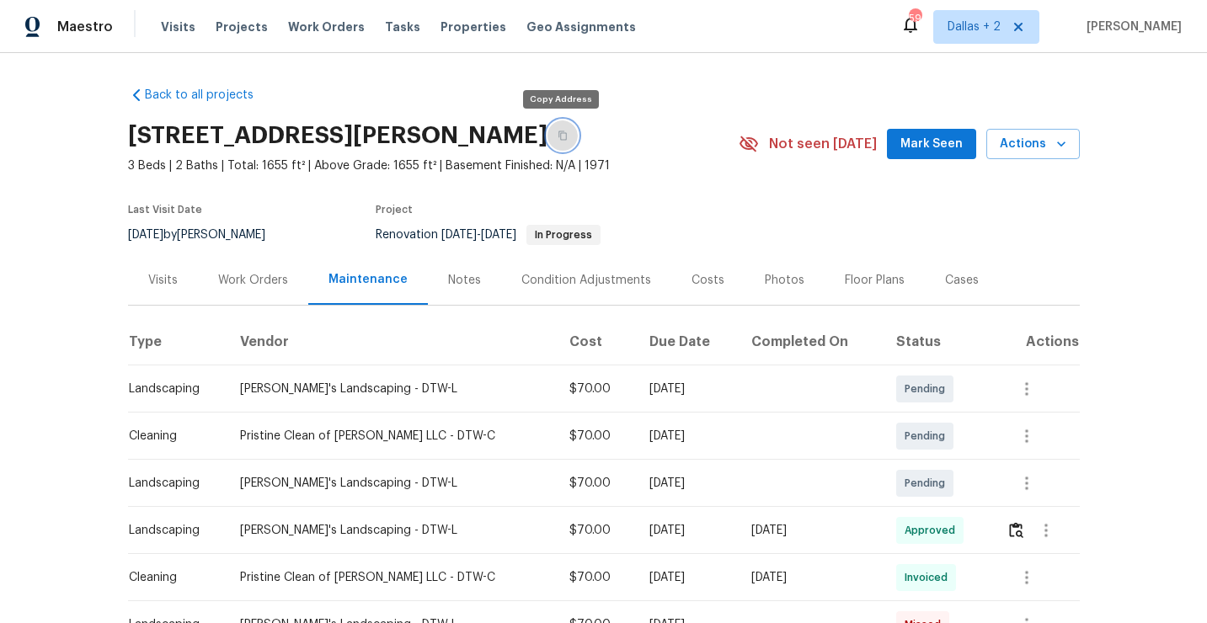
click at [570, 142] on button "button" at bounding box center [563, 135] width 30 height 30
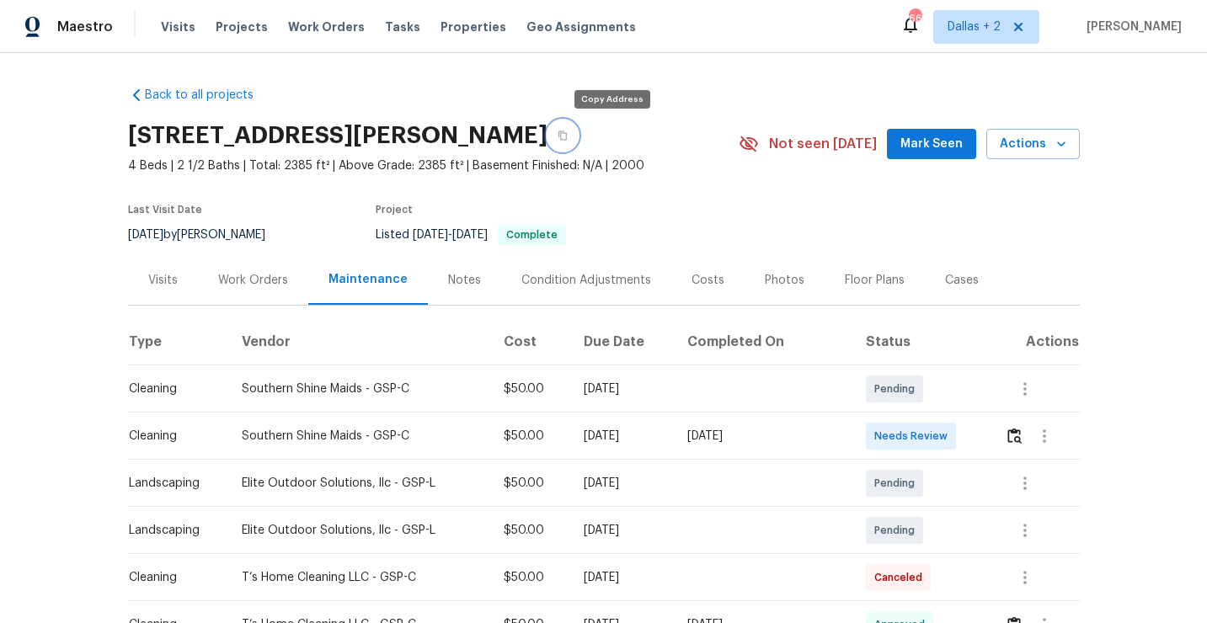
click at [578, 128] on button "button" at bounding box center [563, 135] width 30 height 30
click at [1015, 437] on img "button" at bounding box center [1015, 436] width 14 height 16
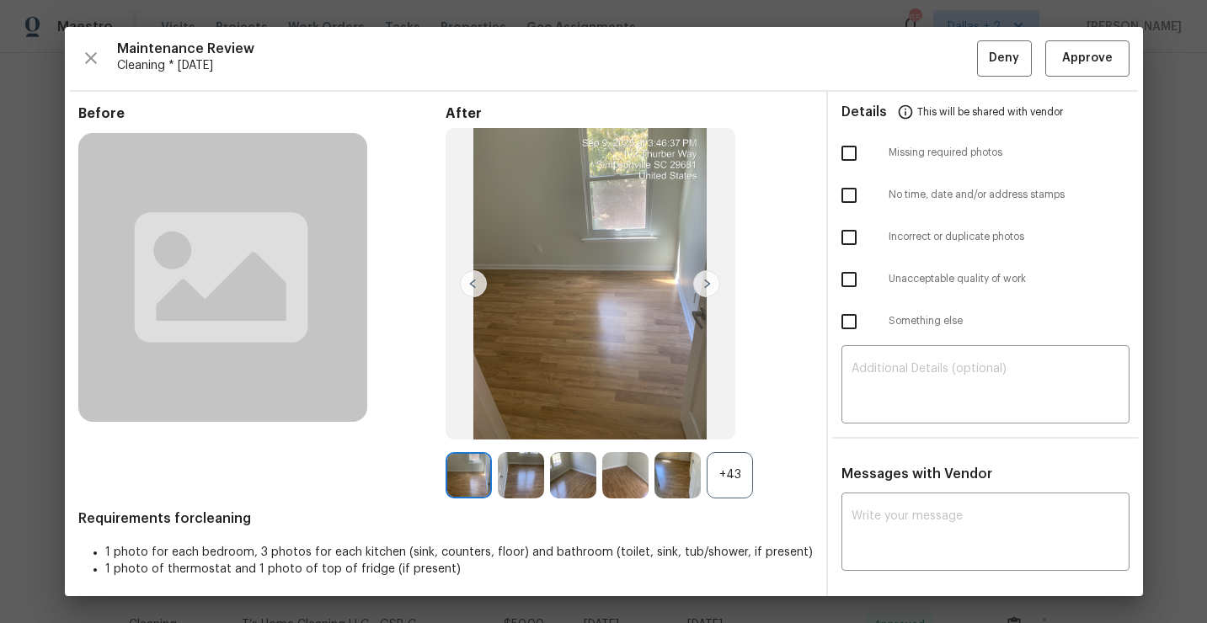
click at [741, 484] on div "+43" at bounding box center [730, 475] width 46 height 46
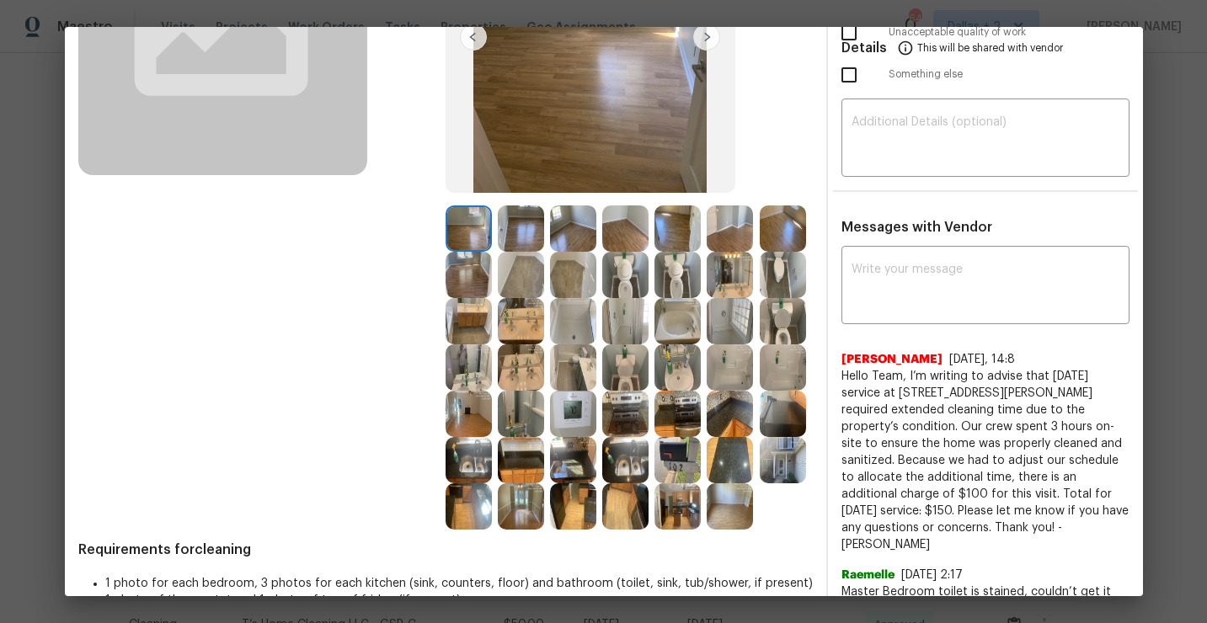
scroll to position [284, 0]
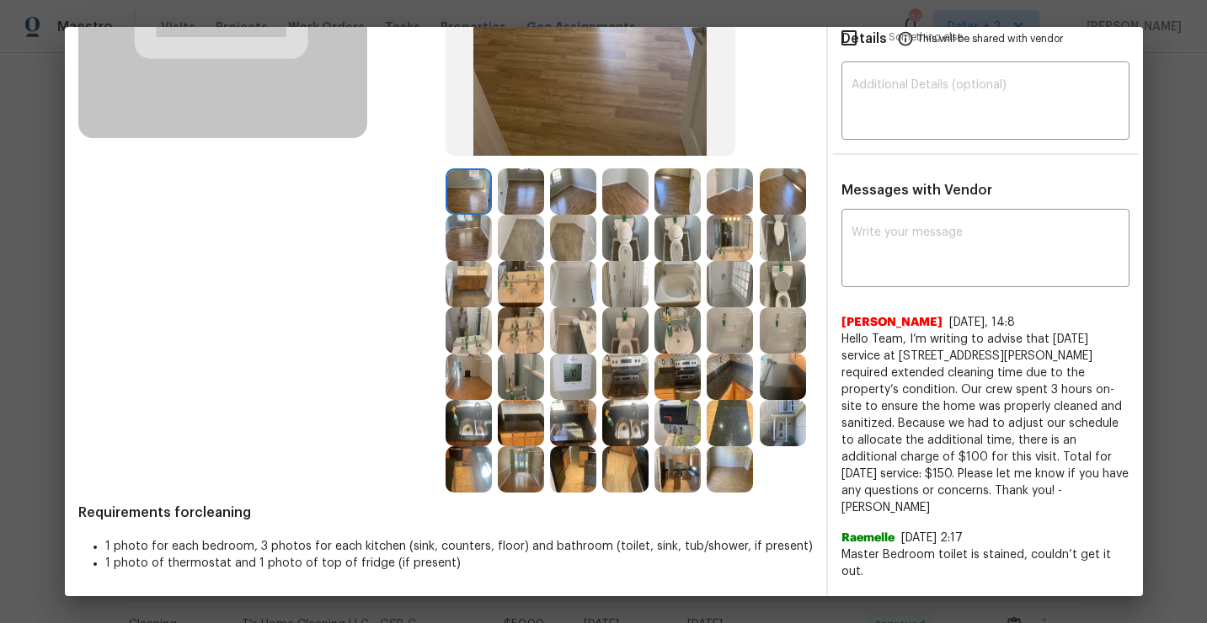
click at [456, 420] on img at bounding box center [469, 423] width 46 height 46
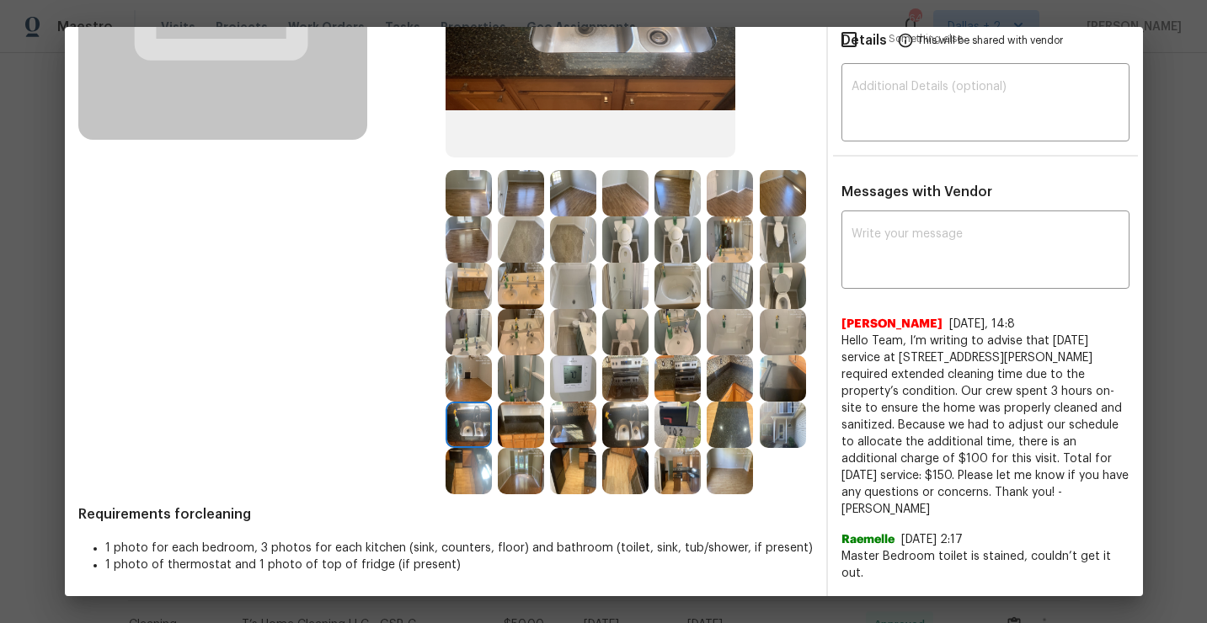
scroll to position [0, 0]
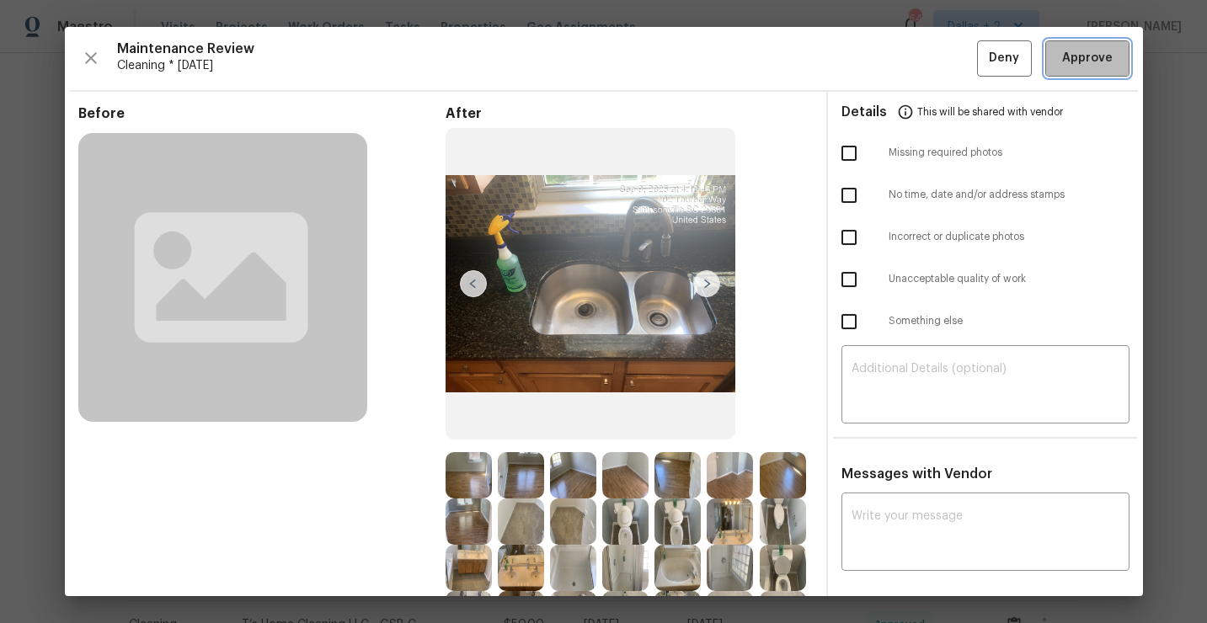
click at [1088, 71] on button "Approve" at bounding box center [1087, 58] width 84 height 36
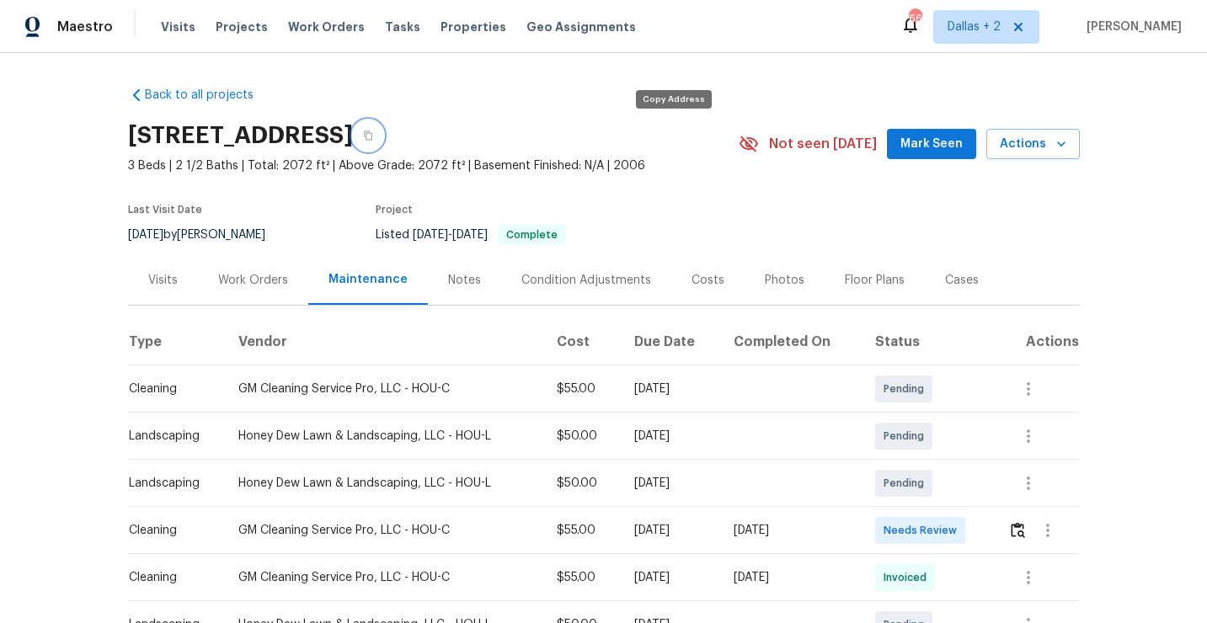
click at [383, 147] on button "button" at bounding box center [368, 135] width 30 height 30
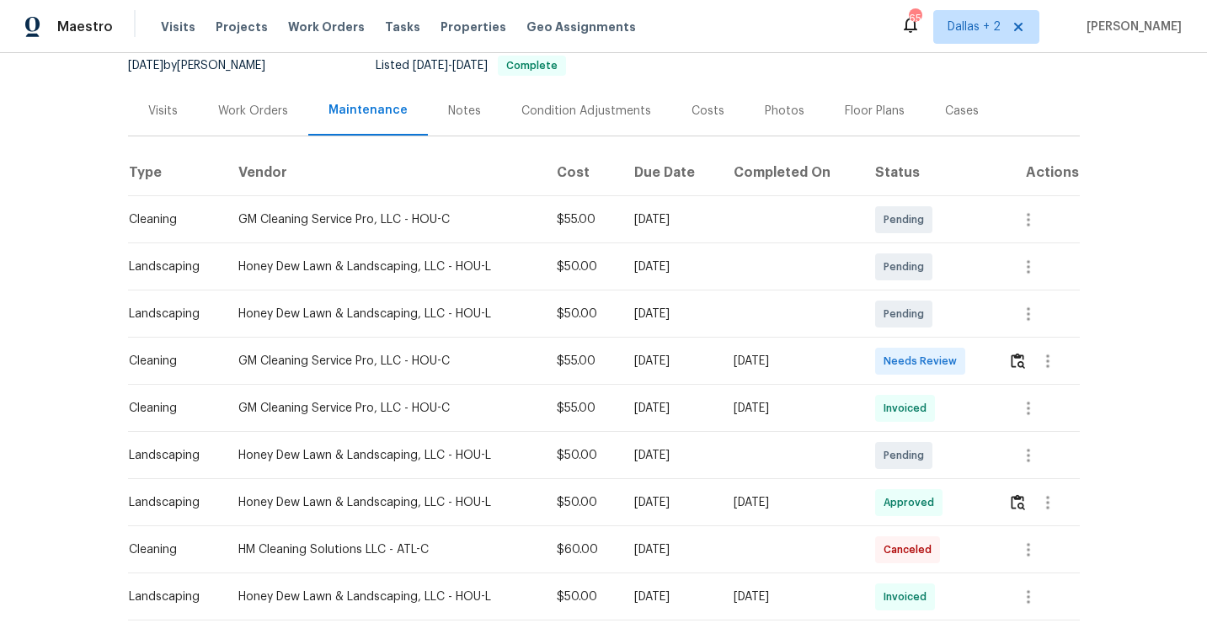
scroll to position [174, 0]
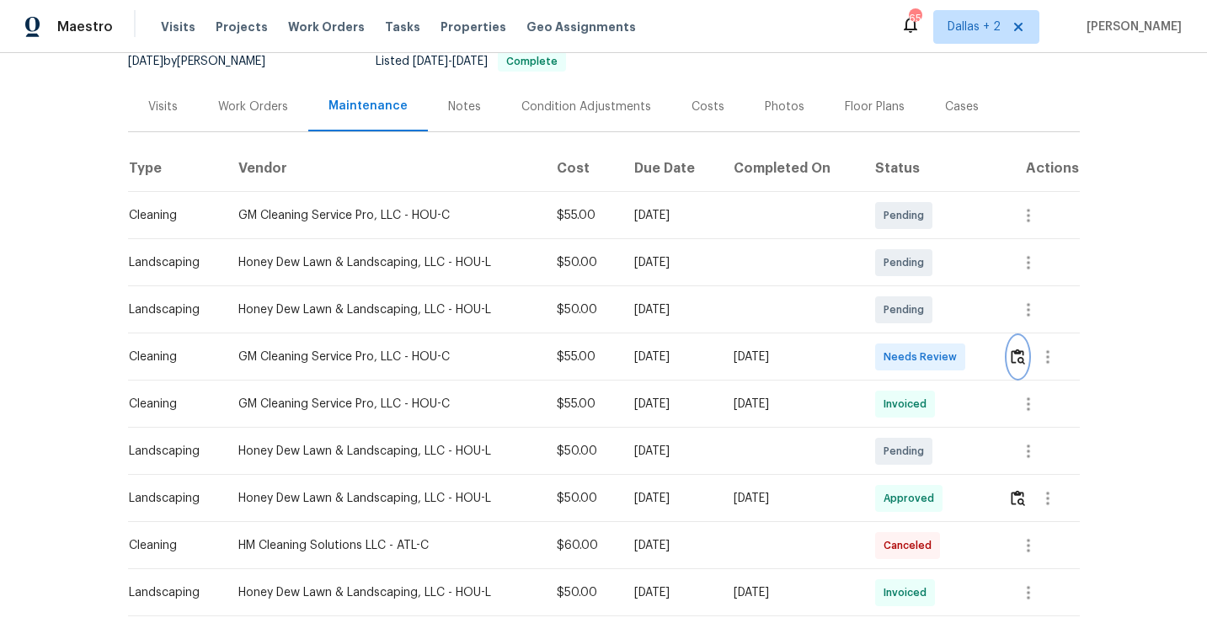
click at [1020, 360] on img "button" at bounding box center [1018, 357] width 14 height 16
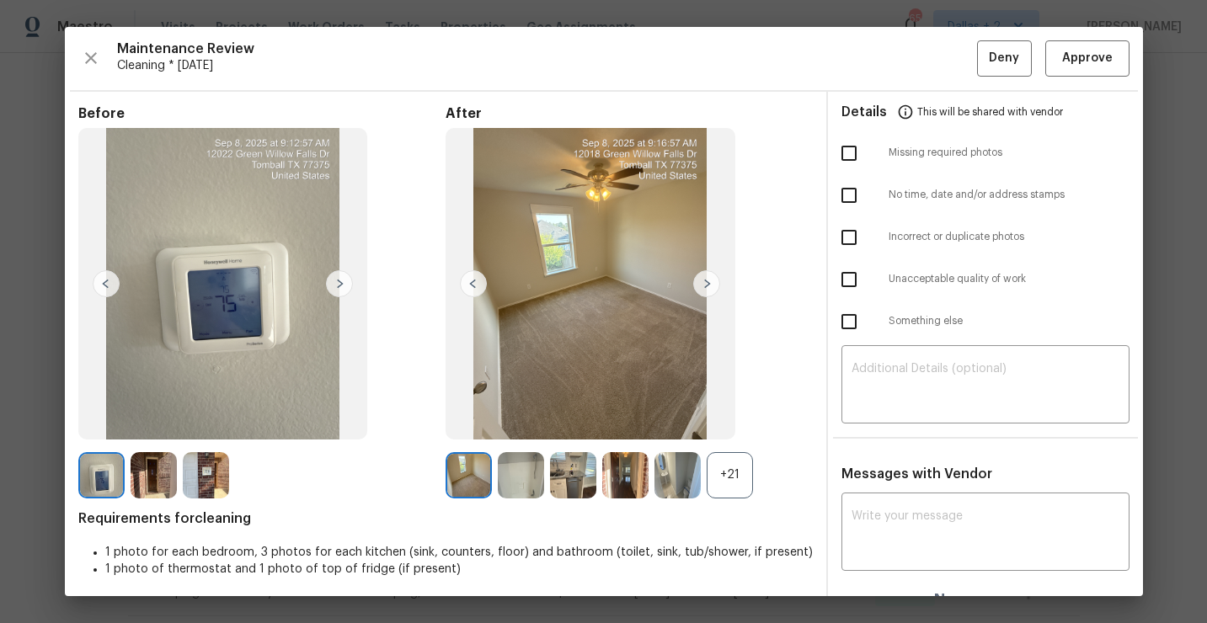
click at [750, 463] on div "+21" at bounding box center [730, 475] width 46 height 46
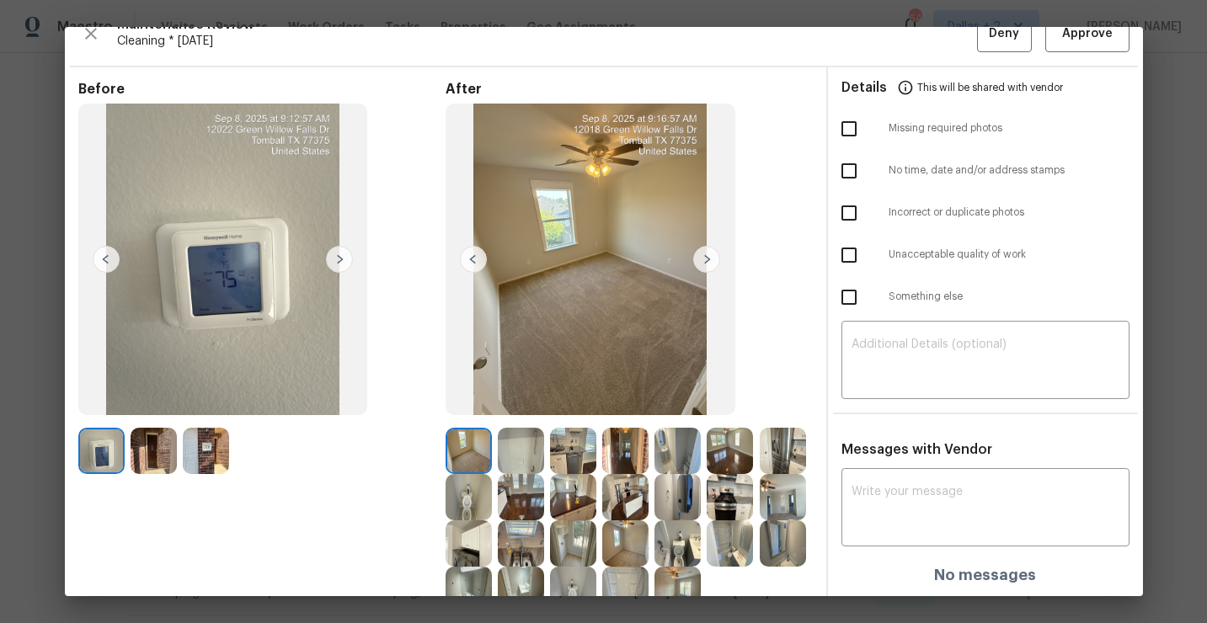
scroll to position [0, 0]
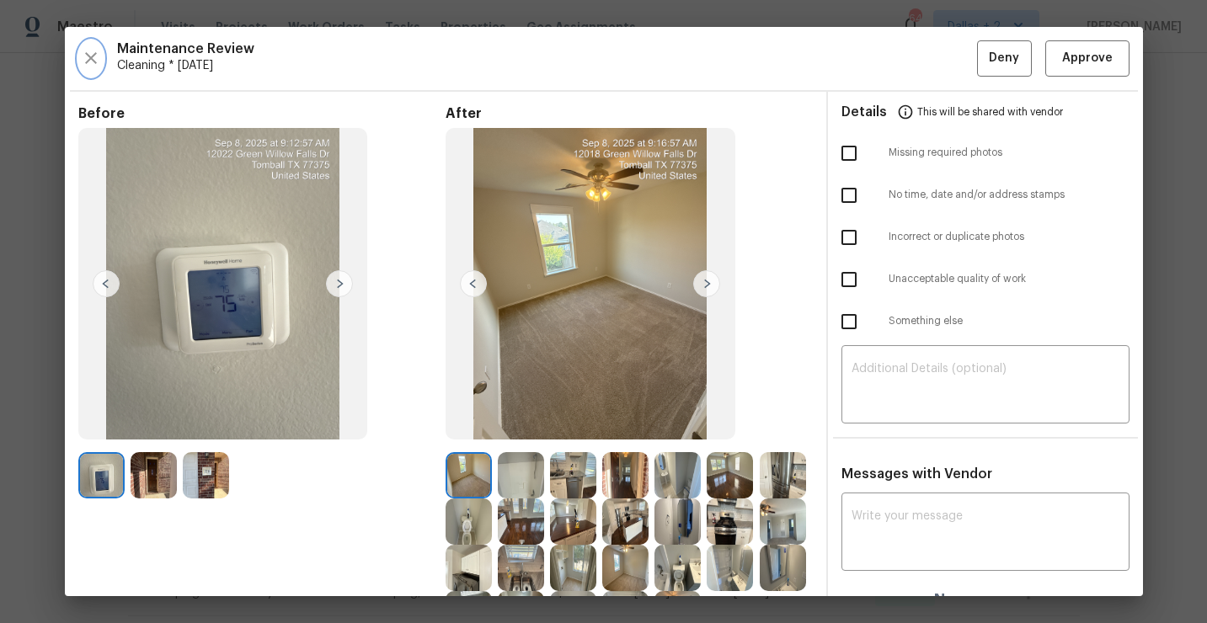
click at [85, 49] on icon "button" at bounding box center [91, 58] width 20 height 20
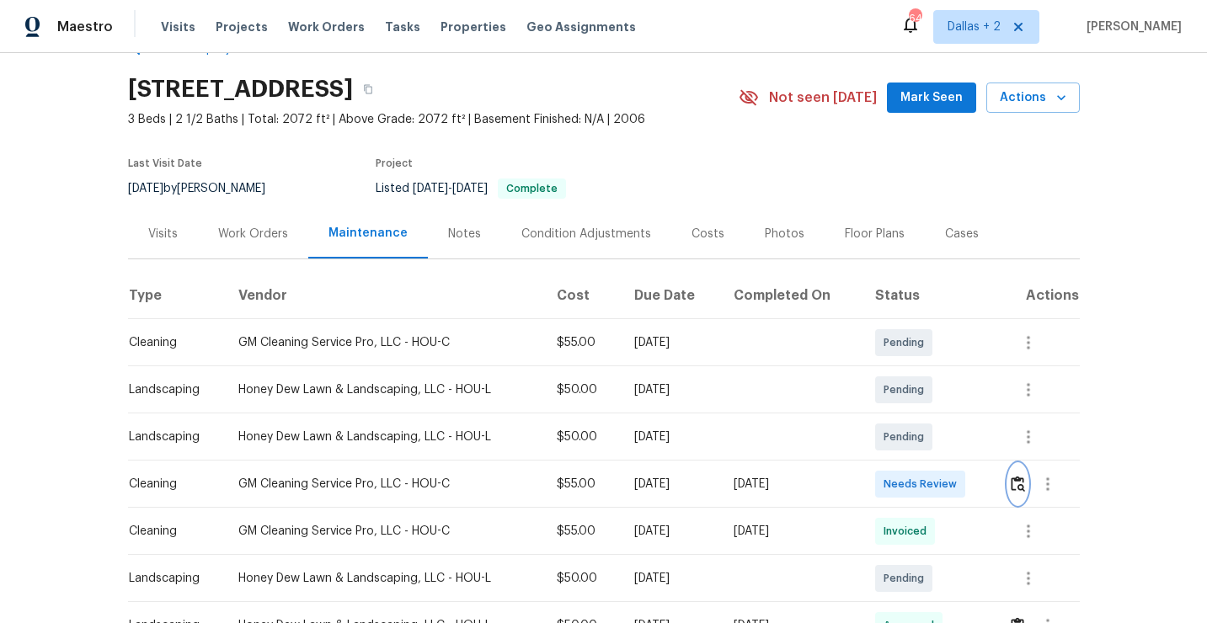
scroll to position [67, 0]
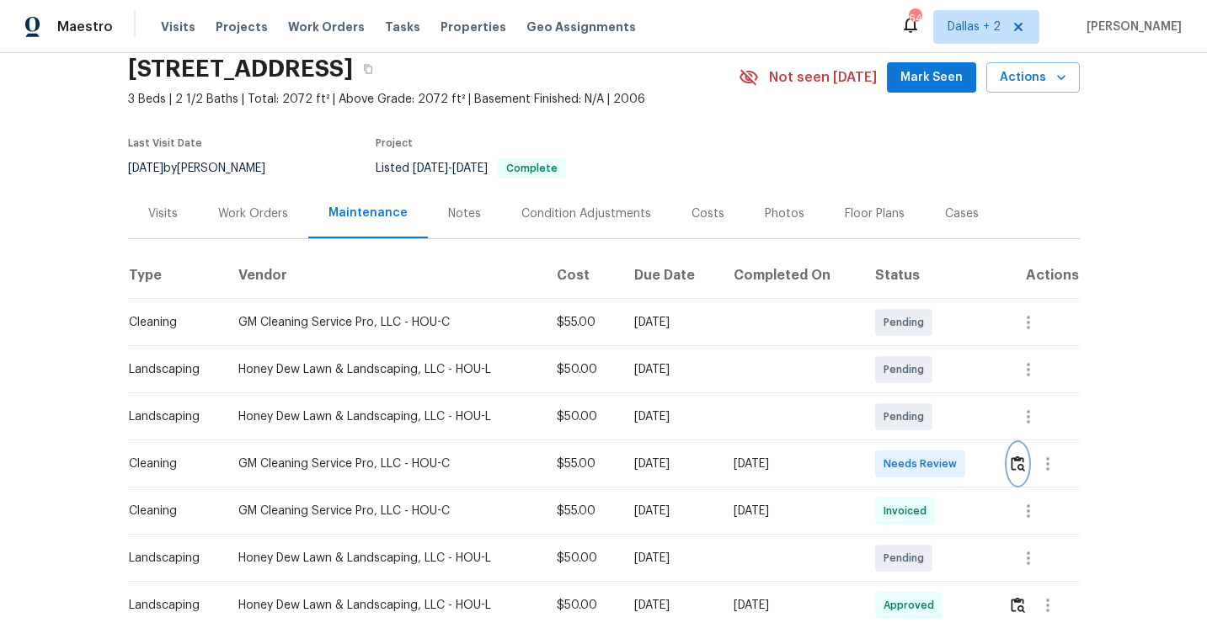
click at [1024, 465] on img "button" at bounding box center [1018, 464] width 14 height 16
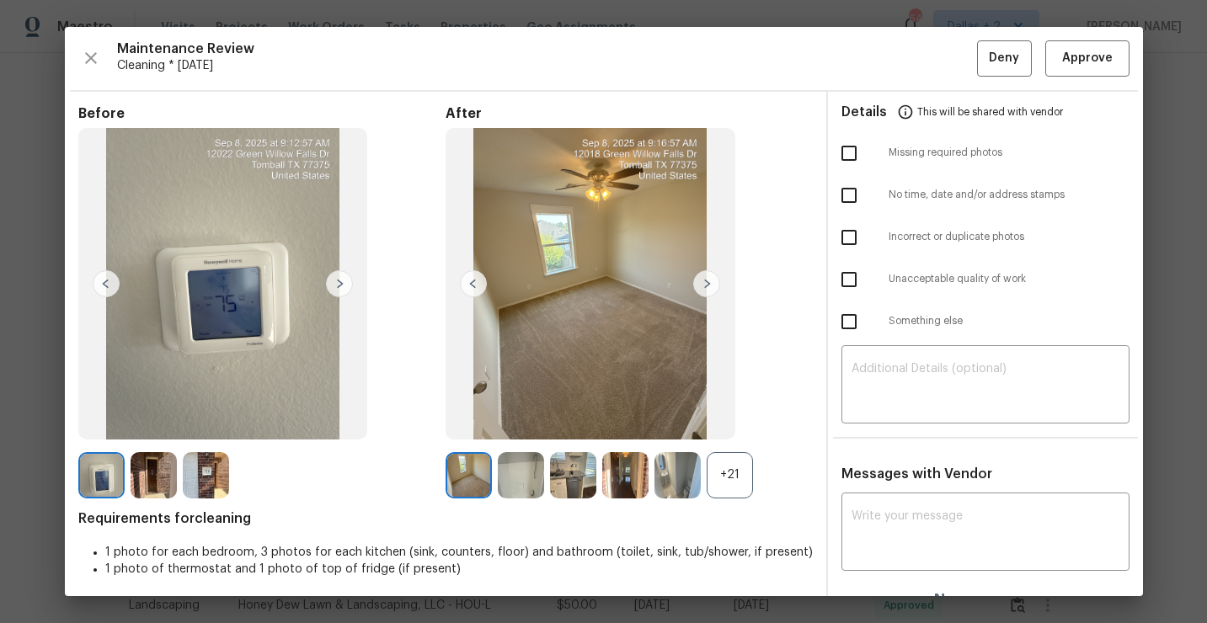
click at [728, 486] on div "+21" at bounding box center [730, 475] width 46 height 46
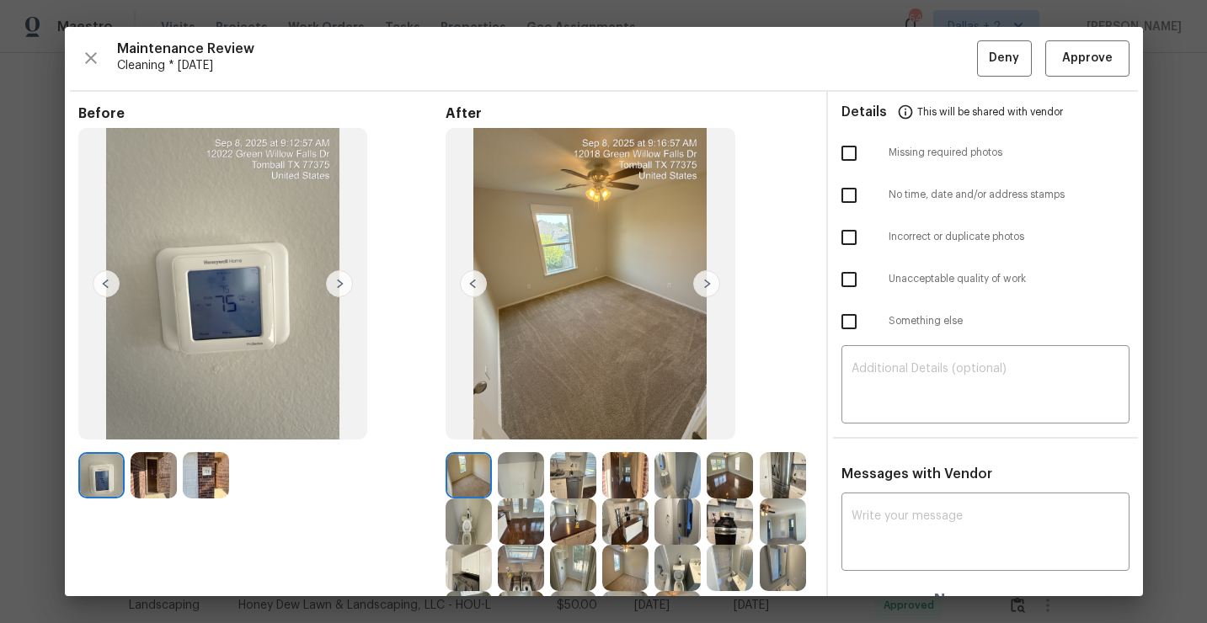
scroll to position [145, 0]
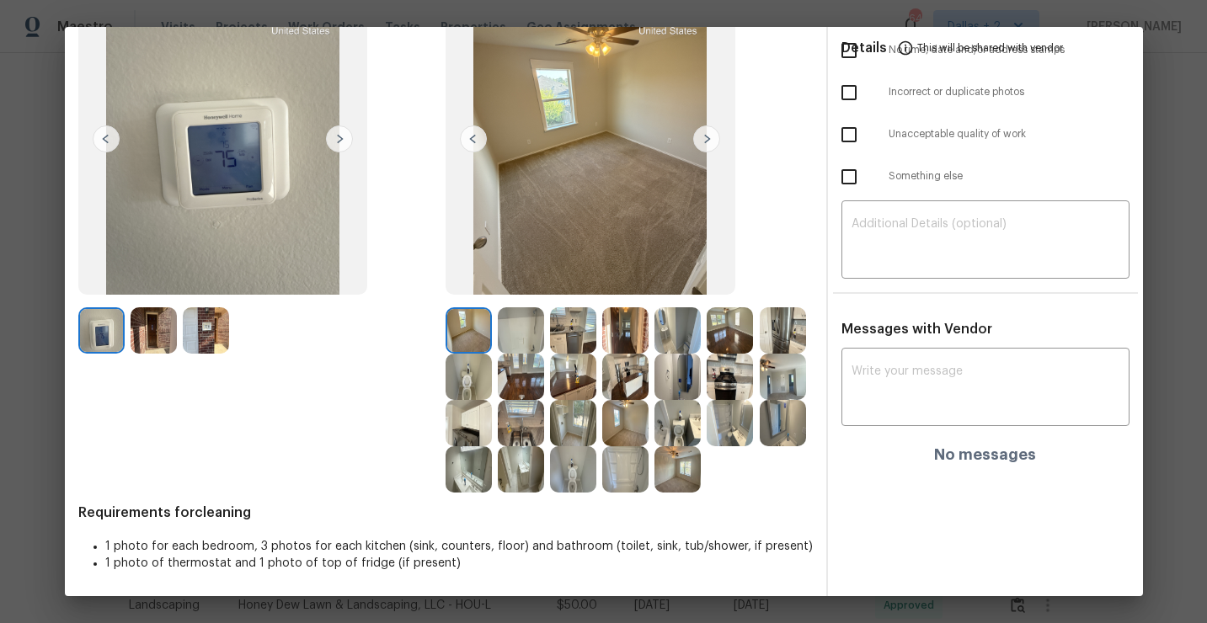
click at [677, 426] on img at bounding box center [678, 423] width 46 height 46
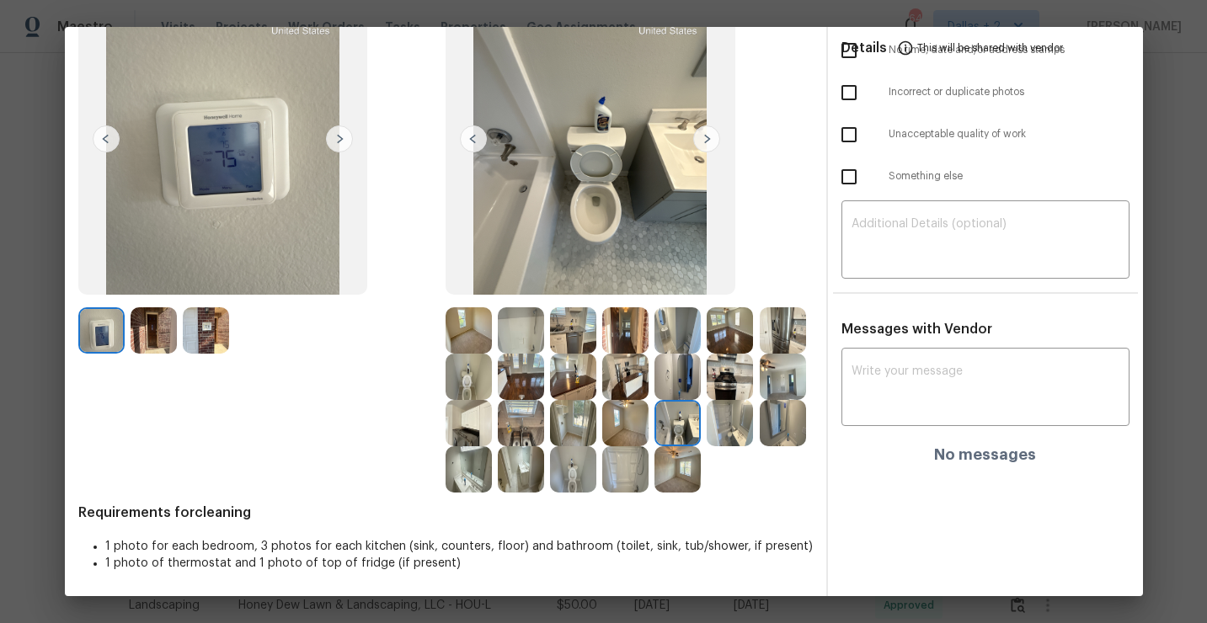
click at [569, 462] on img at bounding box center [573, 469] width 46 height 46
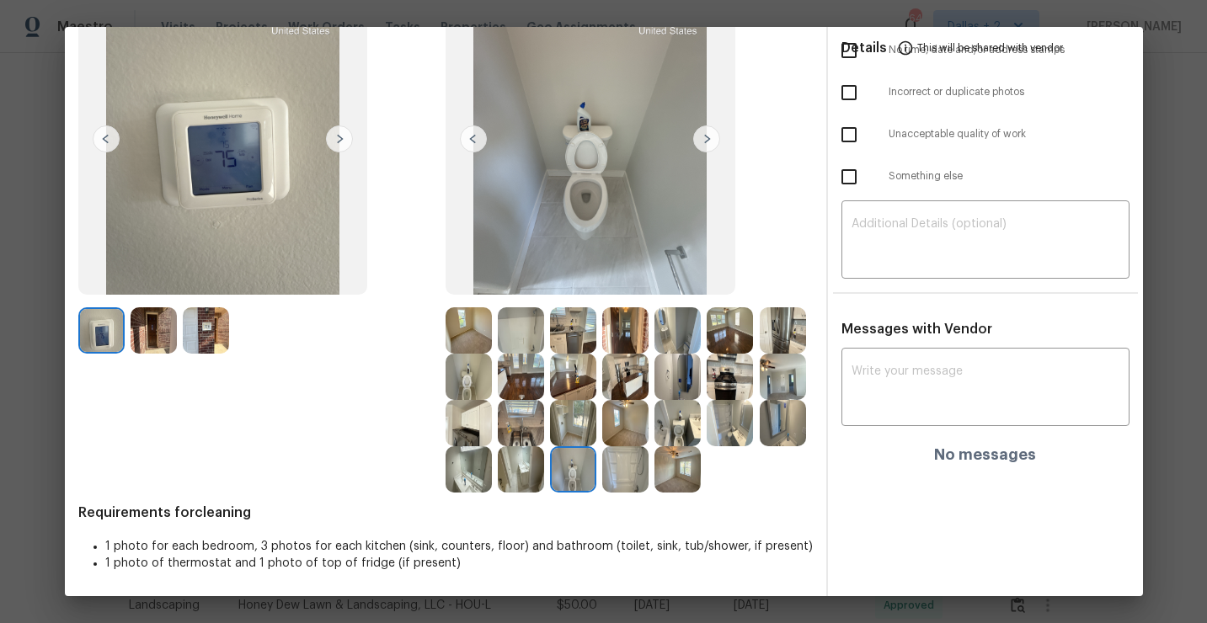
click at [481, 395] on img at bounding box center [469, 377] width 46 height 46
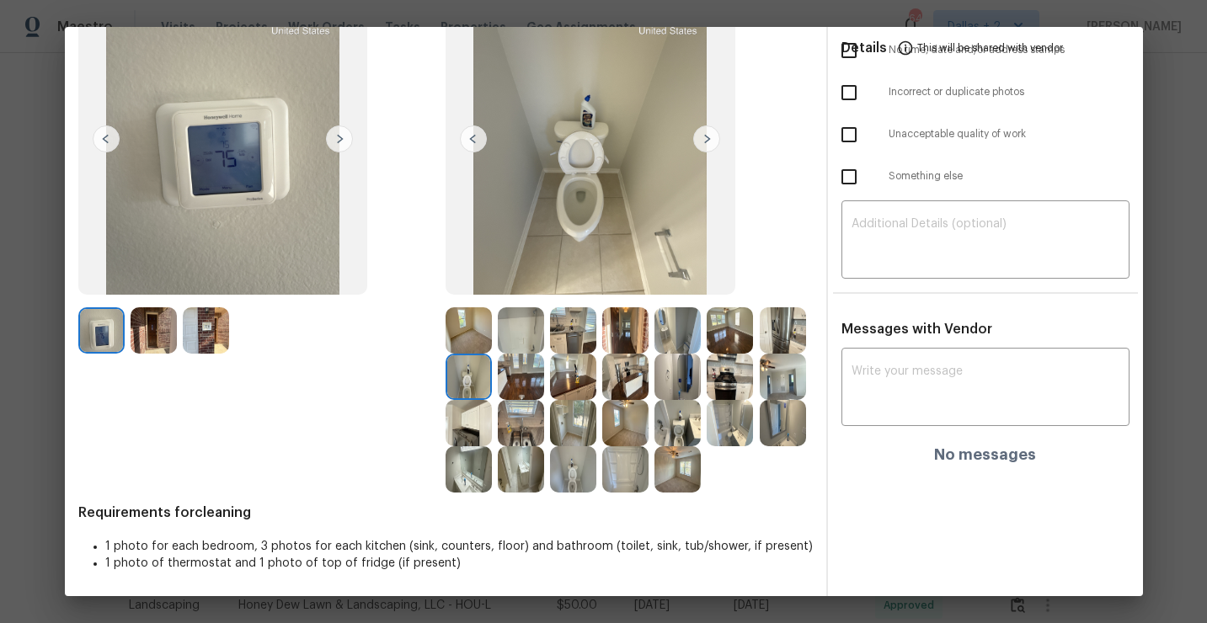
click at [680, 402] on img at bounding box center [678, 423] width 46 height 46
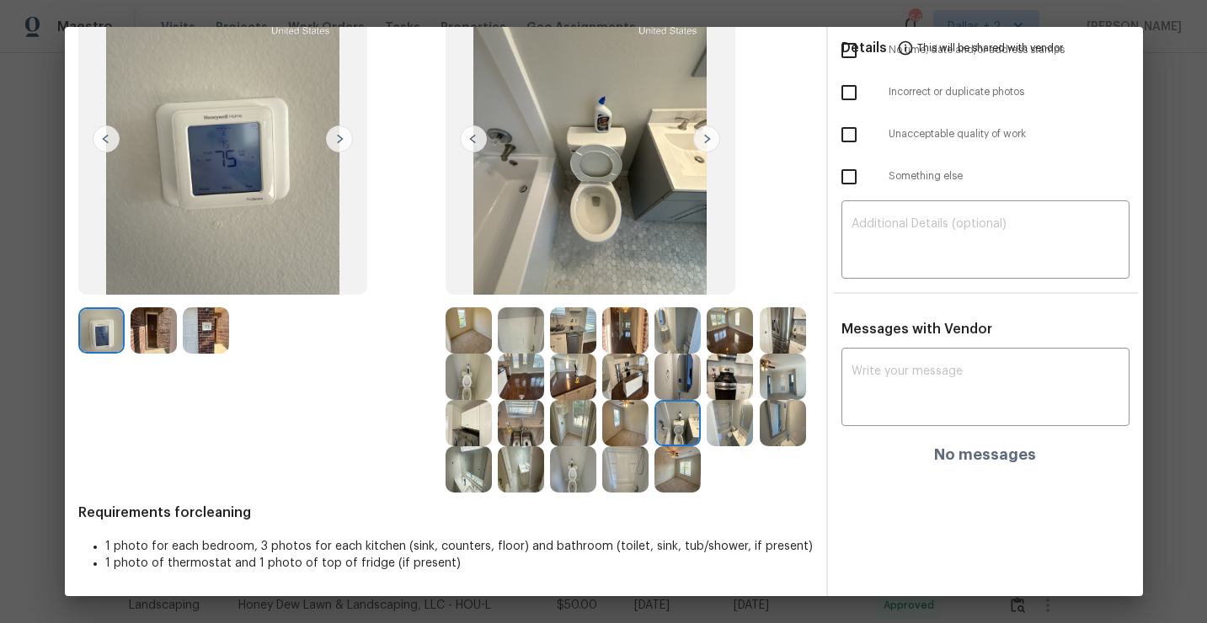
click at [563, 466] on img at bounding box center [573, 469] width 46 height 46
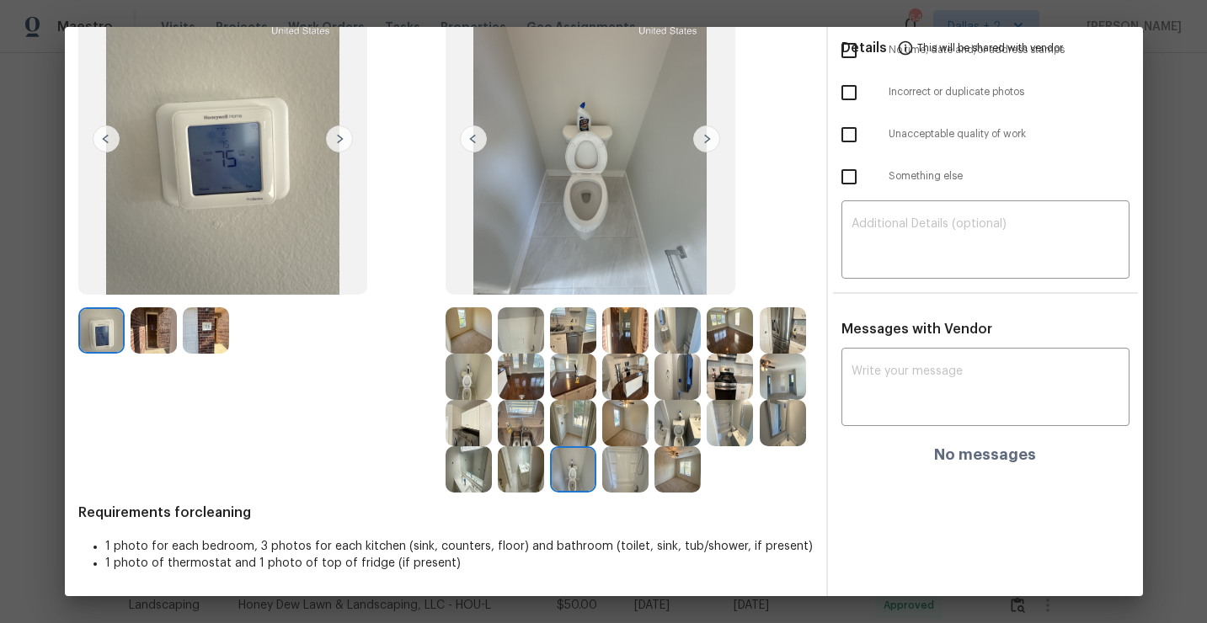
scroll to position [0, 0]
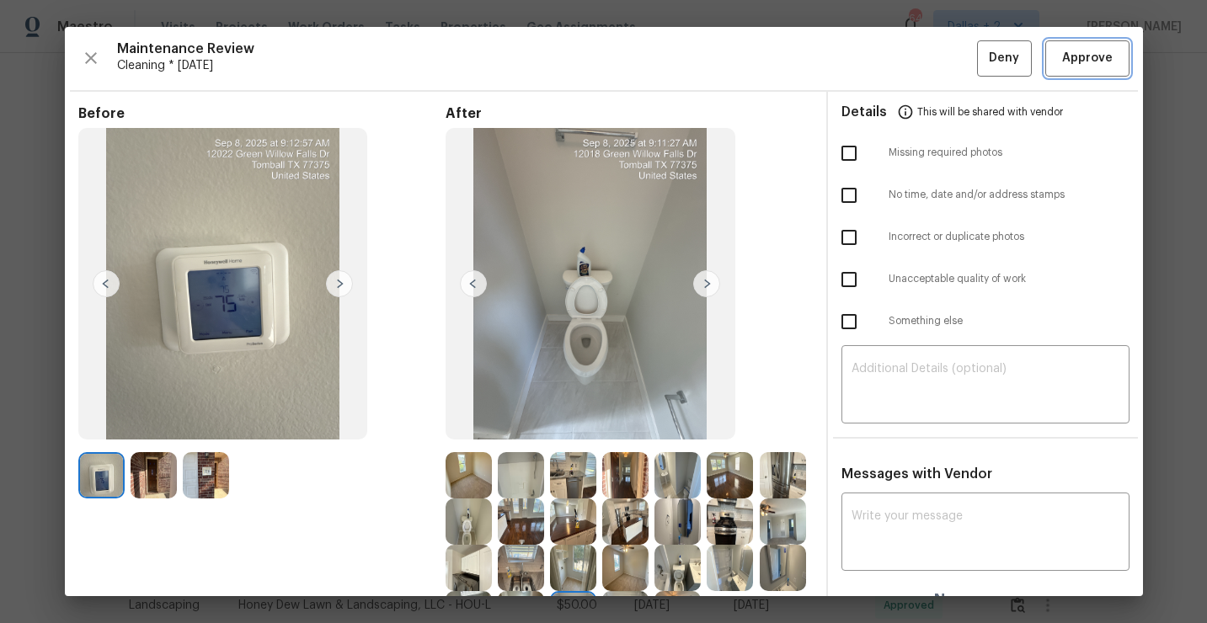
click at [1083, 54] on span "Approve" at bounding box center [1087, 58] width 51 height 21
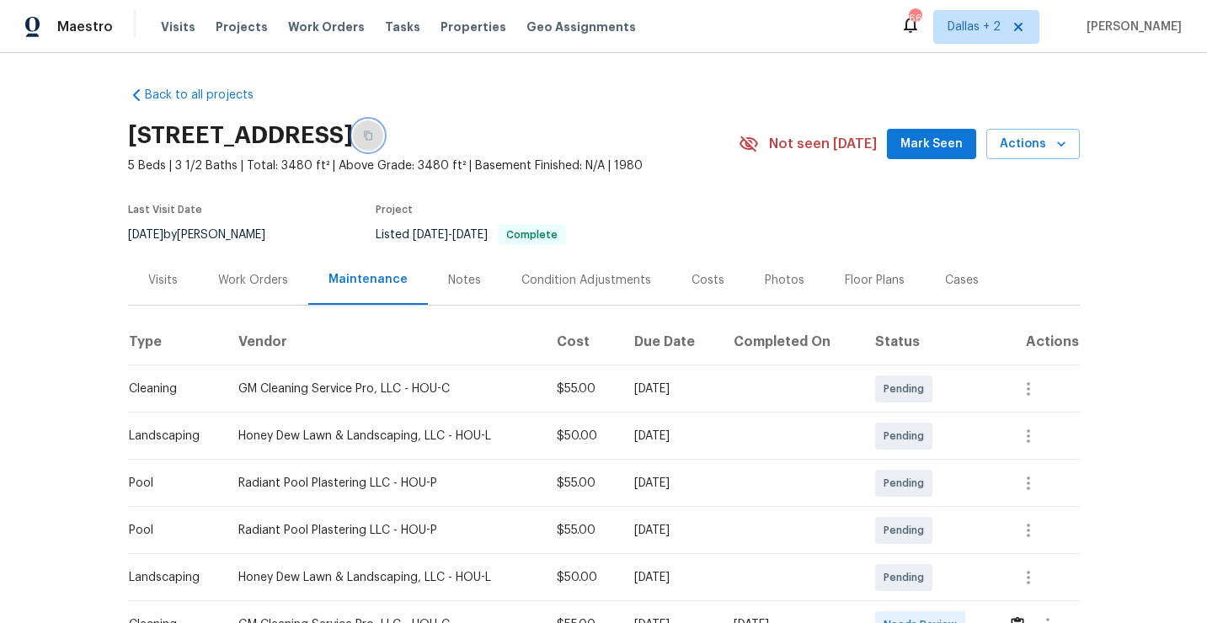
click at [372, 136] on icon "button" at bounding box center [368, 135] width 8 height 9
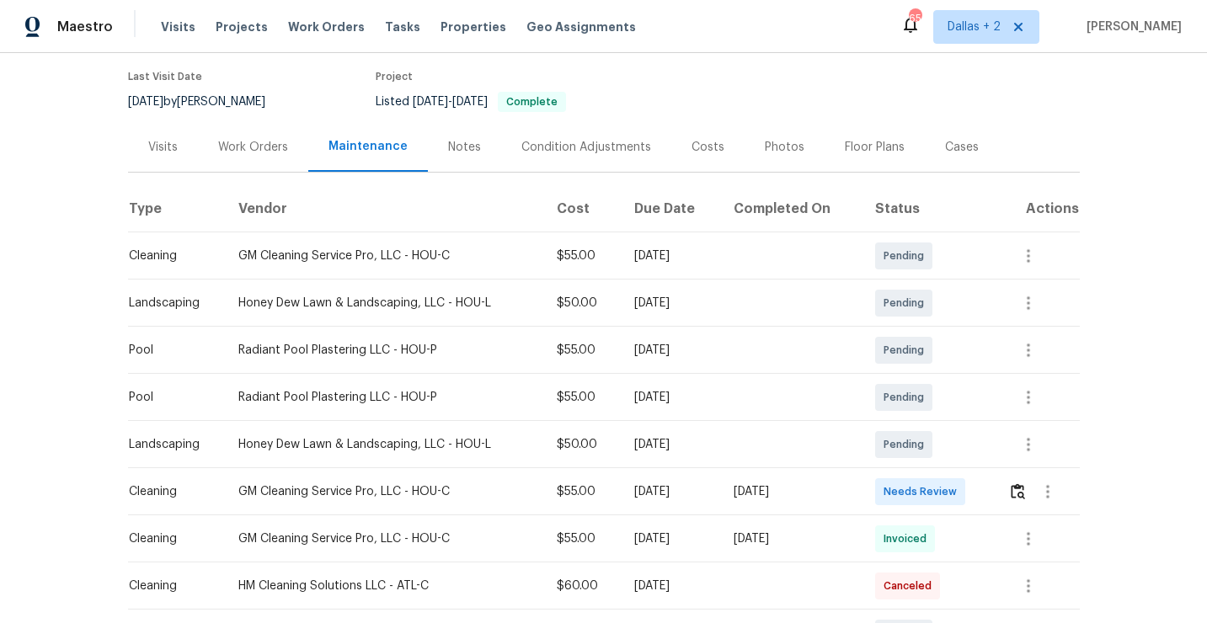
scroll to position [195, 0]
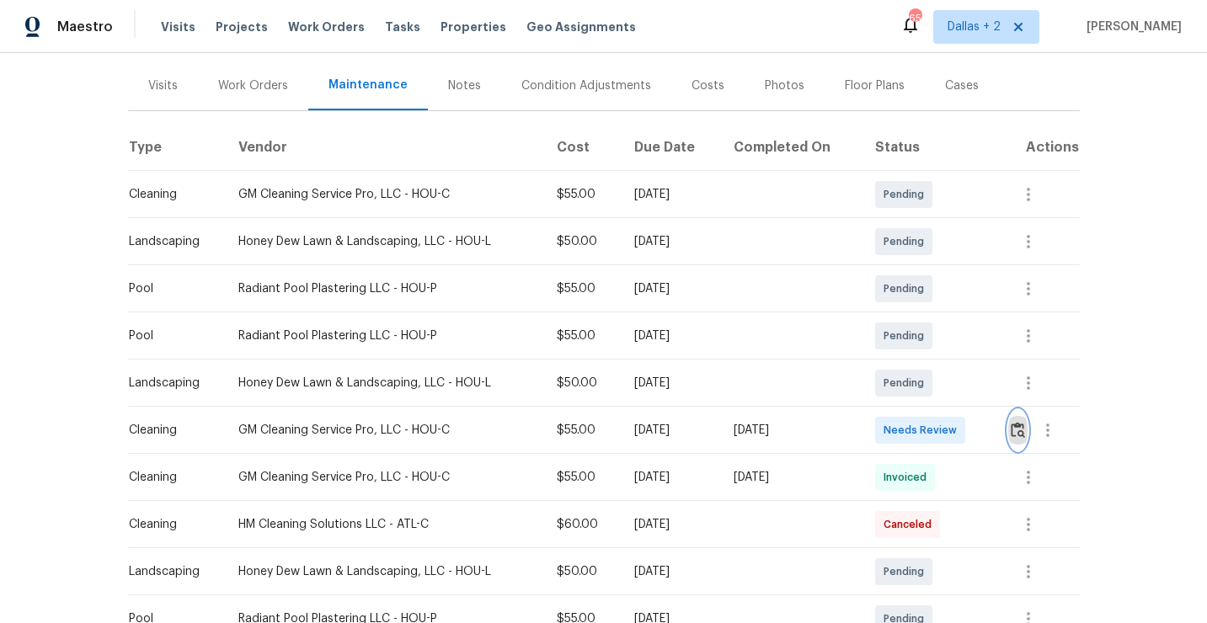
click at [1021, 439] on button "button" at bounding box center [1017, 430] width 19 height 40
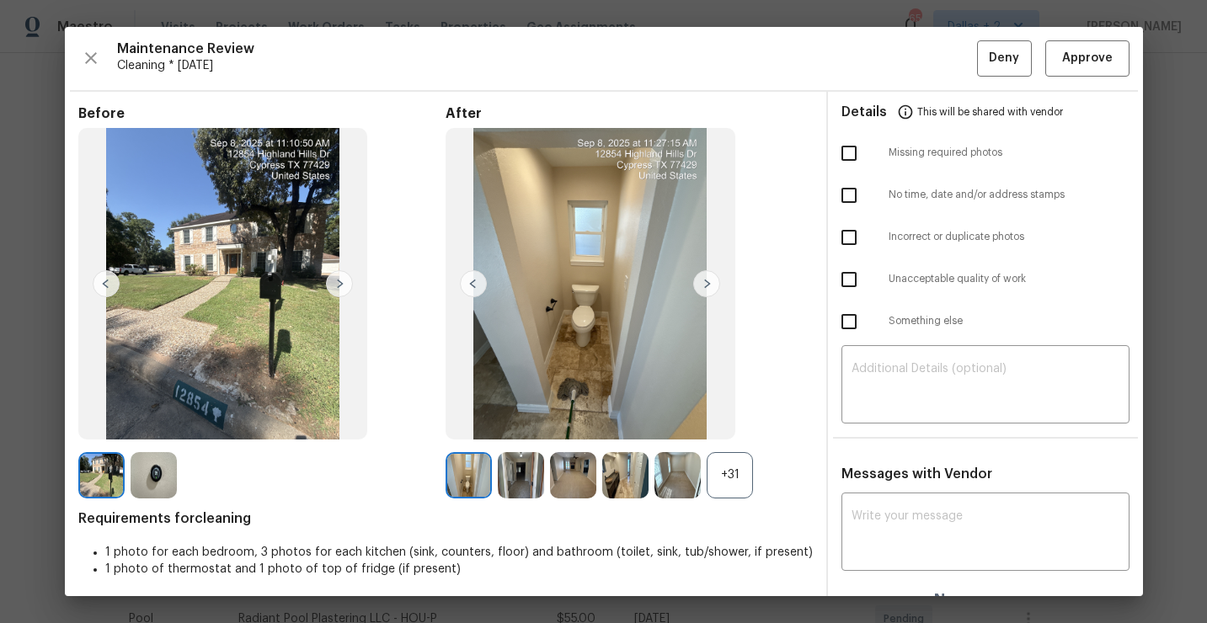
click at [735, 477] on div "+31" at bounding box center [730, 475] width 46 height 46
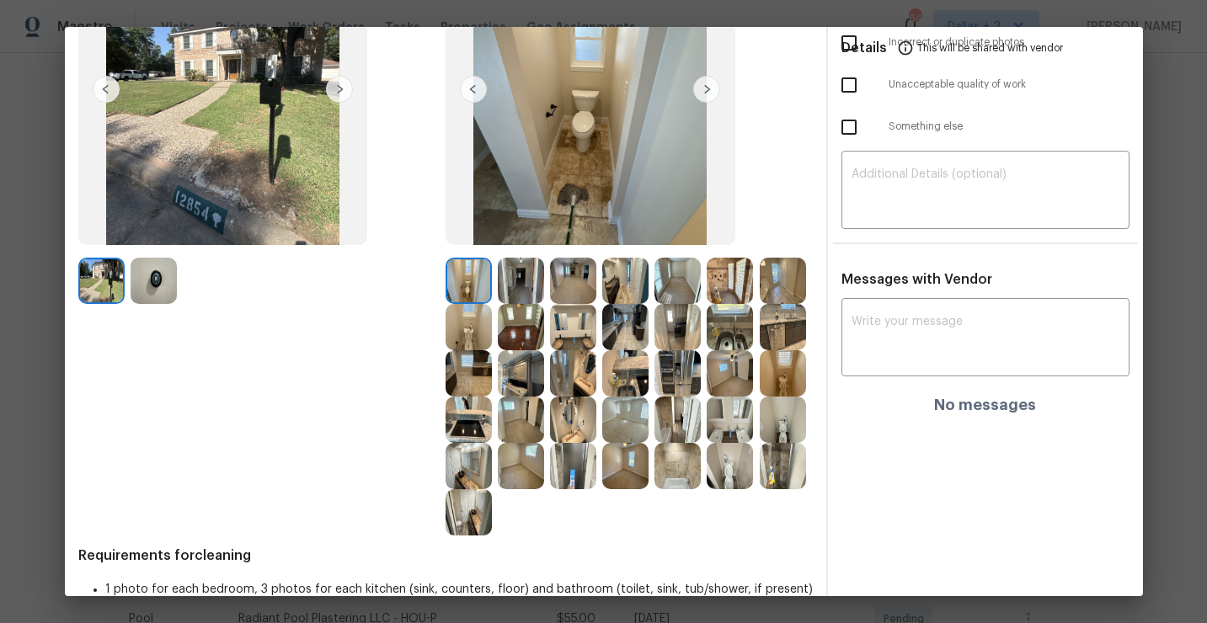
scroll to position [212, 0]
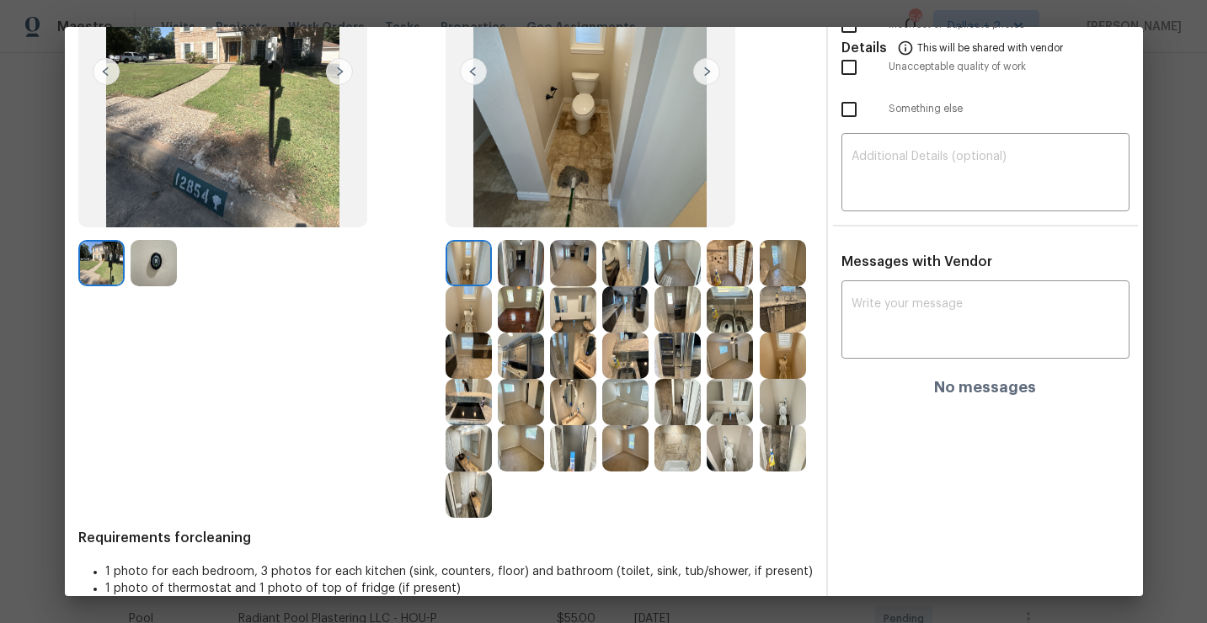
click at [728, 324] on img at bounding box center [730, 309] width 46 height 46
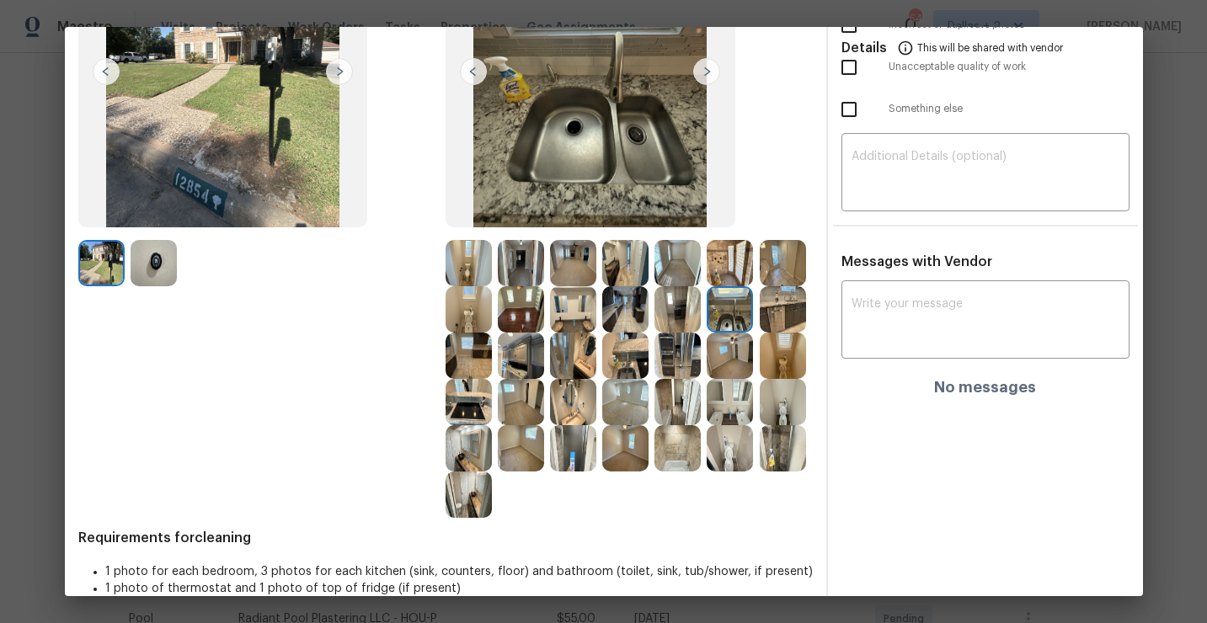
click at [725, 457] on img at bounding box center [730, 448] width 46 height 46
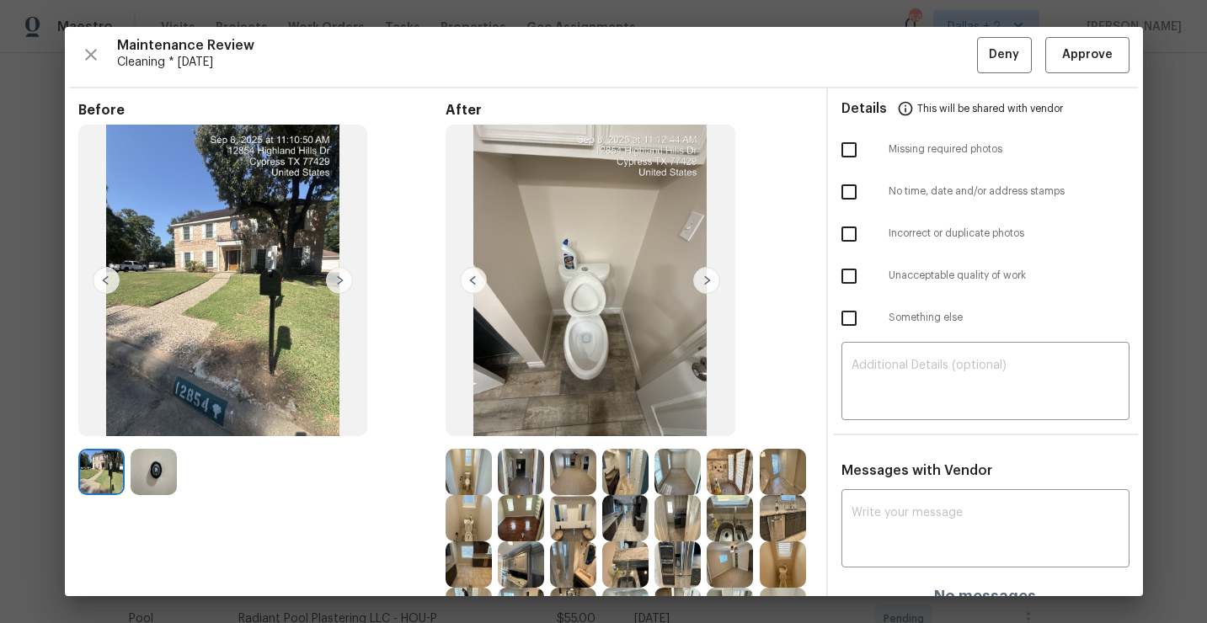
scroll to position [0, 0]
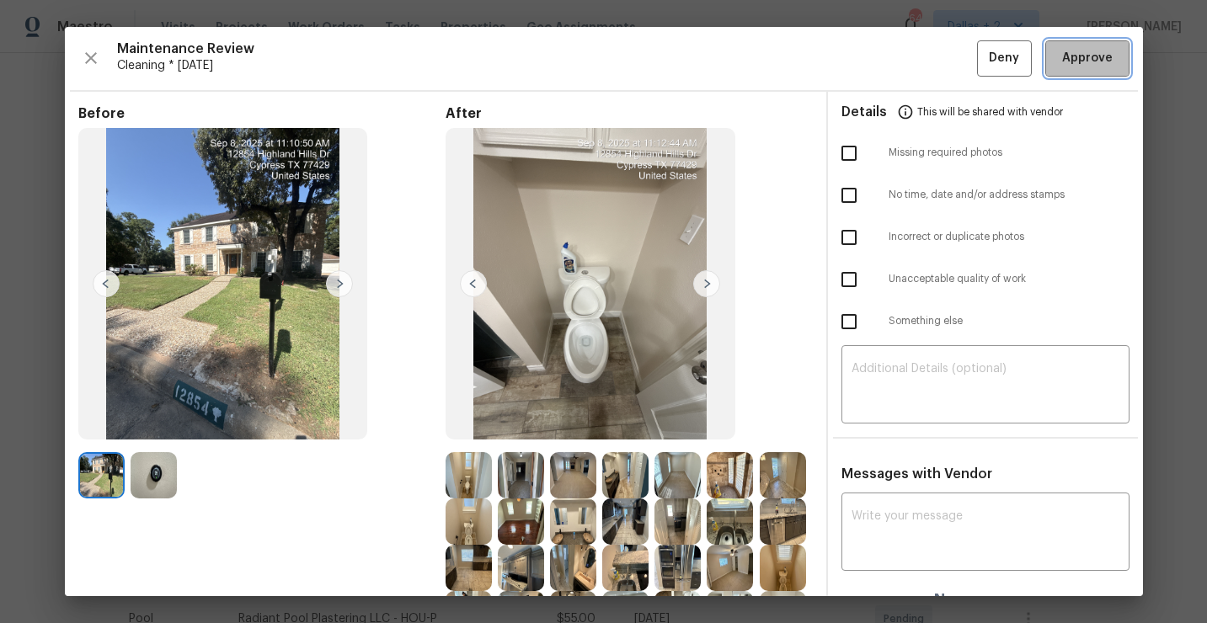
click at [1071, 75] on button "Approve" at bounding box center [1087, 58] width 84 height 36
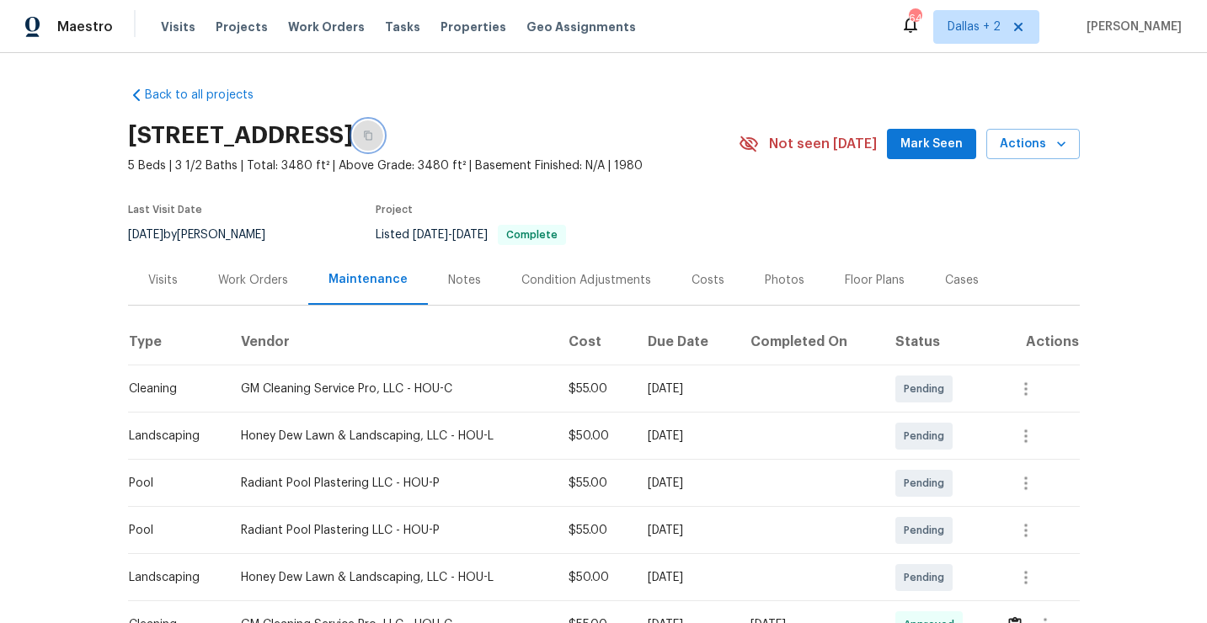
click at [373, 131] on icon "button" at bounding box center [368, 136] width 10 height 10
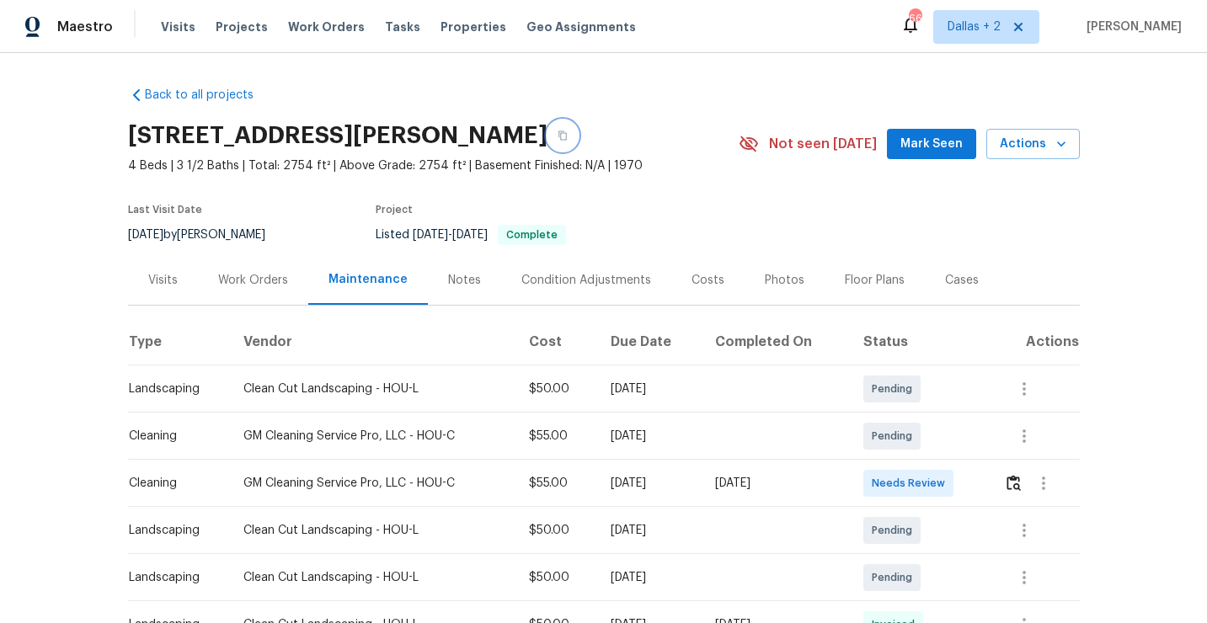
click at [578, 129] on button "button" at bounding box center [563, 135] width 30 height 30
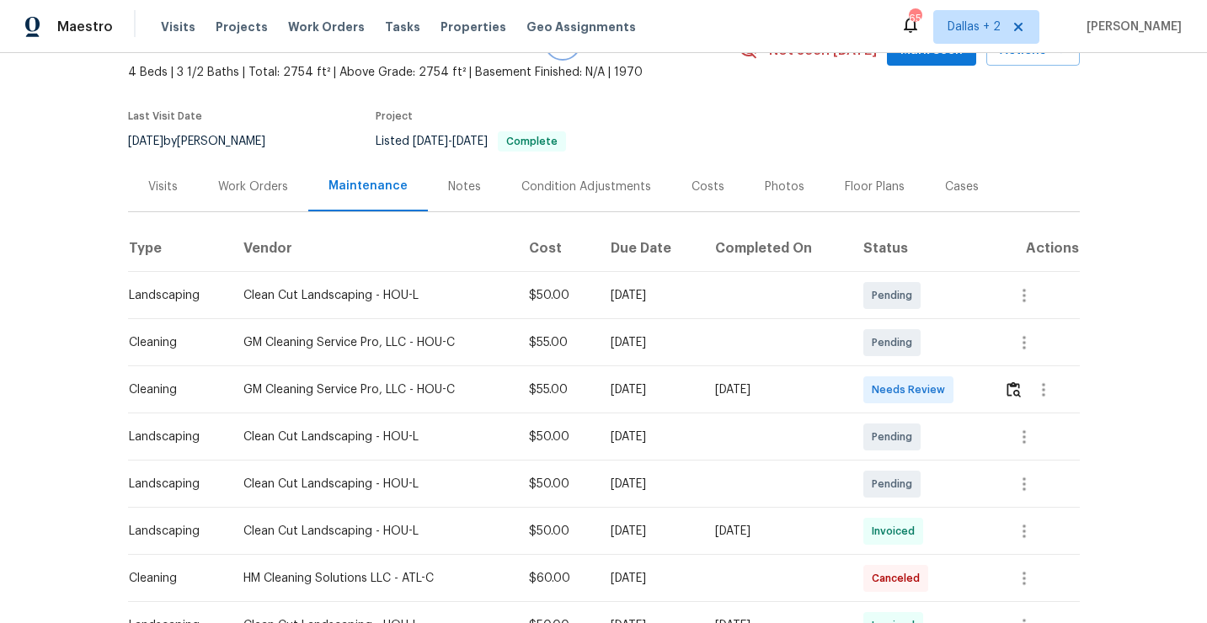
scroll to position [147, 0]
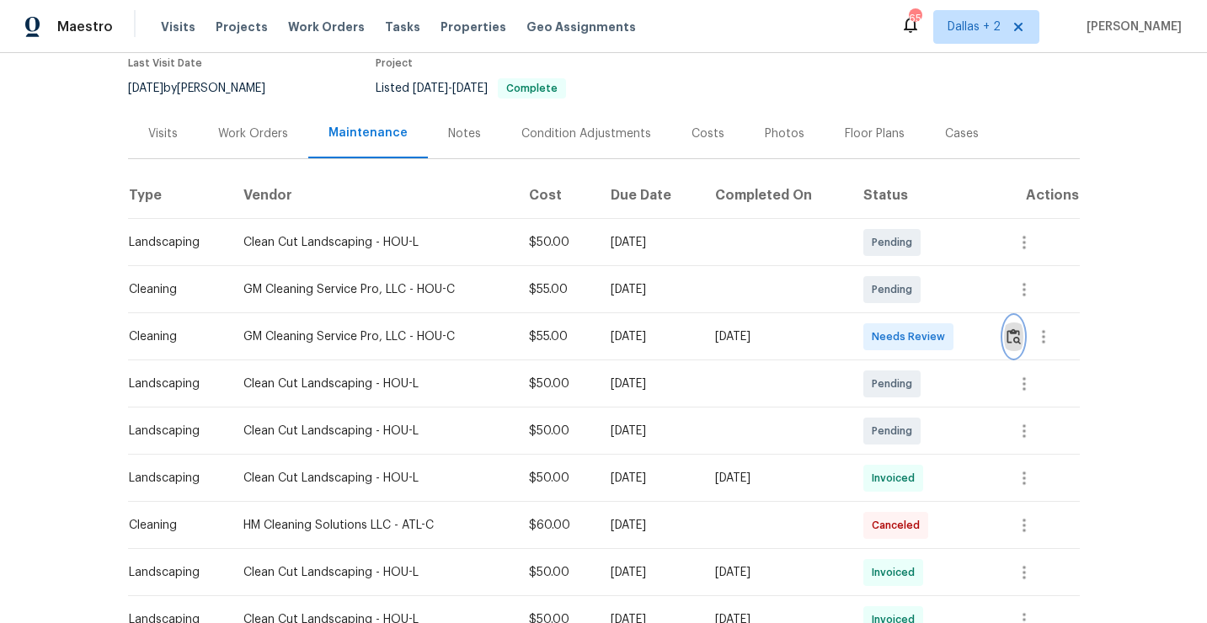
click at [1013, 340] on img "button" at bounding box center [1014, 337] width 14 height 16
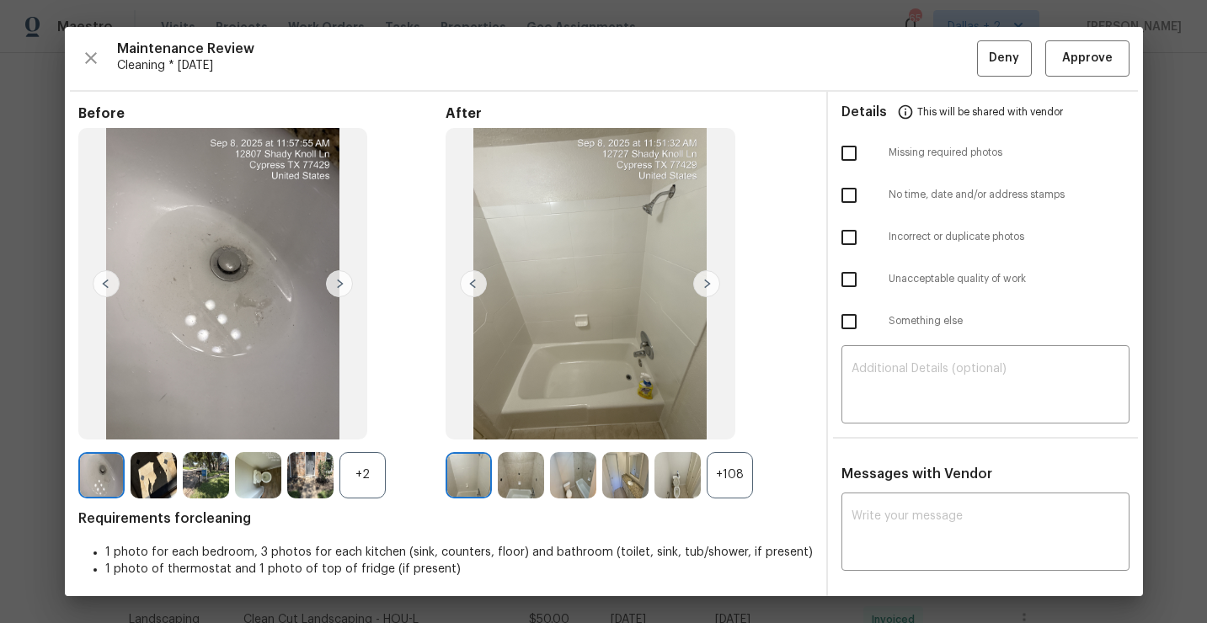
click at [721, 473] on div "+108" at bounding box center [730, 475] width 46 height 46
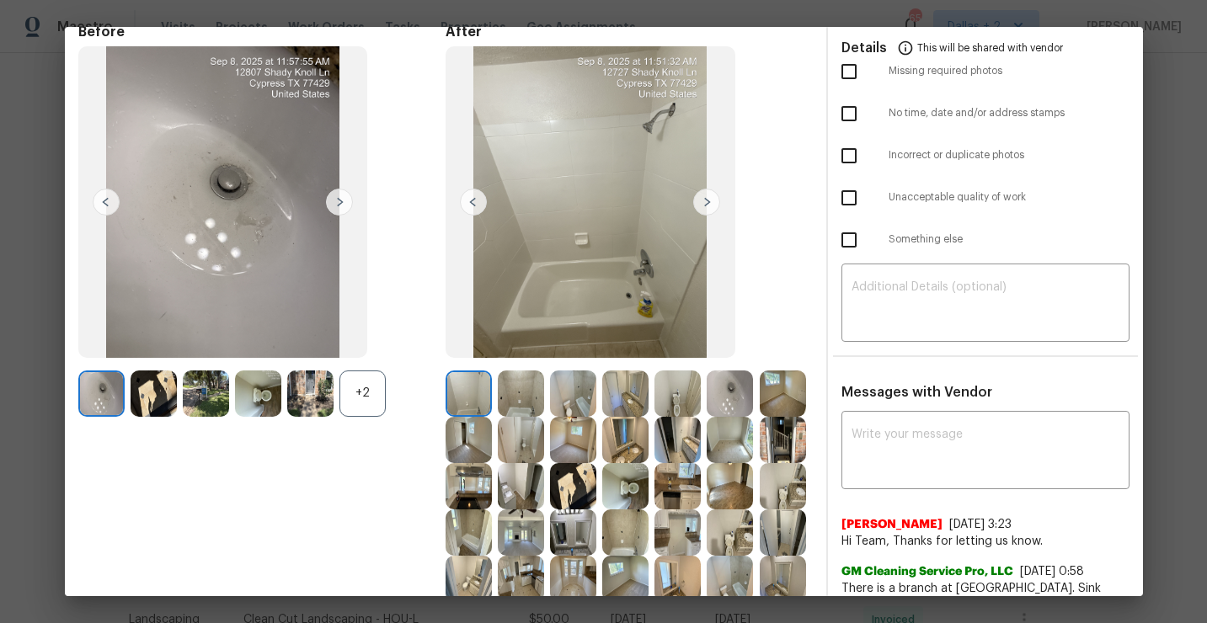
scroll to position [94, 0]
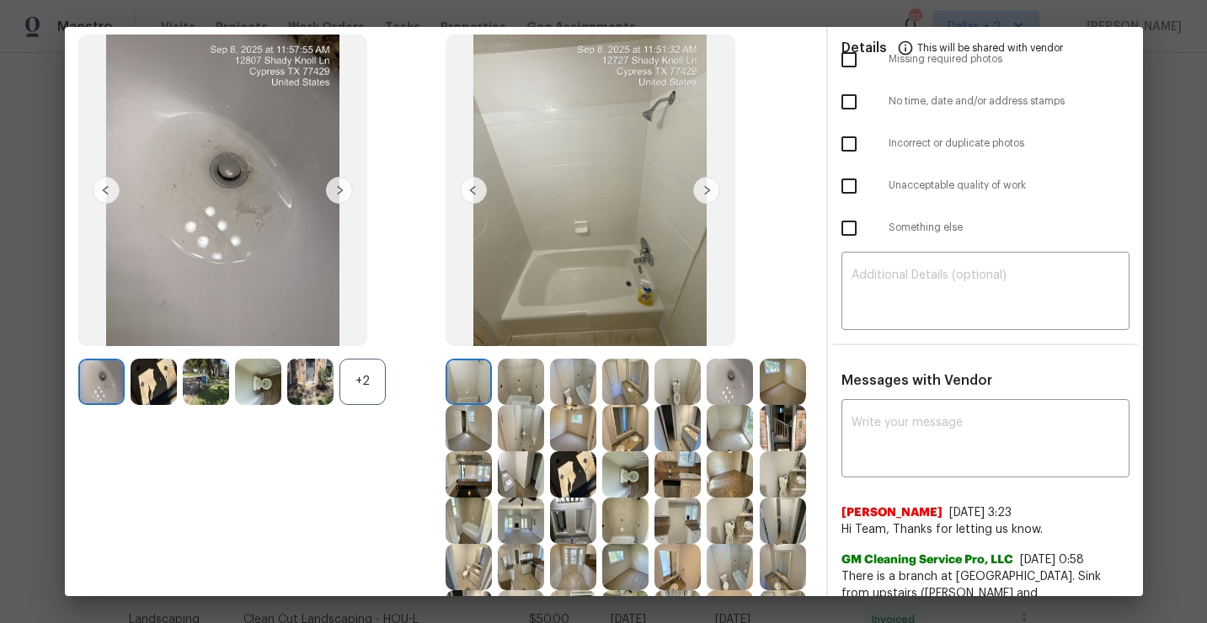
click at [699, 190] on img at bounding box center [706, 190] width 27 height 27
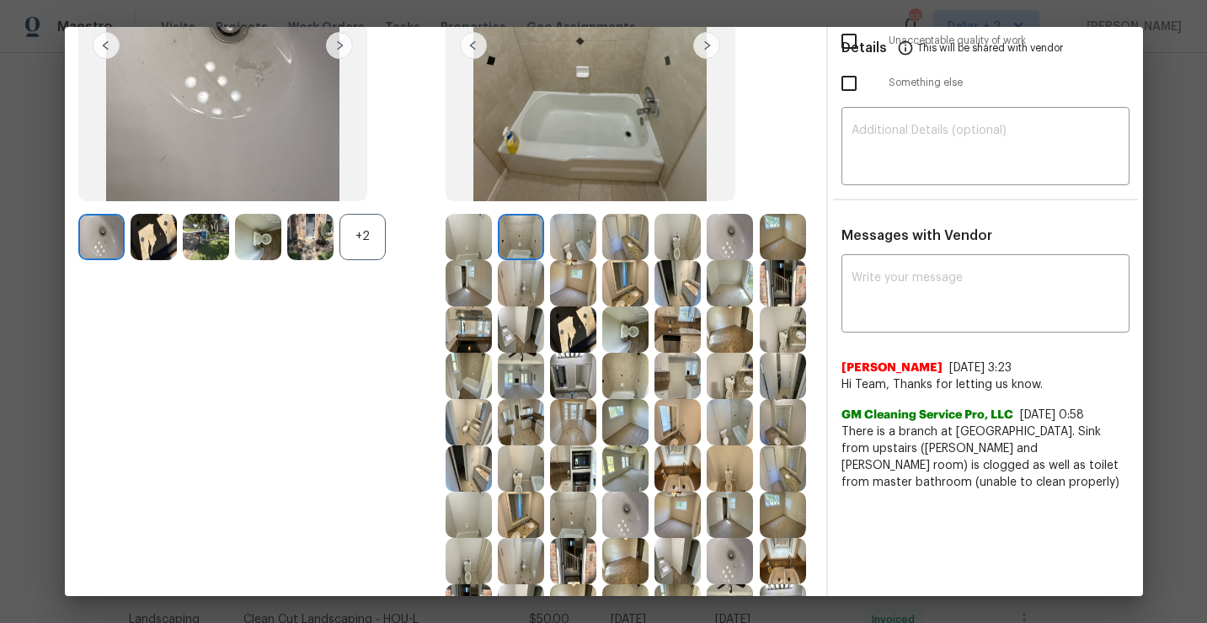
scroll to position [260, 0]
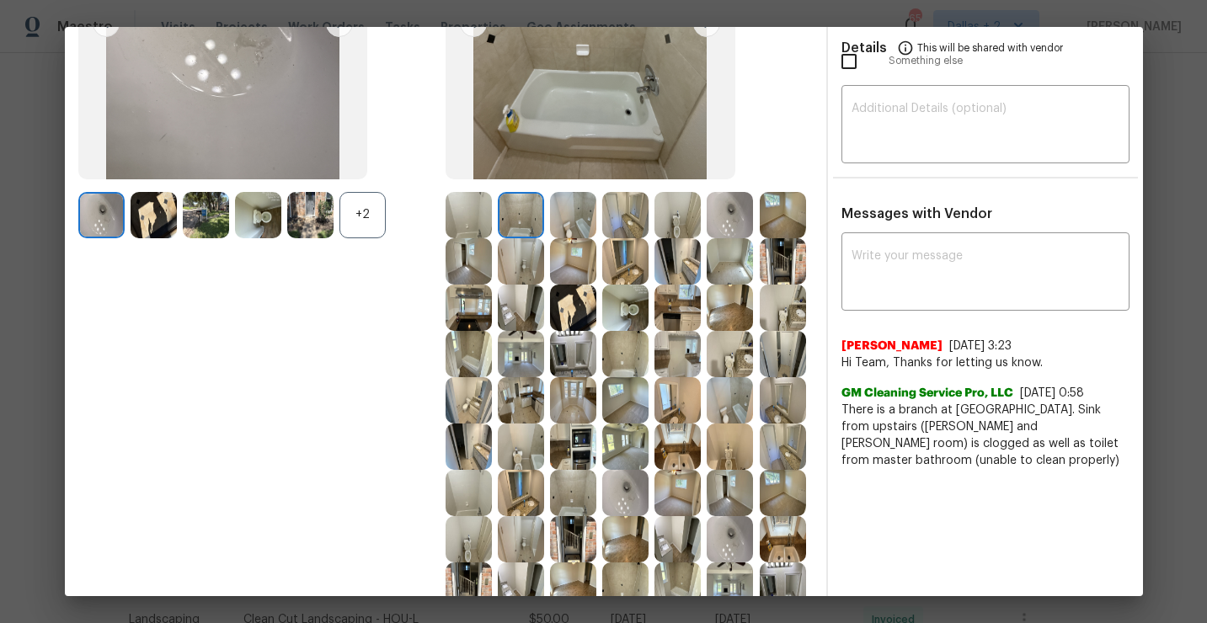
click at [613, 412] on img at bounding box center [625, 400] width 46 height 46
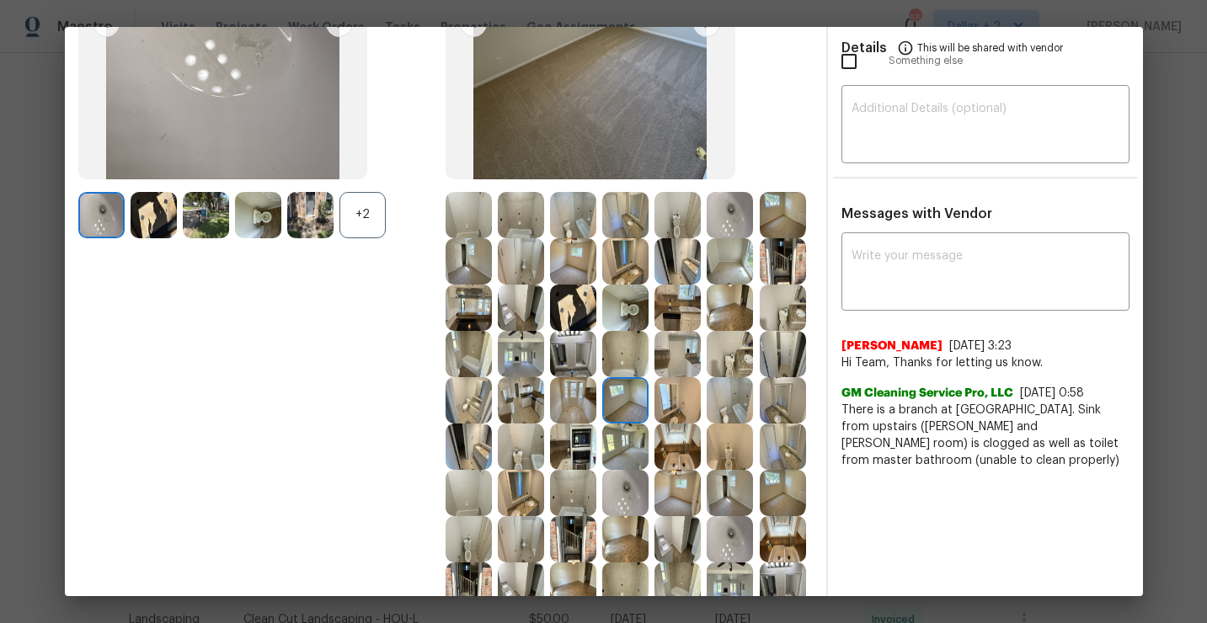
click at [570, 457] on img at bounding box center [573, 447] width 46 height 46
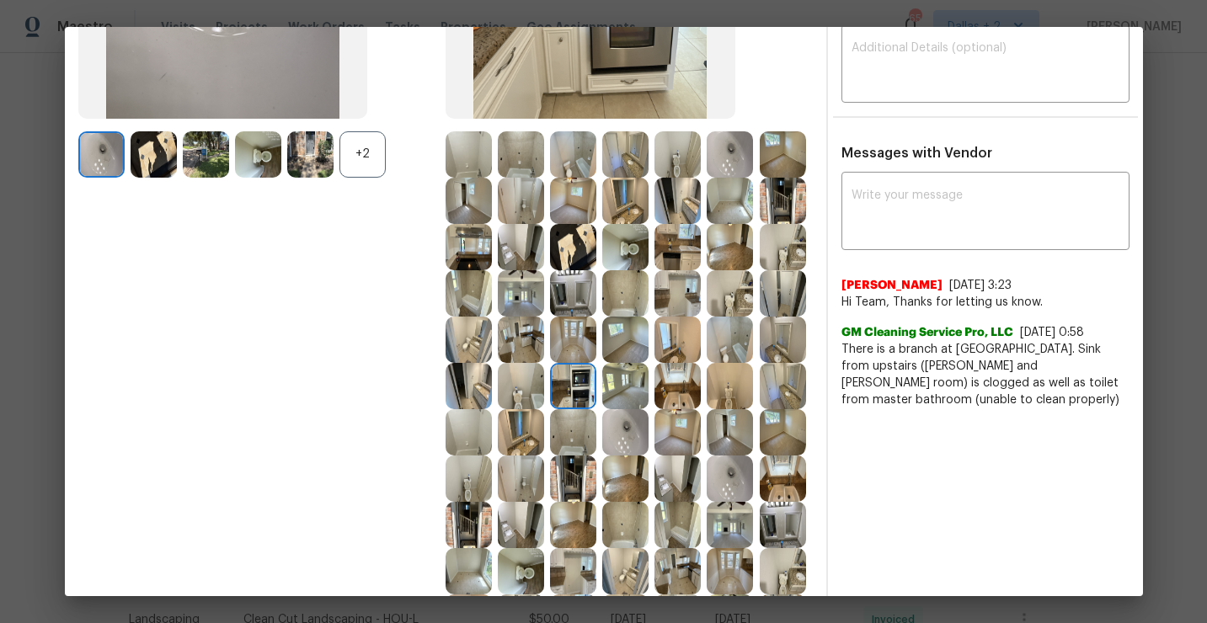
scroll to position [328, 0]
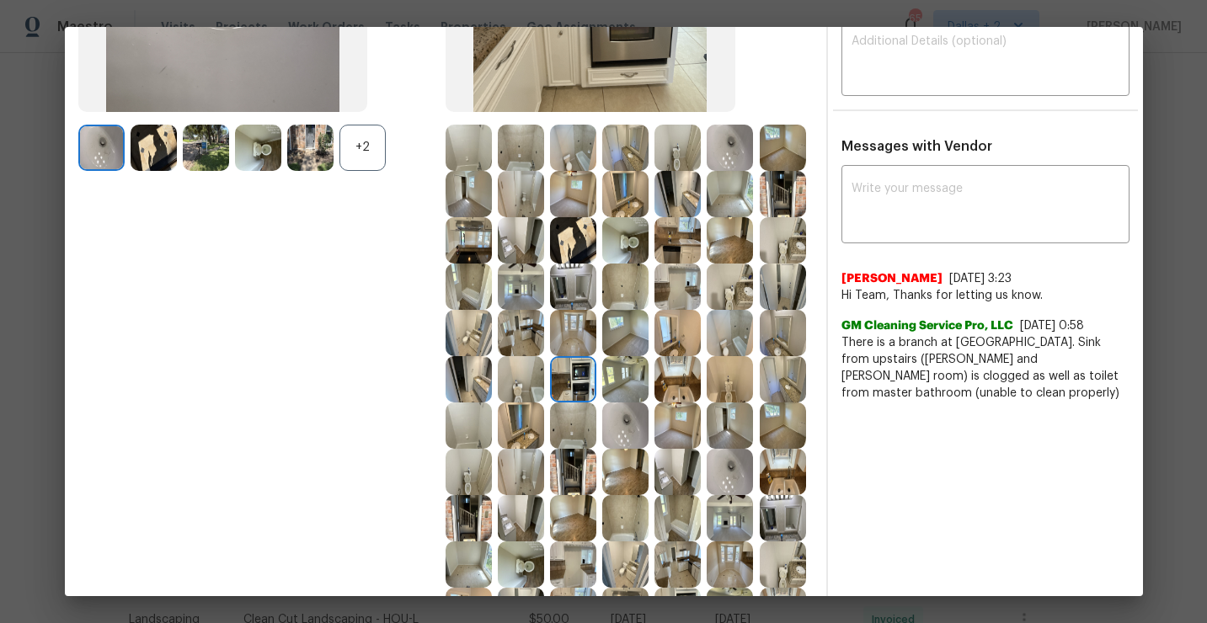
click at [686, 393] on img at bounding box center [678, 379] width 46 height 46
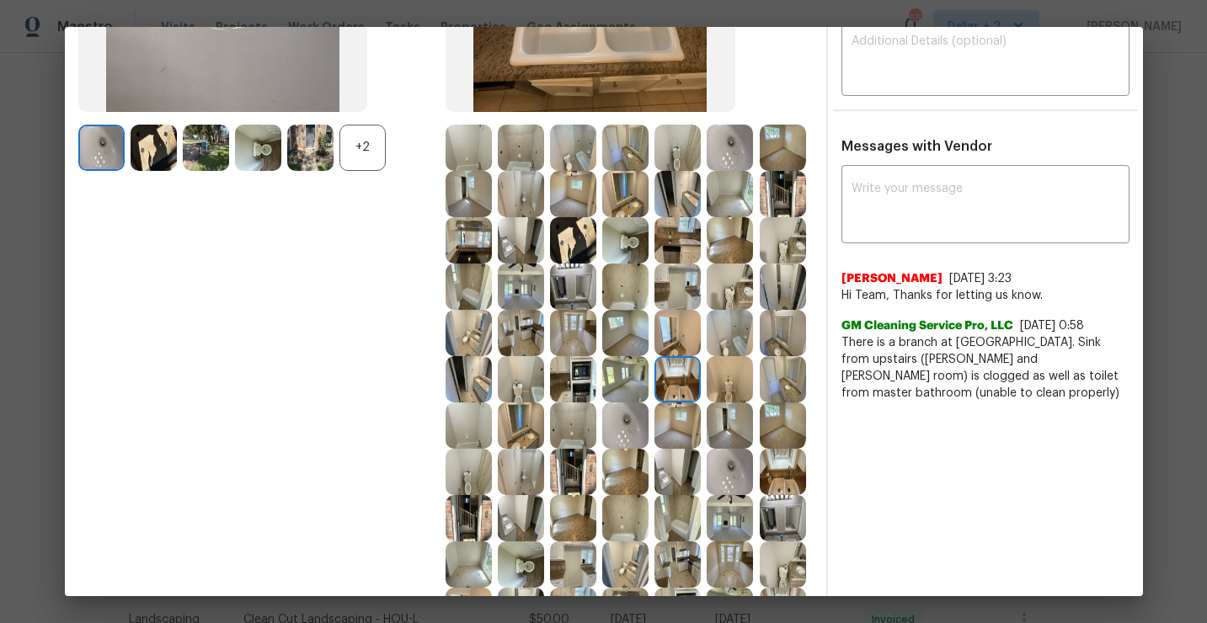
click at [628, 430] on img at bounding box center [625, 426] width 46 height 46
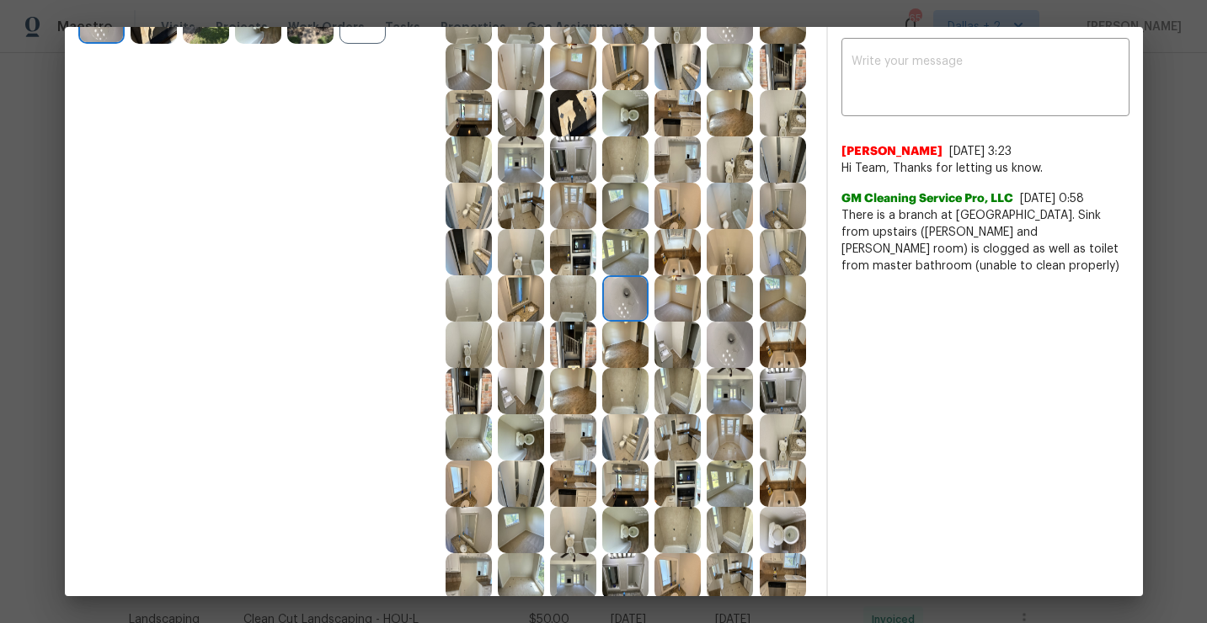
scroll to position [485, 0]
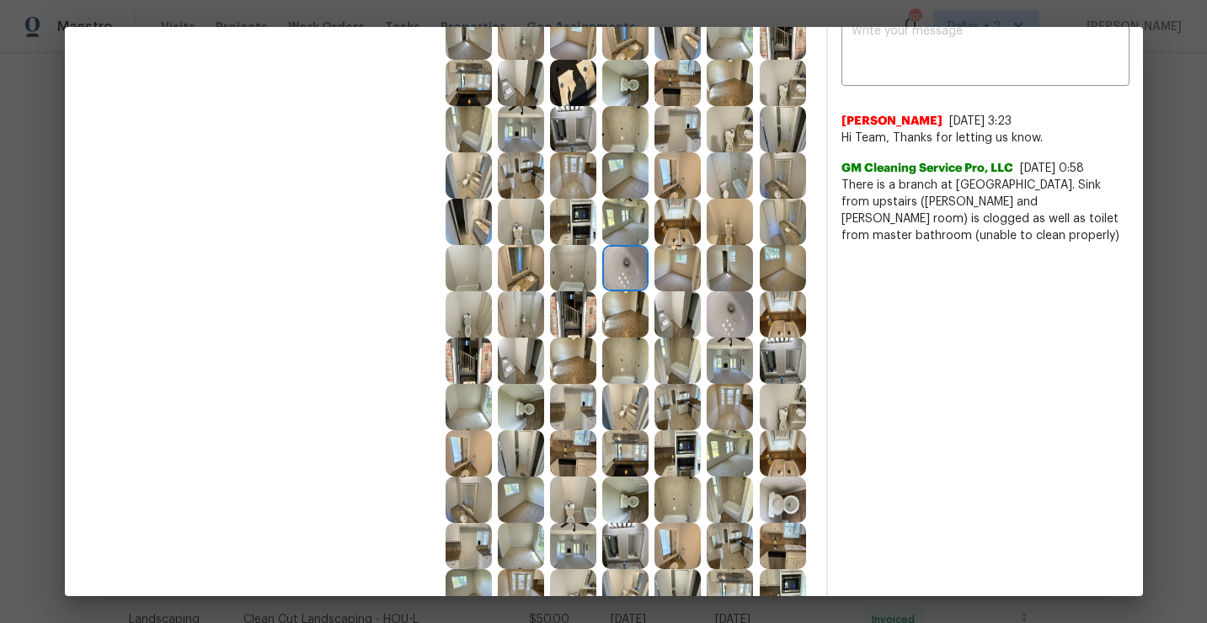
click at [629, 422] on img at bounding box center [625, 407] width 46 height 46
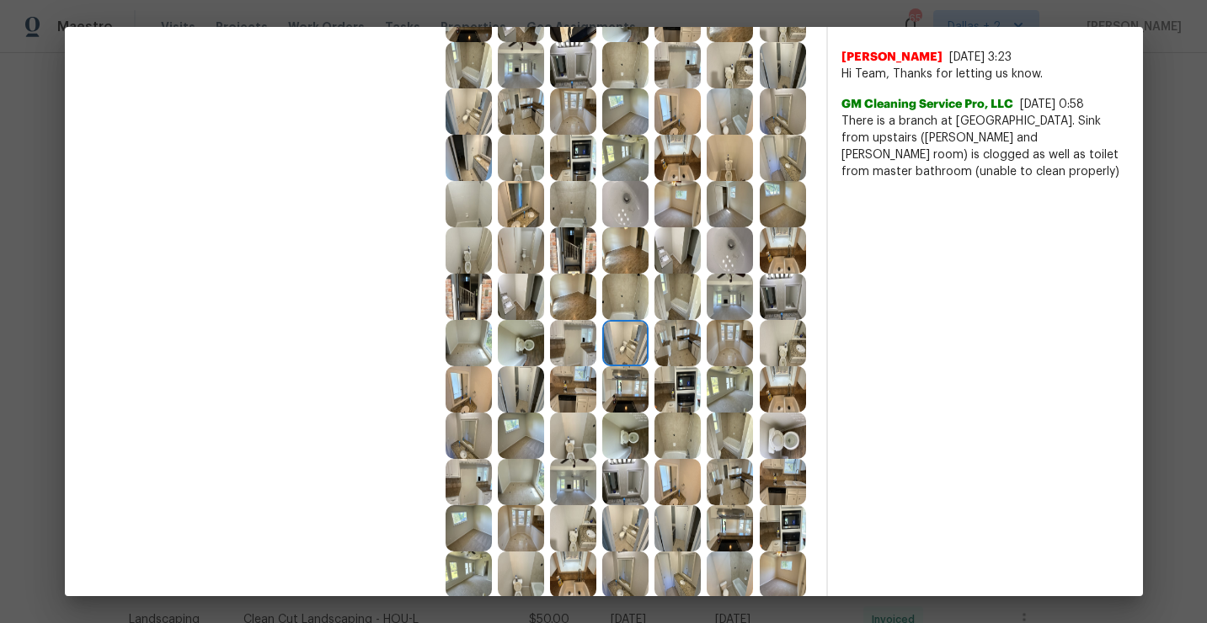
scroll to position [580, 0]
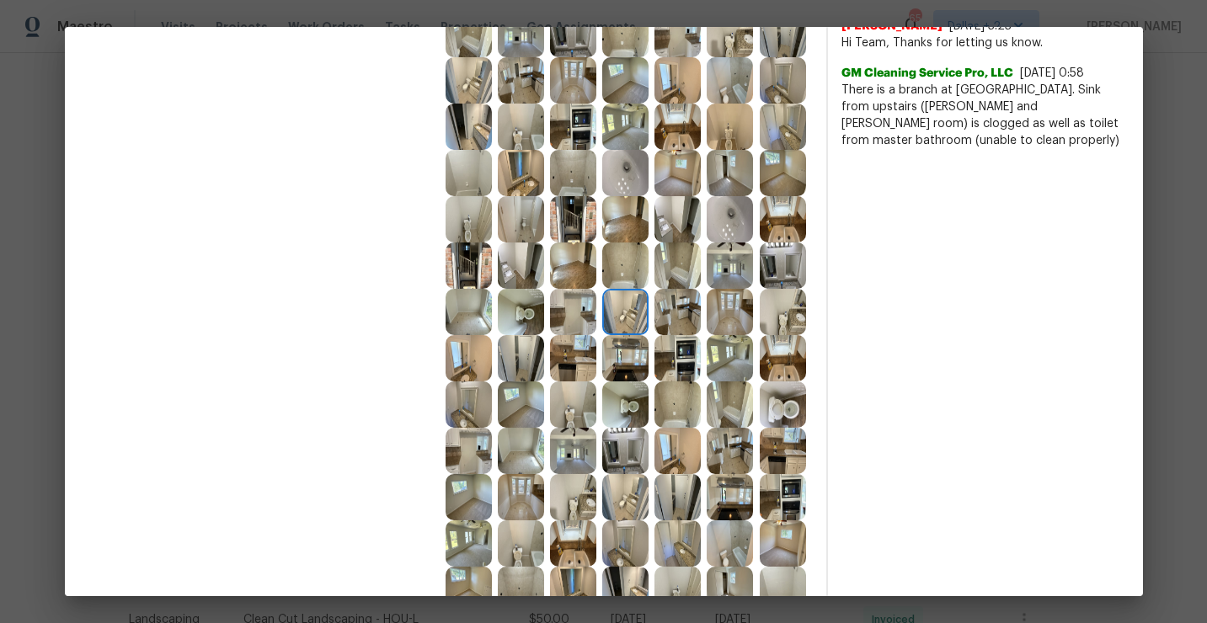
click at [634, 364] on img at bounding box center [625, 358] width 46 height 46
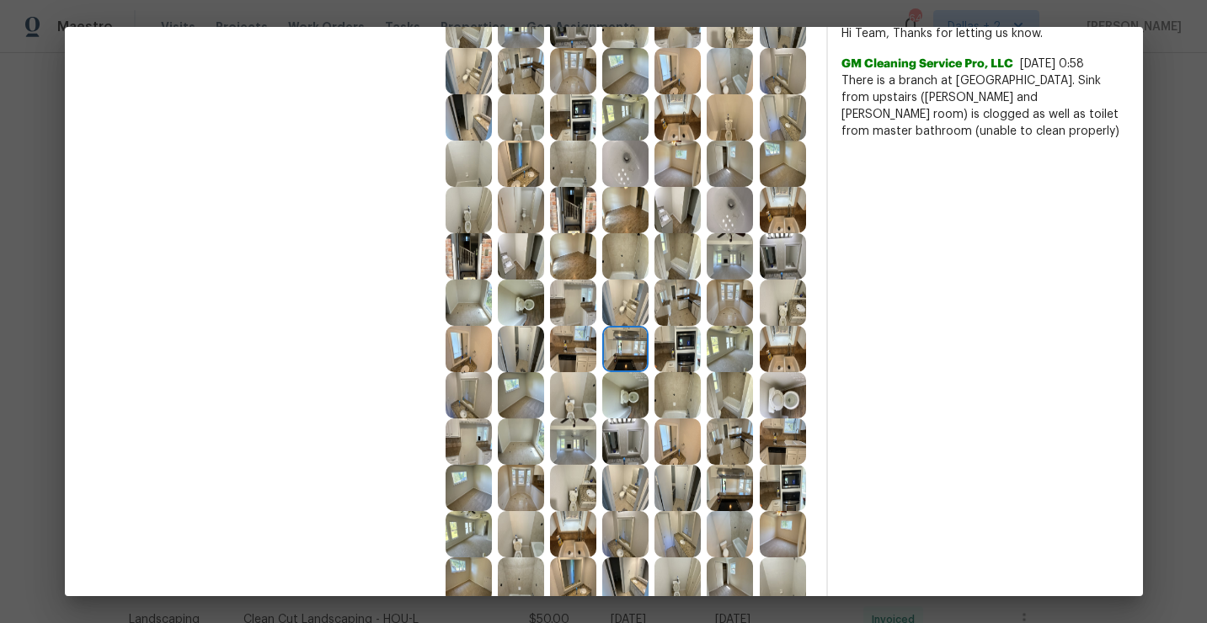
click at [615, 357] on img at bounding box center [625, 349] width 46 height 46
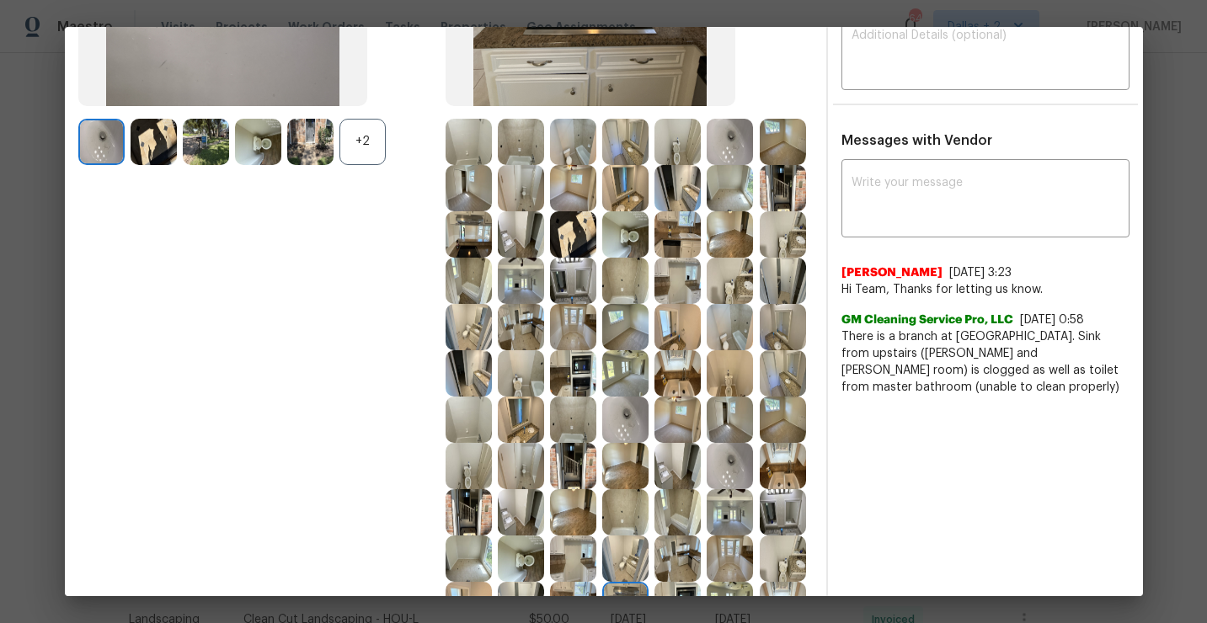
scroll to position [0, 0]
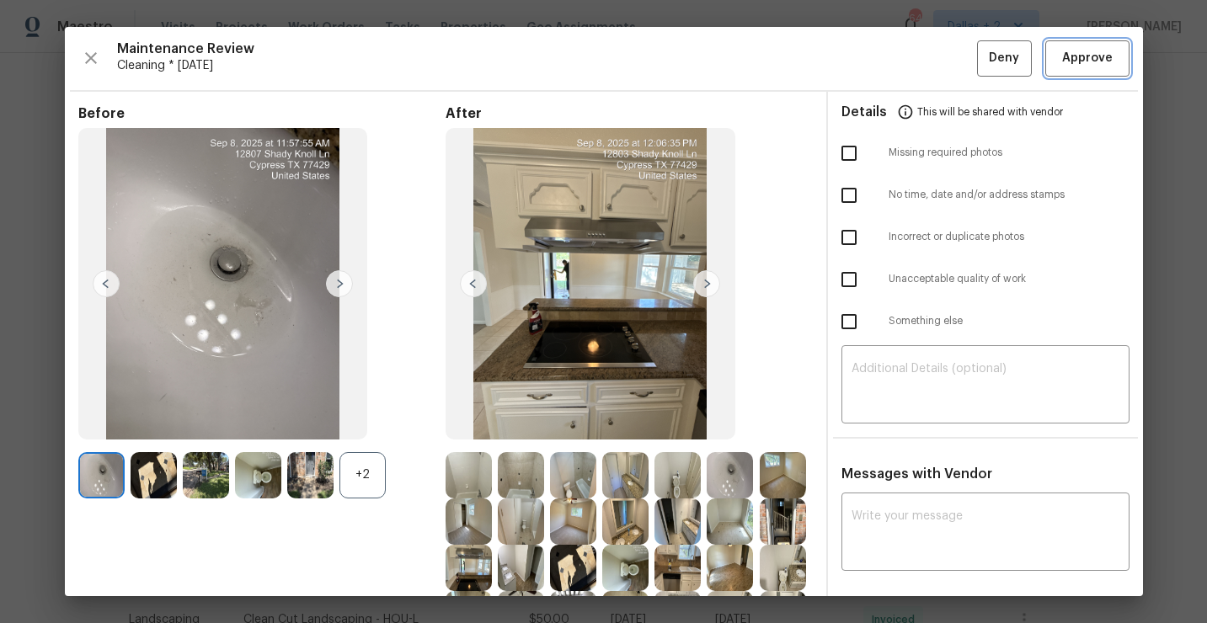
click at [1069, 45] on button "Approve" at bounding box center [1087, 58] width 84 height 36
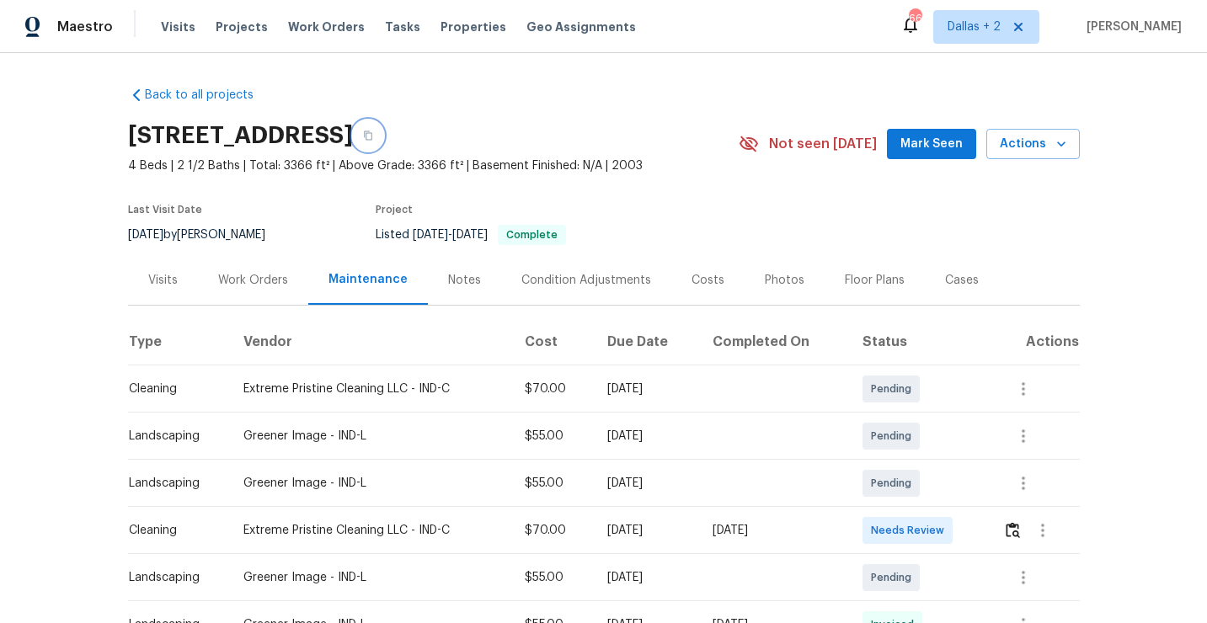
click at [373, 139] on icon "button" at bounding box center [368, 136] width 10 height 10
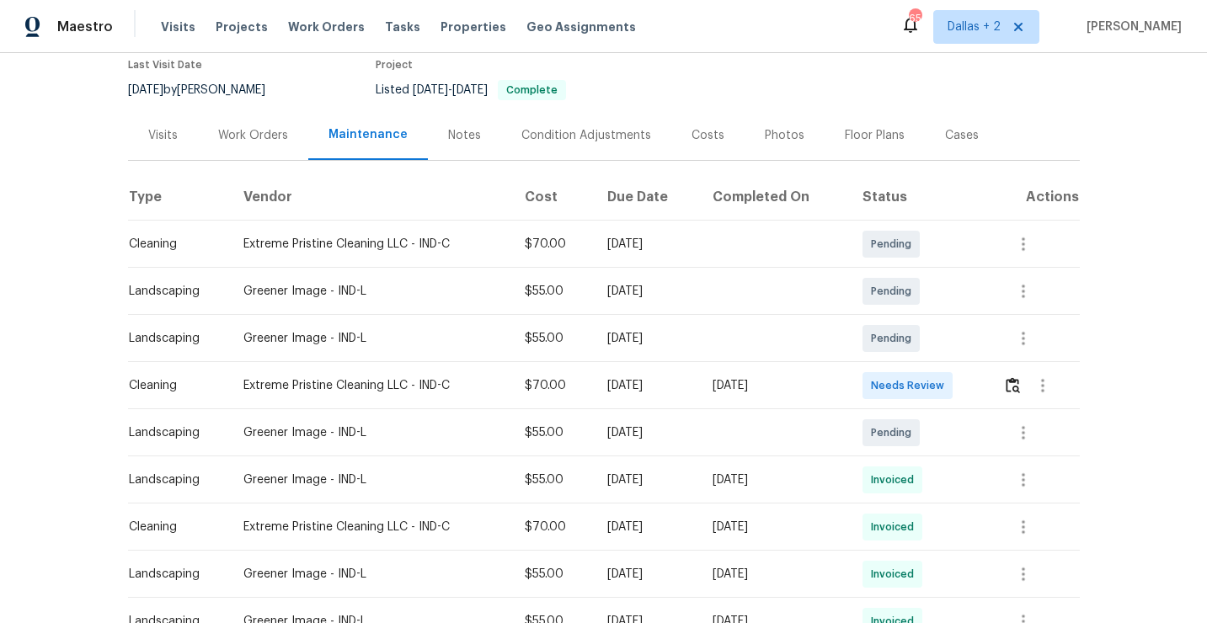
scroll to position [153, 0]
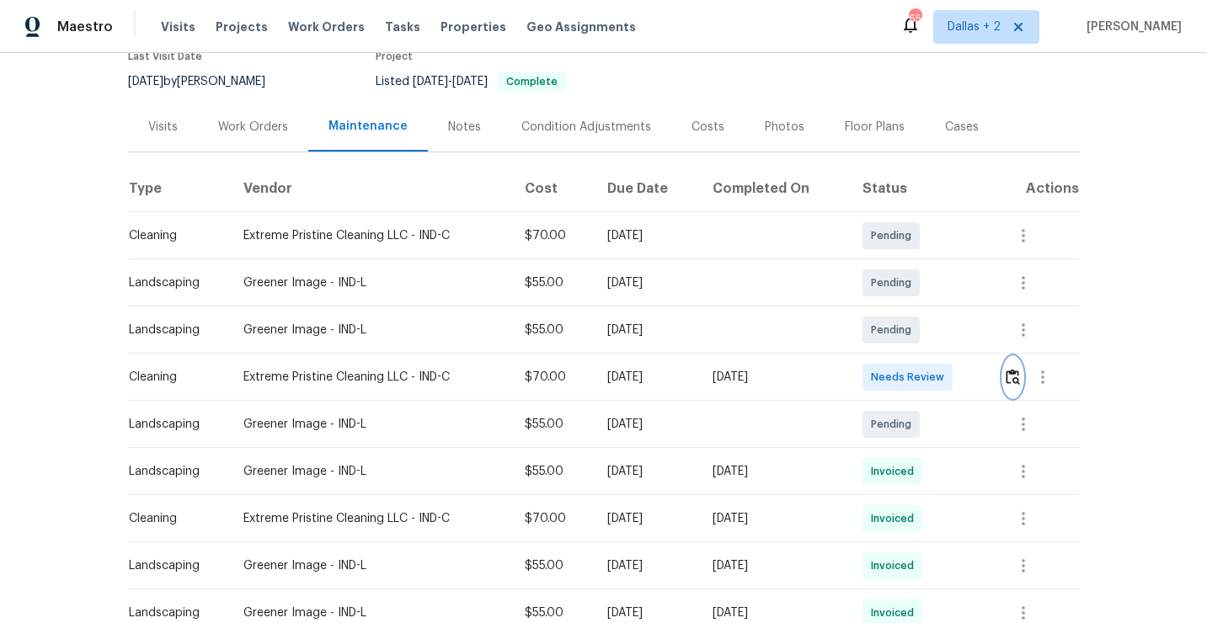
click at [1017, 374] on img "button" at bounding box center [1013, 377] width 14 height 16
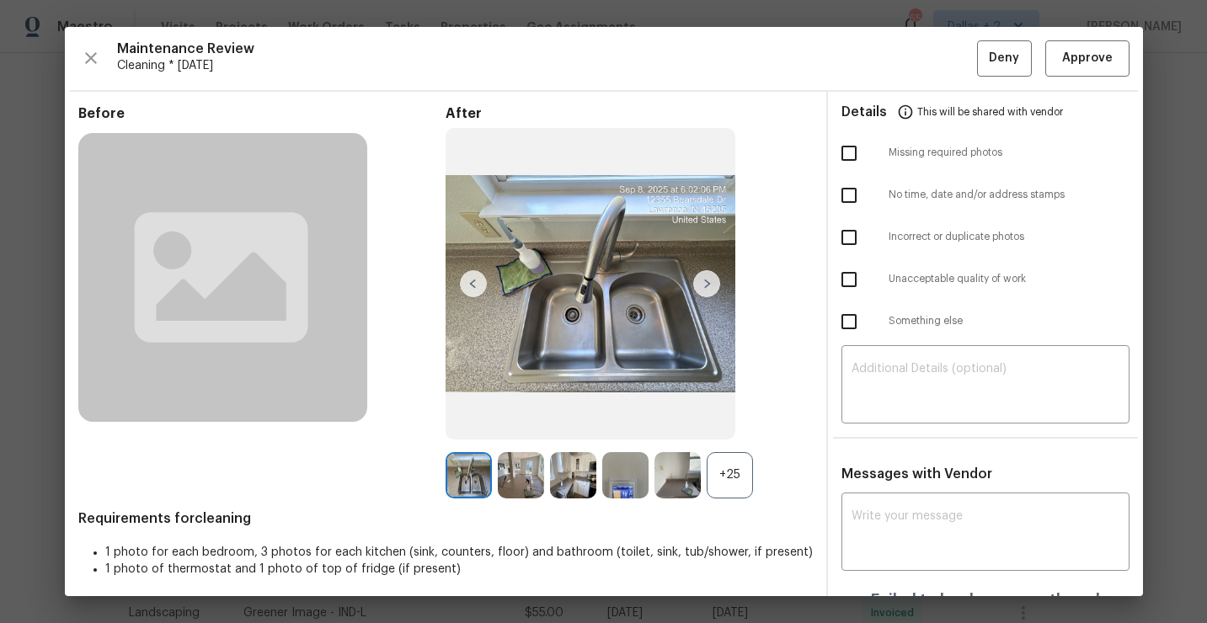
click at [728, 473] on div "+25" at bounding box center [730, 475] width 46 height 46
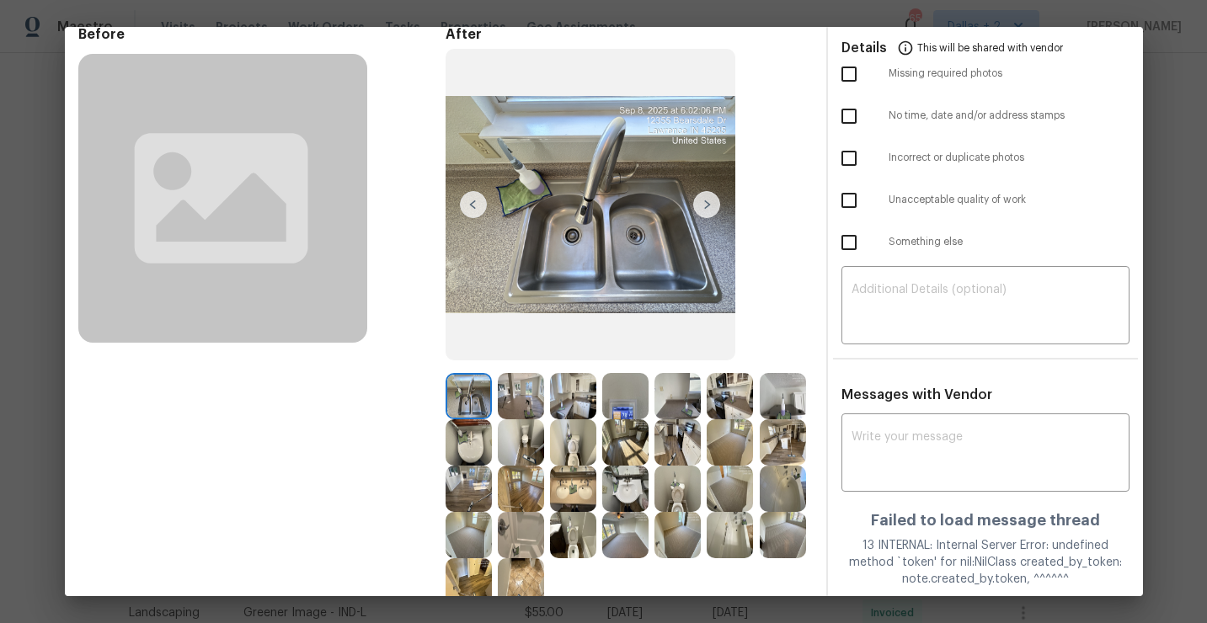
scroll to position [104, 0]
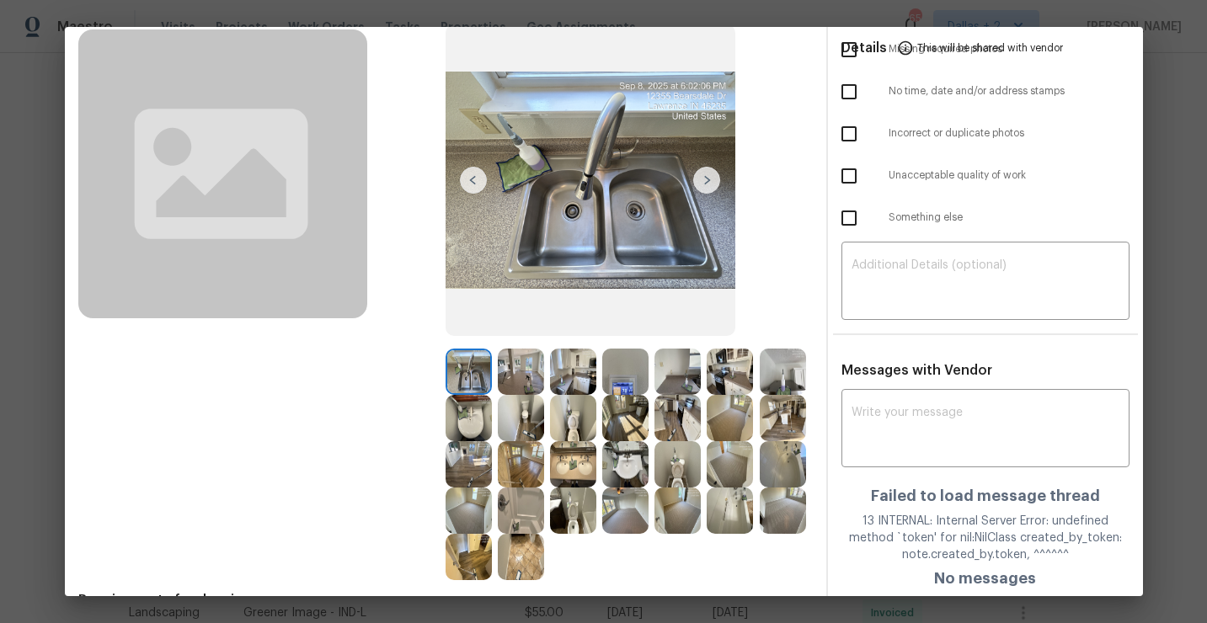
click at [530, 377] on img at bounding box center [521, 372] width 46 height 46
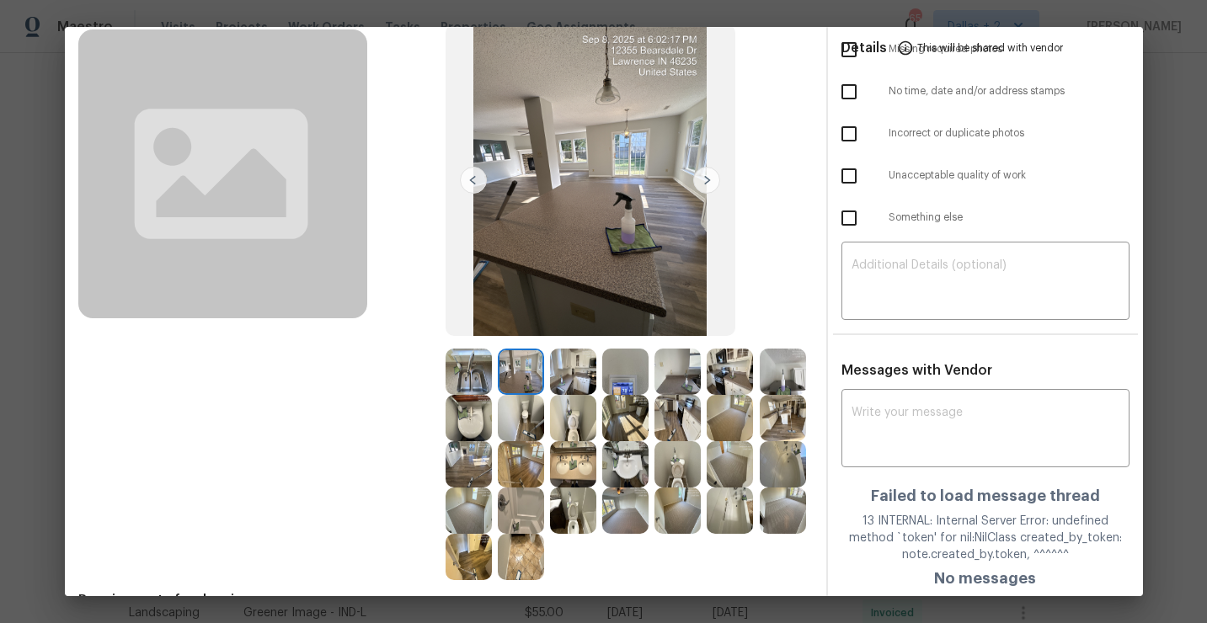
click at [476, 356] on img at bounding box center [469, 372] width 46 height 46
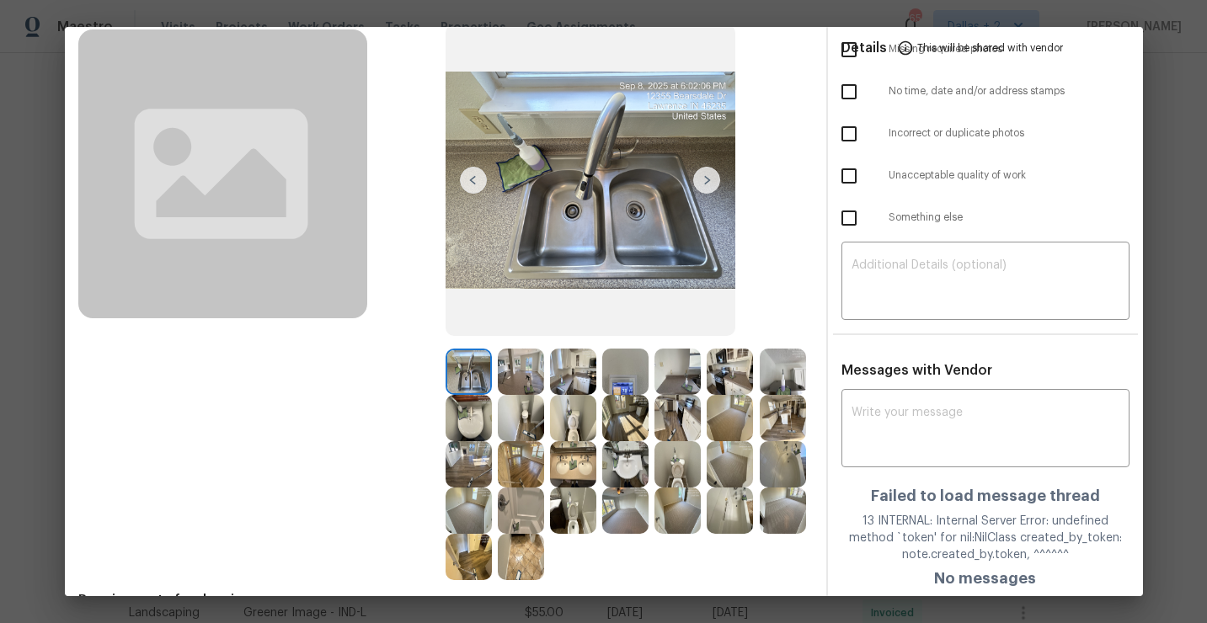
click at [525, 377] on img at bounding box center [521, 372] width 46 height 46
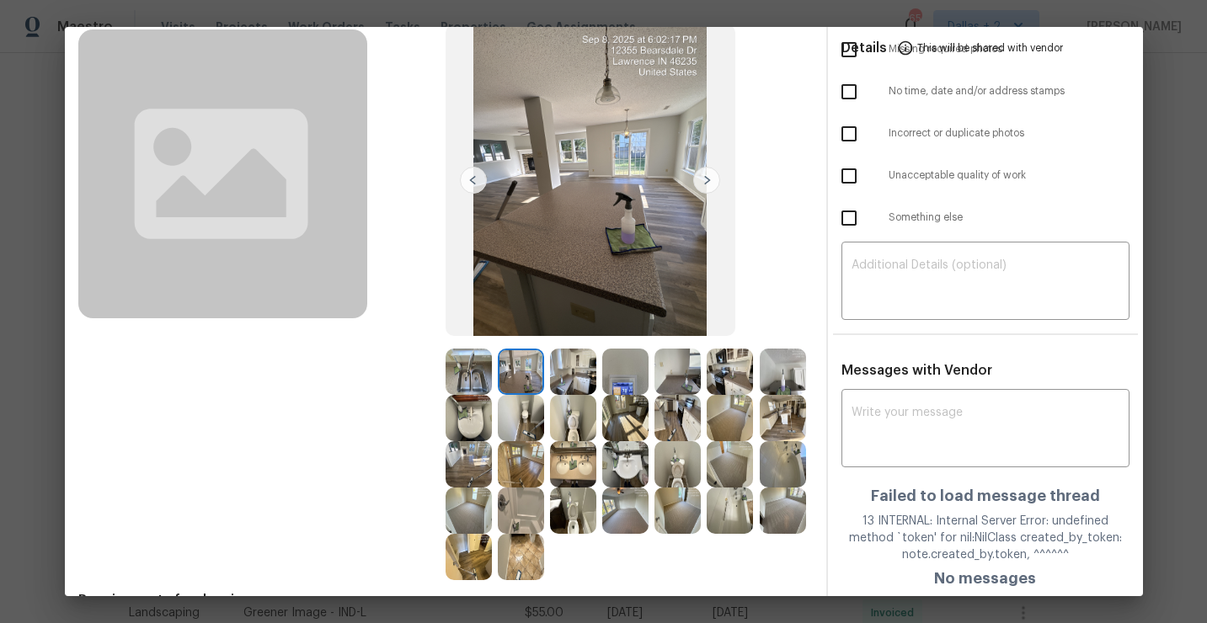
click at [525, 377] on img at bounding box center [521, 372] width 46 height 46
click at [579, 377] on img at bounding box center [573, 372] width 46 height 46
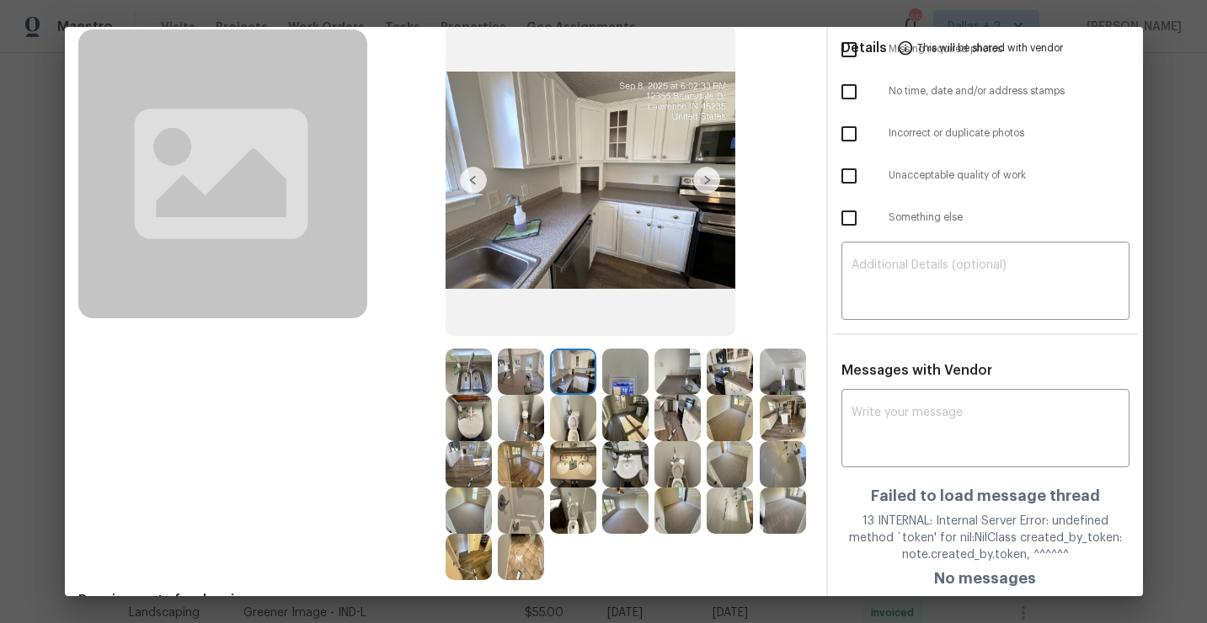
scroll to position [191, 0]
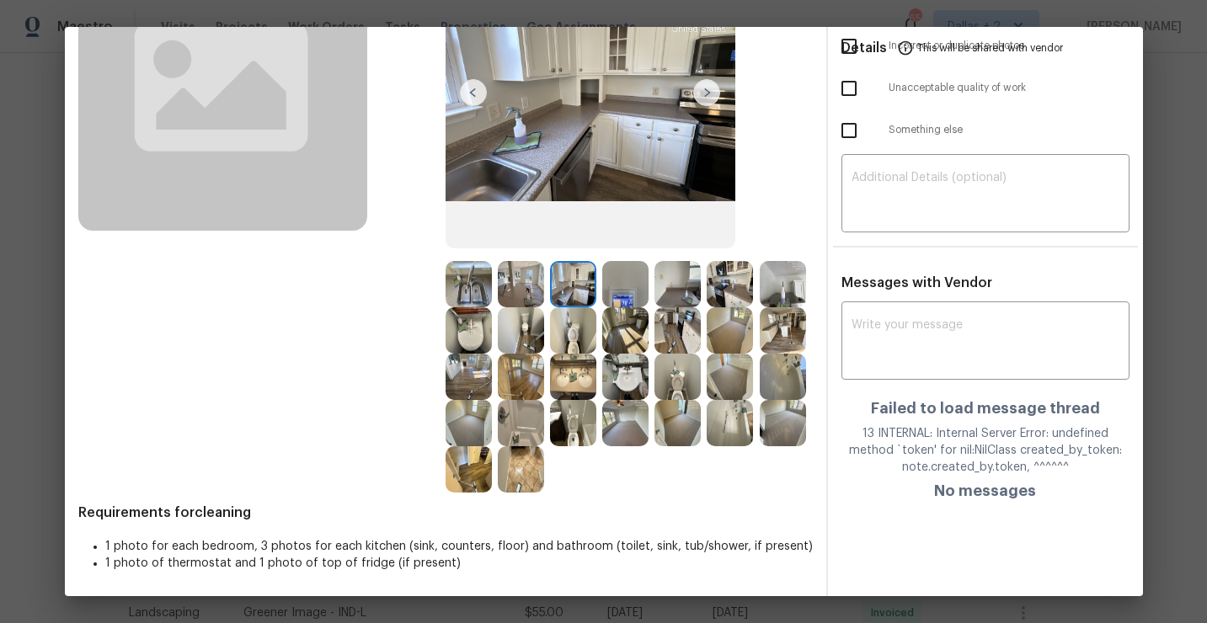
click at [574, 297] on img at bounding box center [573, 284] width 46 height 46
click at [641, 290] on img at bounding box center [625, 284] width 46 height 46
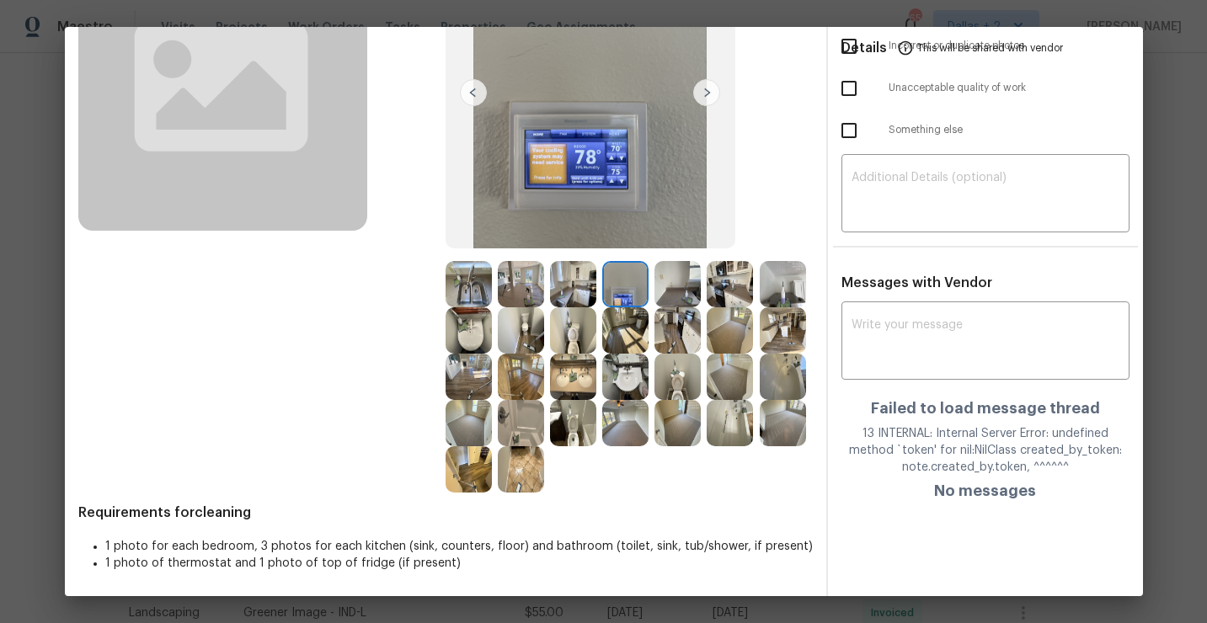
click at [739, 284] on img at bounding box center [730, 284] width 46 height 46
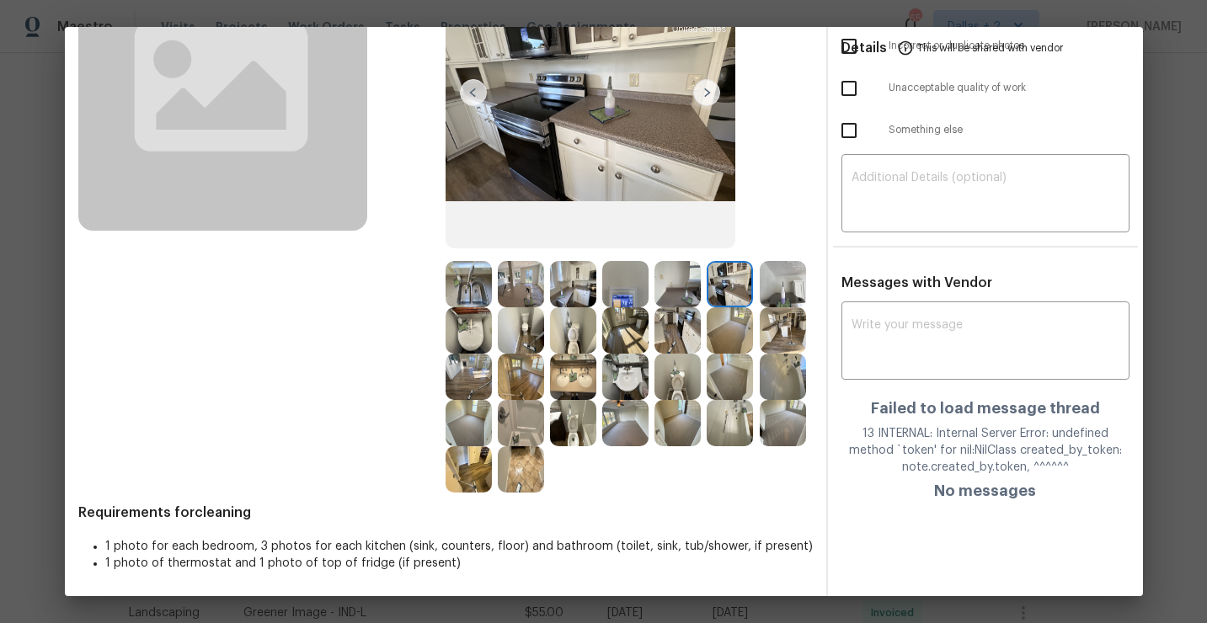
click at [683, 278] on img at bounding box center [678, 284] width 46 height 46
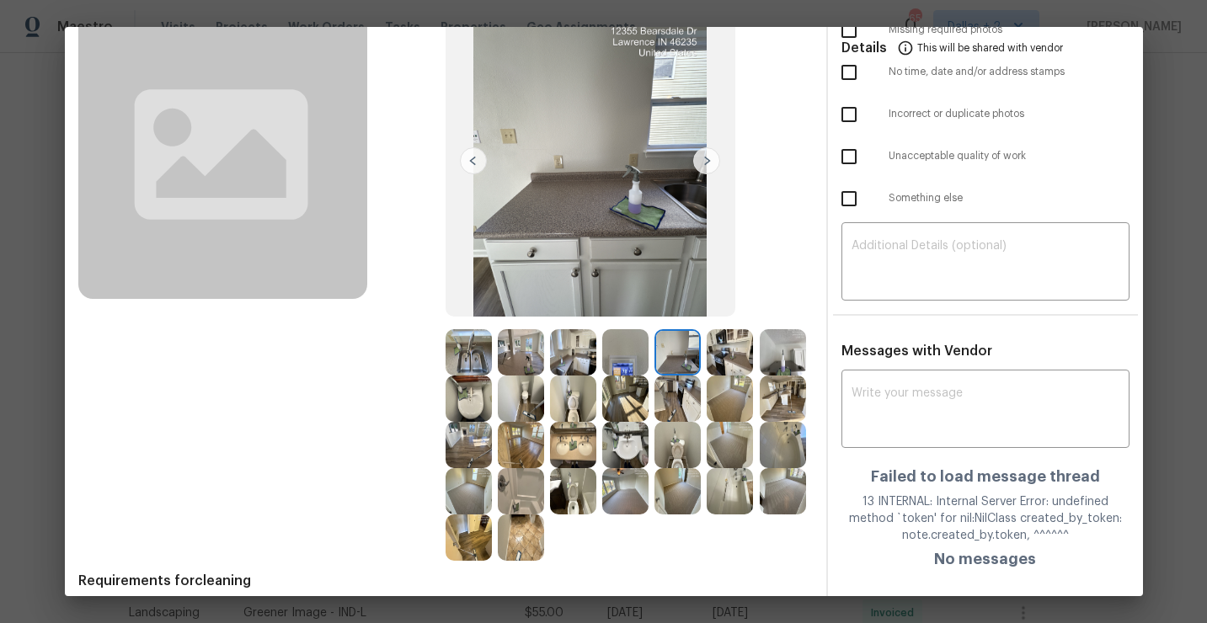
scroll to position [102, 0]
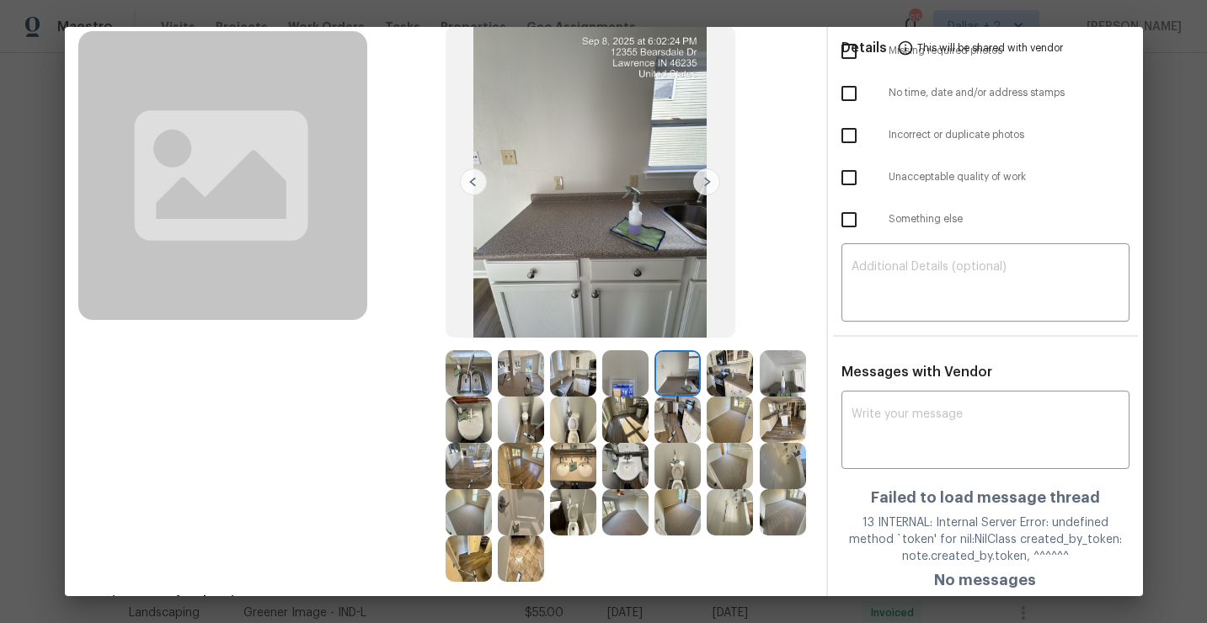
click at [739, 377] on img at bounding box center [730, 373] width 46 height 46
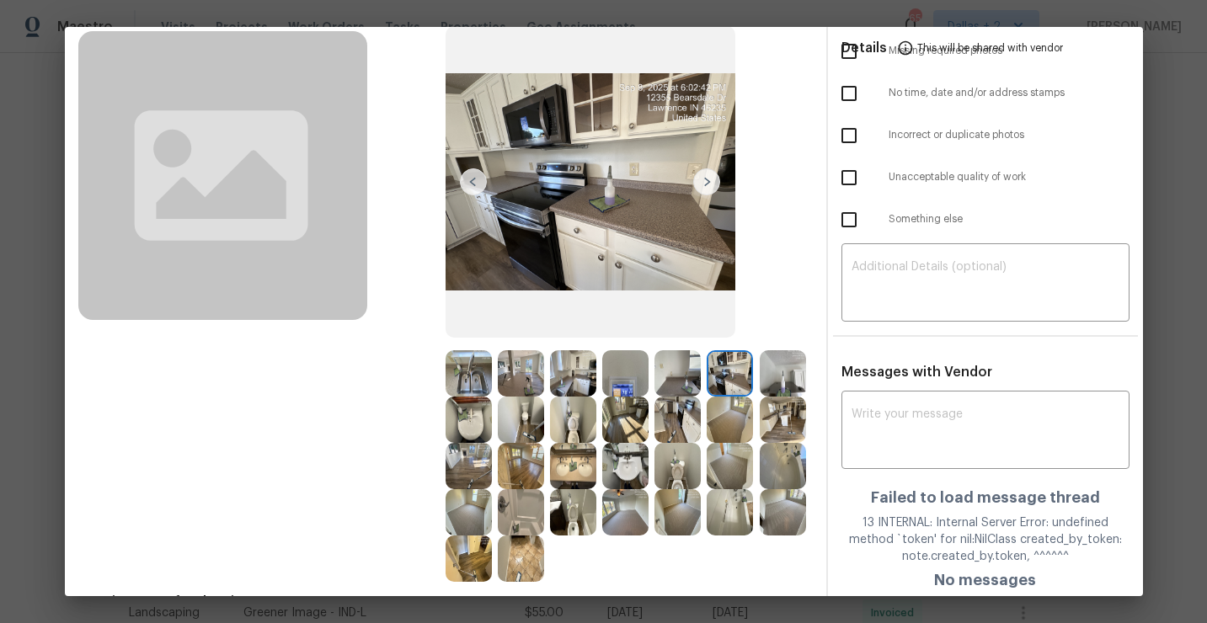
click at [720, 370] on img at bounding box center [730, 373] width 46 height 46
click at [779, 372] on img at bounding box center [783, 373] width 46 height 46
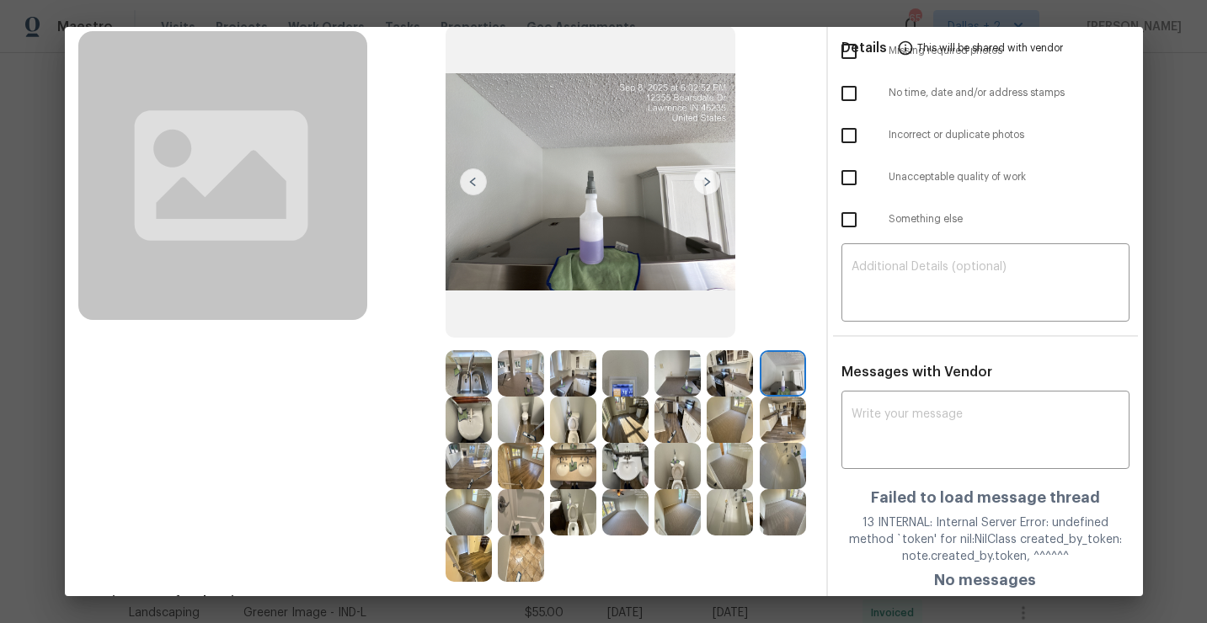
scroll to position [0, 0]
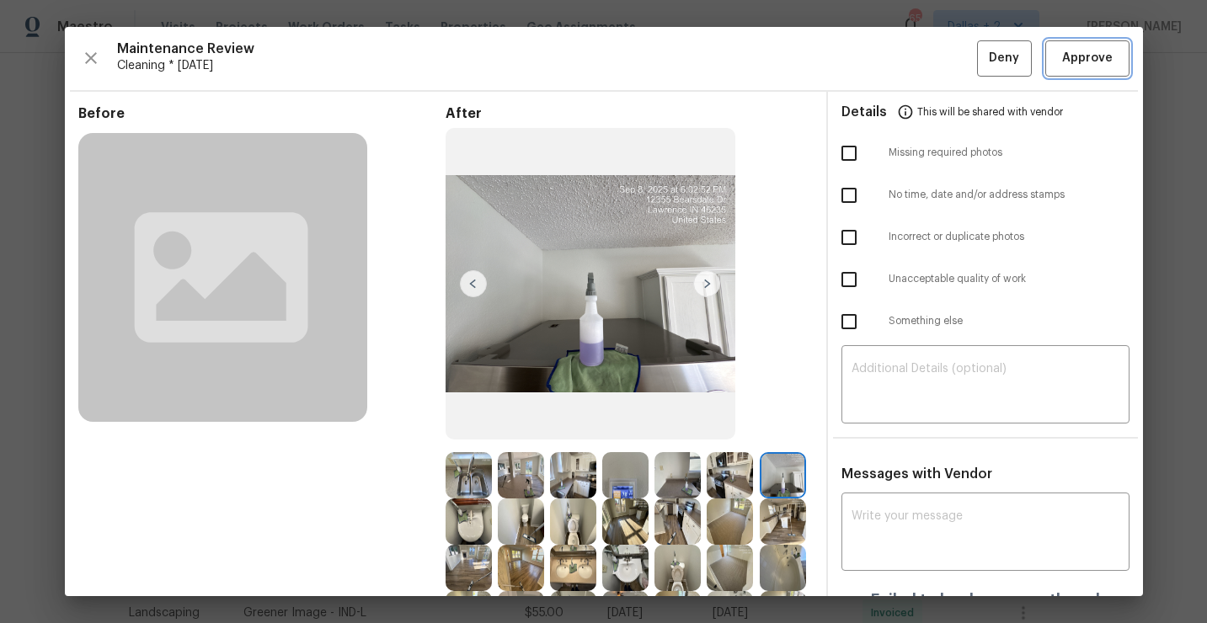
click at [1088, 69] on button "Approve" at bounding box center [1087, 58] width 84 height 36
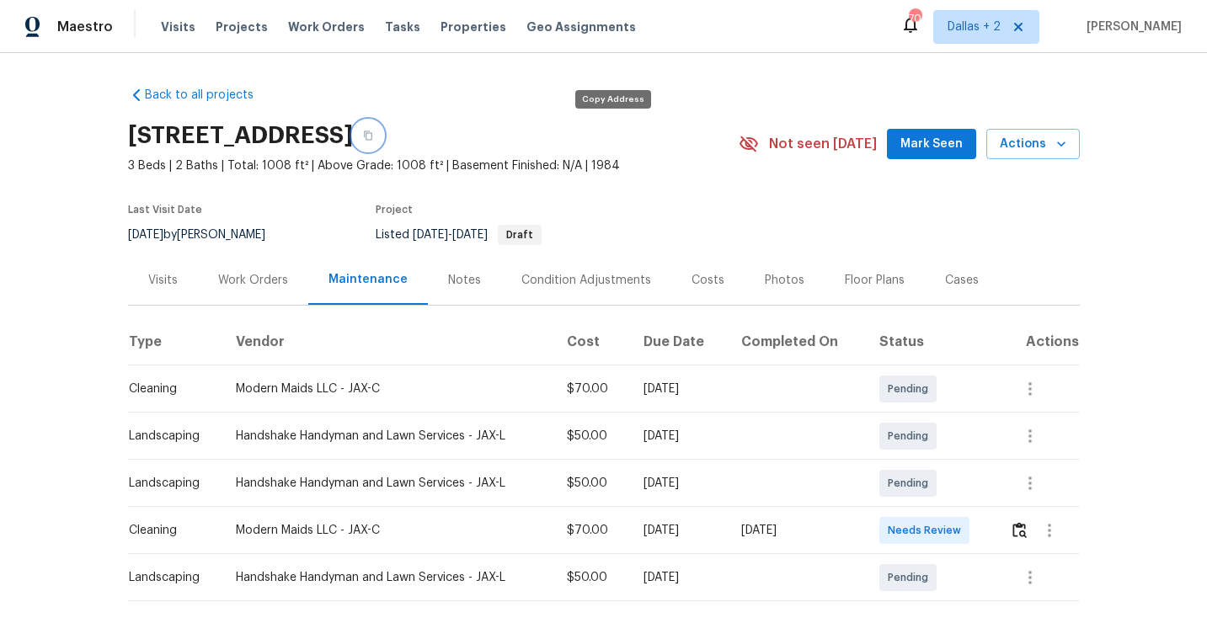
click at [373, 138] on icon "button" at bounding box center [368, 136] width 10 height 10
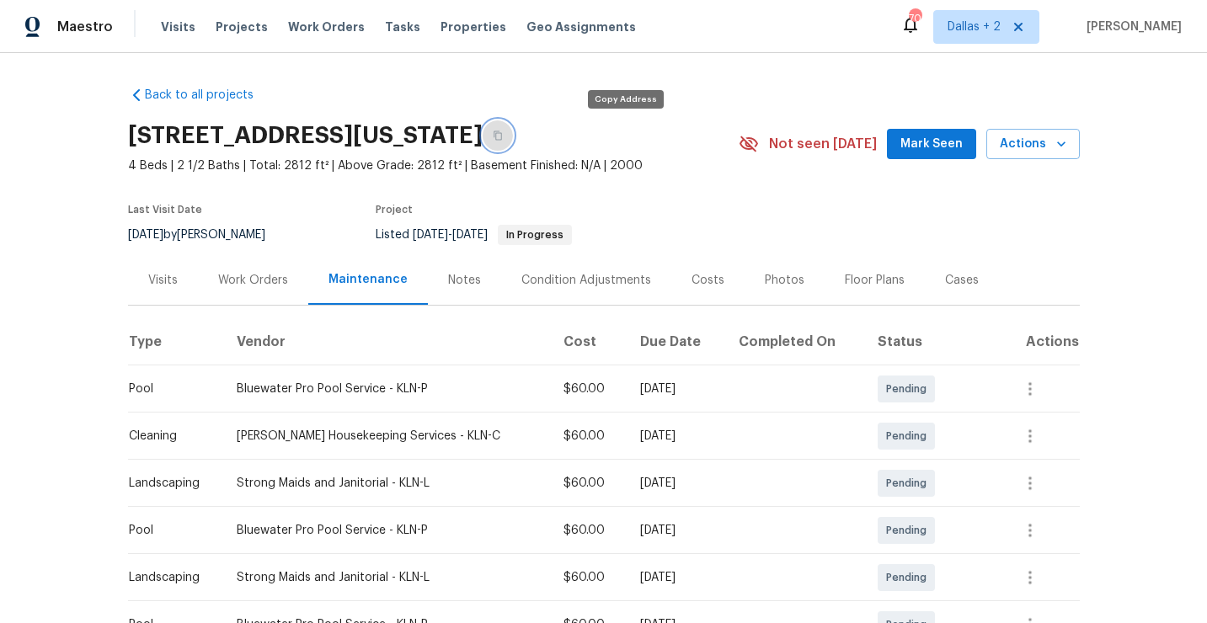
click at [513, 133] on button "button" at bounding box center [498, 135] width 30 height 30
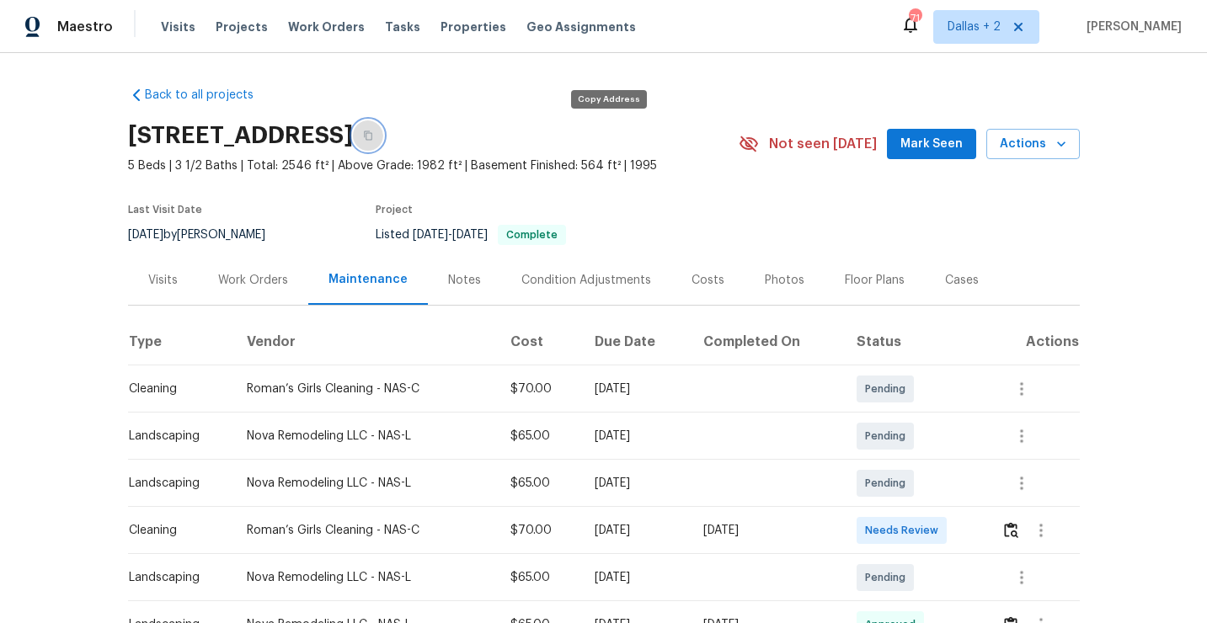
click at [373, 133] on icon "button" at bounding box center [368, 136] width 10 height 10
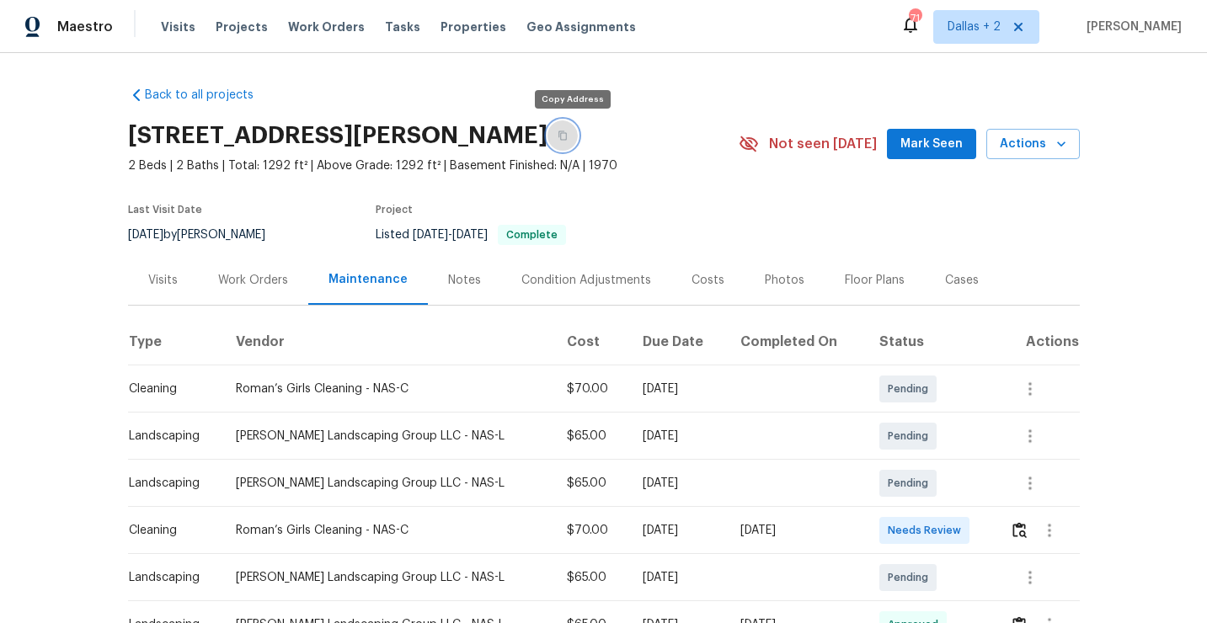
click at [569, 144] on button "button" at bounding box center [563, 135] width 30 height 30
click at [568, 131] on icon "button" at bounding box center [563, 136] width 10 height 10
click at [373, 140] on icon "button" at bounding box center [368, 136] width 10 height 10
